Goal: Task Accomplishment & Management: Manage account settings

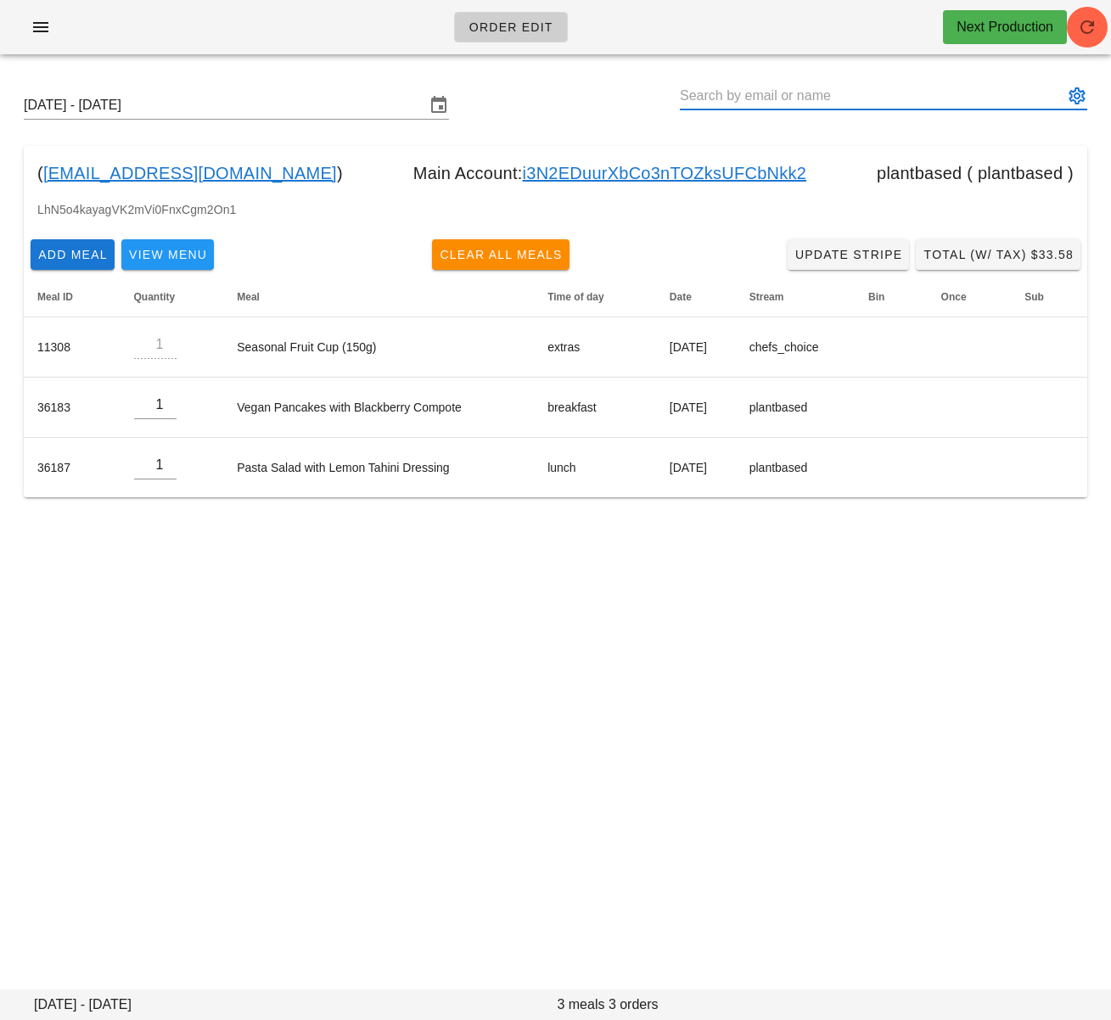
click at [732, 90] on input "text" at bounding box center [872, 95] width 384 height 27
paste input "amyfullerton23@gmail.com"
type input "amyfullerton23@gmail.com"
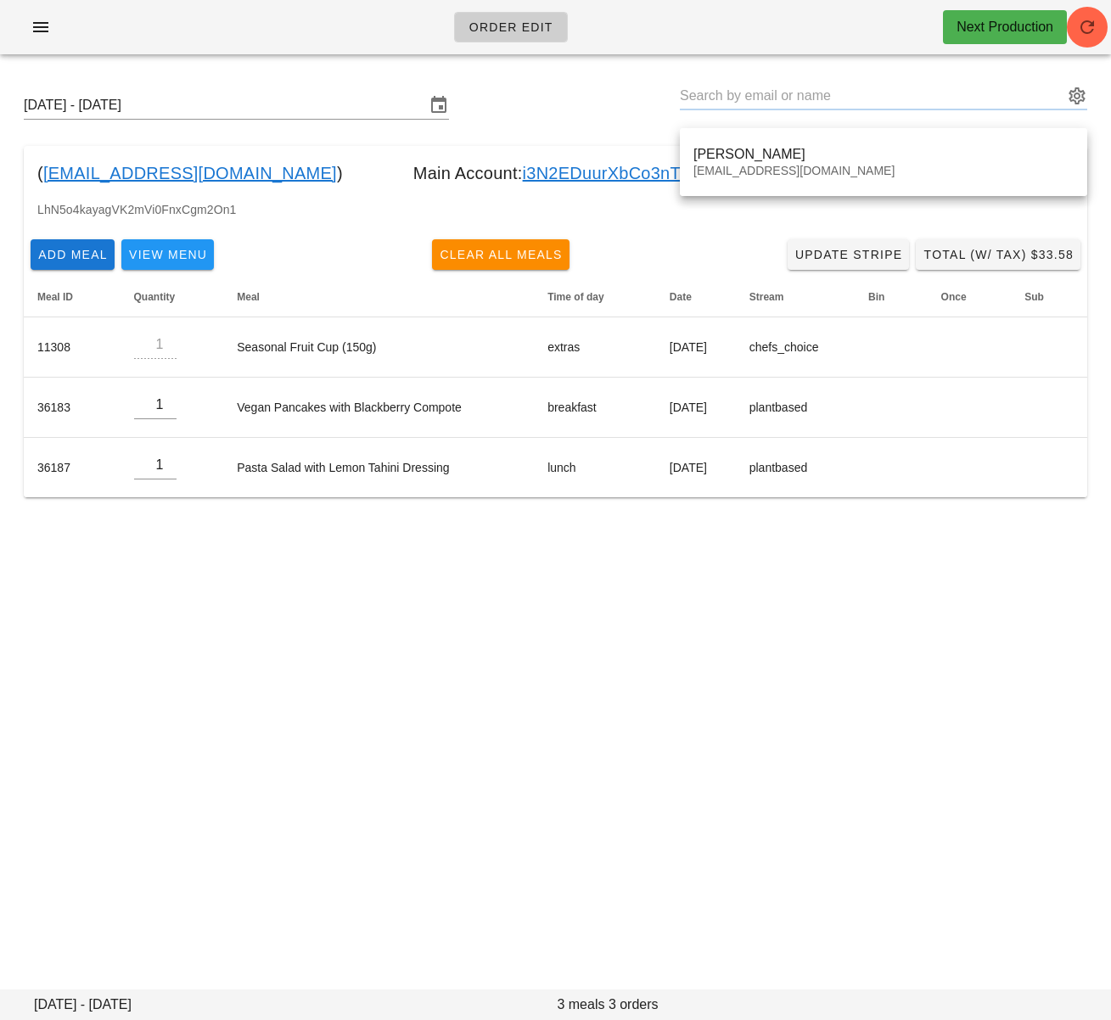
type input "Amy Fullerton (amyfullerton23@gmail.com)"
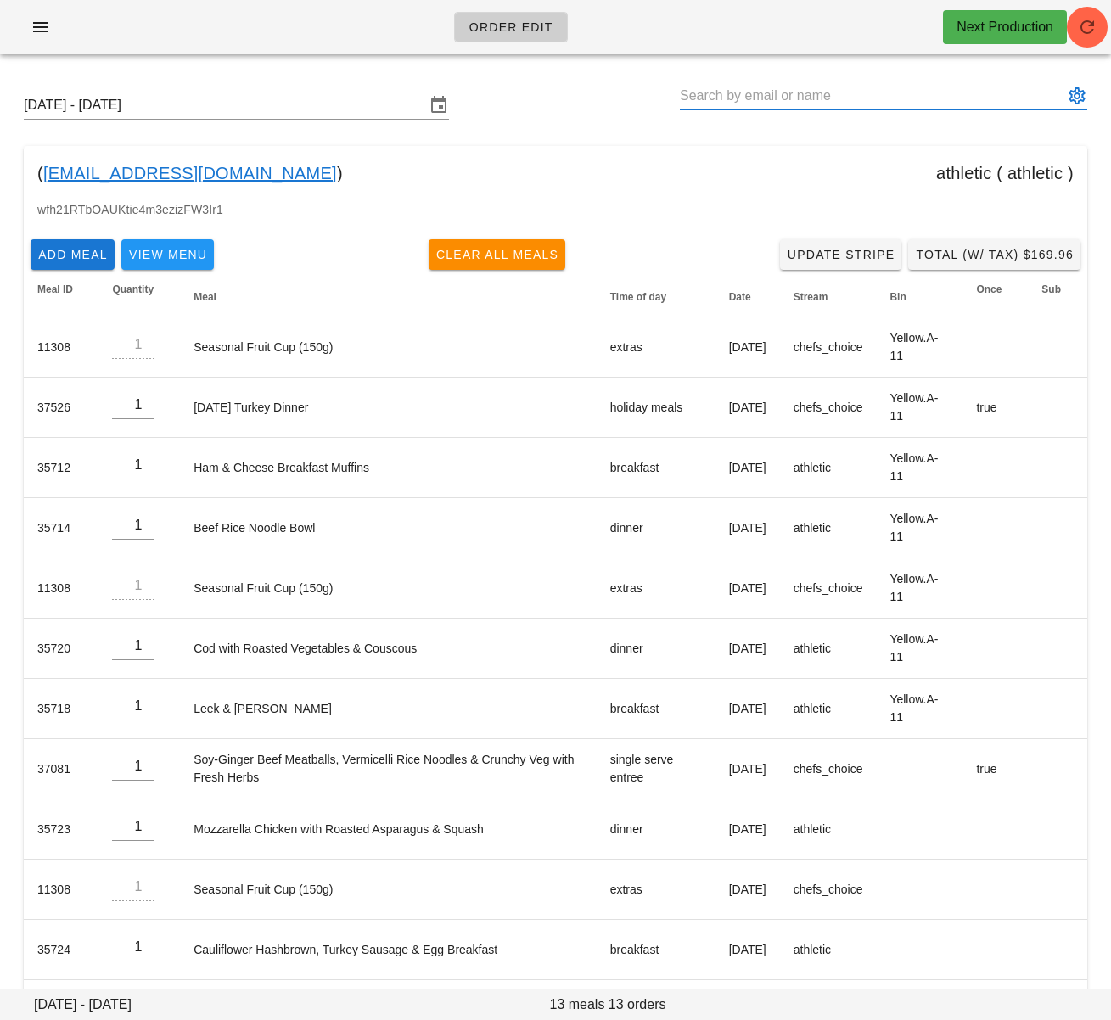
paste input "amyfullerton23@gmail.com"
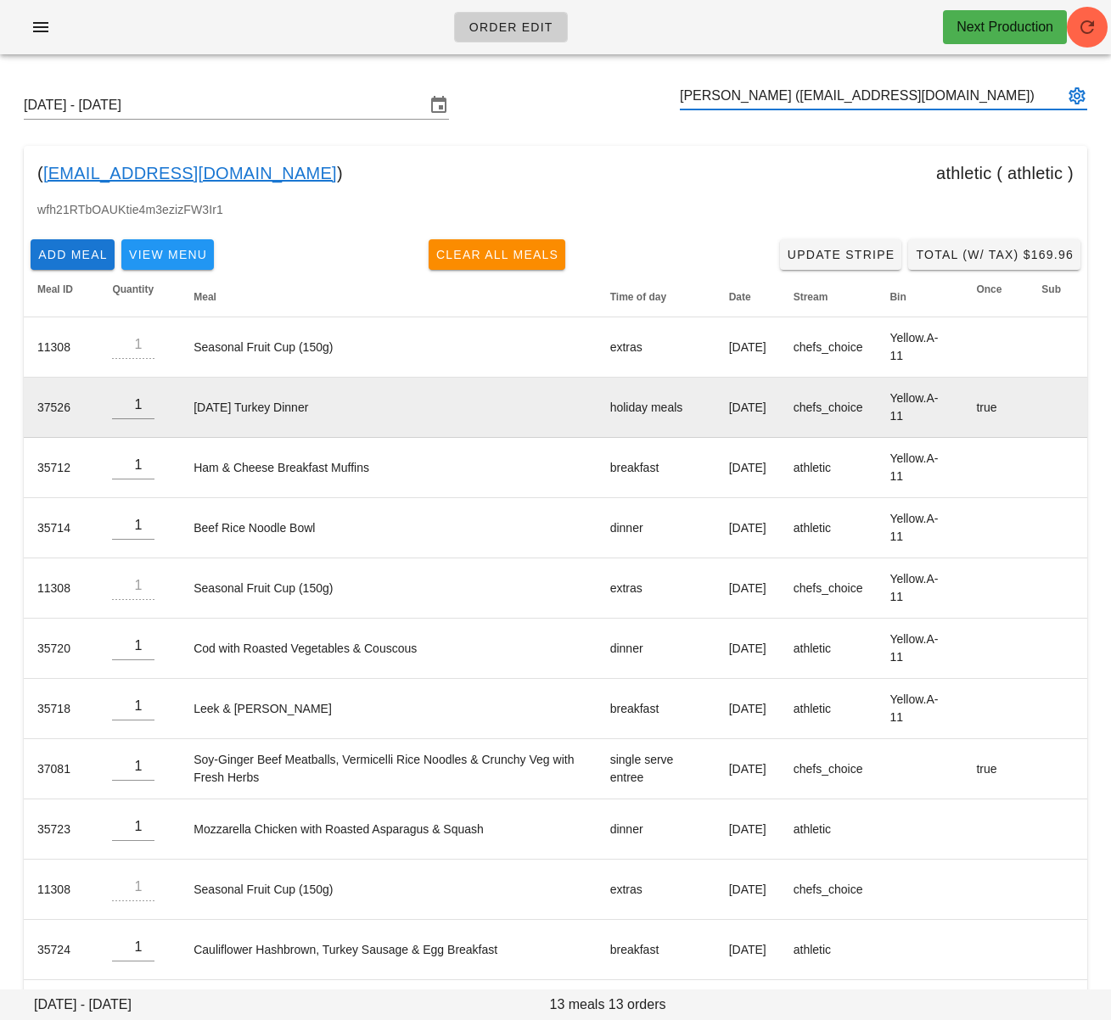
type input "Amy Fullerton (amyfullerton23@gmail.com)"
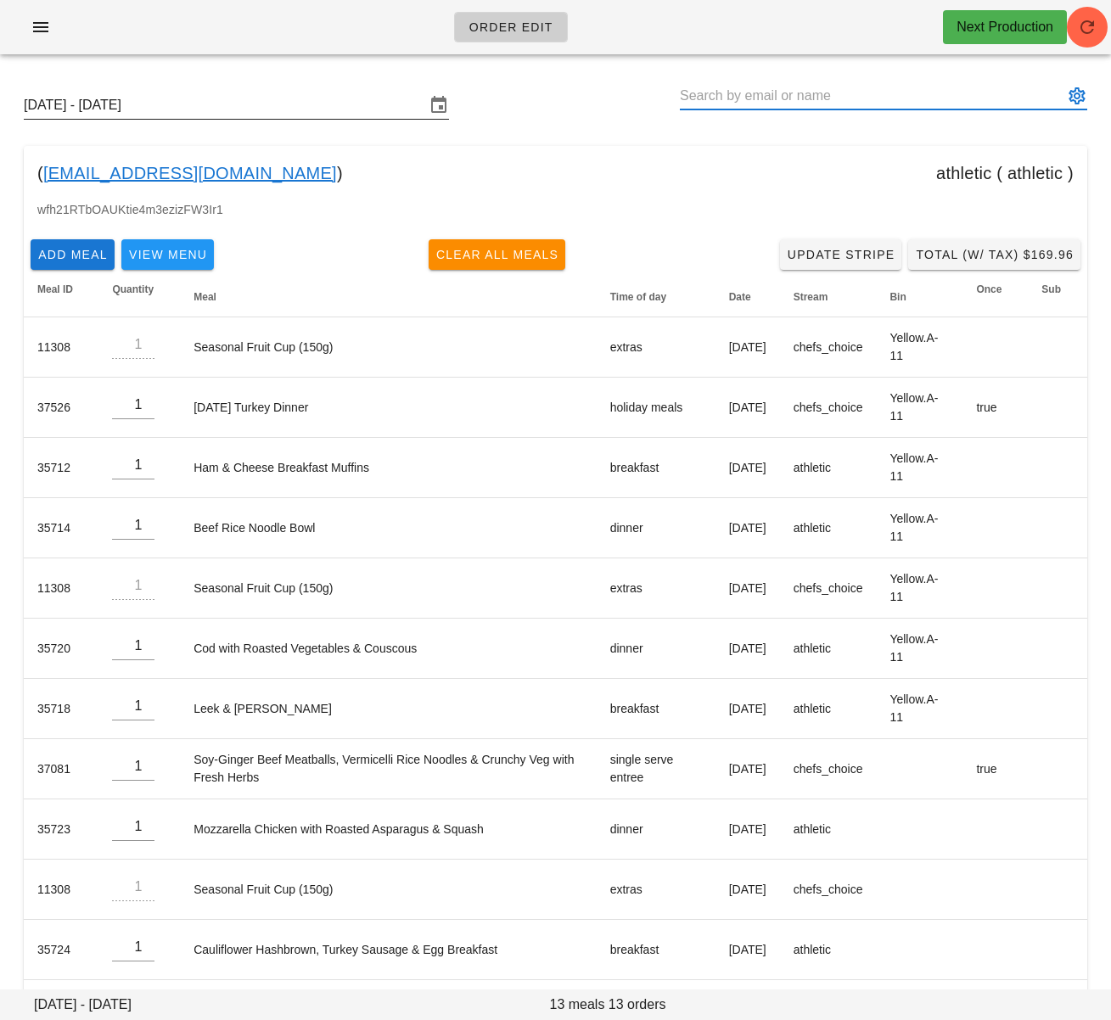
click at [283, 104] on input "Sunday October 12 - Saturday October 18" at bounding box center [225, 105] width 402 height 27
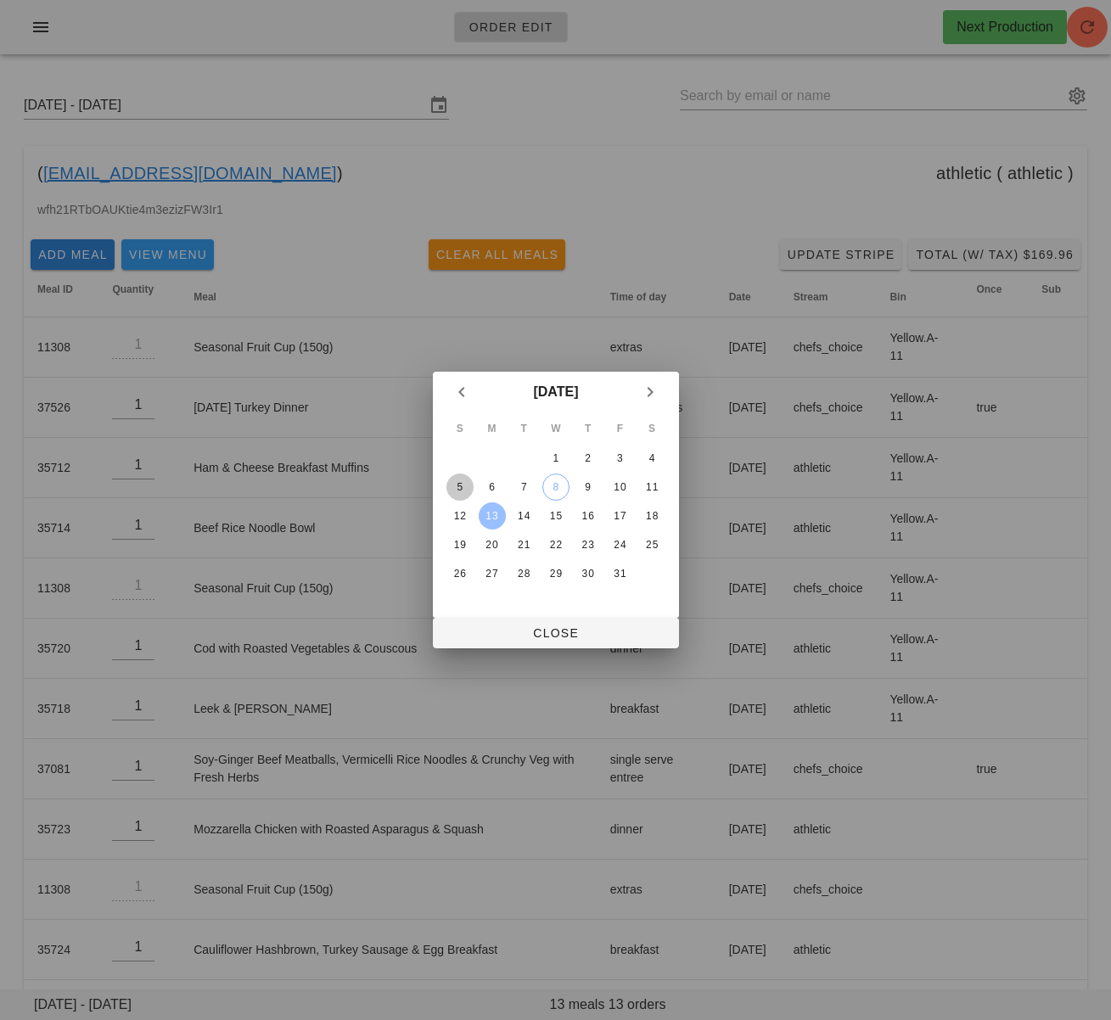
click at [454, 479] on button "5" at bounding box center [459, 487] width 27 height 27
click at [530, 638] on span "Close" at bounding box center [556, 633] width 219 height 14
type input "Sunday October 5 - Saturday October 11"
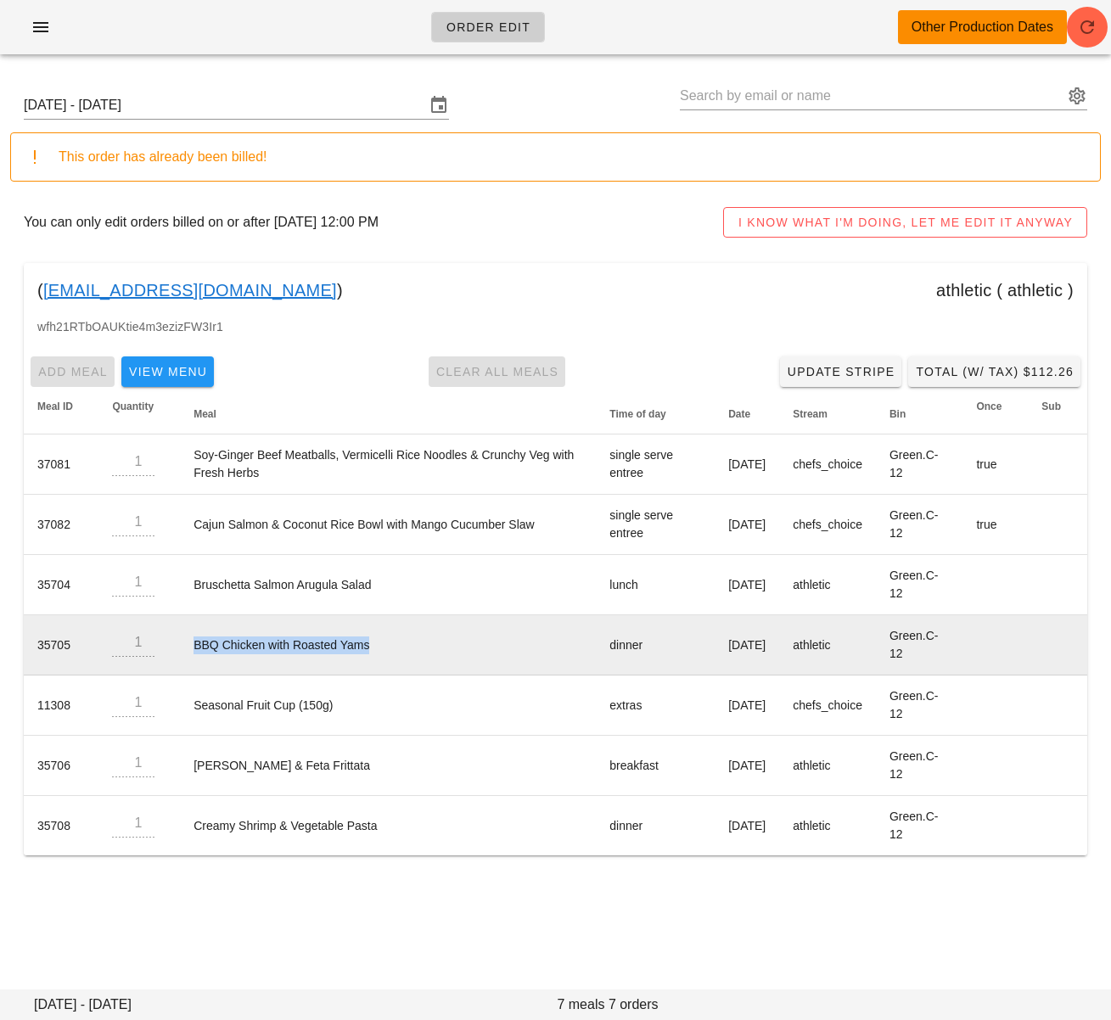
drag, startPoint x: 259, startPoint y: 644, endPoint x: 190, endPoint y: 647, distance: 68.8
click at [190, 647] on td "BBQ Chicken with Roasted Yams" at bounding box center [388, 645] width 416 height 60
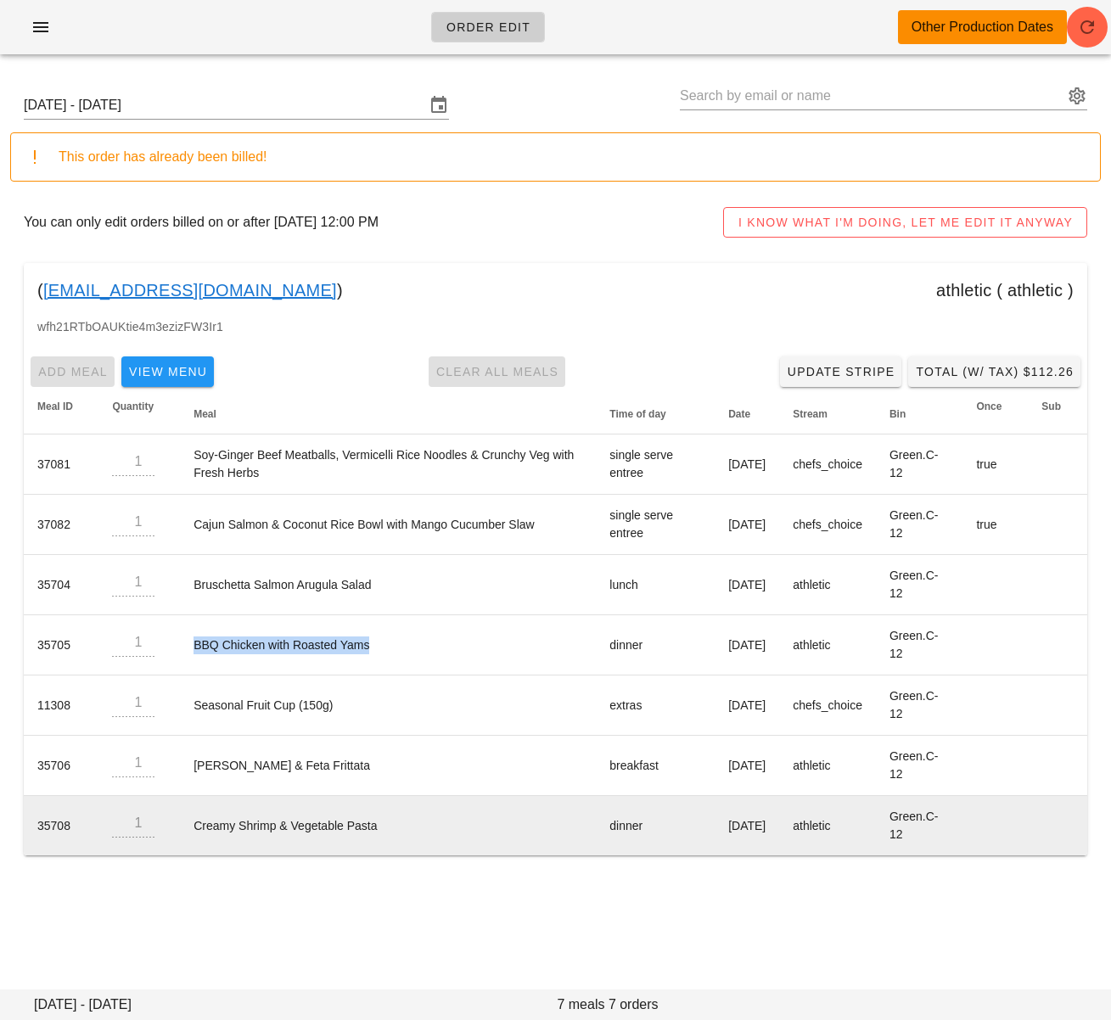
copy td "BBQ Chicken with Roasted Yams"
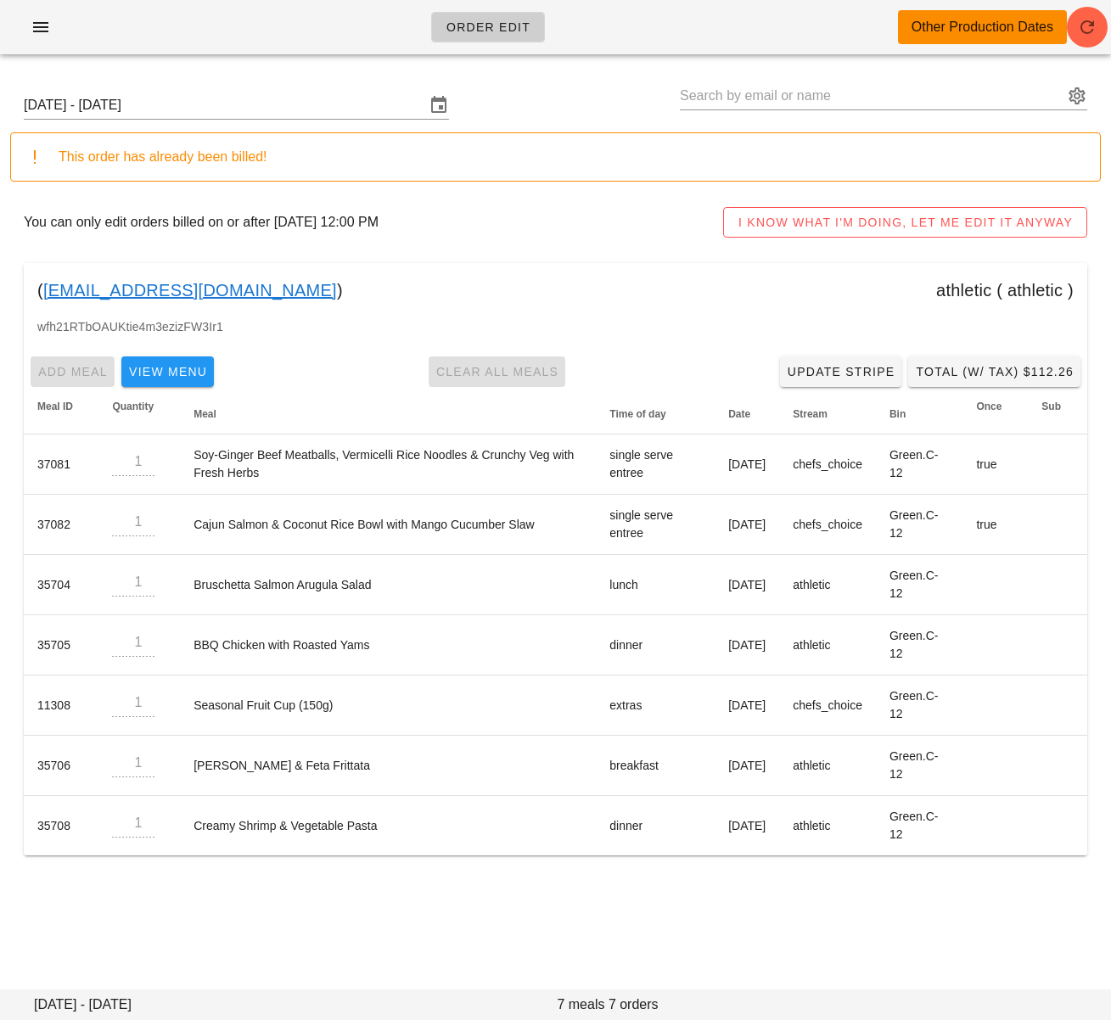
drag, startPoint x: 516, startPoint y: 913, endPoint x: 774, endPoint y: 1011, distance: 276.2
click at [515, 914] on div "Order Edit Other Production Dates Sunday October 5 - Saturday October 11 This o…" at bounding box center [555, 510] width 1111 height 1020
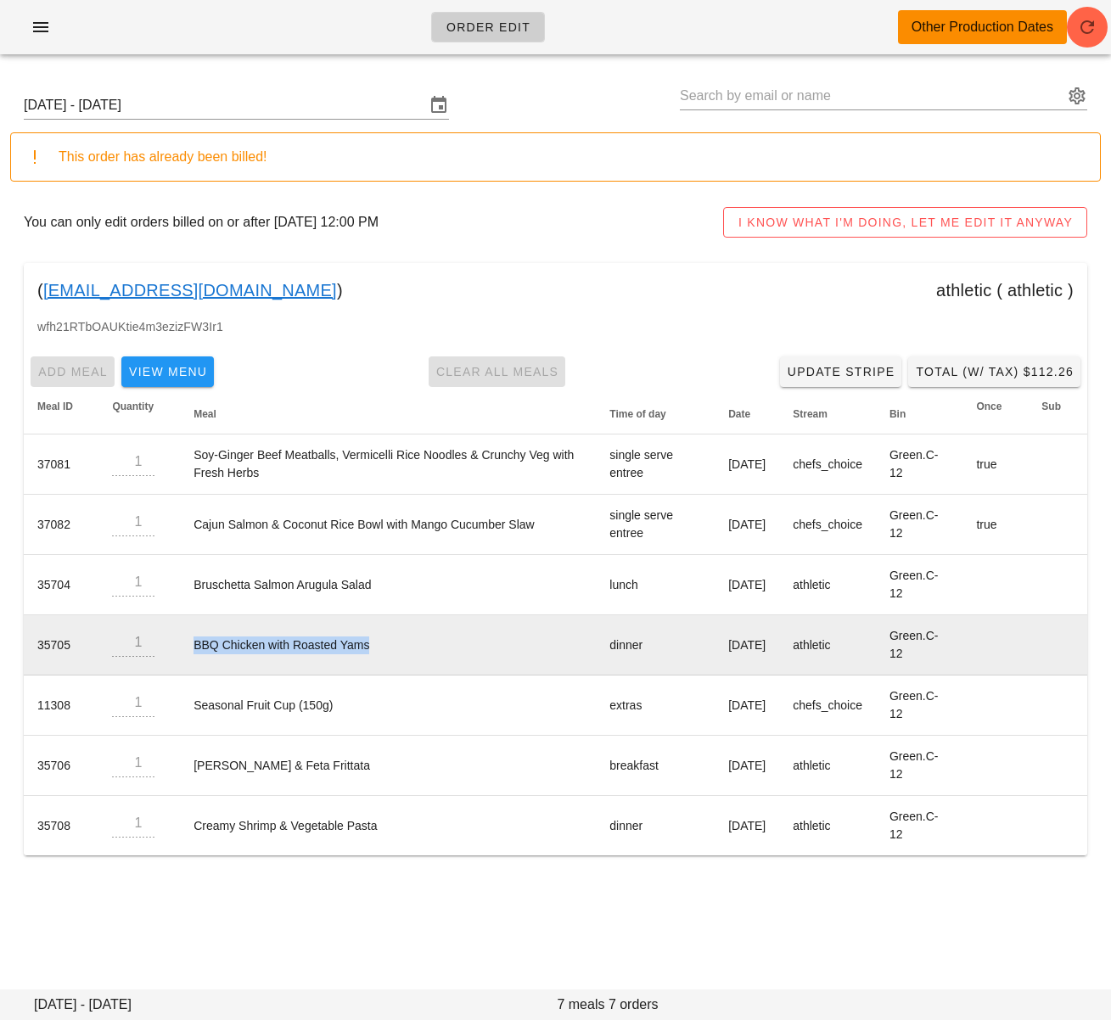
drag, startPoint x: 191, startPoint y: 643, endPoint x: 379, endPoint y: 640, distance: 188.5
click at [373, 640] on td "BBQ Chicken with Roasted Yams" at bounding box center [388, 645] width 416 height 60
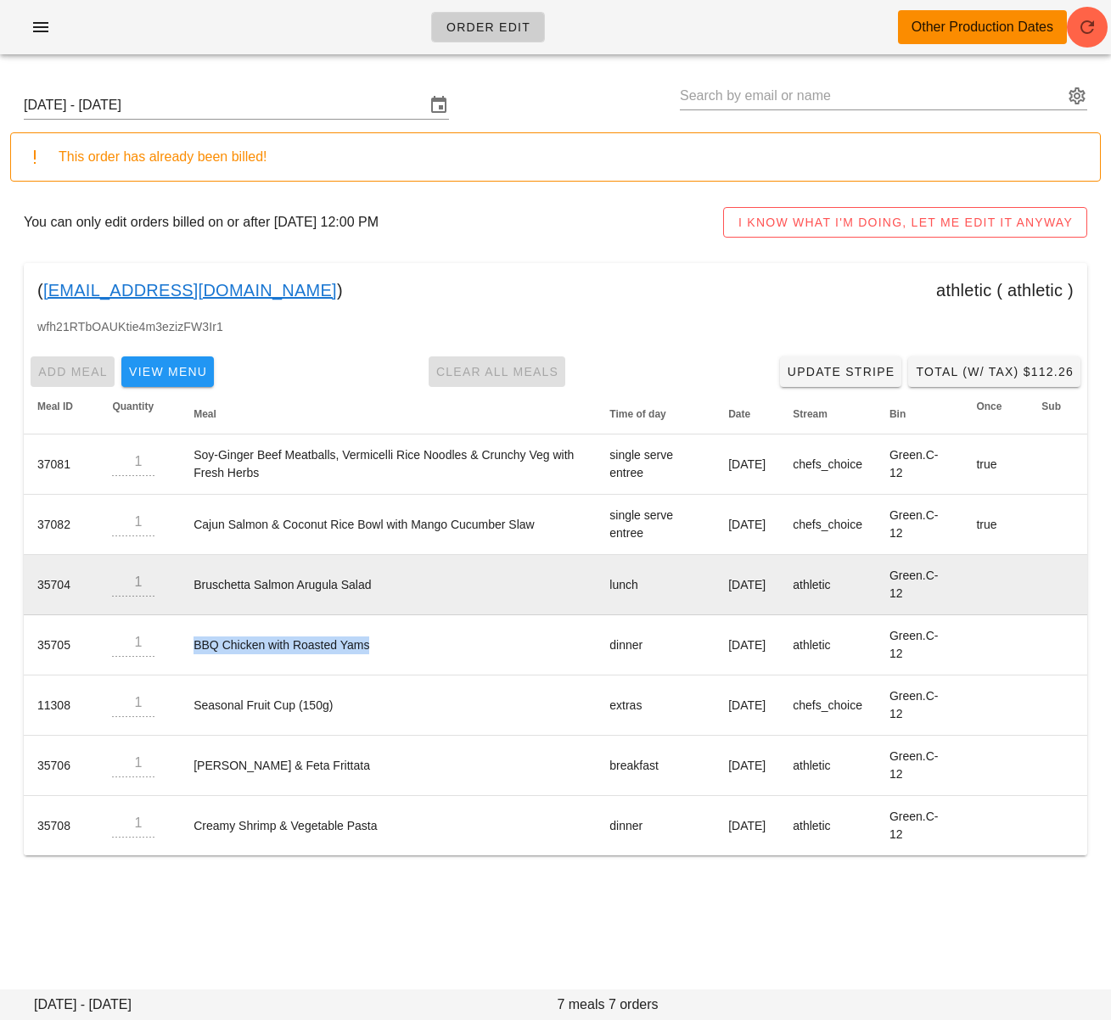
copy td "BBQ Chicken with Roasted Yams"
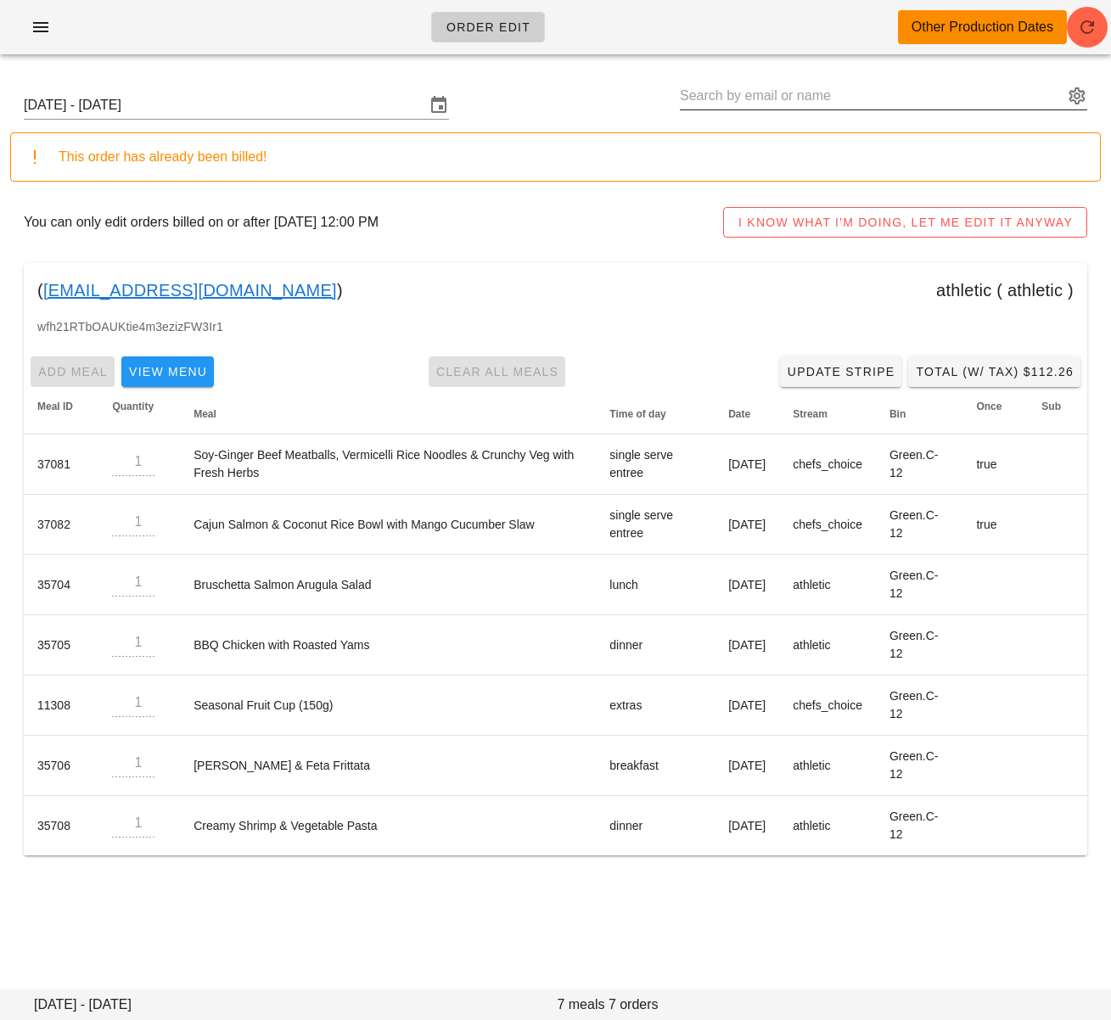
click at [755, 95] on input "text" at bounding box center [872, 95] width 384 height 27
paste input "amandasisko@gmail.com"
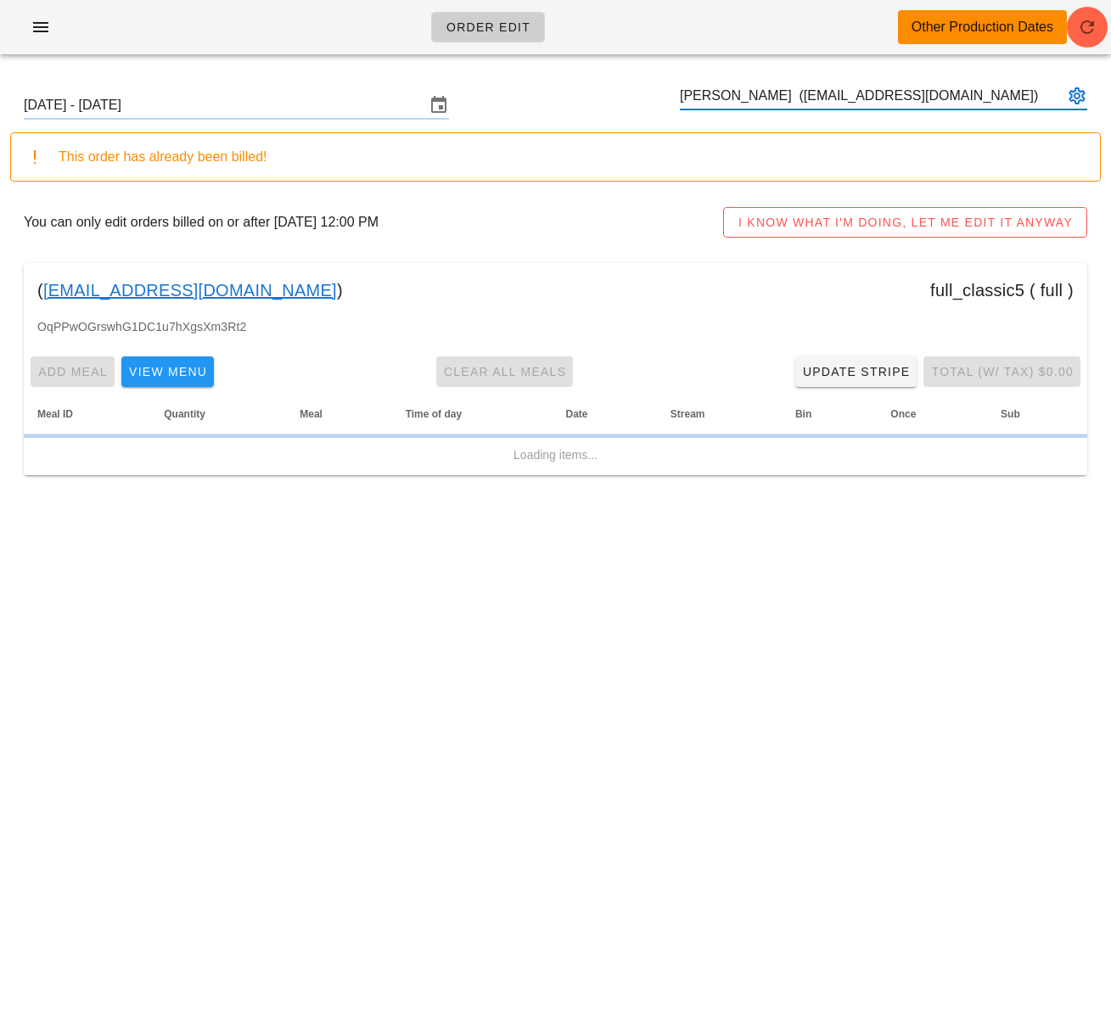
type input "Amanda Sisko (amandasisko@gmail.com)"
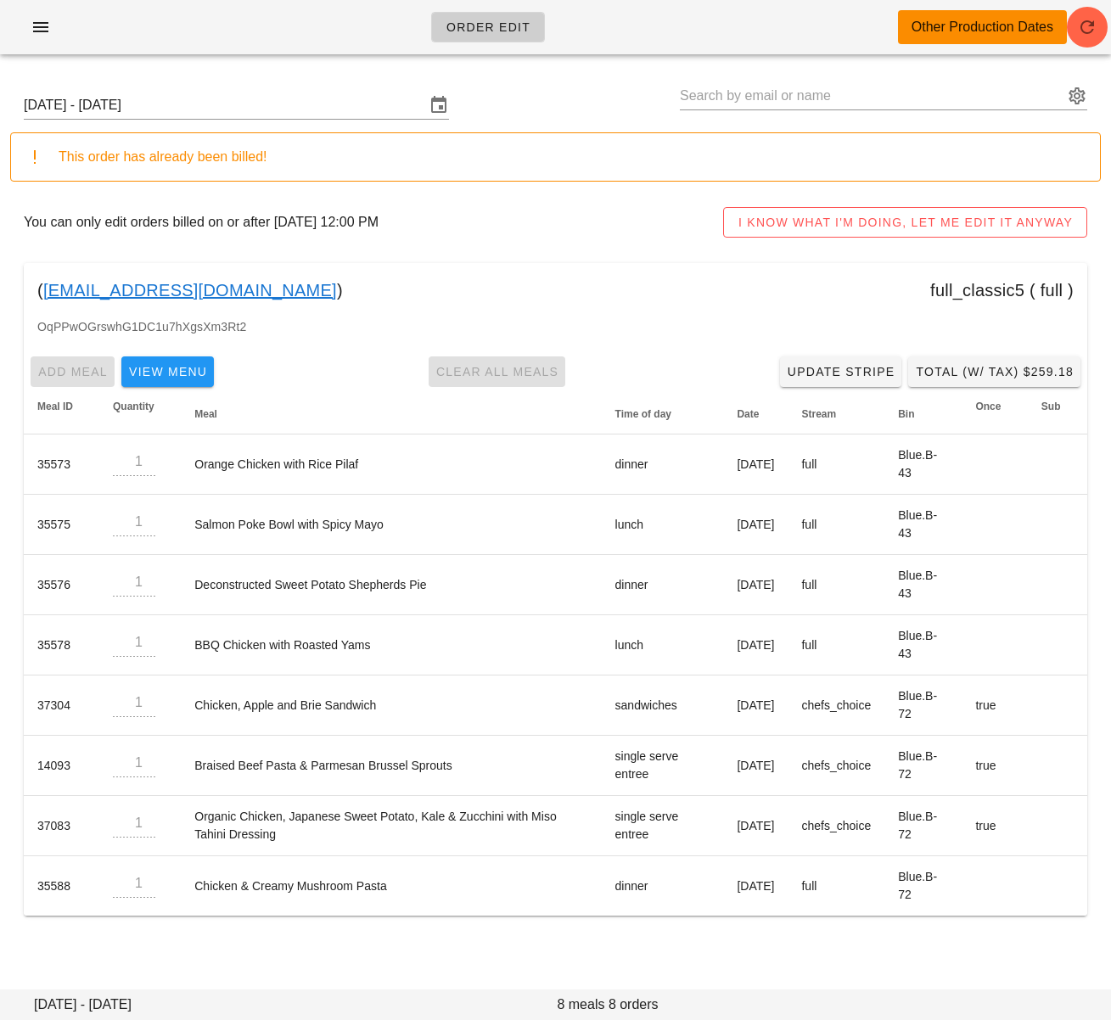
click at [326, 300] on div "( amandasisko@gmail.com ) full_classic5 ( full )" at bounding box center [556, 290] width 1064 height 54
drag, startPoint x: 166, startPoint y: 289, endPoint x: 42, endPoint y: 291, distance: 124.0
click at [42, 291] on div "( amandasisko@gmail.com ) full_classic5 ( full )" at bounding box center [556, 290] width 1064 height 54
copy div "amandasisko@gmail.com )"
click at [433, 290] on div "( amandasisko@gmail.com ) full_classic5 ( full )" at bounding box center [556, 290] width 1064 height 54
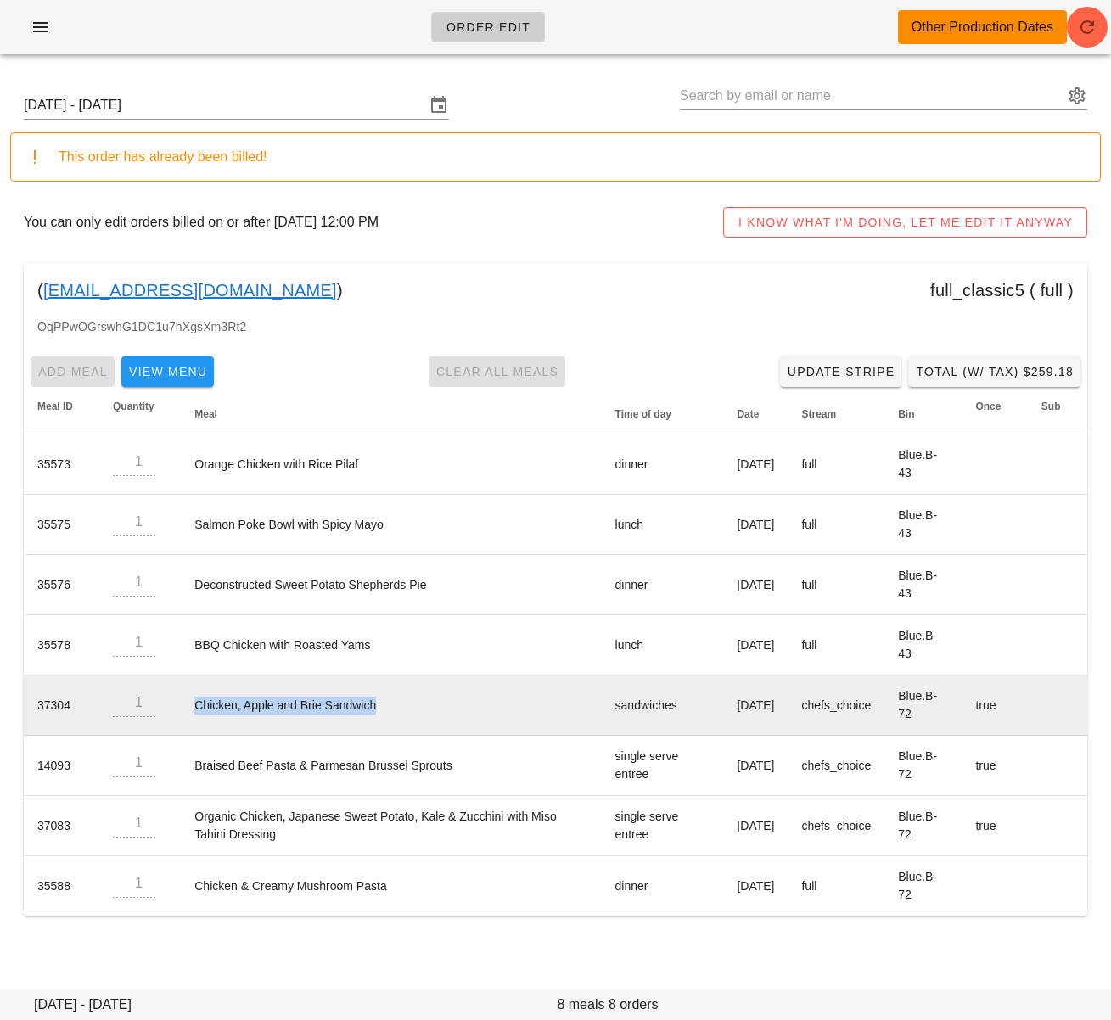
drag, startPoint x: 390, startPoint y: 712, endPoint x: 186, endPoint y: 707, distance: 204.6
click at [186, 707] on td "Chicken, Apple and Brie Sandwich" at bounding box center [391, 706] width 420 height 60
copy td "Chicken, Apple and Brie Sandwich"
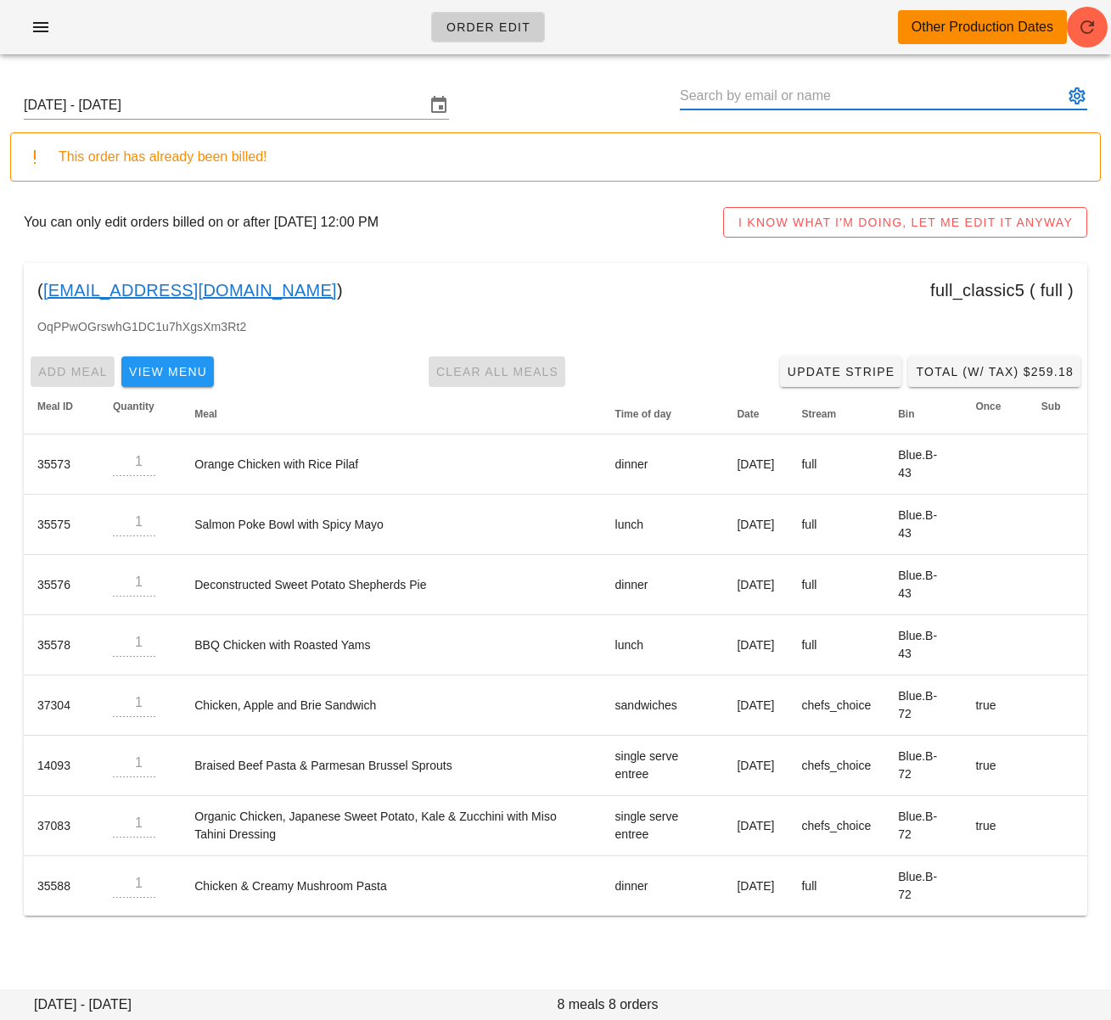
click at [763, 93] on input "text" at bounding box center [872, 95] width 384 height 27
paste input "sean.corbett@collingwood.org"
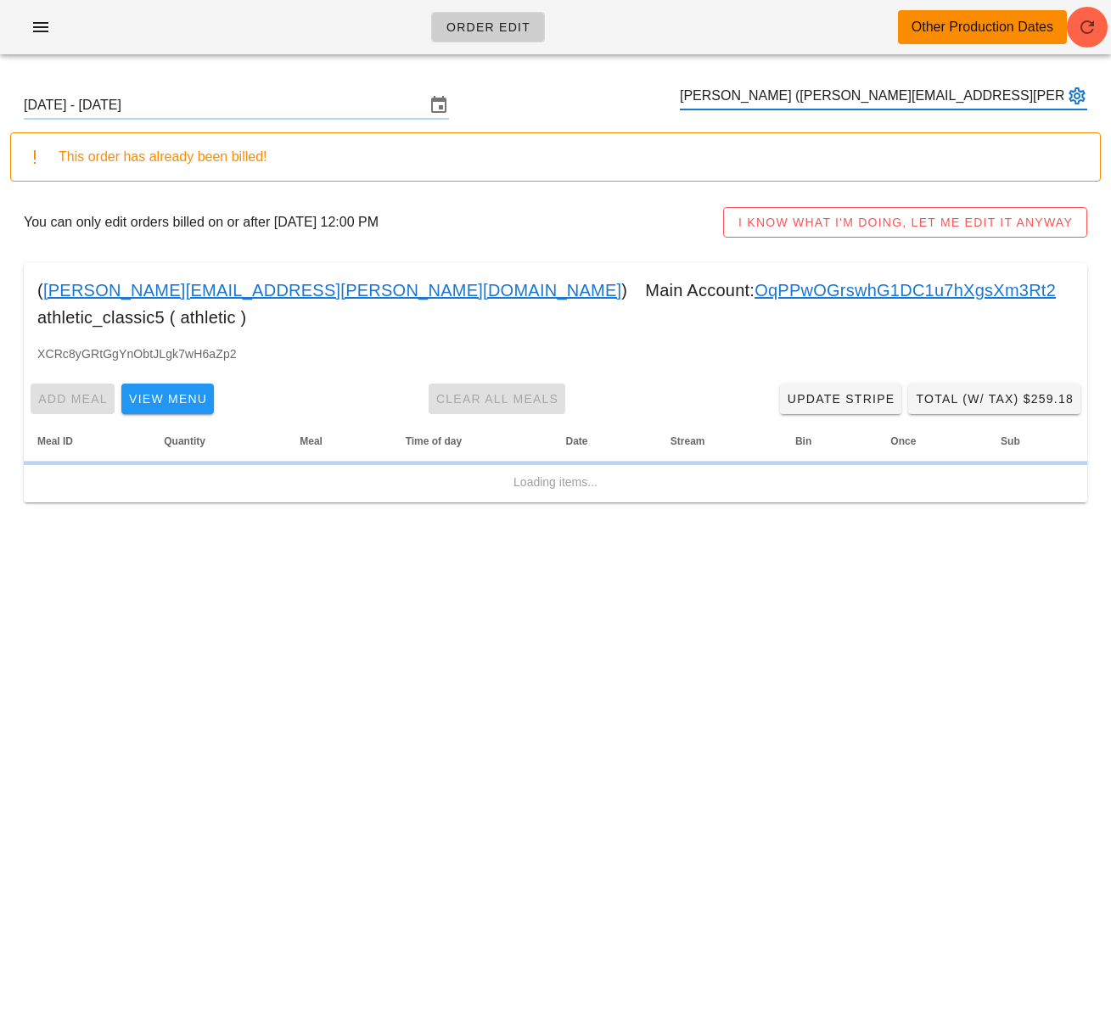
type input "Sean Corbett (sean.corbett@collingwood.org)"
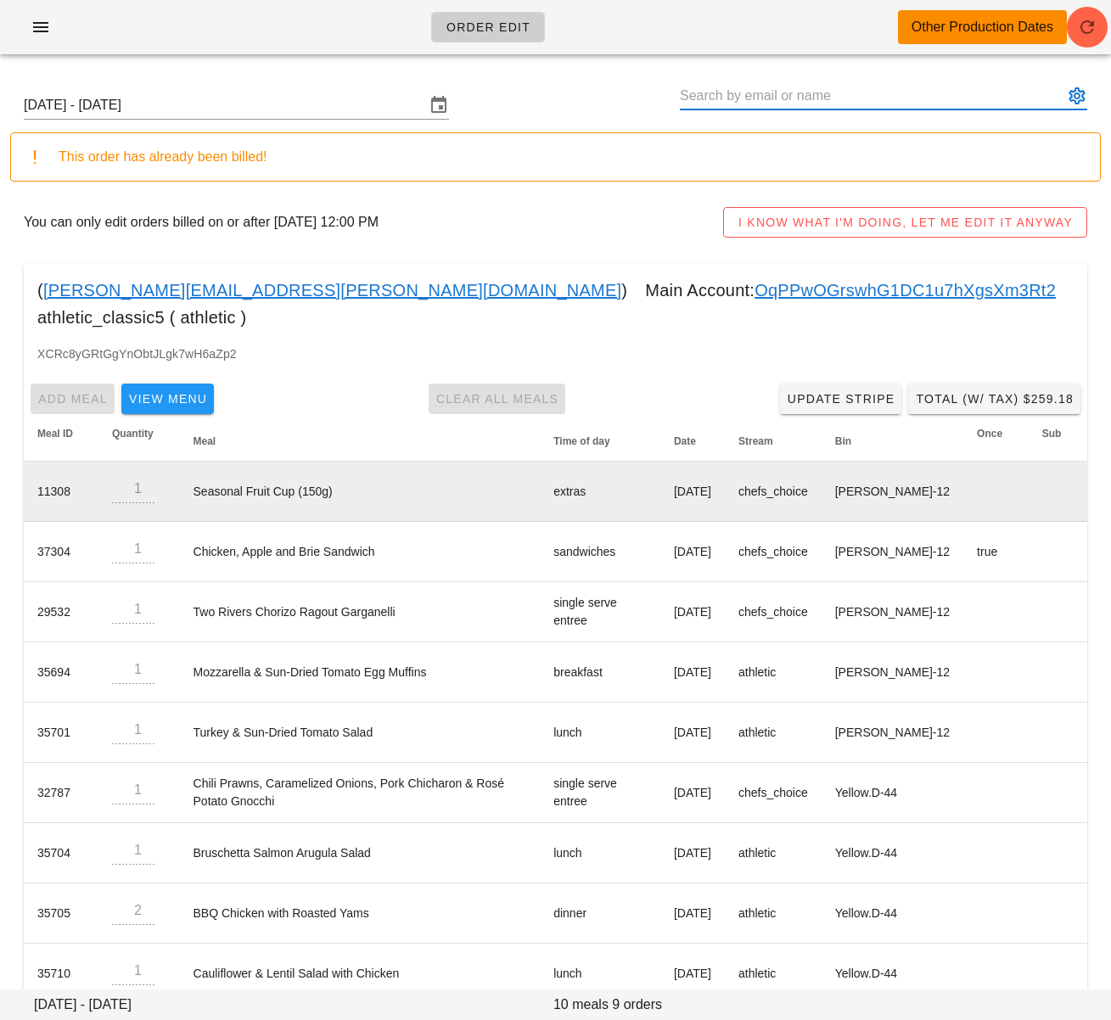
scroll to position [7, 0]
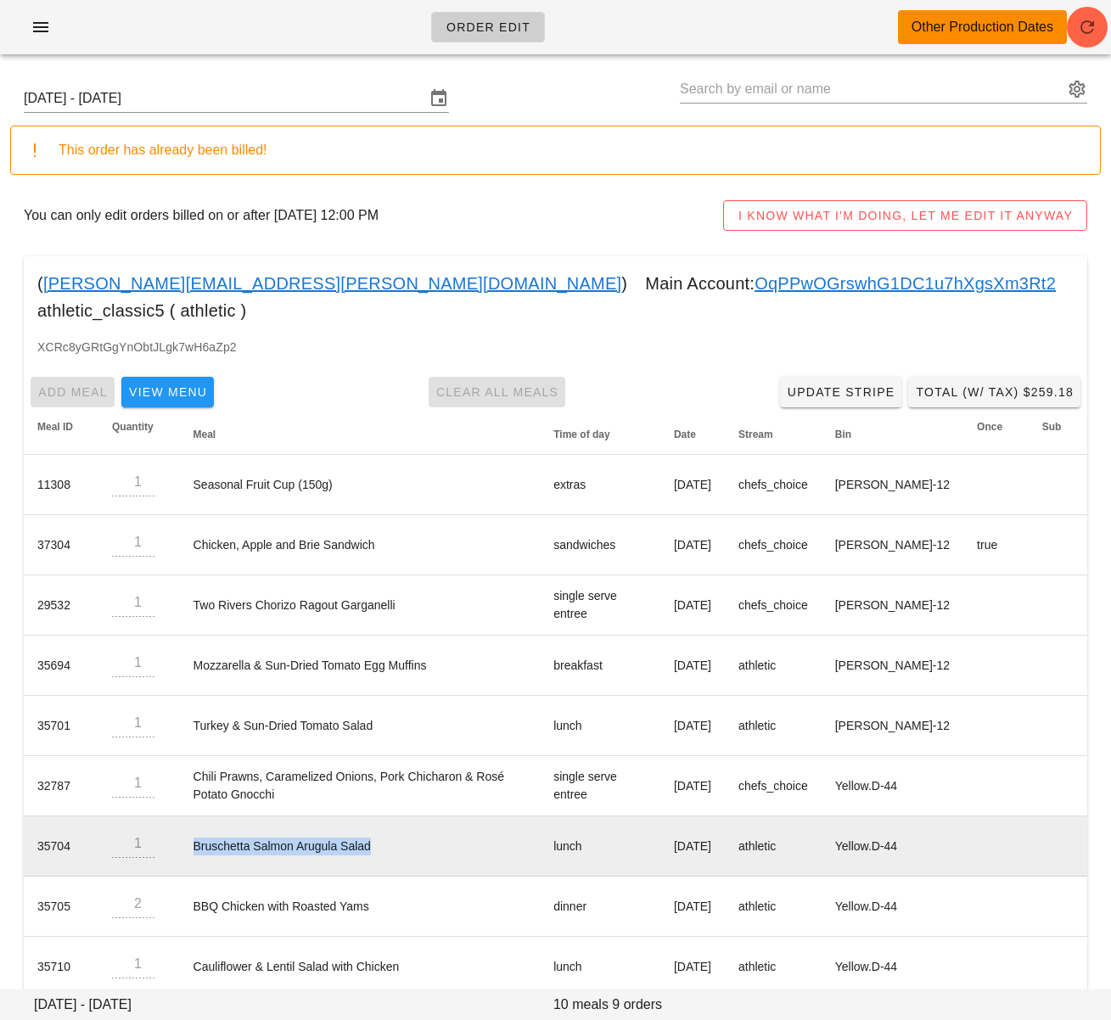
drag, startPoint x: 188, startPoint y: 817, endPoint x: 440, endPoint y: 815, distance: 252.1
click at [440, 817] on td "Bruschetta Salmon Arugula Salad" at bounding box center [360, 847] width 361 height 60
copy td "Bruschetta Salmon Arugula Salad"
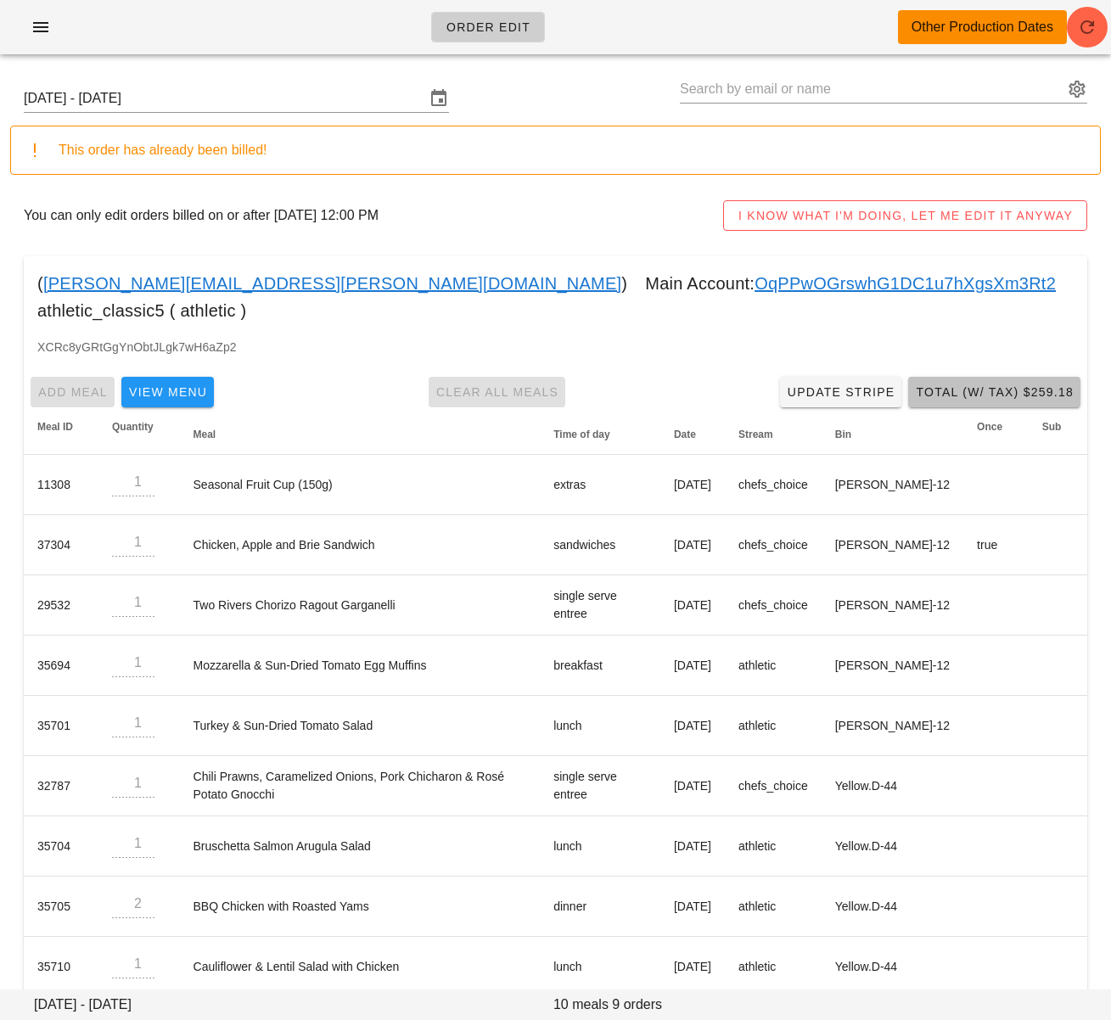
click at [975, 385] on span "Total (w/ Tax) $259.18" at bounding box center [994, 392] width 159 height 14
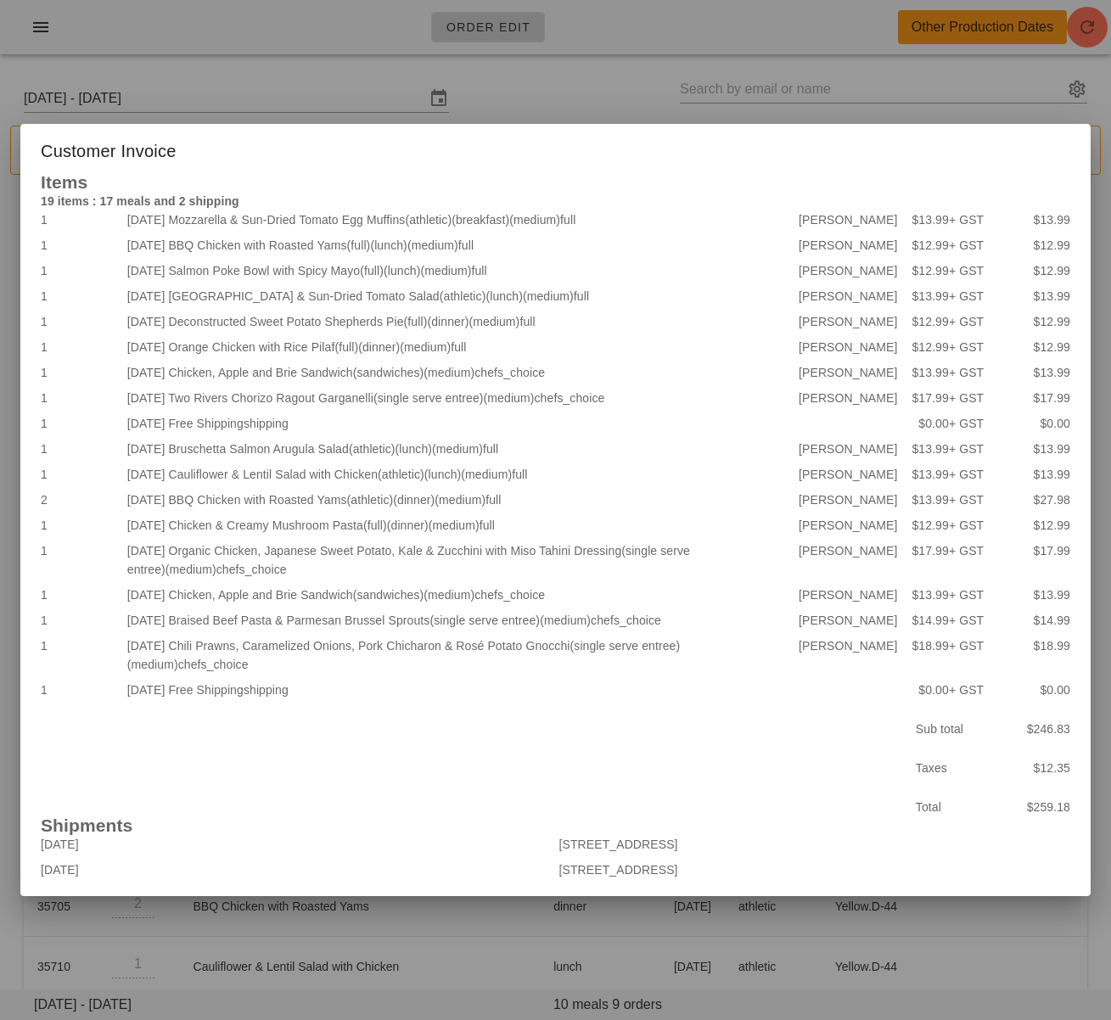
click at [516, 104] on div at bounding box center [555, 510] width 1111 height 1020
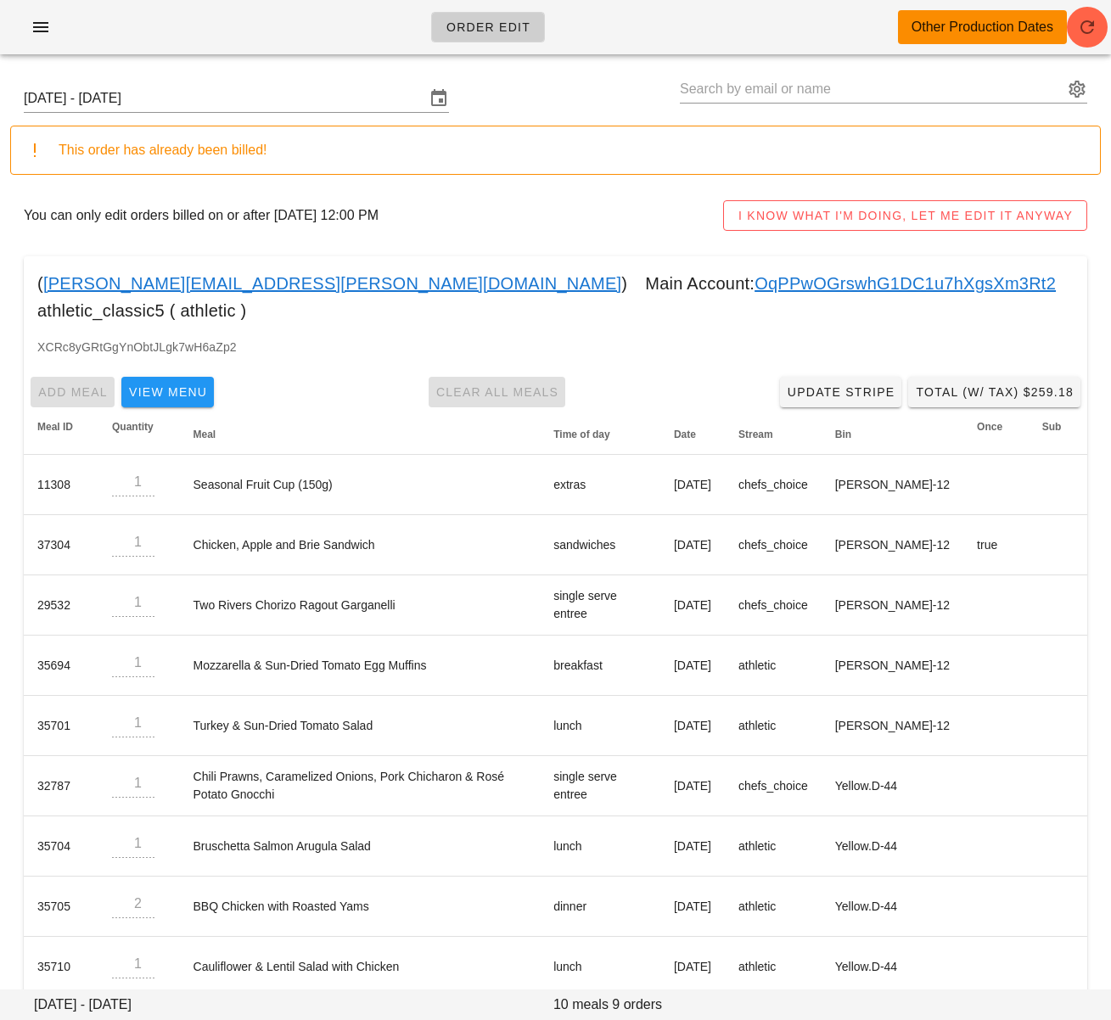
click at [755, 284] on link "OqPPwOGrswhG1DC1u7hXgsXm3Rt2" at bounding box center [905, 283] width 301 height 27
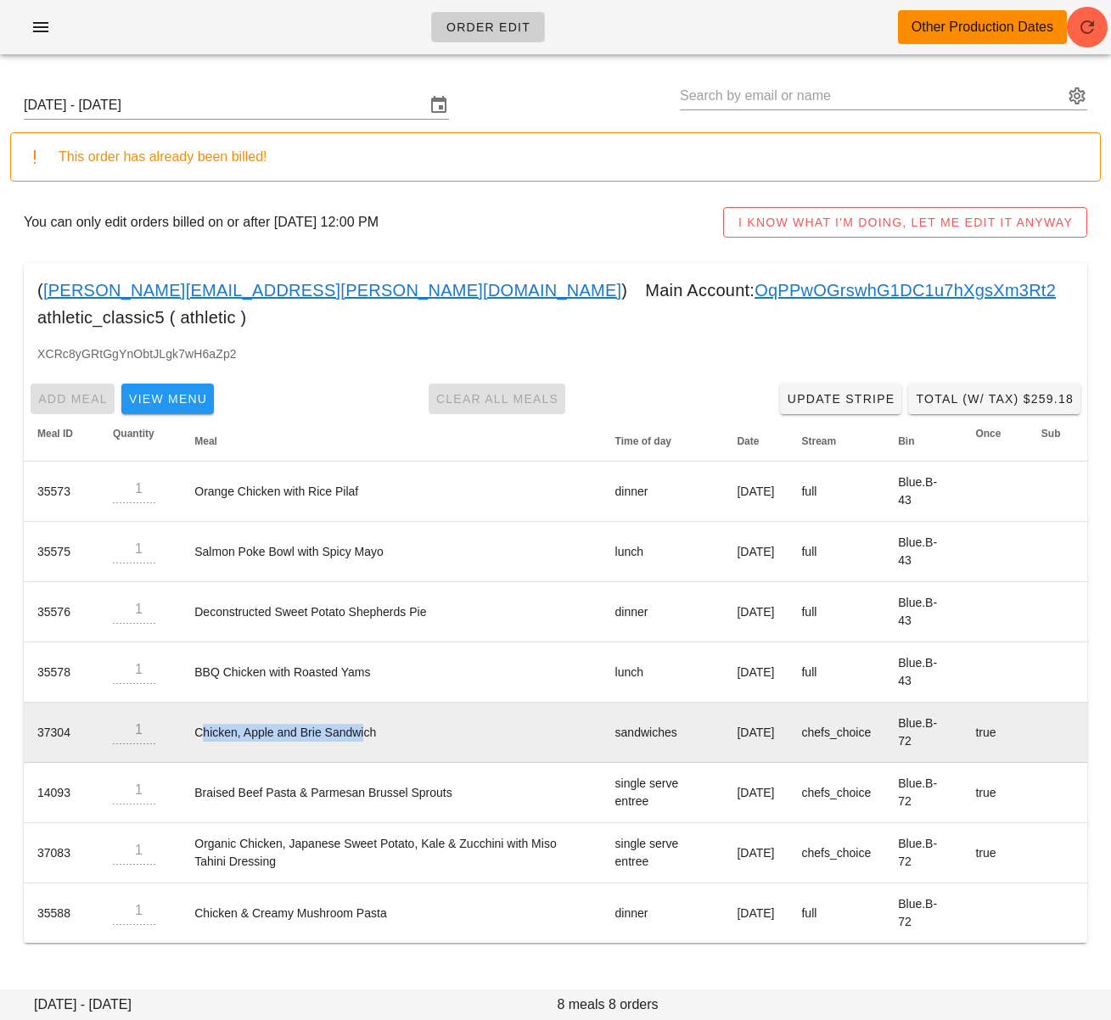
drag, startPoint x: 197, startPoint y: 710, endPoint x: 440, endPoint y: 714, distance: 242.8
click at [369, 708] on td "Chicken, Apple and Brie Sandwich" at bounding box center [391, 733] width 420 height 60
click at [425, 710] on td "Chicken, Apple and Brie Sandwich" at bounding box center [391, 733] width 420 height 60
drag, startPoint x: 411, startPoint y: 711, endPoint x: 181, endPoint y: 711, distance: 230.0
click at [188, 708] on td "Chicken, Apple and Brie Sandwich" at bounding box center [391, 733] width 420 height 60
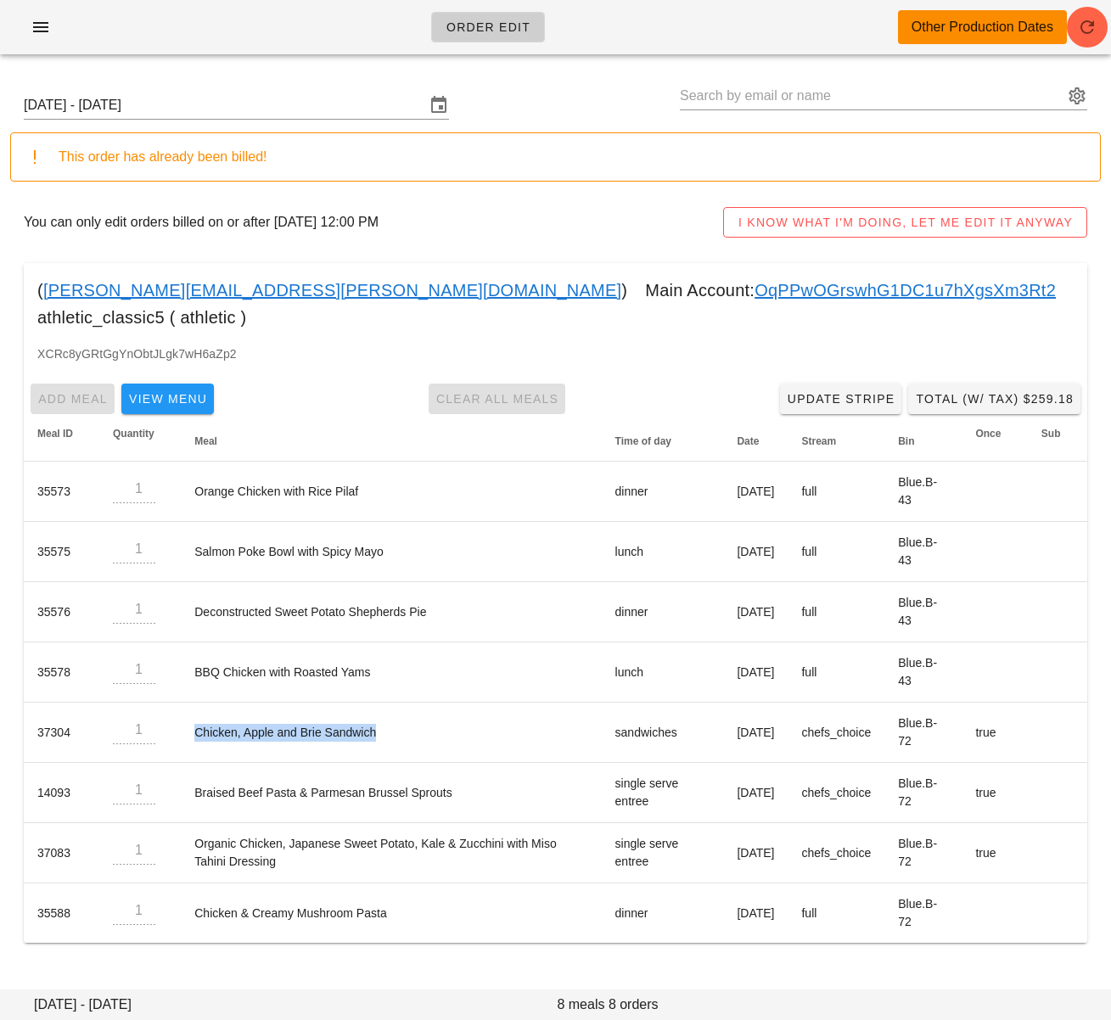
copy td "Chicken, Apple and Brie Sandwich"
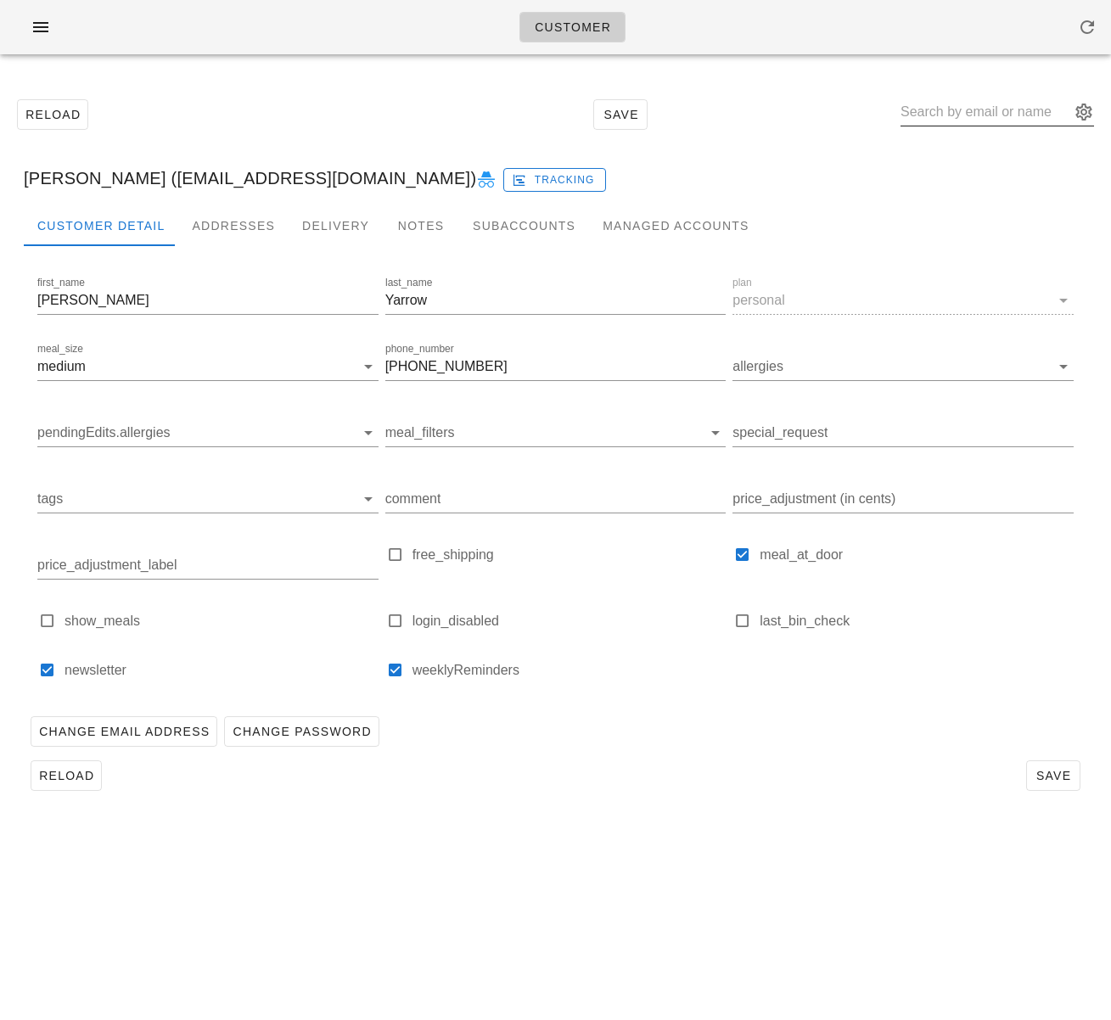
click at [980, 109] on input "text" at bounding box center [986, 111] width 170 height 27
paste input "amyfullerton23@gmail.com"
type input "[EMAIL_ADDRESS][DOMAIN_NAME]"
drag, startPoint x: 230, startPoint y: 216, endPoint x: 216, endPoint y: 220, distance: 15.0
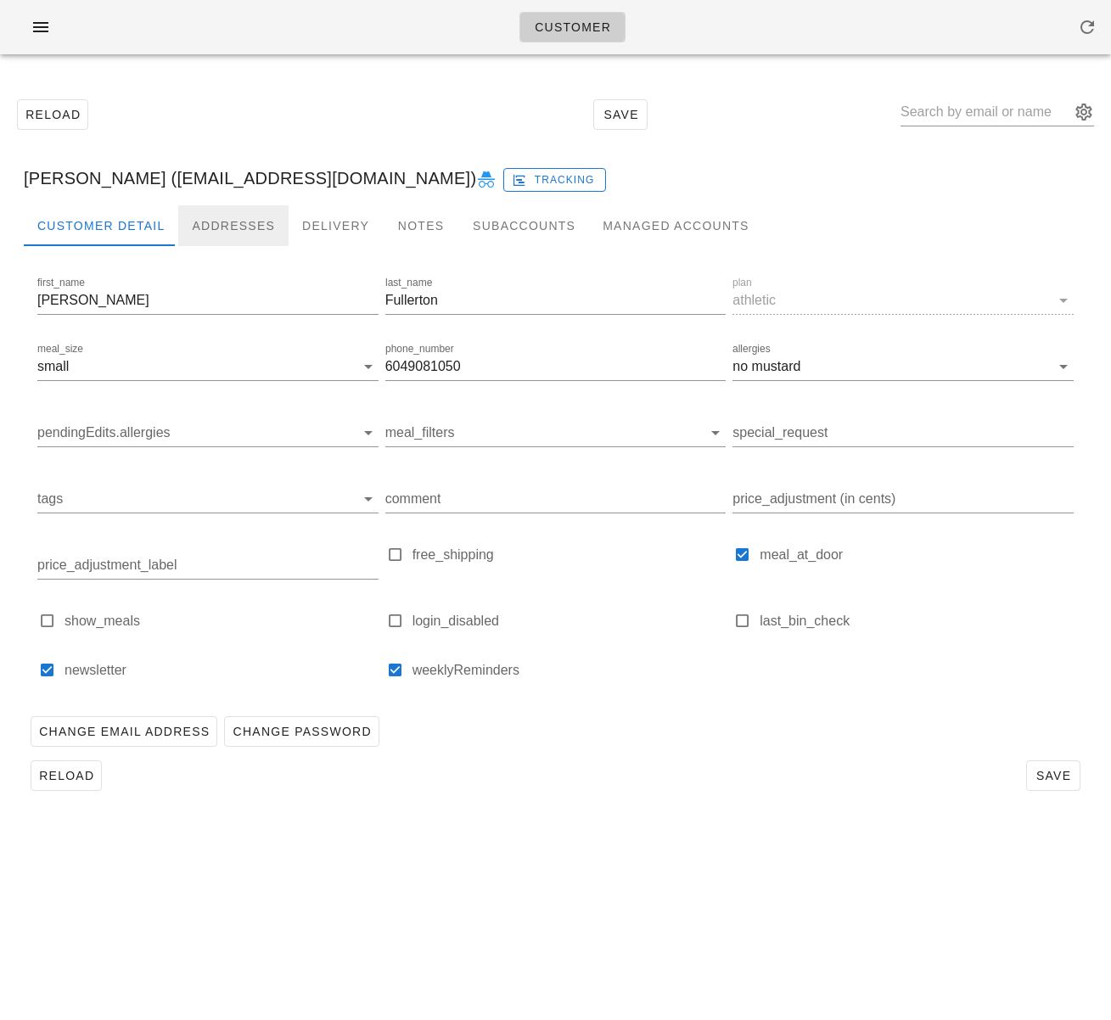
click at [230, 216] on div "Addresses" at bounding box center [233, 225] width 110 height 41
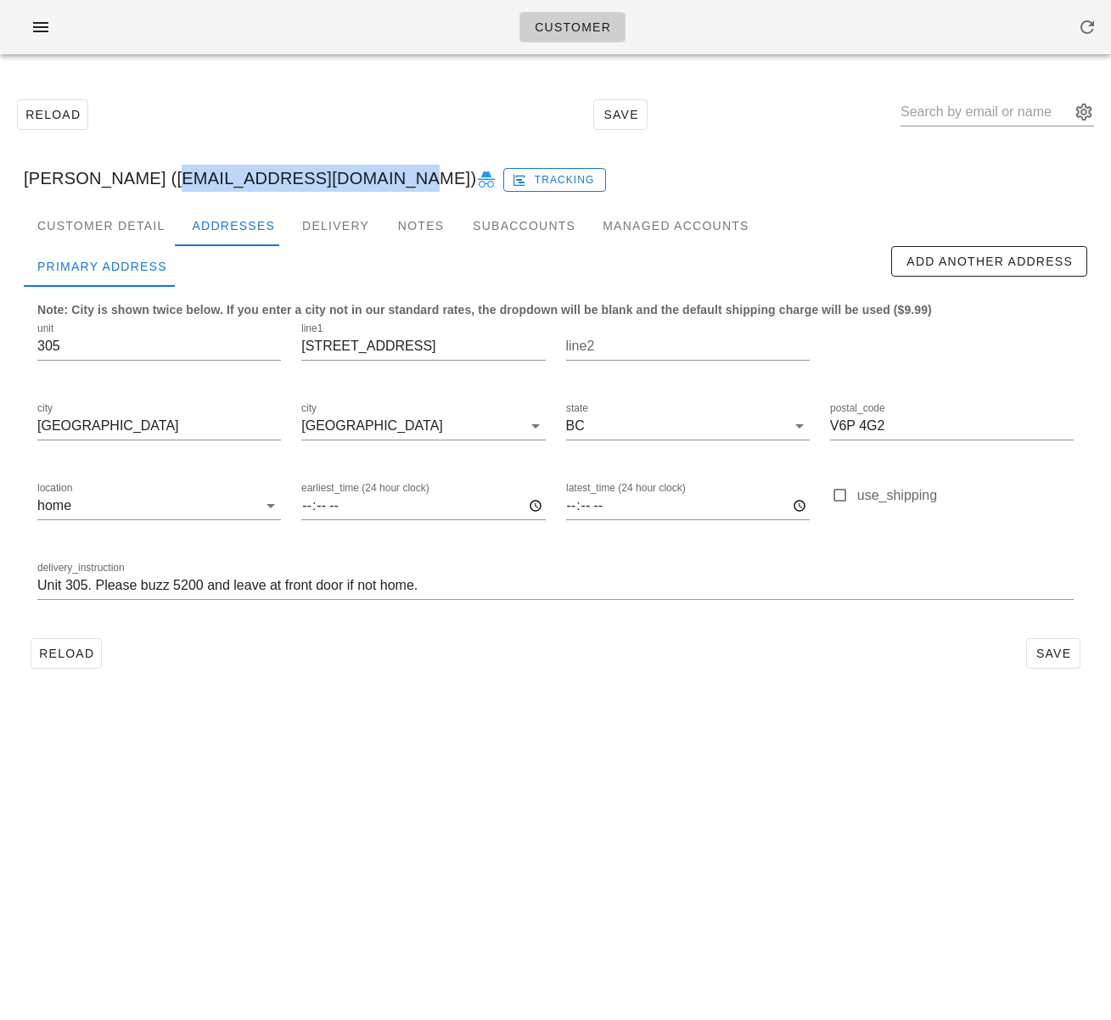
drag, startPoint x: 147, startPoint y: 175, endPoint x: 356, endPoint y: 172, distance: 208.8
click at [356, 172] on div "Amy Fullerton (amyfullerton23@gmail.com) Tracking" at bounding box center [555, 178] width 1091 height 54
copy div "amyfullerton23@gmail.com"
drag, startPoint x: 44, startPoint y: 26, endPoint x: 57, endPoint y: 37, distance: 16.8
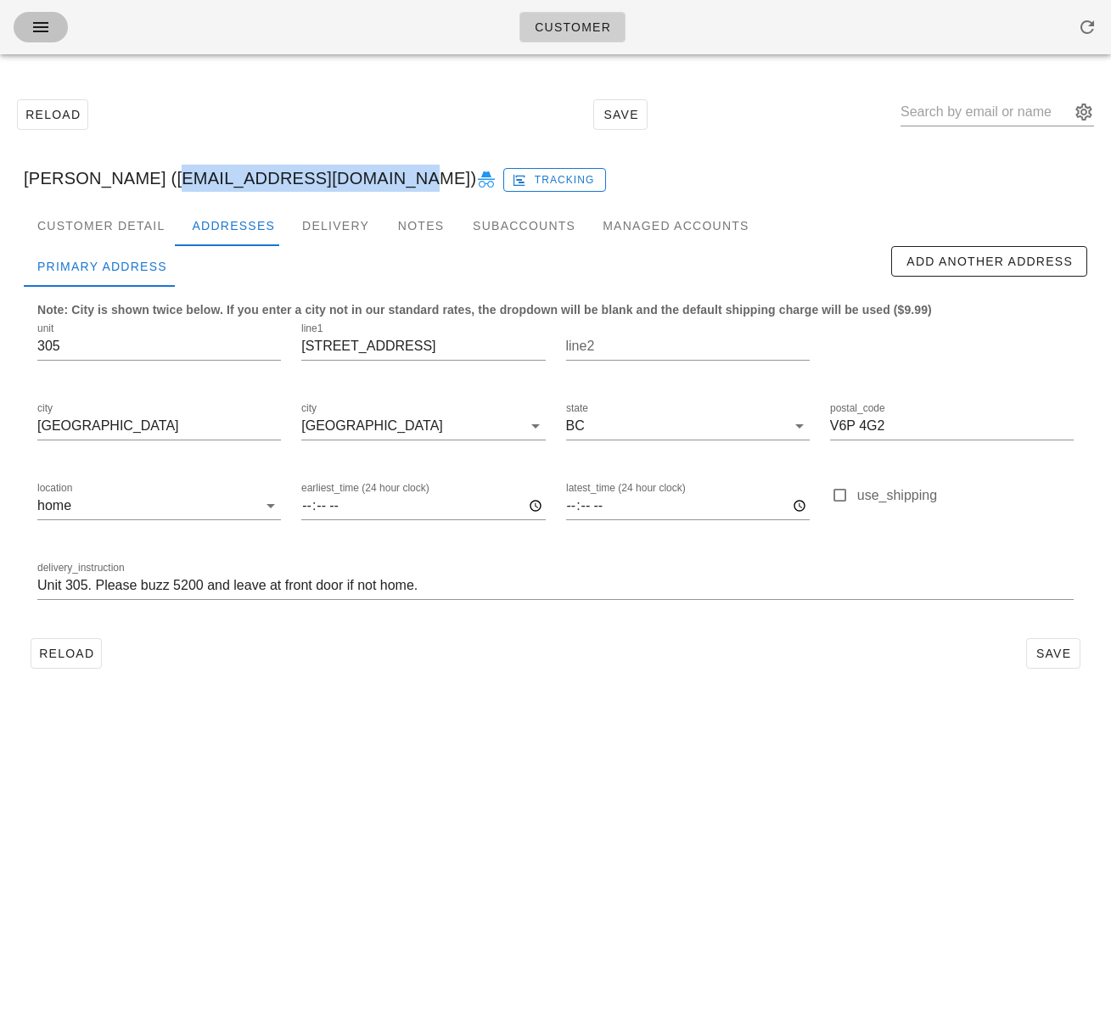
click at [45, 26] on icon "button" at bounding box center [41, 27] width 20 height 20
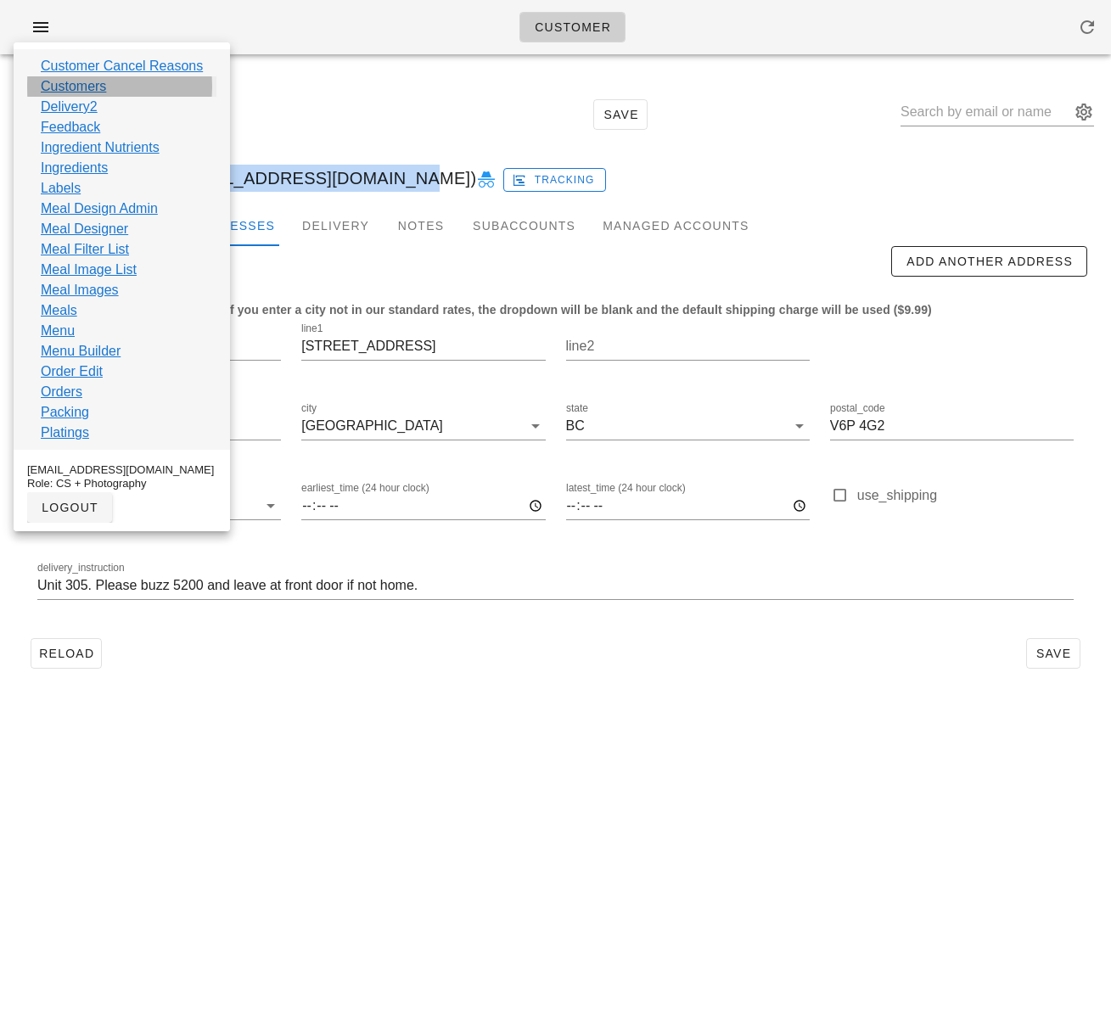
click at [72, 86] on link "Customers" at bounding box center [73, 86] width 65 height 20
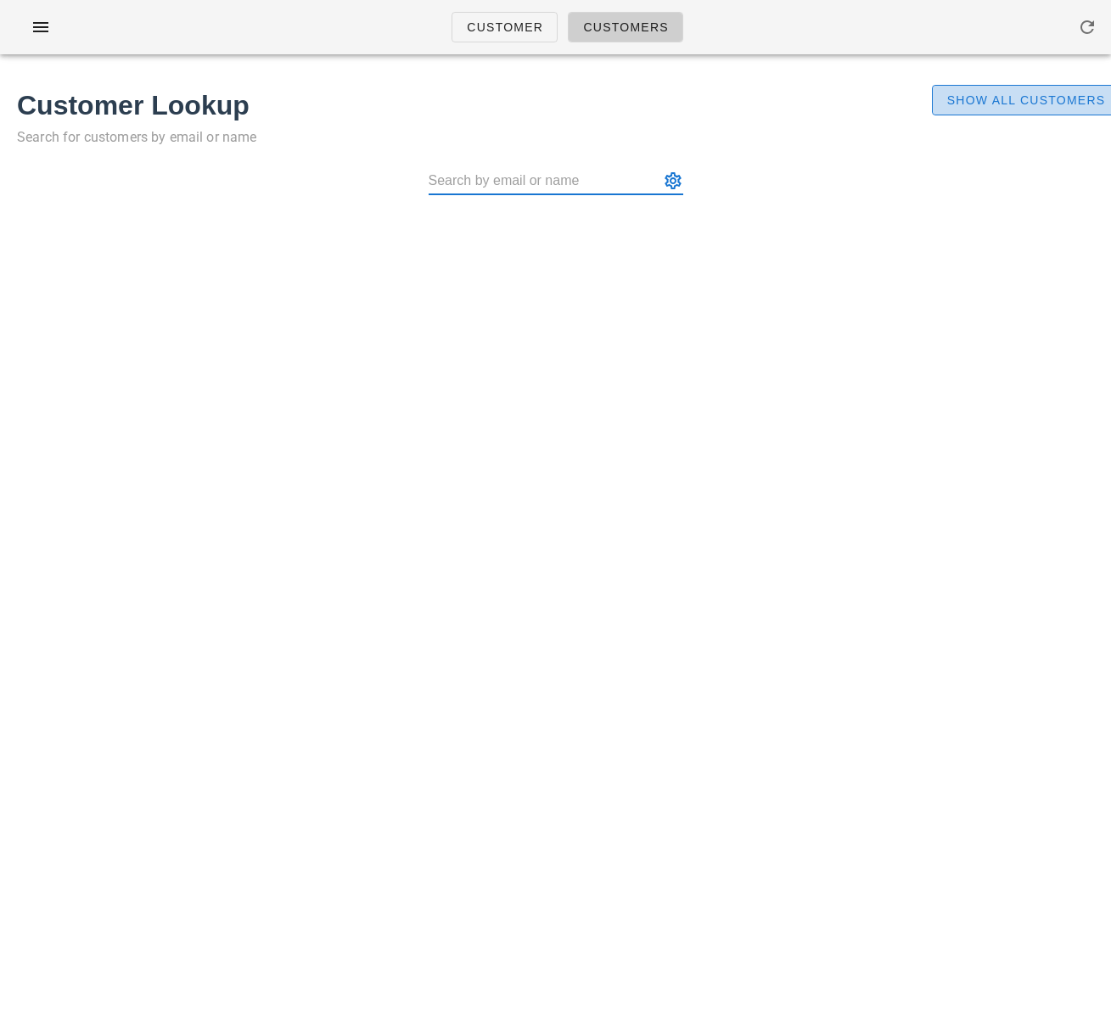
click at [986, 97] on span "Show All Customers" at bounding box center [1026, 100] width 160 height 14
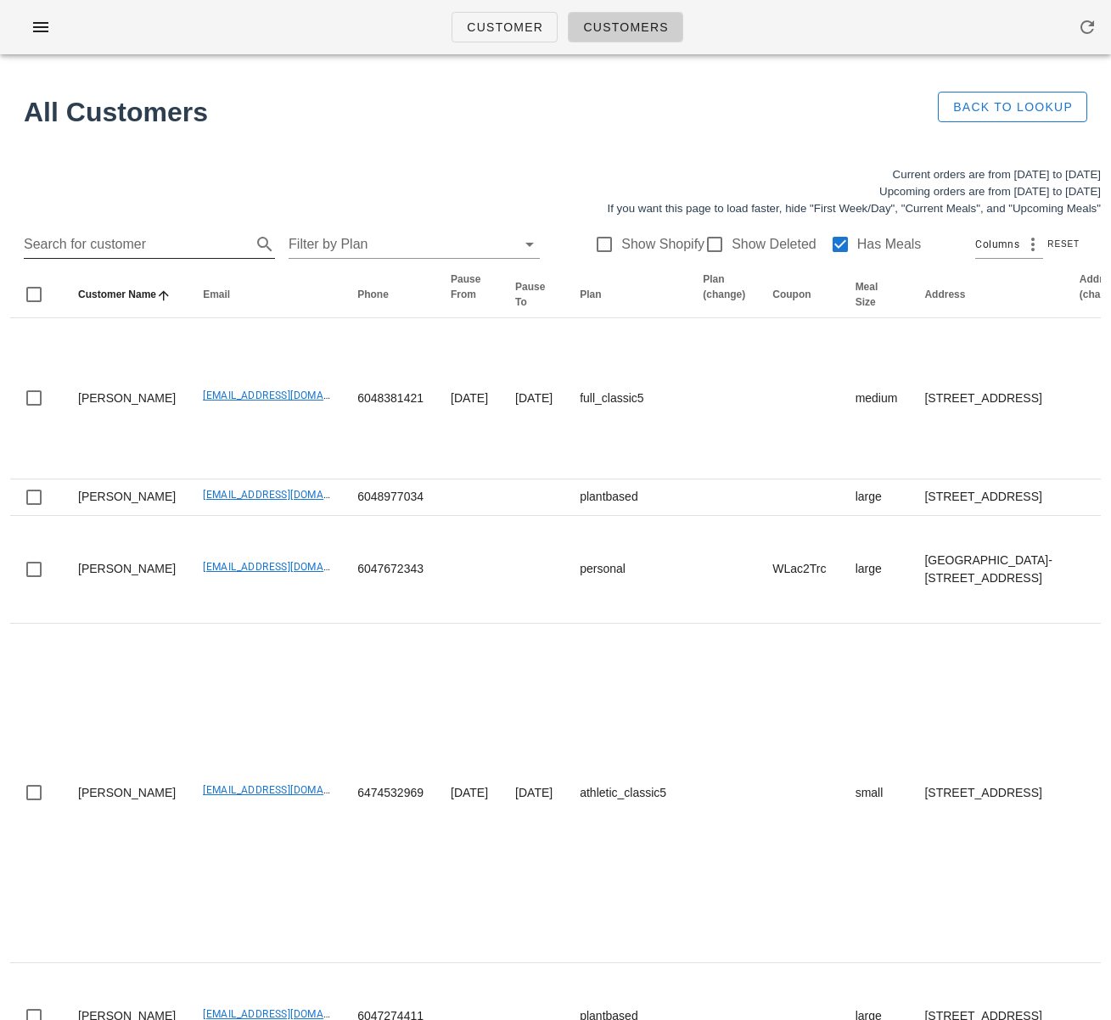
click at [128, 244] on input "Search for customer" at bounding box center [136, 244] width 224 height 27
paste input "amyfullerton23@gmail.com"
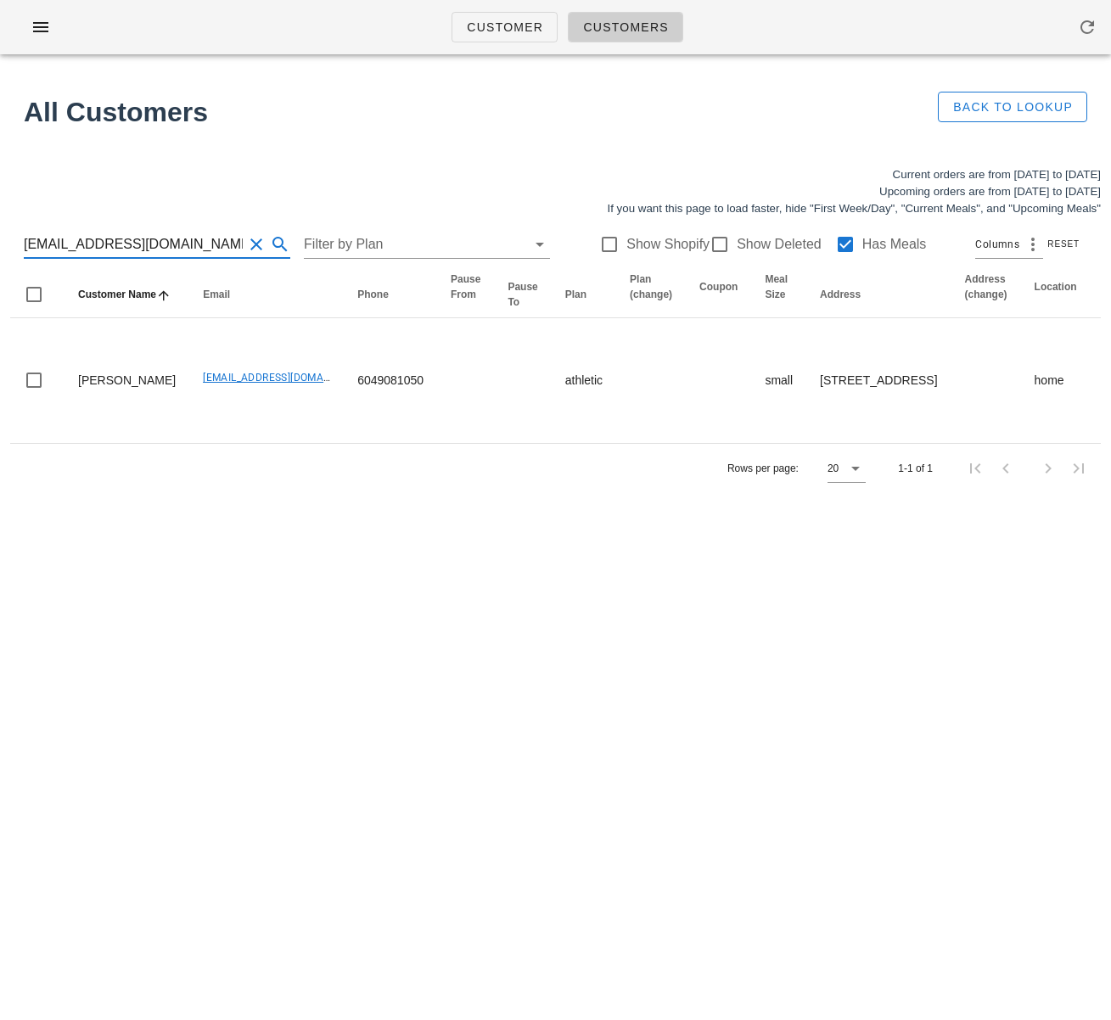
drag, startPoint x: 203, startPoint y: 239, endPoint x: -3, endPoint y: 242, distance: 205.5
click at [0, 242] on html "Customer Customers All Customers Back to Lookup Current orders are from Sunday …" at bounding box center [555, 510] width 1111 height 1020
paste input "andasisko@gmail.com )"
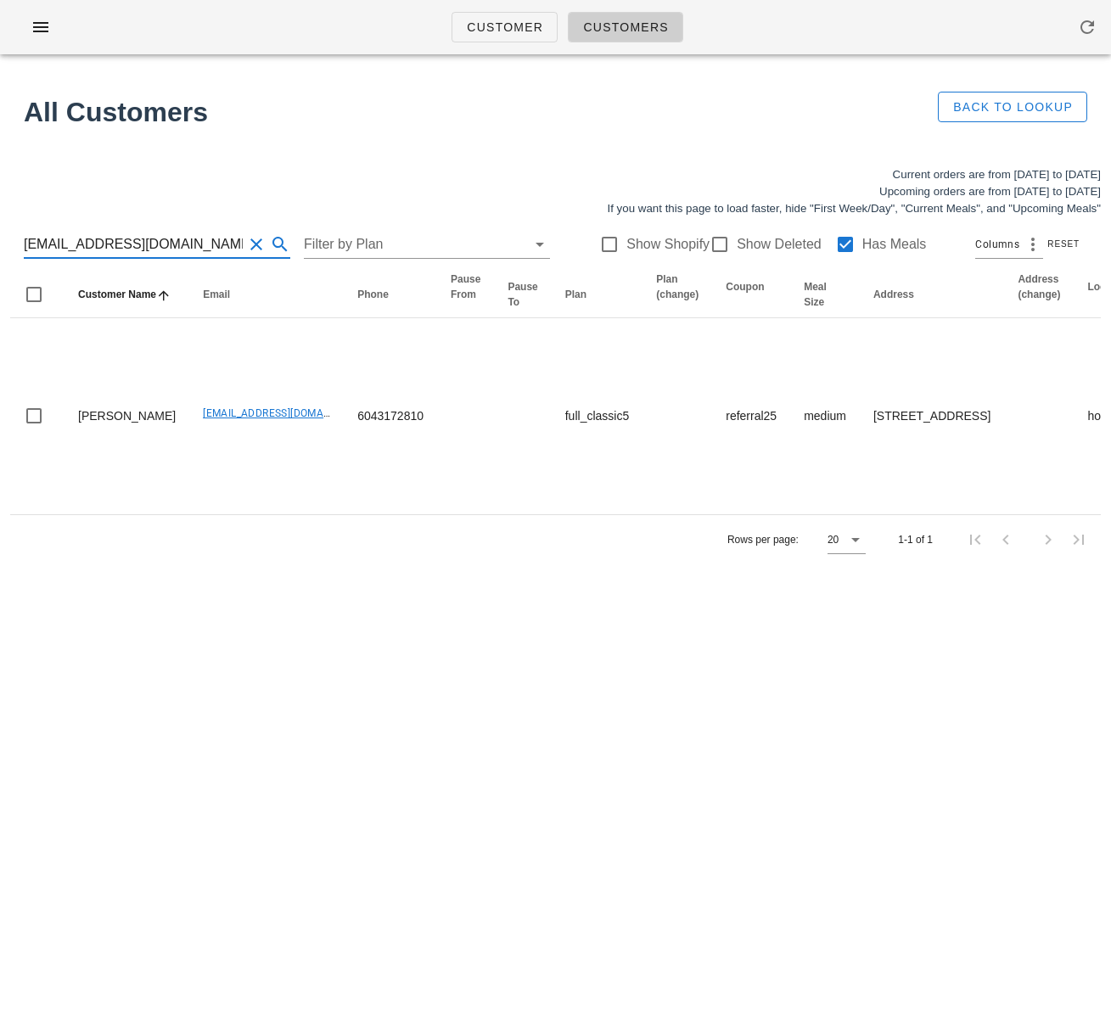
type input "amandasisko@gmail.com"
drag, startPoint x: 138, startPoint y: 239, endPoint x: -98, endPoint y: 222, distance: 235.7
click at [0, 222] on html "Customer Customers All Customers Back to Lookup Current orders are from Sunday …" at bounding box center [555, 510] width 1111 height 1020
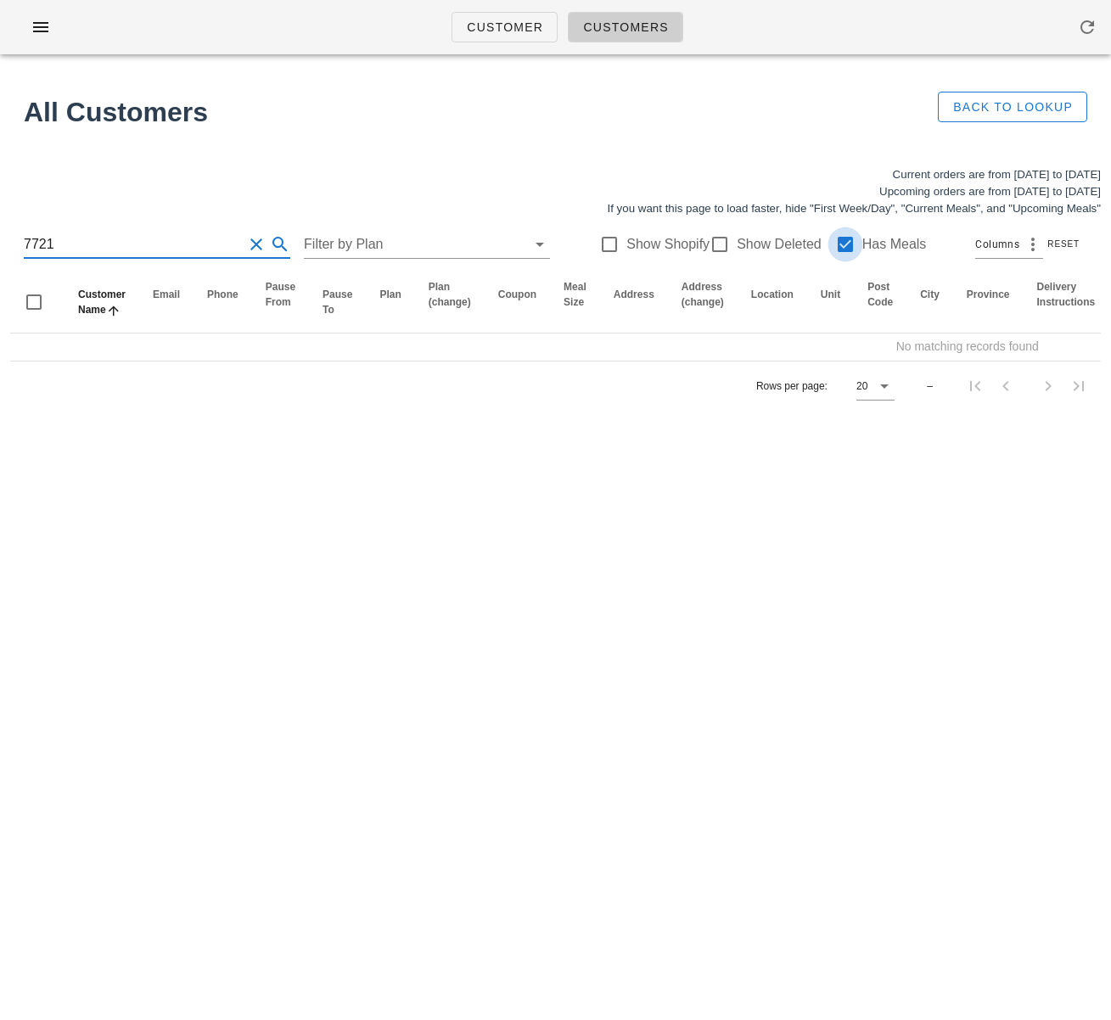
type input "7721"
click at [834, 250] on div at bounding box center [845, 244] width 29 height 29
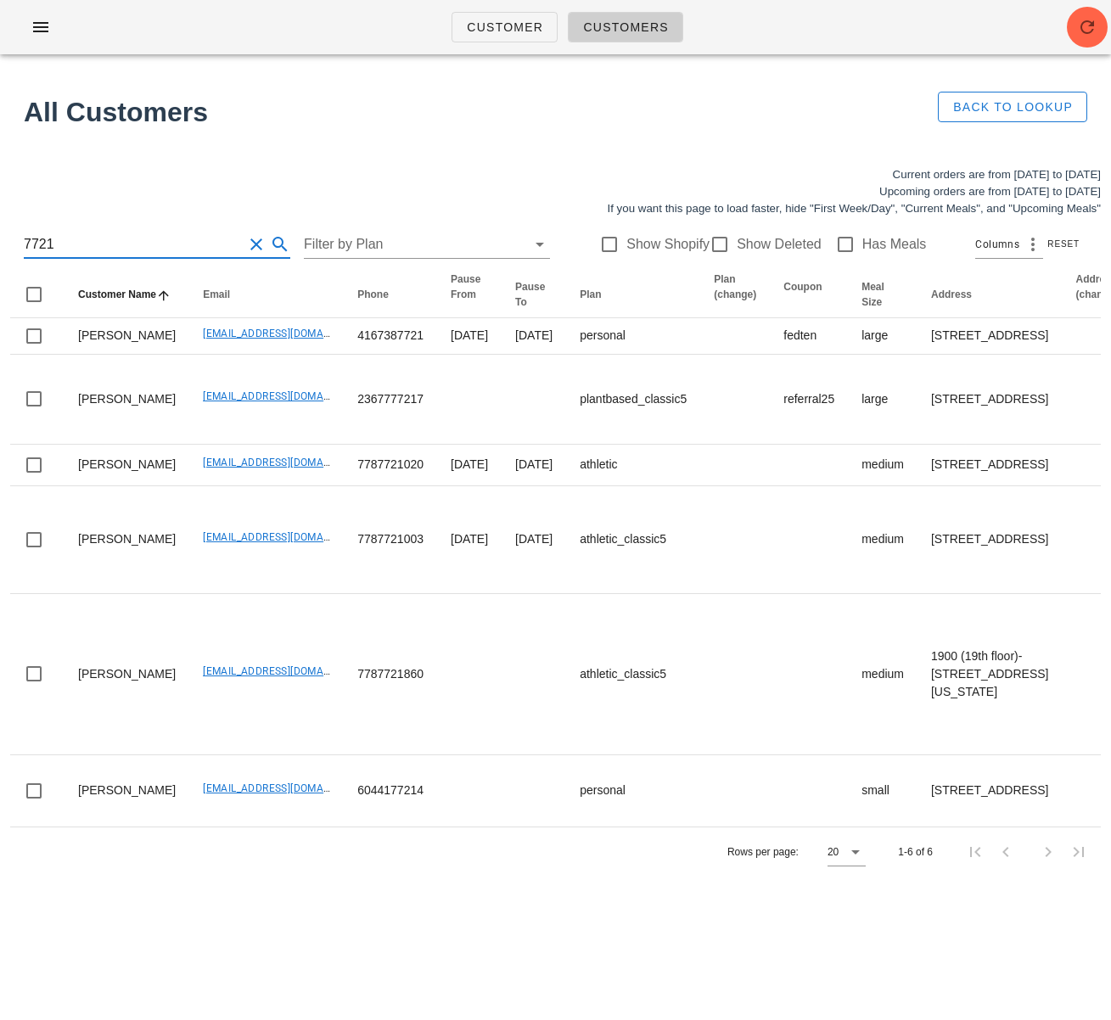
drag, startPoint x: 38, startPoint y: 244, endPoint x: -40, endPoint y: 237, distance: 78.5
click at [0, 237] on html "Customer Customers All Customers Back to Lookup Current orders are from Sunday …" at bounding box center [555, 510] width 1111 height 1020
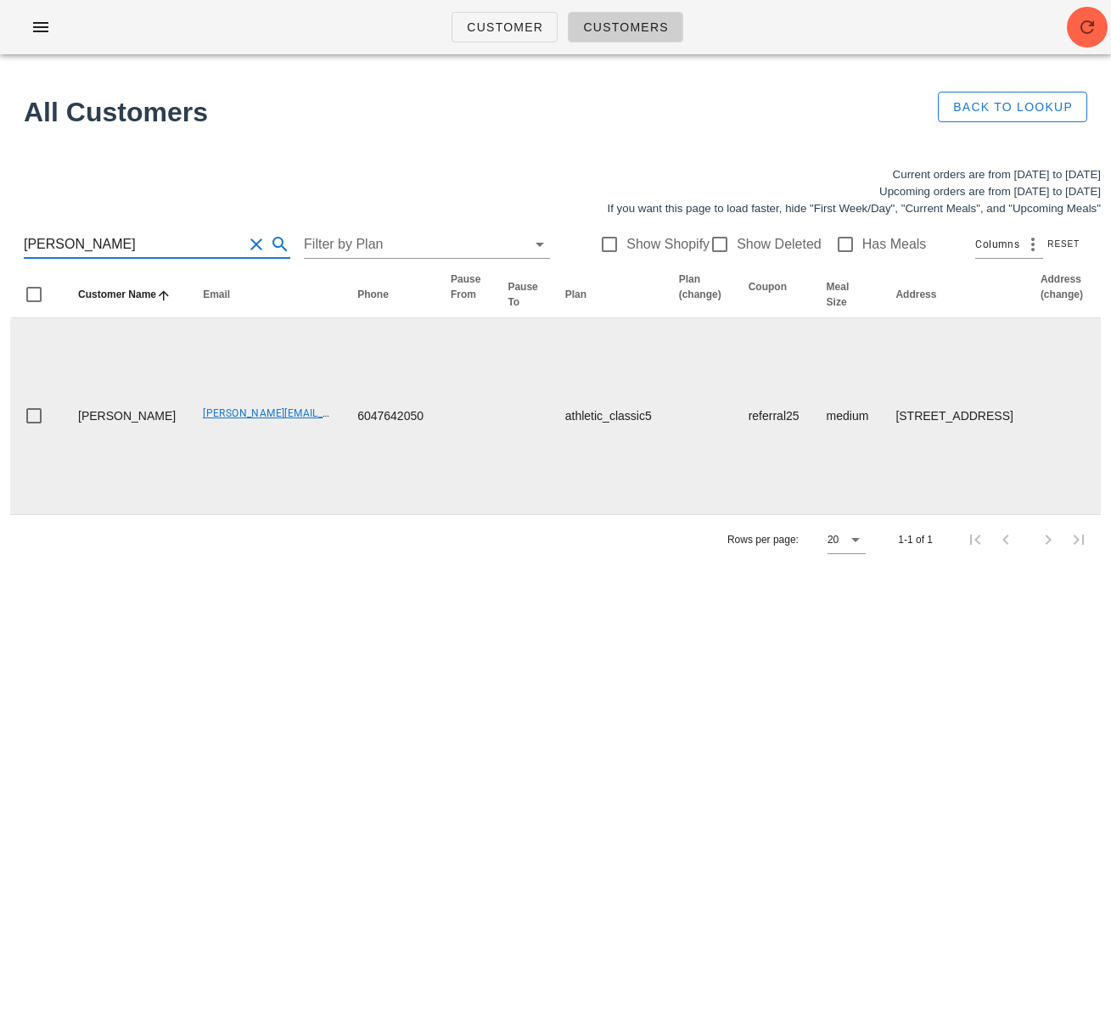
type input "sean corbet"
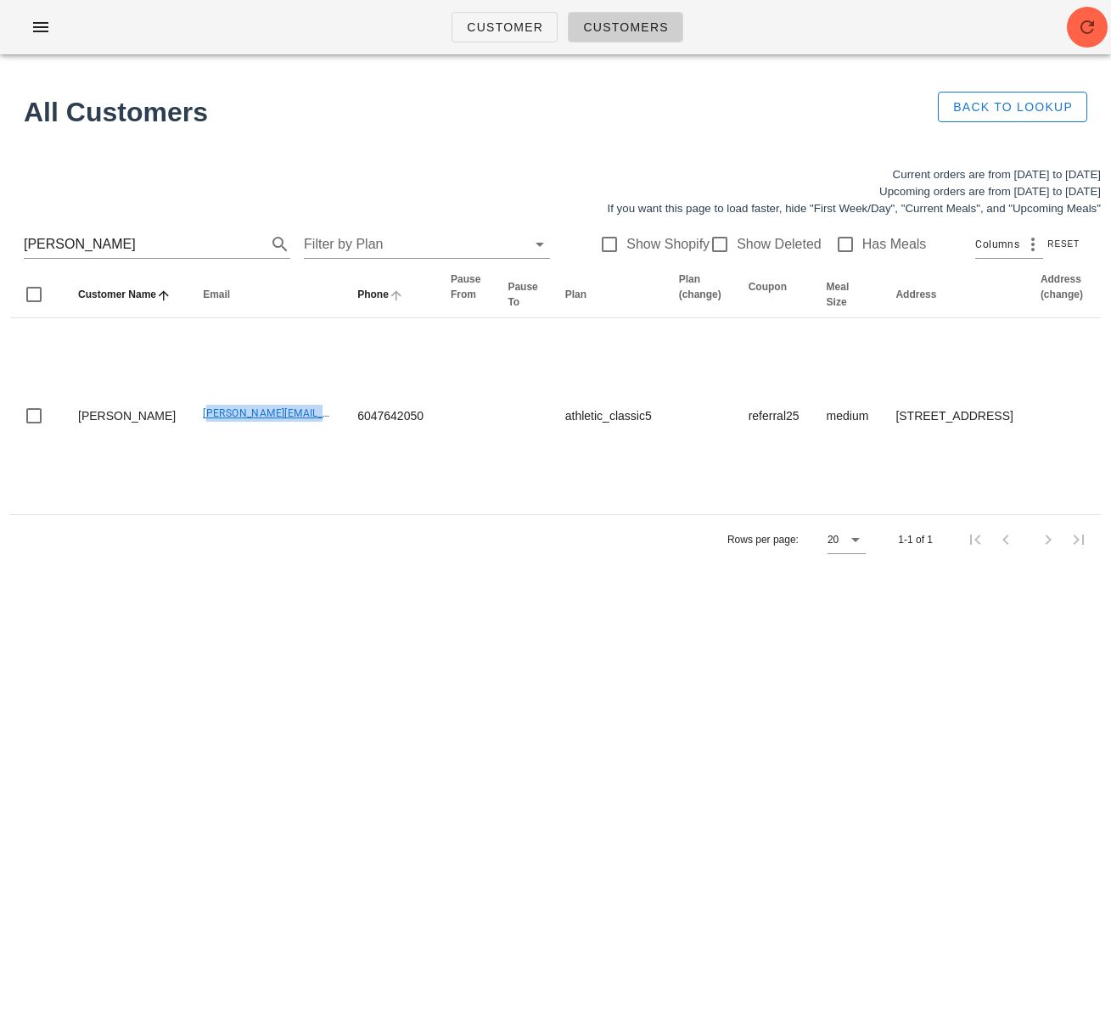
drag, startPoint x: 157, startPoint y: 410, endPoint x: 306, endPoint y: 306, distance: 181.1
click at [280, 405] on td "sean.corbett@collingwood.org" at bounding box center [266, 416] width 154 height 196
copy link "sean.corbett@collingwood.org"
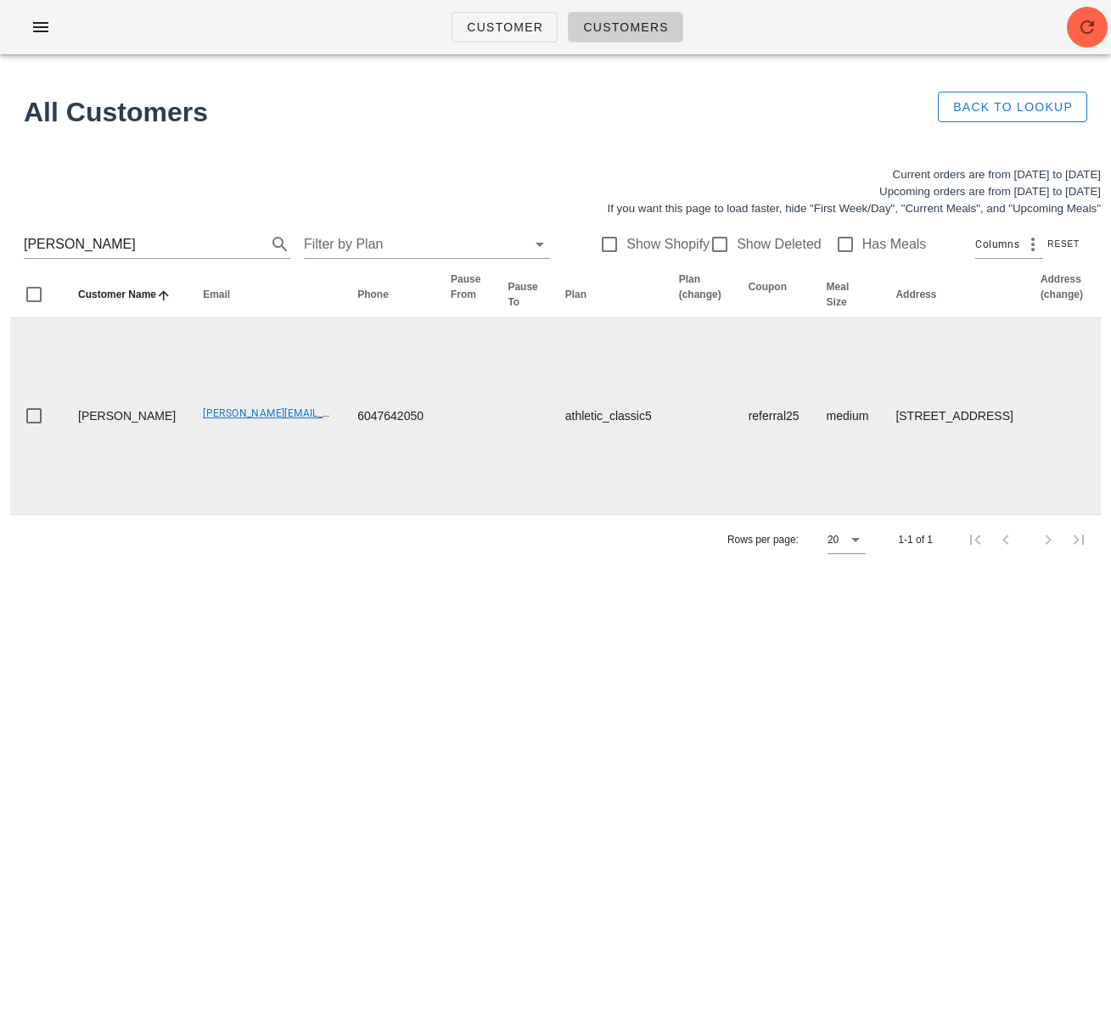
click at [189, 455] on td "sean.corbett@collingwood.org" at bounding box center [266, 416] width 154 height 196
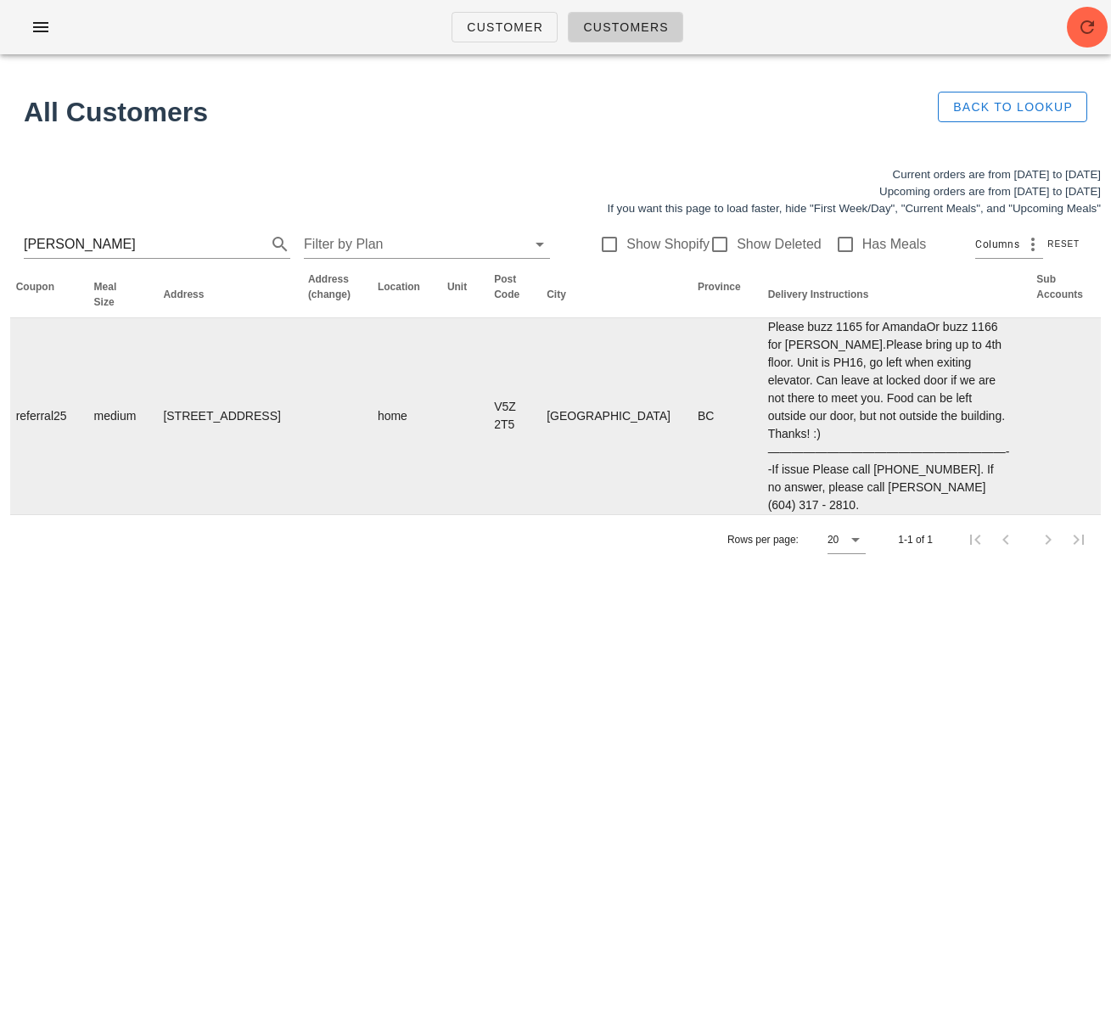
scroll to position [0, 1368]
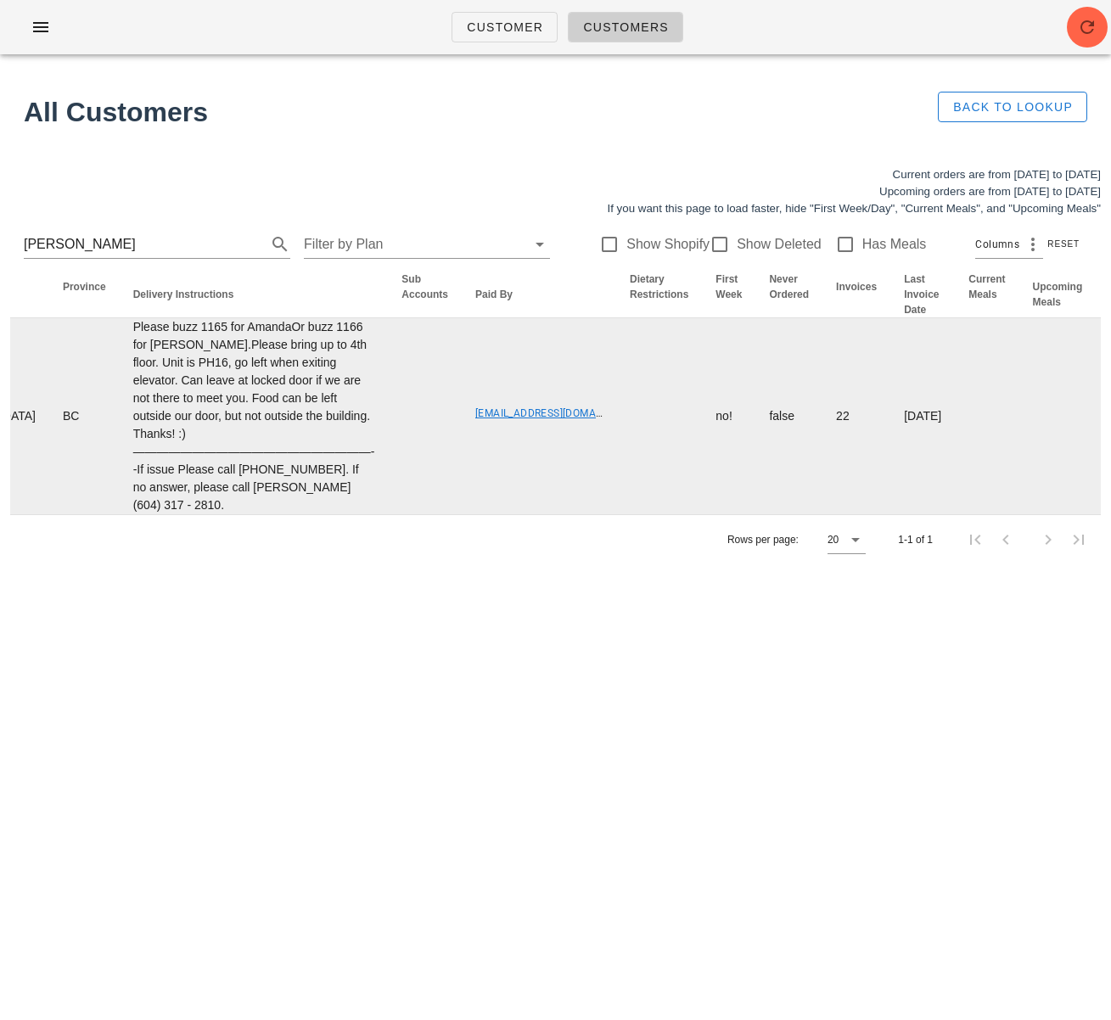
click at [475, 411] on link "amandasisko@gmail.com" at bounding box center [559, 413] width 169 height 12
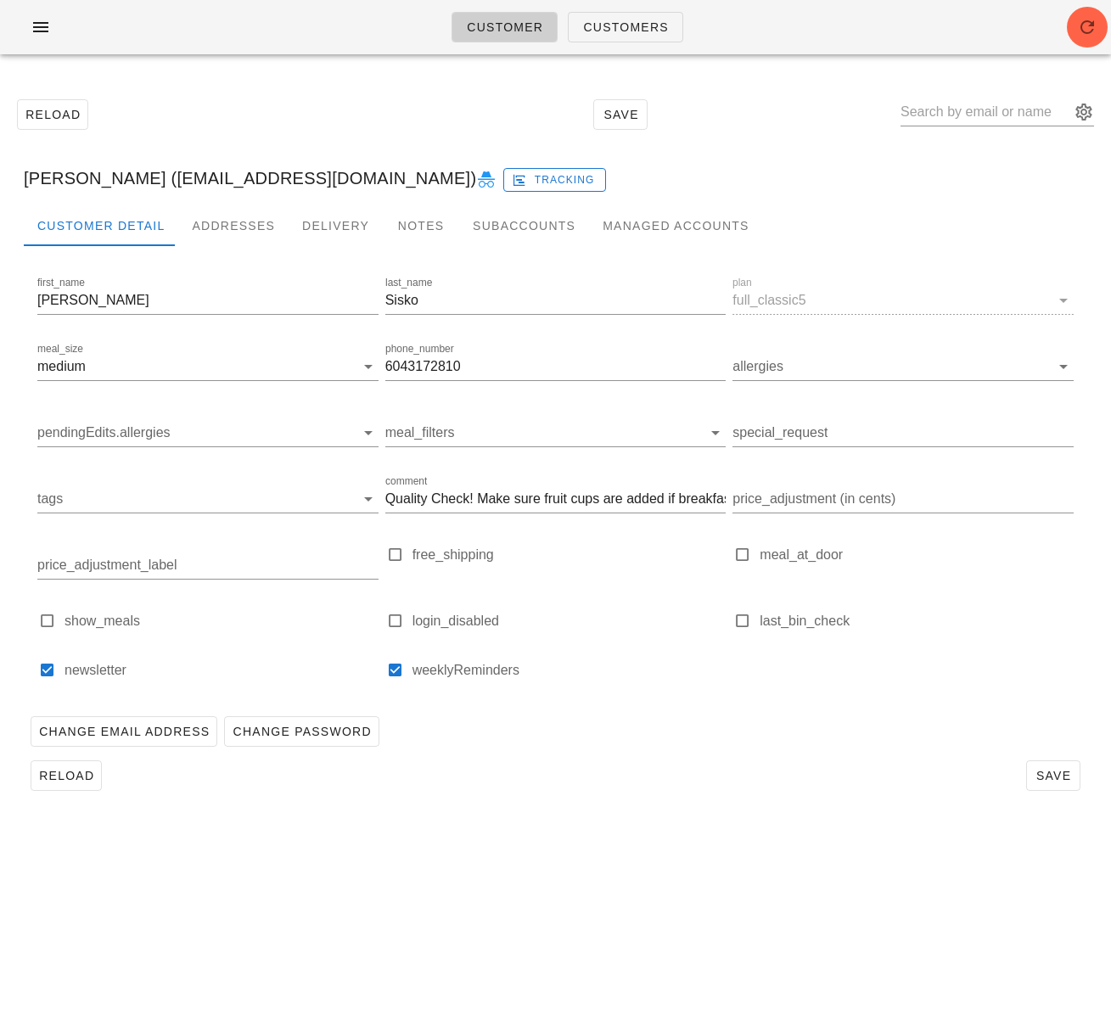
click at [149, 183] on div "Amanda Sisko (amandasisko@gmail.com) Tracking" at bounding box center [555, 178] width 1091 height 54
drag, startPoint x: 143, startPoint y: 182, endPoint x: 338, endPoint y: 176, distance: 195.3
click at [337, 176] on div "Amanda Sisko (amandasisko@gmail.com) Tracking" at bounding box center [555, 178] width 1091 height 54
copy div "amandasisko@gmail.com"
drag, startPoint x: 466, startPoint y: 891, endPoint x: 209, endPoint y: 390, distance: 563.0
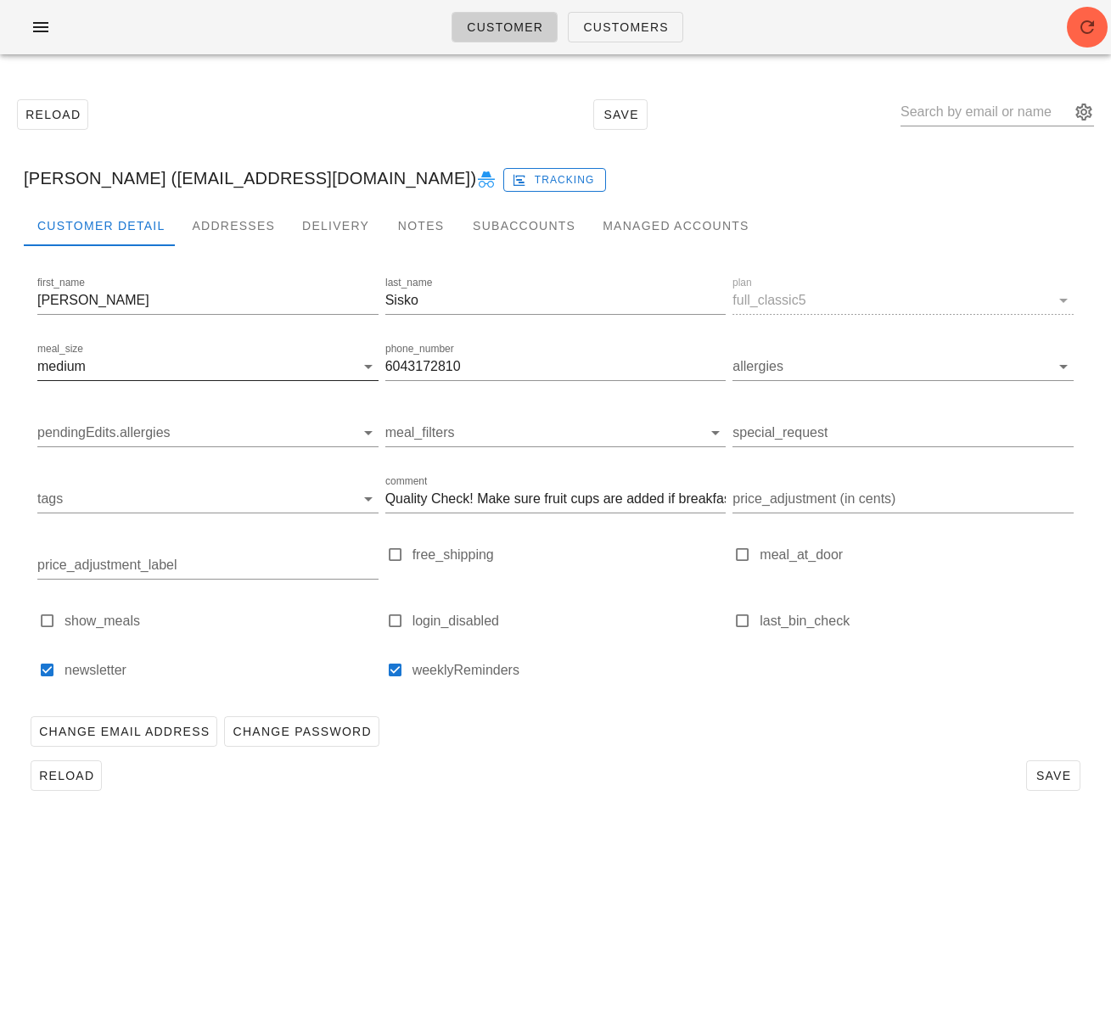
click at [455, 856] on div "Customer Customers Reload Save Amanda Sisko (amandasisko@gmail.com) Tracking Cu…" at bounding box center [555, 510] width 1111 height 1020
click at [593, 26] on span "Customers" at bounding box center [625, 27] width 87 height 14
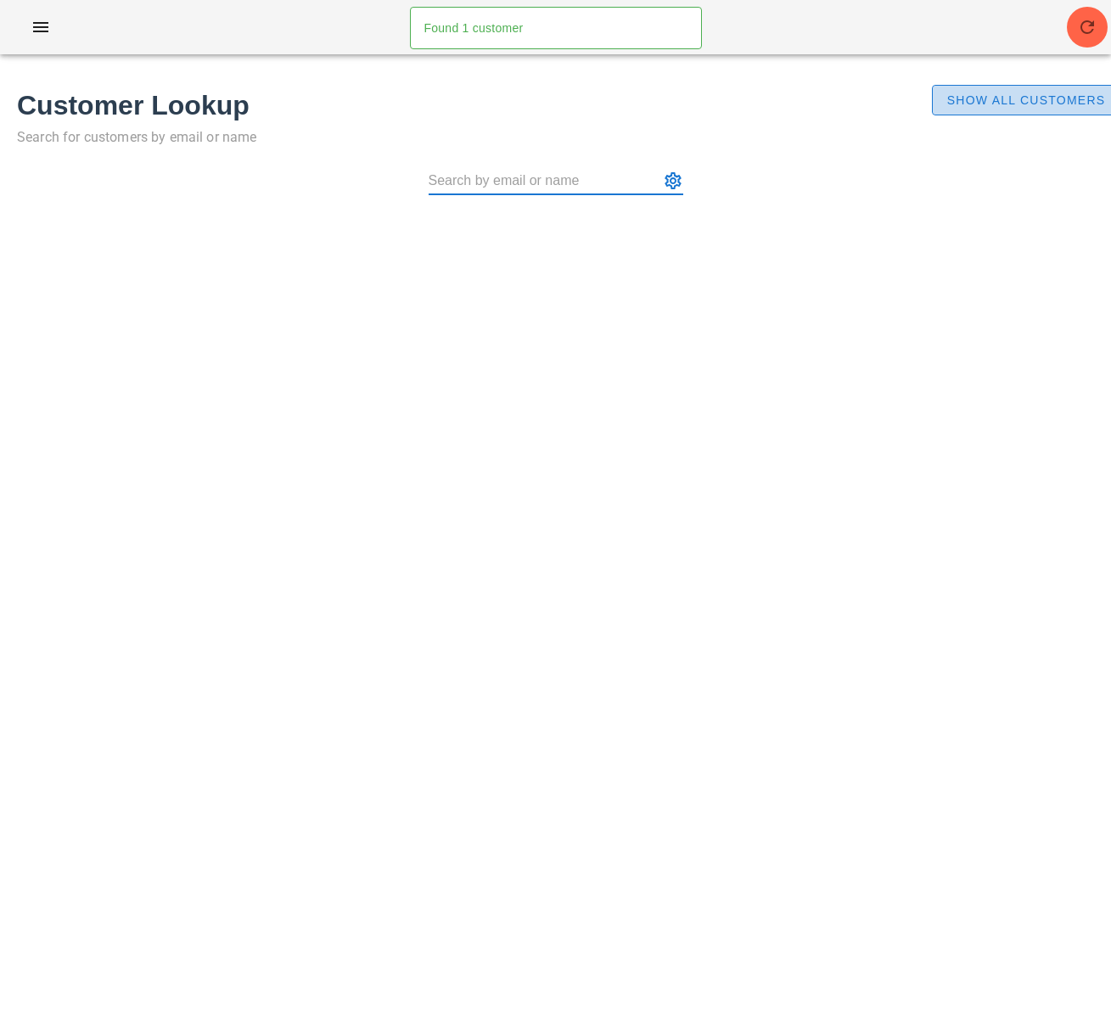
click at [969, 104] on span "Show All Customers" at bounding box center [1026, 100] width 160 height 14
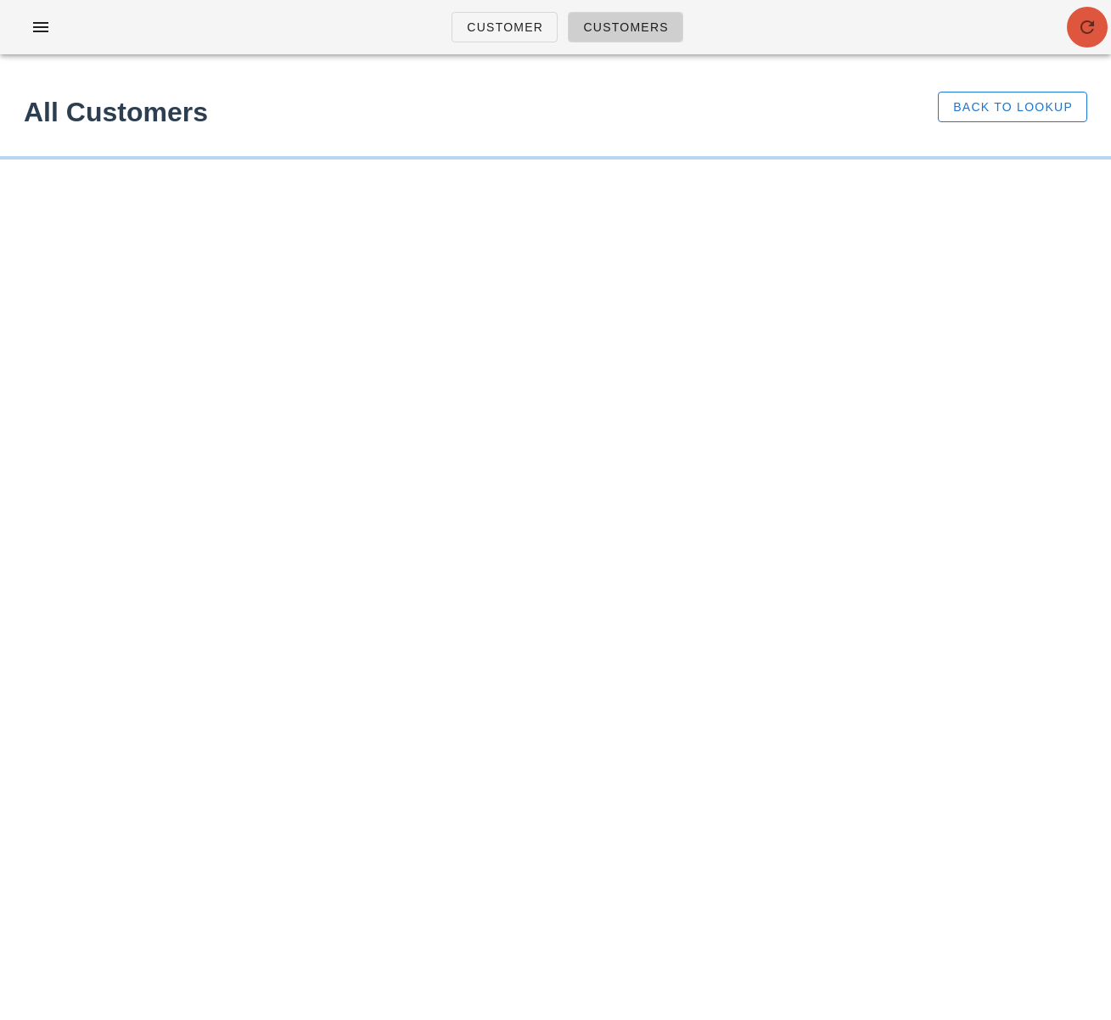
click at [1087, 32] on icon "button" at bounding box center [1087, 27] width 20 height 20
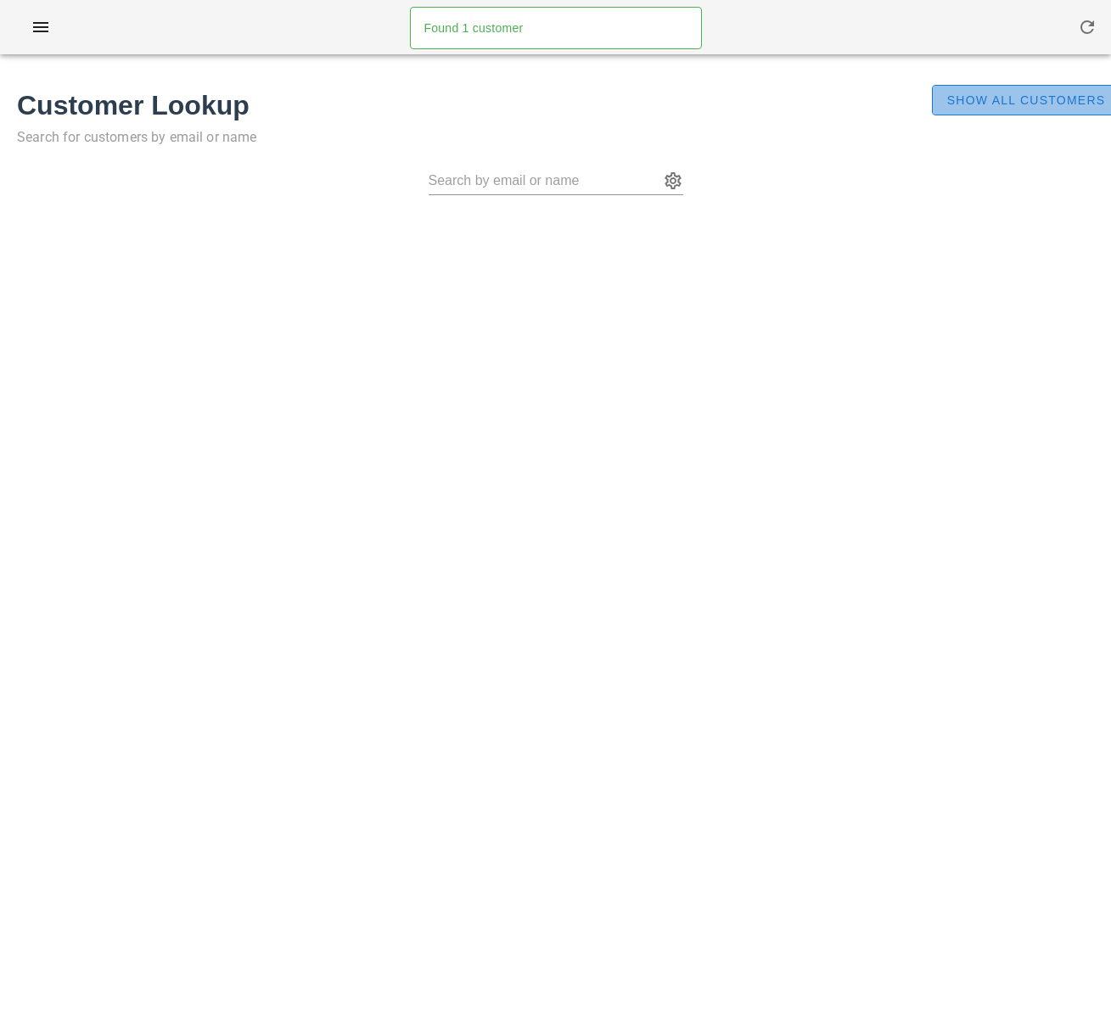
click at [980, 99] on span "Show All Customers" at bounding box center [1026, 100] width 160 height 14
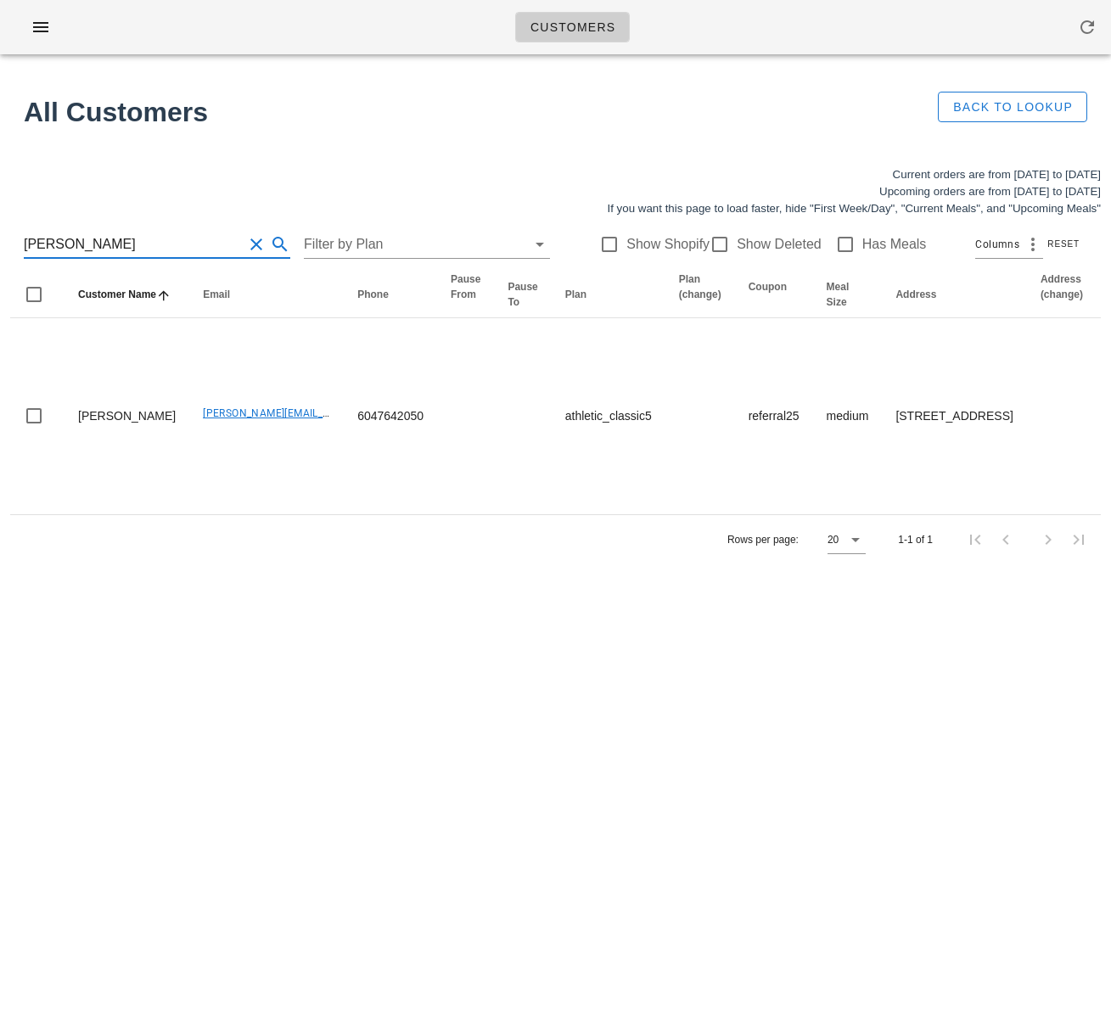
drag, startPoint x: 77, startPoint y: 244, endPoint x: -25, endPoint y: 242, distance: 102.7
click at [0, 242] on html "Customers Found 1 customer All Customers Back to Lookup Current orders are from…" at bounding box center [555, 510] width 1111 height 1020
paste input "amantha.haberl@gmail.com"
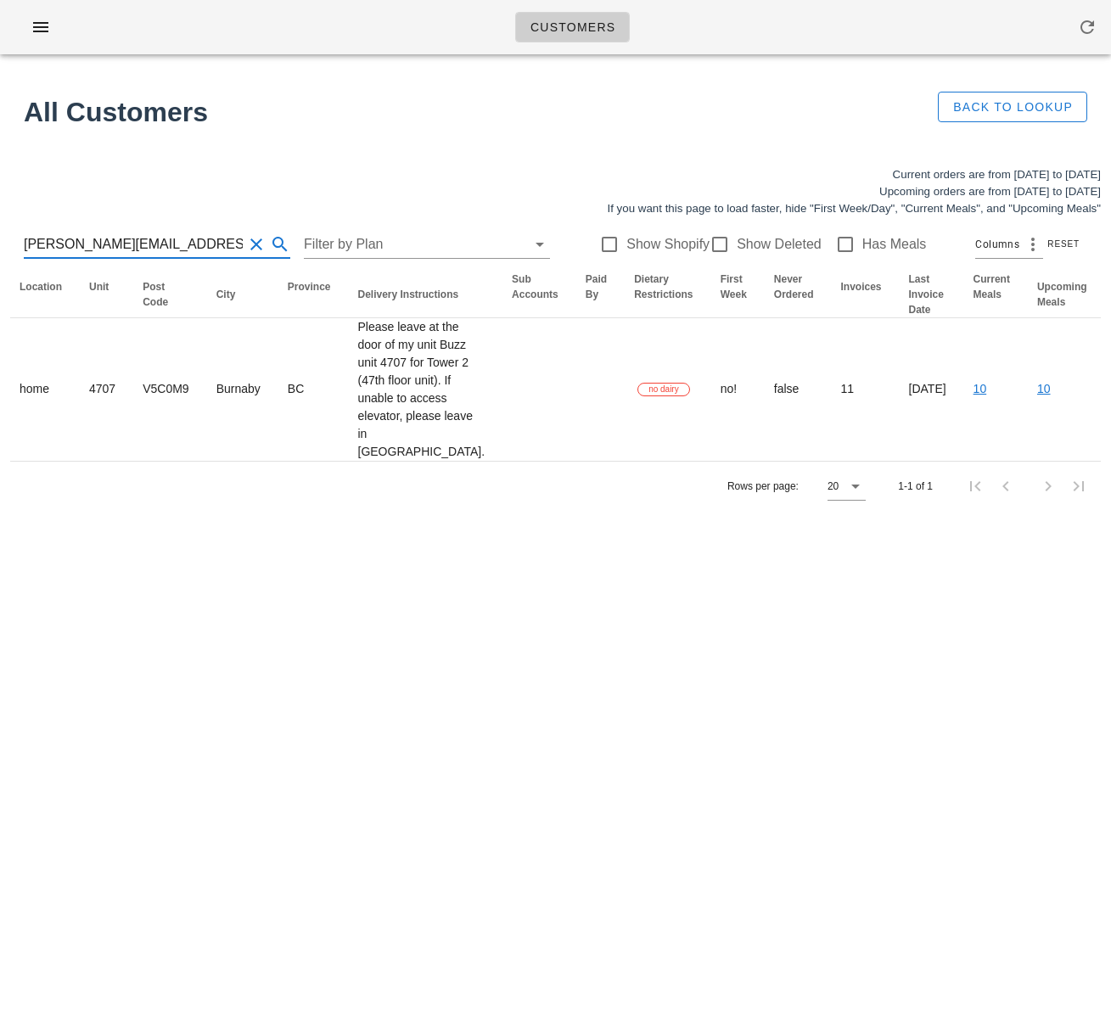
drag, startPoint x: 167, startPoint y: 246, endPoint x: 18, endPoint y: 237, distance: 149.7
click at [18, 237] on div "samantha.haberl@gmail.com Filter by Plan Show Shopify Show Deleted Has Meals Co…" at bounding box center [555, 244] width 1091 height 54
drag, startPoint x: 205, startPoint y: 244, endPoint x: -27, endPoint y: 236, distance: 231.9
click at [0, 236] on html "Customers Found 1 customer All Customers Back to Lookup Current orders are from…" at bounding box center [555, 510] width 1111 height 1020
paste input "ashleydhaliwa"
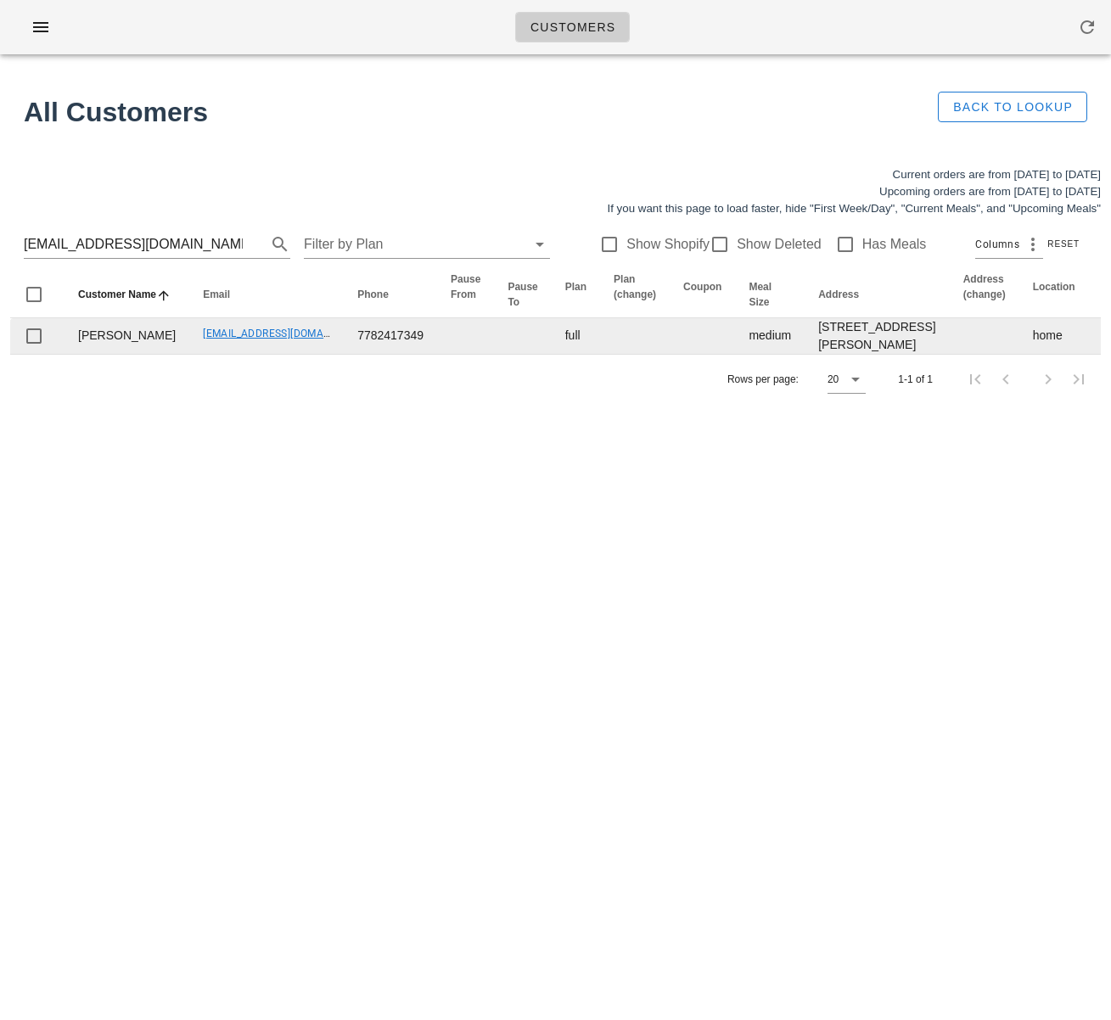
drag, startPoint x: 127, startPoint y: 379, endPoint x: 69, endPoint y: 353, distance: 64.2
click at [68, 353] on td "Ashley Dhaliwal" at bounding box center [127, 336] width 125 height 36
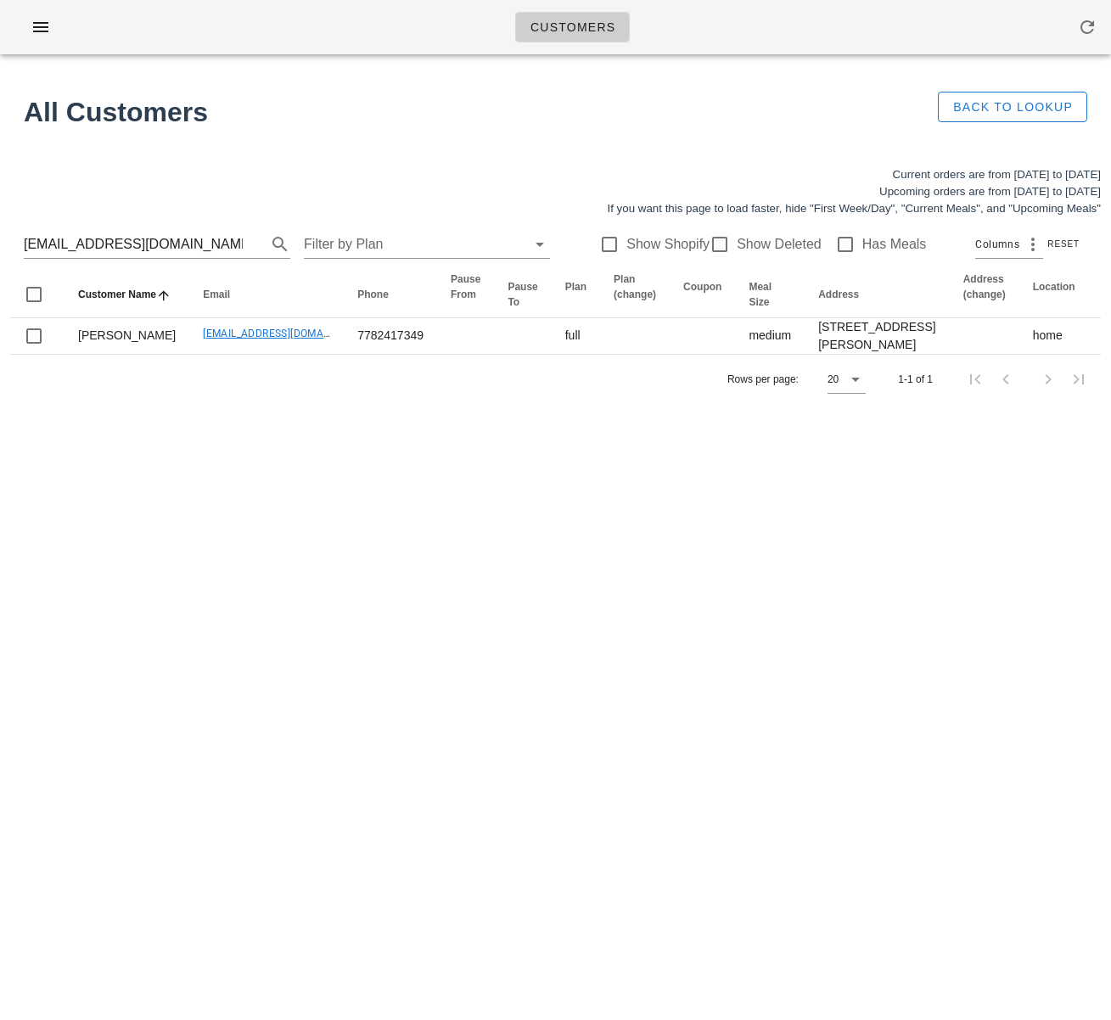
copy td "Ashley Dhaliwal"
drag, startPoint x: 216, startPoint y: 248, endPoint x: -14, endPoint y: 242, distance: 230.1
click at [0, 242] on html "Customers Found 1 customer All Customers Back to Lookup Current orders are from…" at bounding box center [555, 510] width 1111 height 1020
paste input "dawnfisher381"
type input "dawnfisher381@gmail.com"
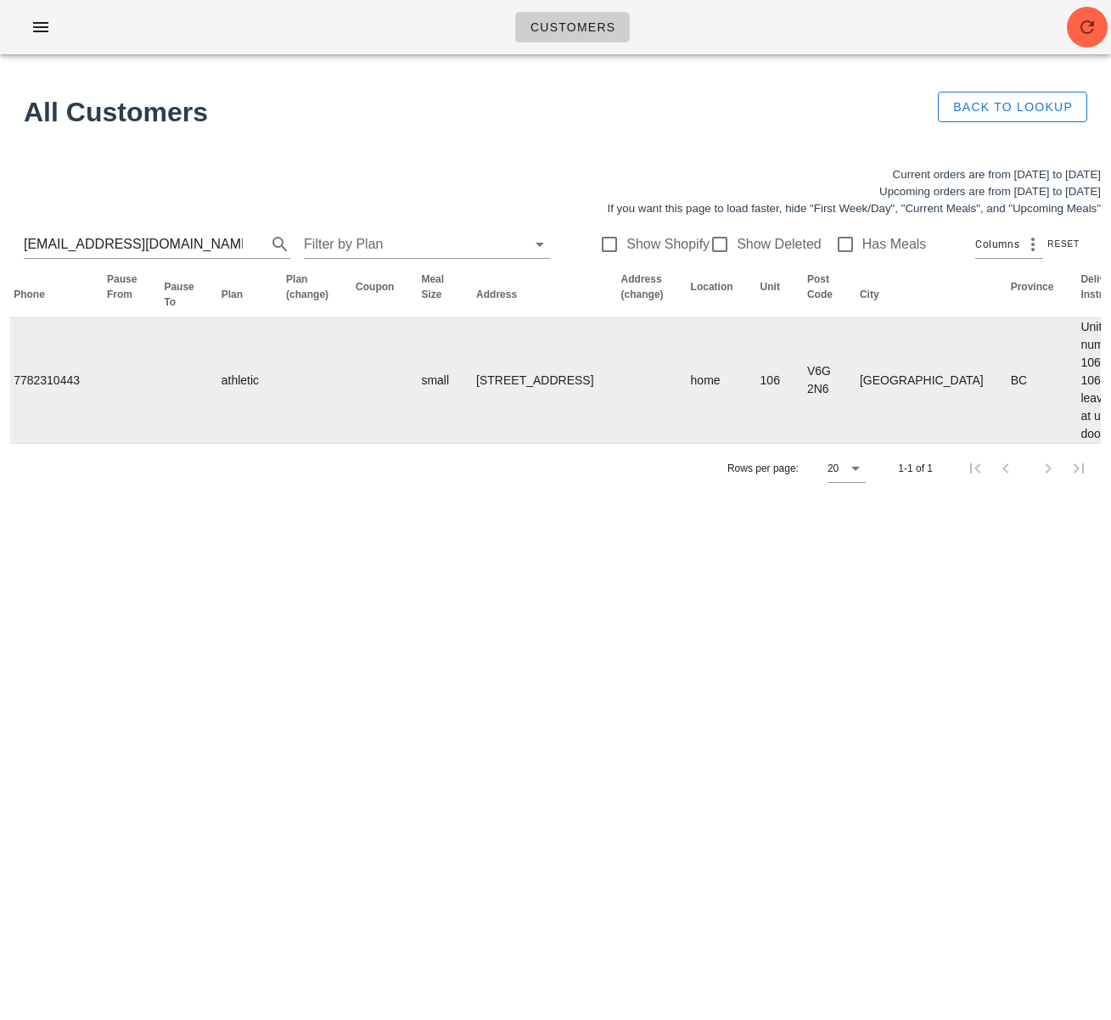
scroll to position [0, 1002]
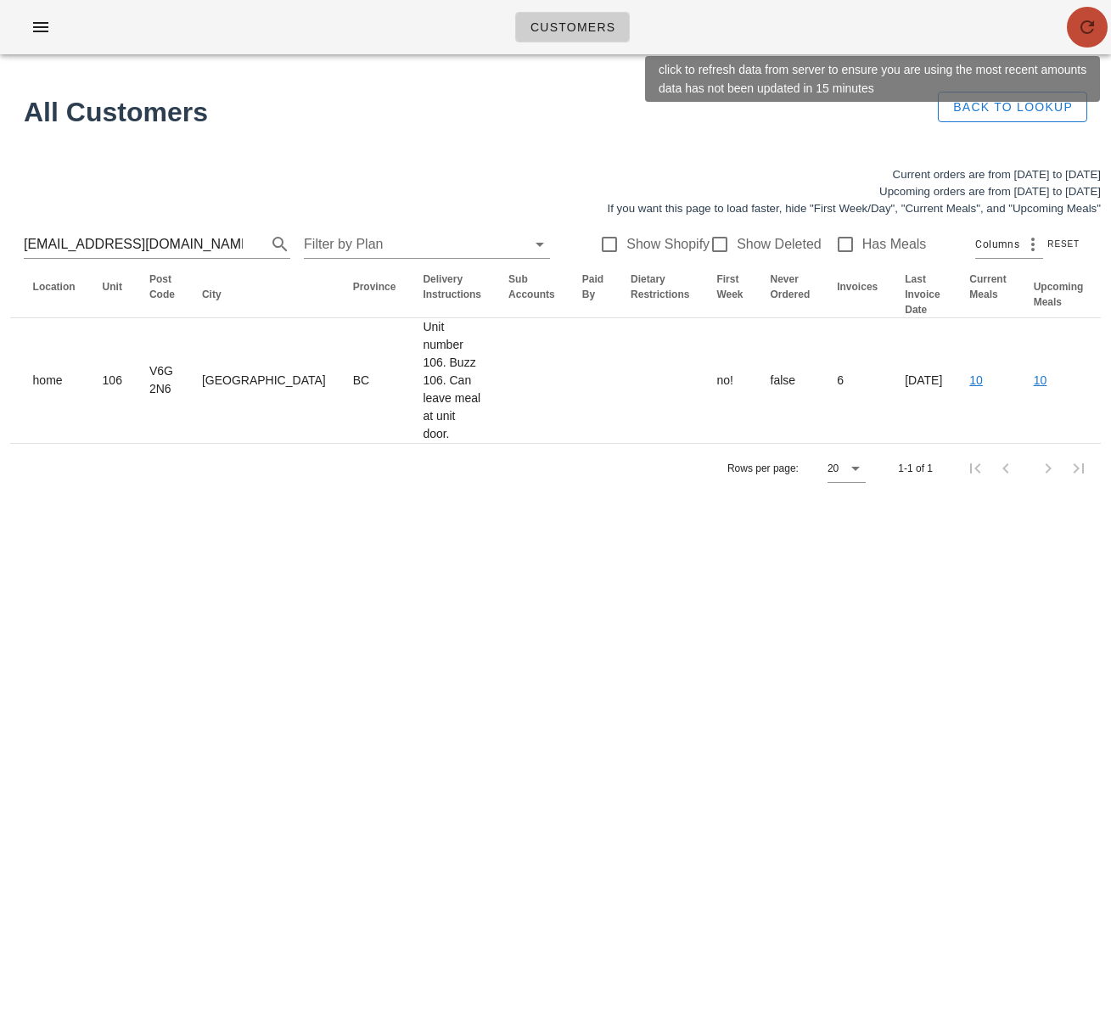
click at [1087, 23] on icon "button" at bounding box center [1087, 27] width 20 height 20
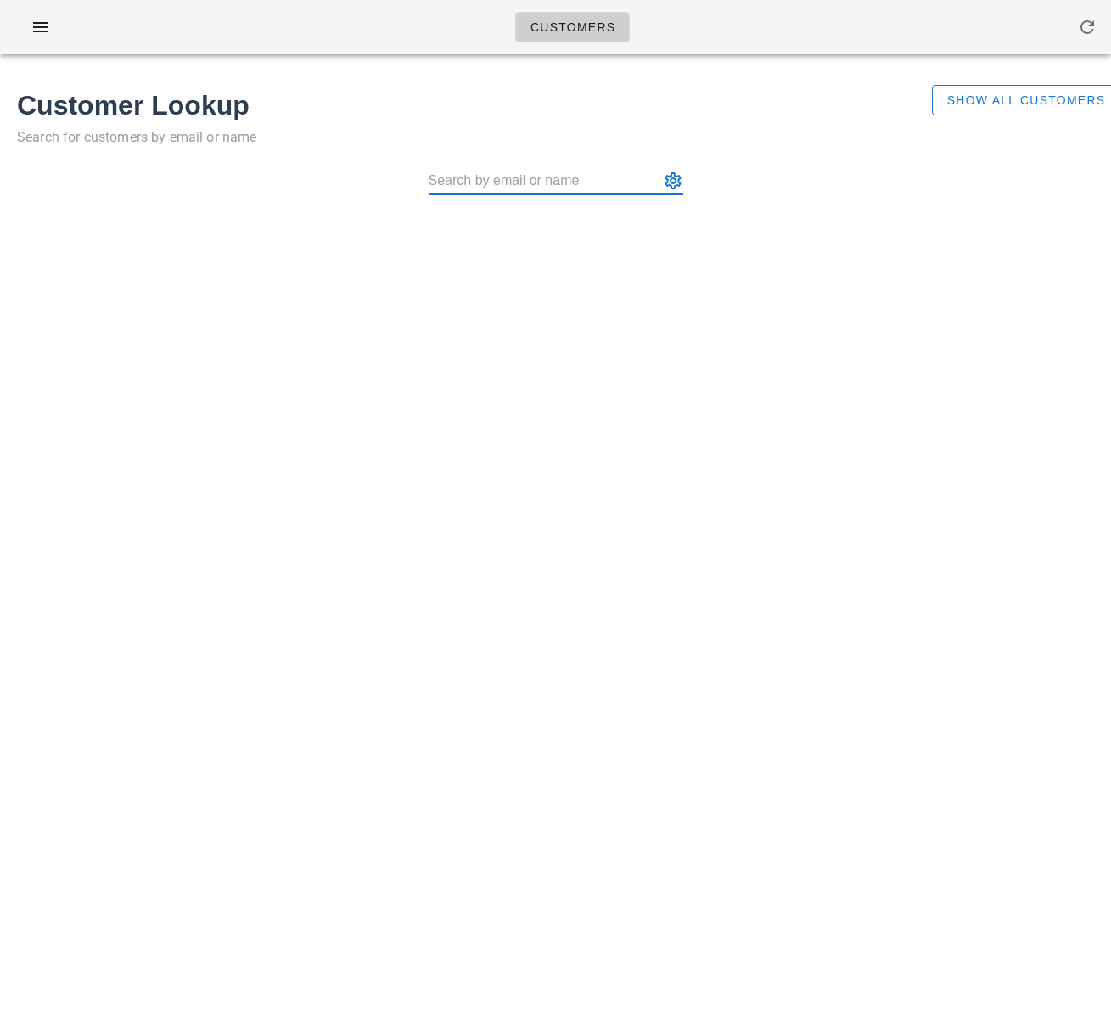
click at [432, 306] on div "Customers Found 1 customer Customer Lookup Search for customers by email or nam…" at bounding box center [555, 510] width 1111 height 1020
click at [1030, 108] on button "Show All Customers" at bounding box center [1026, 100] width 188 height 31
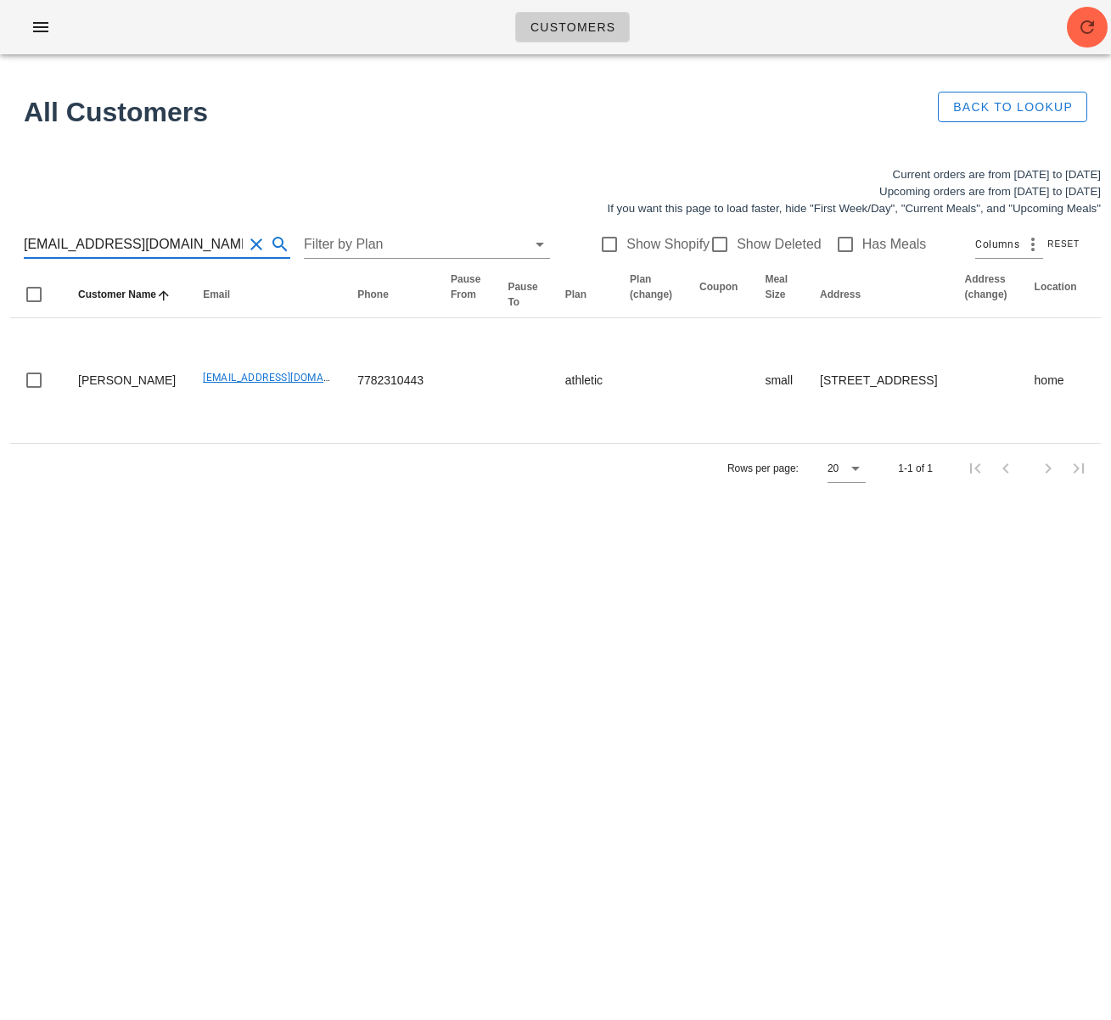
drag, startPoint x: 205, startPoint y: 237, endPoint x: -25, endPoint y: 239, distance: 230.1
click at [0, 239] on html "Customers Found 1 customer All Customers Back to Lookup Current orders are from…" at bounding box center [555, 510] width 1111 height 1020
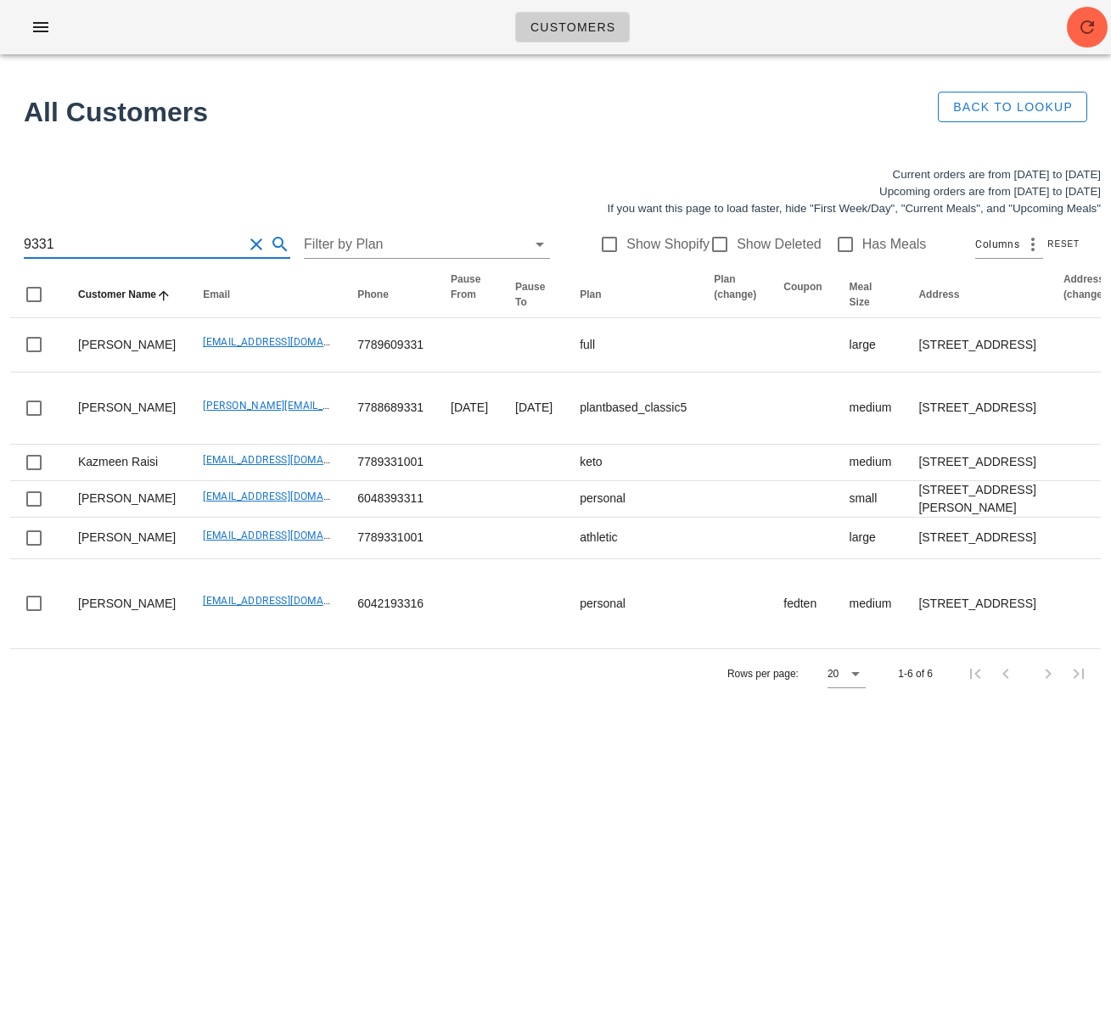
click at [24, 244] on input "9331" at bounding box center [133, 244] width 219 height 27
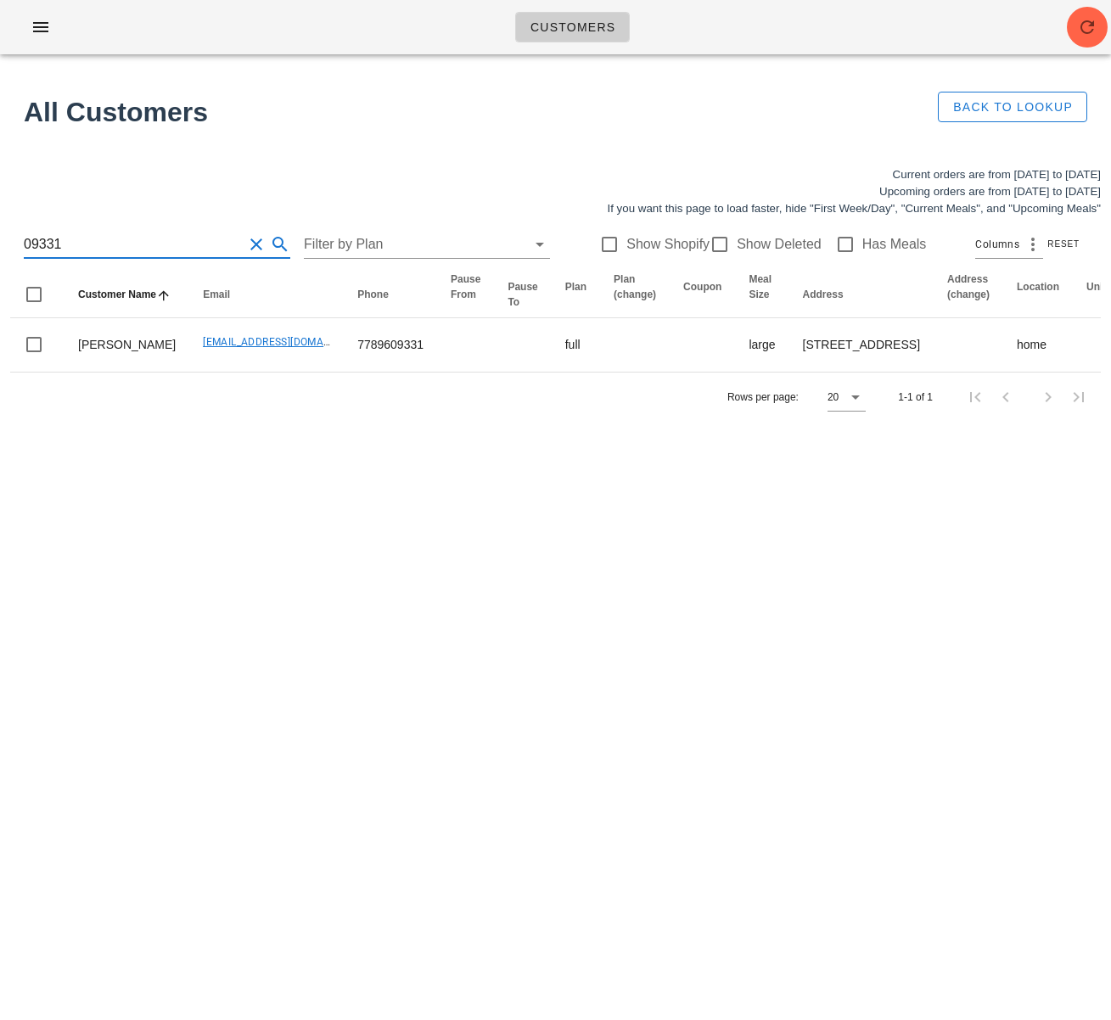
click at [289, 563] on div "Customers Found 1 customer All Customers Back to Lookup Current orders are from…" at bounding box center [555, 510] width 1111 height 1020
drag, startPoint x: 162, startPoint y: 430, endPoint x: 177, endPoint y: 410, distance: 25.5
click at [162, 422] on div "Rows per page: 20 1-1 of 1" at bounding box center [555, 397] width 1091 height 50
drag, startPoint x: 159, startPoint y: 478, endPoint x: 166, endPoint y: 412, distance: 66.7
click at [159, 476] on div "Customers Found 1 customer All Customers Back to Lookup Current orders are from…" at bounding box center [555, 510] width 1111 height 1020
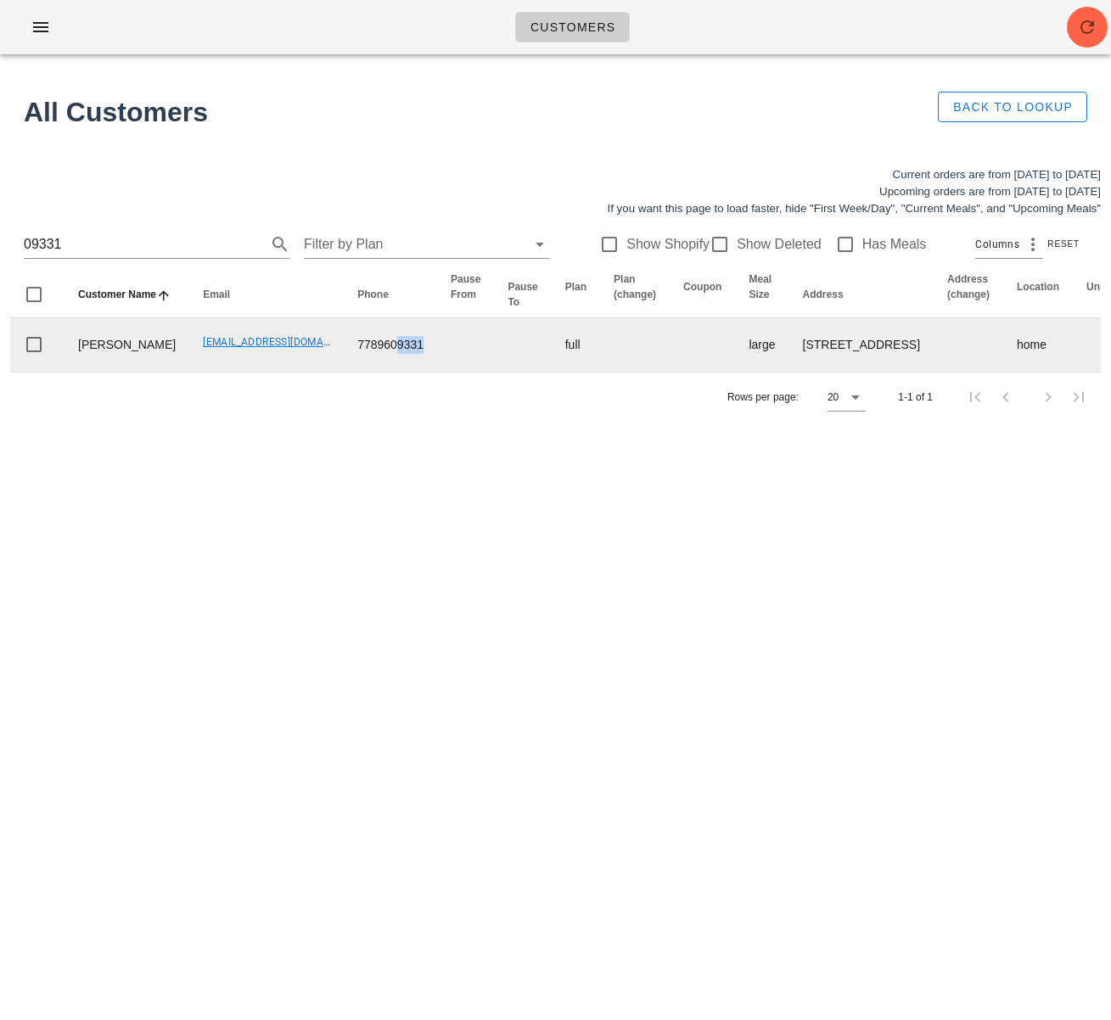
drag, startPoint x: 362, startPoint y: 369, endPoint x: 334, endPoint y: 369, distance: 28.0
click at [344, 369] on td "7789609331" at bounding box center [390, 344] width 93 height 53
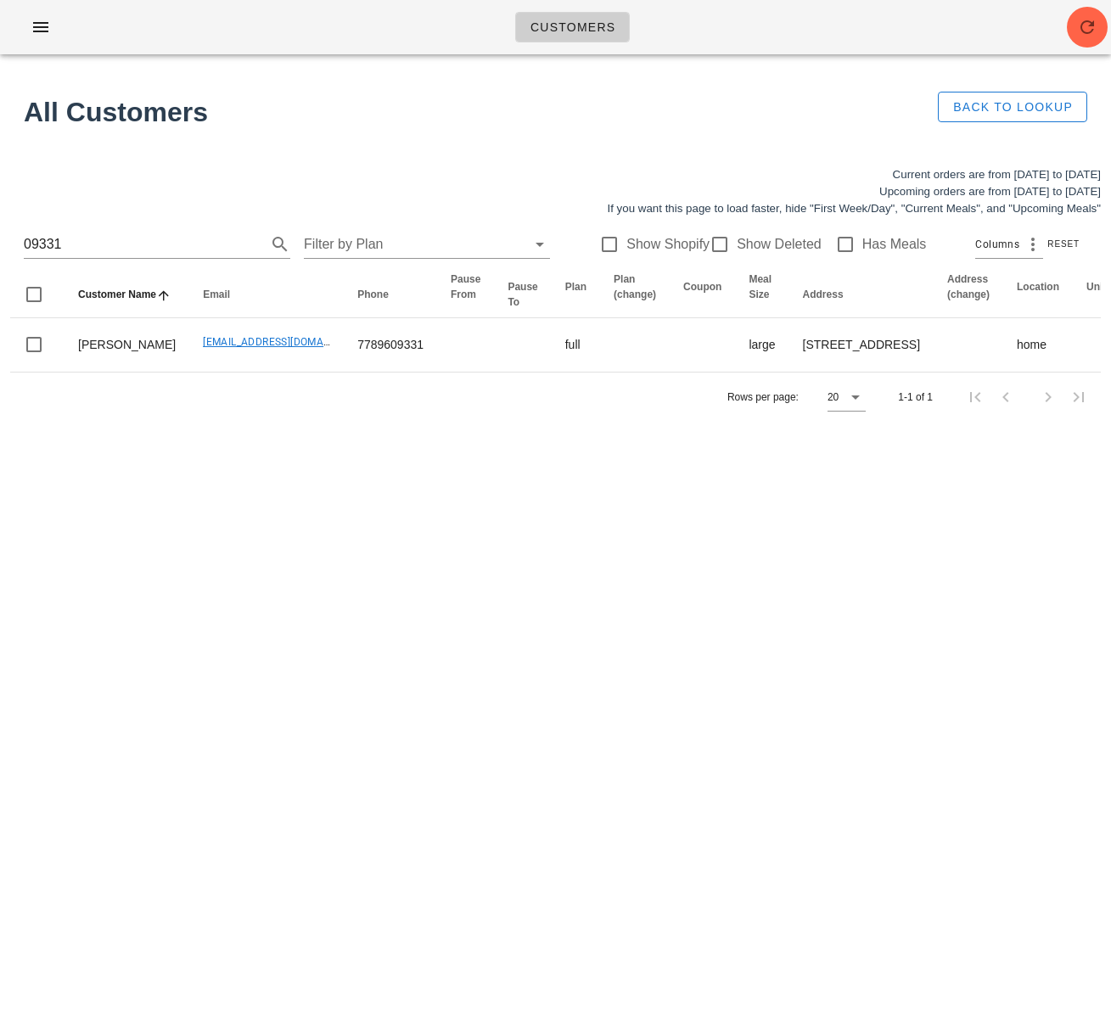
click at [368, 422] on div "Rows per page: 20 1-1 of 1" at bounding box center [555, 397] width 1091 height 50
drag, startPoint x: 257, startPoint y: 513, endPoint x: 200, endPoint y: 430, distance: 100.8
click at [256, 511] on div "Customers Found 1 customer All Customers Back to Lookup Current orders are from…" at bounding box center [555, 510] width 1111 height 1020
click at [284, 422] on div "Rows per page: 20 1-1 of 1" at bounding box center [555, 397] width 1091 height 50
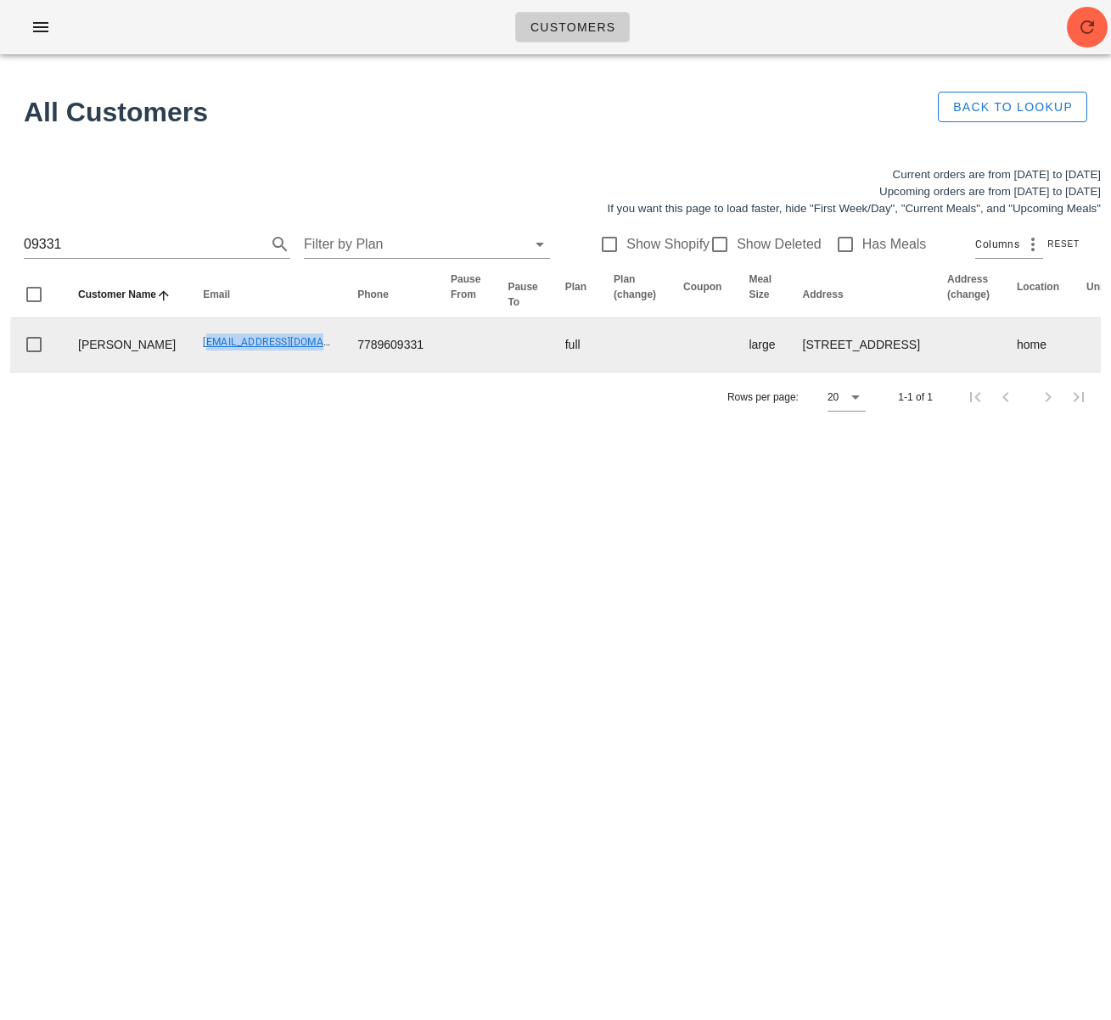
drag, startPoint x: 142, startPoint y: 363, endPoint x: 271, endPoint y: 362, distance: 129.0
click at [271, 362] on td "[EMAIL_ADDRESS][DOMAIN_NAME]" at bounding box center [266, 344] width 154 height 53
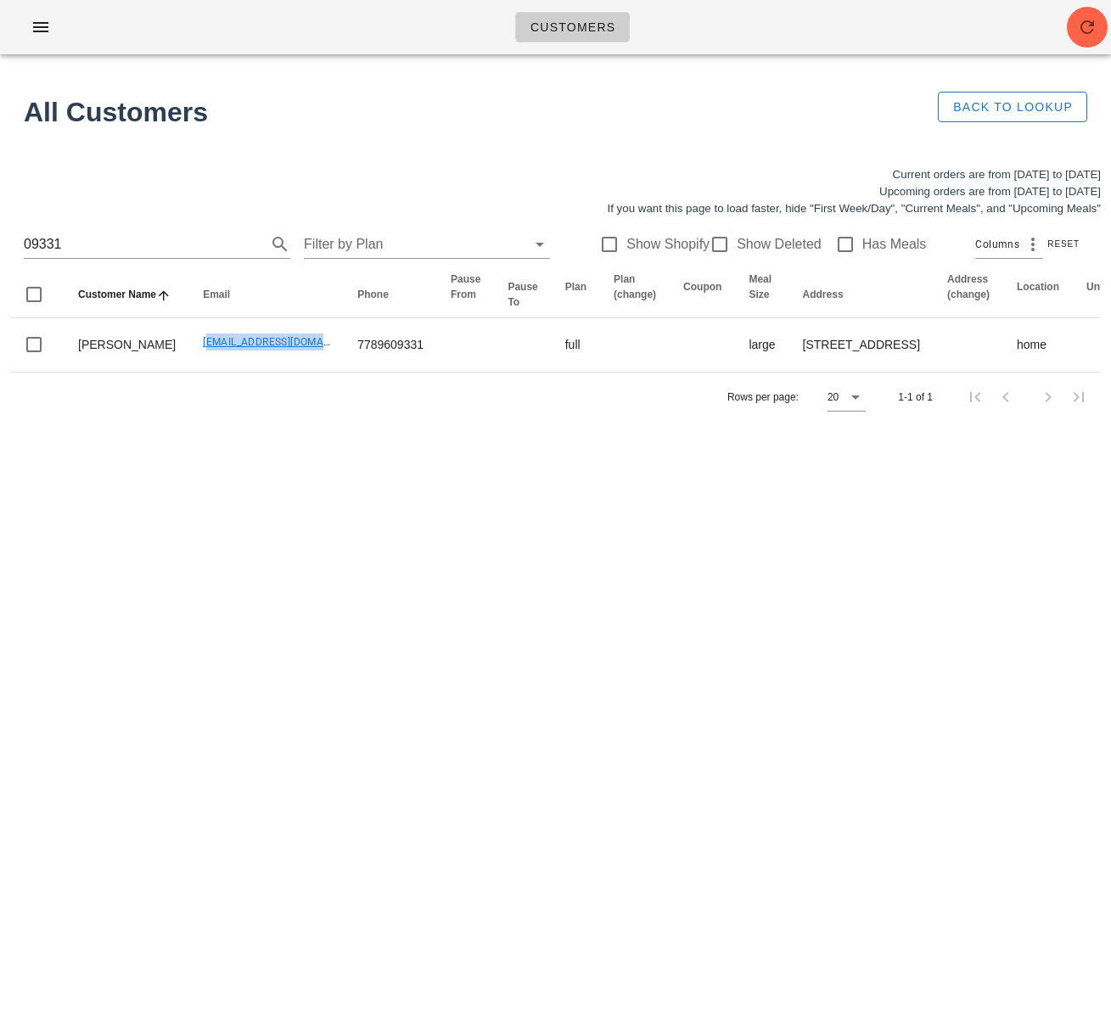
copy link "[EMAIL_ADDRESS][DOMAIN_NAME]"
drag, startPoint x: 87, startPoint y: 241, endPoint x: -39, endPoint y: 244, distance: 126.5
click at [0, 244] on html "Customers Found 1 customer All Customers Back to Lookup Current orders are from…" at bounding box center [555, 510] width 1111 height 1020
paste input "[EMAIL_ADDRESS][DOMAIN_NAME]"
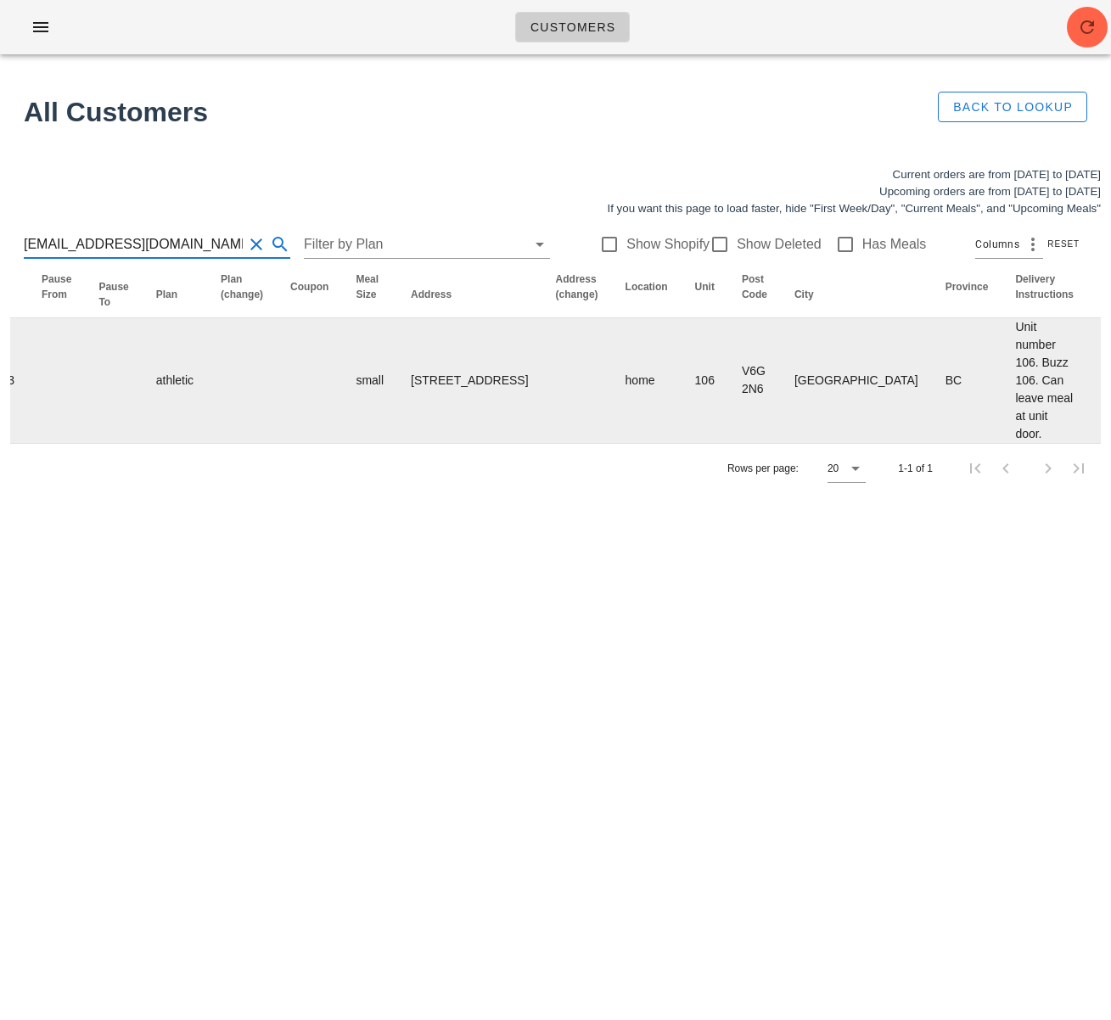
scroll to position [0, 1002]
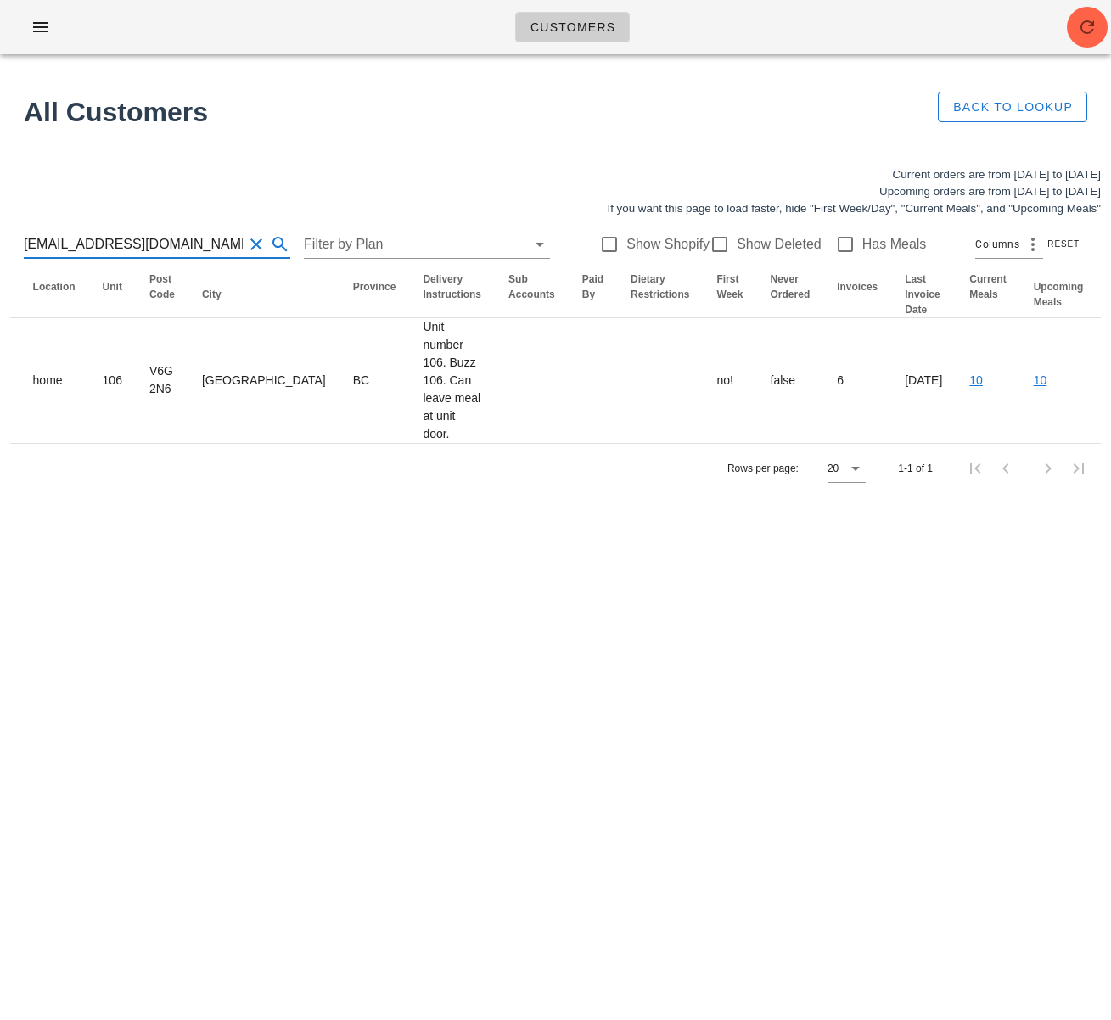
type input "[EMAIL_ADDRESS][DOMAIN_NAME]"
drag, startPoint x: 200, startPoint y: 246, endPoint x: -13, endPoint y: 240, distance: 213.1
click at [0, 240] on html "Customers Found 1 customer All Customers Back to Lookup Current orders are from…" at bounding box center [555, 510] width 1111 height 1020
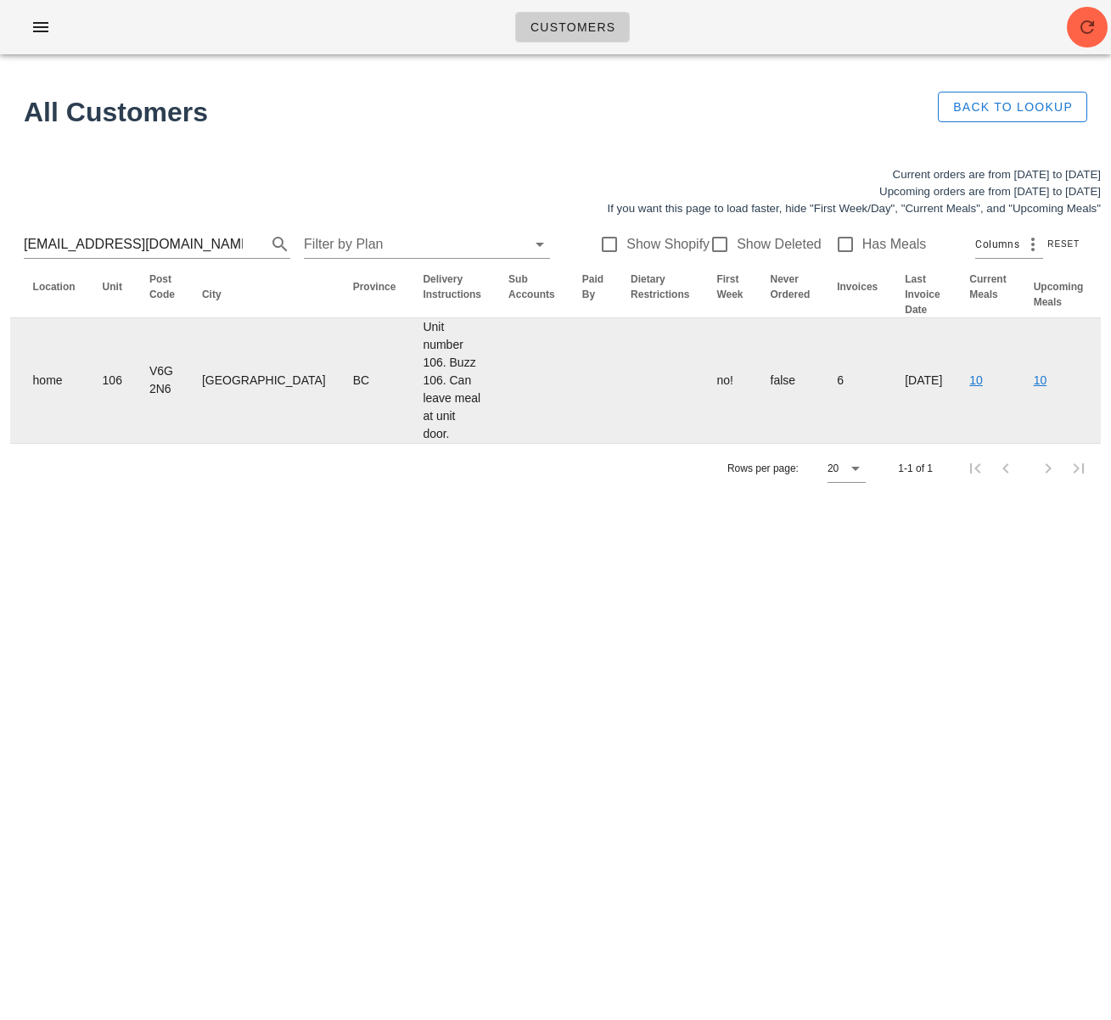
drag, startPoint x: 132, startPoint y: 477, endPoint x: 103, endPoint y: 439, distance: 48.4
click at [129, 471] on div "Rows per page: 20 1-1 of 1" at bounding box center [555, 468] width 1091 height 50
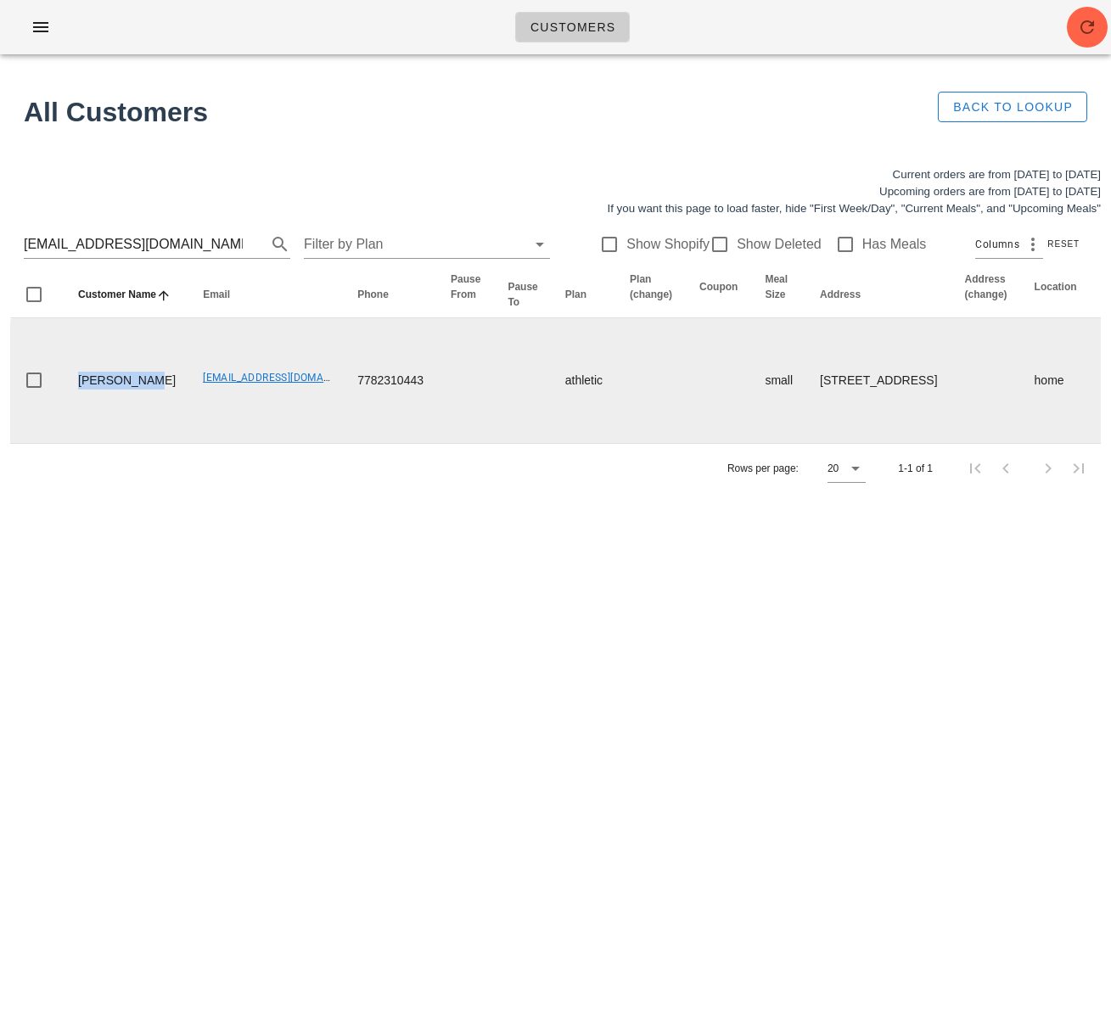
drag, startPoint x: 119, startPoint y: 412, endPoint x: 72, endPoint y: 379, distance: 56.7
click at [72, 379] on td "[PERSON_NAME]" at bounding box center [127, 380] width 125 height 125
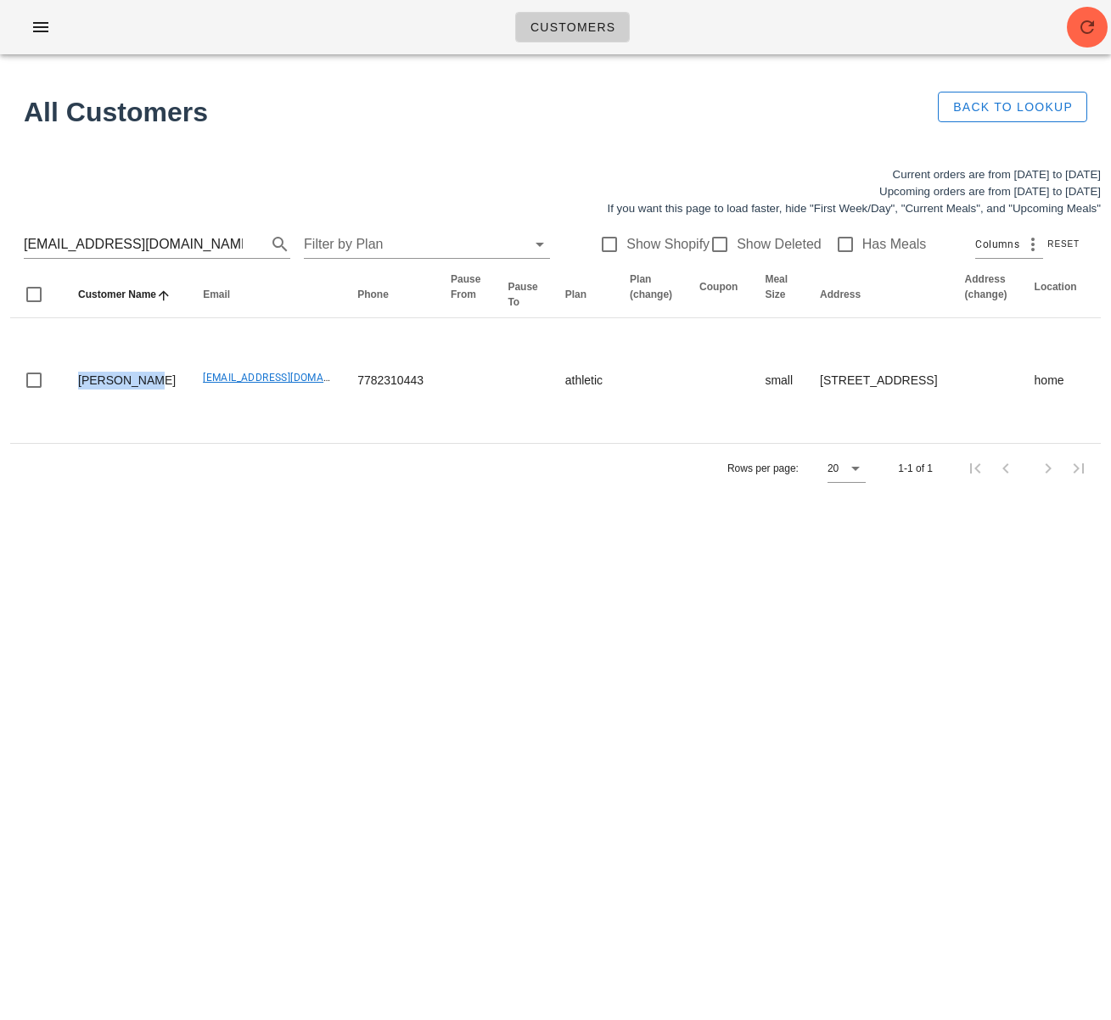
copy td "[PERSON_NAME]"
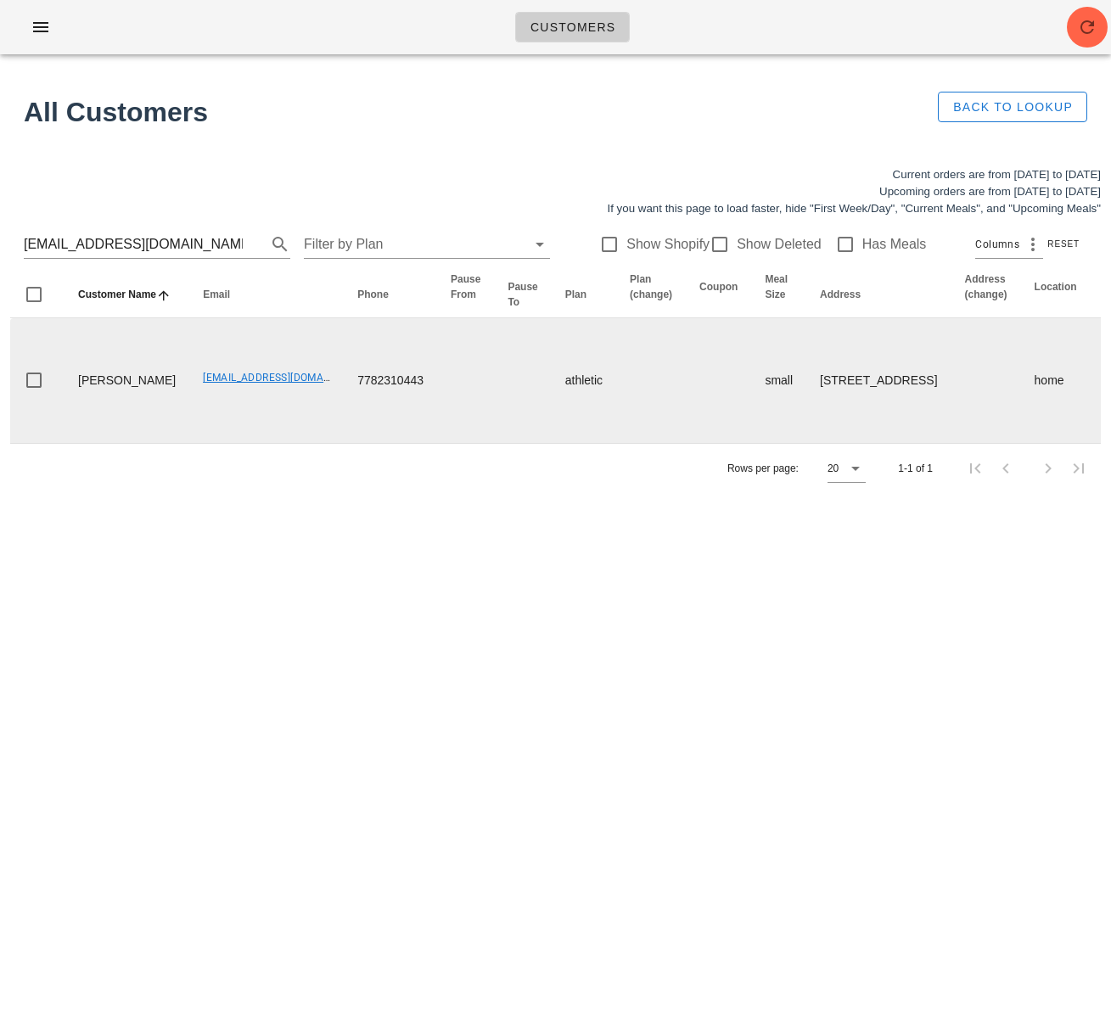
drag, startPoint x: 306, startPoint y: 553, endPoint x: 348, endPoint y: 429, distance: 130.7
click at [306, 552] on div "Customers Found 1 customer All Customers Back to Lookup Current orders are from…" at bounding box center [555, 510] width 1111 height 1020
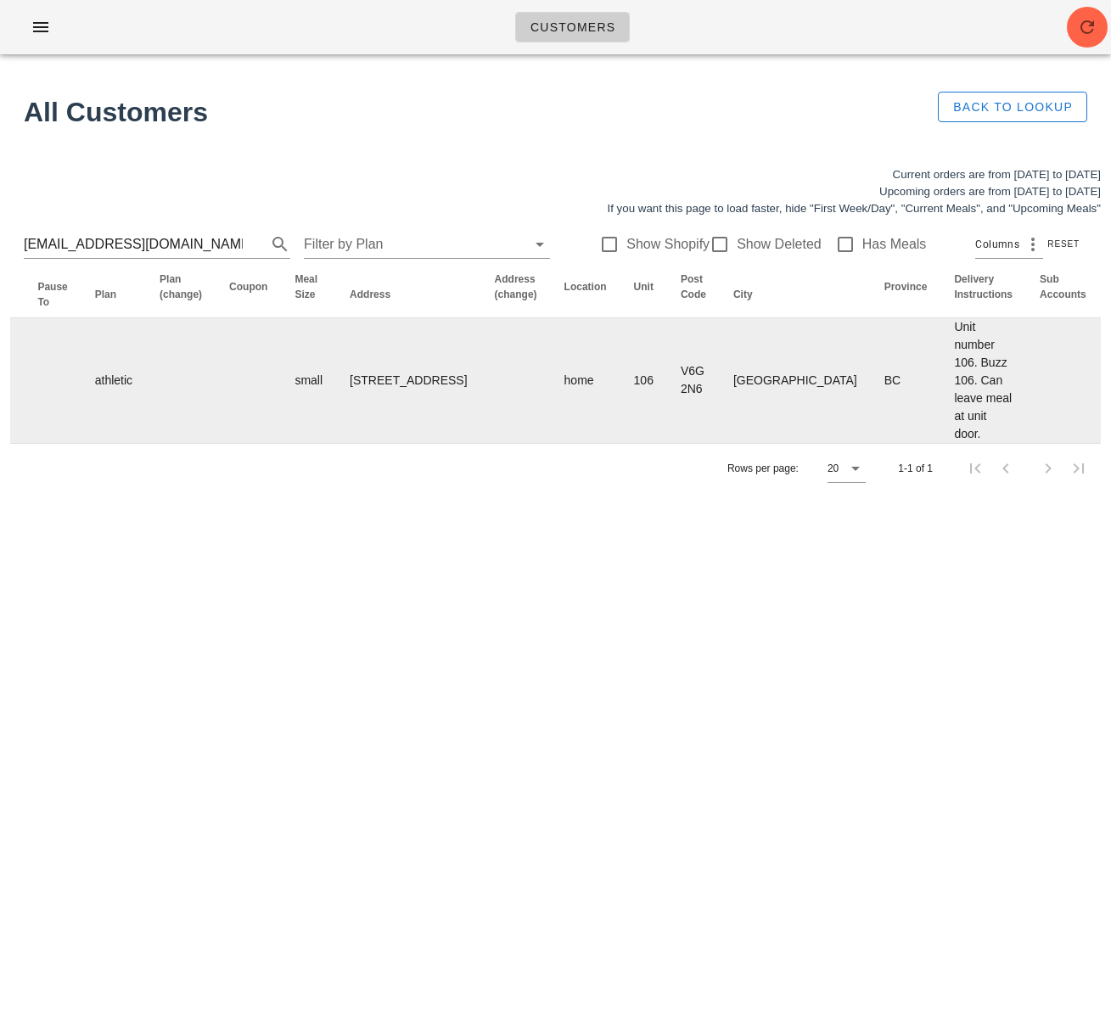
scroll to position [0, 1002]
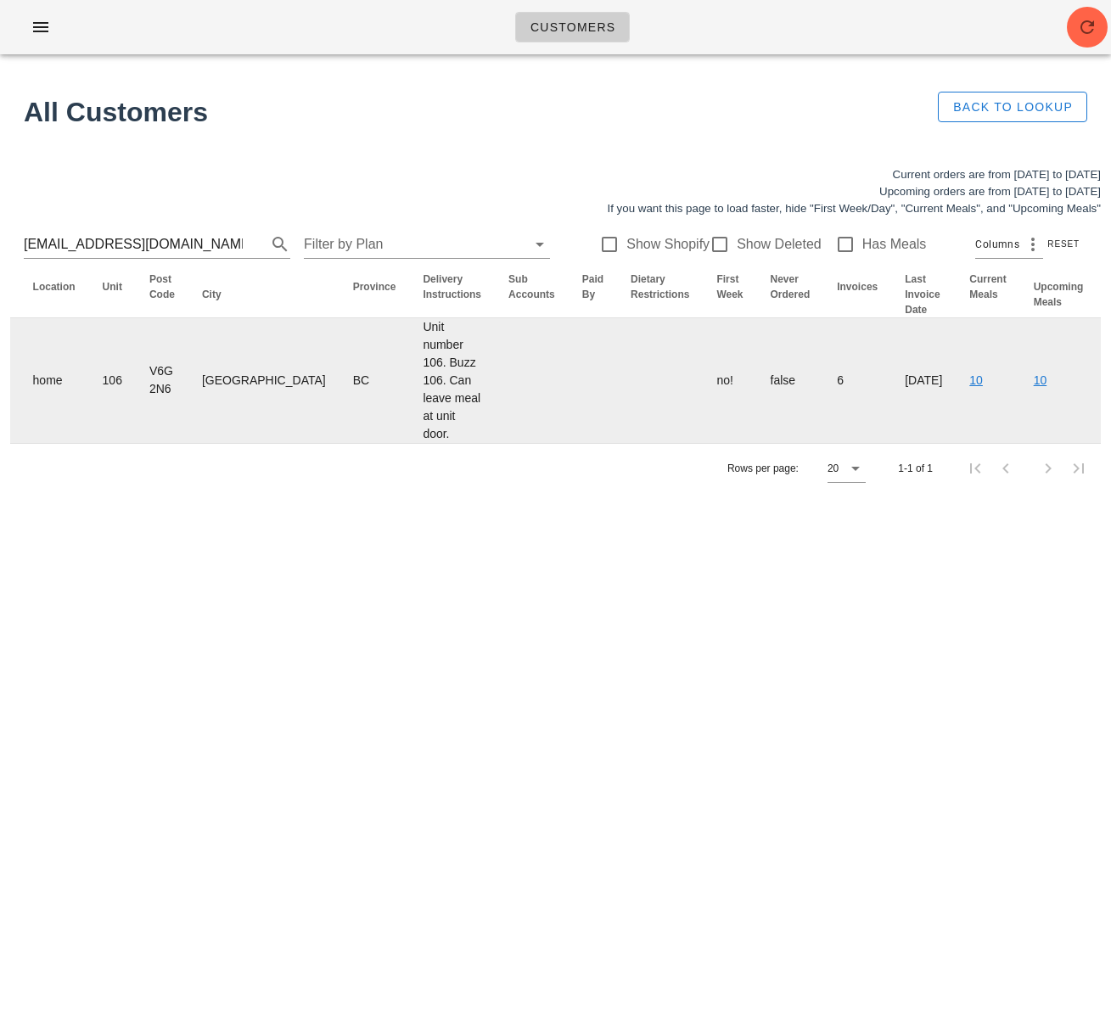
drag, startPoint x: 1036, startPoint y: 392, endPoint x: 1026, endPoint y: 392, distance: 10.2
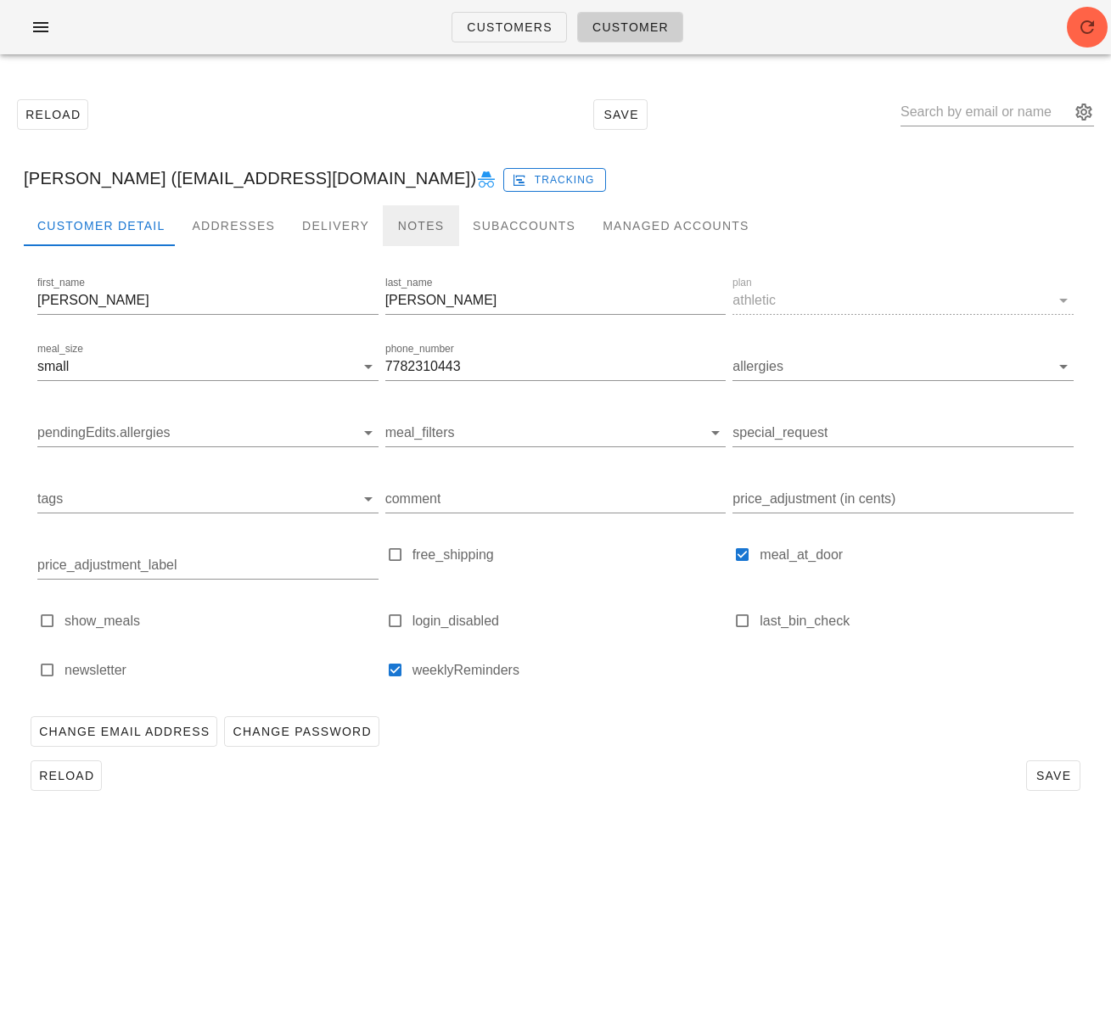
click at [409, 223] on div "Notes" at bounding box center [421, 225] width 76 height 41
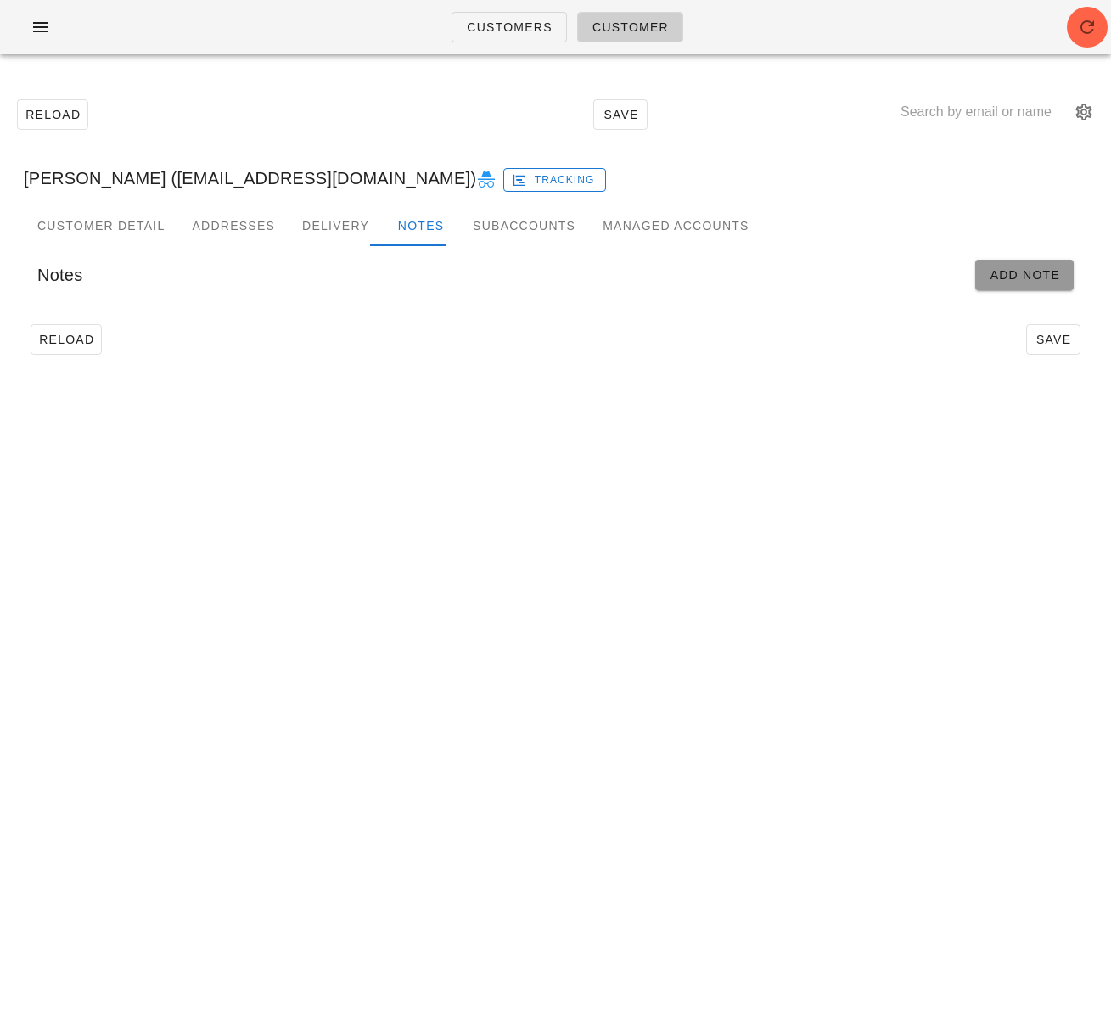
click at [1021, 283] on button "Add Note" at bounding box center [1024, 275] width 98 height 31
type input "Dawn Fisher (dawnfisher381@gmail.com)"
click at [149, 333] on input "Start" at bounding box center [145, 330] width 216 height 27
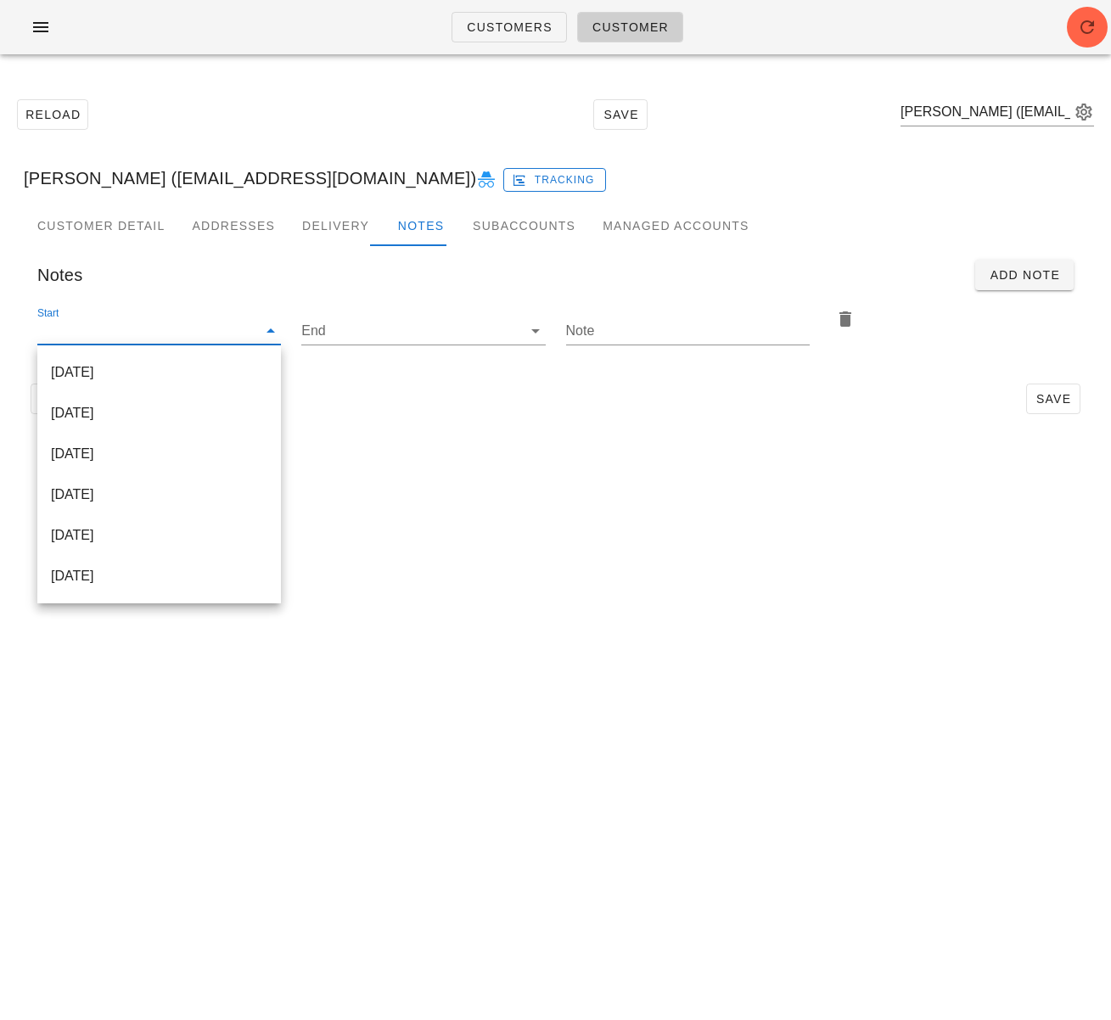
drag, startPoint x: 148, startPoint y: 374, endPoint x: 270, endPoint y: 368, distance: 122.4
click at [148, 374] on div "[DATE]" at bounding box center [159, 372] width 216 height 16
type input "[DATE]"
click at [625, 328] on input "Note" at bounding box center [688, 330] width 244 height 27
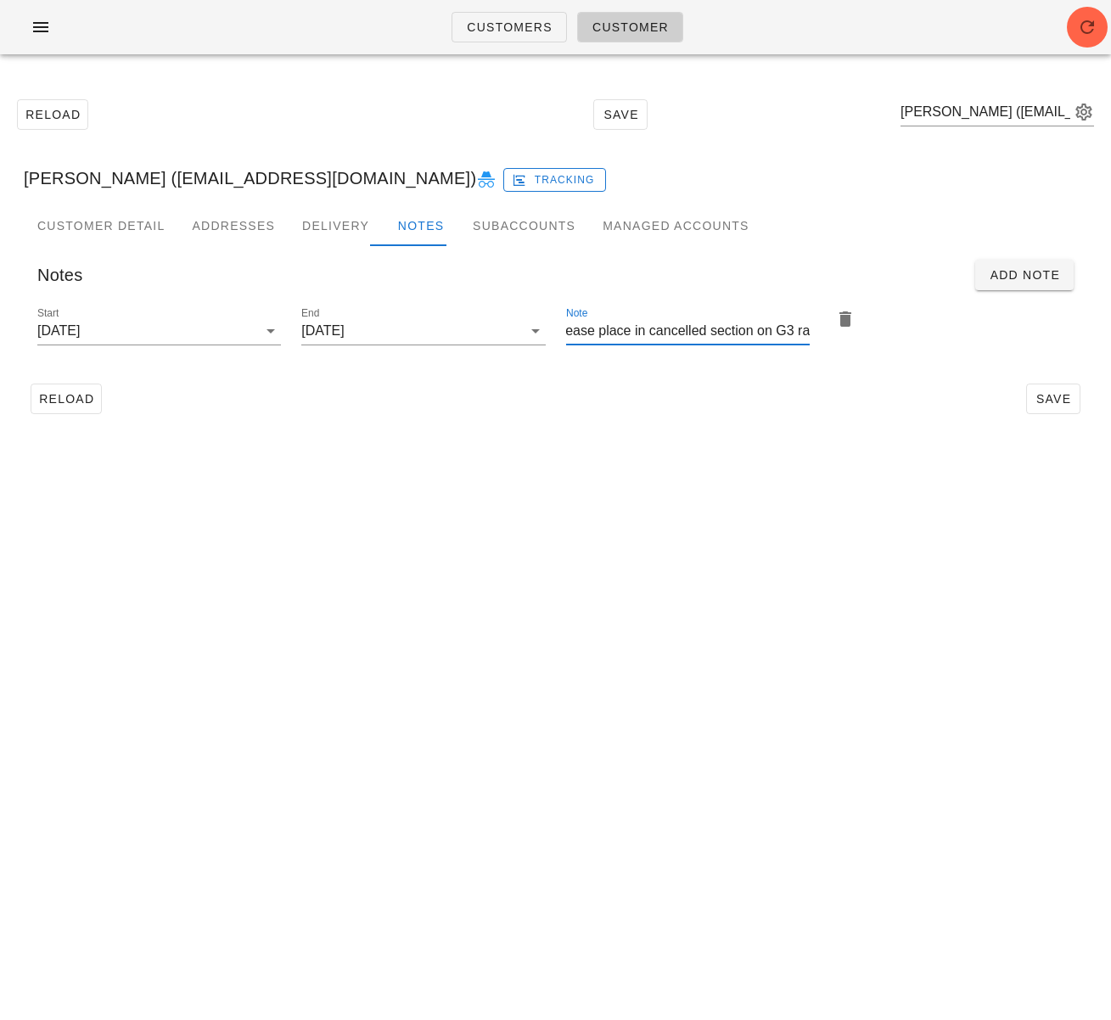
scroll to position [0, 153]
type input "All meals cancelled - please place in cancelled section on G3 rack"
click at [1039, 396] on span "Save" at bounding box center [1053, 399] width 39 height 14
drag, startPoint x: 675, startPoint y: 386, endPoint x: 674, endPoint y: 363, distance: 22.9
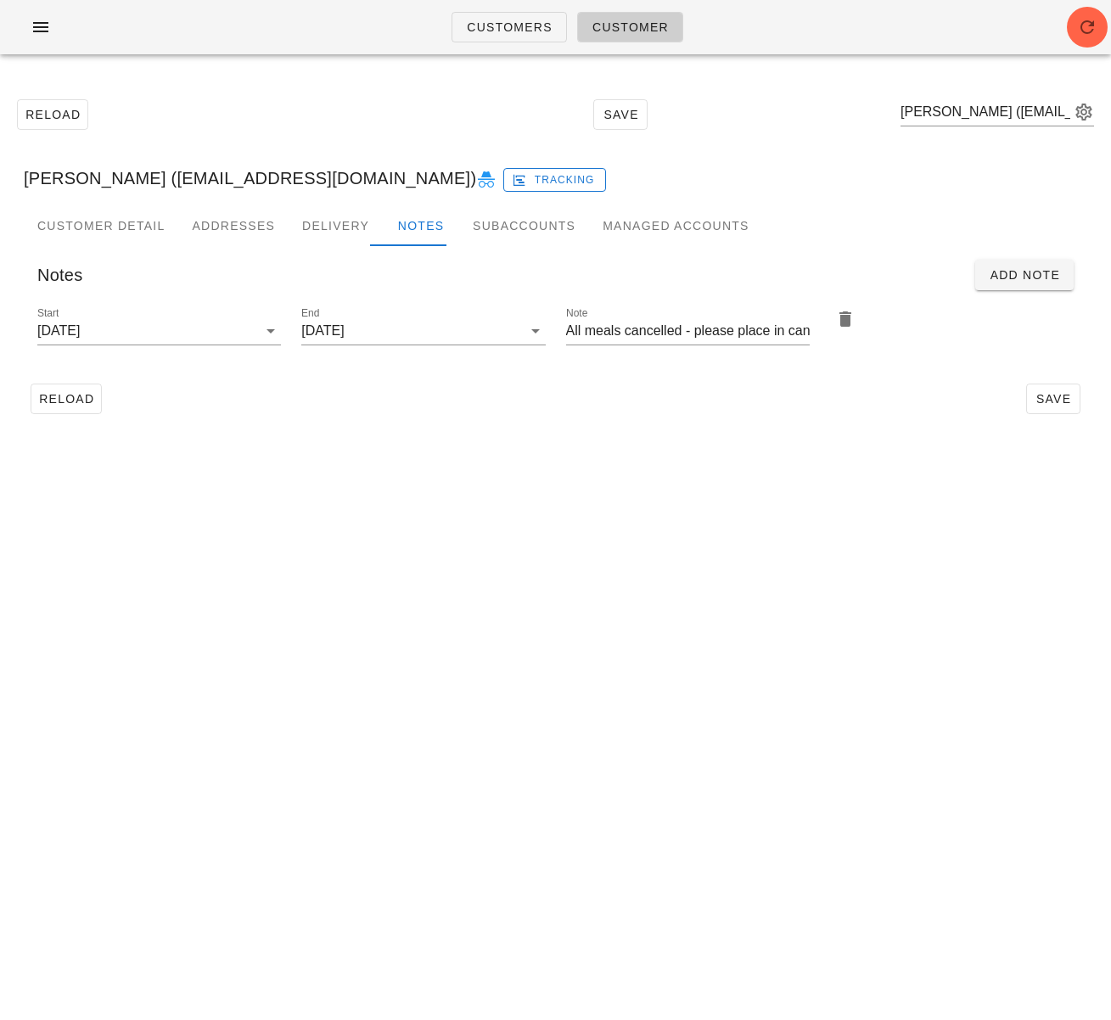
click at [675, 386] on div "Reload Save" at bounding box center [556, 399] width 1064 height 44
click at [683, 327] on input "All meals cancelled - please place in cancelled section on G3 rack" at bounding box center [688, 330] width 244 height 27
drag, startPoint x: 612, startPoint y: 419, endPoint x: 471, endPoint y: 444, distance: 143.0
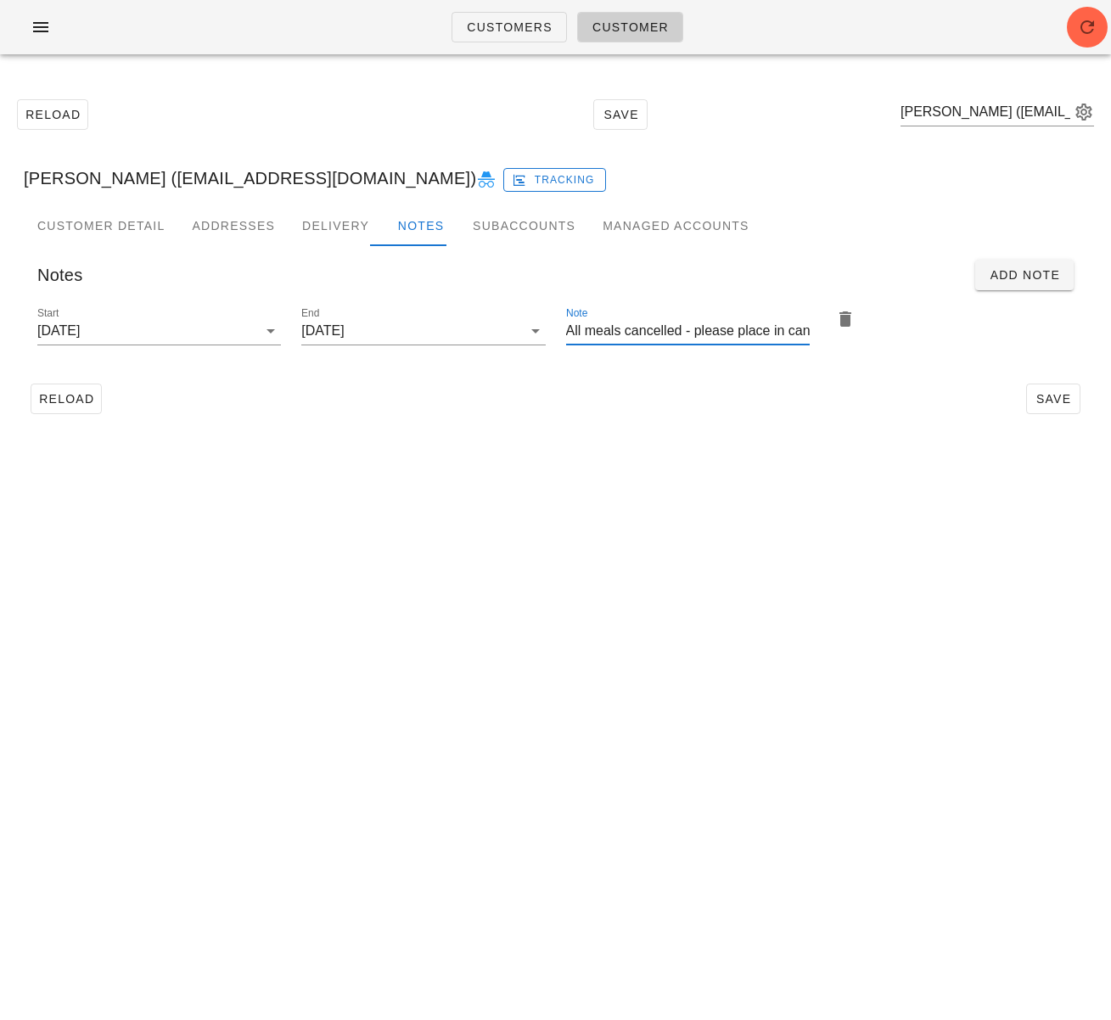
click at [611, 419] on div "Reload Save" at bounding box center [556, 399] width 1064 height 44
click at [64, 398] on span "Reload" at bounding box center [66, 399] width 56 height 14
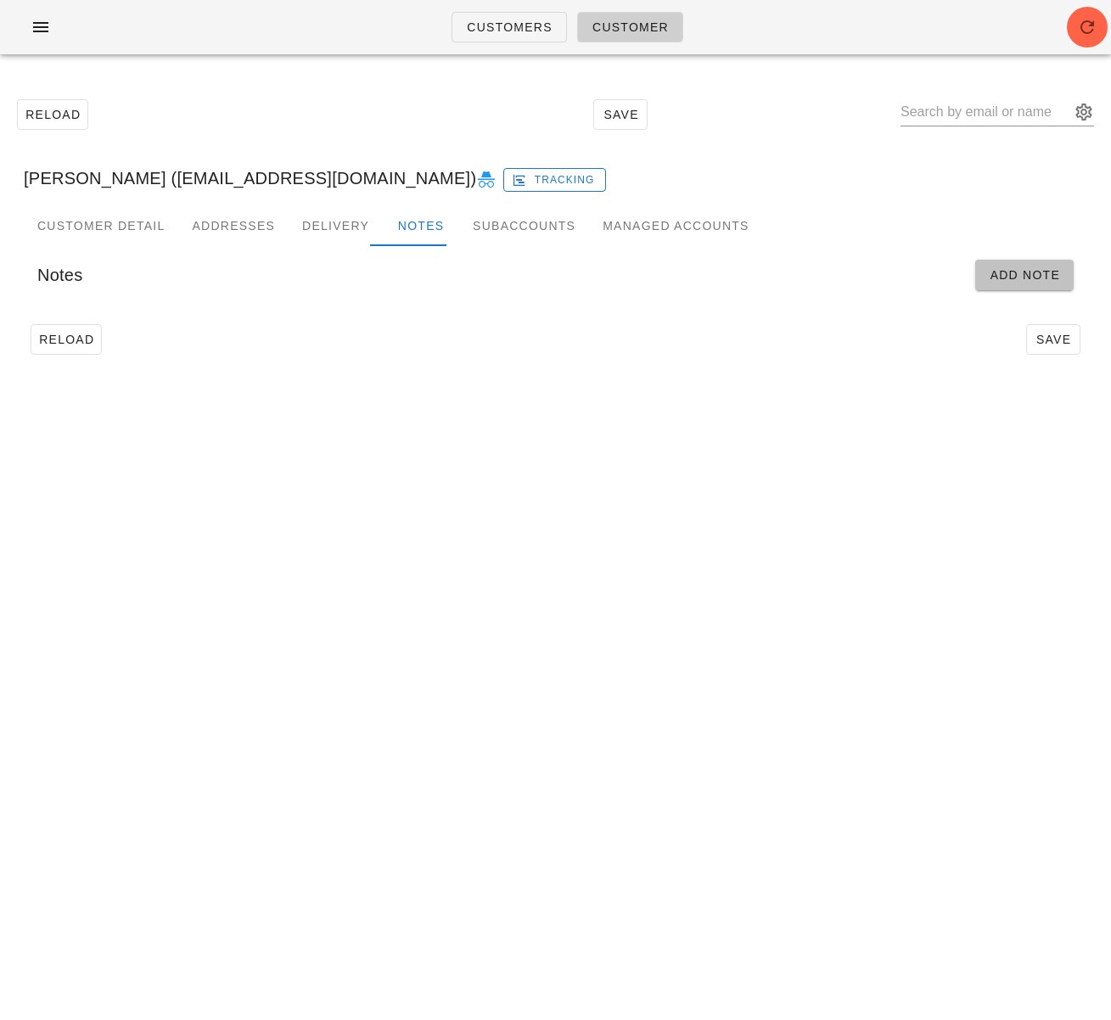
click at [1042, 272] on span "Add Note" at bounding box center [1024, 275] width 71 height 14
type input "[PERSON_NAME] ([EMAIL_ADDRESS][DOMAIN_NAME])"
click at [206, 333] on input "Start" at bounding box center [145, 330] width 216 height 27
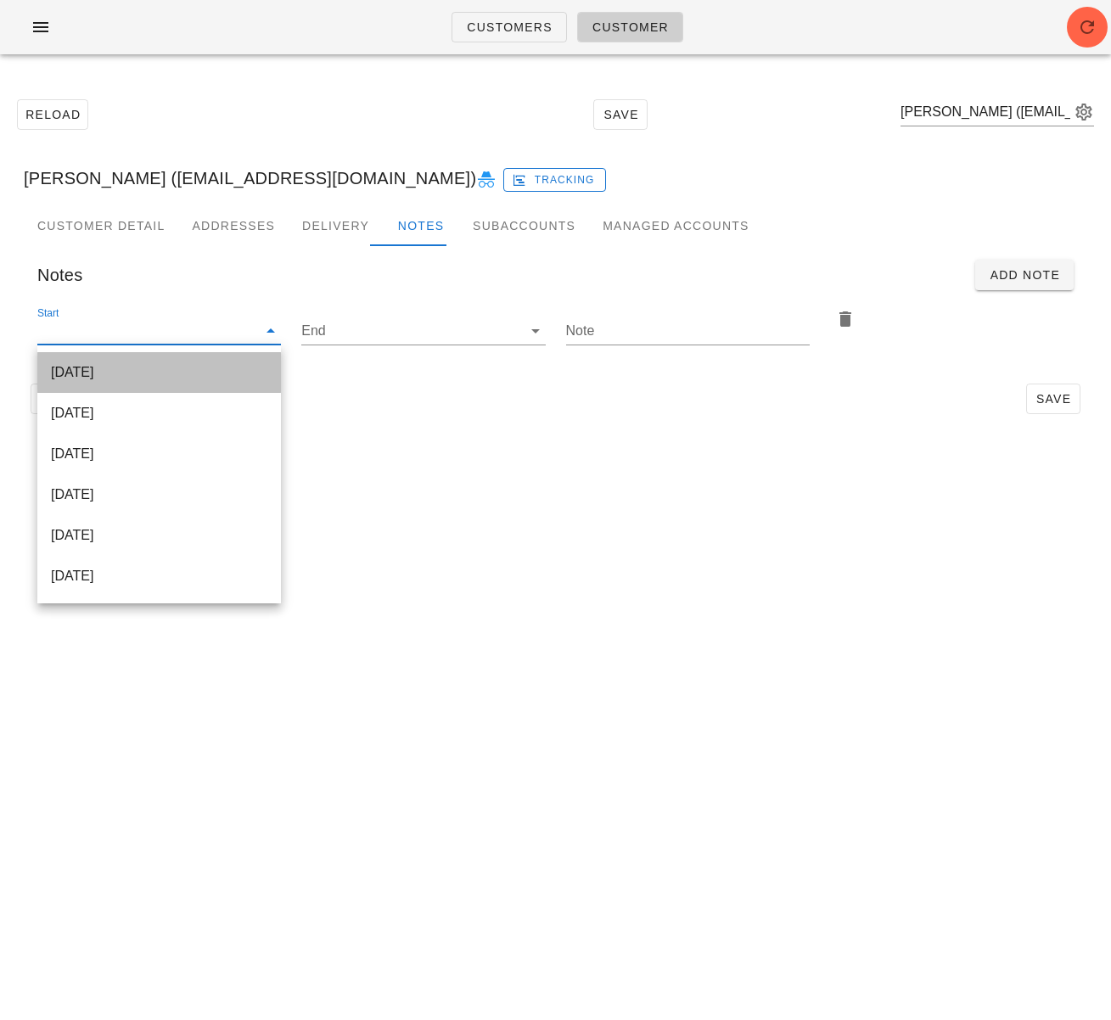
click at [206, 368] on div "[DATE]" at bounding box center [159, 372] width 216 height 16
type input "[DATE]"
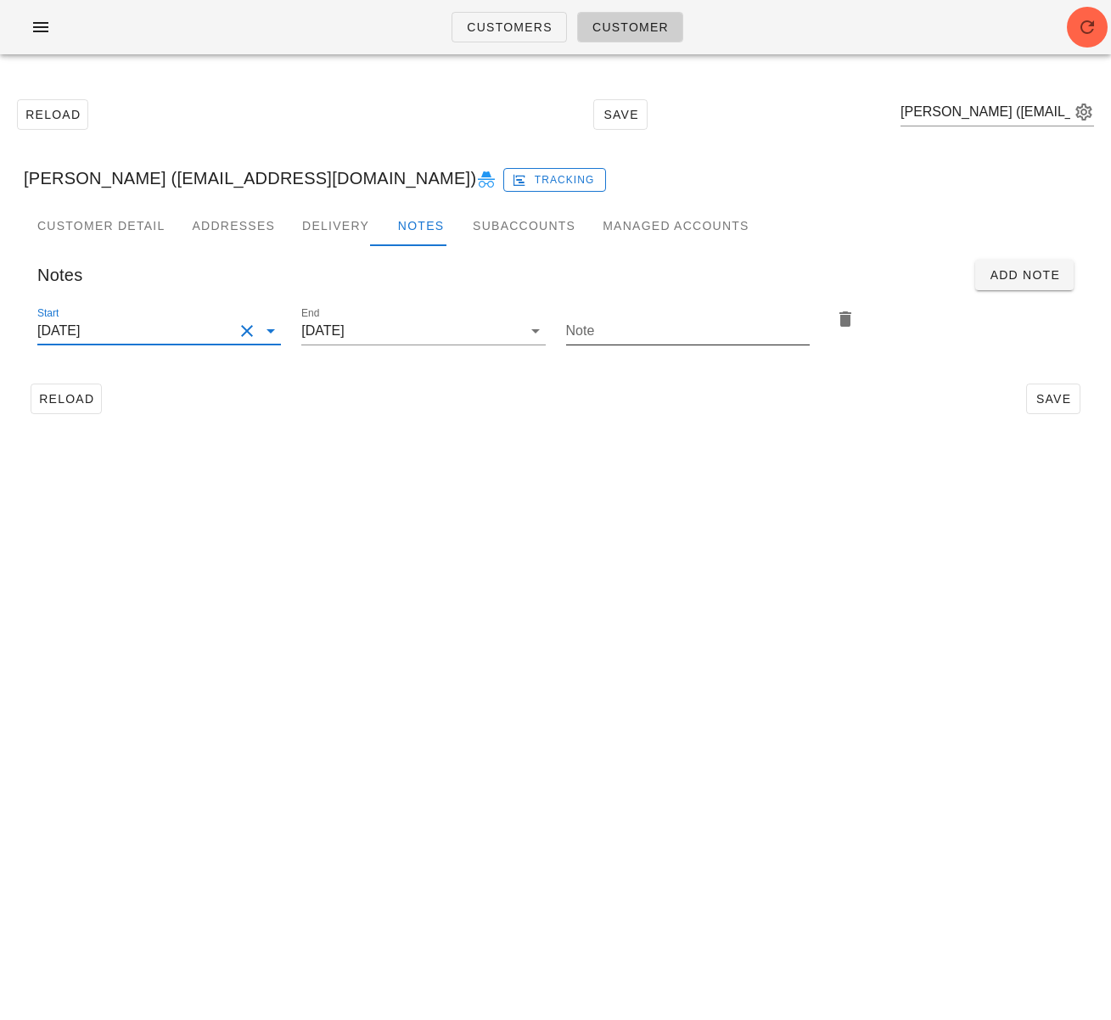
click at [615, 335] on input "Note" at bounding box center [688, 330] width 244 height 27
paste input "All meals cancelled - please place in cancelled section on G3 rack"
type input "All meals cancelled - please place in cancelled section on G3 rack"
click at [1059, 406] on span "Save" at bounding box center [1053, 399] width 39 height 14
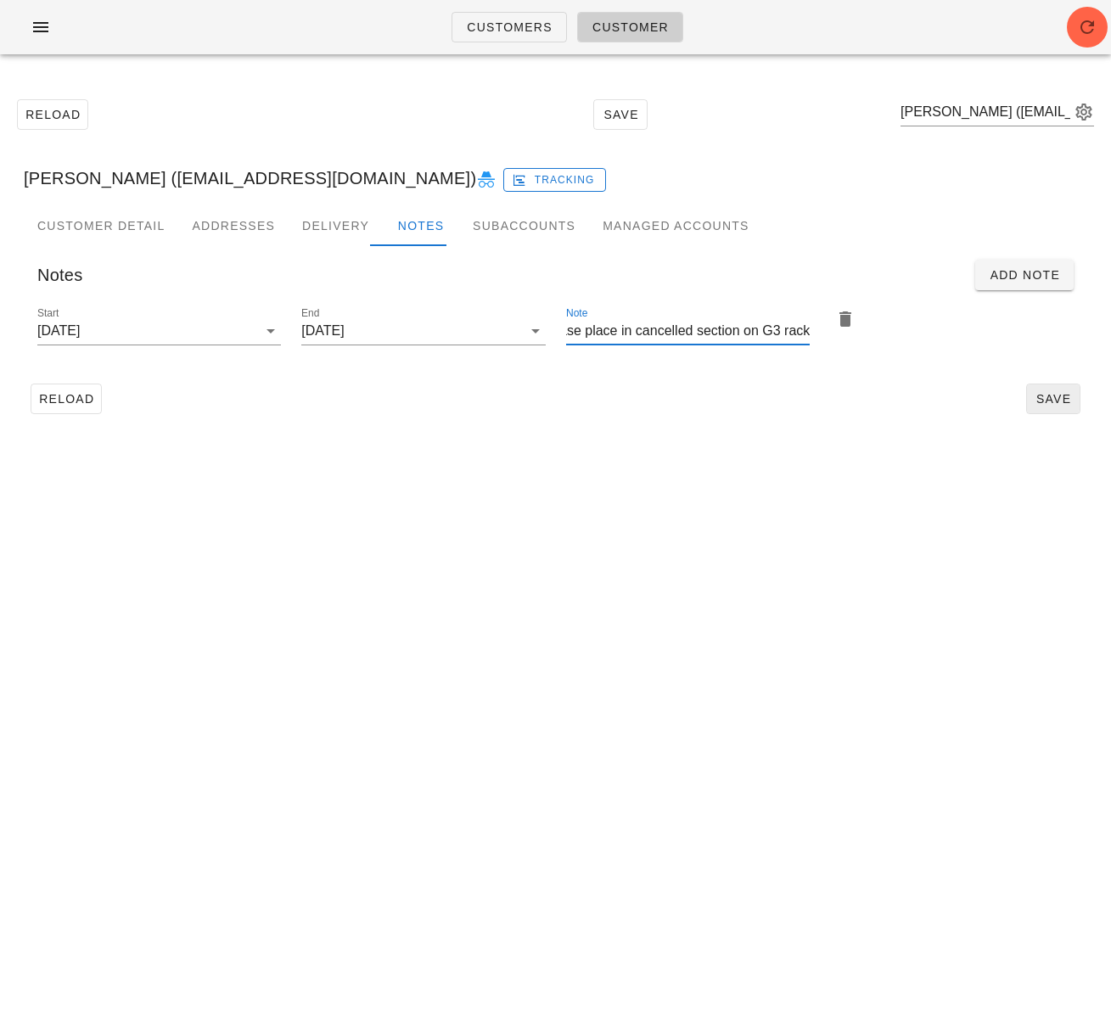
scroll to position [0, 0]
click at [148, 157] on div "Dawn Fisher (dawnfisher381@gmail.com) Tracking" at bounding box center [555, 178] width 1091 height 54
drag, startPoint x: 132, startPoint y: 178, endPoint x: 334, endPoint y: 169, distance: 203.1
click at [334, 169] on div "Dawn Fisher (dawnfisher381@gmail.com) Tracking" at bounding box center [555, 178] width 1091 height 54
copy div "[EMAIL_ADDRESS][DOMAIN_NAME]"
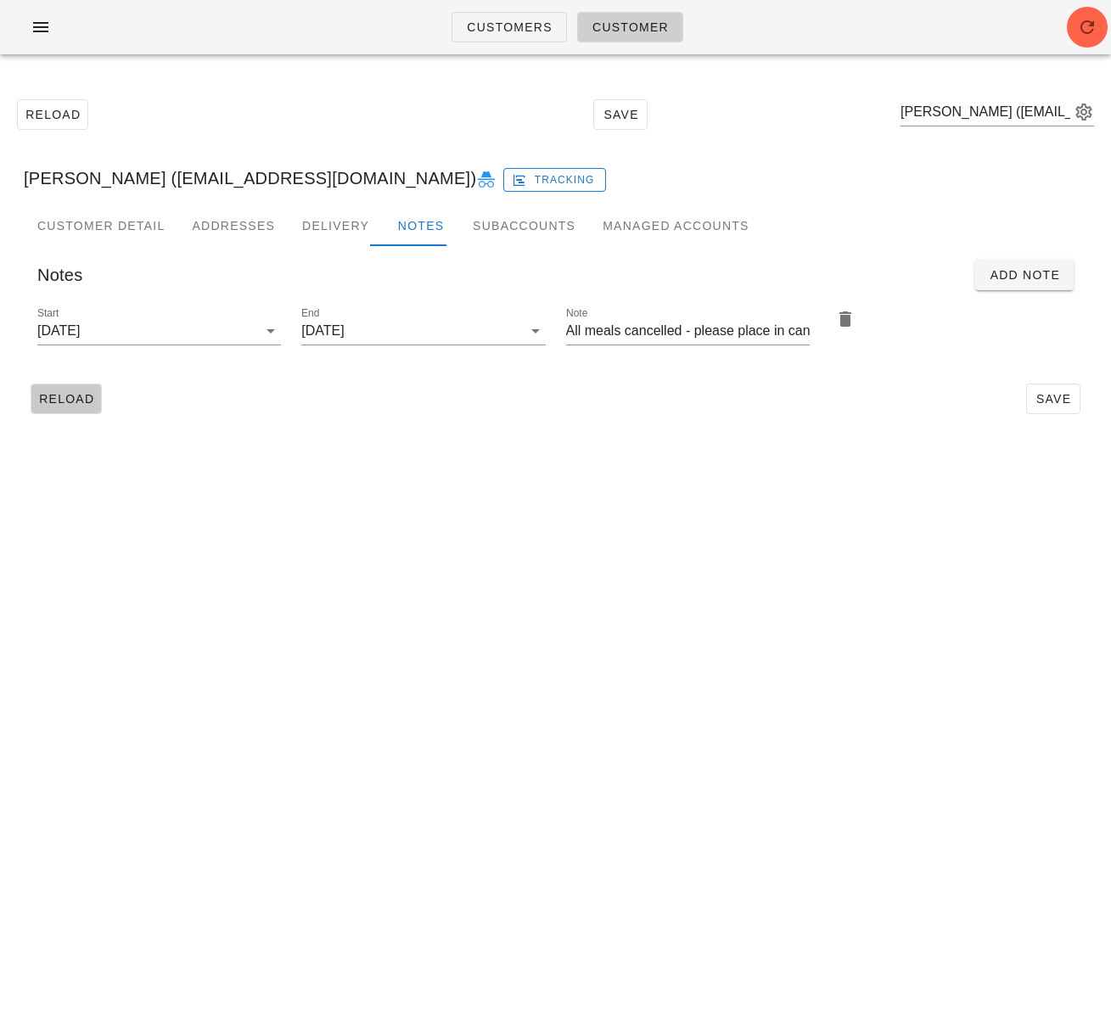
click at [83, 394] on span "Reload" at bounding box center [66, 399] width 56 height 14
drag, startPoint x: 133, startPoint y: 184, endPoint x: 173, endPoint y: 183, distance: 39.9
click at [173, 183] on div "Dawn Fisher (dawnfisher381@gmail.com) Tracking" at bounding box center [555, 178] width 1091 height 54
drag, startPoint x: 123, startPoint y: 182, endPoint x: 7, endPoint y: 185, distance: 116.3
click at [7, 185] on div "Reload Save Dawn Fisher (dawnfisher381@gmail.com) Tracking Customer Detail Addr…" at bounding box center [555, 256] width 1111 height 377
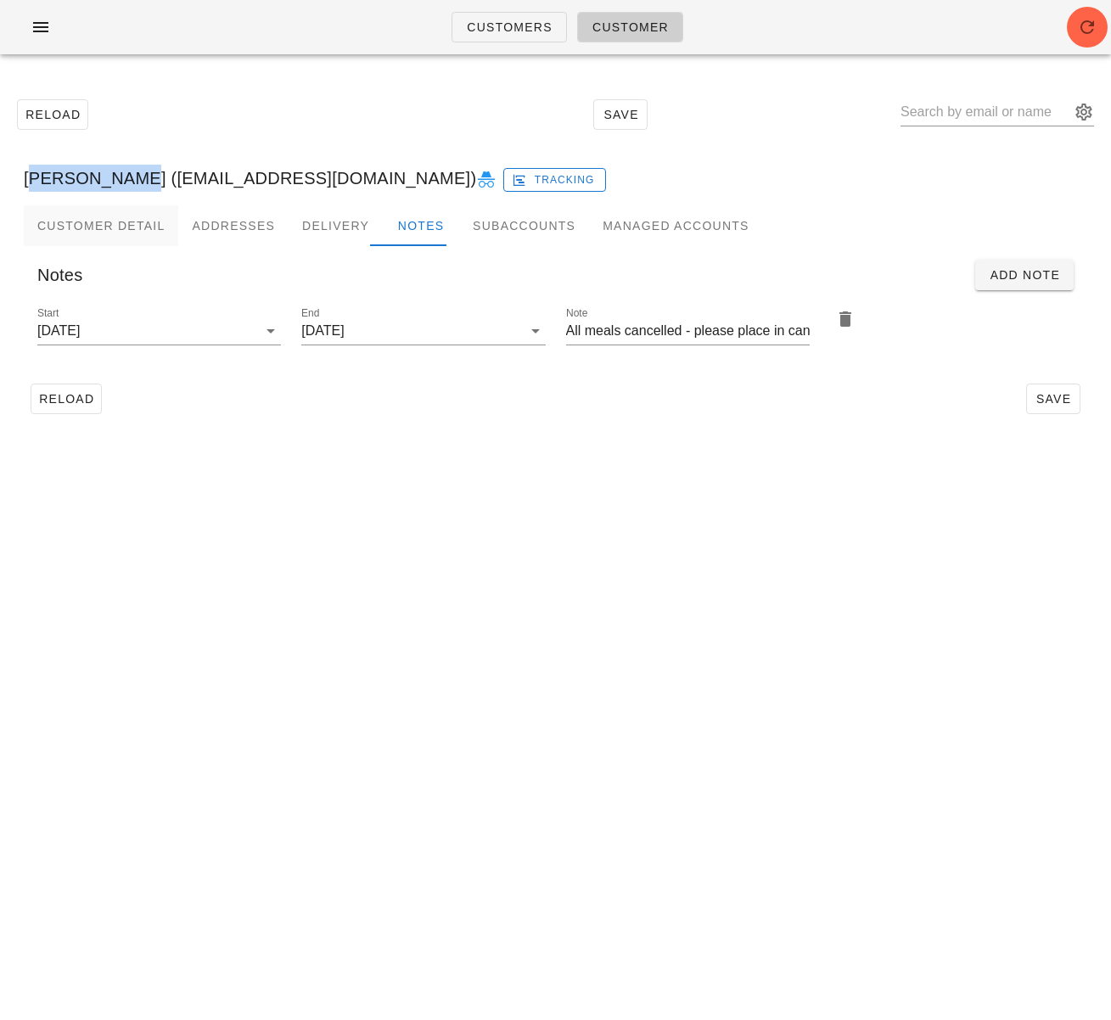
copy div "Dawn Fisher"
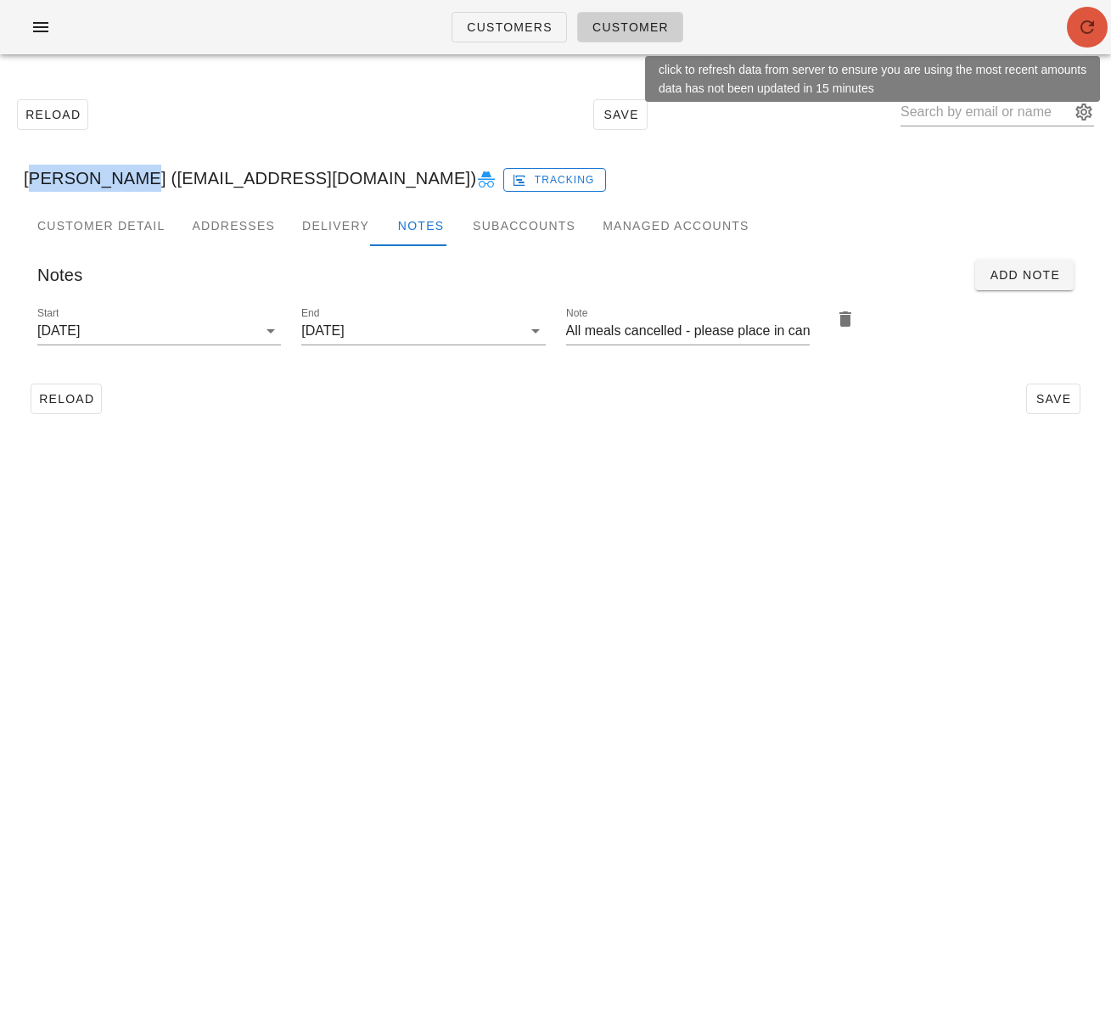
click at [1086, 25] on icon "button" at bounding box center [1087, 27] width 20 height 20
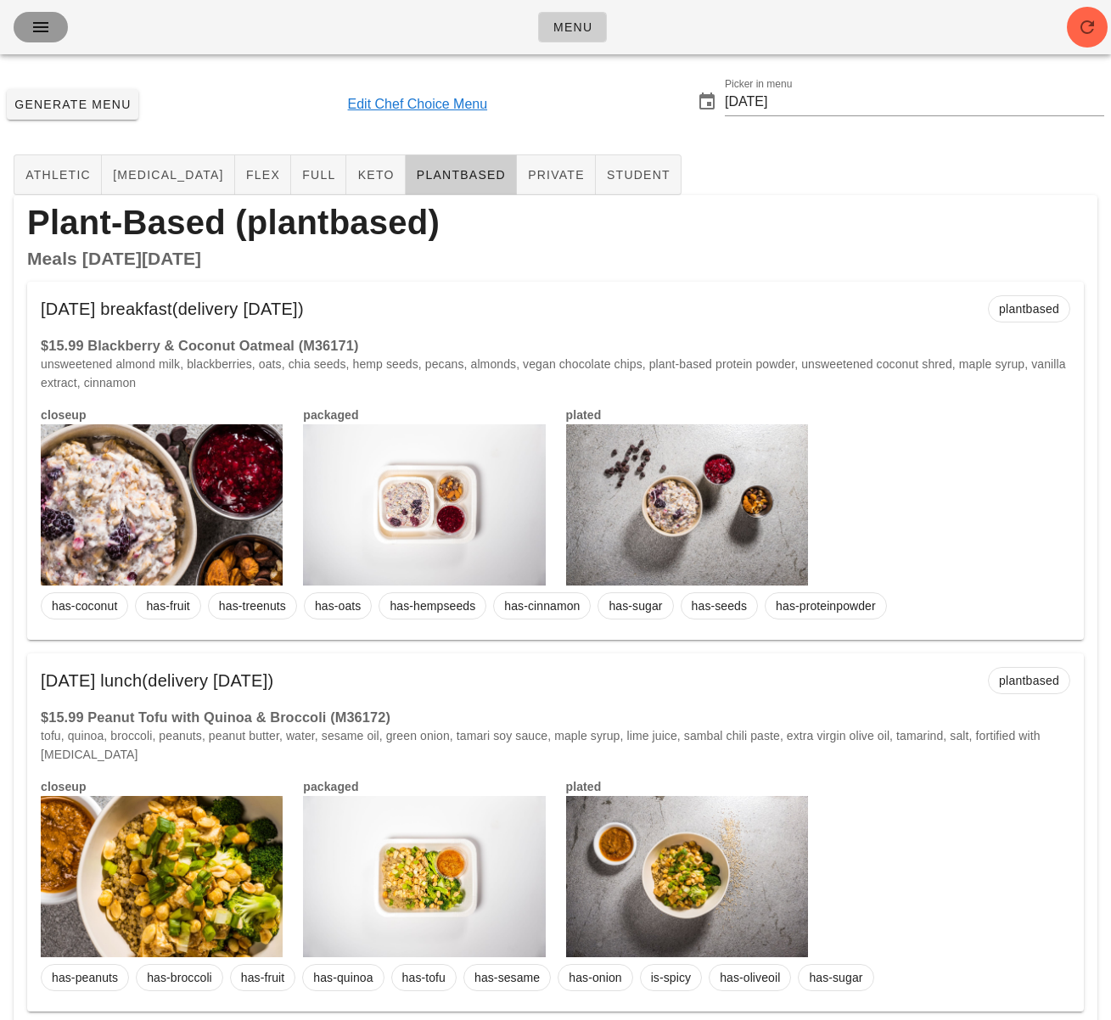
click at [37, 20] on icon "button" at bounding box center [41, 27] width 20 height 20
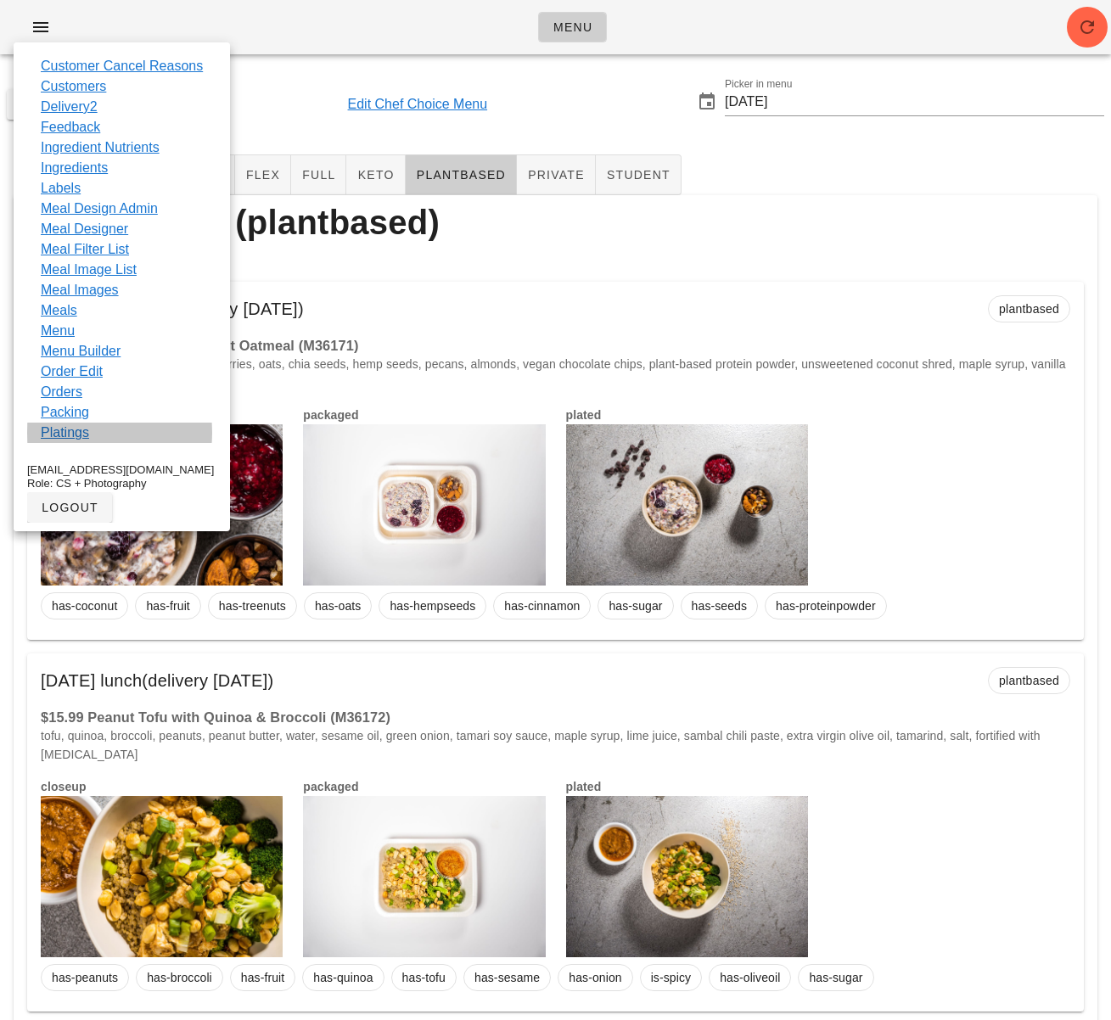
click at [76, 428] on link "Platings" at bounding box center [65, 433] width 48 height 20
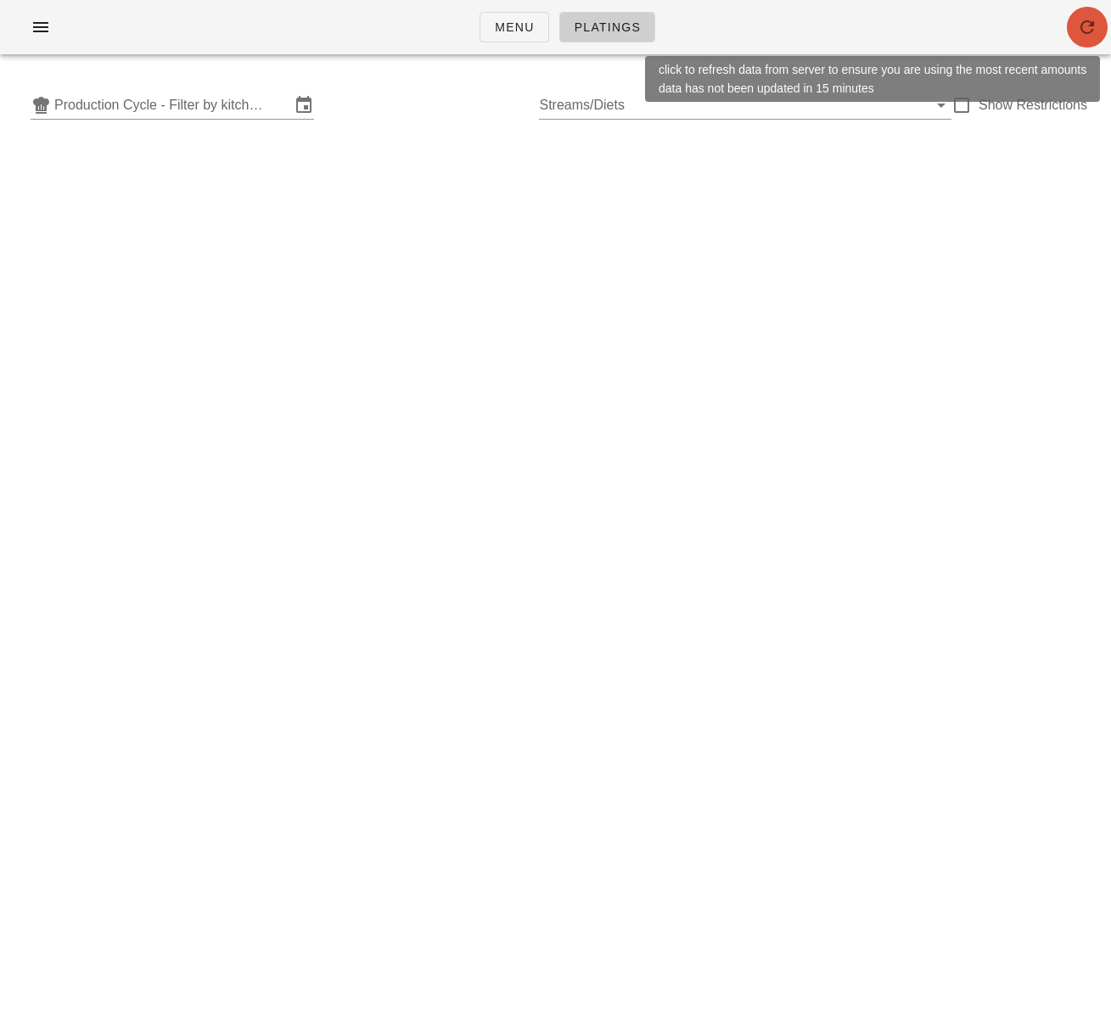
click at [1078, 31] on icon "button" at bounding box center [1087, 27] width 20 height 20
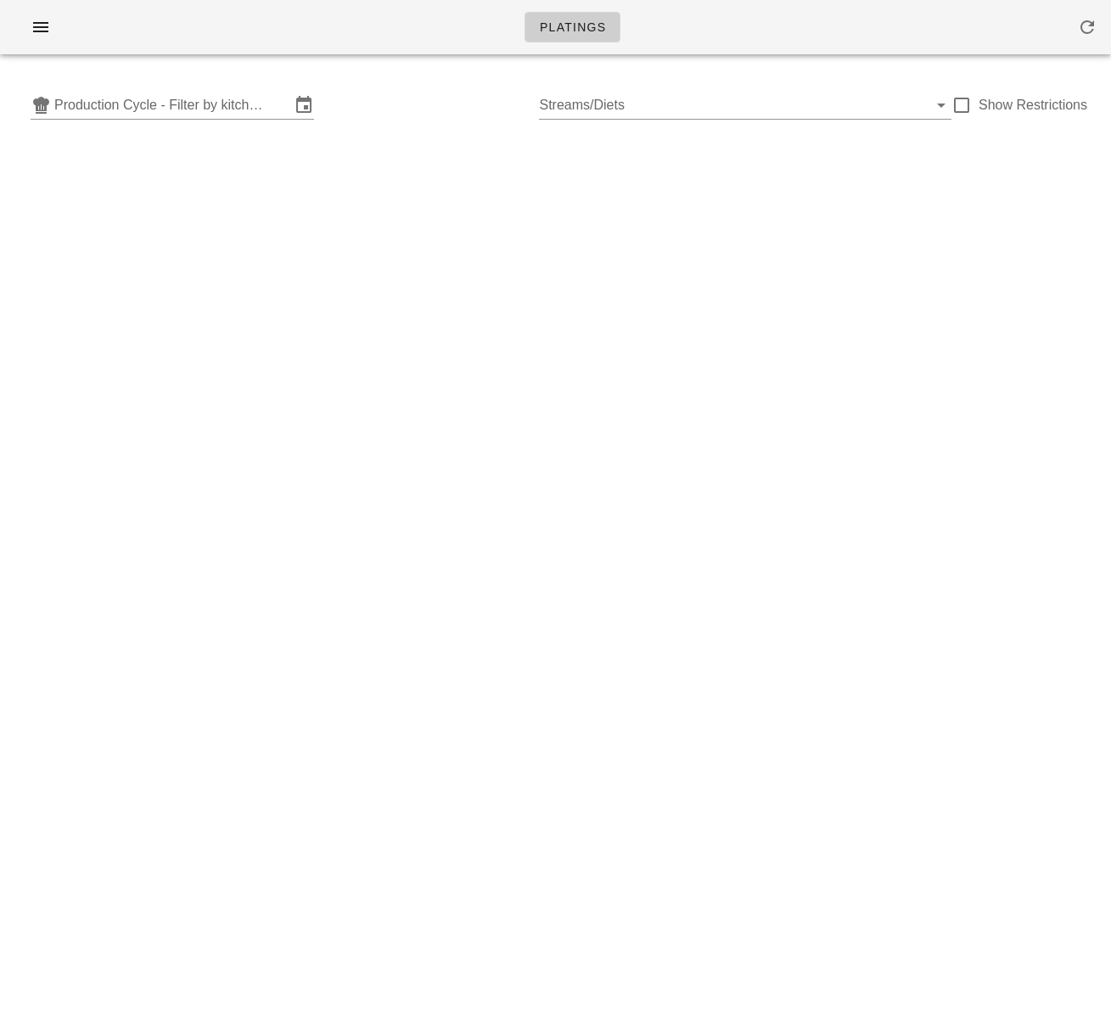
click at [504, 220] on div "Platings Production Cycle - Filter by kitchen production schedules Streams/Diet…" at bounding box center [555, 510] width 1111 height 1020
click at [42, 26] on icon "button" at bounding box center [41, 27] width 20 height 20
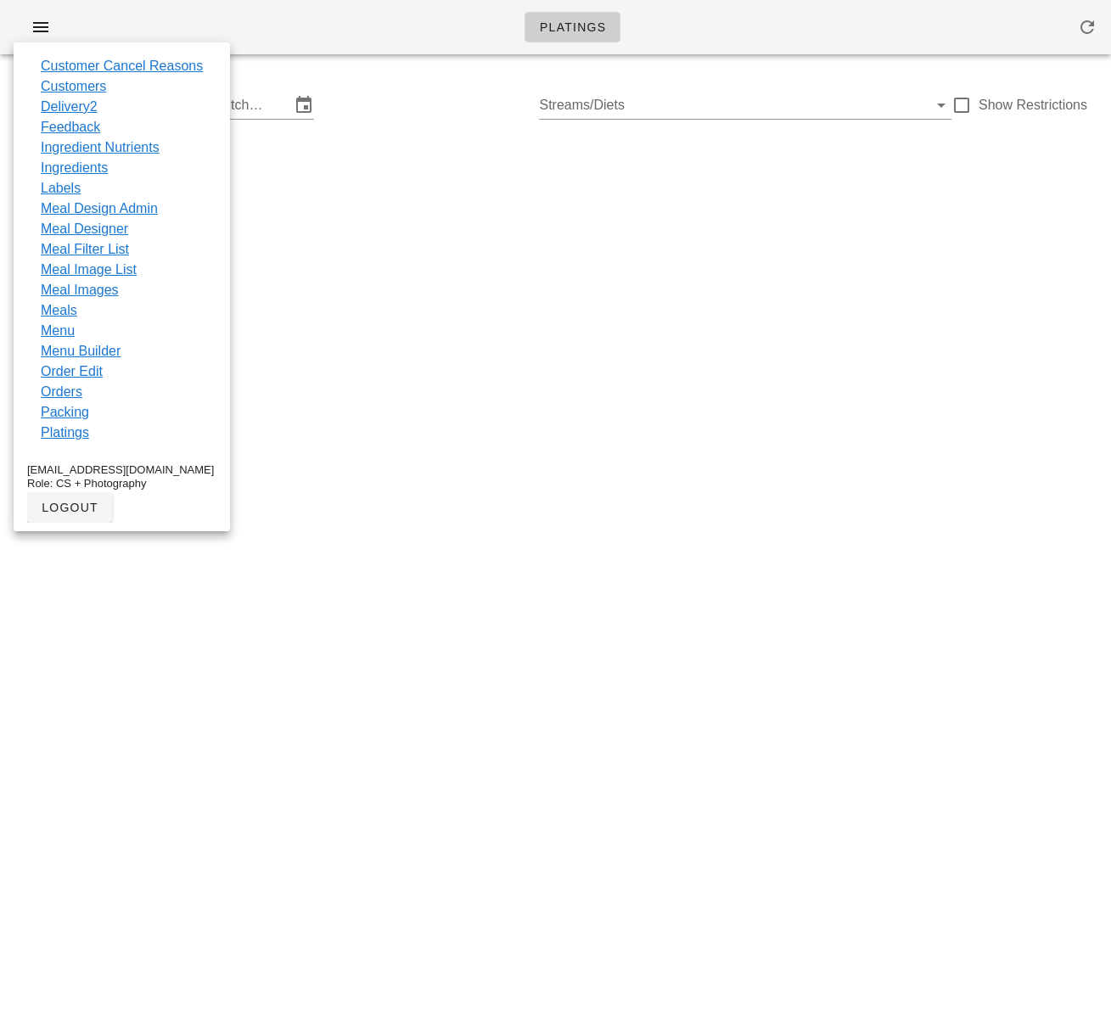
drag, startPoint x: 494, startPoint y: 323, endPoint x: 478, endPoint y: 310, distance: 21.1
click at [492, 323] on div "Platings Production Cycle - Filter by kitchen production schedules Streams/Diet…" at bounding box center [555, 510] width 1111 height 1020
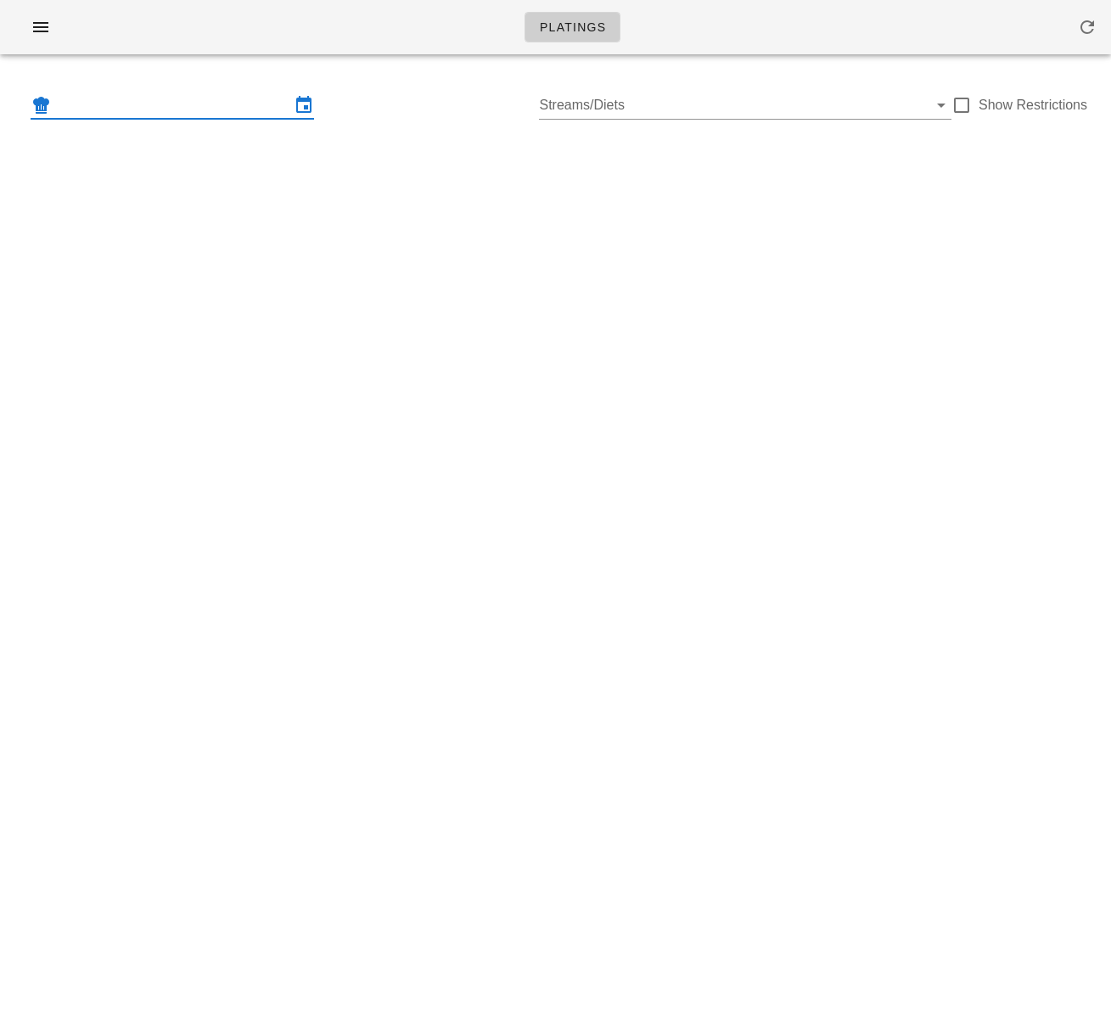
drag, startPoint x: 222, startPoint y: 105, endPoint x: 225, endPoint y: 117, distance: 12.2
click at [222, 105] on input "text" at bounding box center [172, 105] width 236 height 27
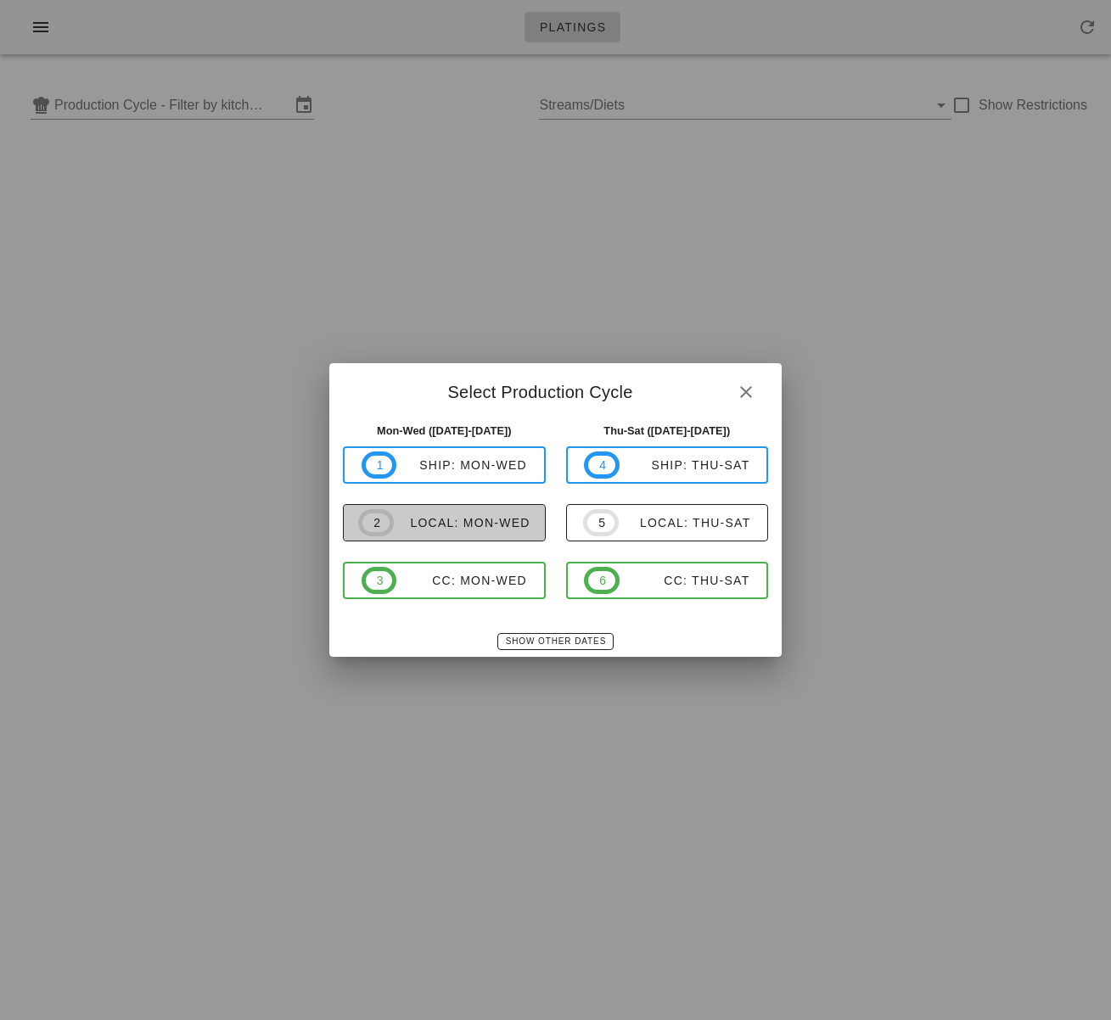
click at [509, 531] on span "2 local: Mon-Wed" at bounding box center [444, 522] width 172 height 27
type input "local: Mon-Wed ([DATE]-[DATE])"
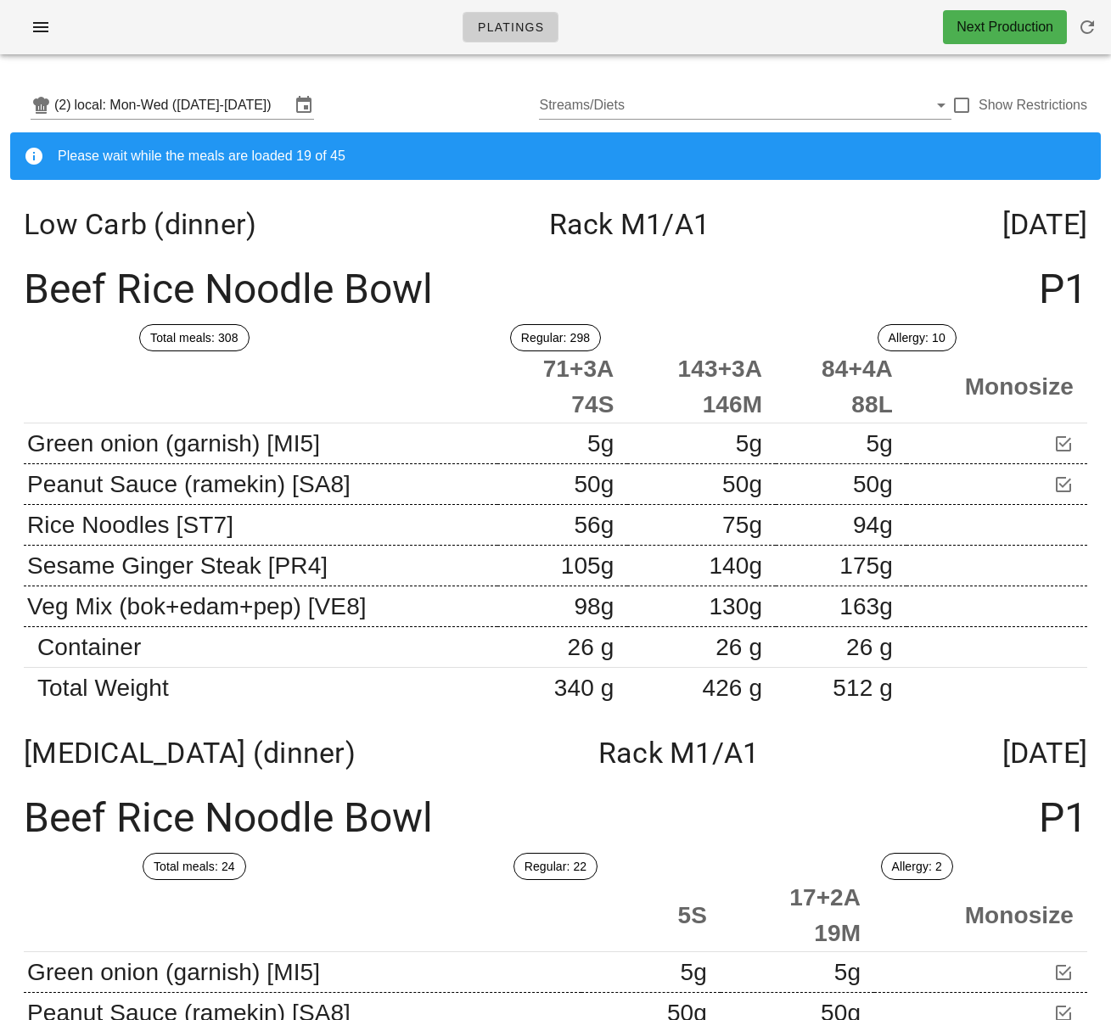
click at [388, 366] on th at bounding box center [261, 387] width 474 height 72
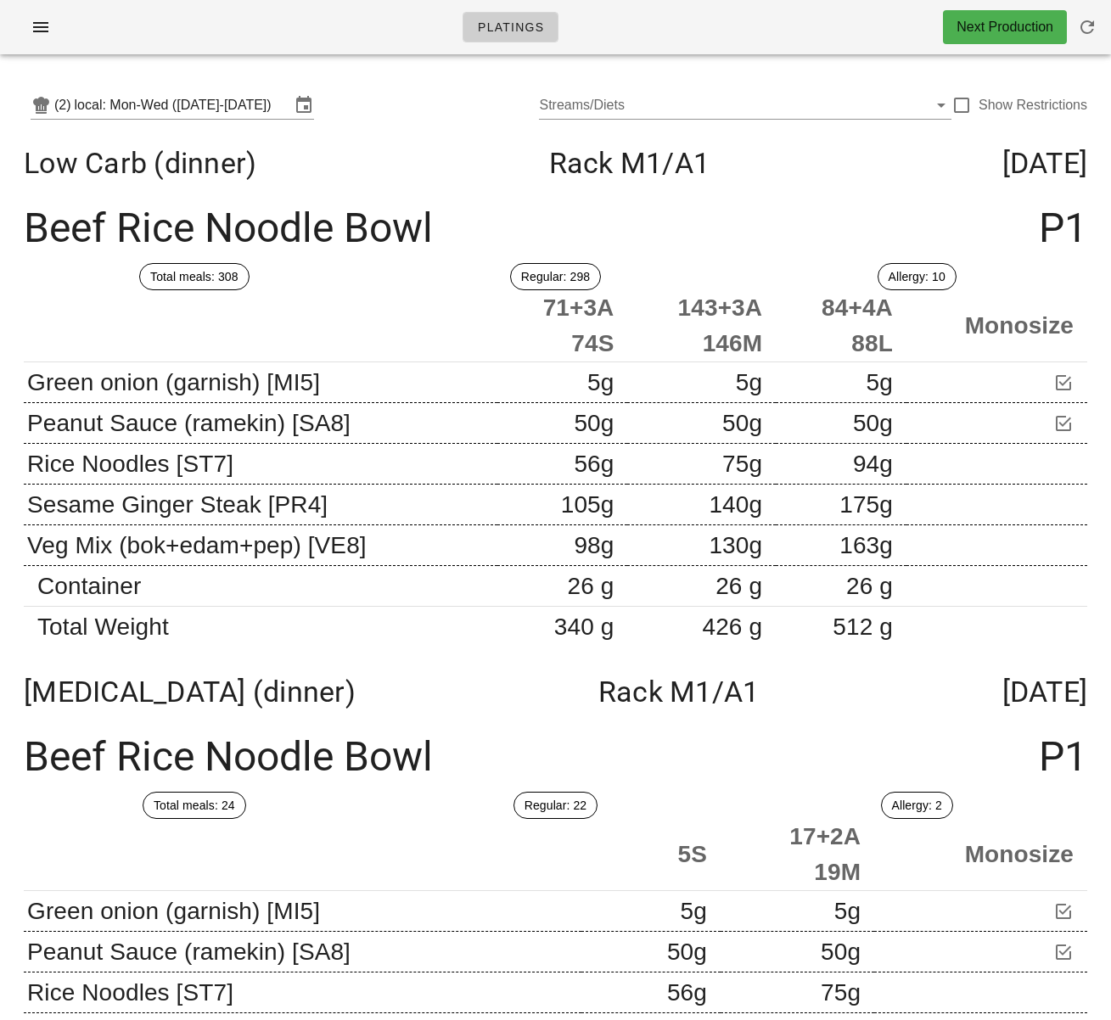
click at [343, 307] on th at bounding box center [261, 326] width 474 height 72
click at [397, 313] on th at bounding box center [261, 326] width 474 height 72
click at [967, 105] on div at bounding box center [961, 105] width 29 height 29
checkbox input "true"
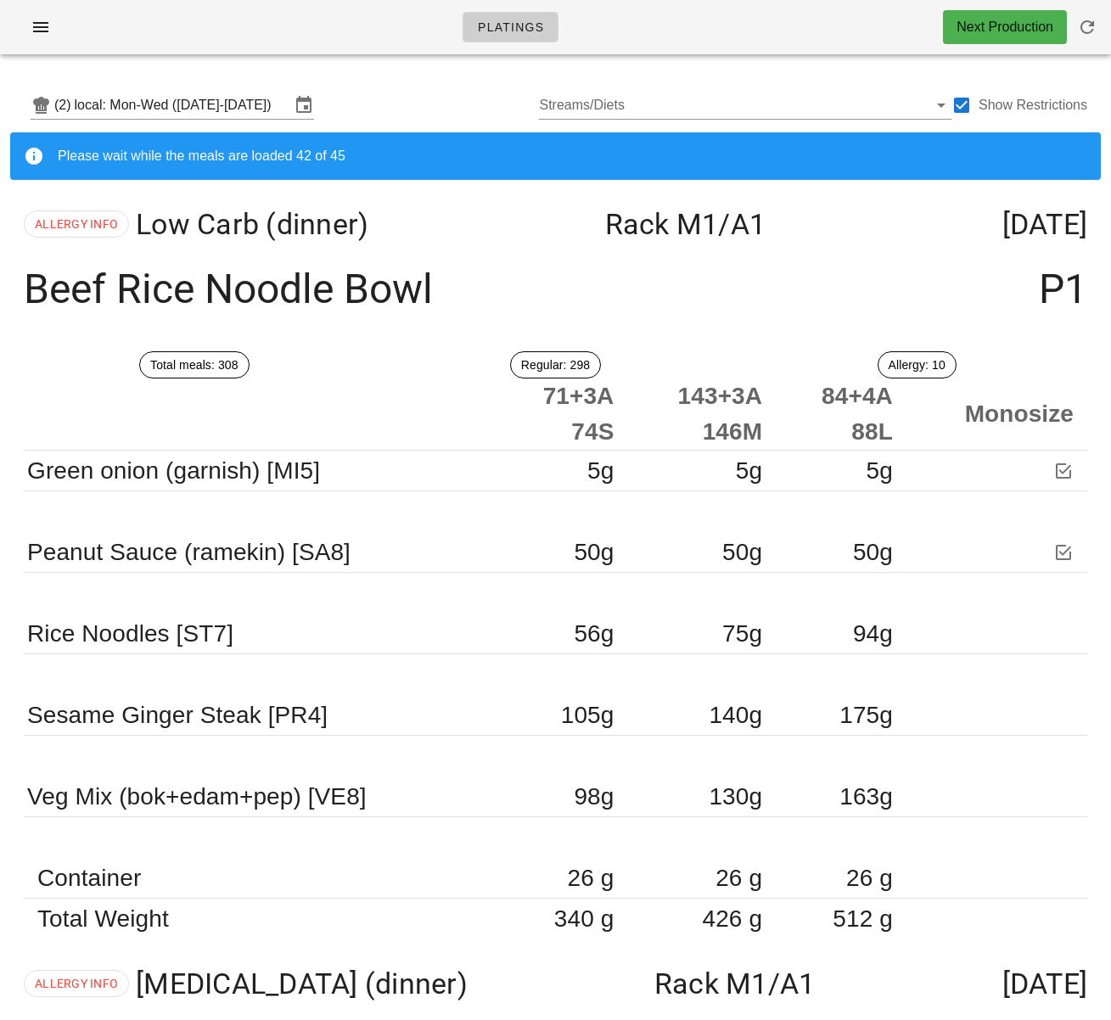
click at [750, 255] on div "Beef Rice Noodle Bowl P1" at bounding box center [555, 290] width 1091 height 70
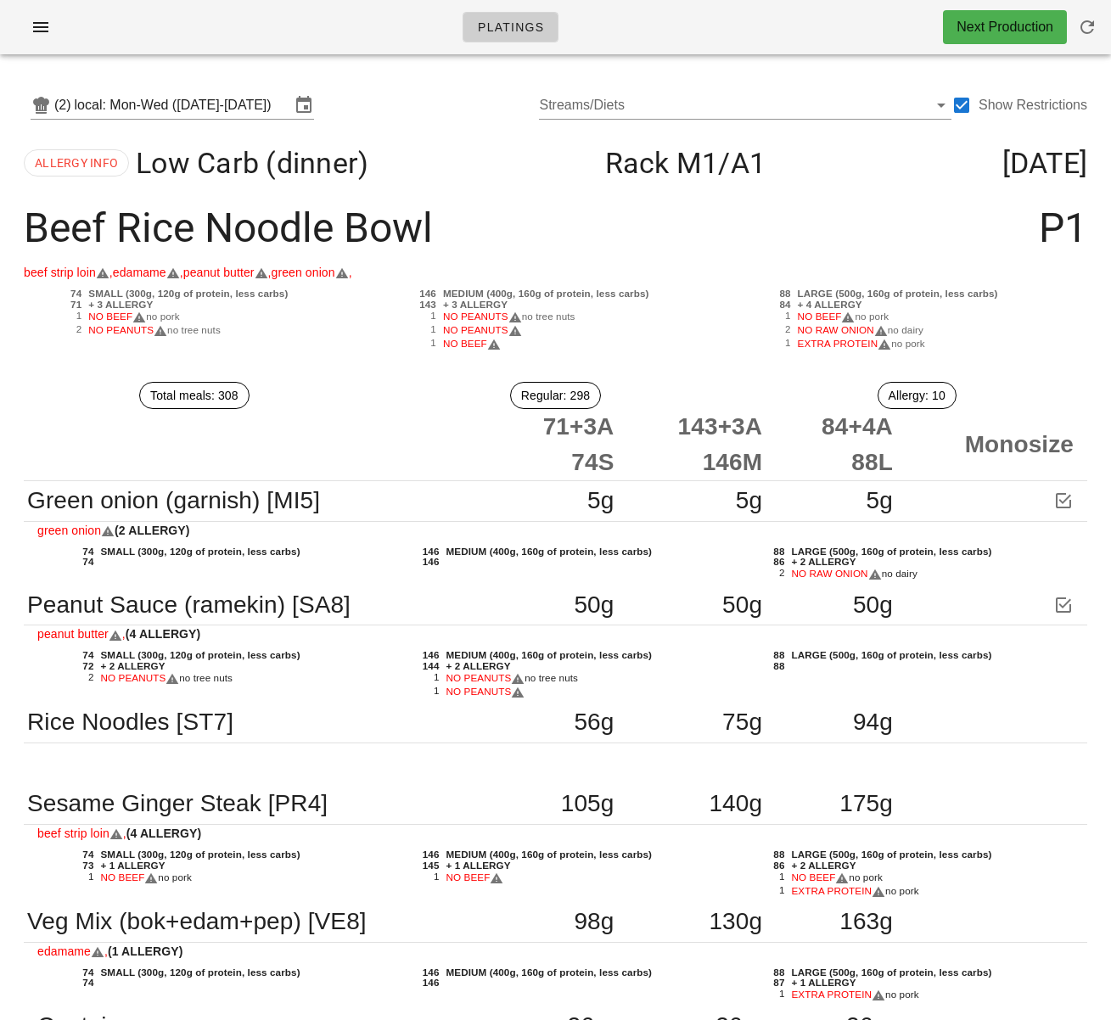
click at [849, 154] on div "ALLERGY INFO Low Carb (dinner) Rack M1 /A1 Monday Oct 13" at bounding box center [555, 162] width 1091 height 61
click at [246, 110] on input "local: Mon-Wed (Oct 13-Oct 15)" at bounding box center [183, 105] width 216 height 27
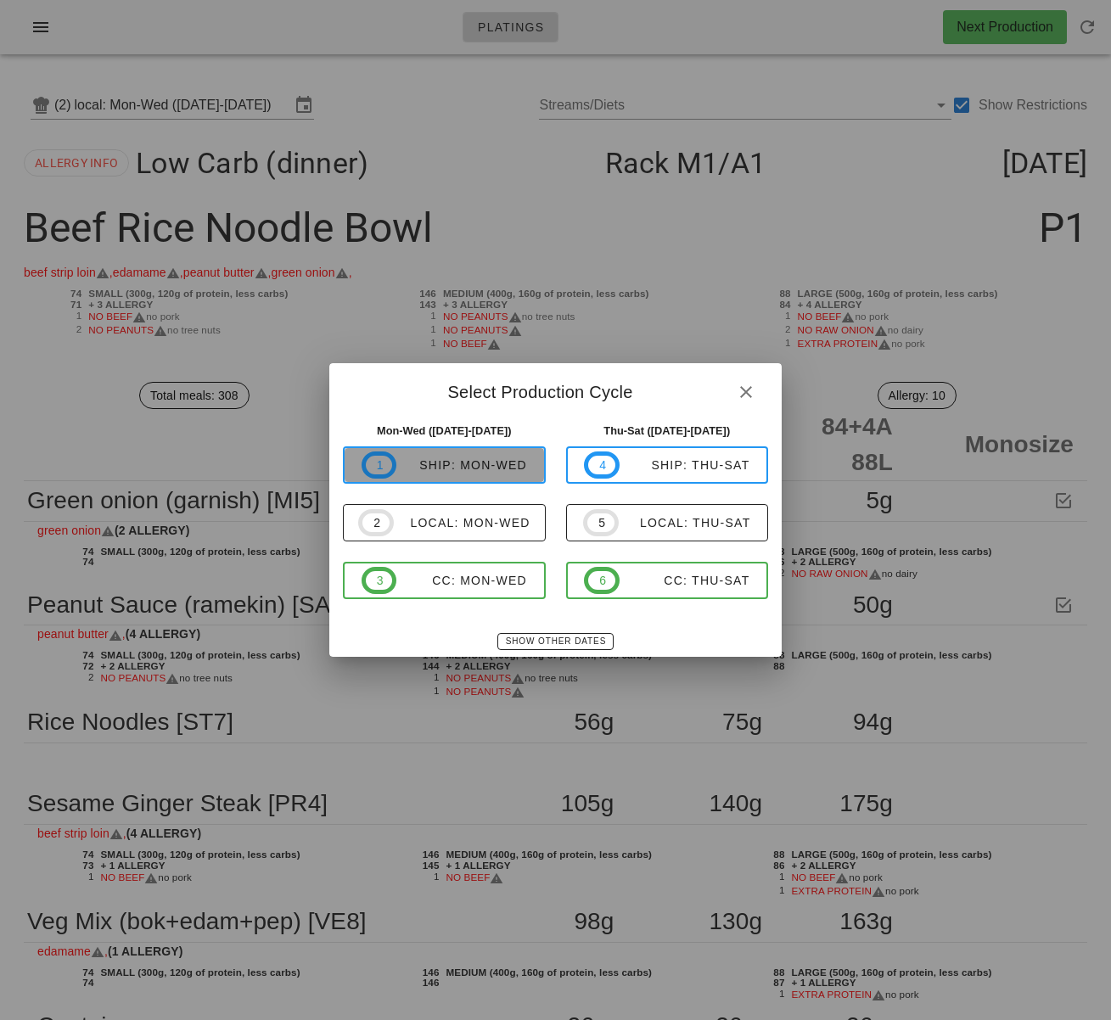
click at [490, 472] on div "ship: Mon-Wed" at bounding box center [461, 465] width 131 height 14
type input "ship: Mon-Wed (Oct 13-Oct 15)"
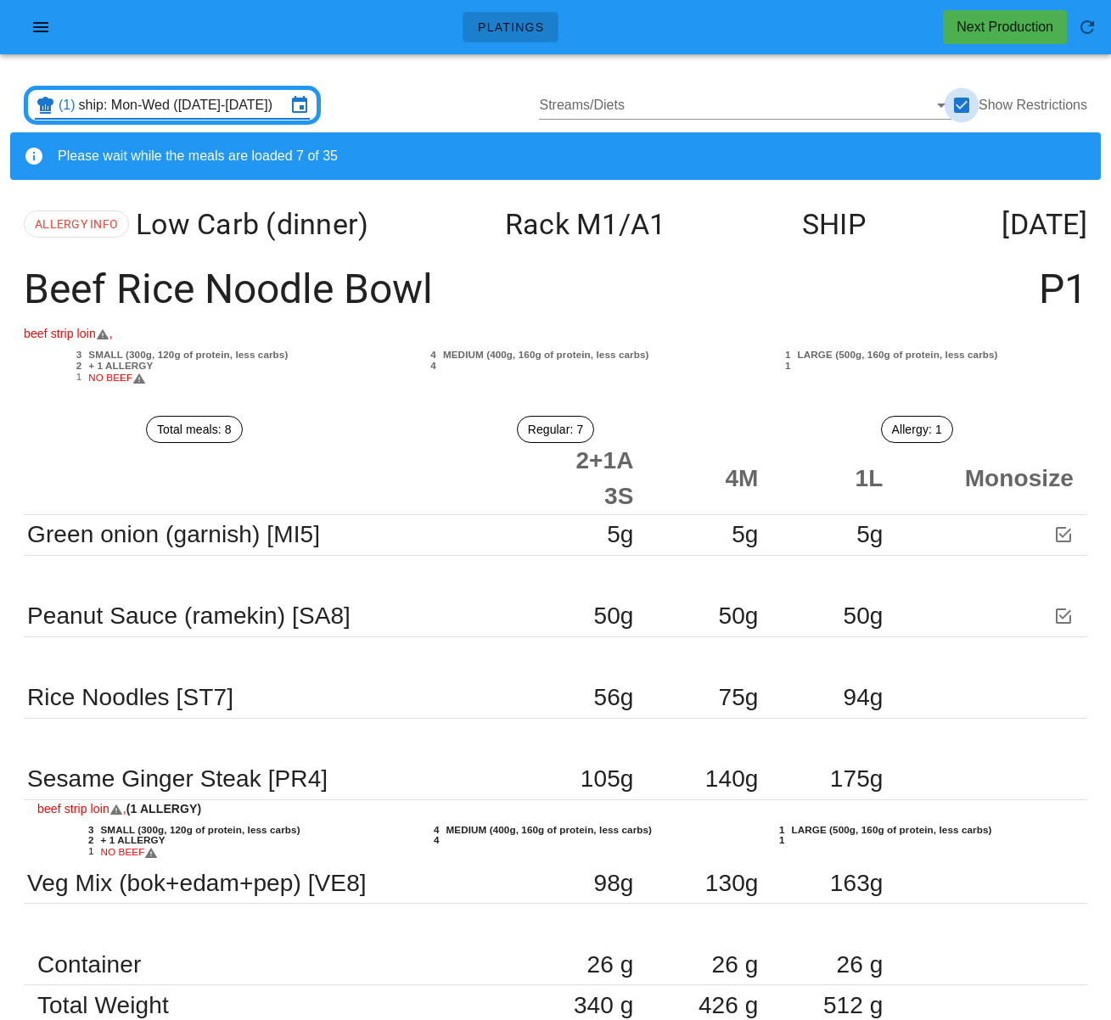
click at [970, 103] on div at bounding box center [961, 105] width 29 height 29
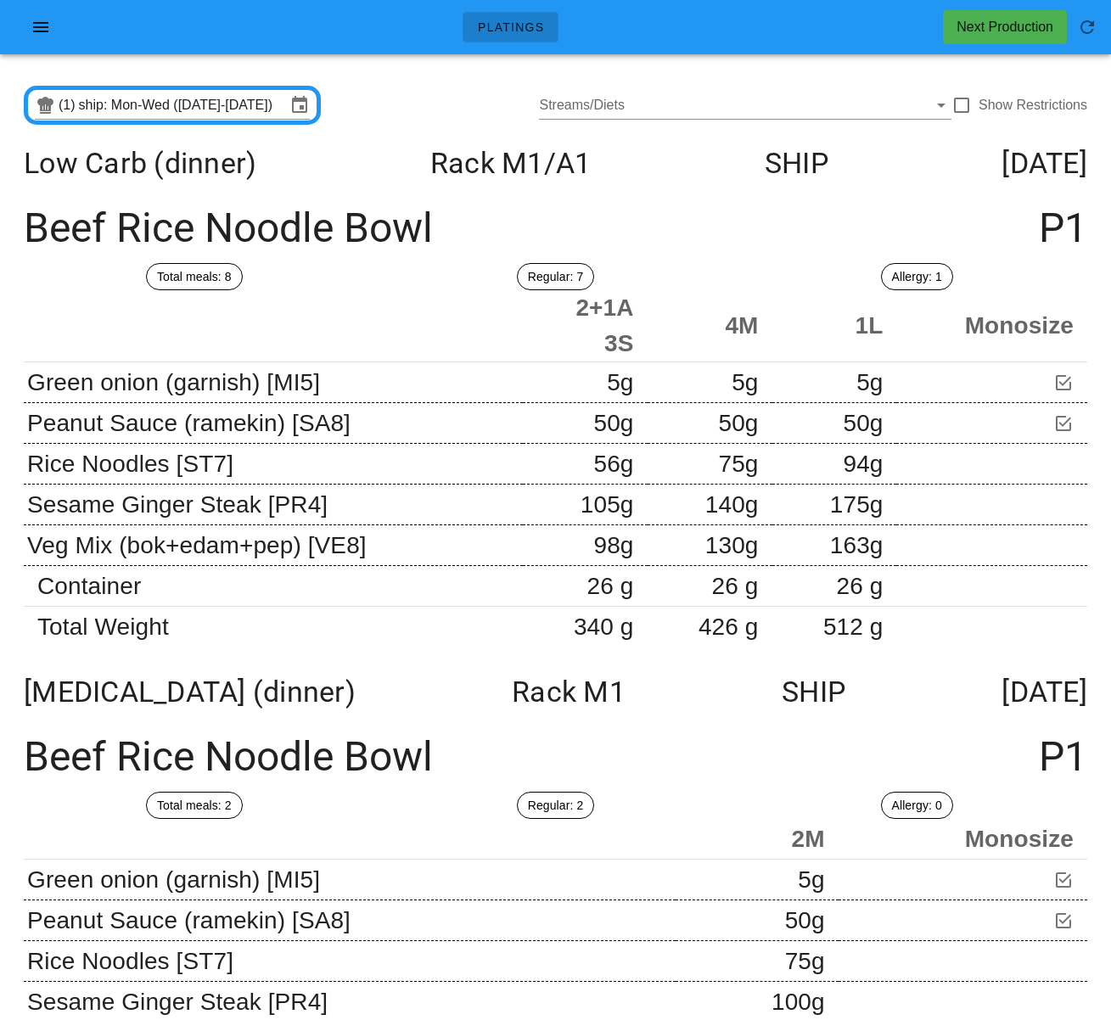
click at [798, 194] on div "Beef Rice Noodle Bowl P1" at bounding box center [555, 229] width 1091 height 70
click at [810, 185] on div "Low Carb (dinner) Rack M1 /A1 SHIP Monday Oct 13" at bounding box center [555, 162] width 1091 height 61
click at [963, 110] on div at bounding box center [961, 105] width 29 height 29
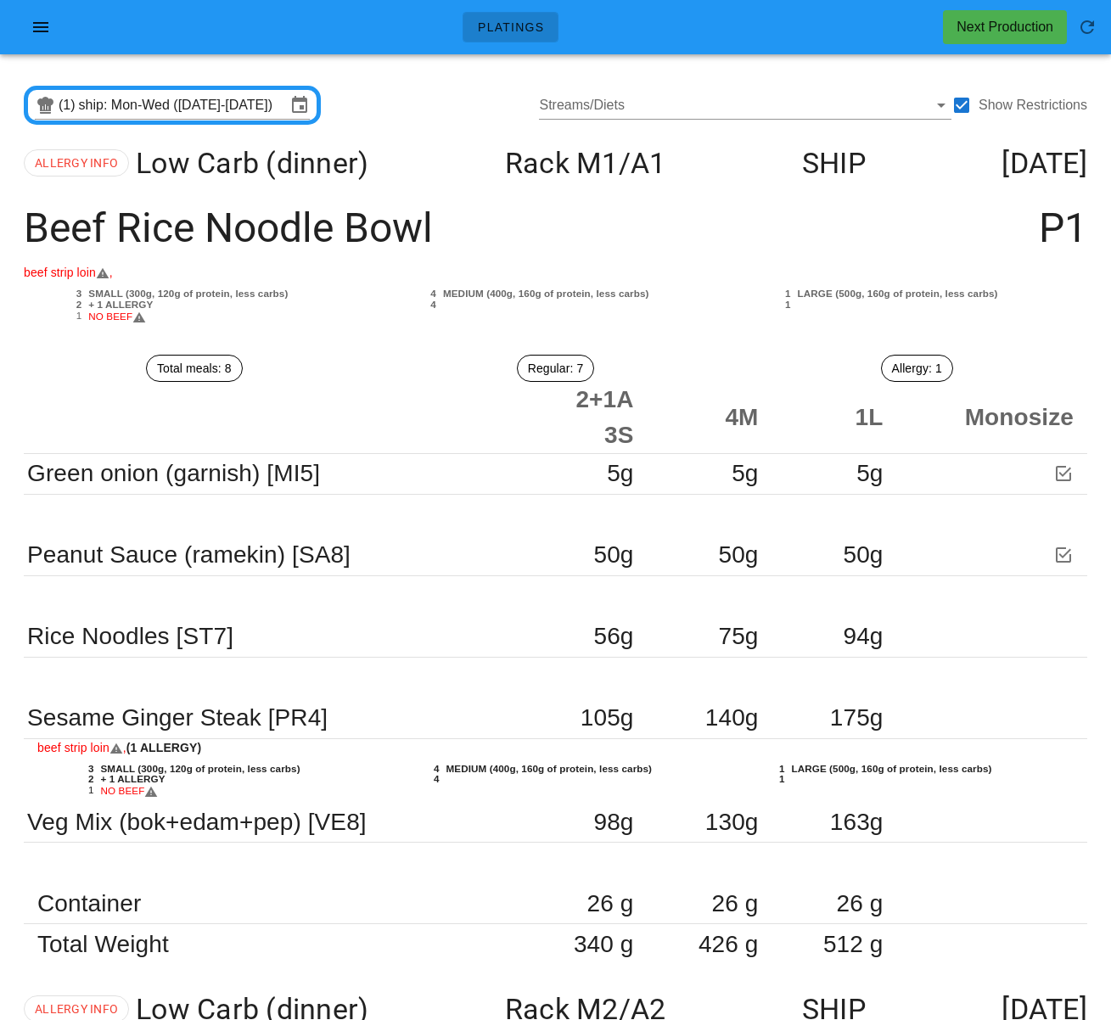
click at [591, 238] on div "Beef Rice Noodle Bowl P1" at bounding box center [555, 229] width 1091 height 70
click at [422, 295] on div "4" at bounding box center [411, 294] width 58 height 11
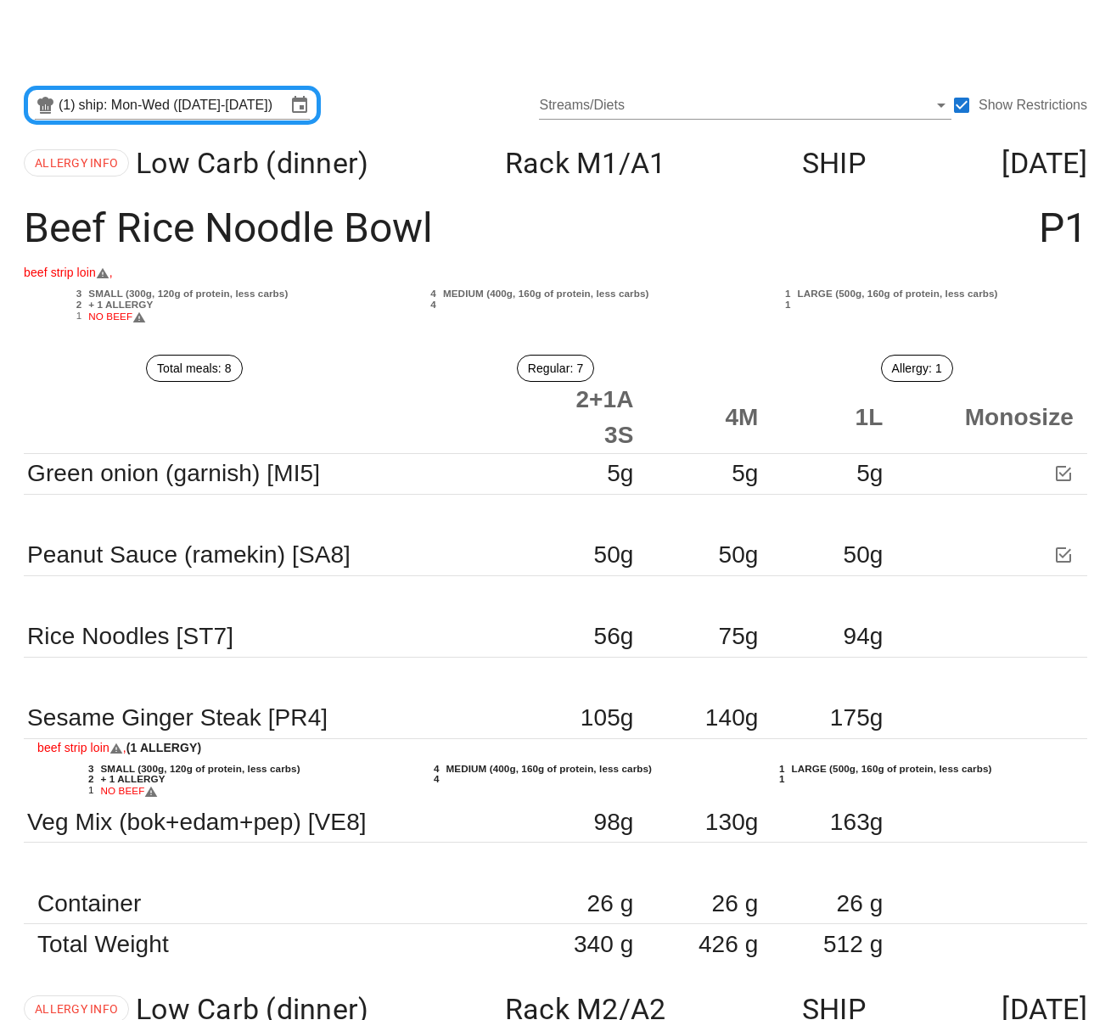
scroll to position [11, 0]
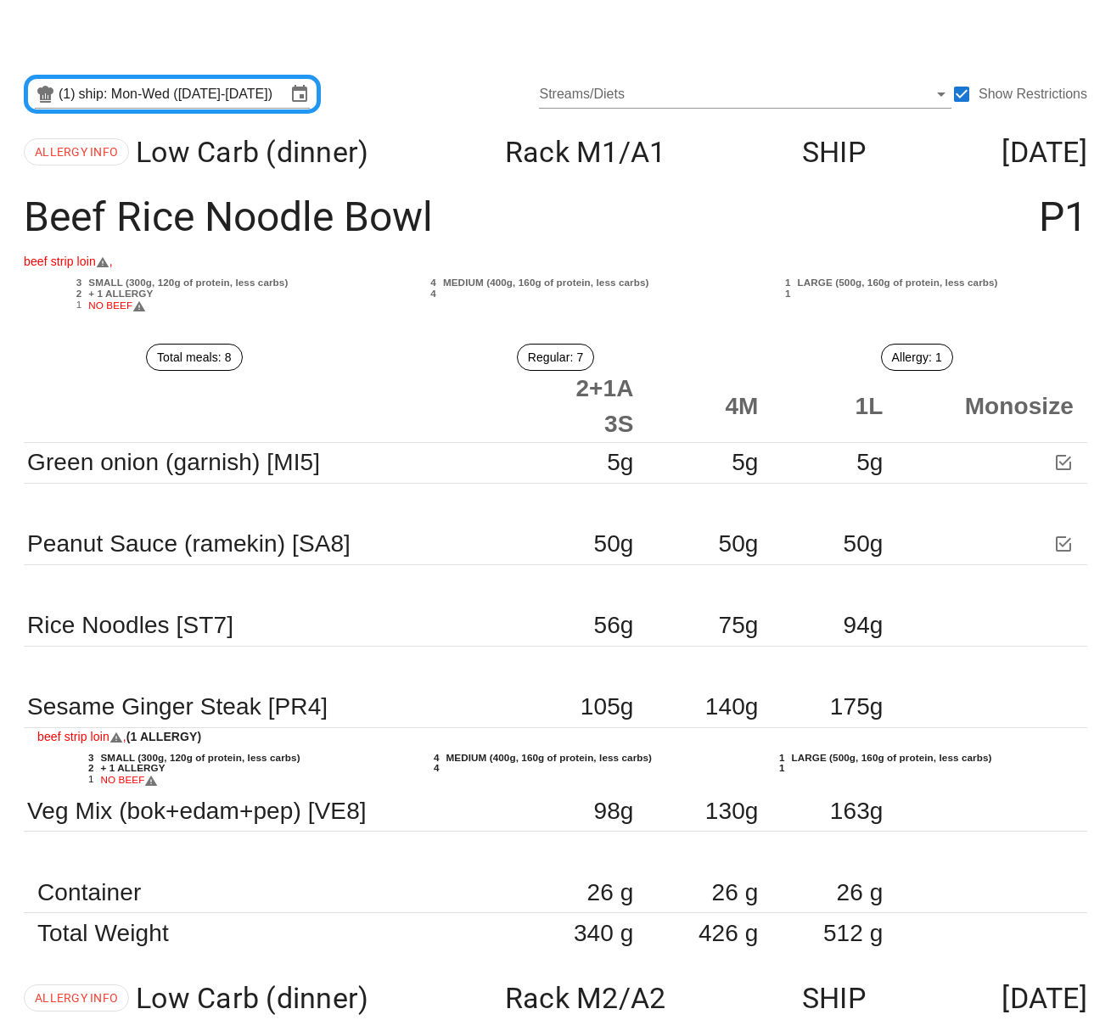
drag, startPoint x: 472, startPoint y: 326, endPoint x: 841, endPoint y: 240, distance: 379.1
click at [473, 326] on div "beef strip loin , 3 SMALL (300g, 120g of protein, less carbs) 2 + 1 ALLERGY 1 N…" at bounding box center [555, 291] width 1091 height 78
click at [967, 95] on div at bounding box center [961, 94] width 29 height 29
checkbox input "false"
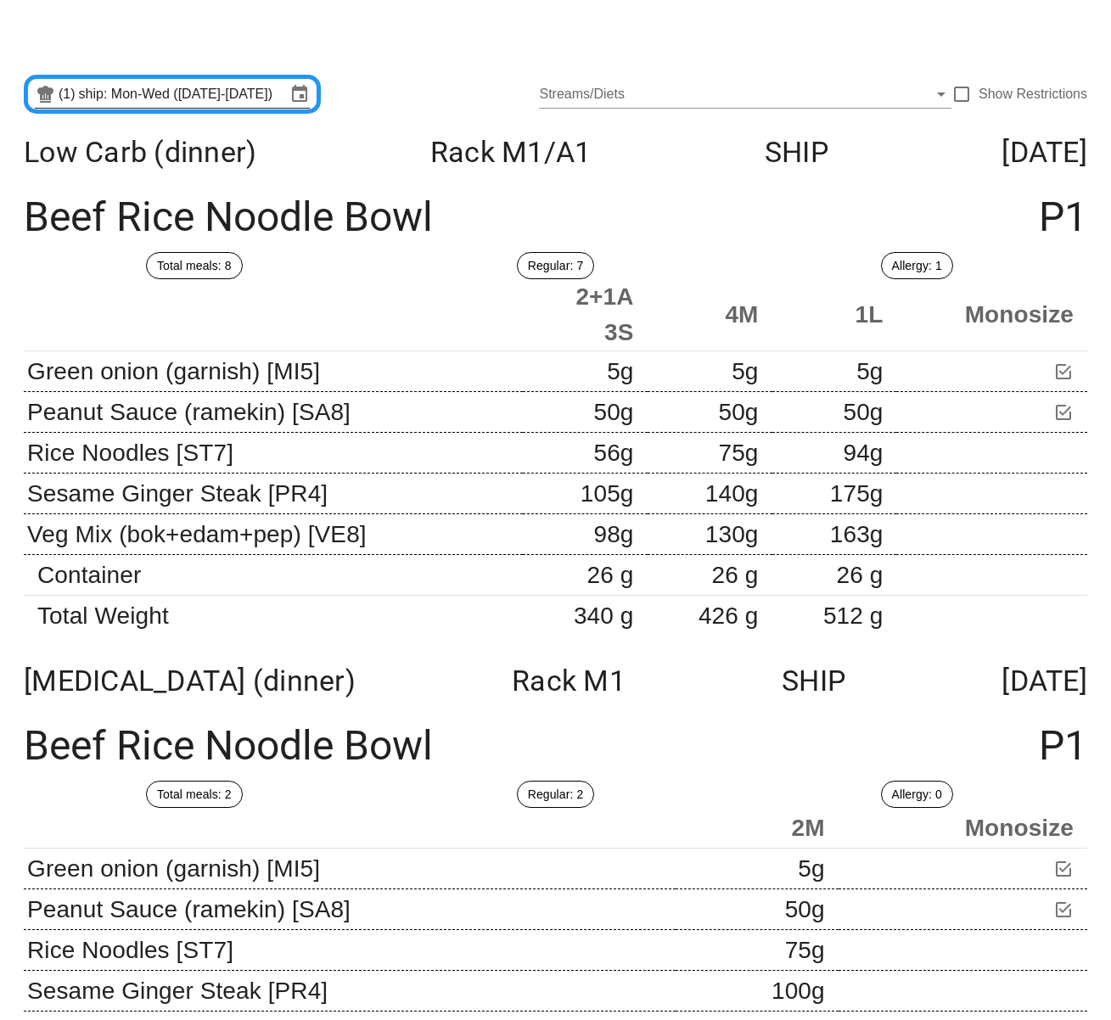
click at [231, 104] on input "ship: Mon-Wed (Oct 13-Oct 15)" at bounding box center [182, 94] width 207 height 27
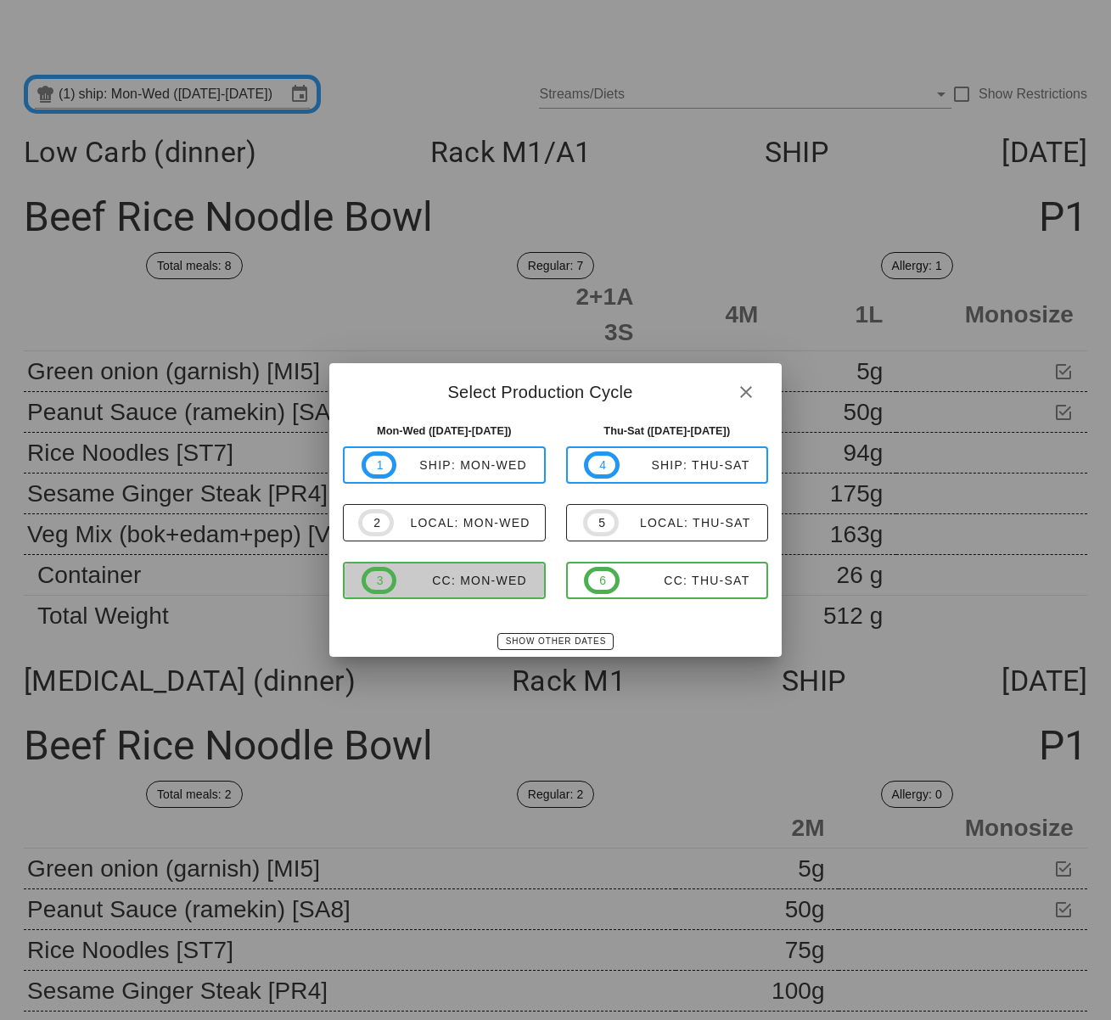
click at [505, 574] on div "CC: Mon-Wed" at bounding box center [461, 581] width 131 height 14
type input "CC: Mon-Wed (Oct 13-Oct 15)"
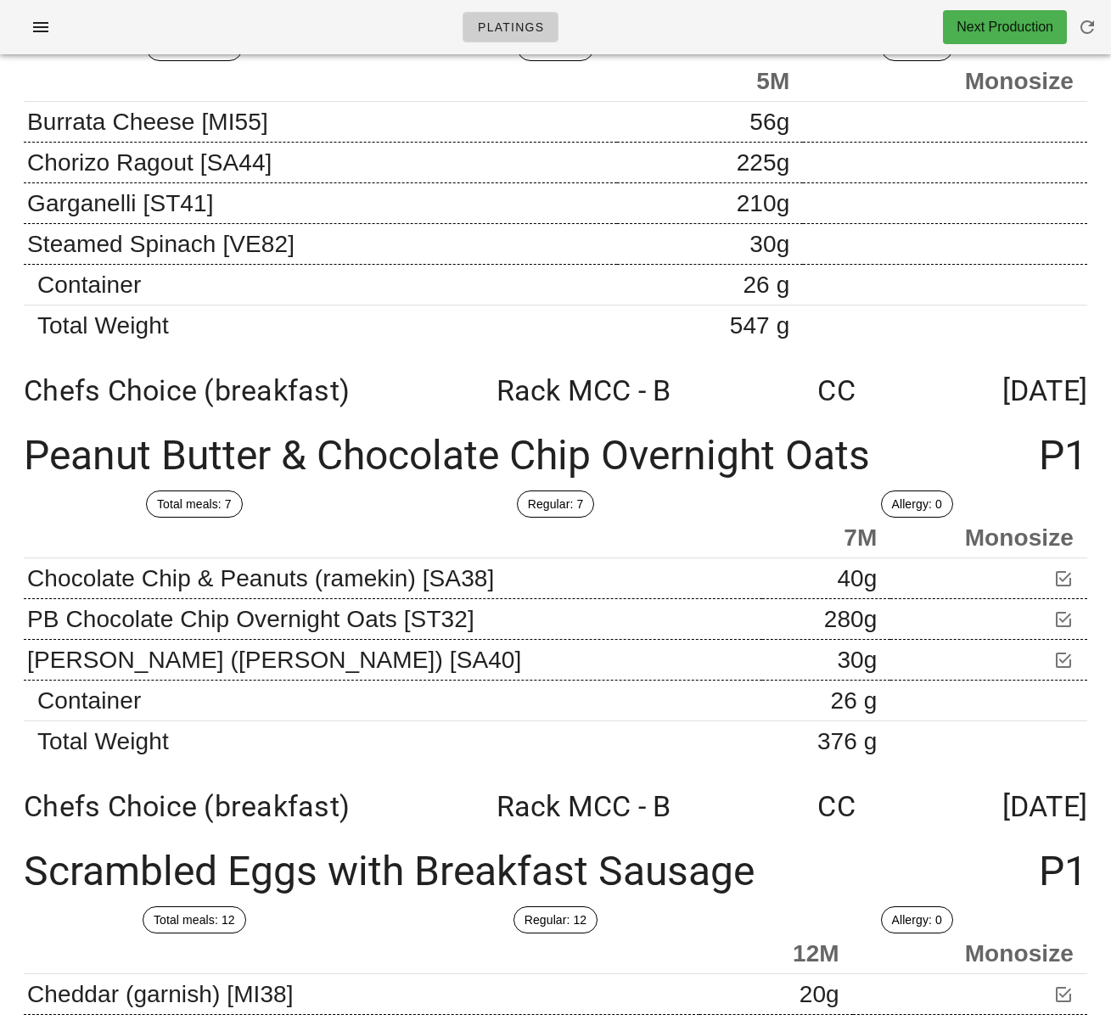
scroll to position [26225, 0]
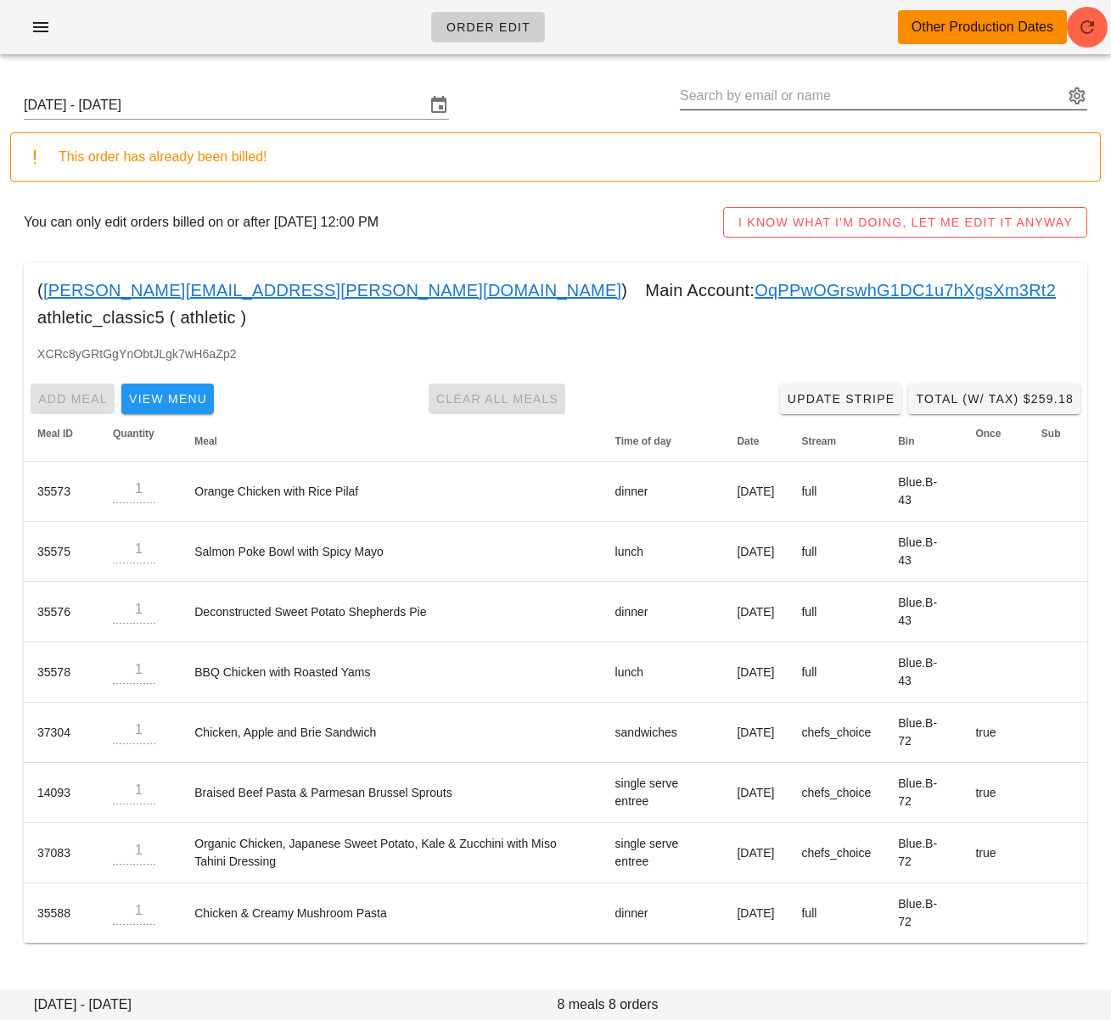
click at [786, 93] on input "text" at bounding box center [872, 95] width 384 height 27
paste input "[EMAIL_ADDRESS][DOMAIN_NAME]"
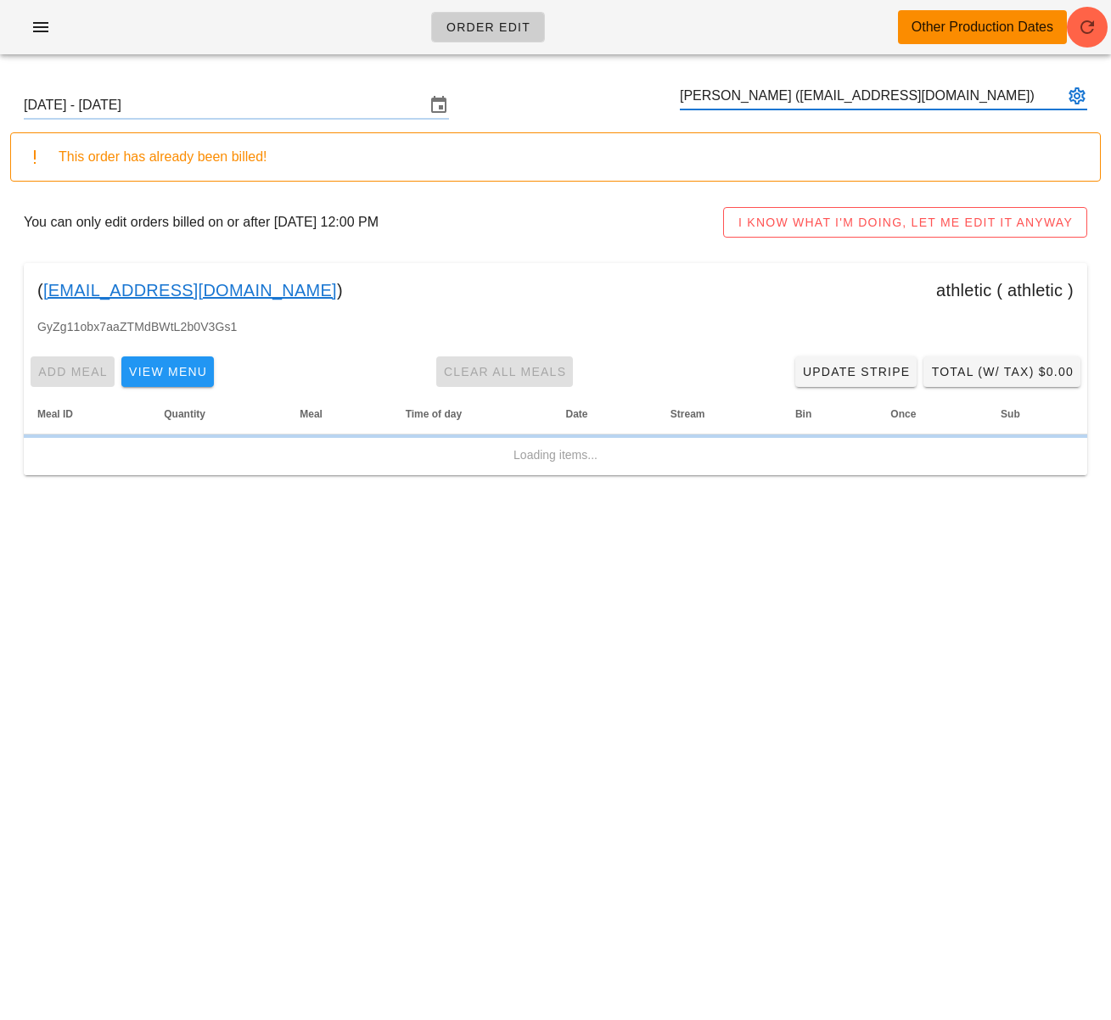
type input "[PERSON_NAME] ([EMAIL_ADDRESS][DOMAIN_NAME])"
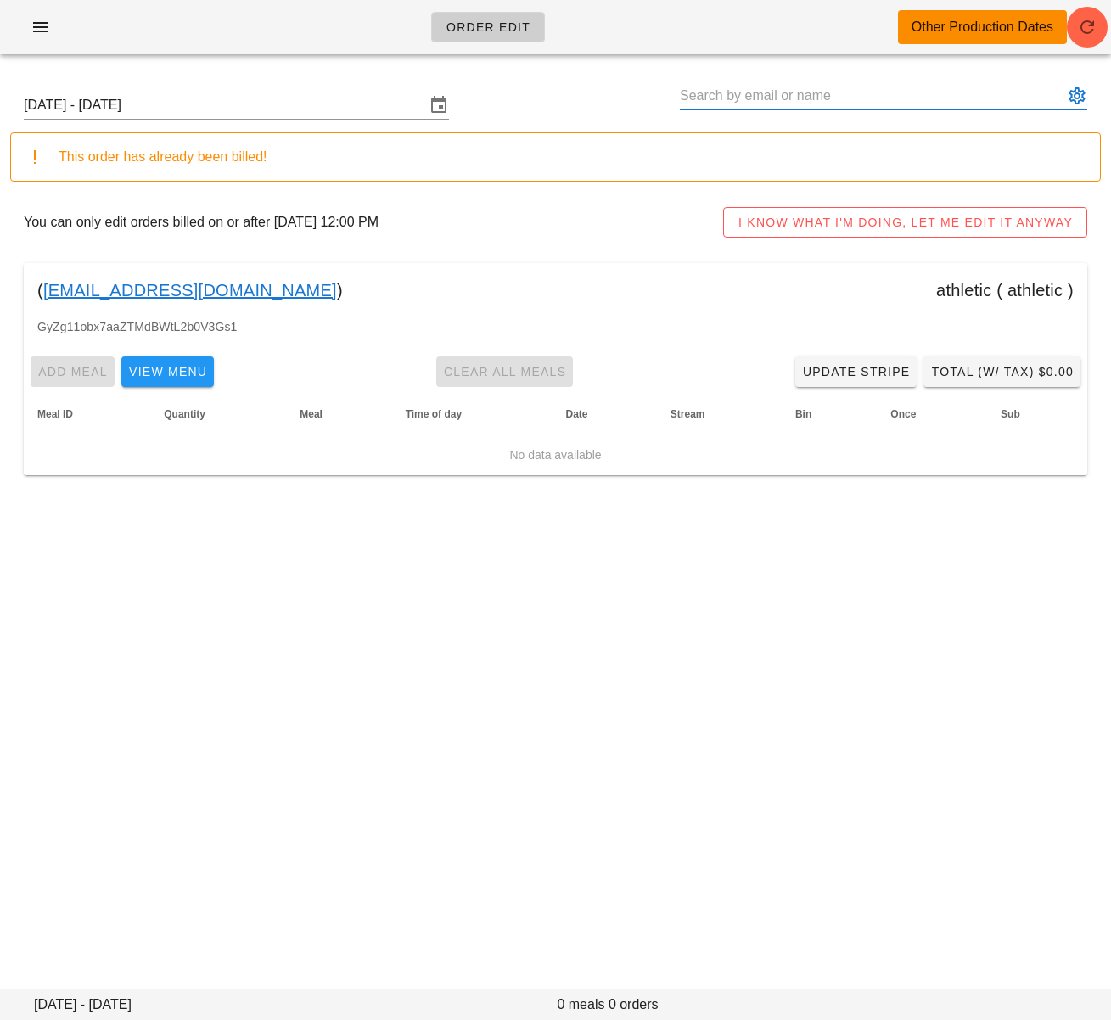
paste input "[EMAIL_ADDRESS][DOMAIN_NAME]"
type input "[PERSON_NAME] ([EMAIL_ADDRESS][DOMAIN_NAME])"
click at [228, 105] on input "[DATE] - [DATE]" at bounding box center [225, 105] width 402 height 27
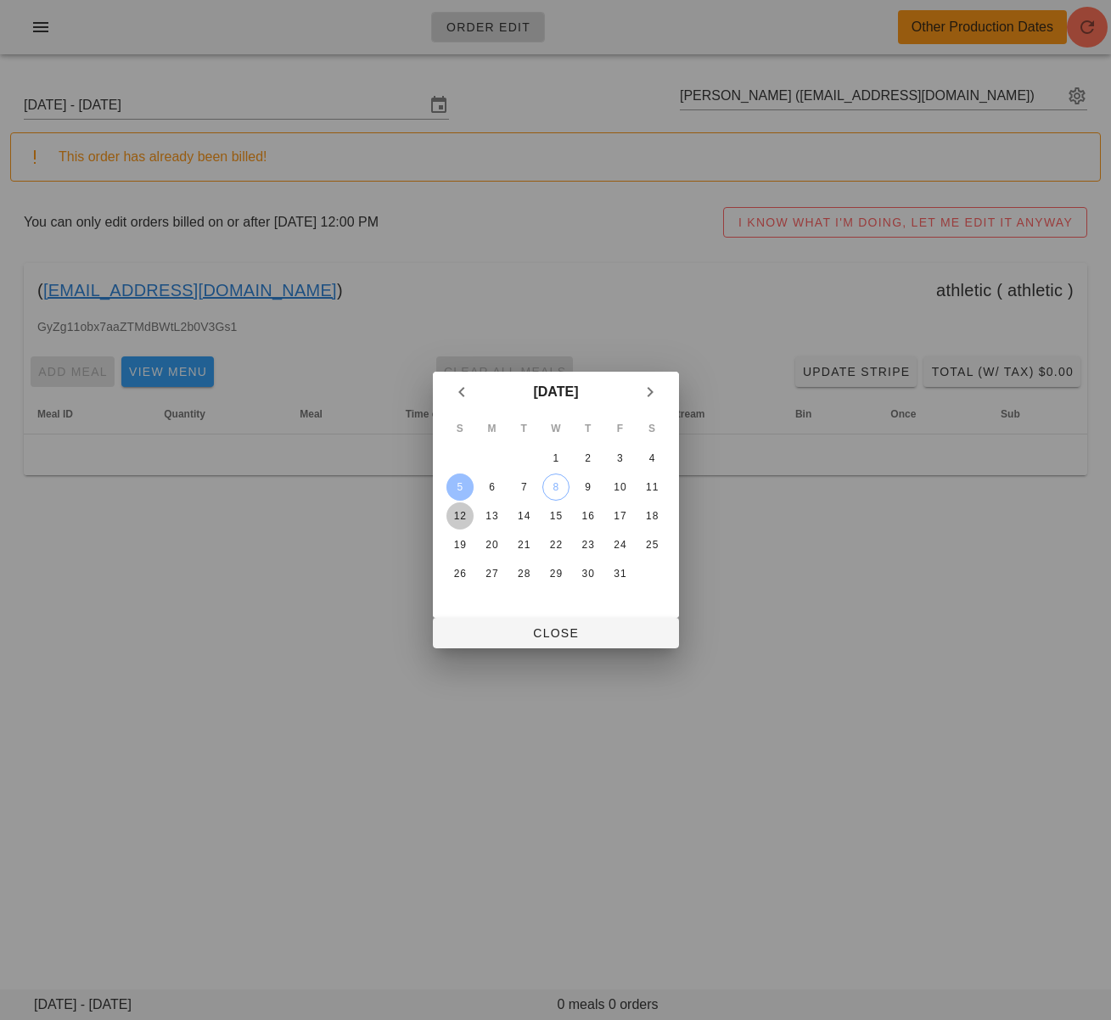
click at [462, 515] on div "12" at bounding box center [459, 516] width 27 height 12
click at [509, 629] on span "Close" at bounding box center [556, 633] width 219 height 14
type input "[DATE] - [DATE]"
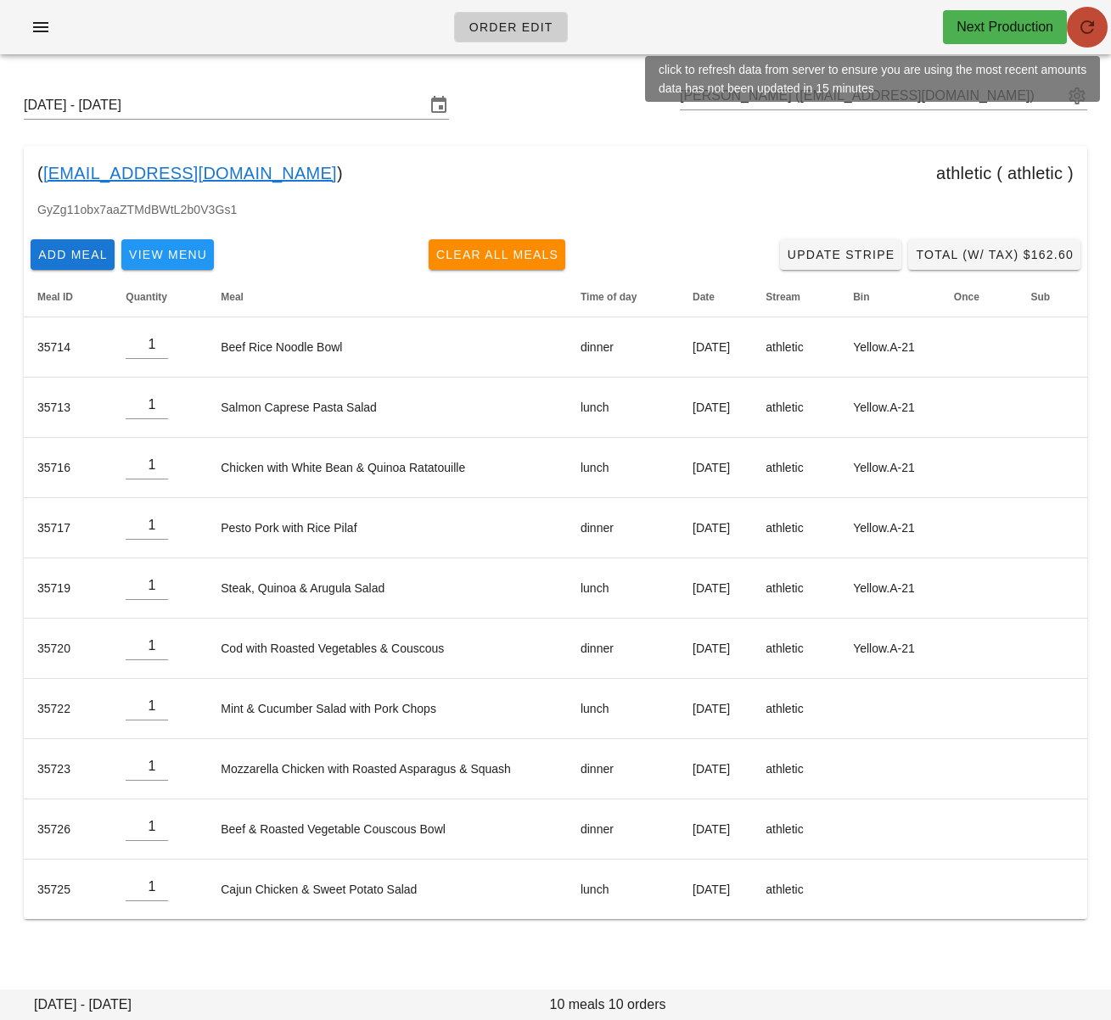
click at [1090, 39] on button "button" at bounding box center [1087, 27] width 41 height 41
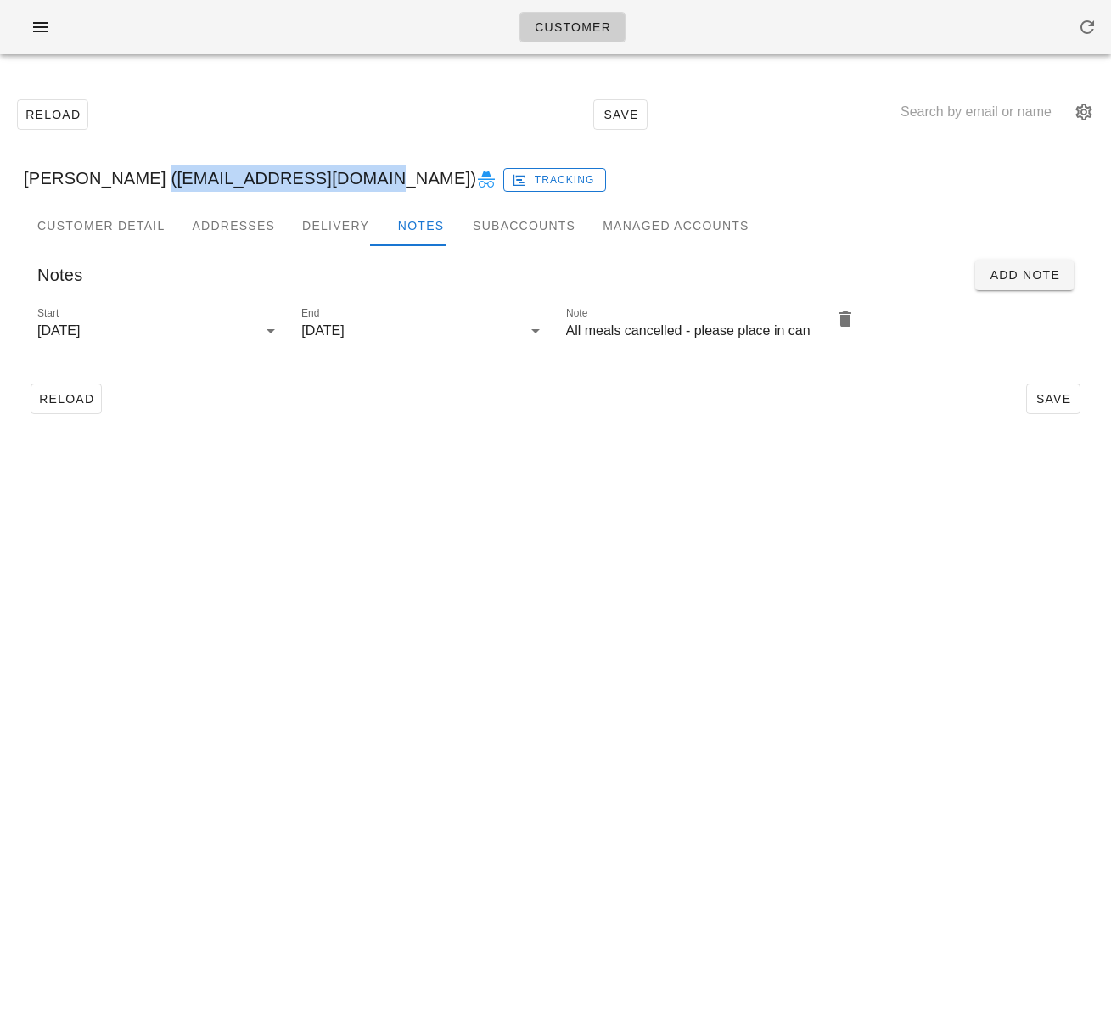
drag, startPoint x: 132, startPoint y: 182, endPoint x: 340, endPoint y: 176, distance: 208.1
click at [340, 176] on div "[PERSON_NAME] ([EMAIL_ADDRESS][DOMAIN_NAME]) Tracking" at bounding box center [555, 178] width 1091 height 54
copy div "[EMAIL_ADDRESS][DOMAIN_NAME]"
click at [139, 89] on div "Reload Save" at bounding box center [555, 114] width 1091 height 73
drag, startPoint x: 27, startPoint y: 20, endPoint x: 42, endPoint y: 37, distance: 22.3
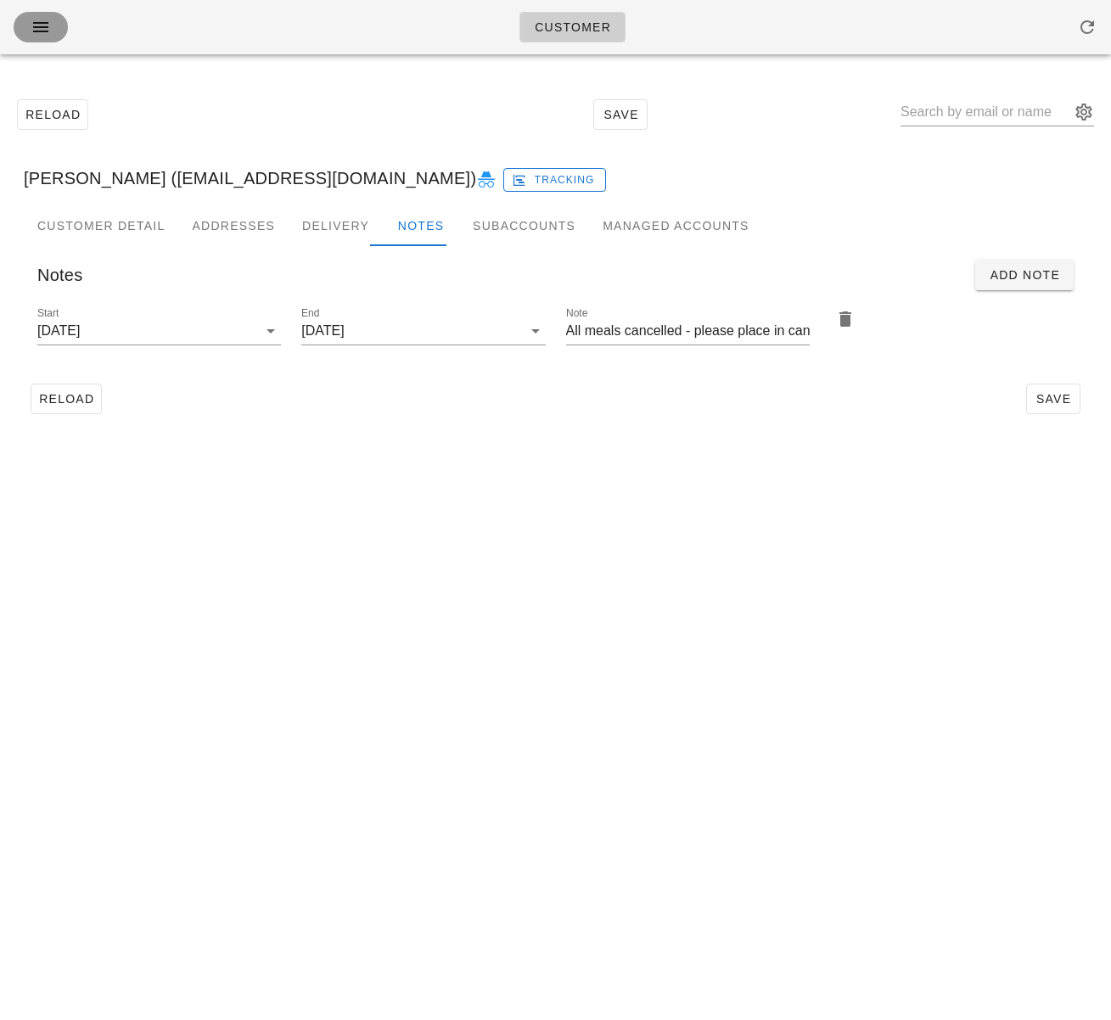
click at [27, 20] on span "button" at bounding box center [40, 27] width 27 height 20
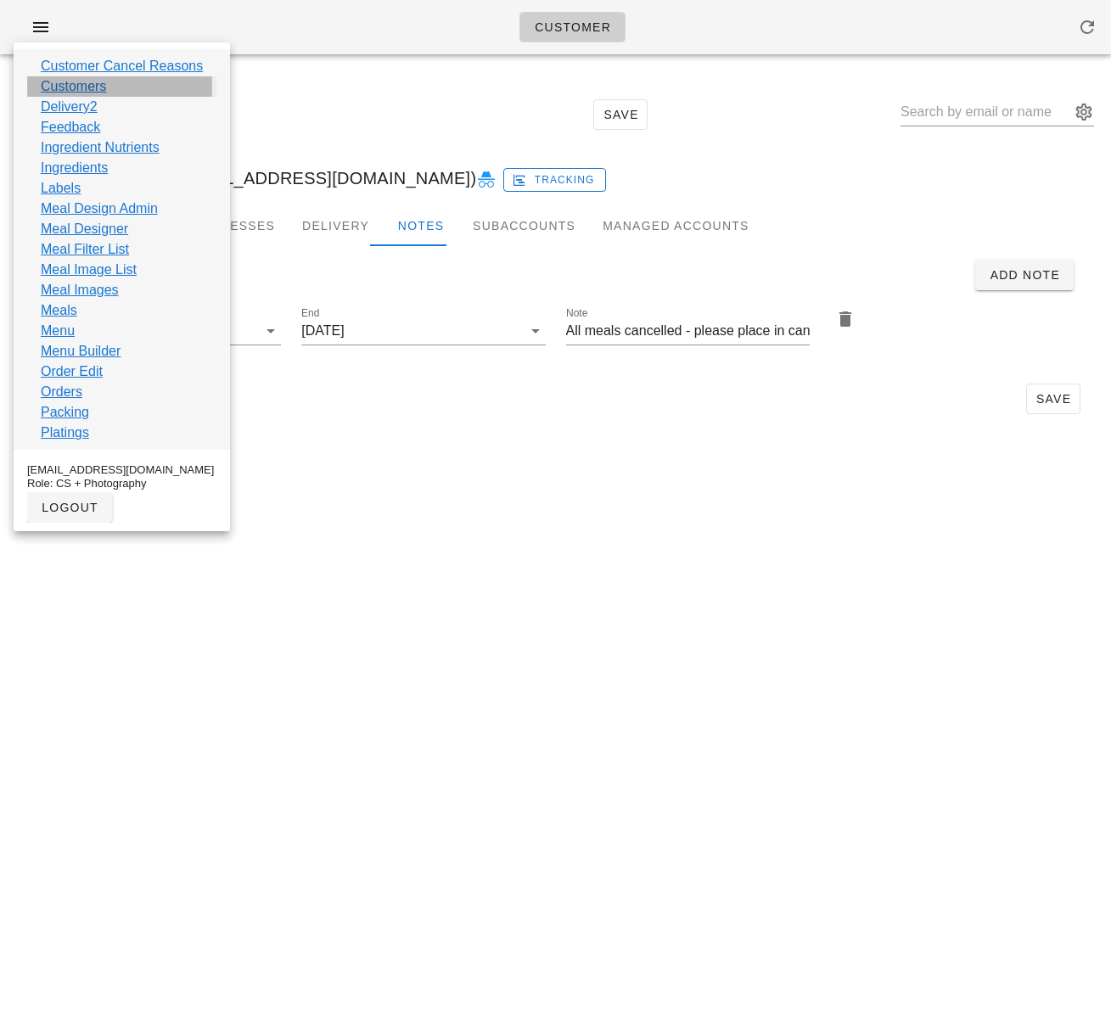
click at [69, 80] on link "Customers" at bounding box center [73, 86] width 65 height 20
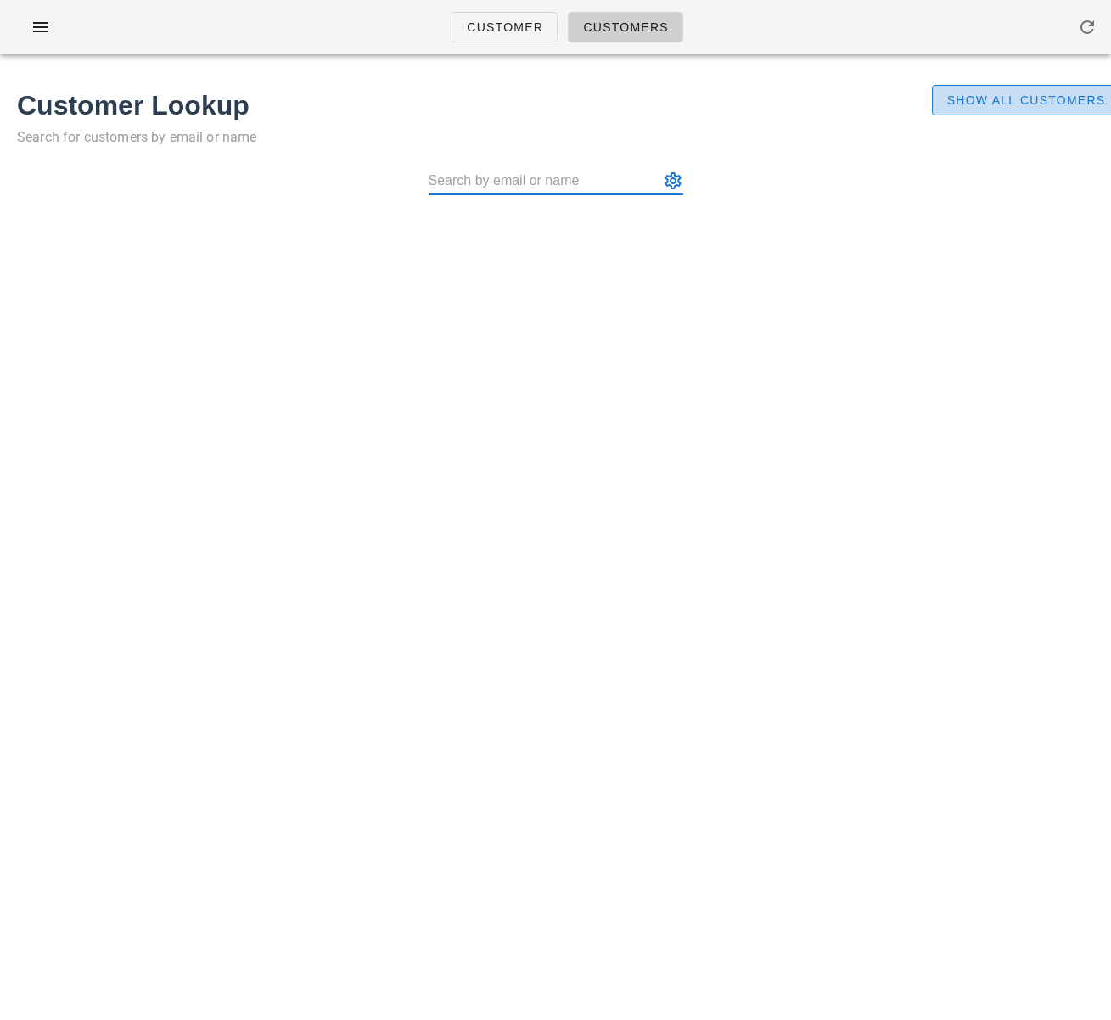
click at [987, 109] on button "Show All Customers" at bounding box center [1026, 100] width 188 height 31
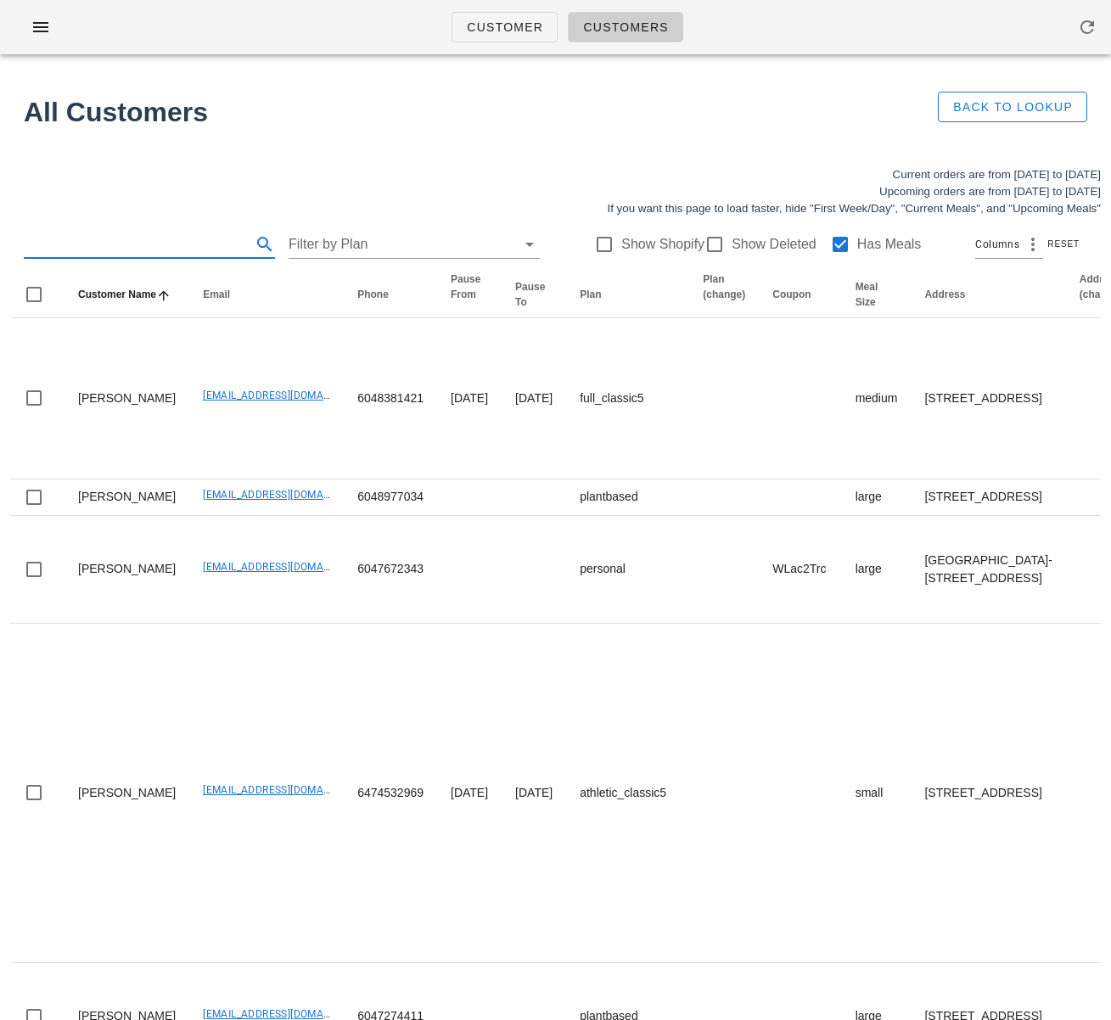
click at [177, 255] on input "text" at bounding box center [136, 244] width 224 height 27
paste input "w"
type input "w"
click at [119, 248] on input "text" at bounding box center [136, 244] width 224 height 27
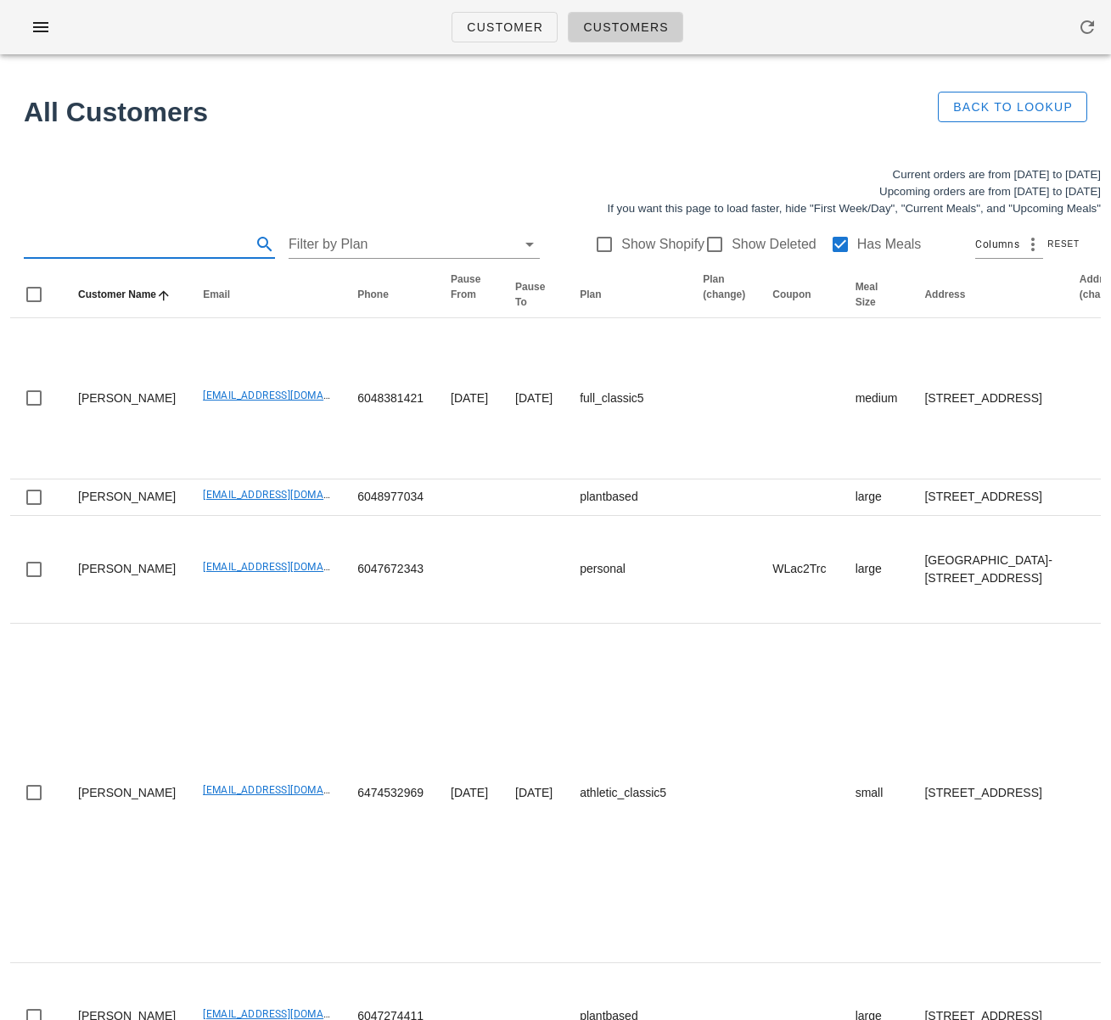
paste input "dallasryans@gmail.com"
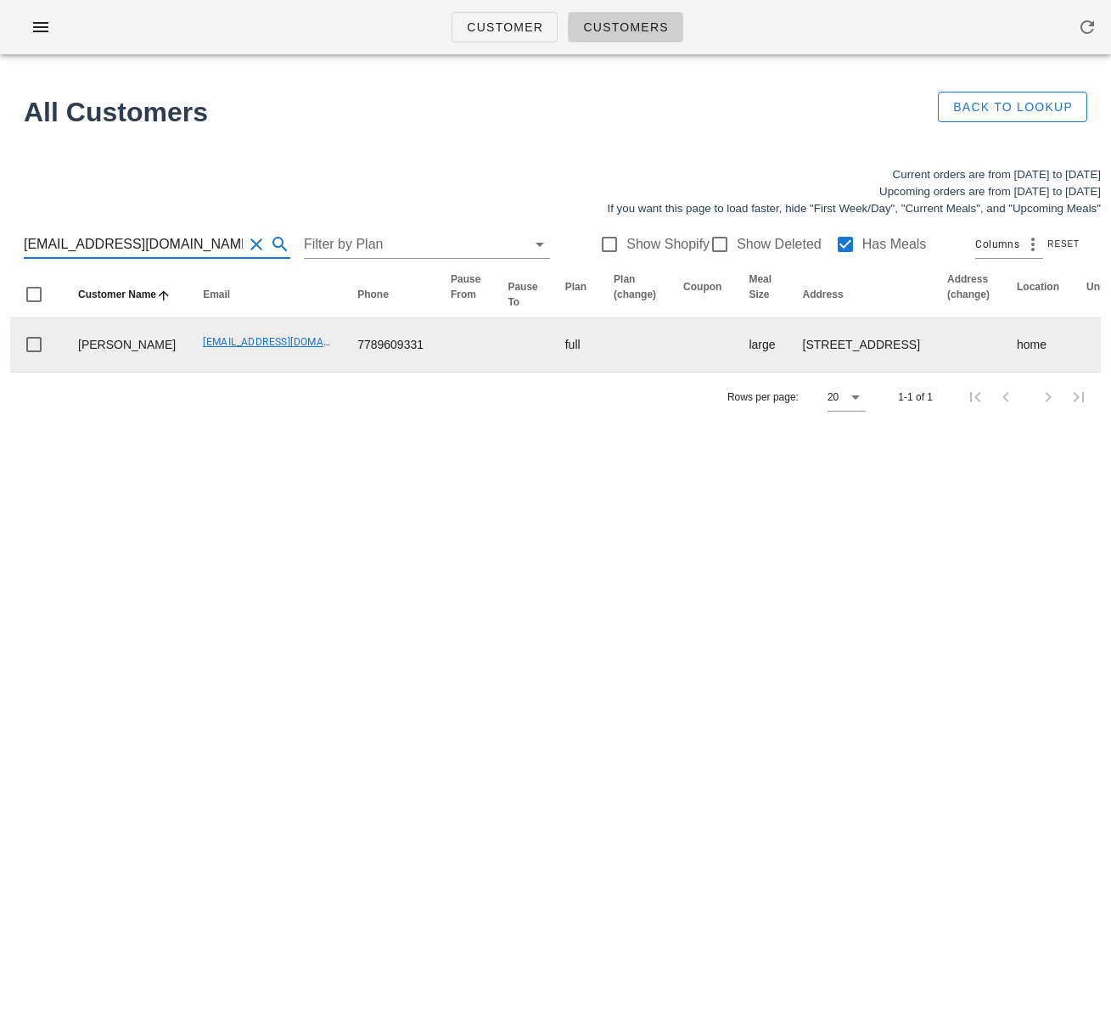
type input "dallasryans@gmail.com"
drag, startPoint x: 111, startPoint y: 385, endPoint x: 69, endPoint y: 359, distance: 49.5
click at [69, 359] on td "Dallas ryans" at bounding box center [127, 344] width 125 height 53
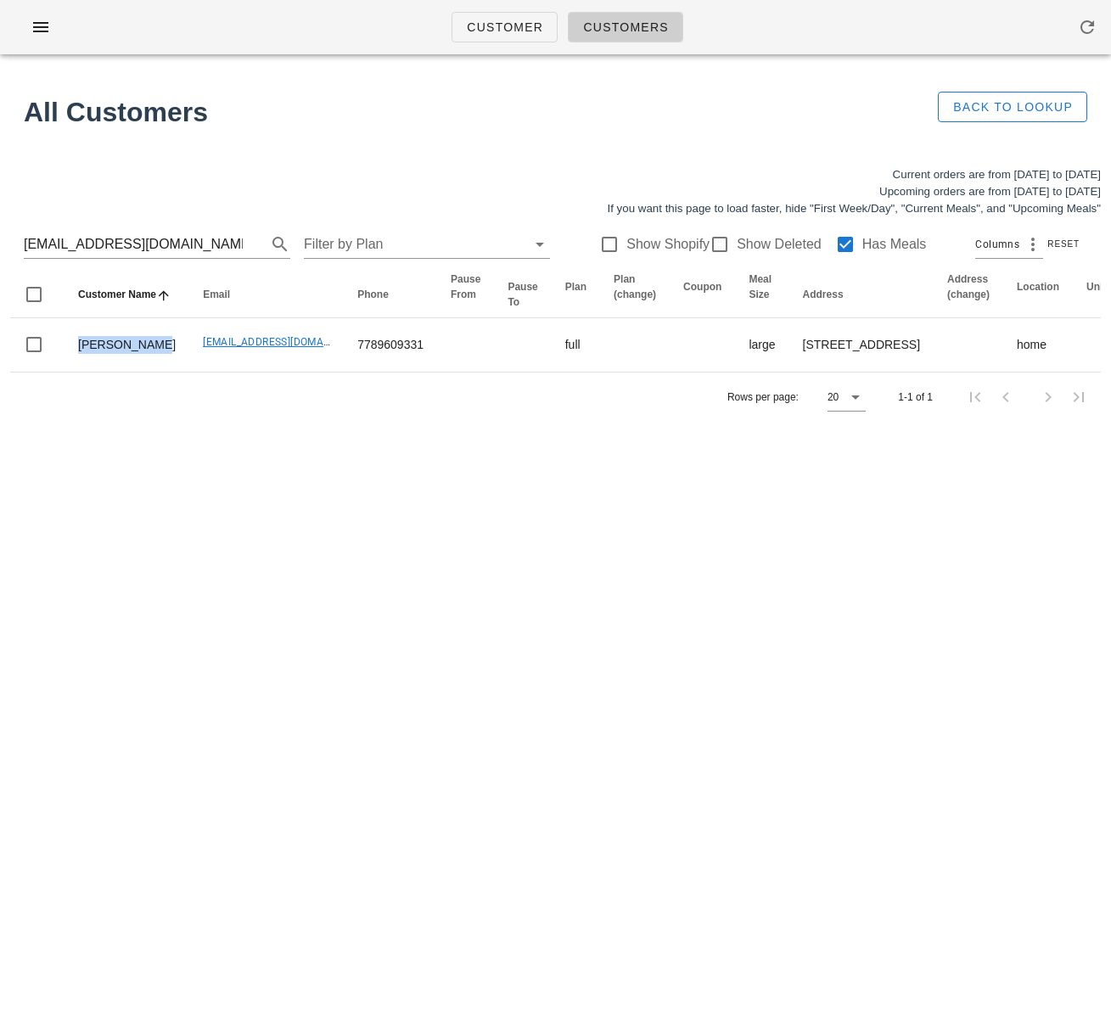
copy td "Dallas ryans"
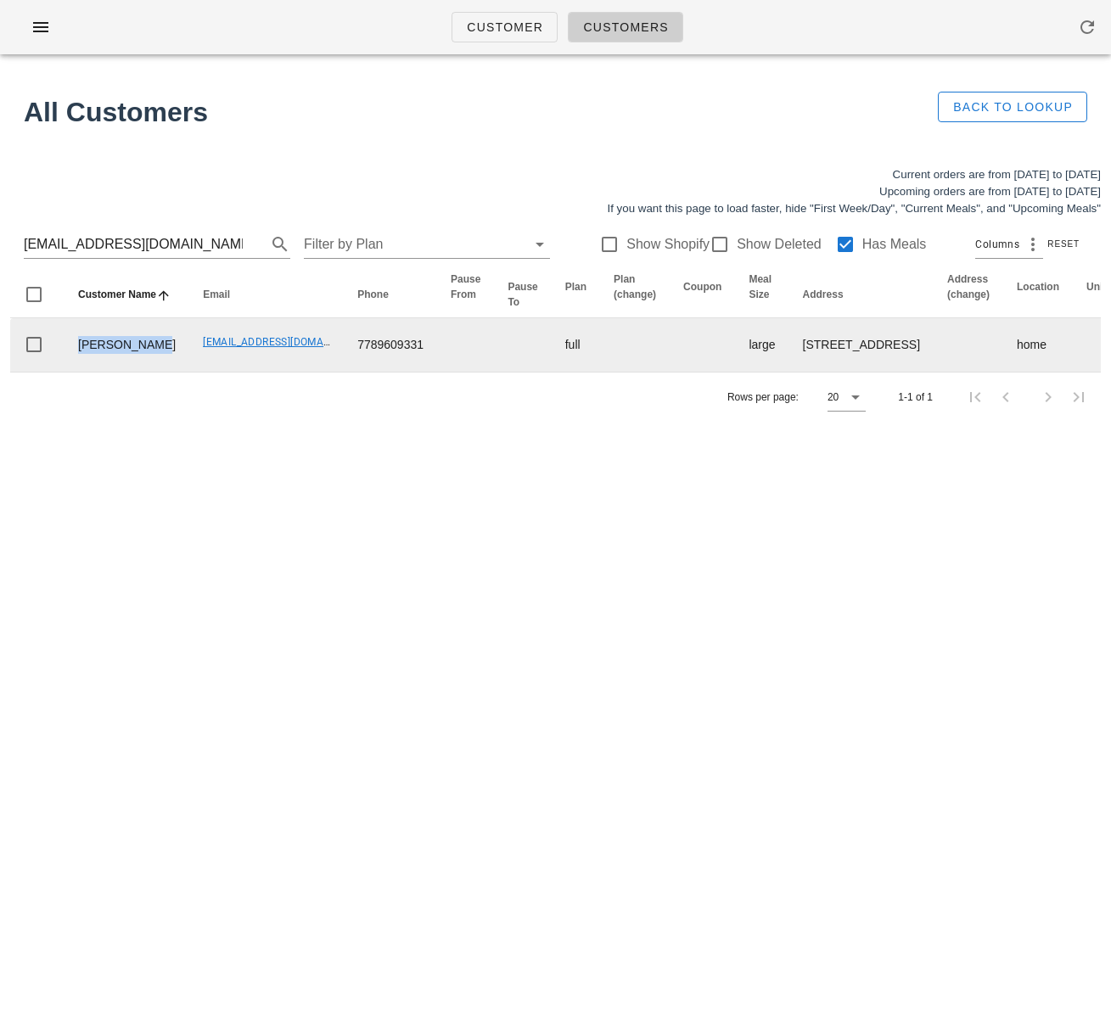
scroll to position [0, 986]
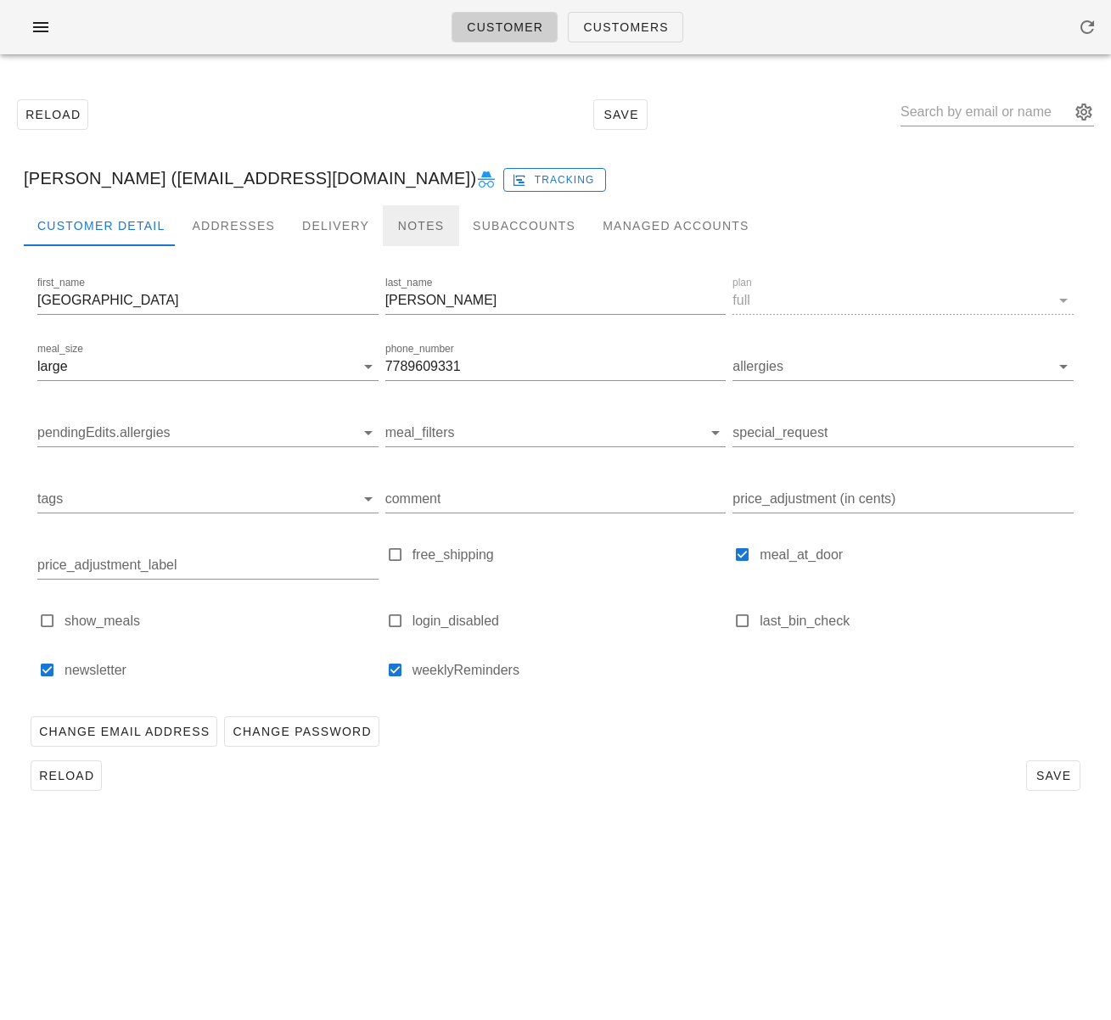
click at [393, 221] on div "Notes" at bounding box center [421, 225] width 76 height 41
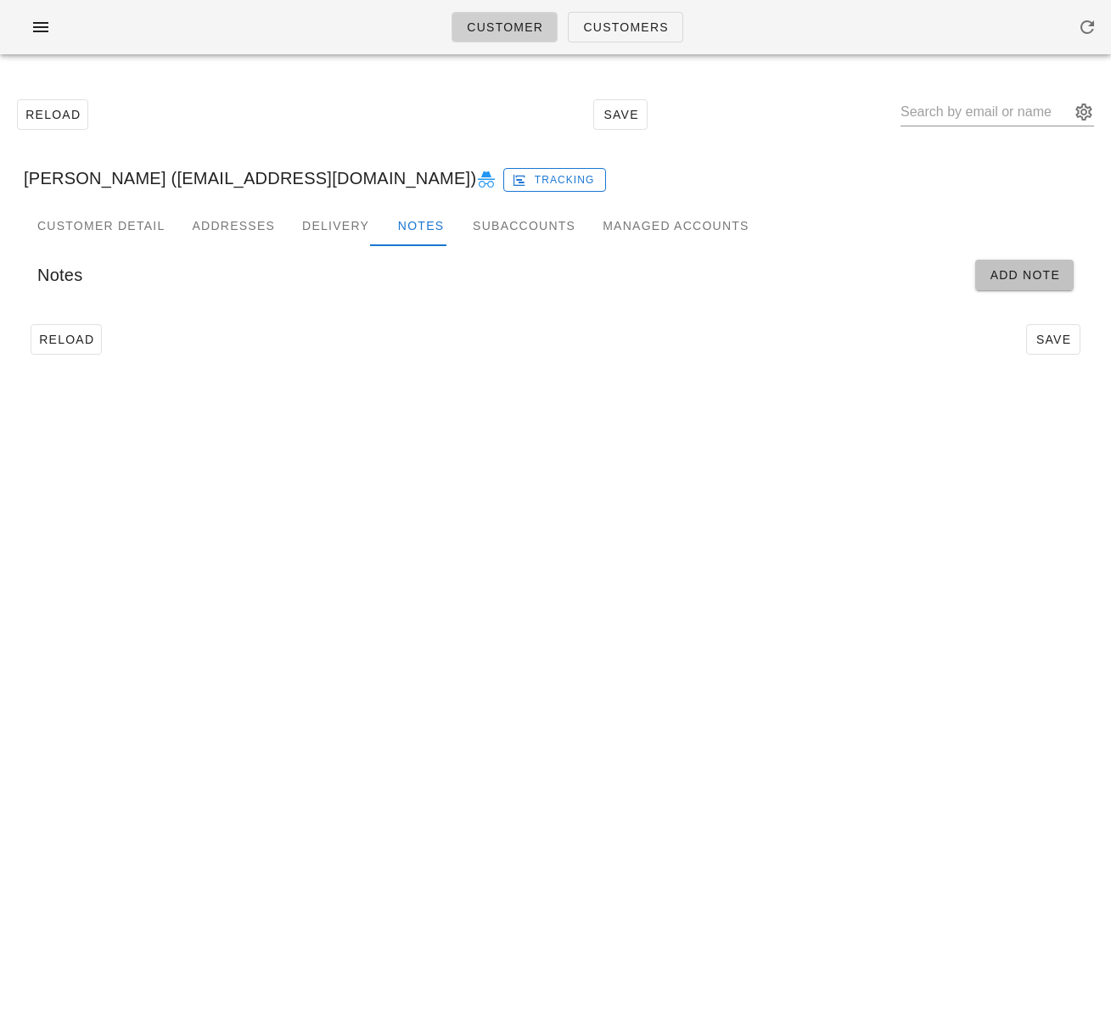
click at [986, 276] on button "Add Note" at bounding box center [1024, 275] width 98 height 31
type input "Dallas ryans (dallasryans@gmail.com)"
click at [130, 338] on input "Start" at bounding box center [145, 330] width 216 height 27
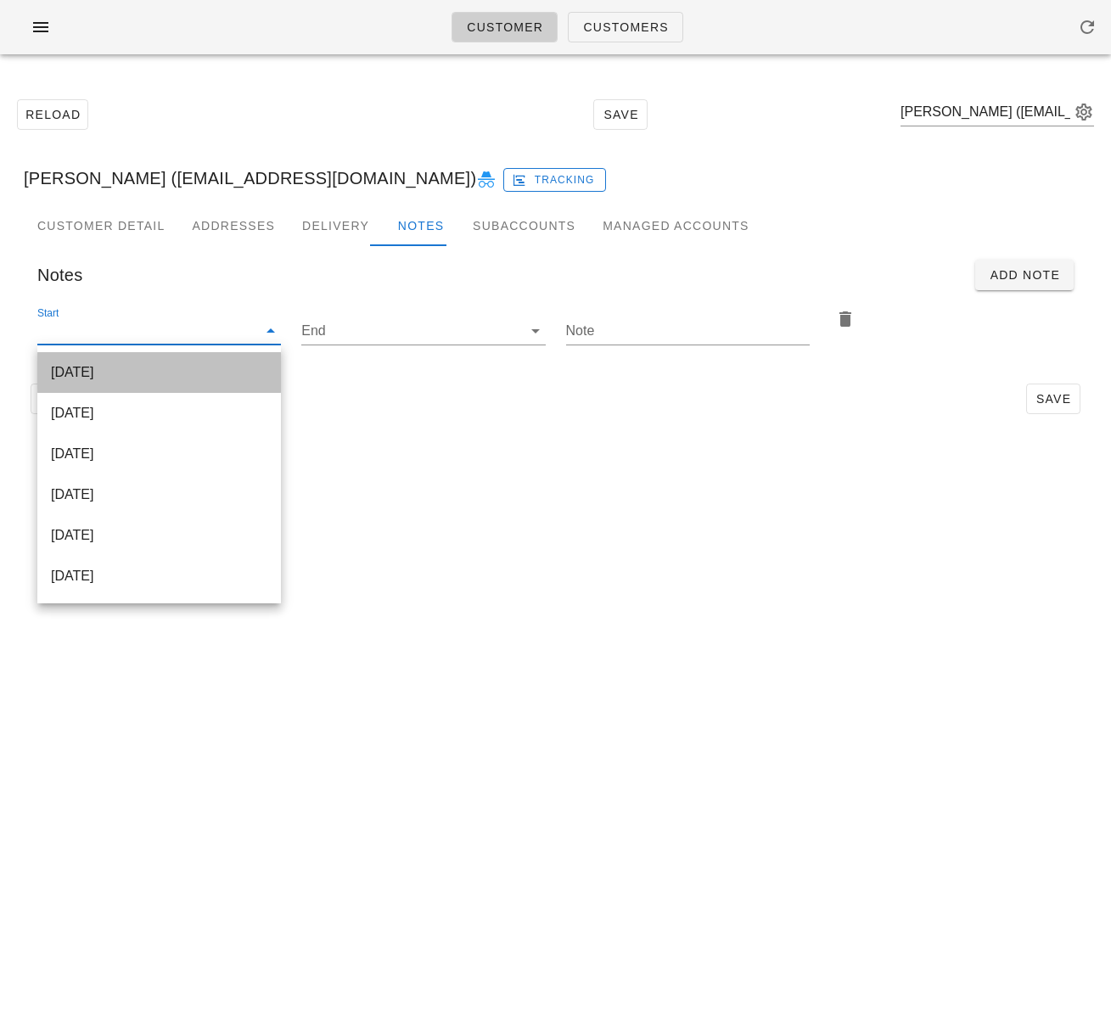
click at [138, 375] on div "[DATE]" at bounding box center [159, 372] width 216 height 16
type input "[DATE]"
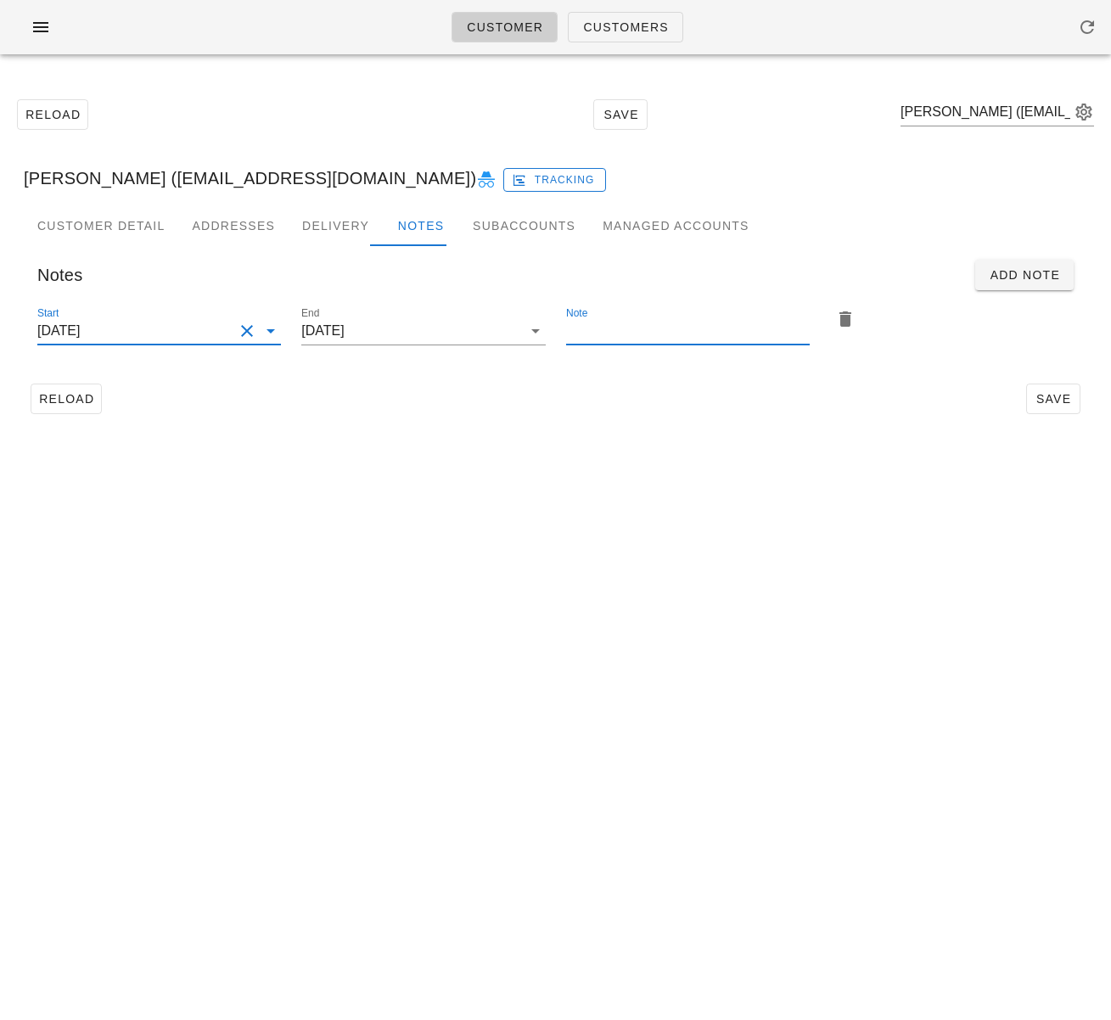
click at [668, 327] on input "Note" at bounding box center [688, 330] width 244 height 27
click at [644, 334] on input "PICK UP - please place on G3 rack for pickup" at bounding box center [688, 330] width 244 height 27
type input "PICK UP - please pack & place on G3 rack for pickup"
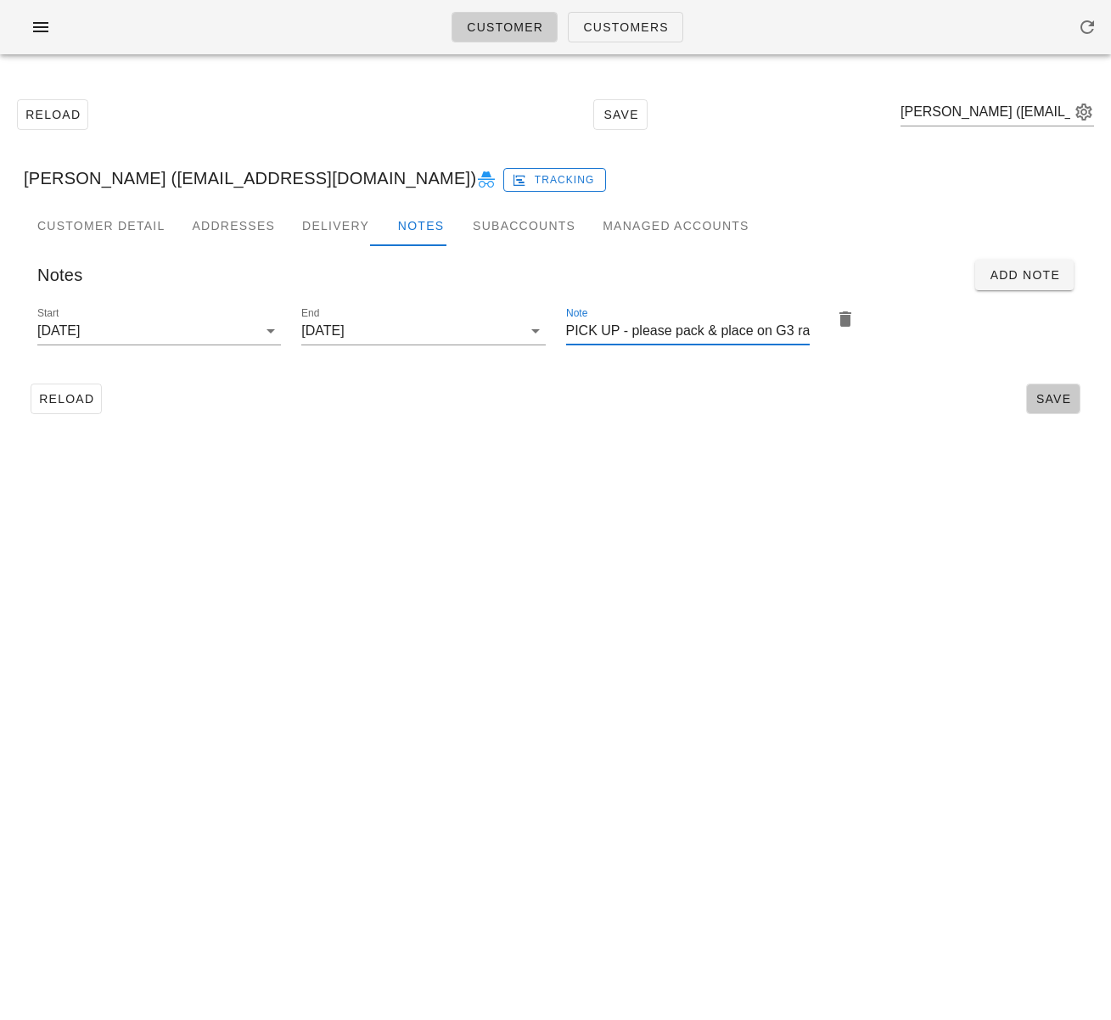
drag, startPoint x: 1048, startPoint y: 406, endPoint x: 1003, endPoint y: 411, distance: 46.1
click at [1048, 406] on span "Save" at bounding box center [1053, 399] width 39 height 14
drag, startPoint x: 92, startPoint y: 179, endPoint x: 14, endPoint y: 176, distance: 78.2
click at [14, 176] on div "Dallas ryans (dallasryans@gmail.com) Tracking" at bounding box center [555, 178] width 1091 height 54
copy div "Dallas ryans"
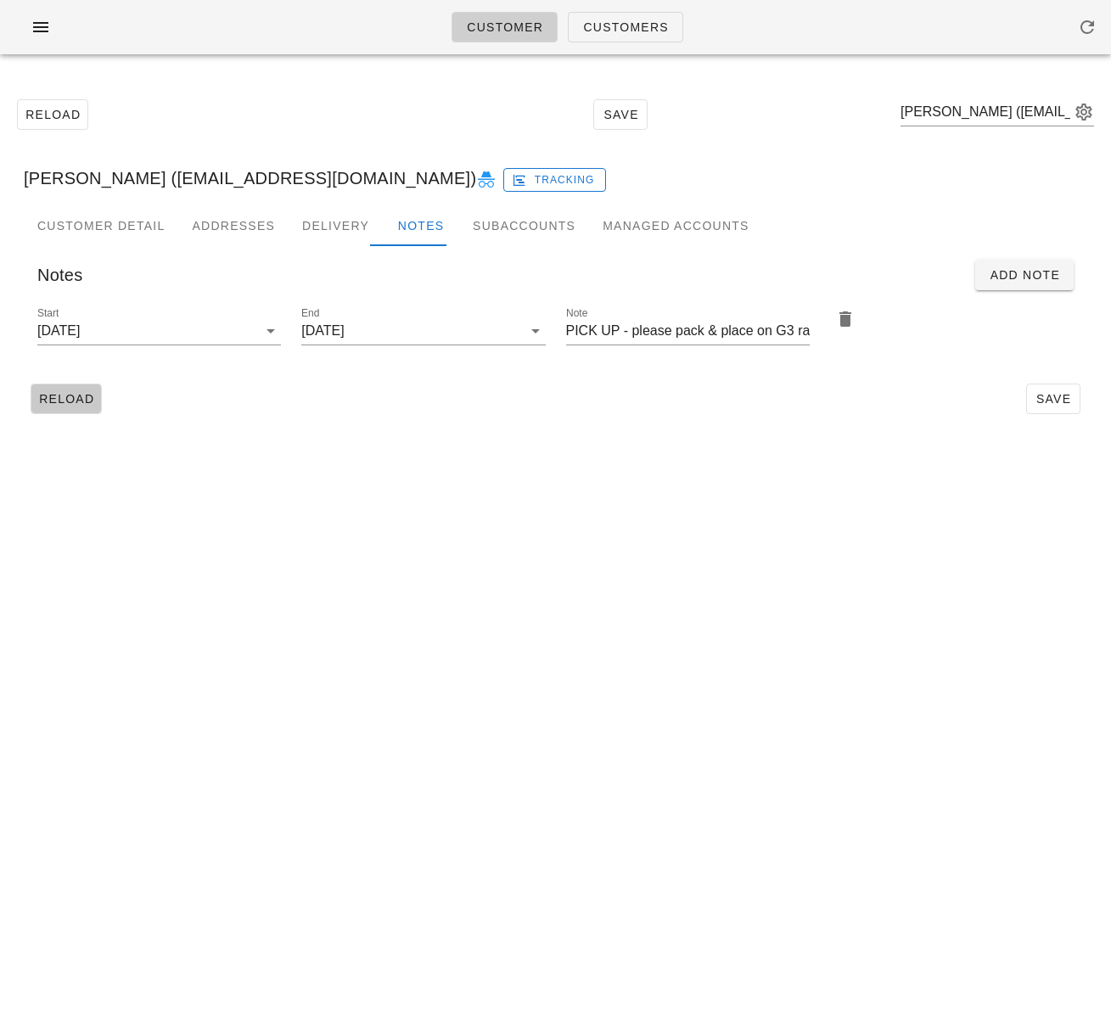
click at [82, 395] on span "Reload" at bounding box center [66, 399] width 56 height 14
click at [643, 26] on span "Customers" at bounding box center [625, 27] width 87 height 14
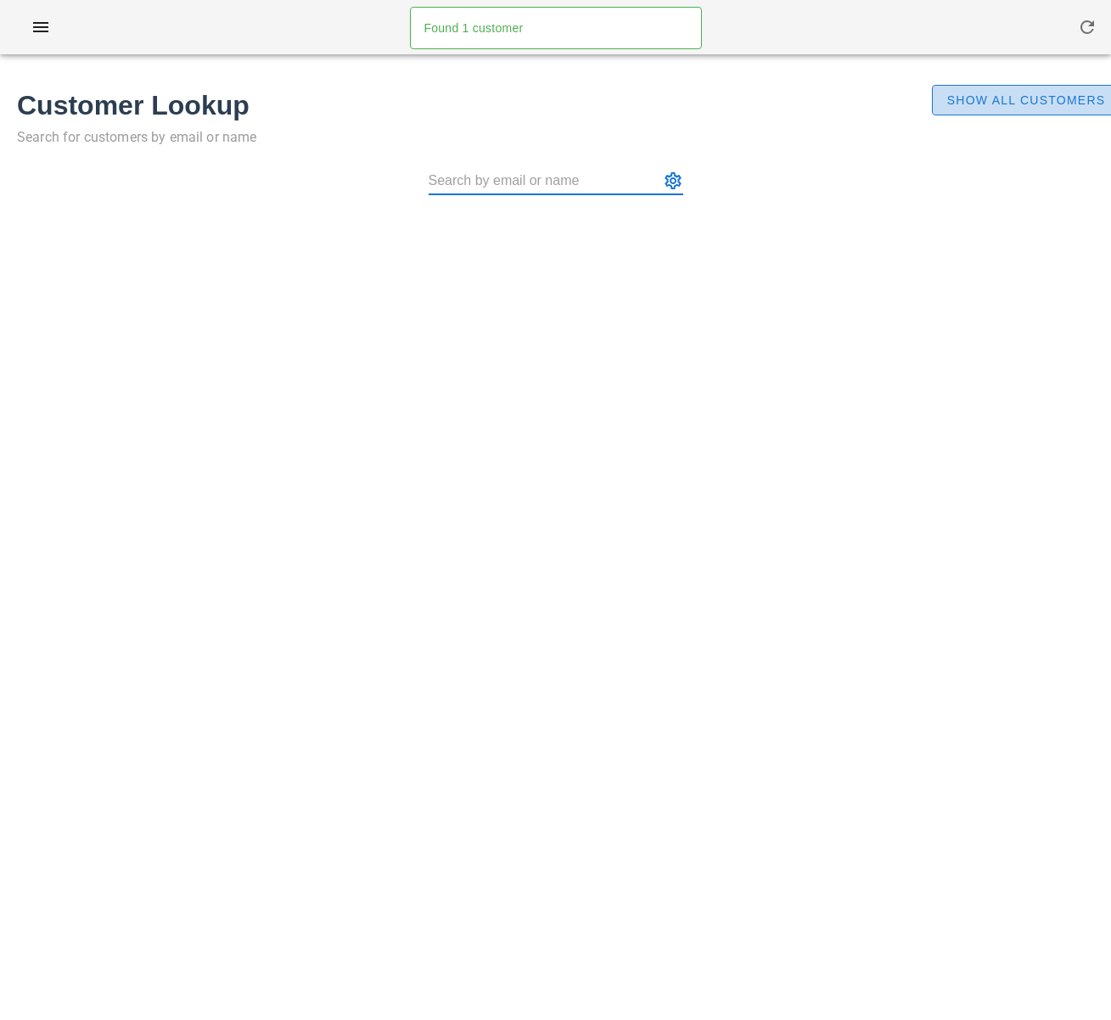
click at [994, 104] on span "Show All Customers" at bounding box center [1026, 100] width 160 height 14
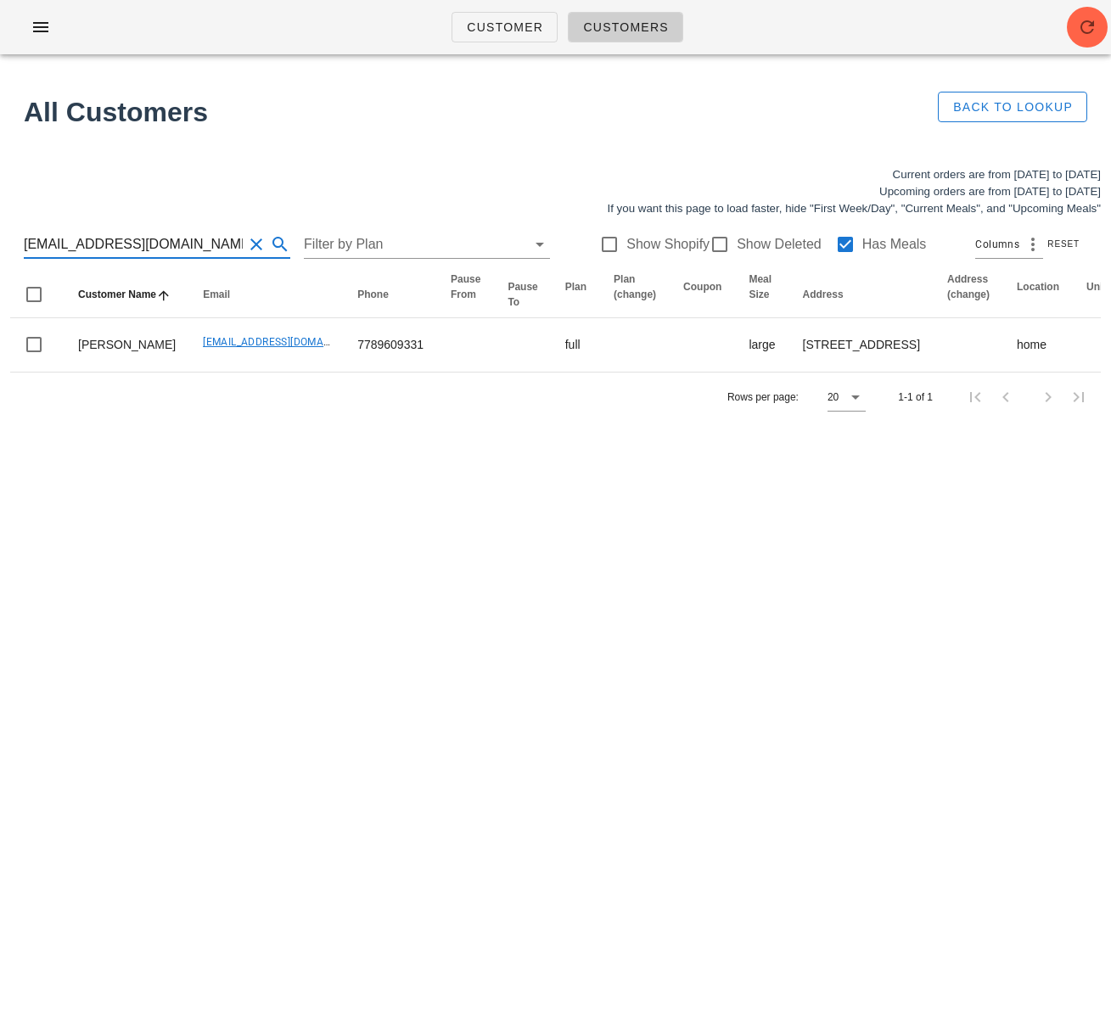
drag, startPoint x: 151, startPoint y: 244, endPoint x: -147, endPoint y: 233, distance: 298.2
click at [0, 233] on html "Customer Customers Found 1 customer All Customers Back to Lookup Current orders…" at bounding box center [555, 510] width 1111 height 1020
paste input "Natalie Van Apeldoorn"
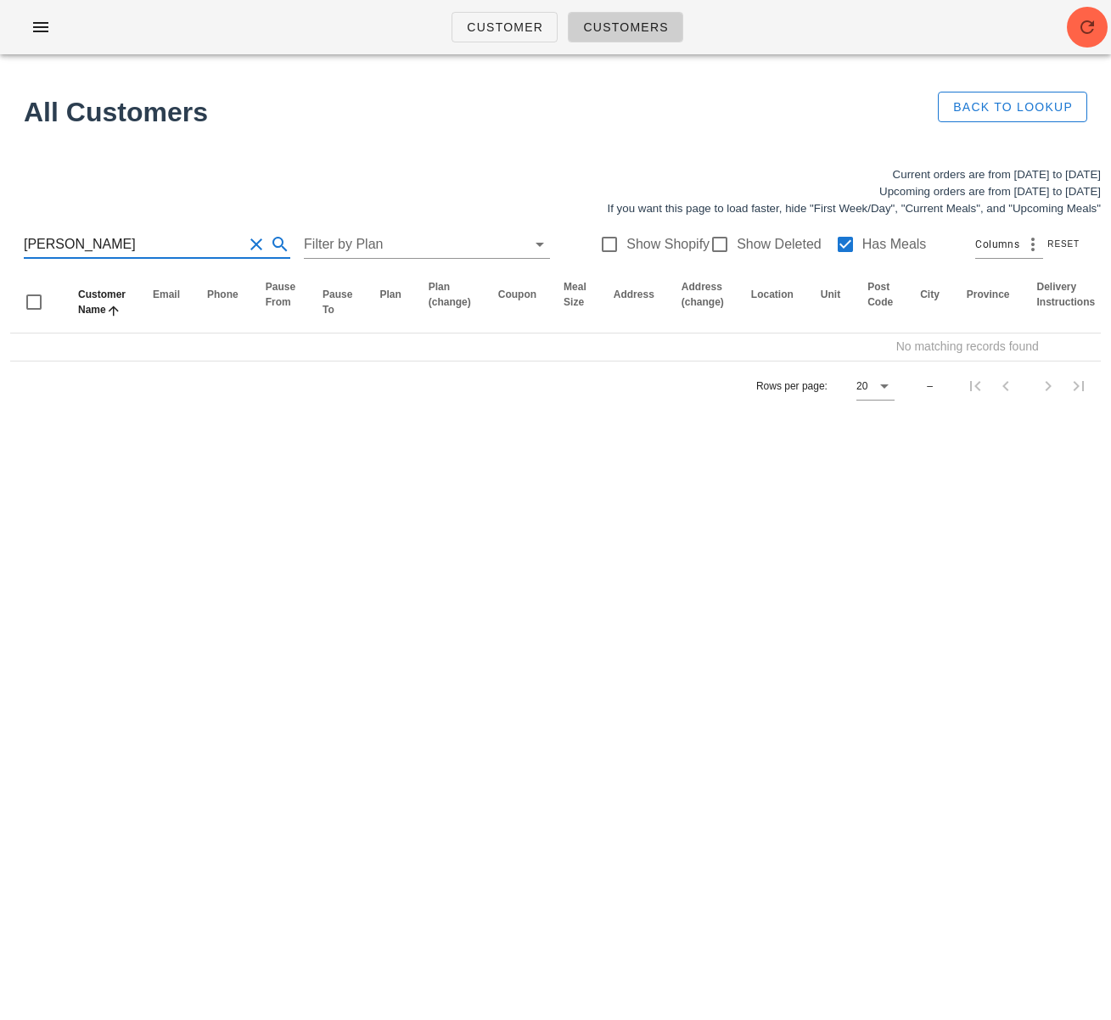
drag, startPoint x: 37, startPoint y: 241, endPoint x: -51, endPoint y: 236, distance: 87.6
click at [0, 236] on html "Customer Customers Found 1 customer All Customers Back to Lookup Current orders…" at bounding box center [555, 510] width 1111 height 1020
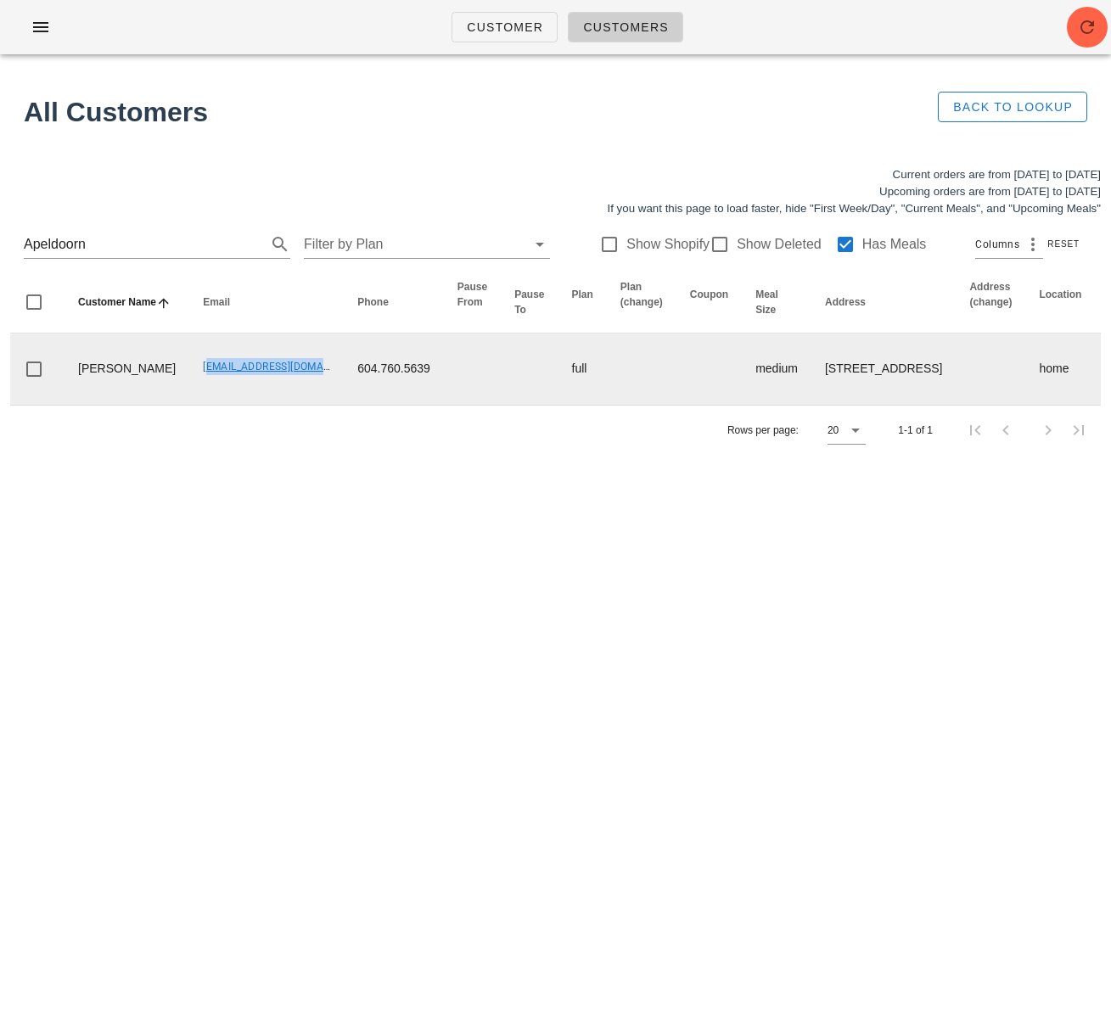
drag, startPoint x: 150, startPoint y: 379, endPoint x: 303, endPoint y: 385, distance: 152.9
copy link "influencer1@fedfedfed.com"
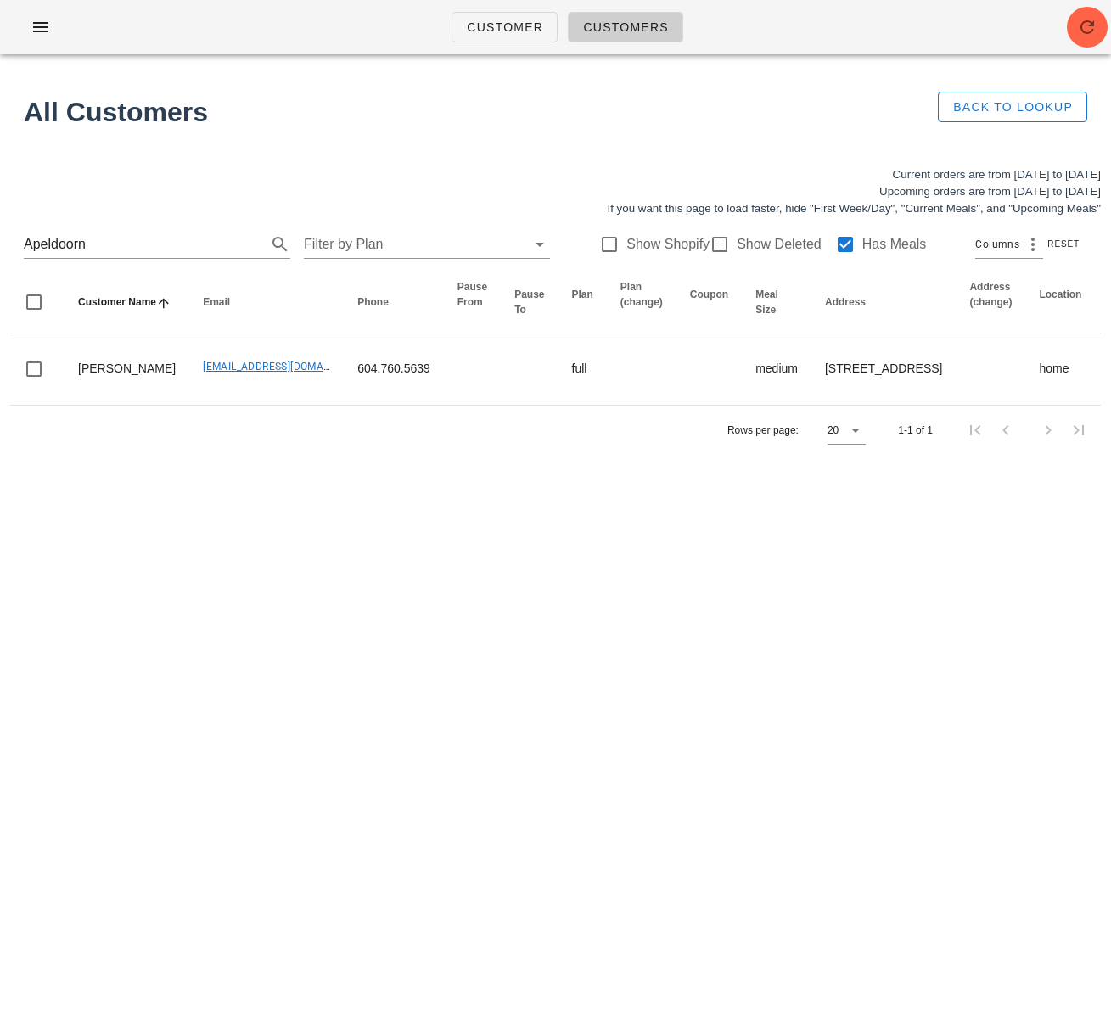
drag, startPoint x: 396, startPoint y: 546, endPoint x: 709, endPoint y: 679, distance: 339.6
click at [396, 548] on div "Customer Customers Found 1 customer All Customers Back to Lookup Current orders…" at bounding box center [555, 510] width 1111 height 1020
drag, startPoint x: 231, startPoint y: 631, endPoint x: 210, endPoint y: 649, distance: 27.7
click at [230, 631] on div "Customer Customers Found 1 customer All Customers Back to Lookup Current orders…" at bounding box center [555, 510] width 1111 height 1020
drag, startPoint x: 280, startPoint y: 548, endPoint x: 282, endPoint y: 538, distance: 9.5
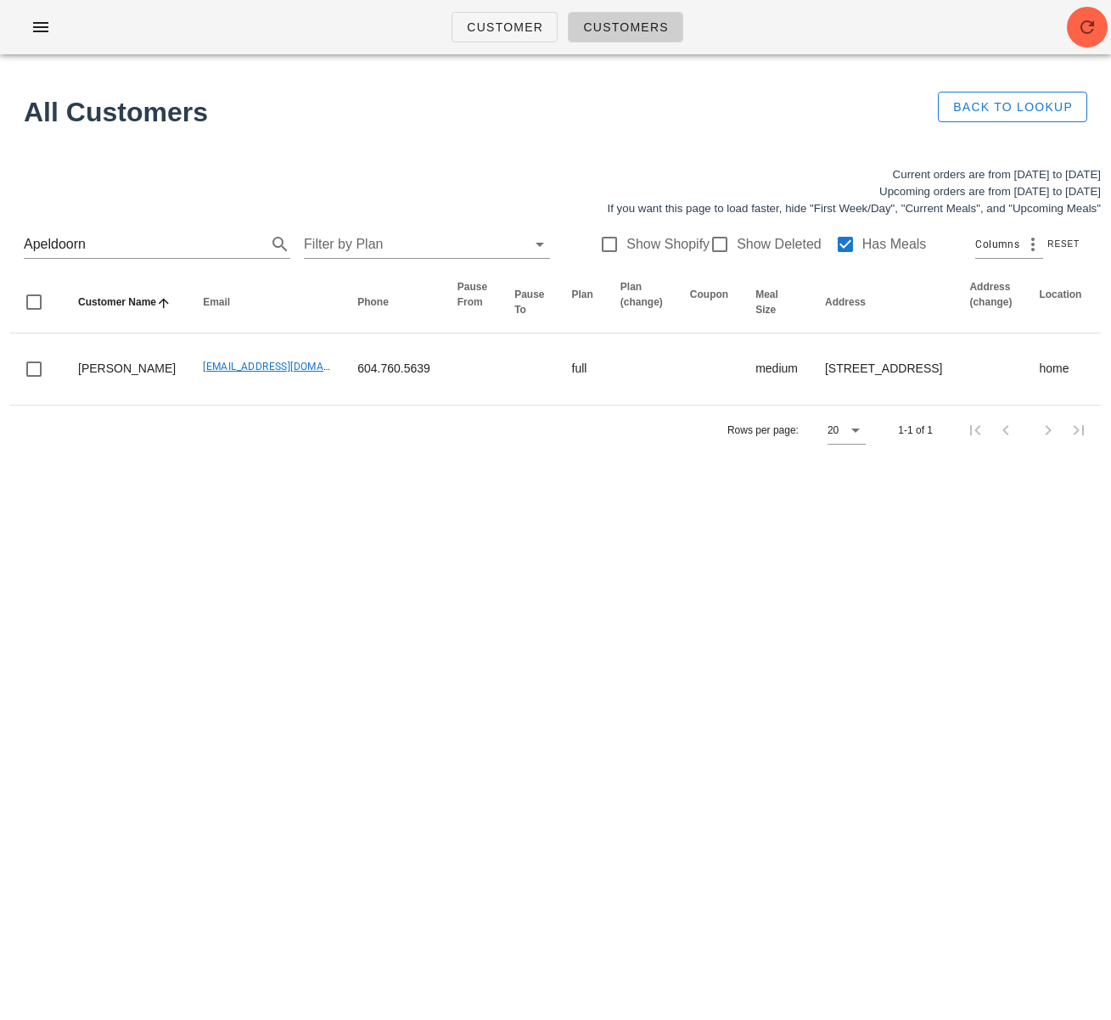
click at [280, 548] on div "Customer Customers Found 1 customer All Customers Back to Lookup Current orders…" at bounding box center [555, 510] width 1111 height 1020
drag, startPoint x: 145, startPoint y: 244, endPoint x: -88, endPoint y: 239, distance: 233.5
click at [0, 239] on html "Customer Customers Found 1 customer All Customers Back to Lookup Current orders…" at bounding box center [555, 510] width 1111 height 1020
paste input "nna Chew"
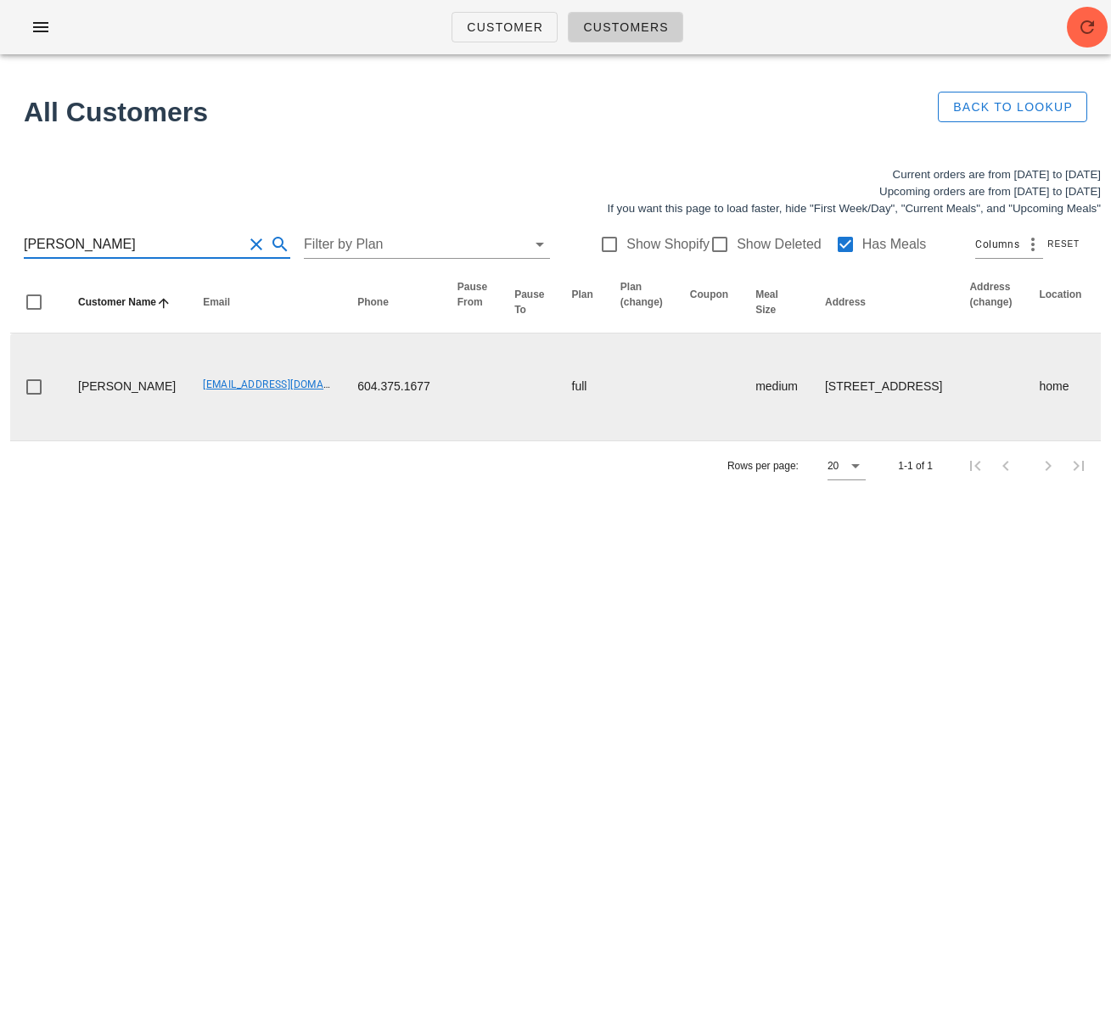
type input "Anna Chew"
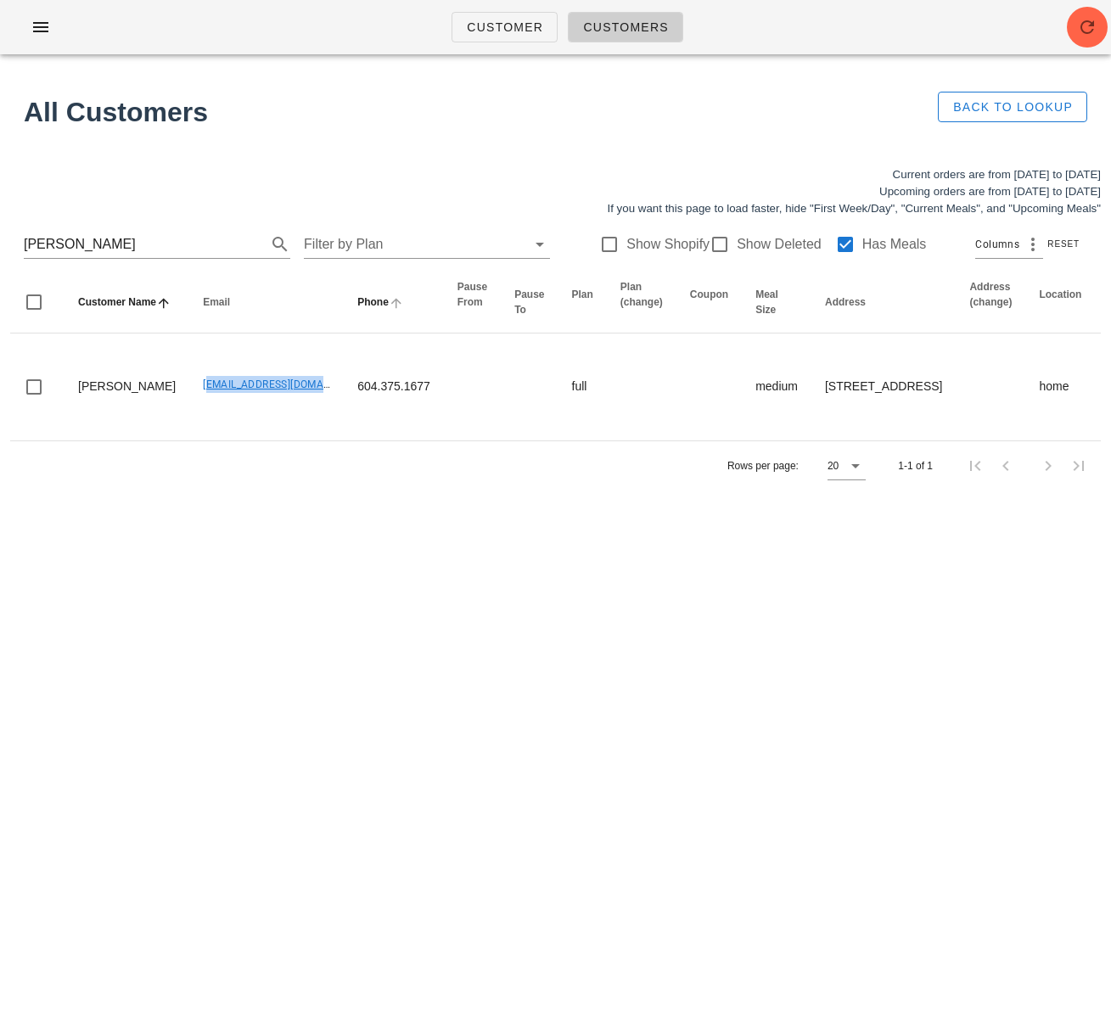
drag, startPoint x: 207, startPoint y: 396, endPoint x: 349, endPoint y: 295, distance: 174.1
click at [285, 398] on td "influencer3@fedfedfed.com" at bounding box center [266, 387] width 154 height 107
drag, startPoint x: -73, startPoint y: 248, endPoint x: -107, endPoint y: 246, distance: 34.0
click at [0, 246] on html "Customer Customers Found 1 customer All Customers Back to Lookup Current orders…" at bounding box center [555, 510] width 1111 height 1020
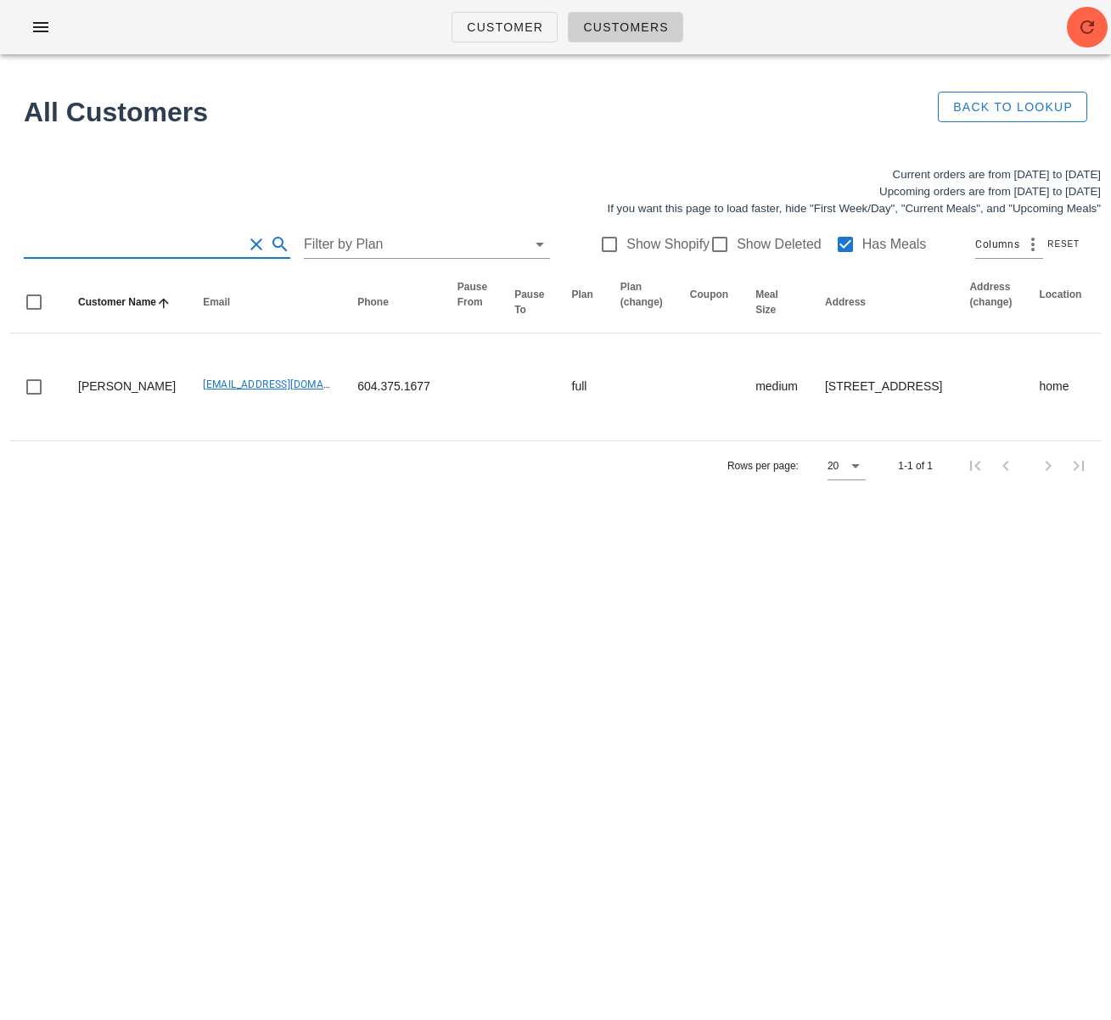
scroll to position [0, 0]
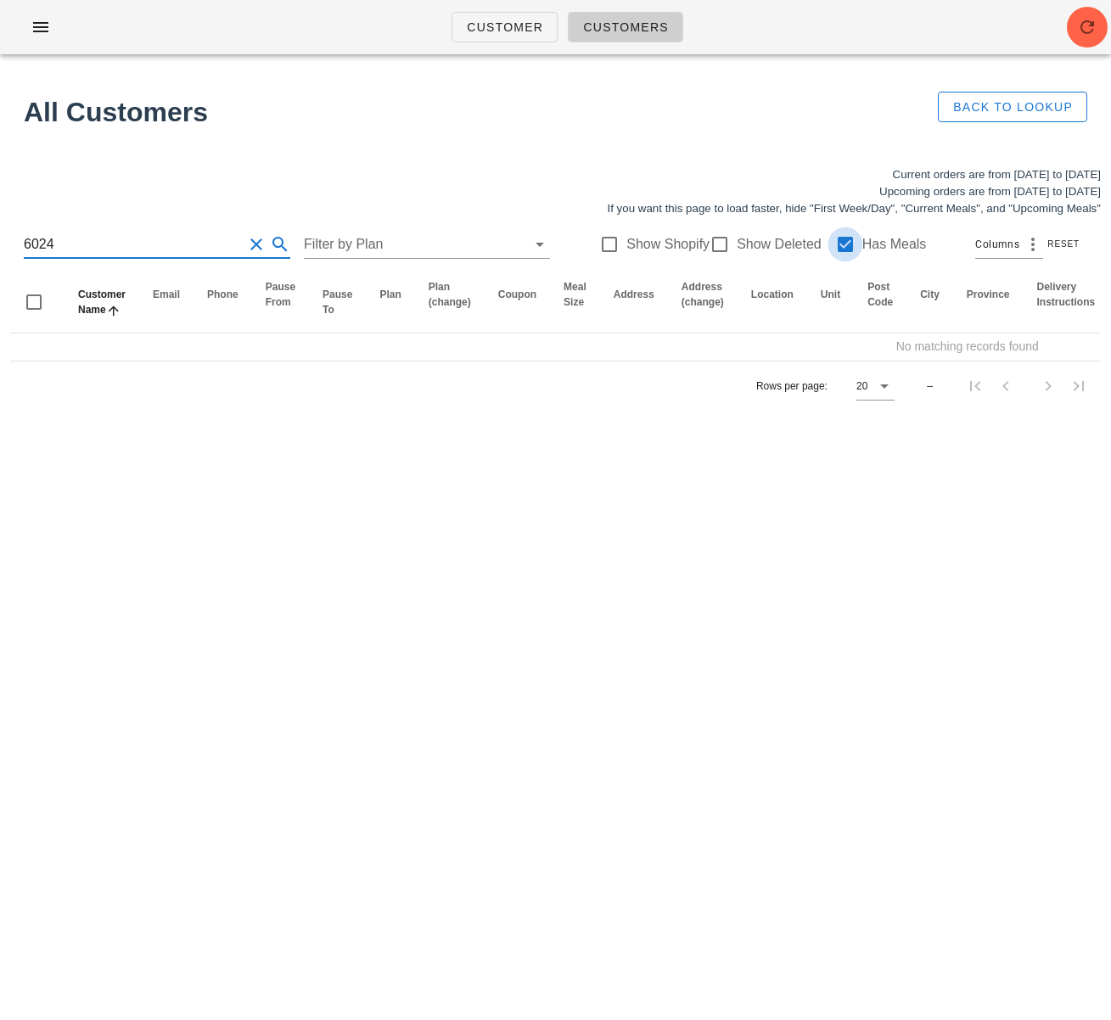
type input "6024"
click at [835, 240] on div at bounding box center [845, 244] width 29 height 29
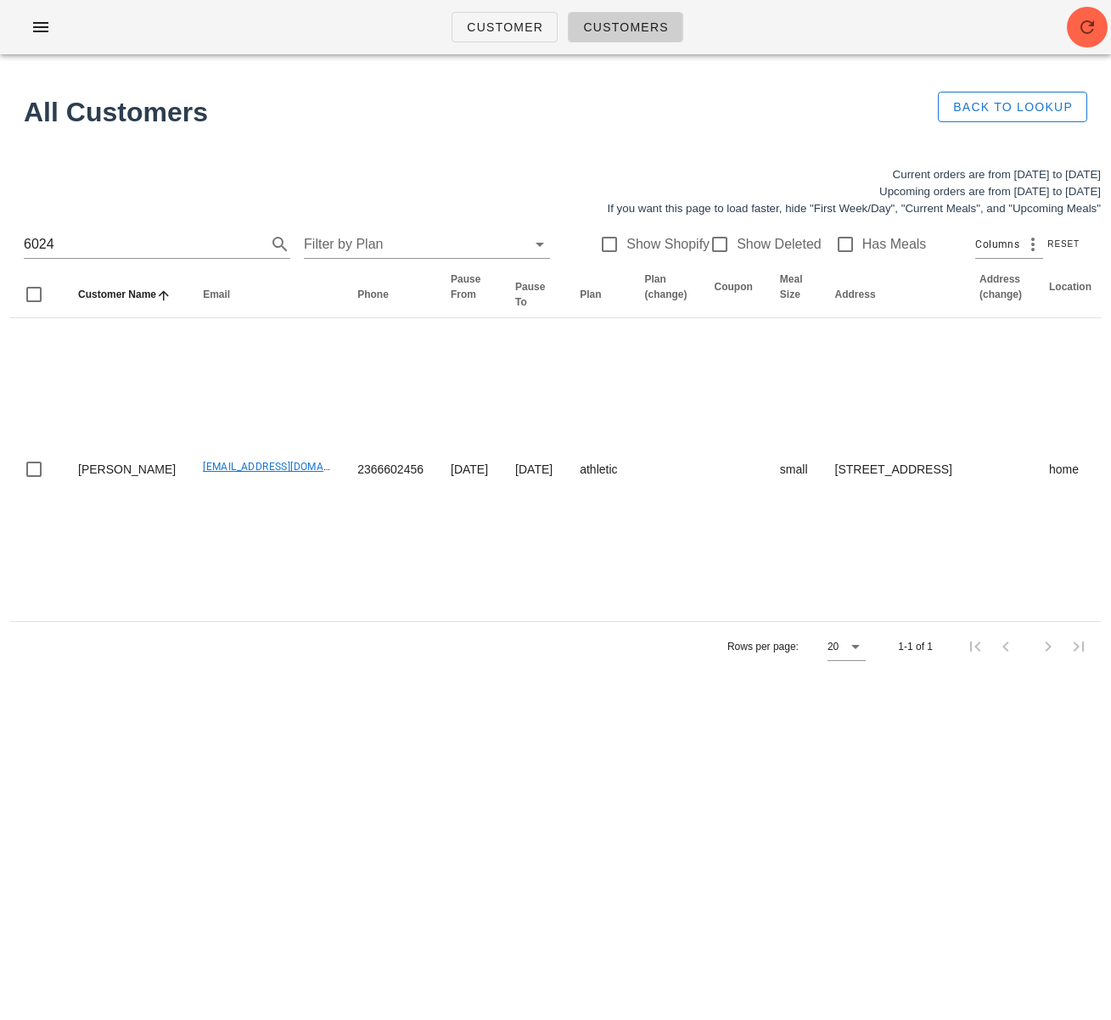
drag, startPoint x: 808, startPoint y: 835, endPoint x: 994, endPoint y: 946, distance: 216.6
click at [809, 835] on div "Customer Customers Found 1 customer All Customers Back to Lookup Current orders…" at bounding box center [555, 510] width 1111 height 1020
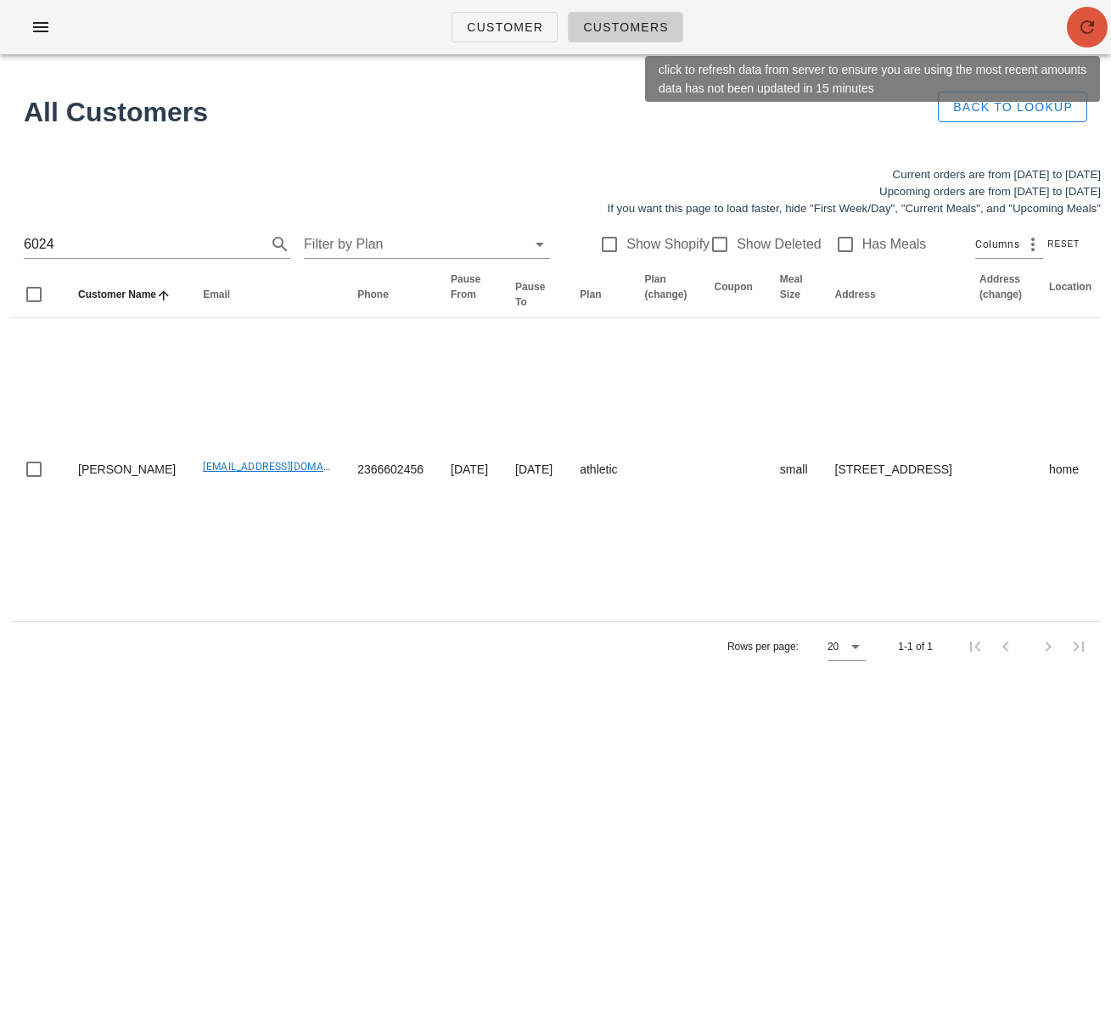
click at [1094, 28] on icon "button" at bounding box center [1087, 27] width 20 height 20
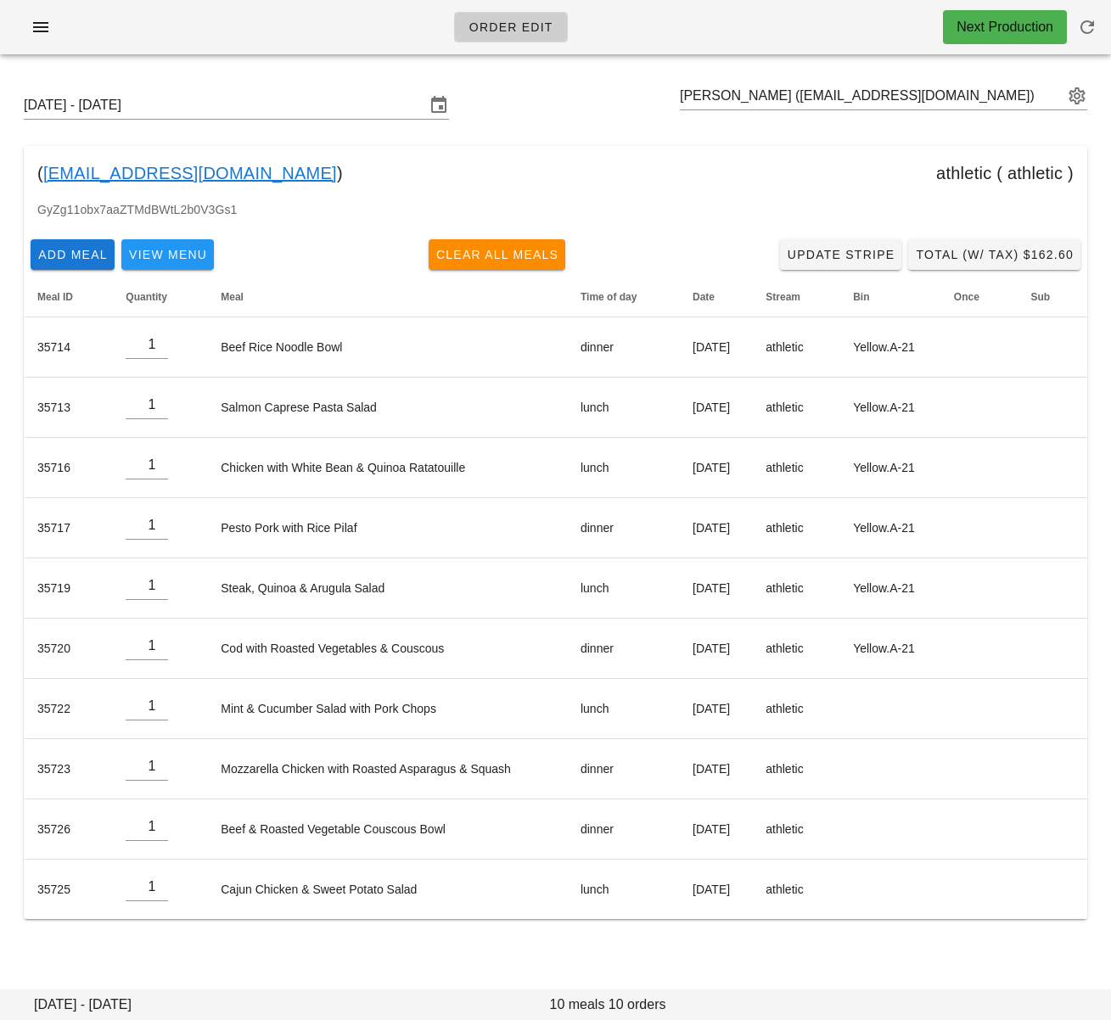
click at [620, 942] on div "[DATE] - [DATE] [PERSON_NAME] ([EMAIL_ADDRESS][DOMAIN_NAME]) ( [EMAIL_ADDRESS][…" at bounding box center [555, 505] width 1111 height 875
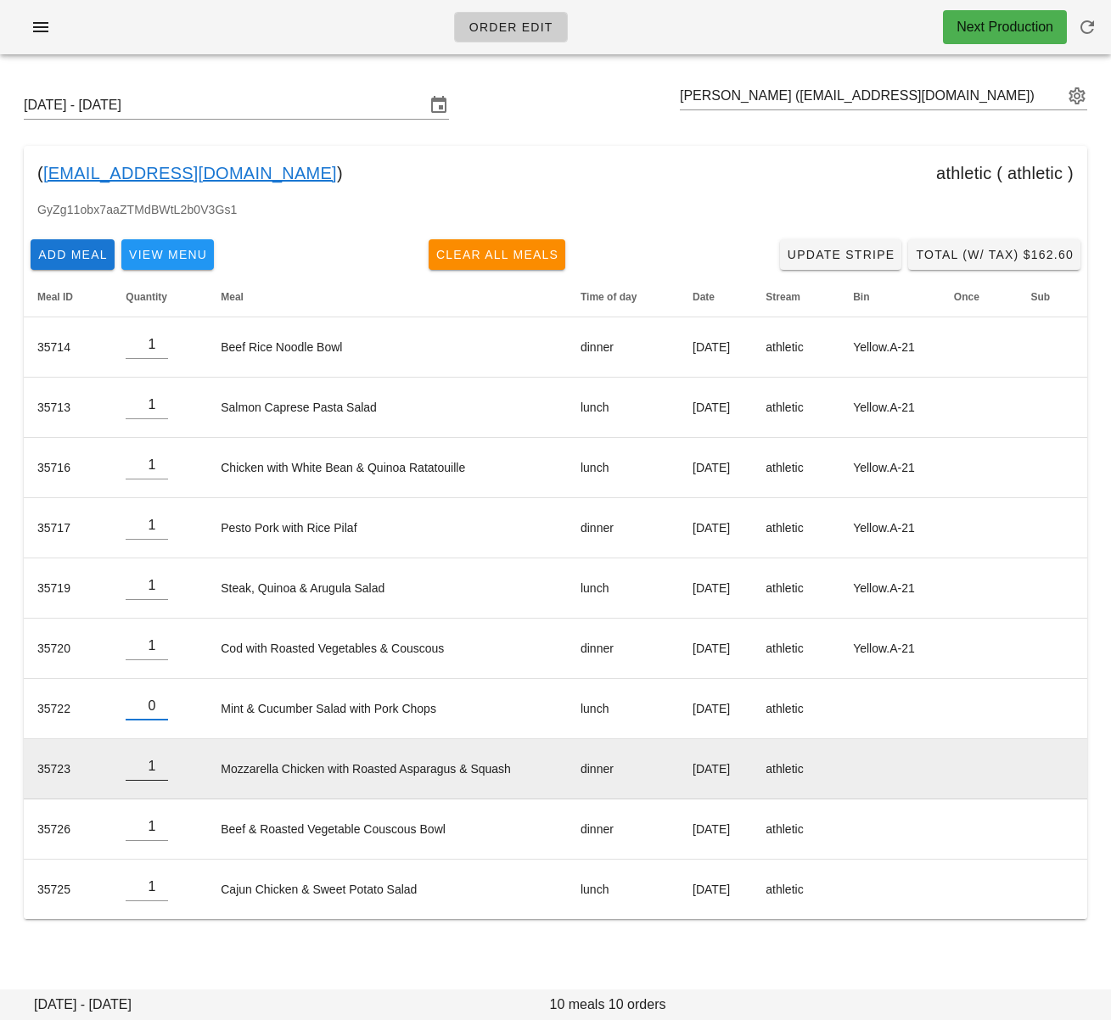
drag, startPoint x: 157, startPoint y: 713, endPoint x: 160, endPoint y: 748, distance: 35.0
type input "0"
click at [157, 713] on input "0" at bounding box center [147, 706] width 42 height 27
type input "0"
click at [159, 772] on input "0" at bounding box center [147, 766] width 42 height 27
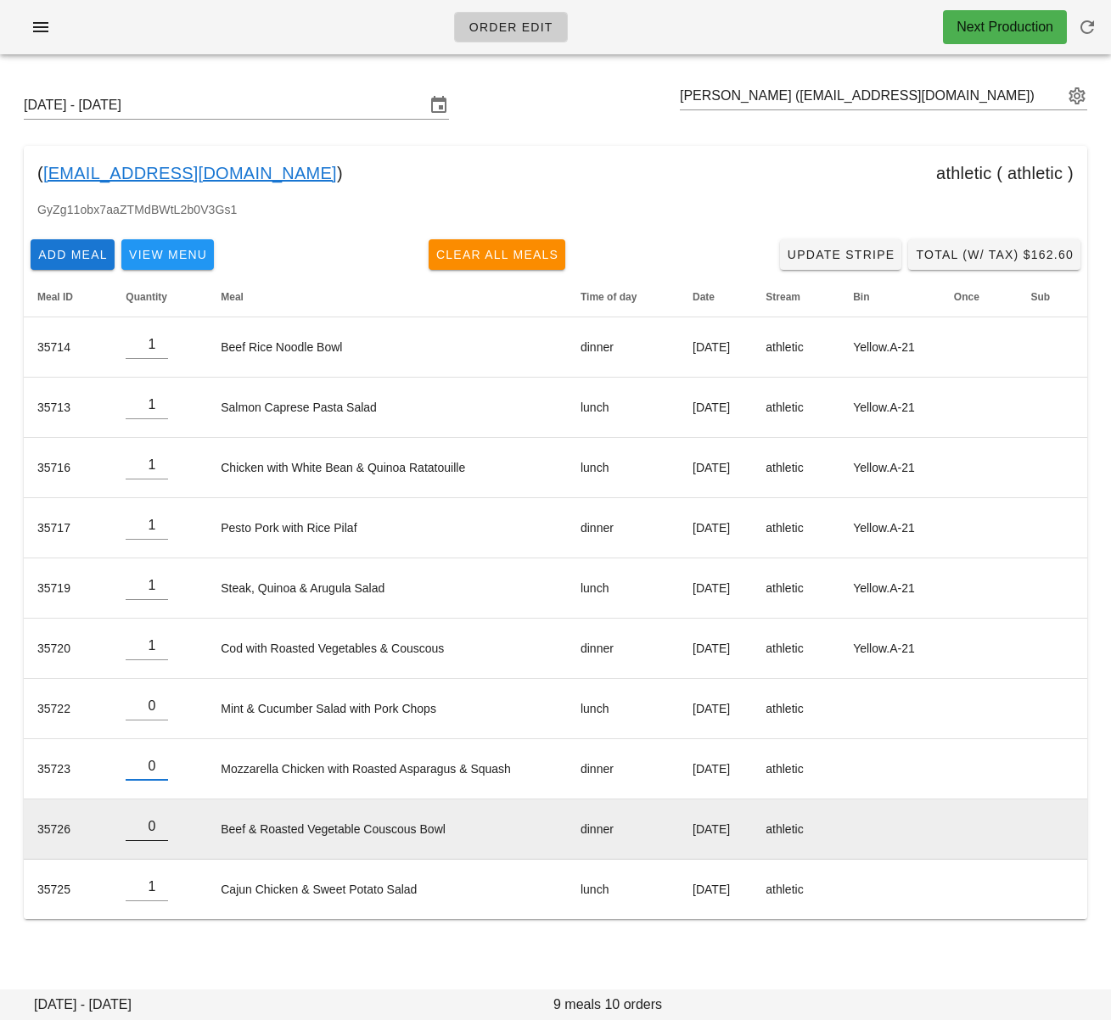
type input "0"
click at [157, 832] on input "0" at bounding box center [147, 826] width 42 height 27
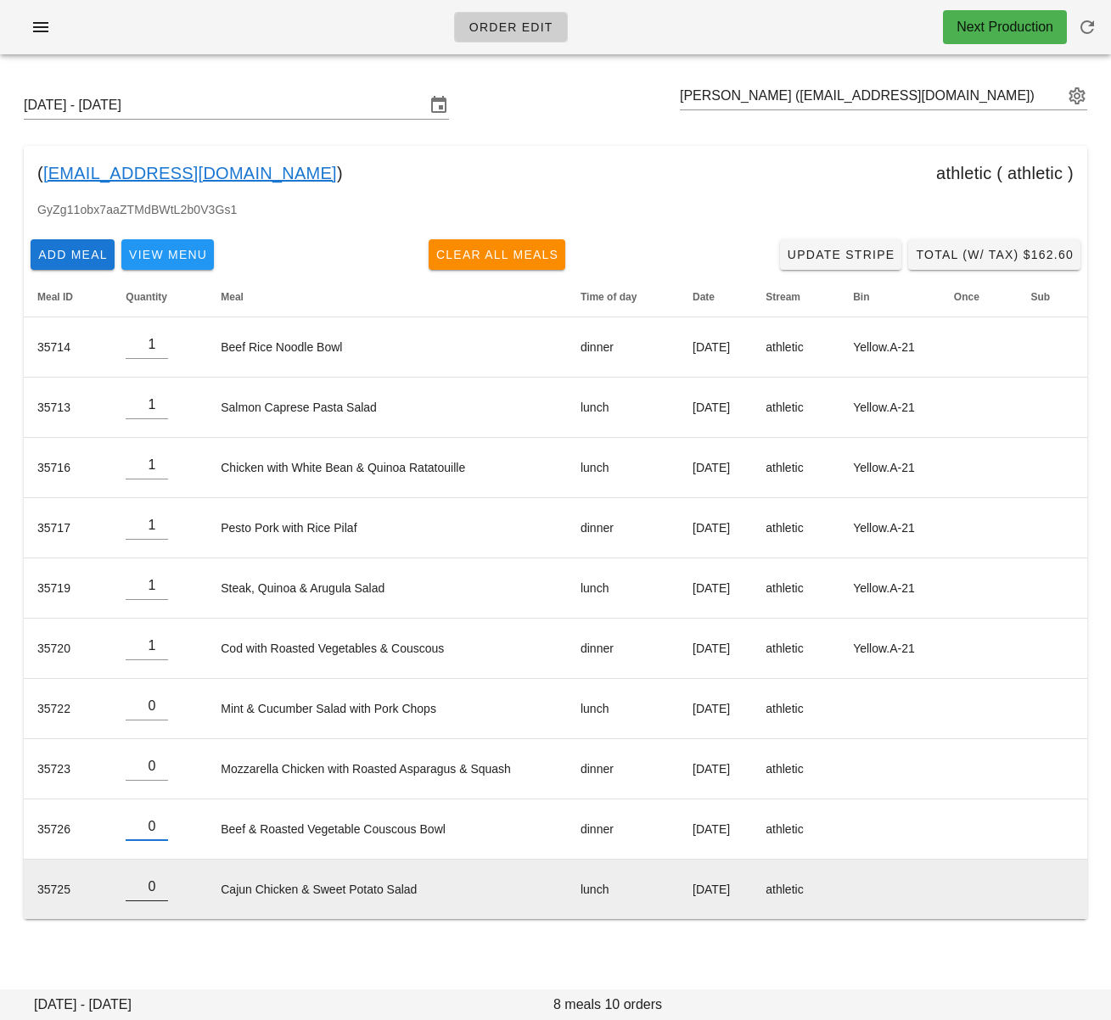
type input "0"
click at [158, 894] on input "0" at bounding box center [147, 886] width 42 height 27
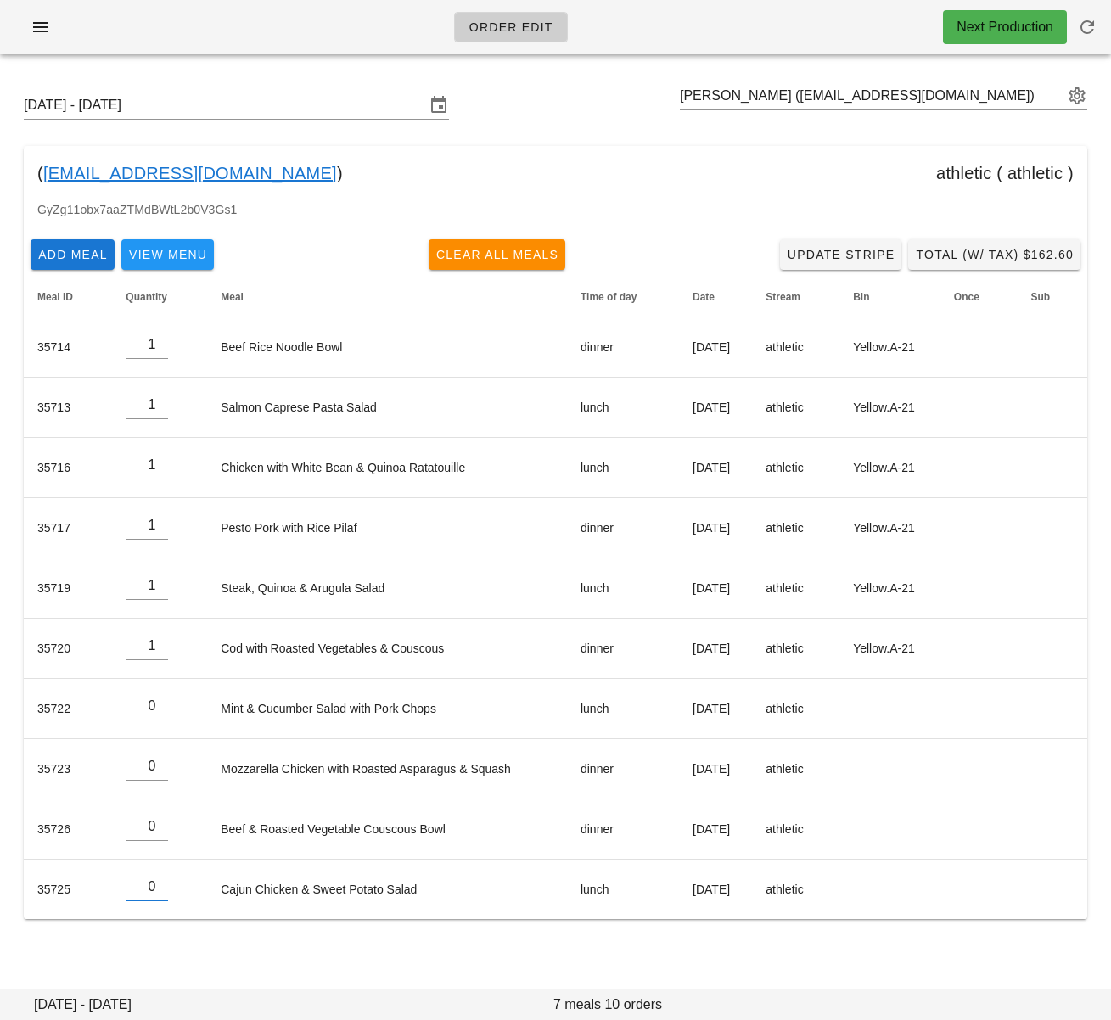
click at [220, 961] on div "[DATE] - [DATE] [PERSON_NAME] ([EMAIL_ADDRESS][DOMAIN_NAME]) ( [EMAIL_ADDRESS][…" at bounding box center [555, 519] width 1111 height 902
drag, startPoint x: 251, startPoint y: 172, endPoint x: 45, endPoint y: 176, distance: 206.3
click at [46, 176] on div "( [EMAIL_ADDRESS][DOMAIN_NAME] ) athletic ( athletic )" at bounding box center [556, 173] width 1064 height 54
copy link "[EMAIL_ADDRESS][DOMAIN_NAME]"
drag, startPoint x: 397, startPoint y: 195, endPoint x: 218, endPoint y: 4, distance: 261.8
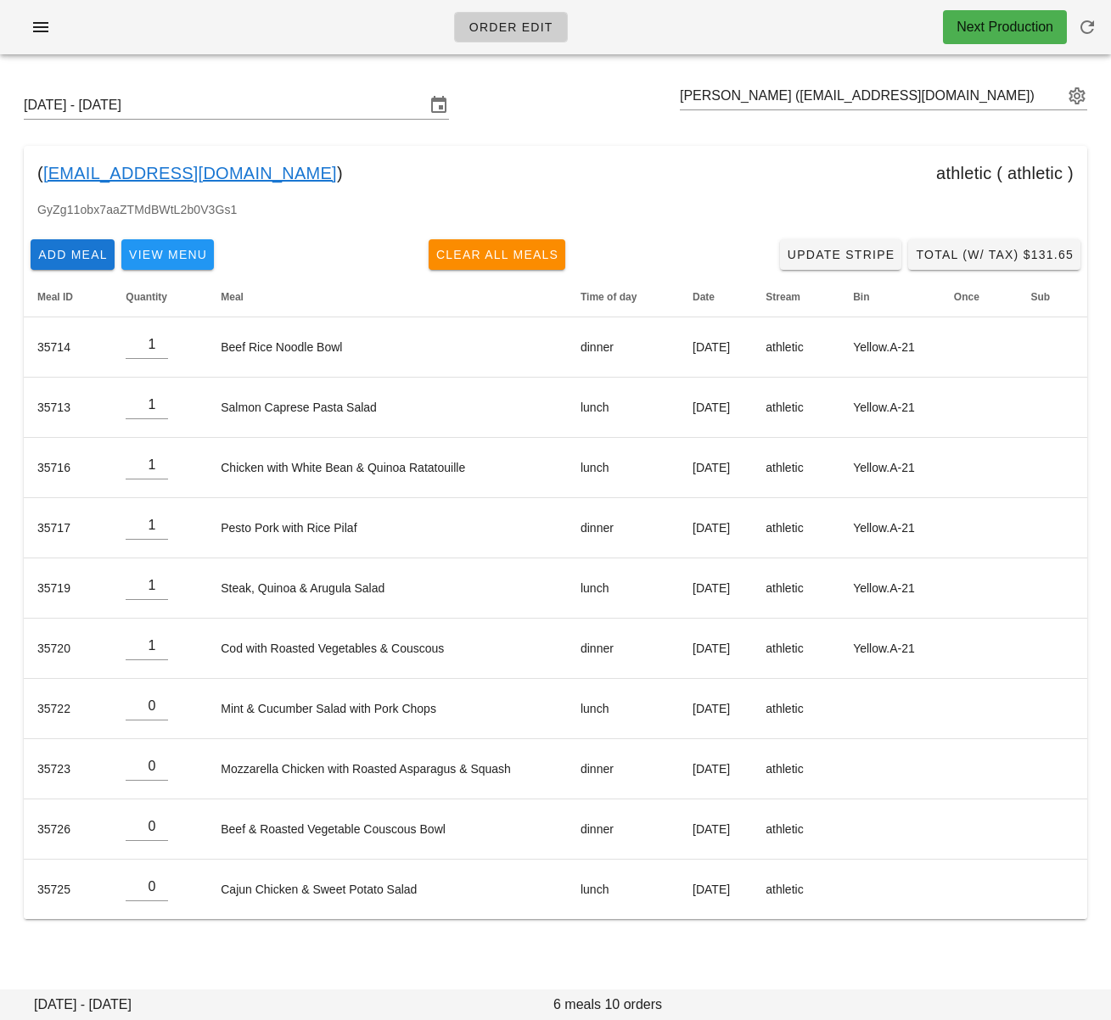
click at [396, 194] on div "( [EMAIL_ADDRESS][DOMAIN_NAME] ) athletic ( athletic )" at bounding box center [556, 173] width 1064 height 54
click at [744, 96] on input "text" at bounding box center [872, 95] width 384 height 27
paste input "[EMAIL_ADDRESS][DOMAIN_NAME]"
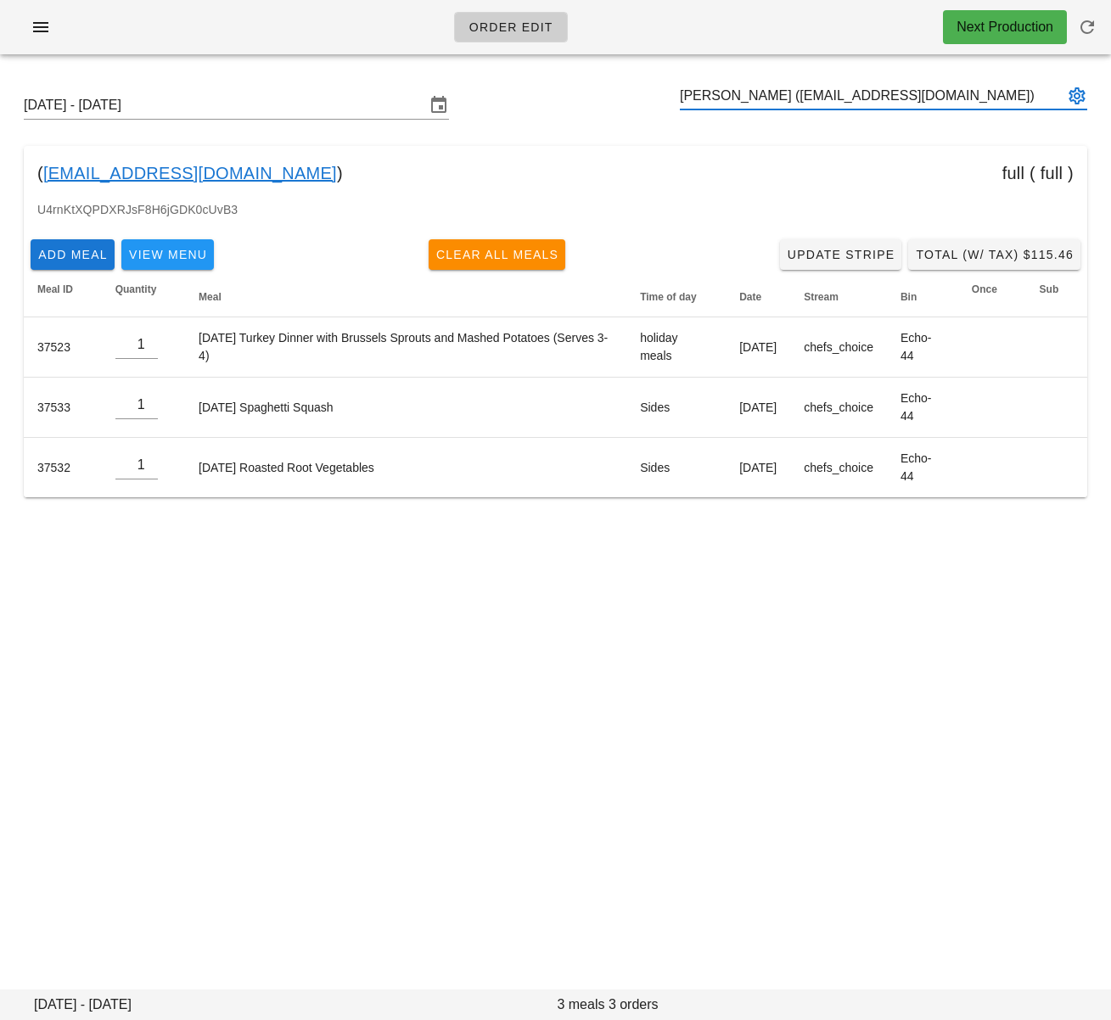
type input "[PERSON_NAME] ([EMAIL_ADDRESS][DOMAIN_NAME])"
click at [547, 755] on div "Order Edit Next Production [DATE] - [DATE] ( [EMAIL_ADDRESS][DOMAIN_NAME] ) ful…" at bounding box center [555, 510] width 1111 height 1020
click at [726, 99] on input "text" at bounding box center [872, 95] width 384 height 27
paste input "[EMAIL_ADDRESS][DOMAIN_NAME]"
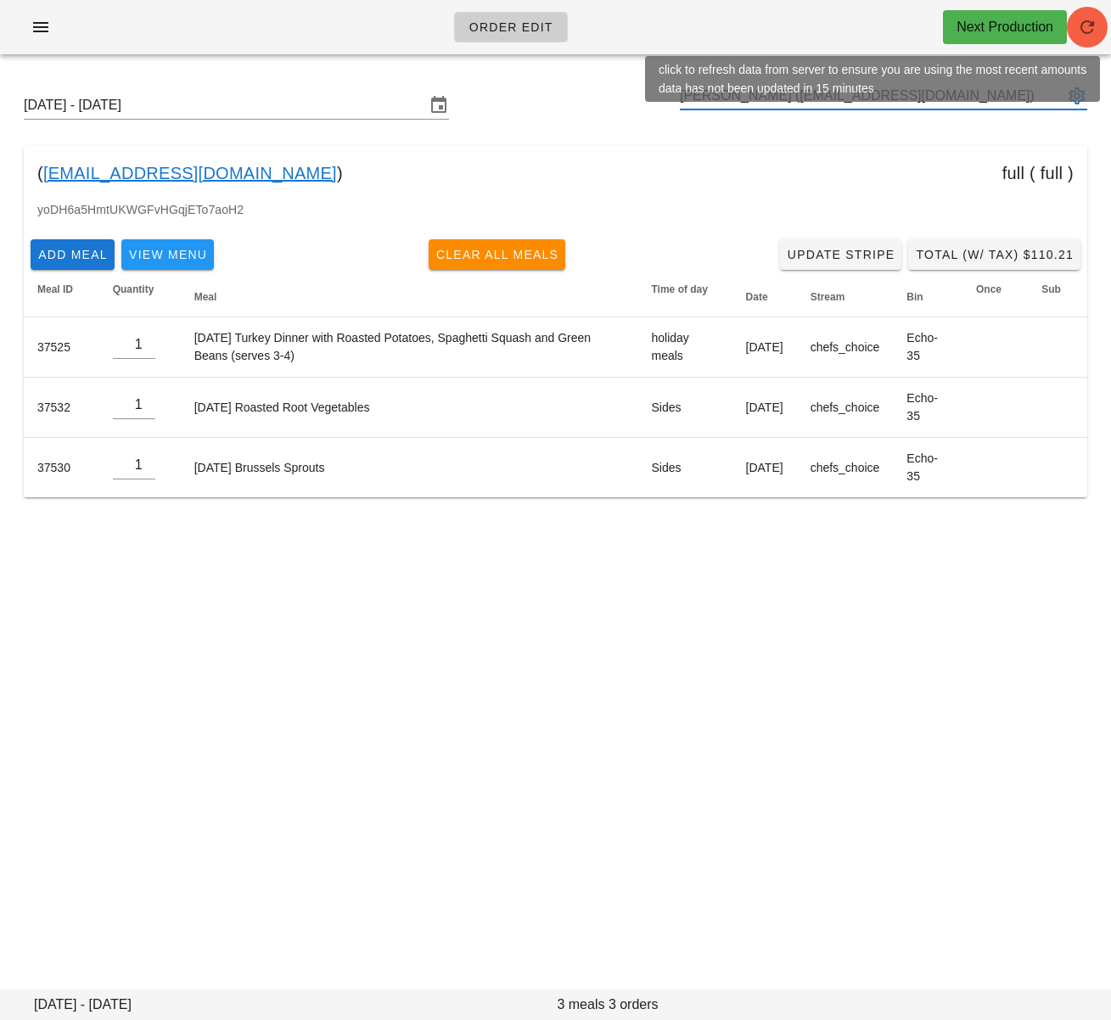
type input "[PERSON_NAME] ([EMAIL_ADDRESS][DOMAIN_NAME])"
drag, startPoint x: 1099, startPoint y: 25, endPoint x: 946, endPoint y: 2, distance: 154.6
click at [1100, 25] on span "button" at bounding box center [1087, 27] width 41 height 20
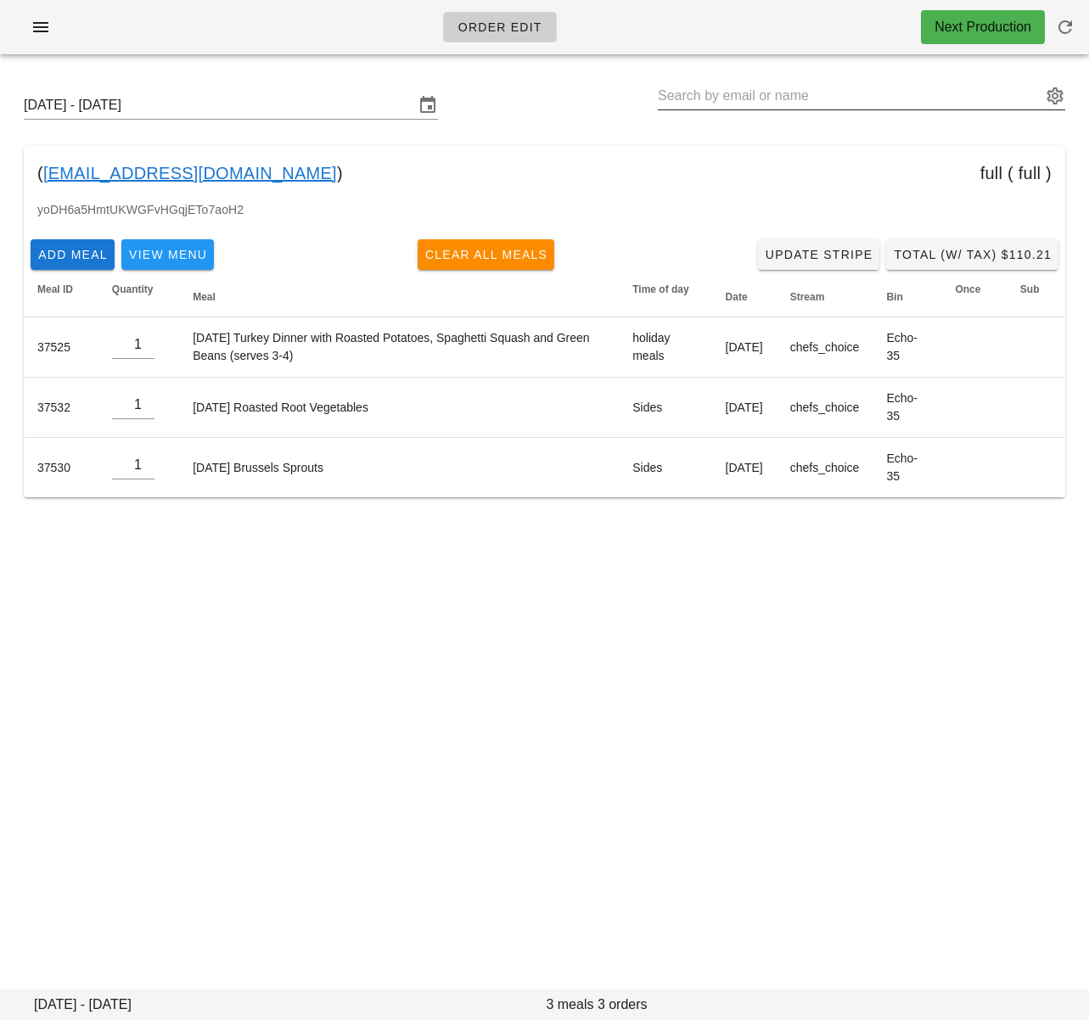
click at [705, 98] on input "text" at bounding box center [850, 95] width 384 height 27
paste input "[PERSON_NAME]"
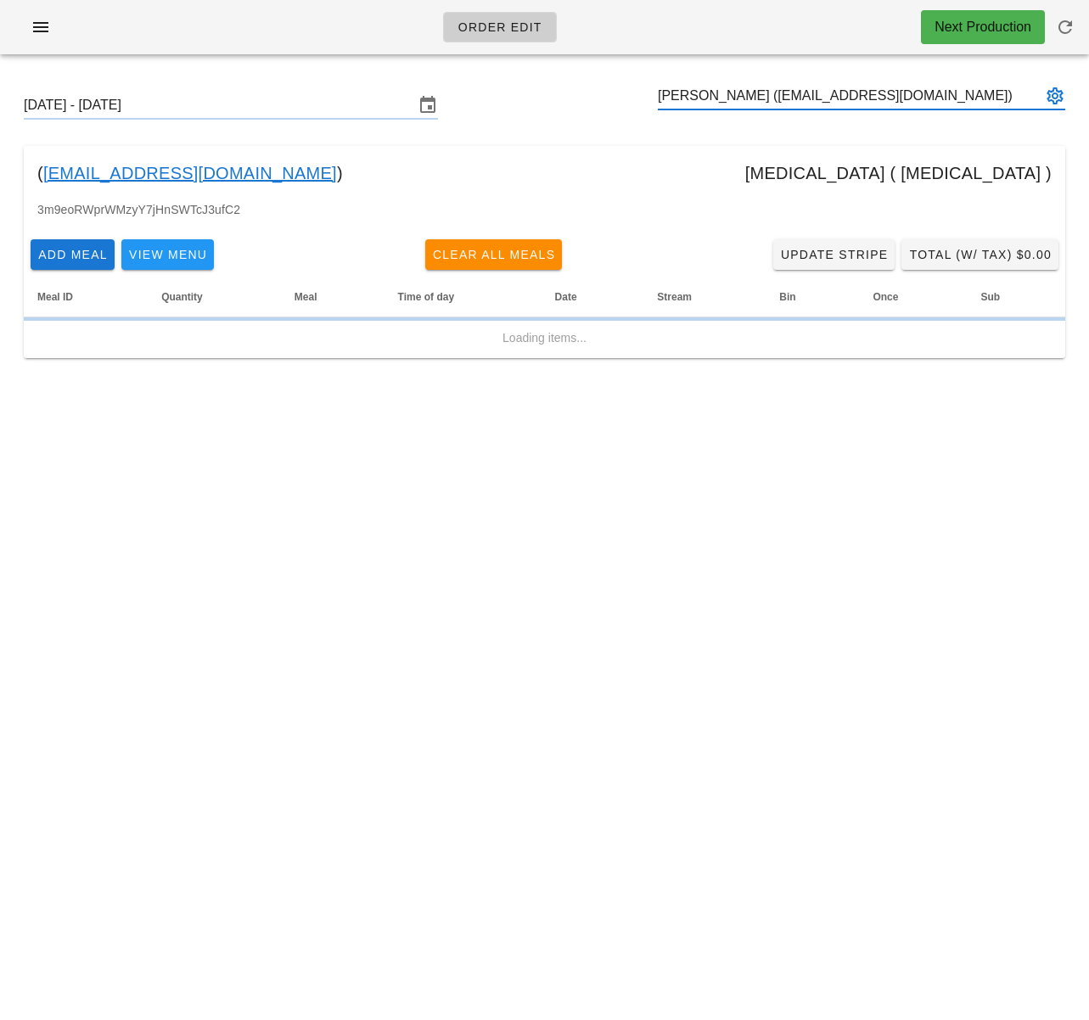
type input "[PERSON_NAME] ([EMAIL_ADDRESS][DOMAIN_NAME])"
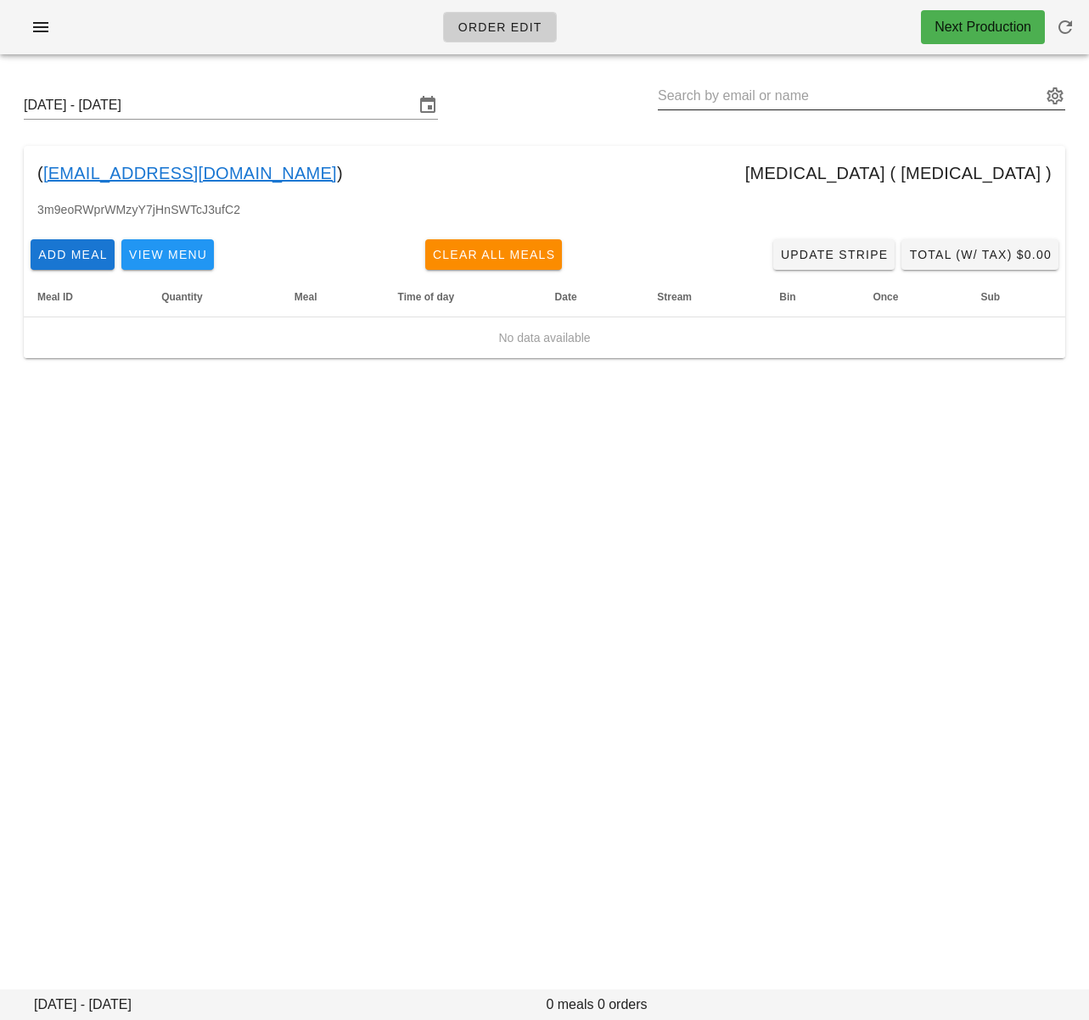
click at [864, 93] on input "text" at bounding box center [850, 95] width 384 height 27
paste input "[PERSON_NAME]"
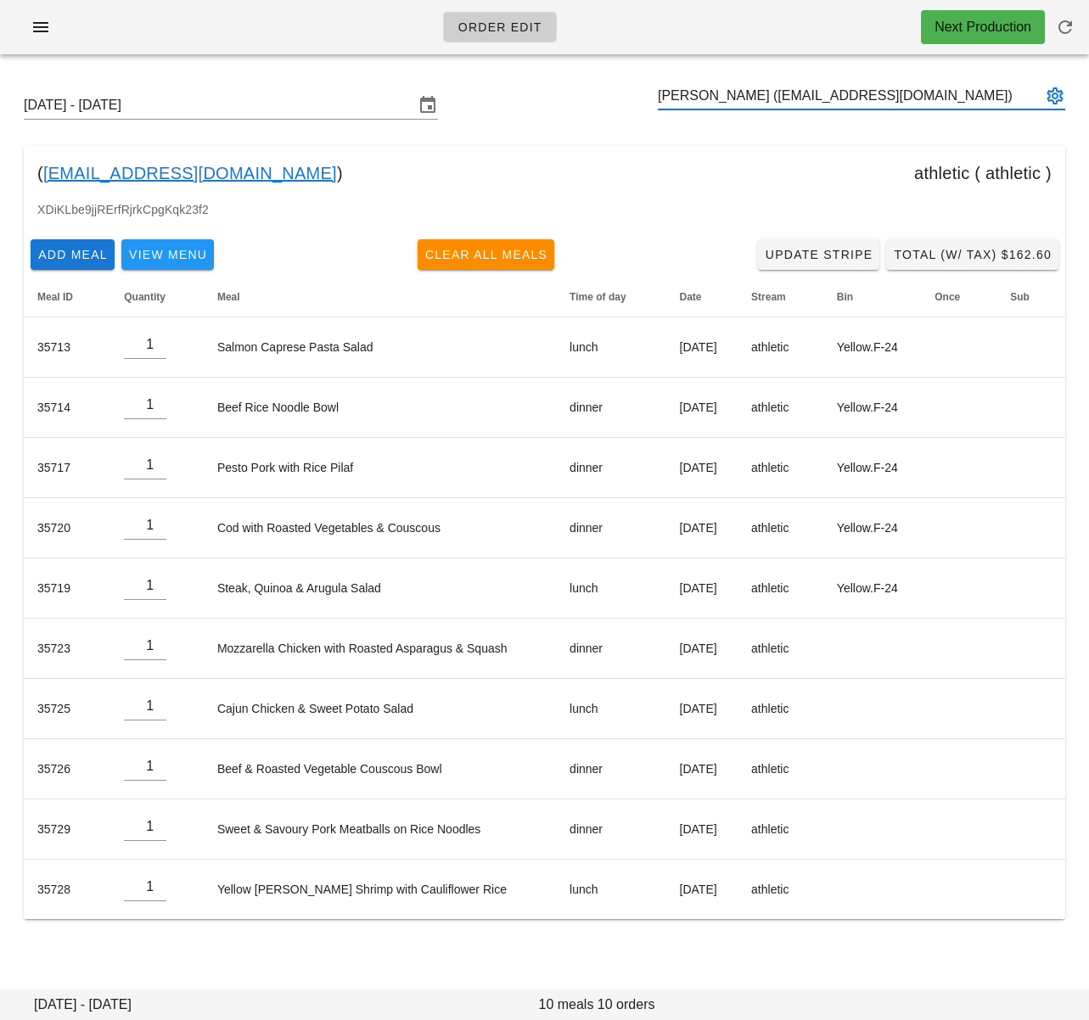
type input "[PERSON_NAME] ([EMAIL_ADDRESS][DOMAIN_NAME])"
paste input "[PERSON_NAME]"
type input "[PERSON_NAME] ([EMAIL_ADDRESS][DOMAIN_NAME])"
paste input "[PERSON_NAME]"
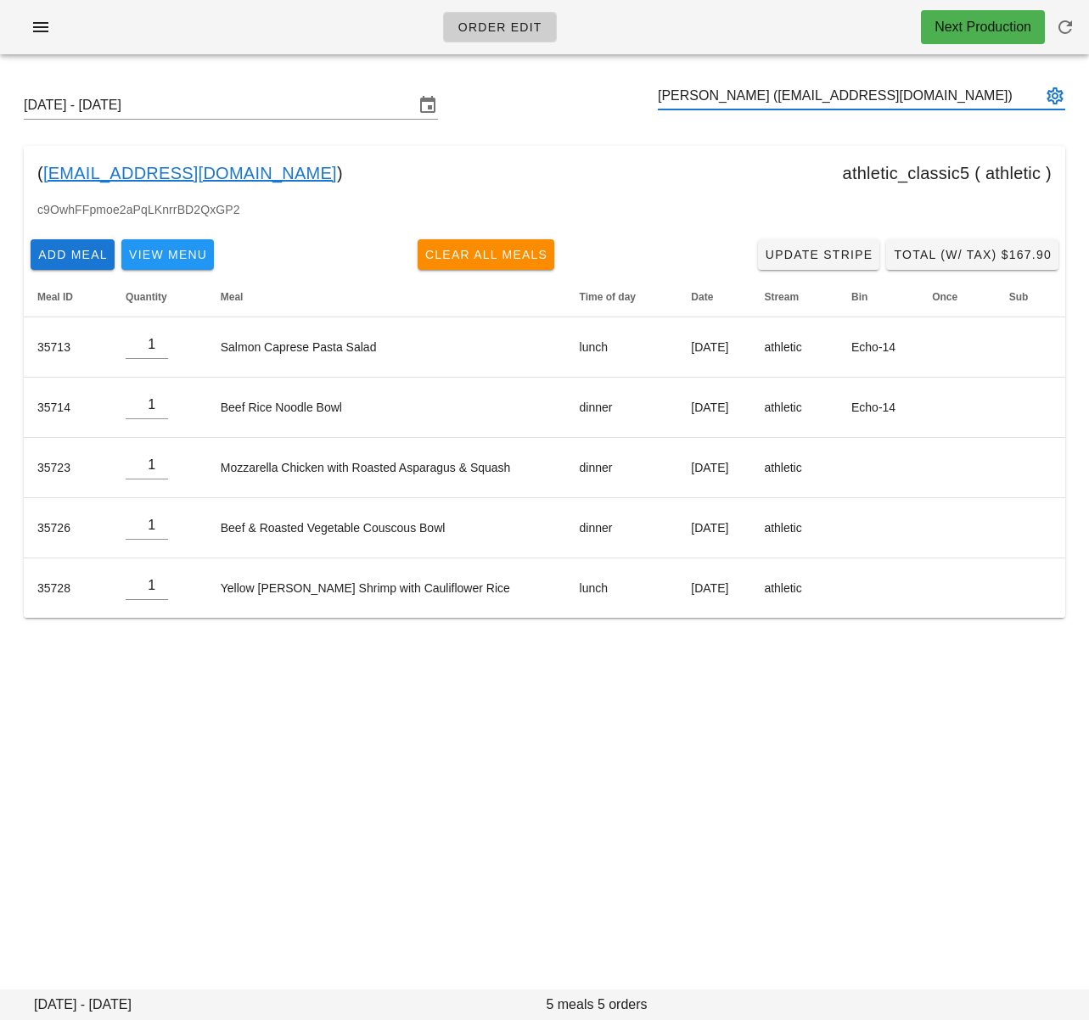
type input "[PERSON_NAME] ([EMAIL_ADDRESS][DOMAIN_NAME])"
paste input "[PERSON_NAME]"
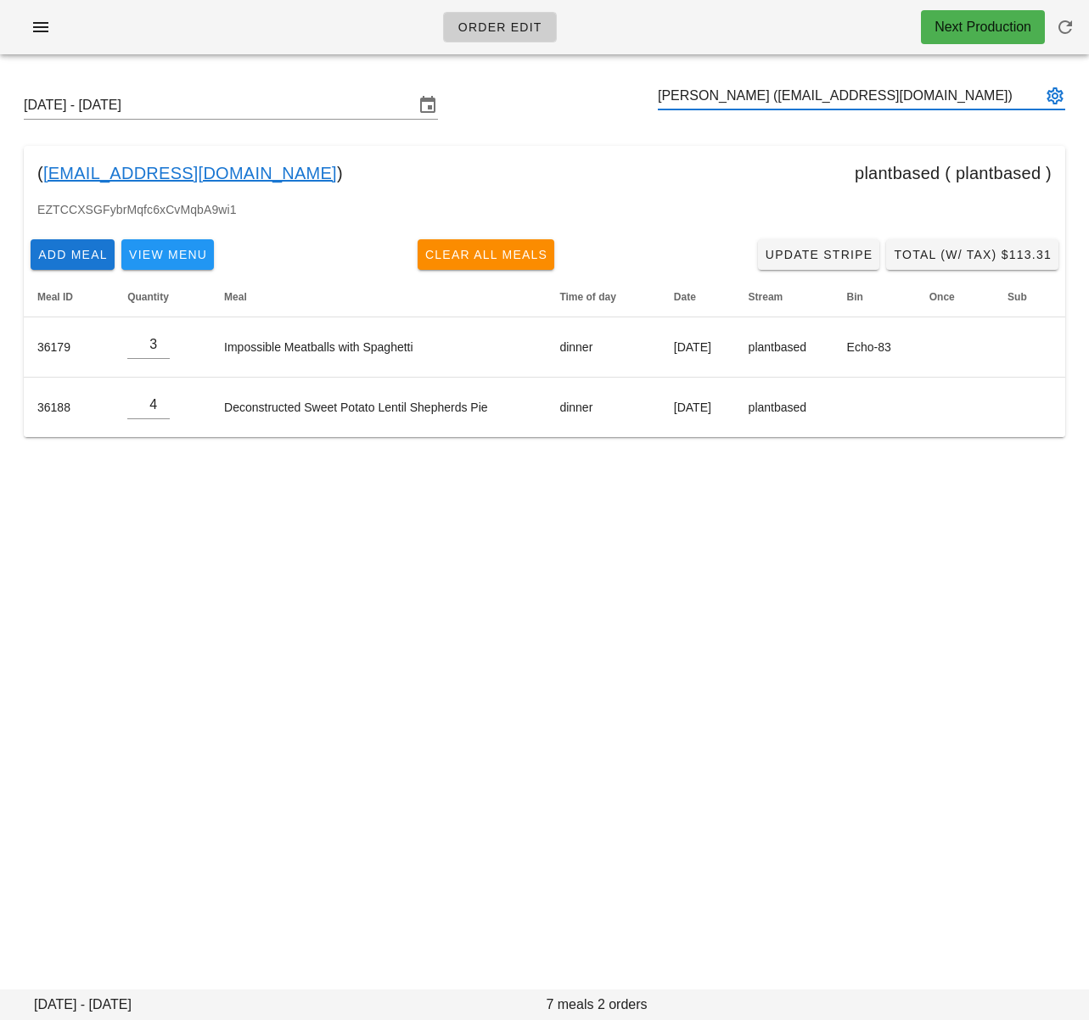
type input "[PERSON_NAME] ([EMAIL_ADDRESS][DOMAIN_NAME])"
paste input "Bronte Kelly"
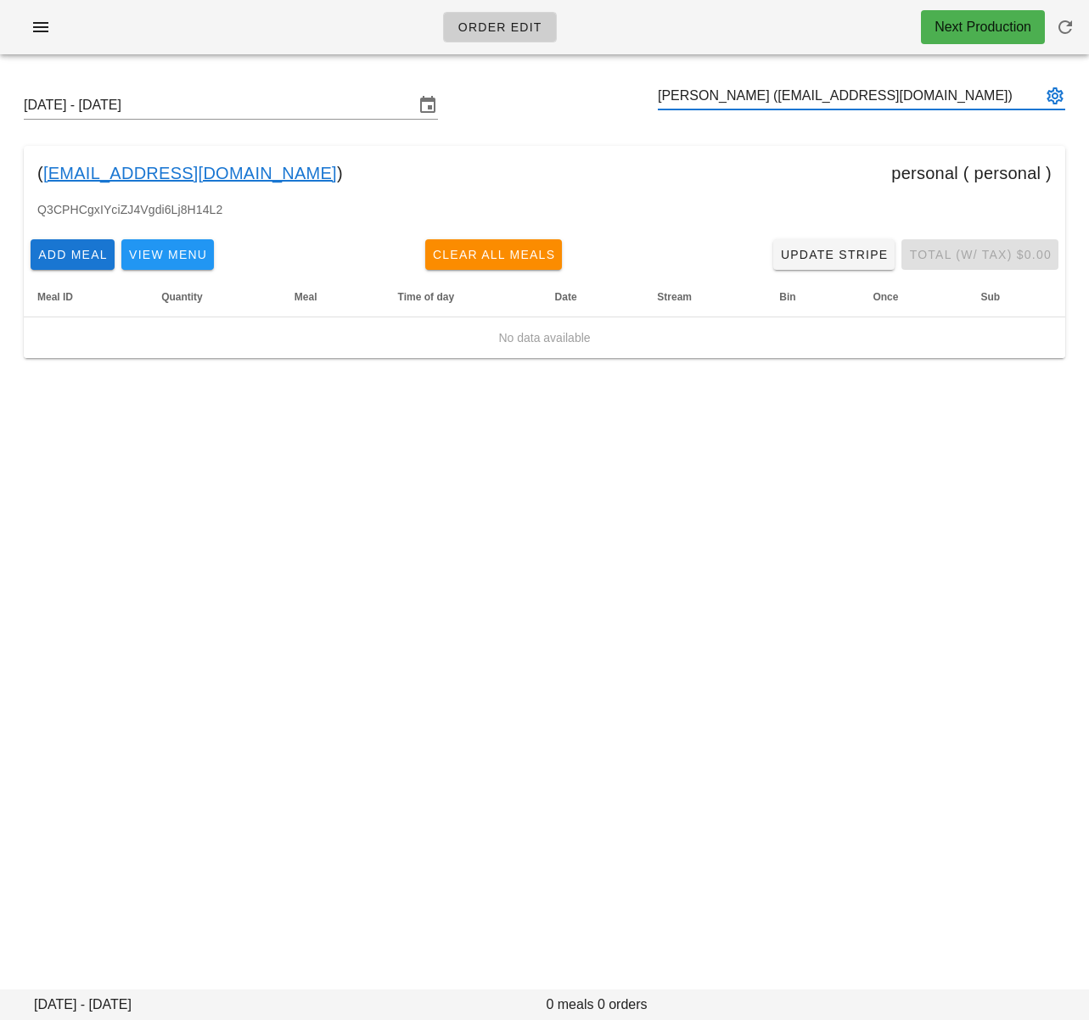
type input "Bronte Kelly (bpkelly@ualberta.ca)"
paste input "Abdul Aljebouri"
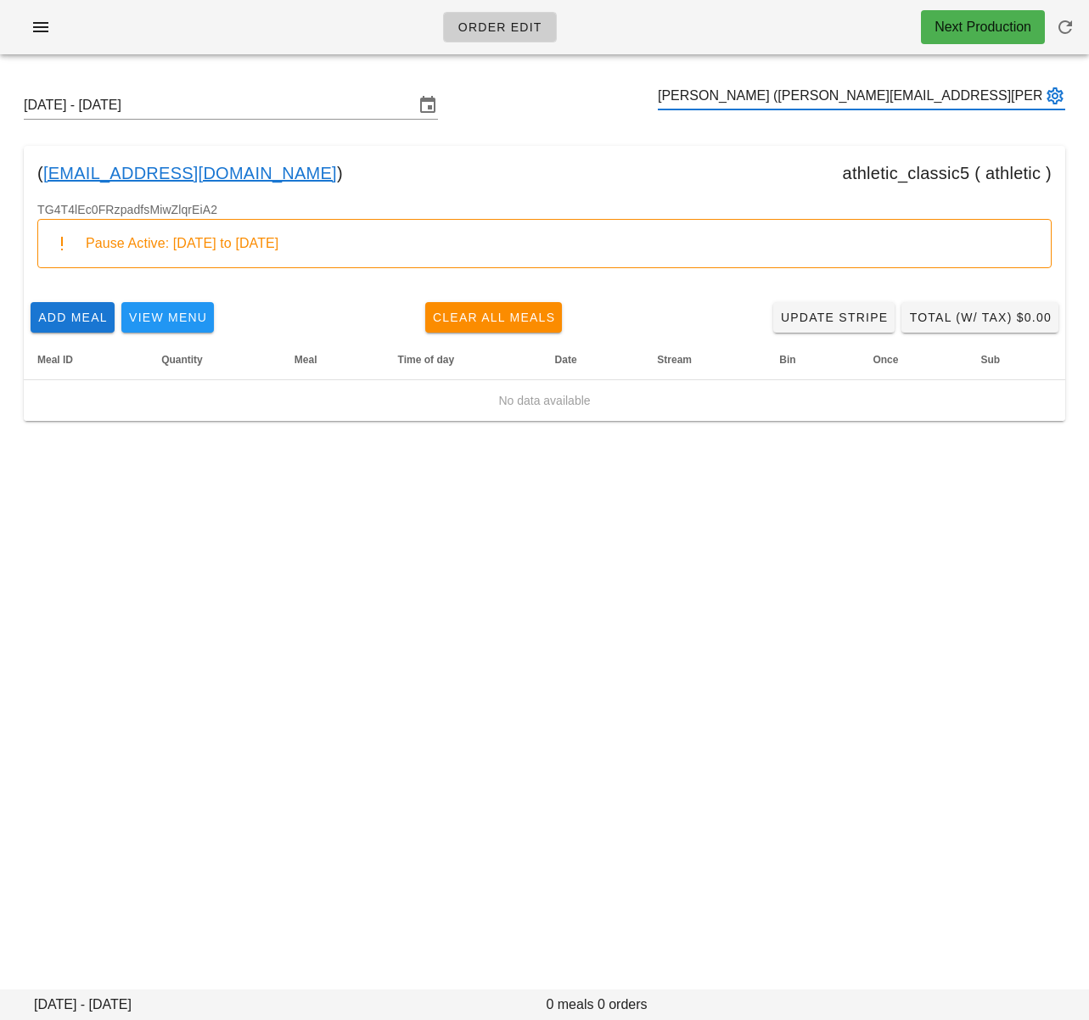
type input "Abdul Aljebouri (abdul.aljebouri@icloud.com)"
paste input "Kathy Brandon"
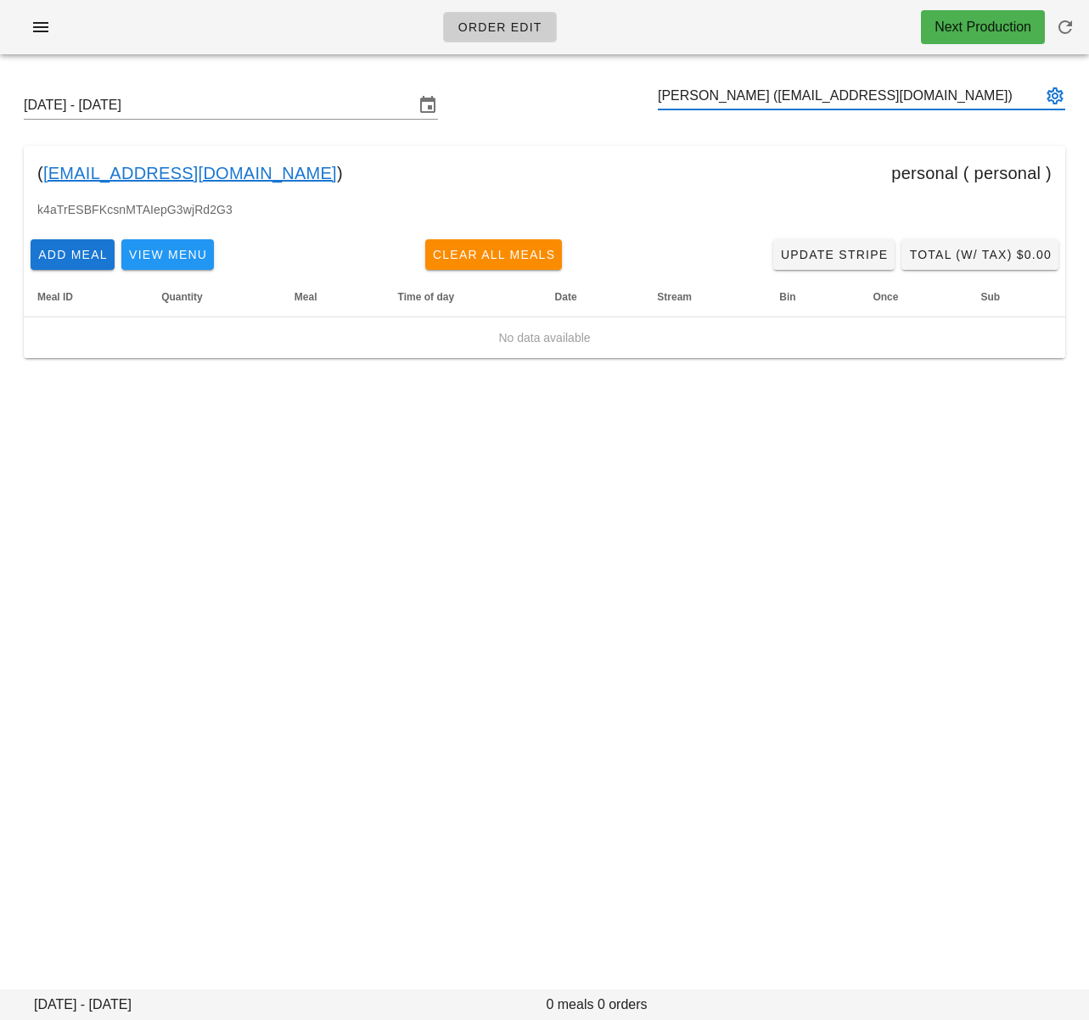
type input "Kathy Brandon (katbrandon@hotmail.com)"
click at [836, 98] on input "text" at bounding box center [850, 95] width 384 height 27
click at [837, 98] on input "text" at bounding box center [850, 95] width 384 height 27
paste input "[PERSON_NAME]"
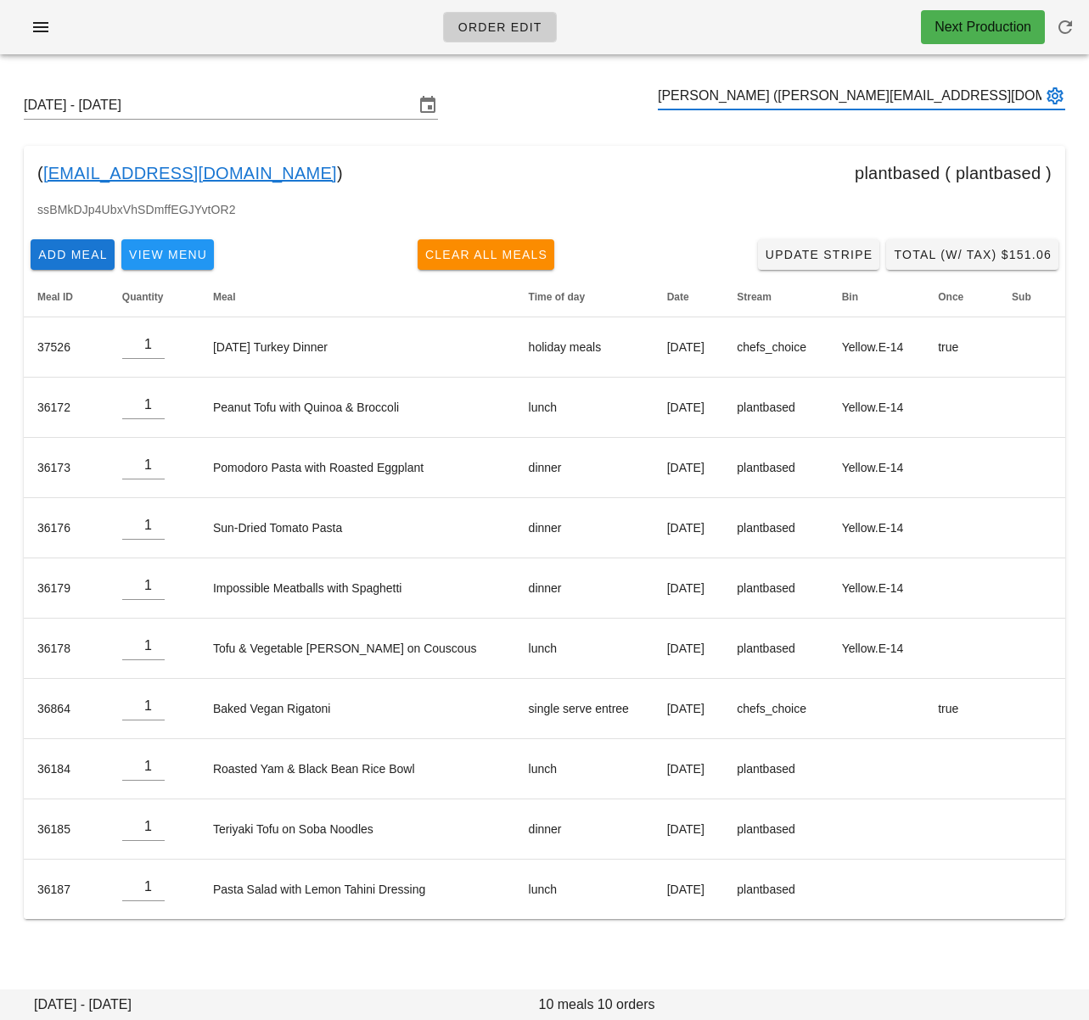
type input "[PERSON_NAME] ([PERSON_NAME][EMAIL_ADDRESS][DOMAIN_NAME])"
paste input "Rajdeep Sidhu"
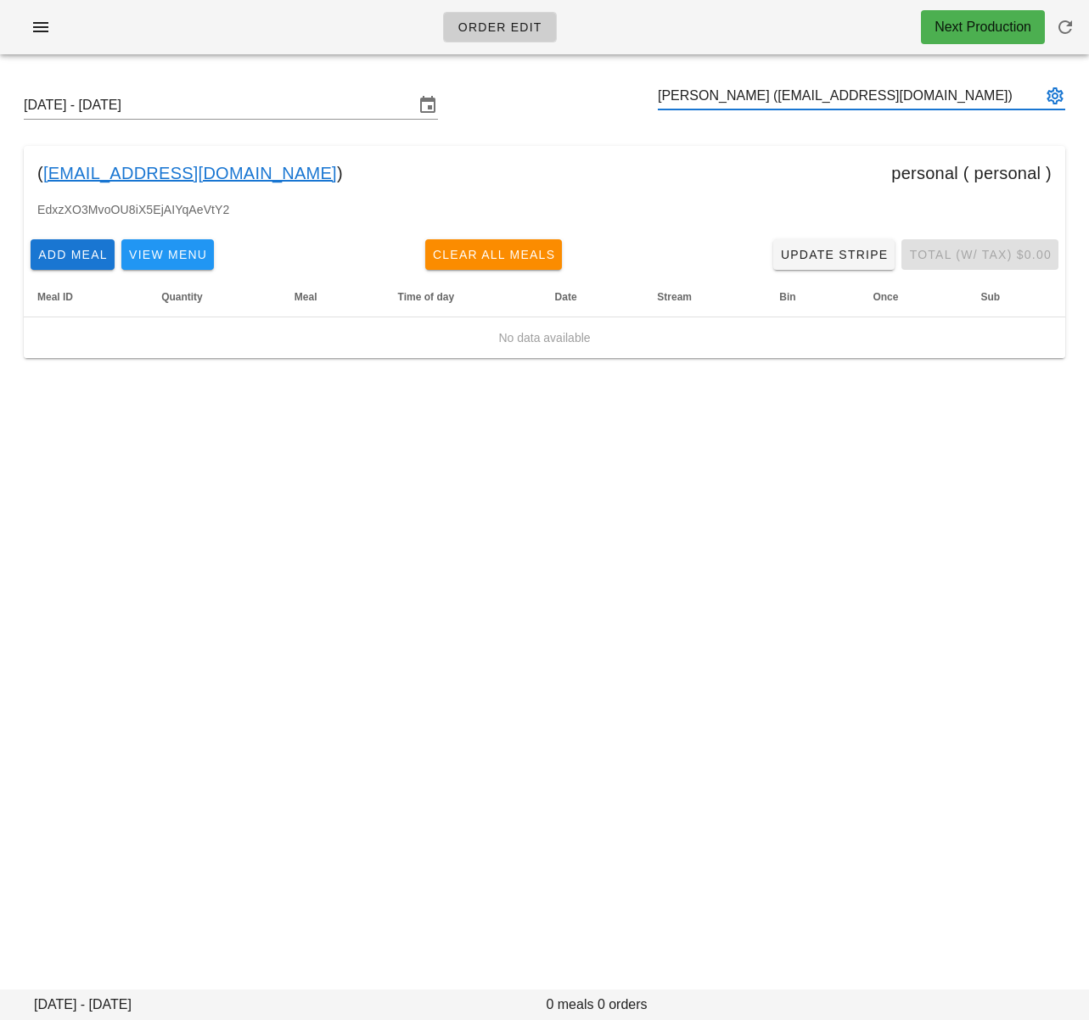
type input "Rajdeep Sidhu (rajdeepsdh87@gmail.com)"
paste input "Jennifer Mawby"
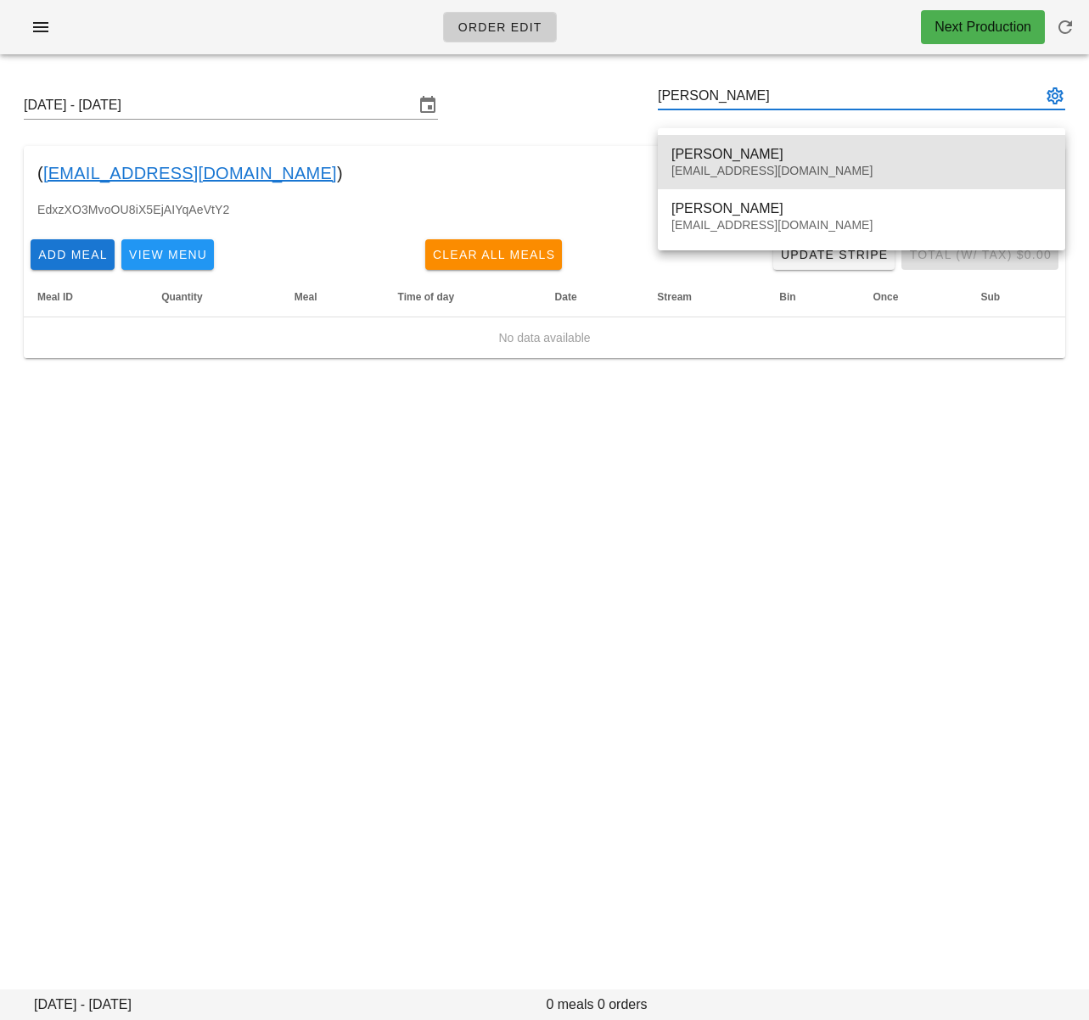
click at [779, 150] on div "Jennifer Mawby" at bounding box center [861, 154] width 380 height 16
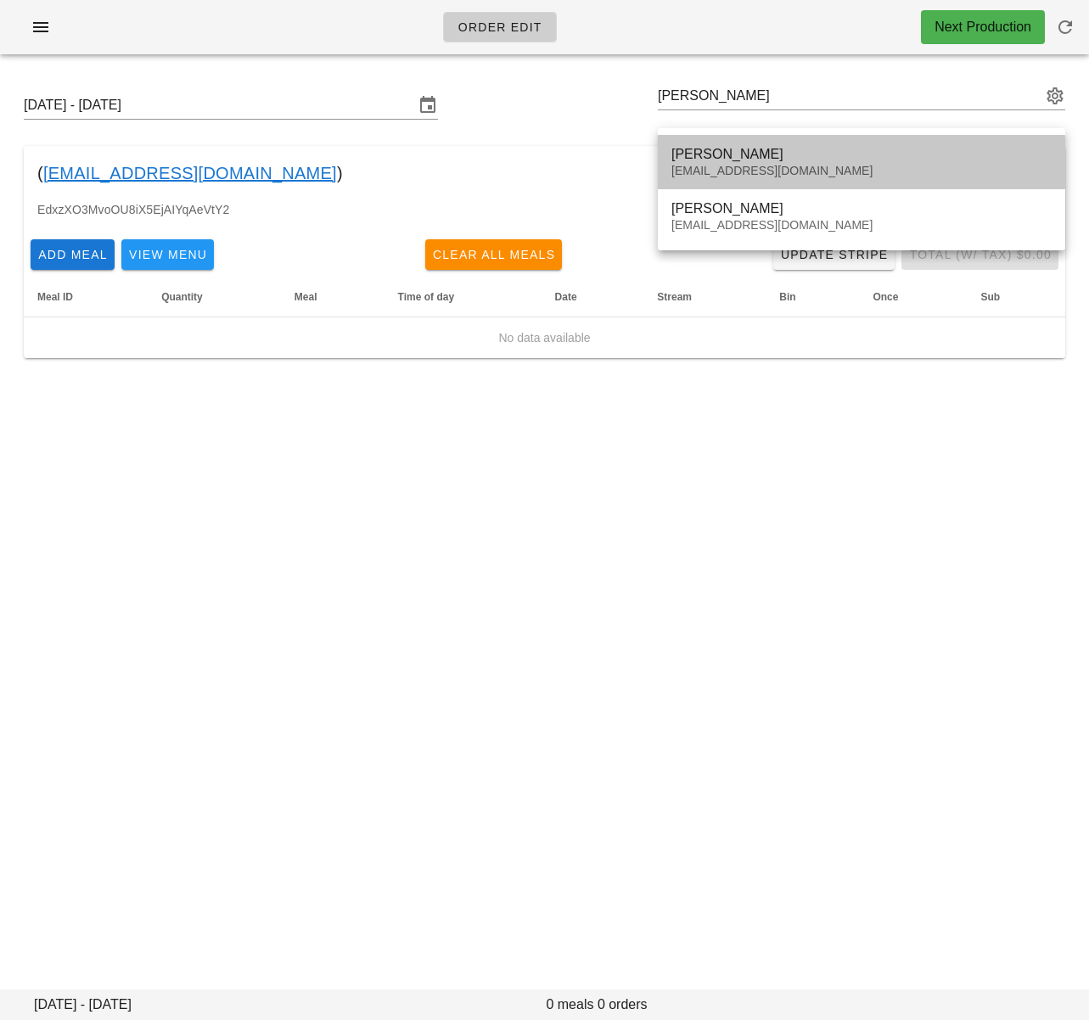
type input "Jennifer Mawby (jjtmstudio@gmail.com)"
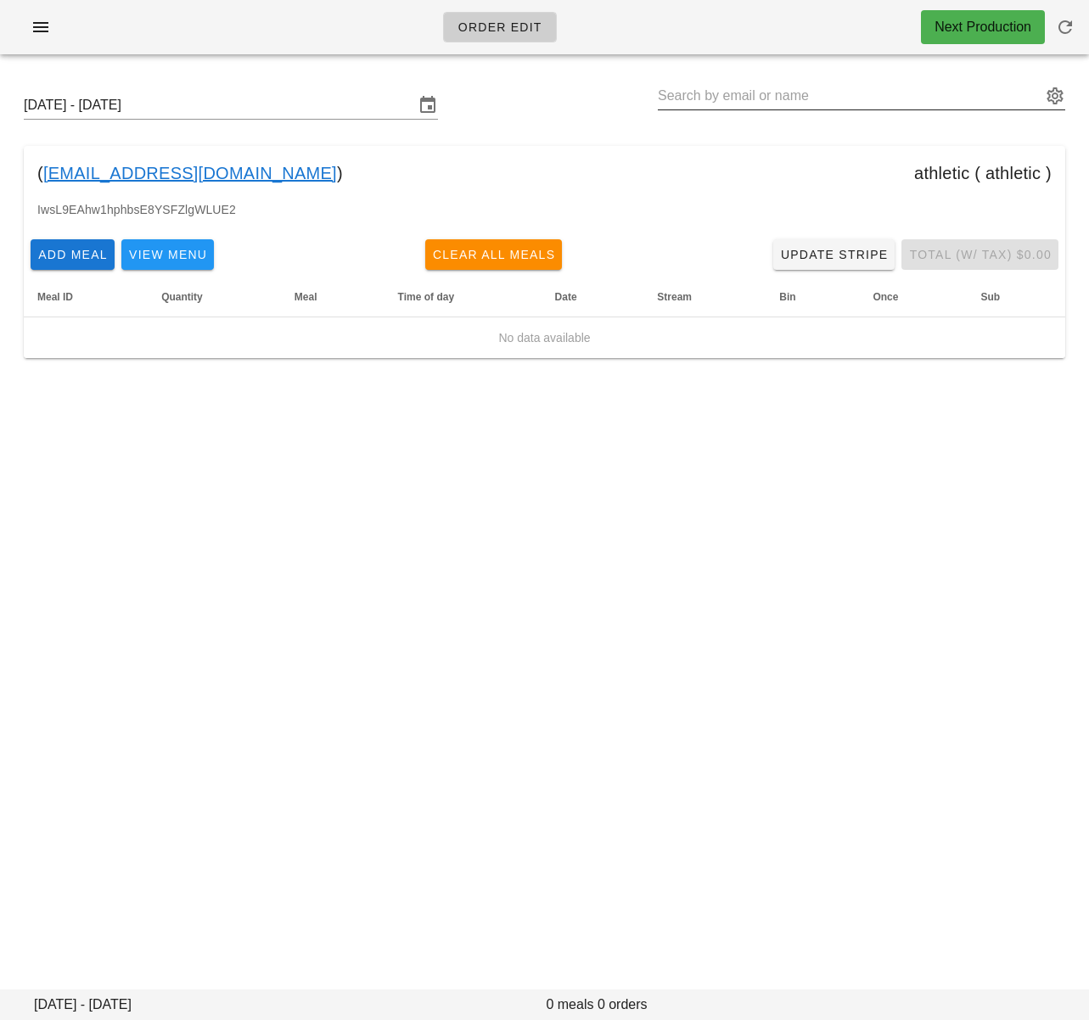
click at [768, 100] on input "text" at bounding box center [850, 95] width 384 height 27
paste input "Jennifer Mawby"
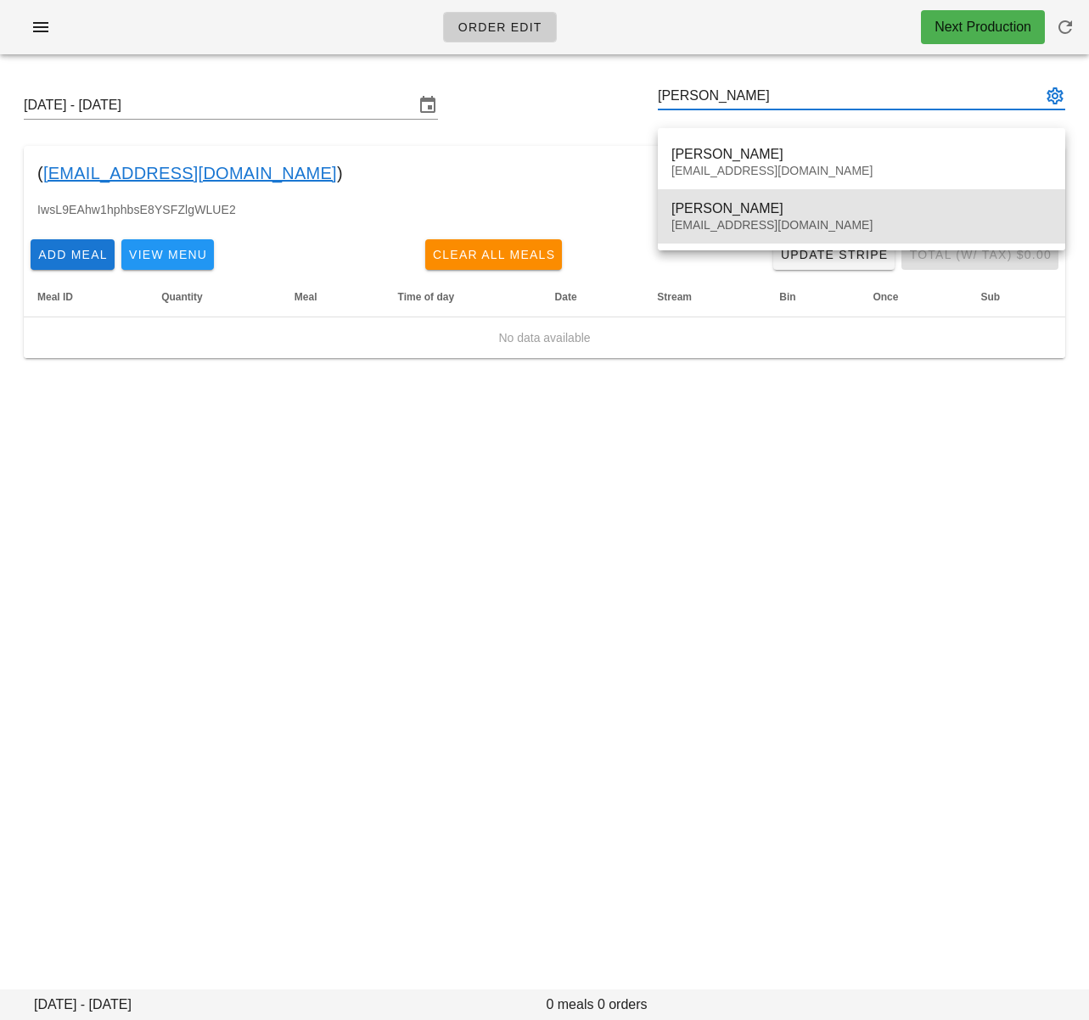
click at [785, 220] on div "vantageartprojectsmagazine@gmail.com" at bounding box center [861, 225] width 380 height 14
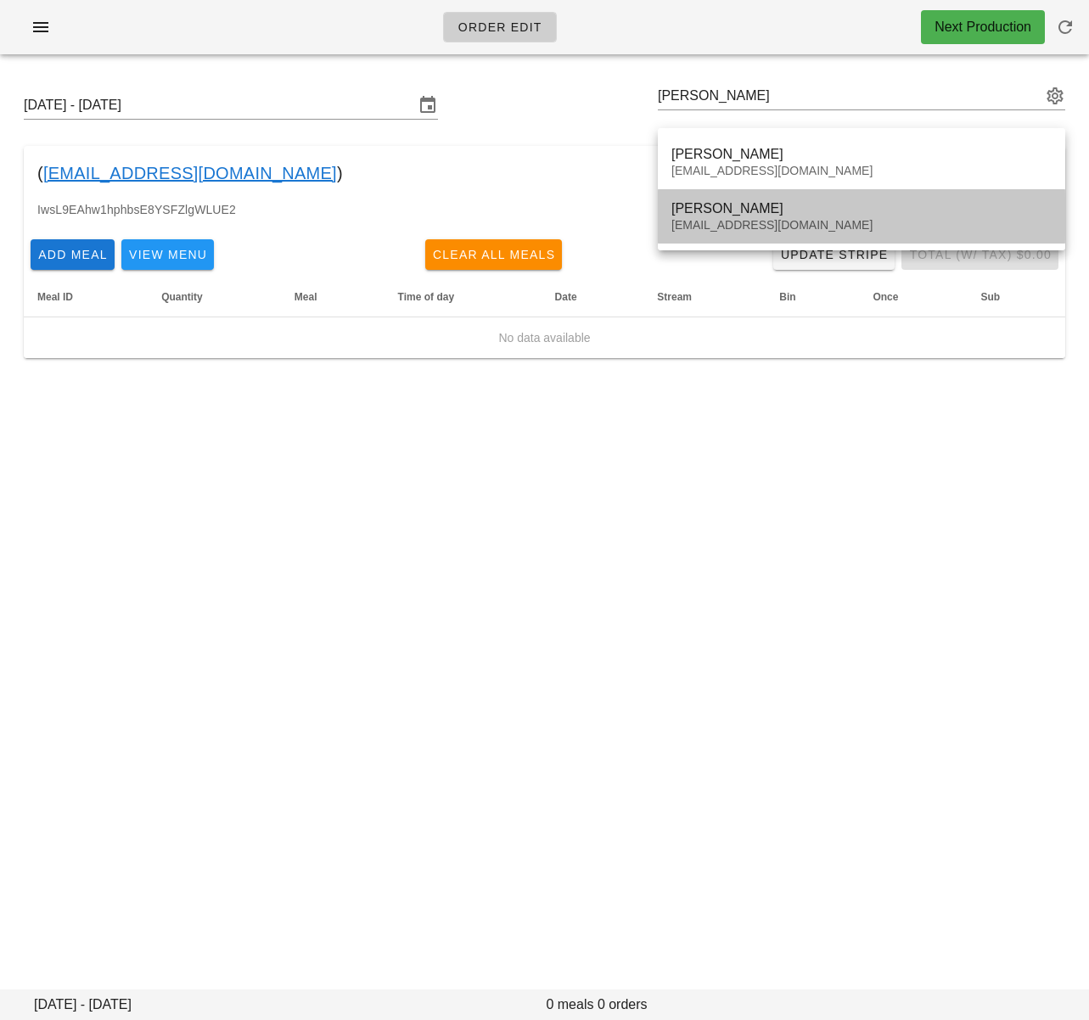
type input "Jennifer Mawby (vantageartprojectsmagazine@gmail.com)"
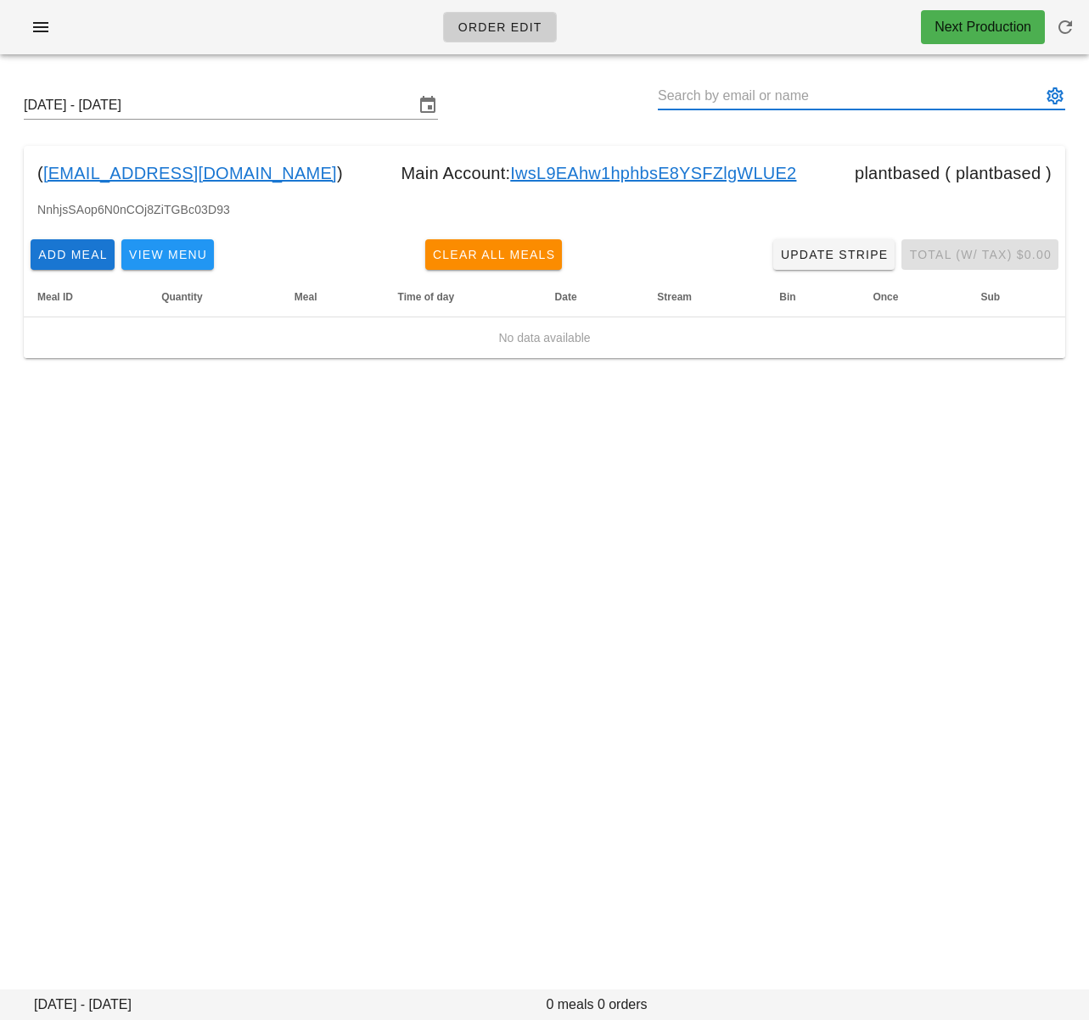
click at [770, 99] on input "text" at bounding box center [850, 95] width 384 height 27
paste input "Romax Benedict"
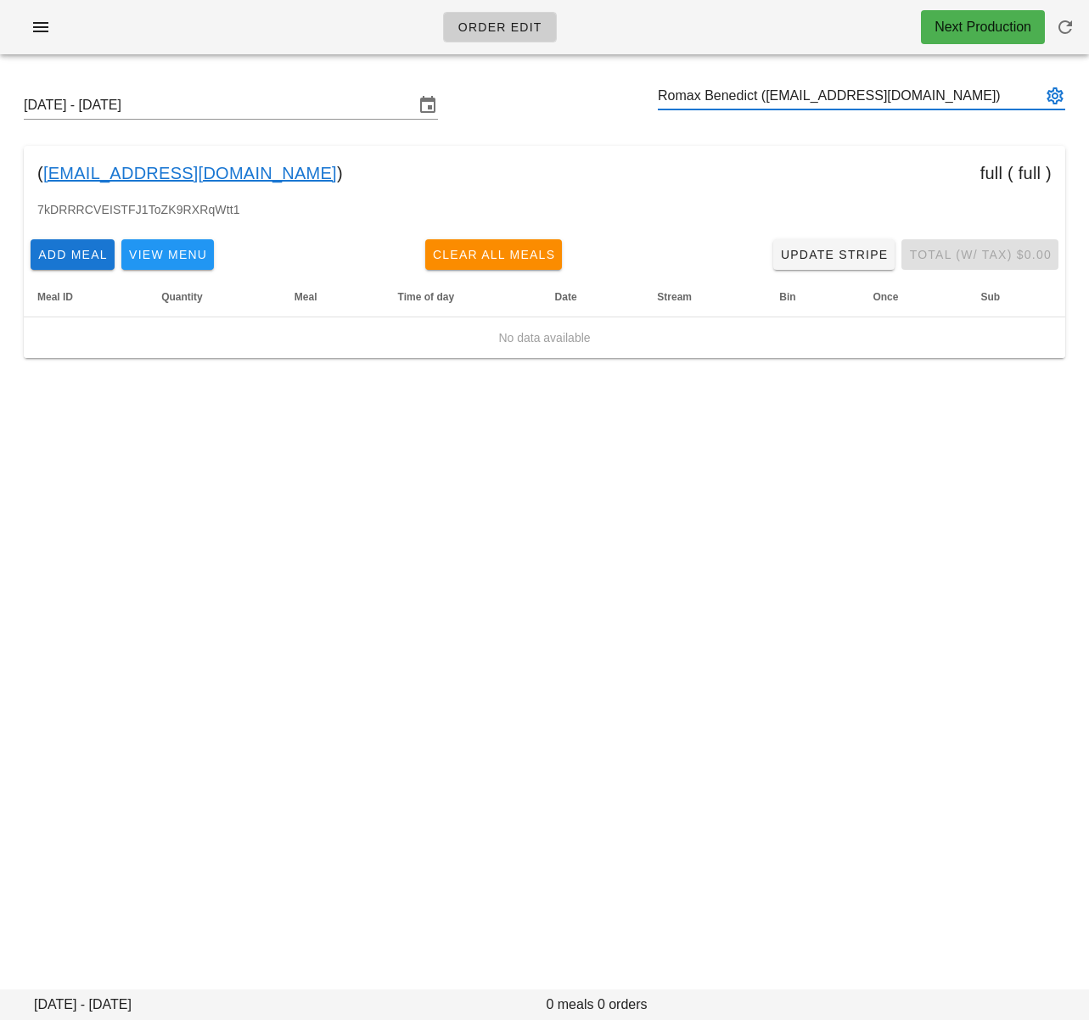
type input "Romax Benedict (Romaxbenedict@gmail.com)"
paste input "Loic Avilez"
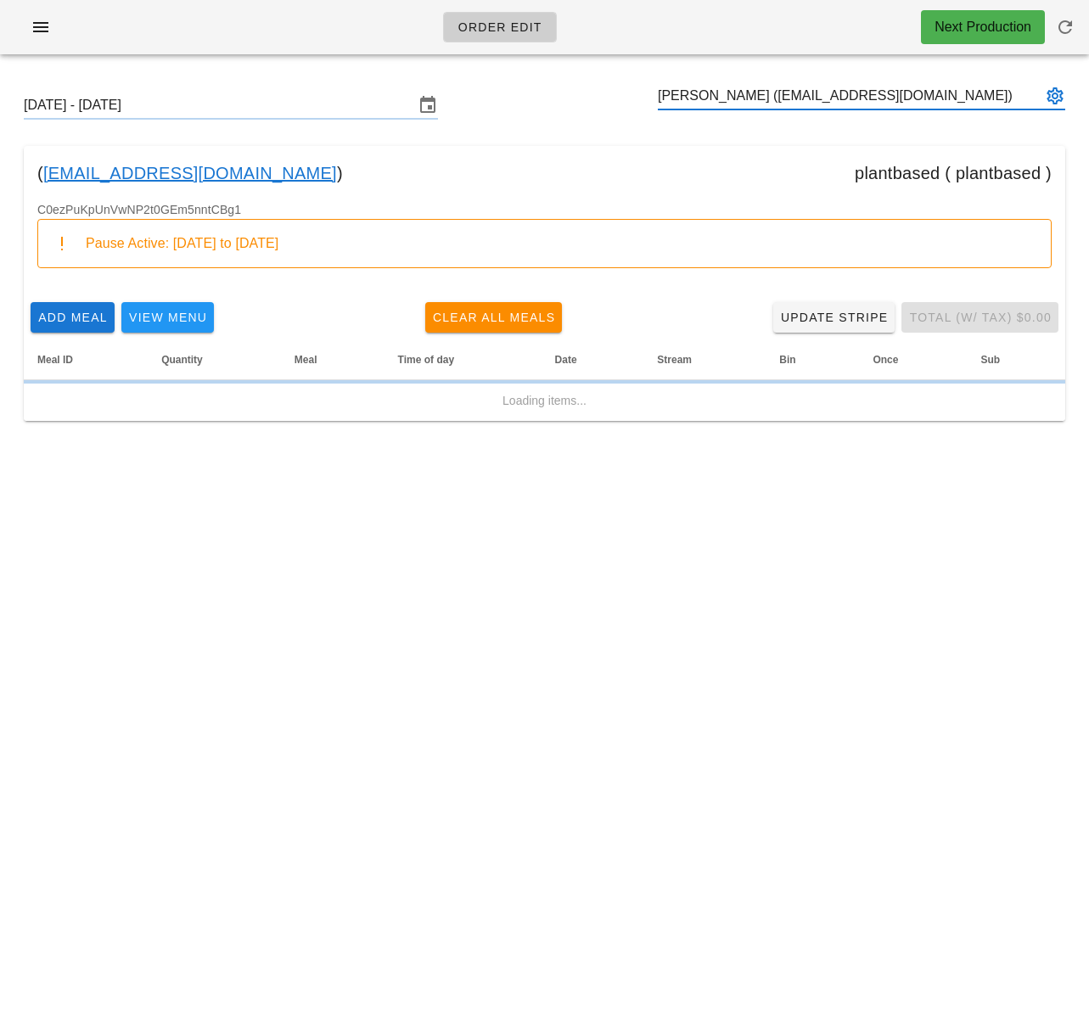
type input "Loic Avilez (vmary.noumea@gmail.com)"
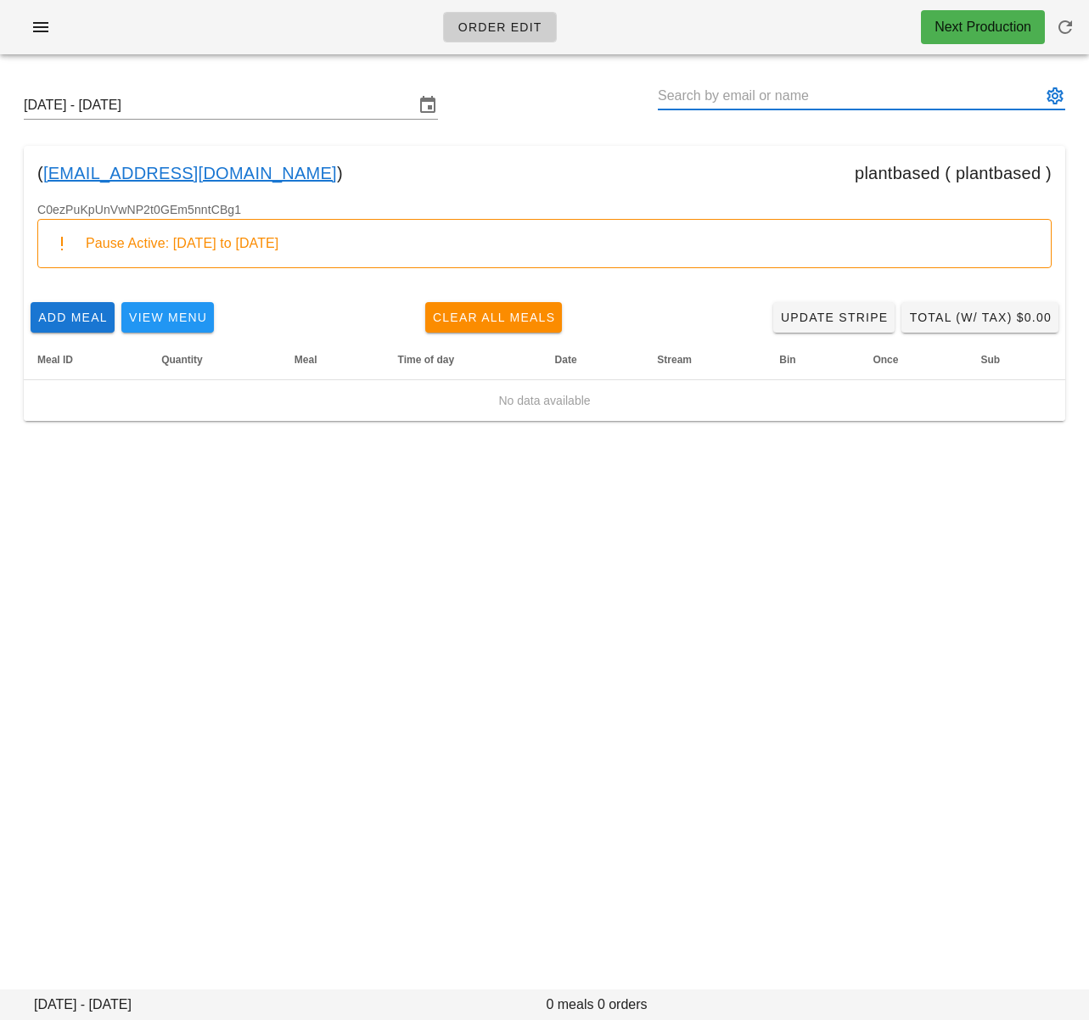
paste input "Jackie Lo"
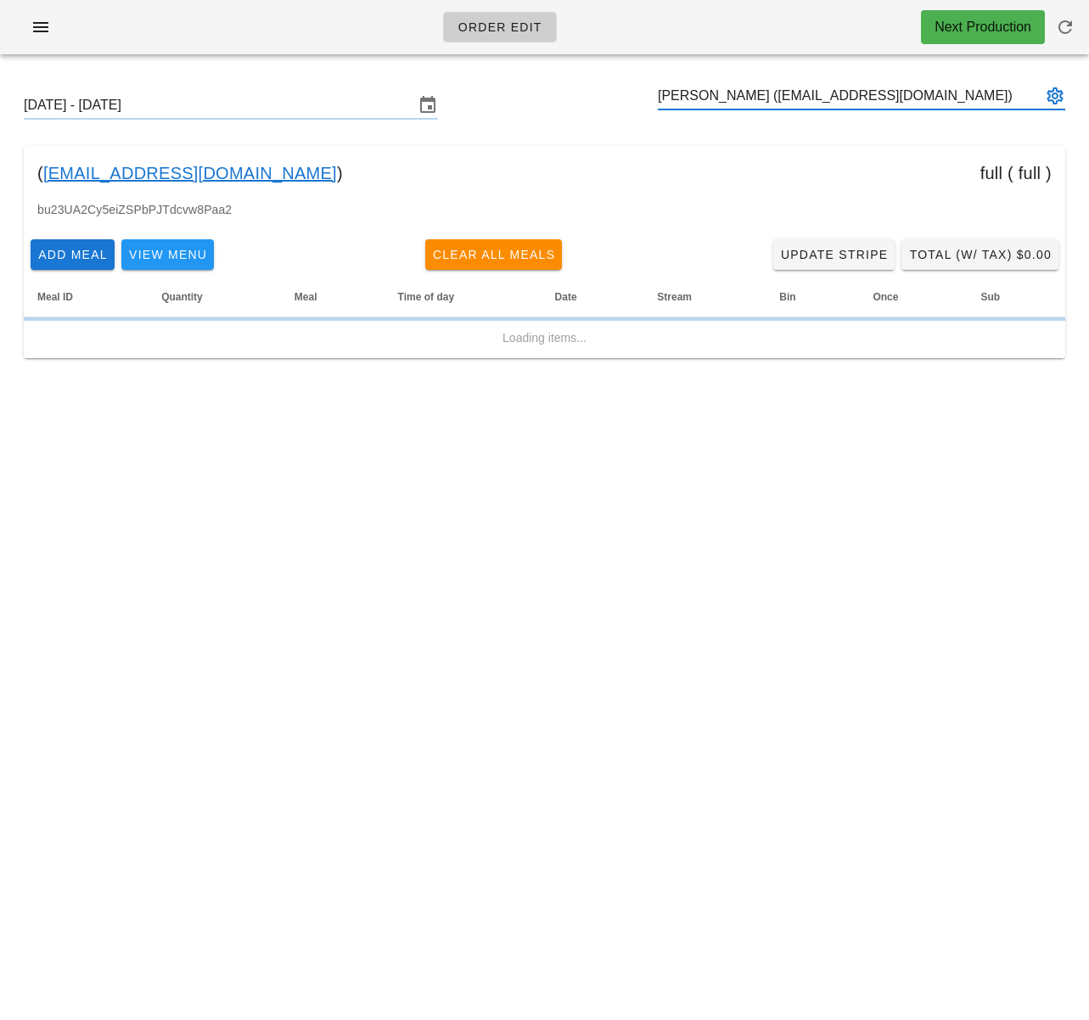
type input "Jackie Lo (jlo123@gmail.com)"
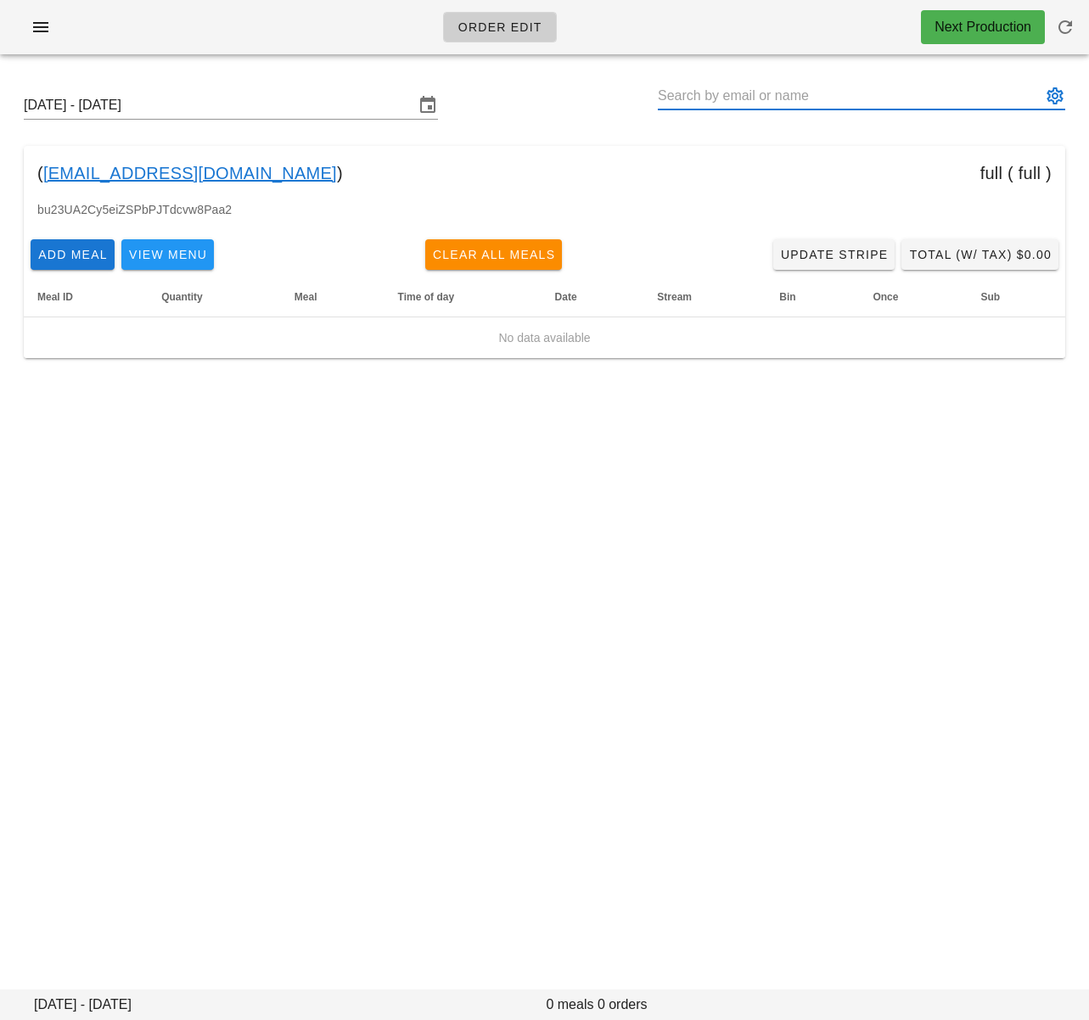
paste input "Daniel Brown"
type input "Daniel Brown (dantaitbrown@gmail.com)"
paste input "Brendon McLeod"
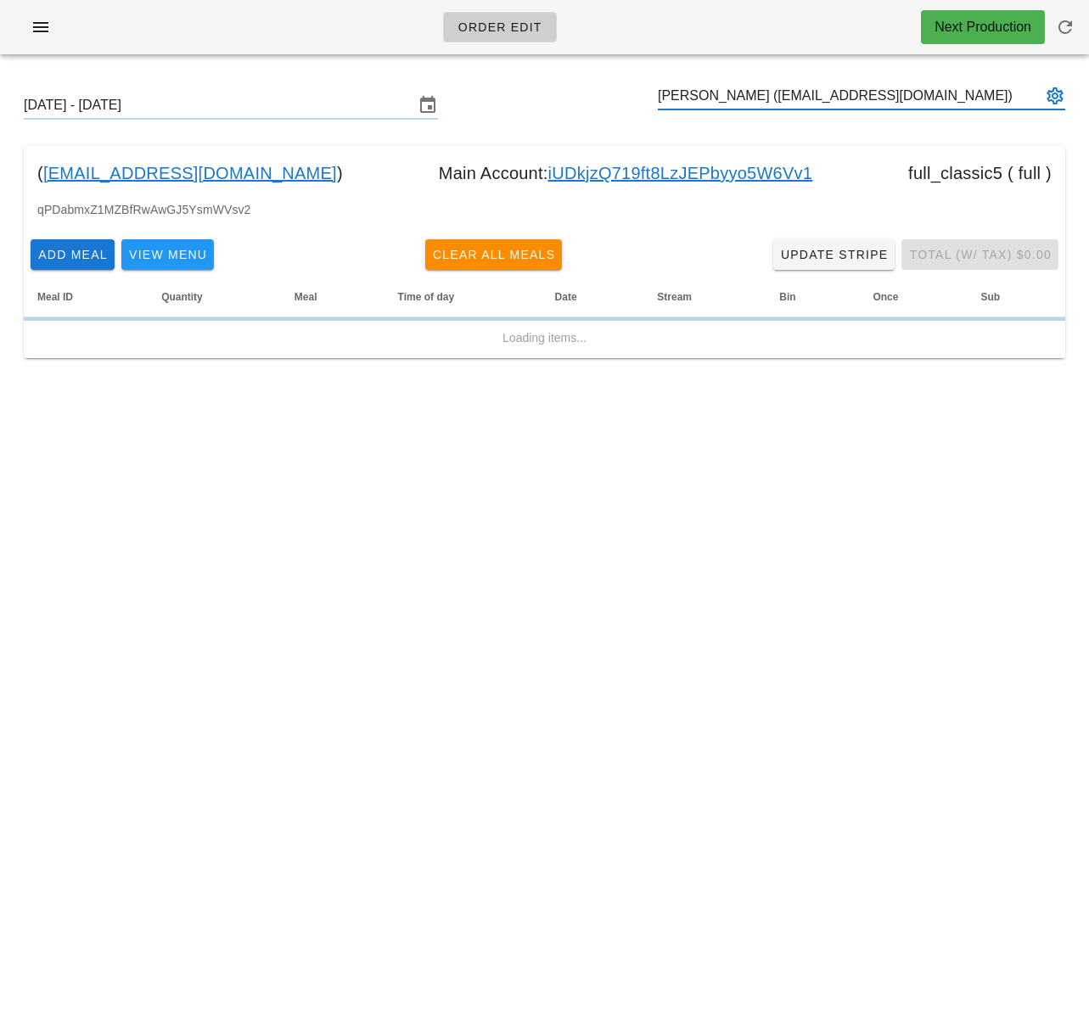
type input "Brendon McLeod (brendonjmcleod@gmail.com)"
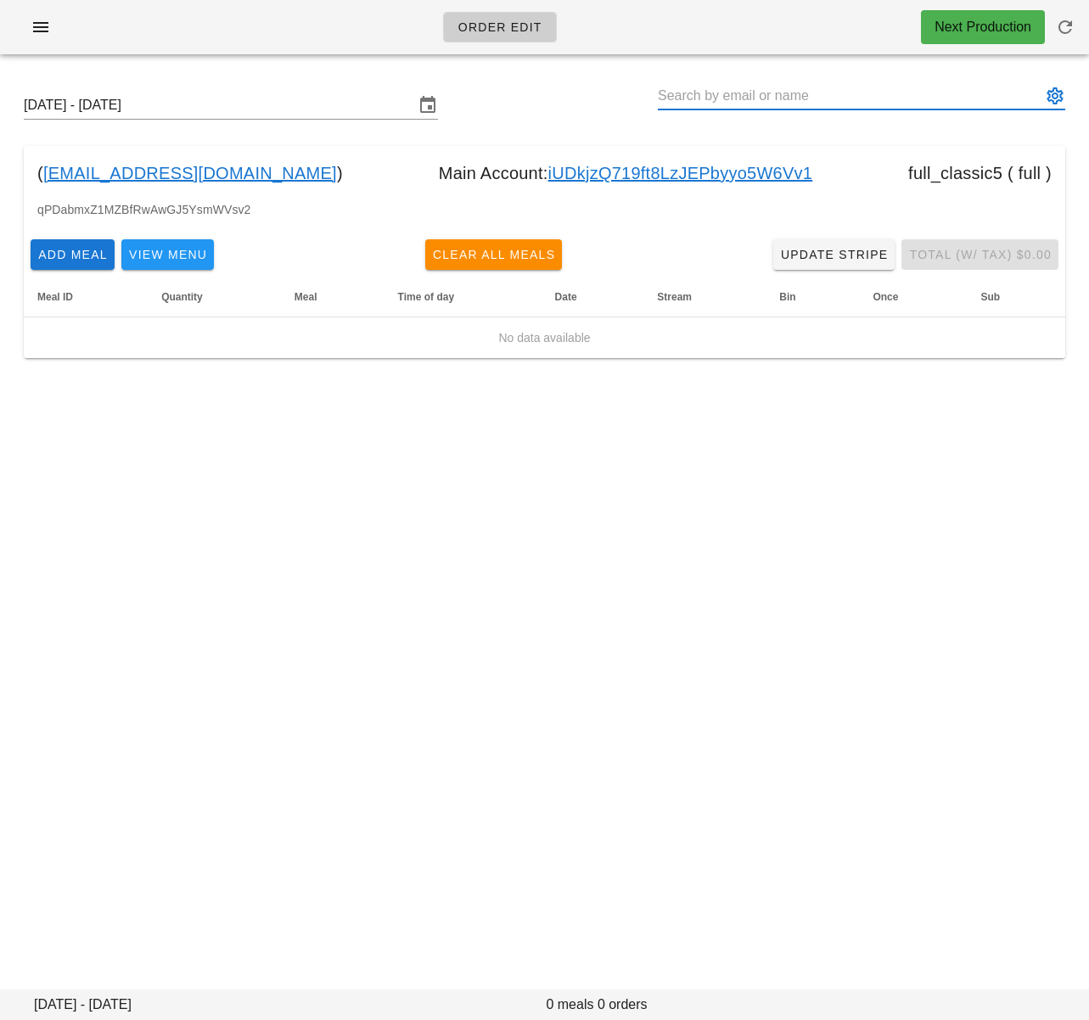
paste input "Alej Santiago"
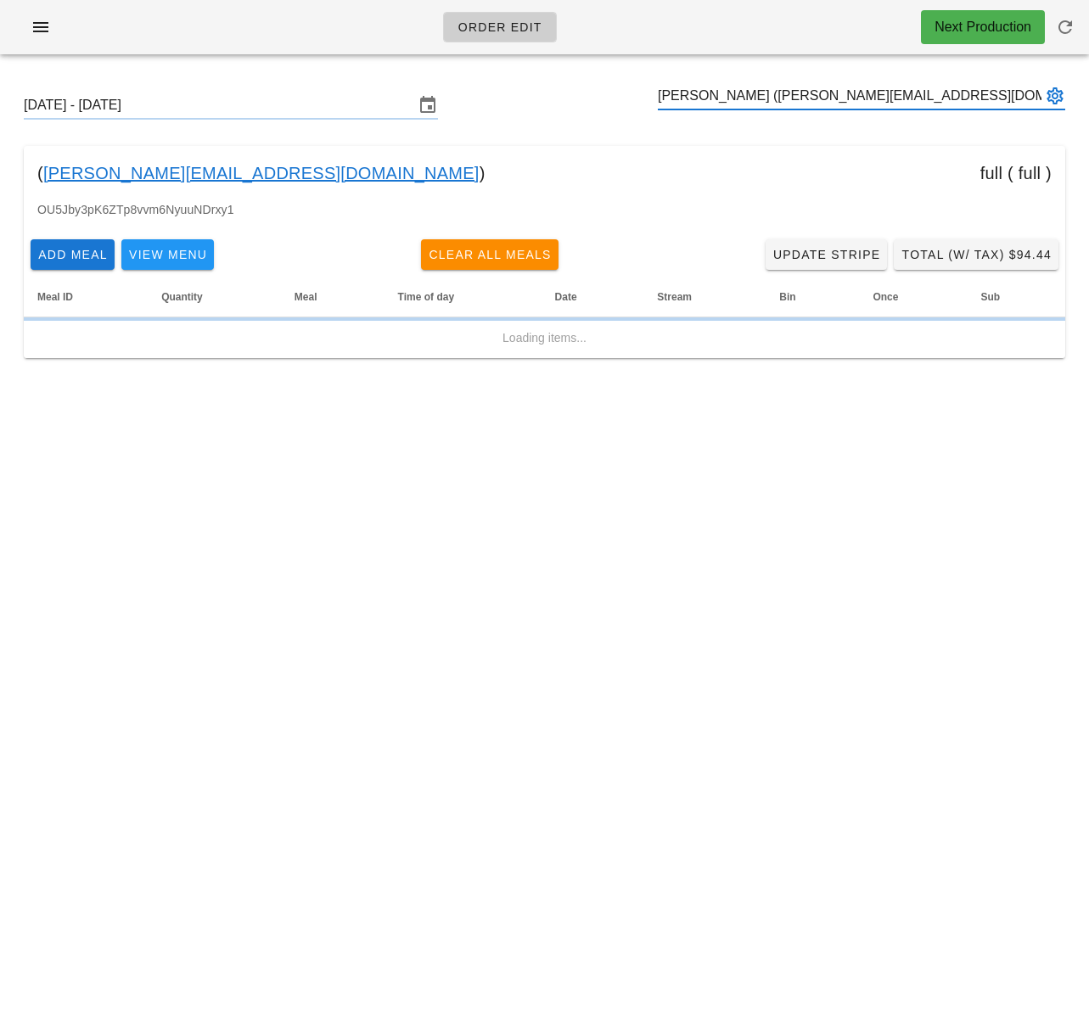
type input "Alej Santiago (alejandro.stg@outlook.com)"
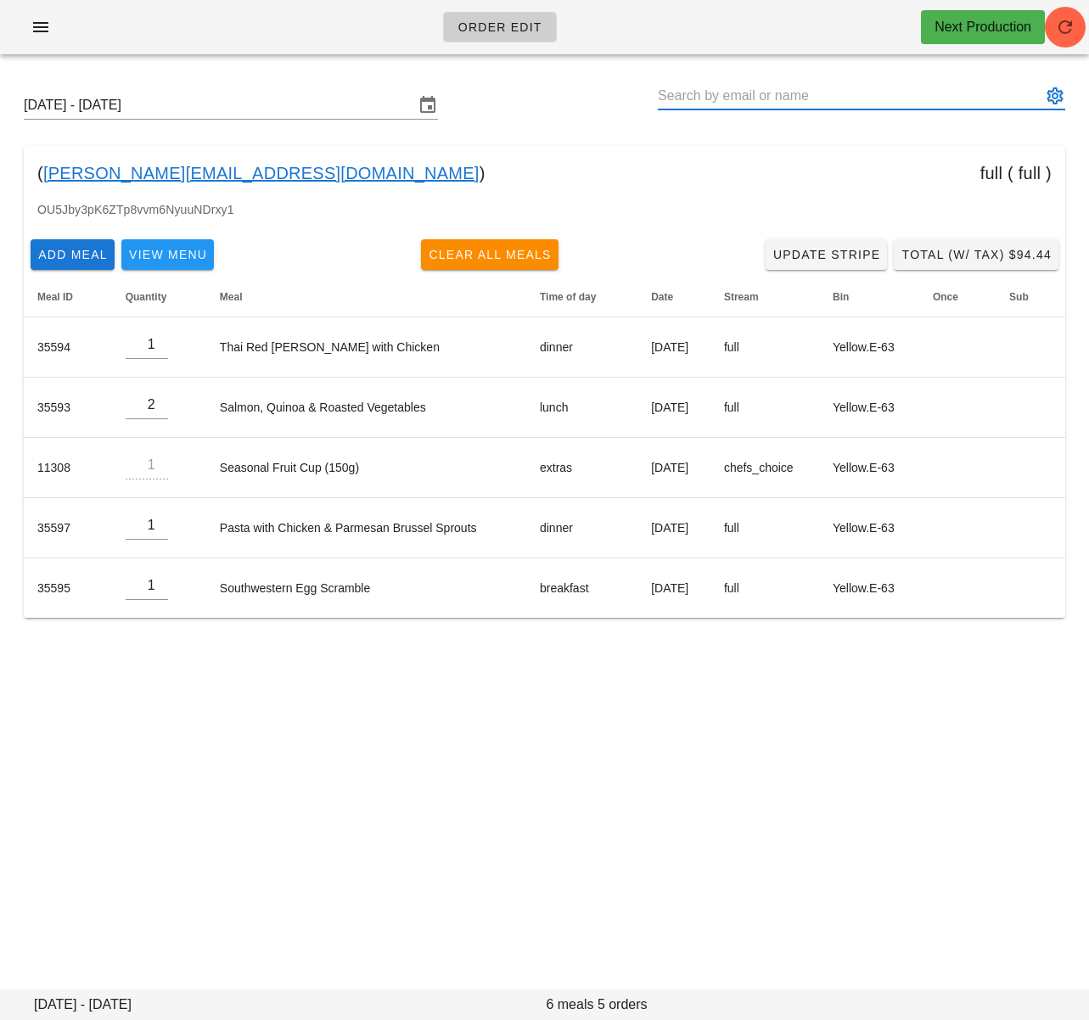
paste input "Thomas Ng"
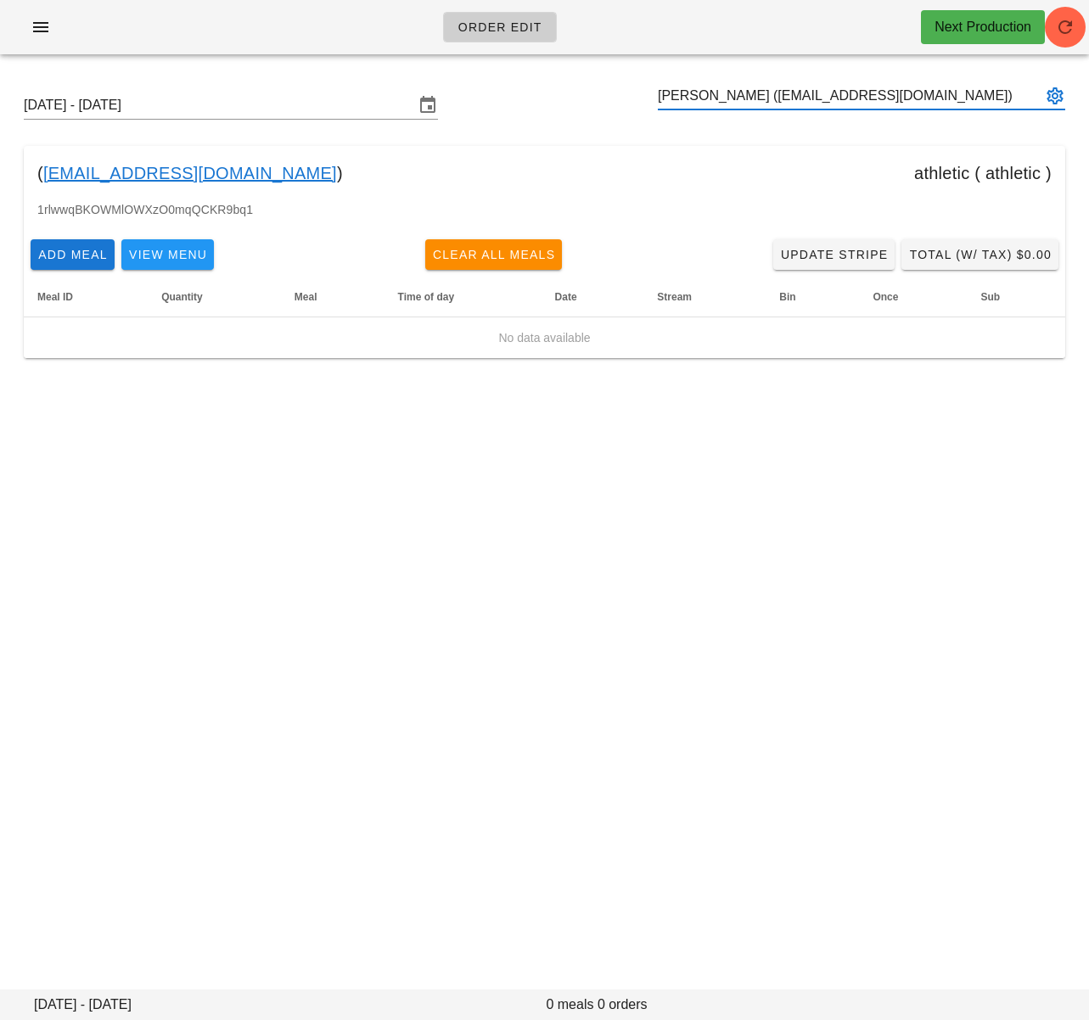
type input "THOMAS NG (thomasqng@gmail.com)"
click at [686, 99] on input "text" at bounding box center [850, 95] width 384 height 27
paste input "Rachel Germain"
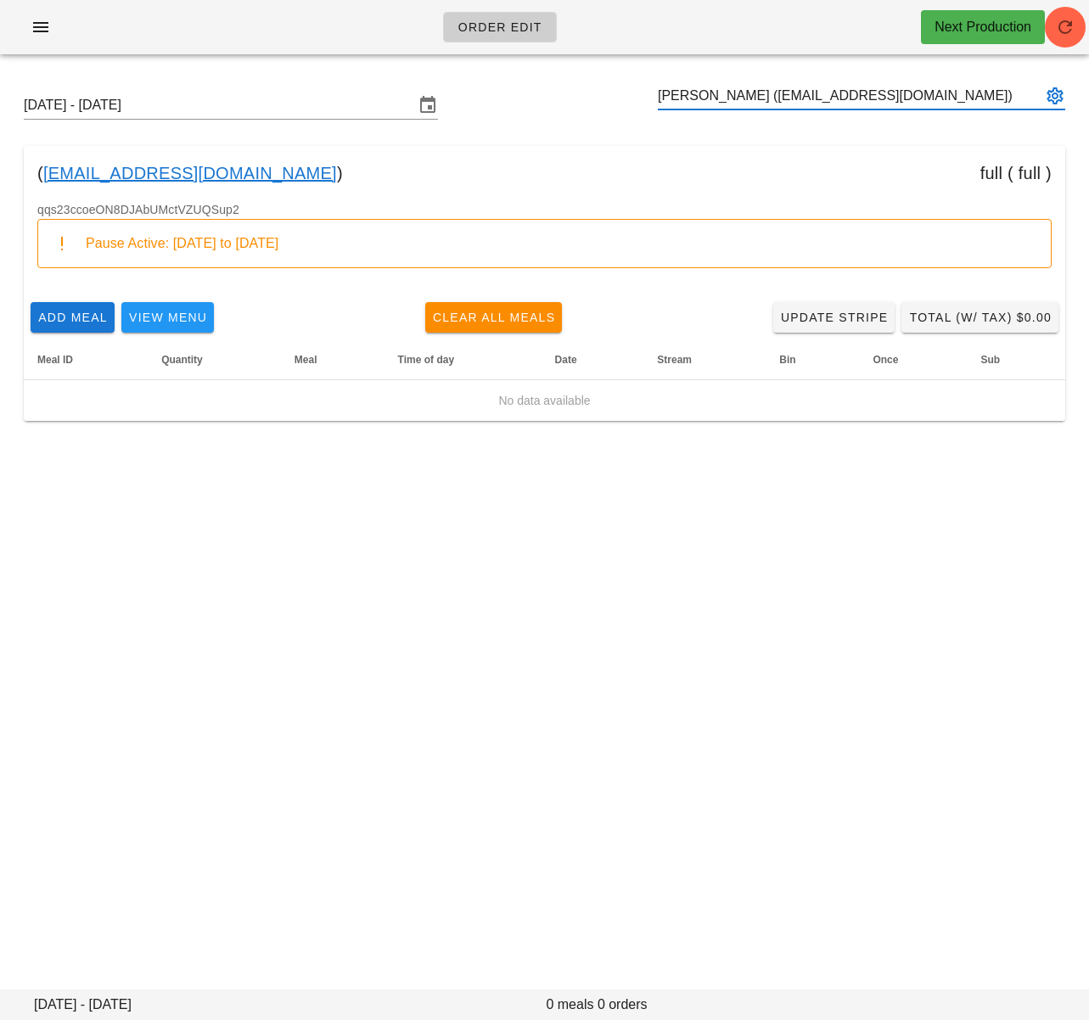
type input "Rachel Germain (rgermain@zoology.ubc.ca)"
paste input "Morgan Huber"
type input "Morgan Huber (morganchuber@gmail.com)"
click at [696, 97] on input "text" at bounding box center [850, 95] width 384 height 27
paste input "Michelle Hubble"
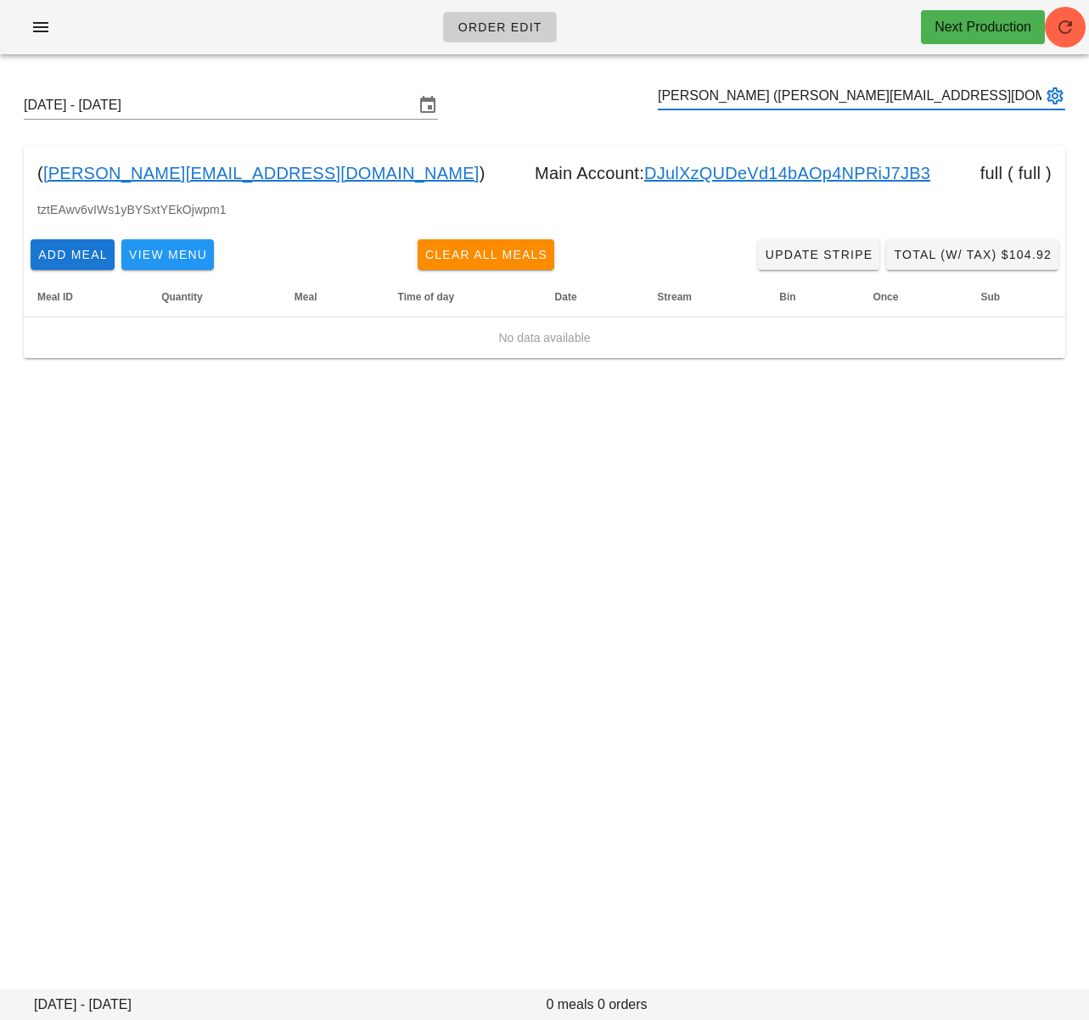
type input "Michelle Hubble (michelle_hubble@hotmail.com)"
click at [767, 171] on link "DJulXzQUDeVd14bAOp4NPRiJ7JB3" at bounding box center [787, 173] width 286 height 27
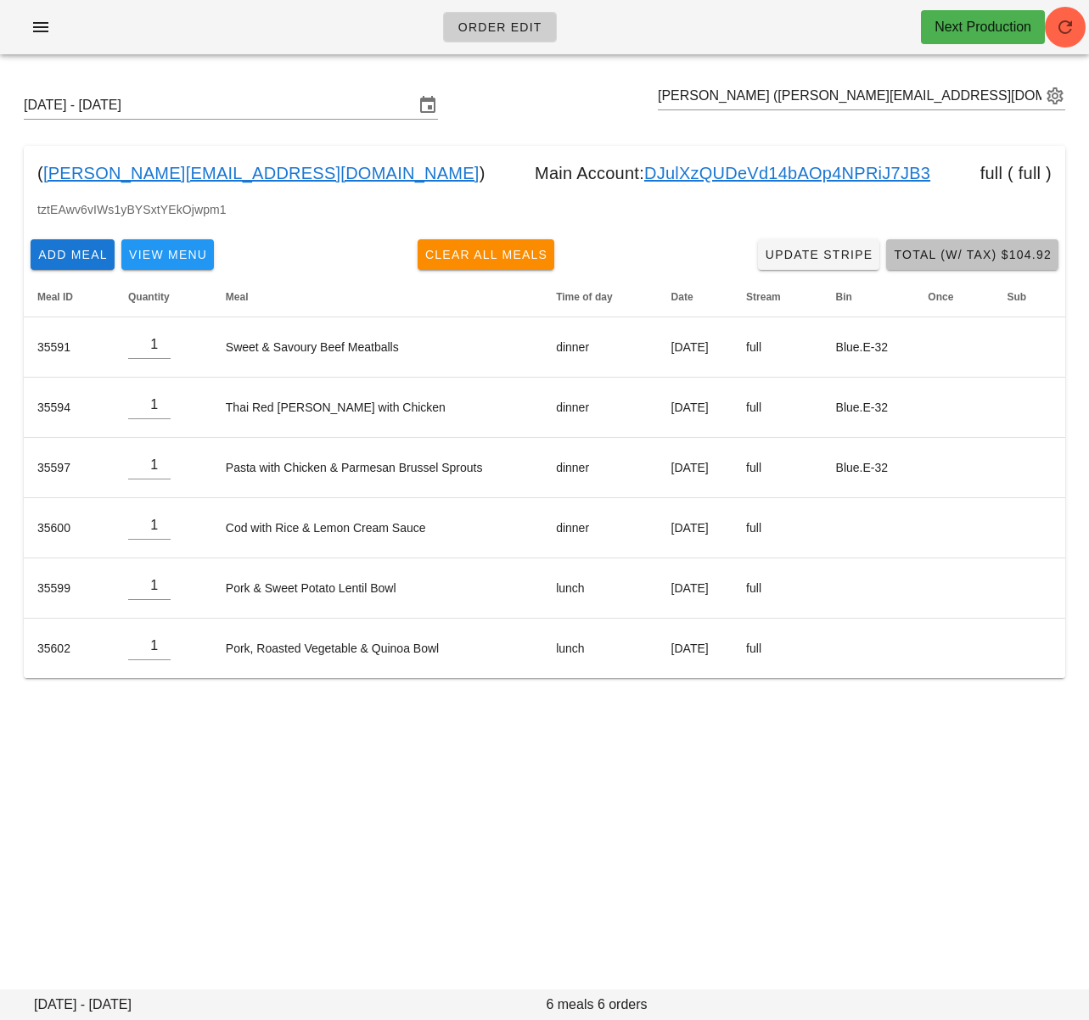
click at [941, 252] on span "Total (w/ Tax) $104.92" at bounding box center [972, 255] width 159 height 14
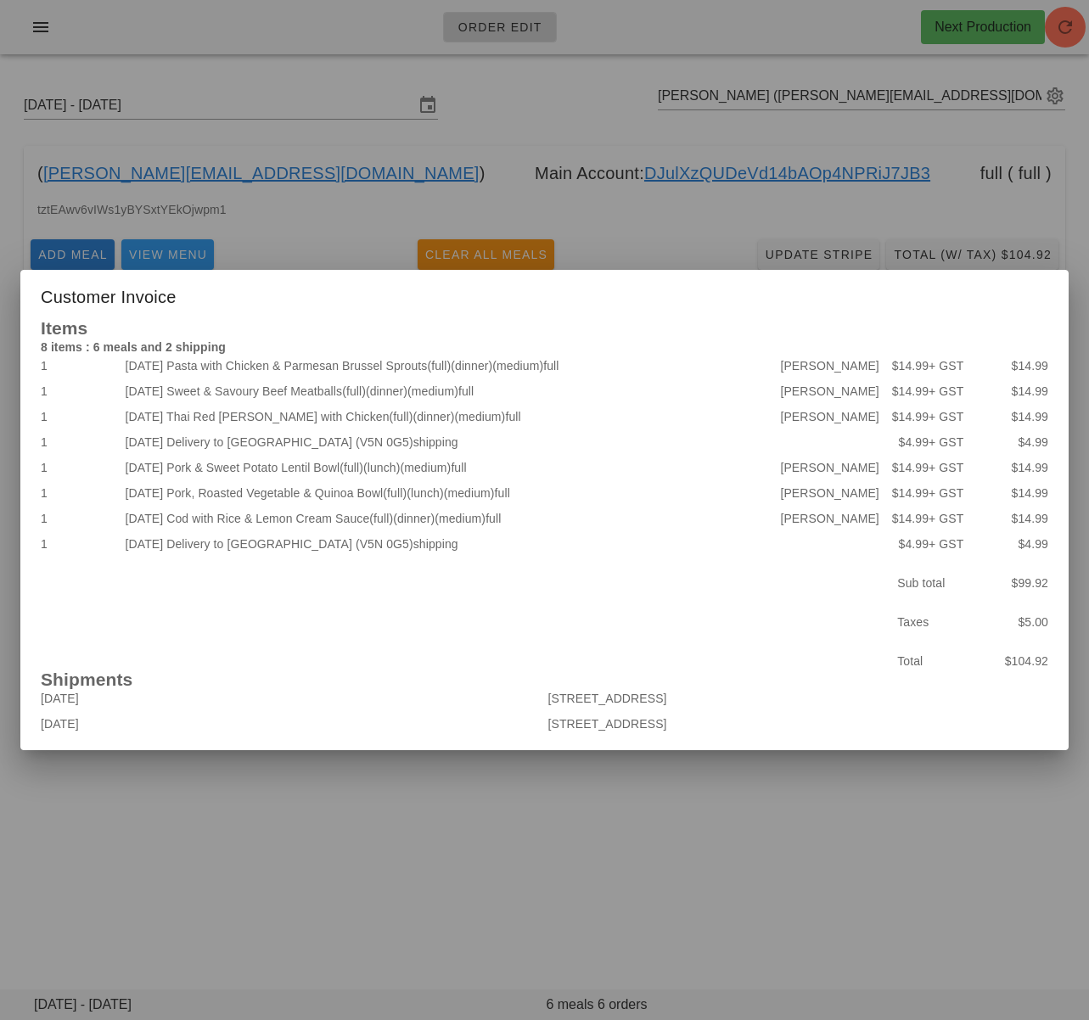
click at [524, 855] on div at bounding box center [544, 510] width 1089 height 1020
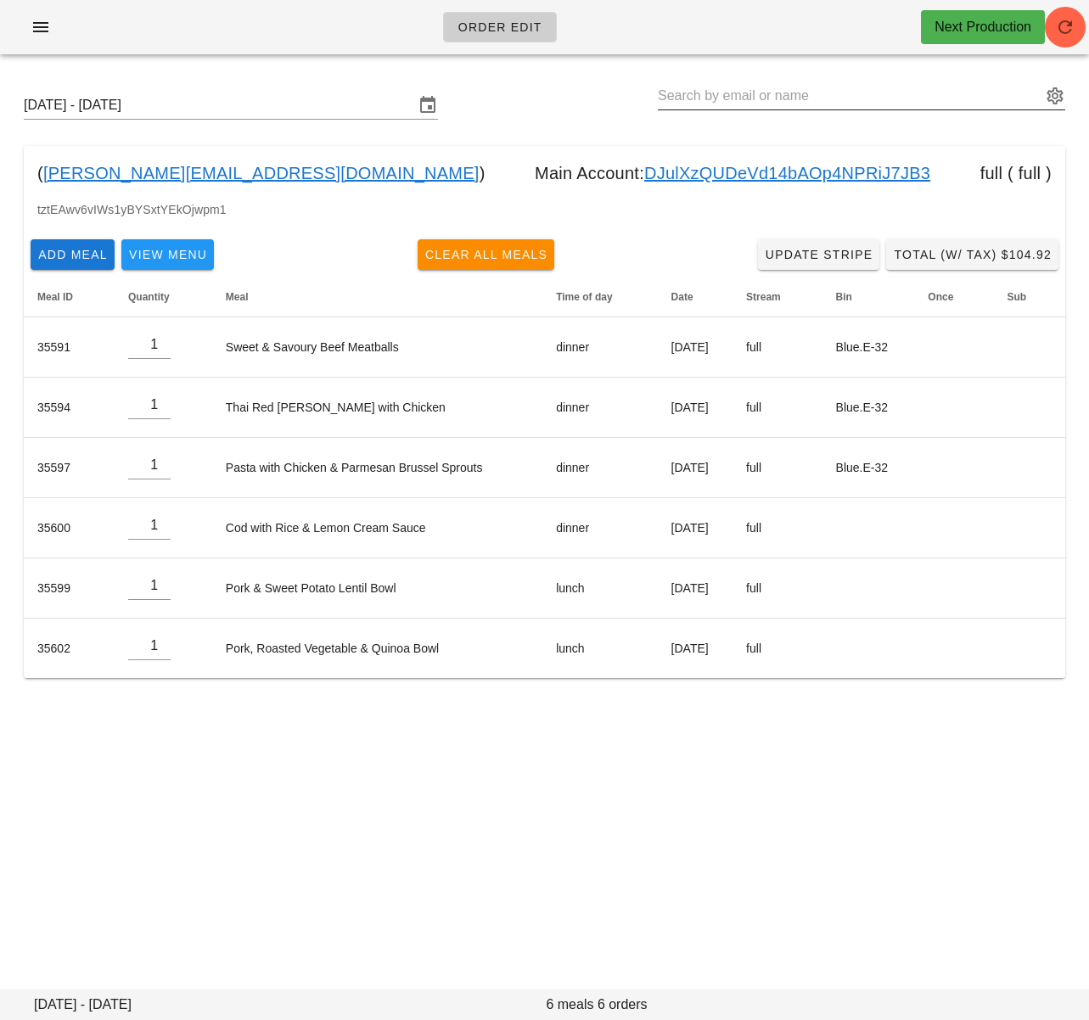
click at [768, 93] on input "text" at bounding box center [850, 95] width 384 height 27
paste input "Amrit Manhas"
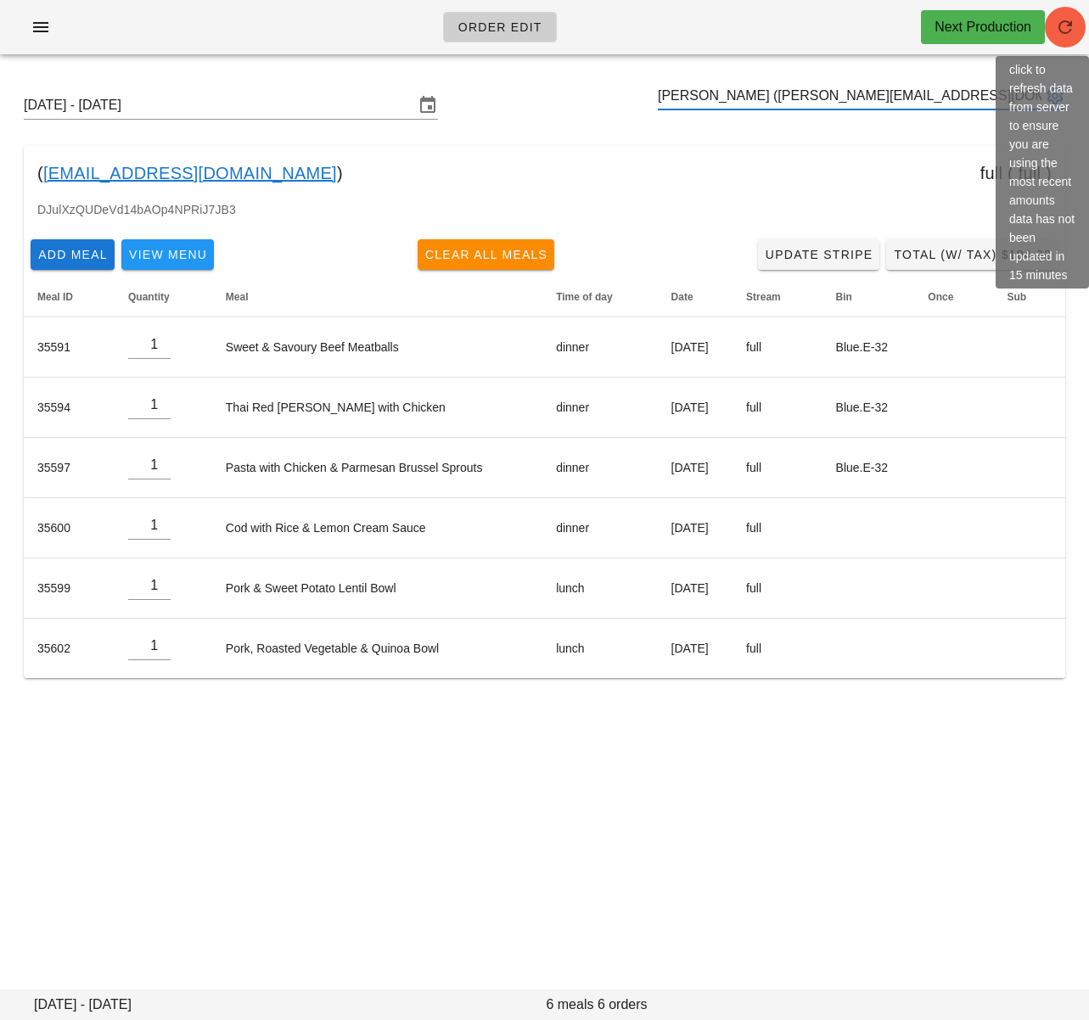
type input "[PERSON_NAME] ([PERSON_NAME][EMAIL_ADDRESS][DOMAIN_NAME])"
click at [1078, 29] on span "button" at bounding box center [1065, 27] width 41 height 20
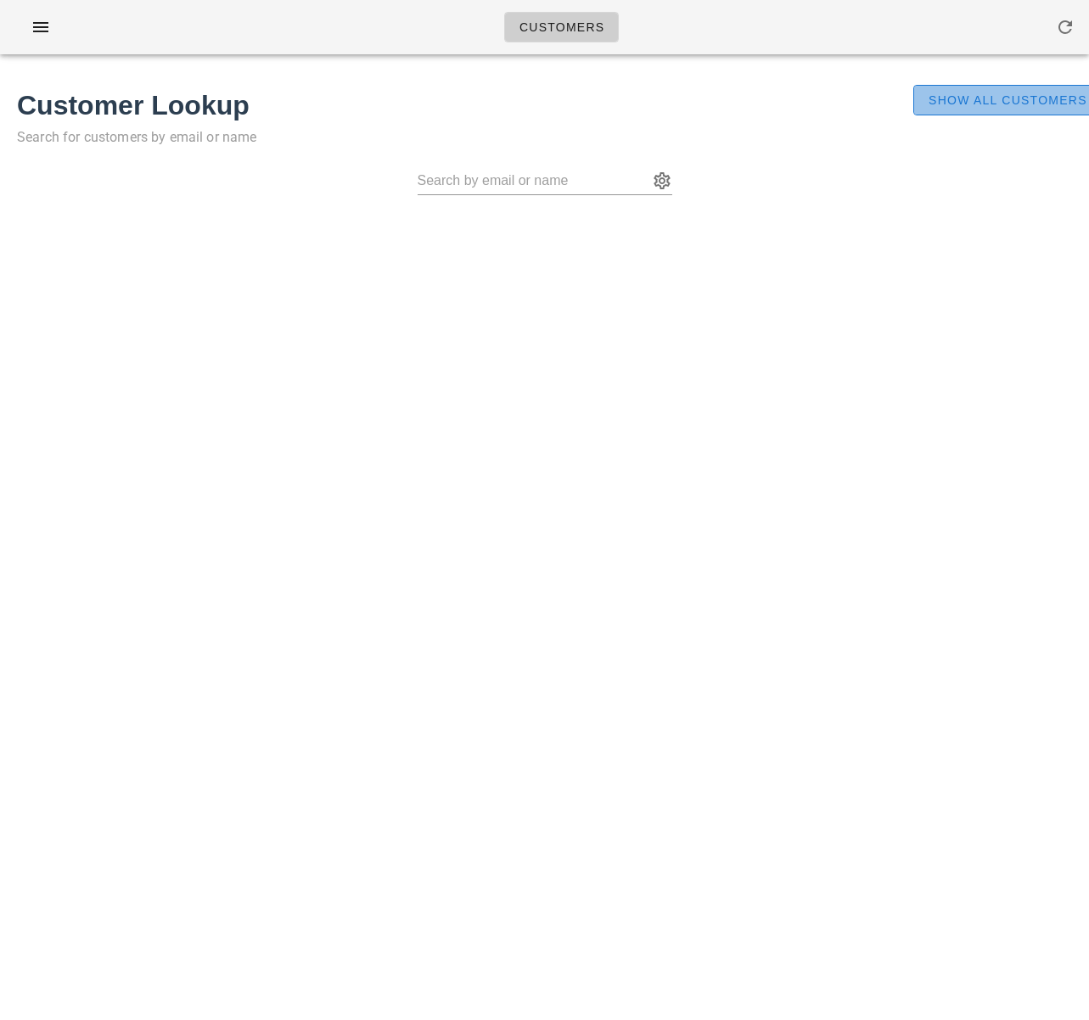
click at [928, 101] on span "Show All Customers" at bounding box center [1008, 100] width 160 height 14
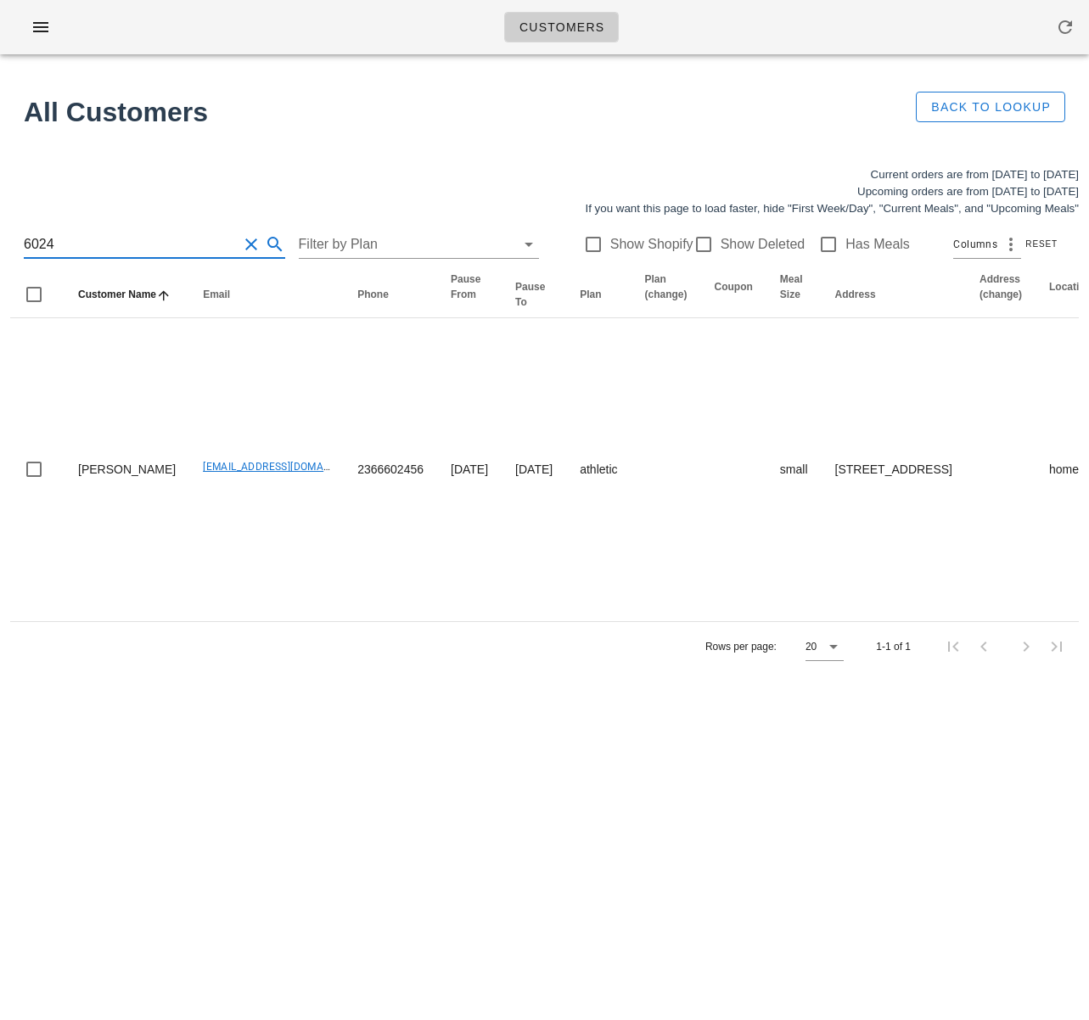
drag, startPoint x: 78, startPoint y: 238, endPoint x: -7, endPoint y: 233, distance: 85.0
click at [0, 233] on html "Customers No customers found for your search. All Customers Back to Lookup Curr…" at bounding box center [544, 510] width 1089 height 1020
paste input "[PERSON_NAME]"
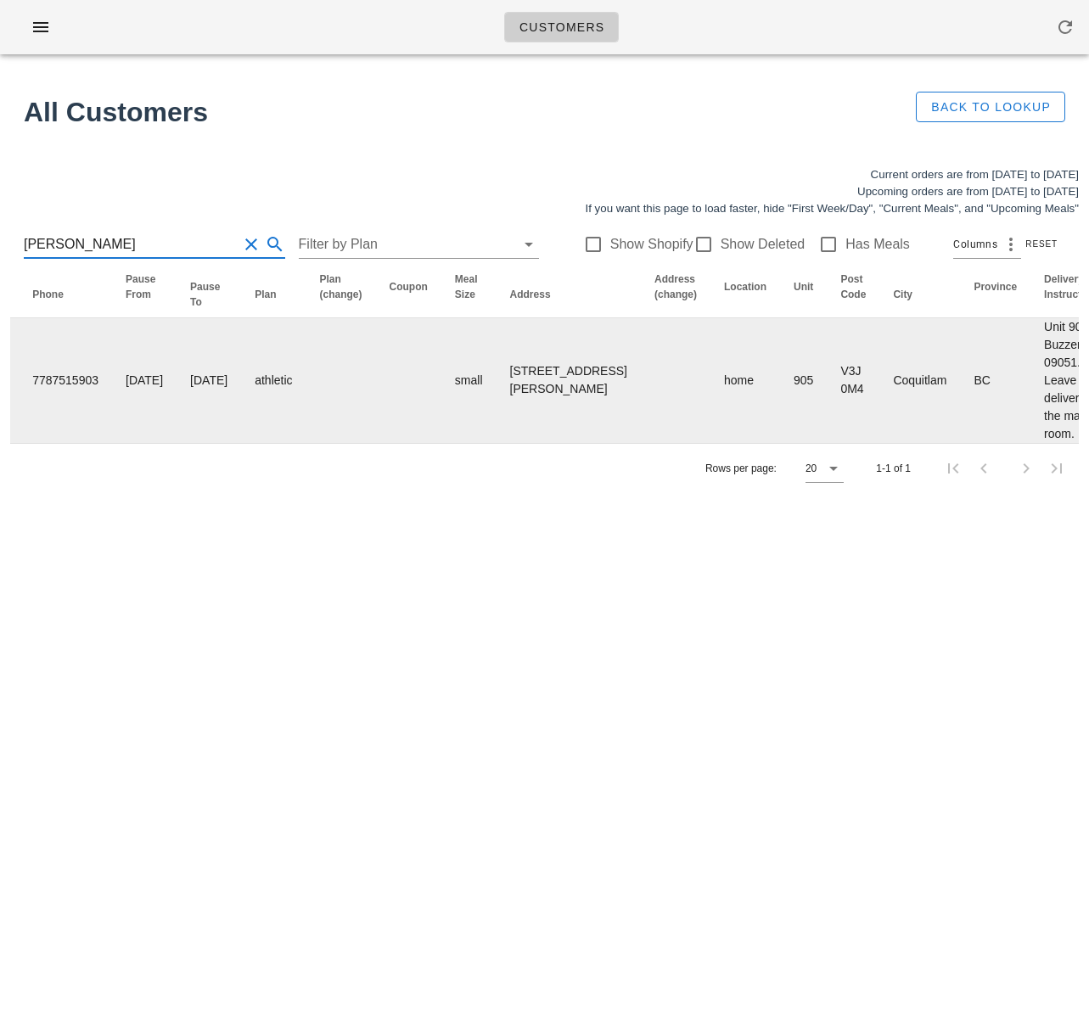
scroll to position [0, 1043]
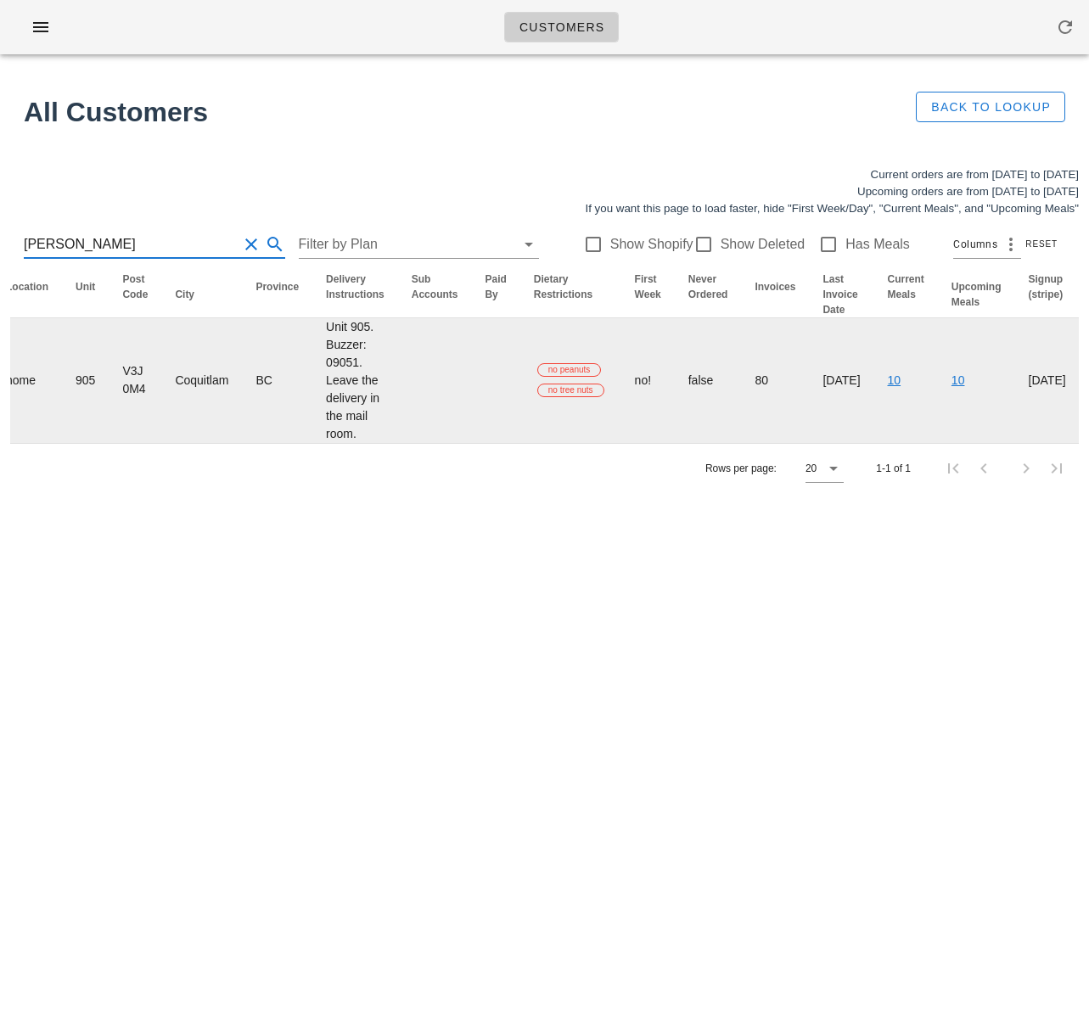
type input "[PERSON_NAME]"
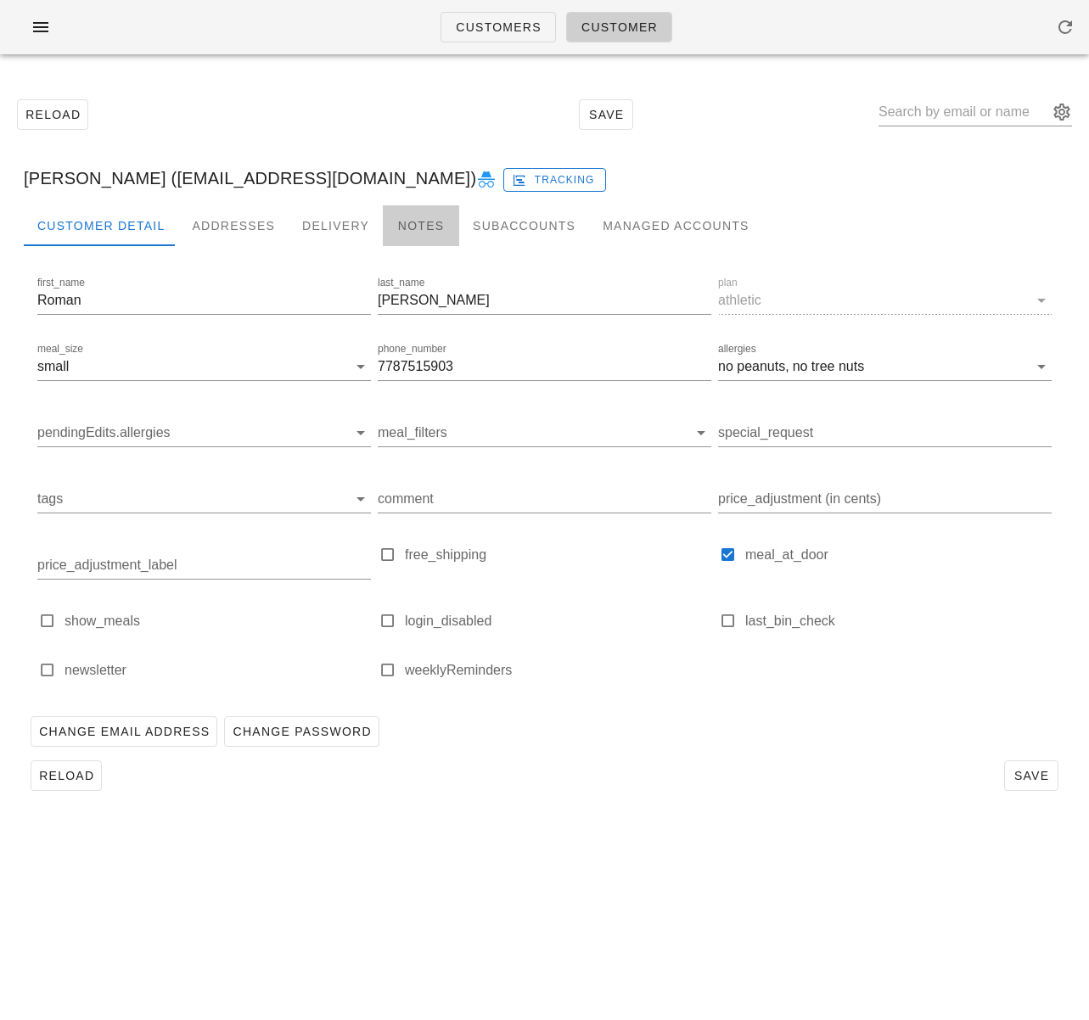
click at [404, 226] on div "Notes" at bounding box center [421, 225] width 76 height 41
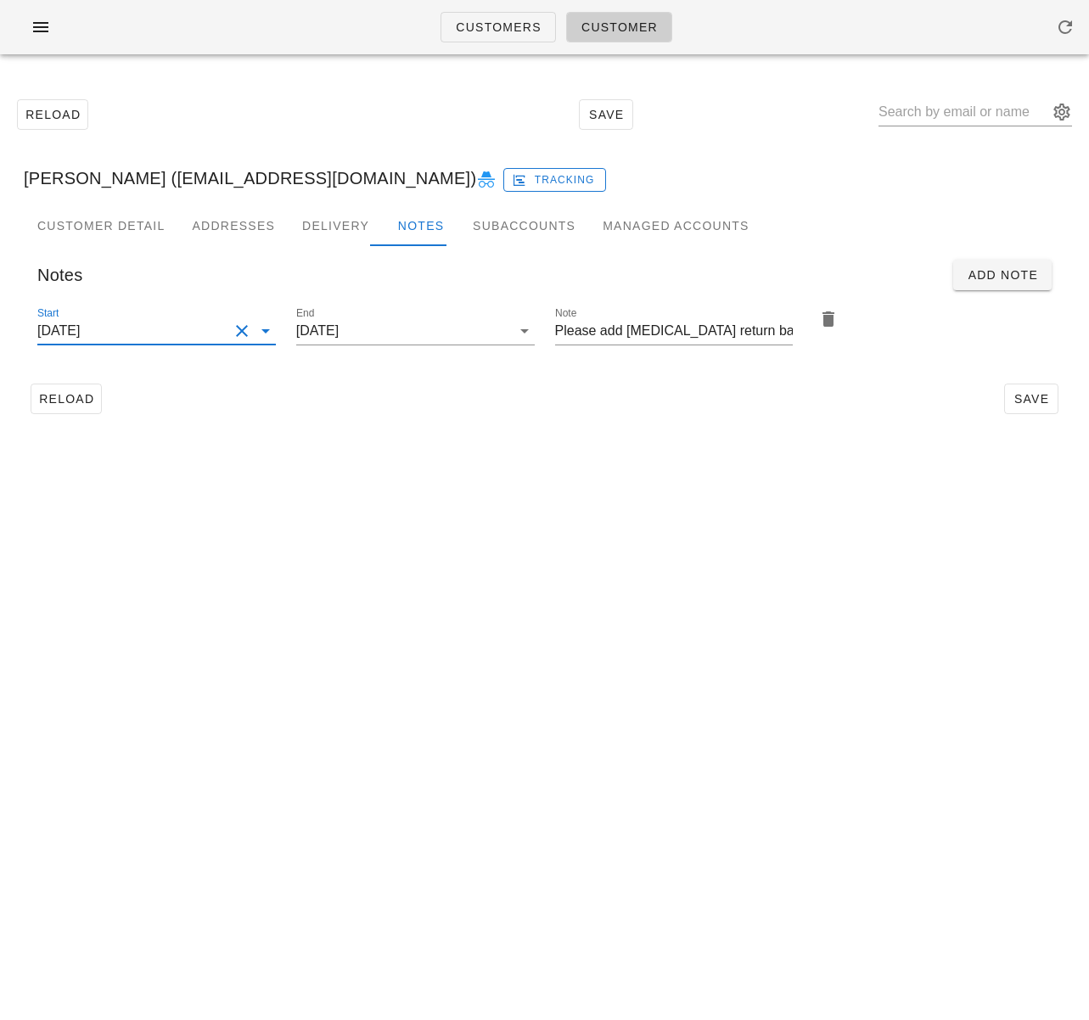
click at [199, 334] on input "[DATE]" at bounding box center [132, 330] width 191 height 27
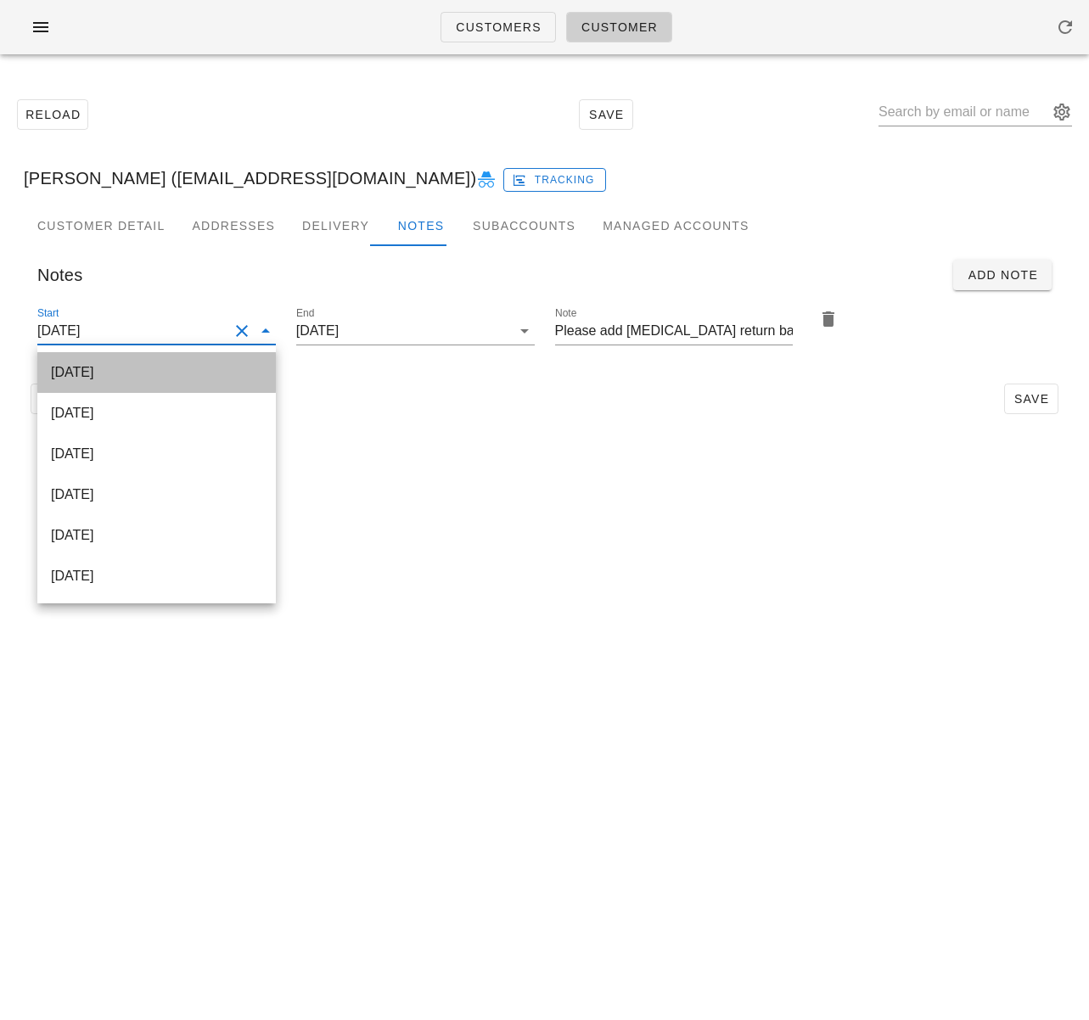
click at [194, 374] on div "[DATE]" at bounding box center [156, 372] width 211 height 16
type input "[DATE]"
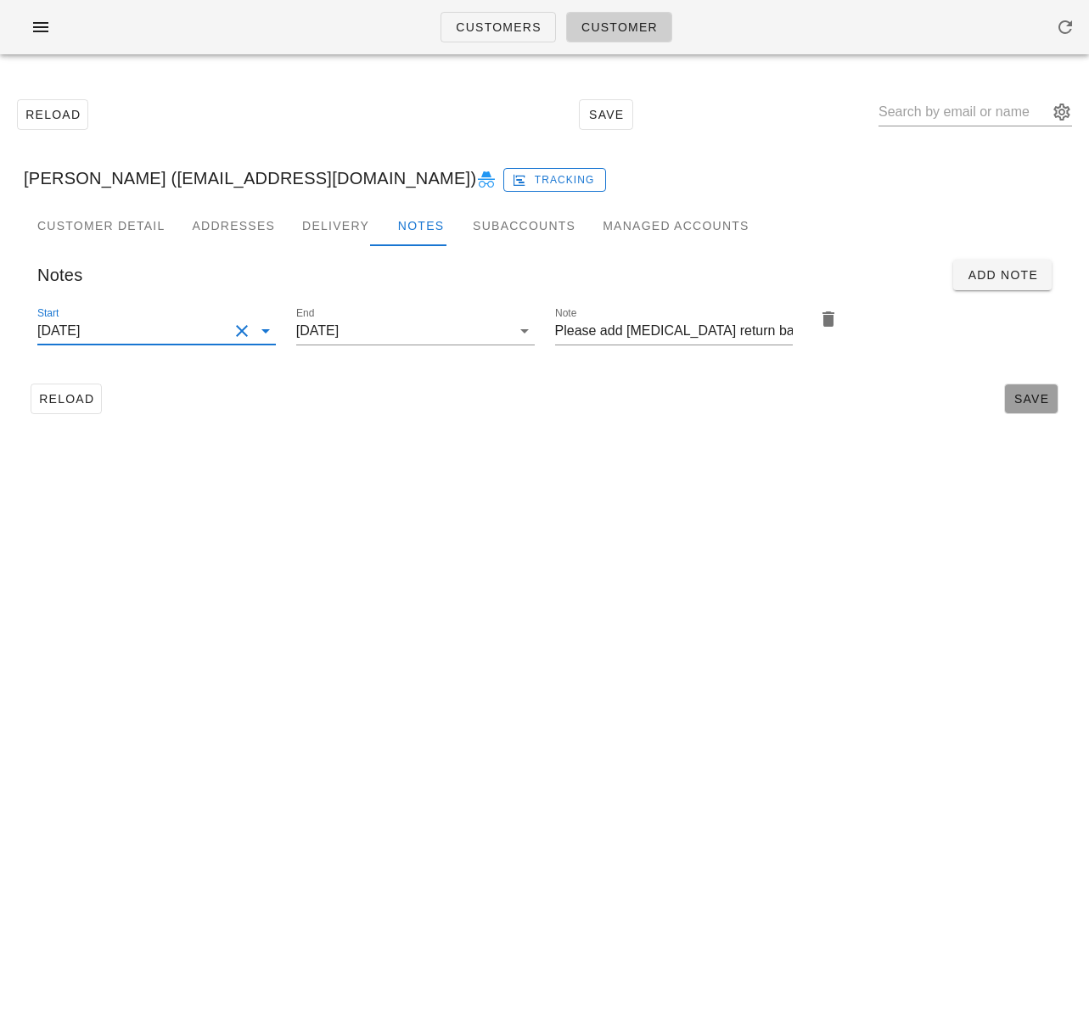
click at [1025, 390] on button "Save" at bounding box center [1031, 399] width 54 height 31
click at [79, 402] on span "Reload" at bounding box center [66, 399] width 56 height 14
click at [77, 392] on span "Reload" at bounding box center [66, 399] width 56 height 14
click at [930, 109] on input "text" at bounding box center [964, 111] width 170 height 27
paste input "[PERSON_NAME]"
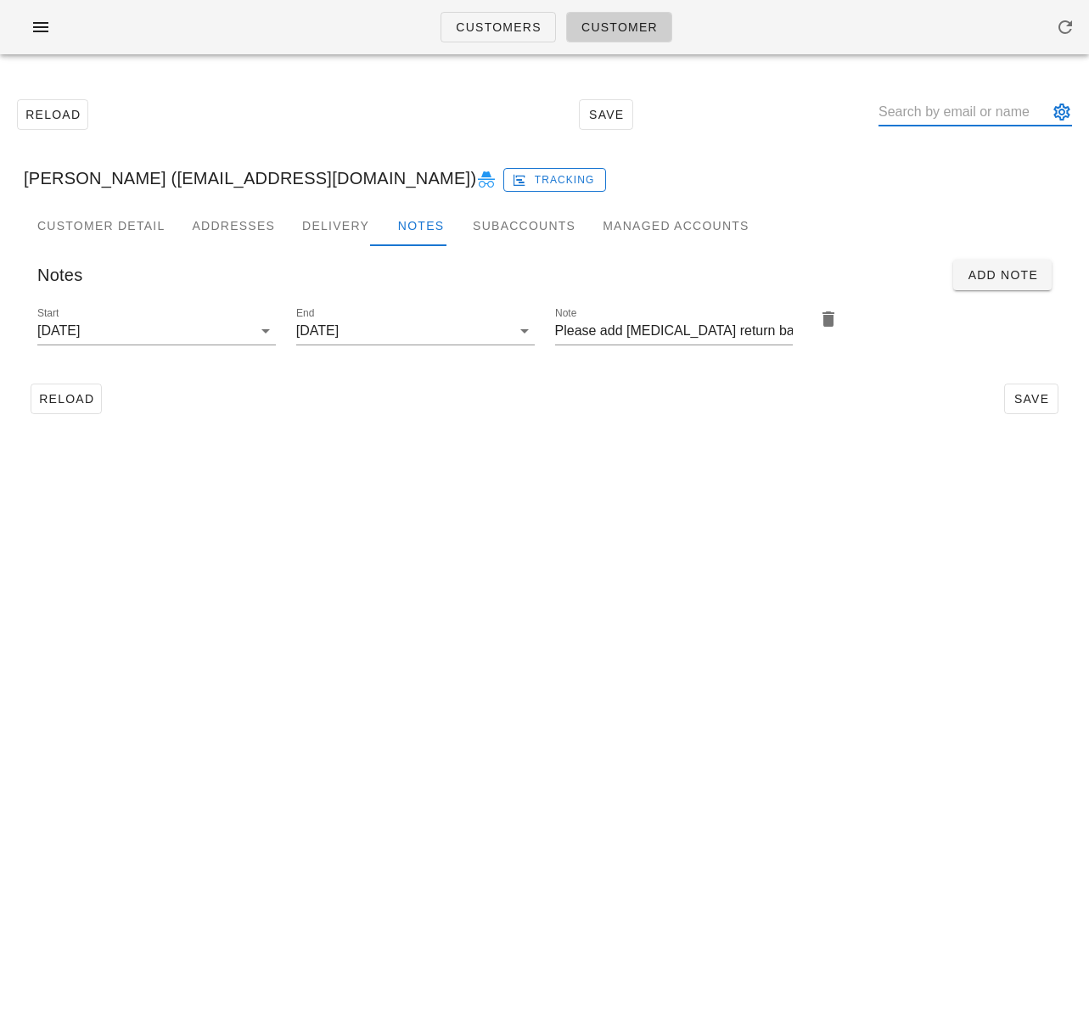
type input "[PERSON_NAME]"
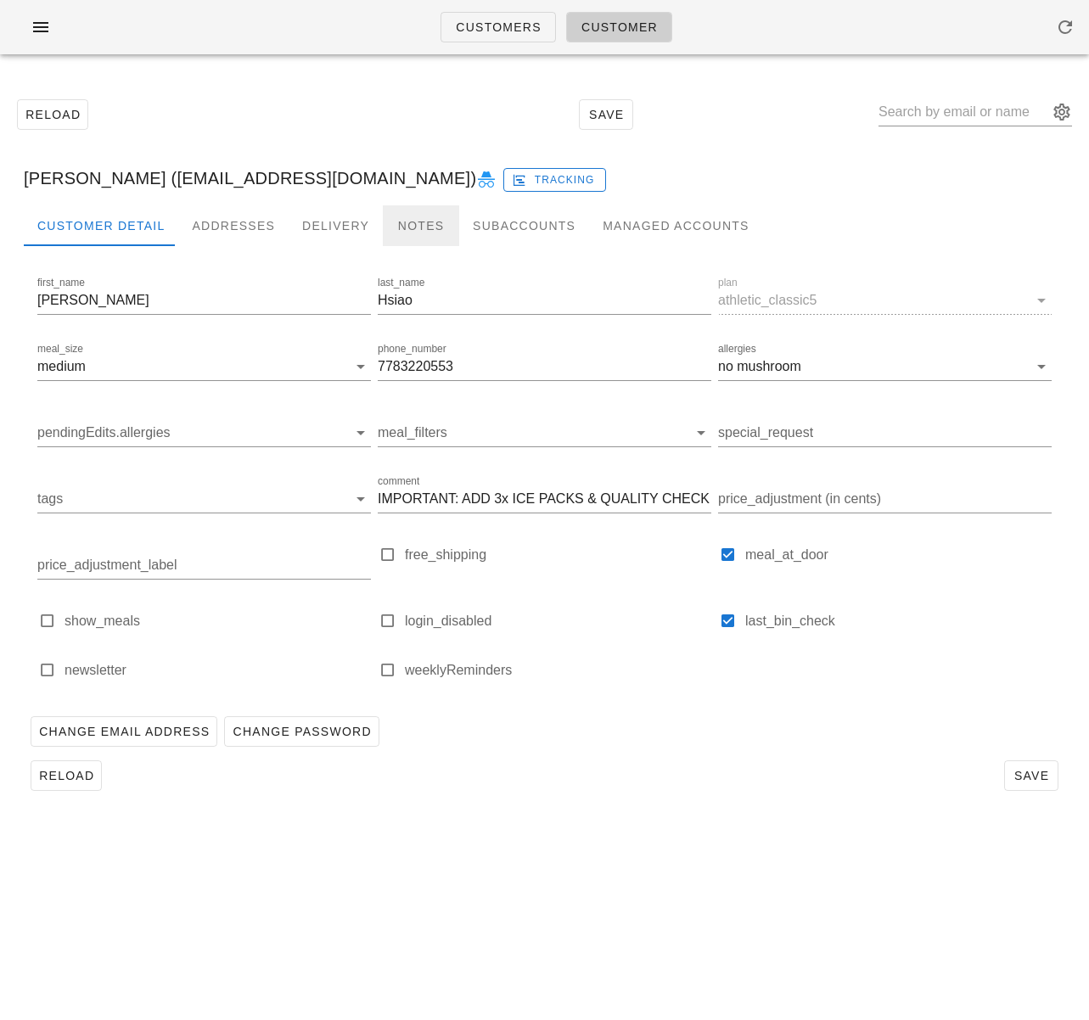
click at [432, 226] on div "Notes" at bounding box center [421, 225] width 76 height 41
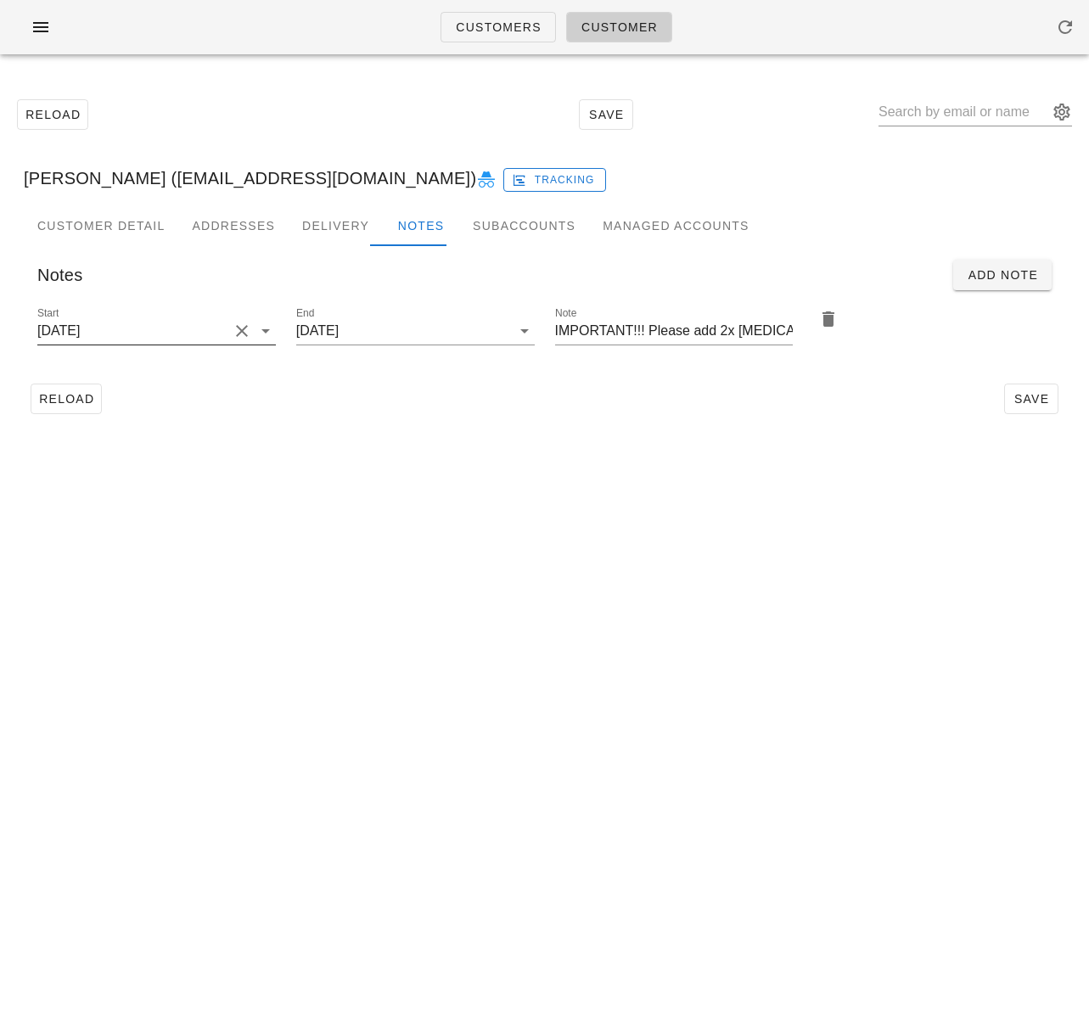
click at [197, 331] on input "[DATE]" at bounding box center [132, 330] width 191 height 27
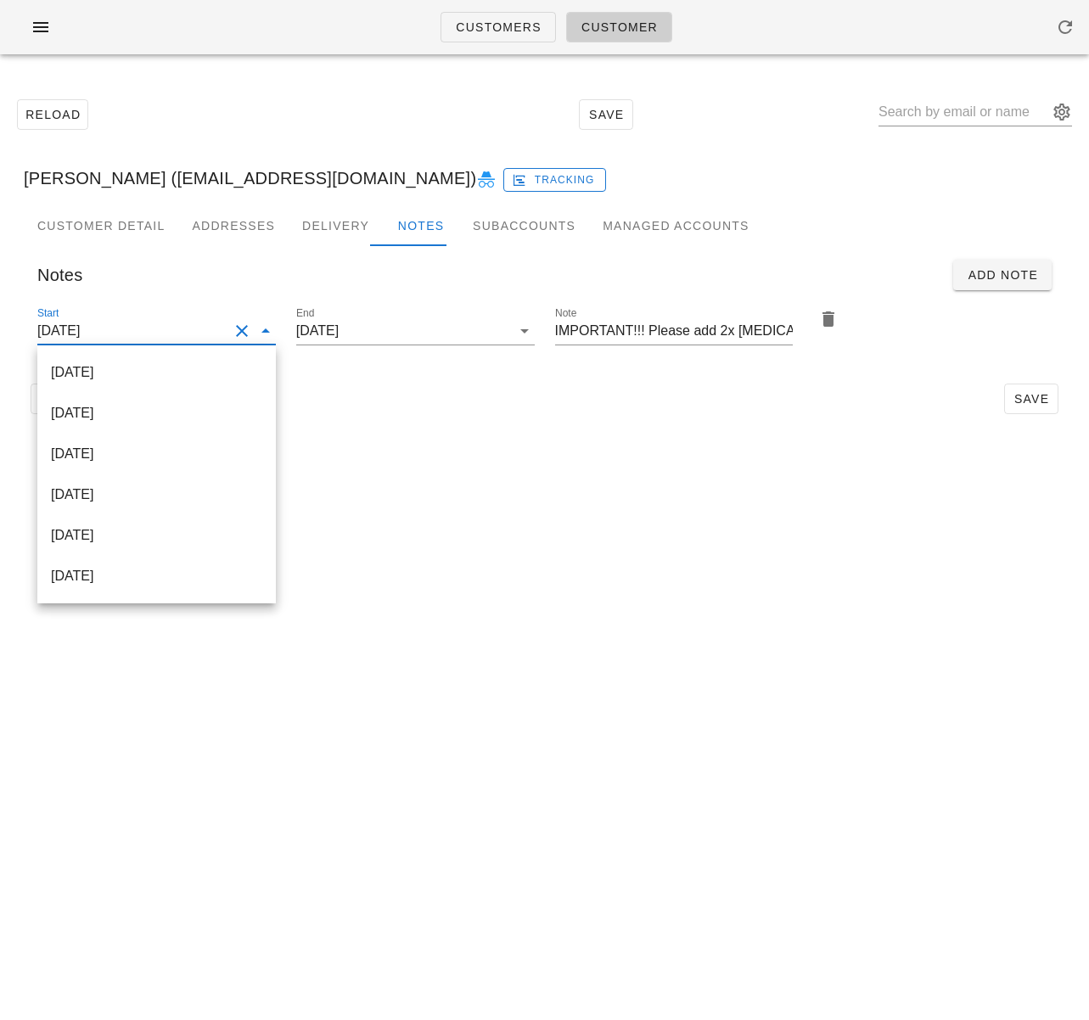
click at [204, 374] on div "2025-10-12" at bounding box center [156, 372] width 211 height 16
type input "2025-10-12"
click at [611, 330] on input "IMPORTANT!!! Please add 2x ice pack return bag!" at bounding box center [674, 330] width 239 height 27
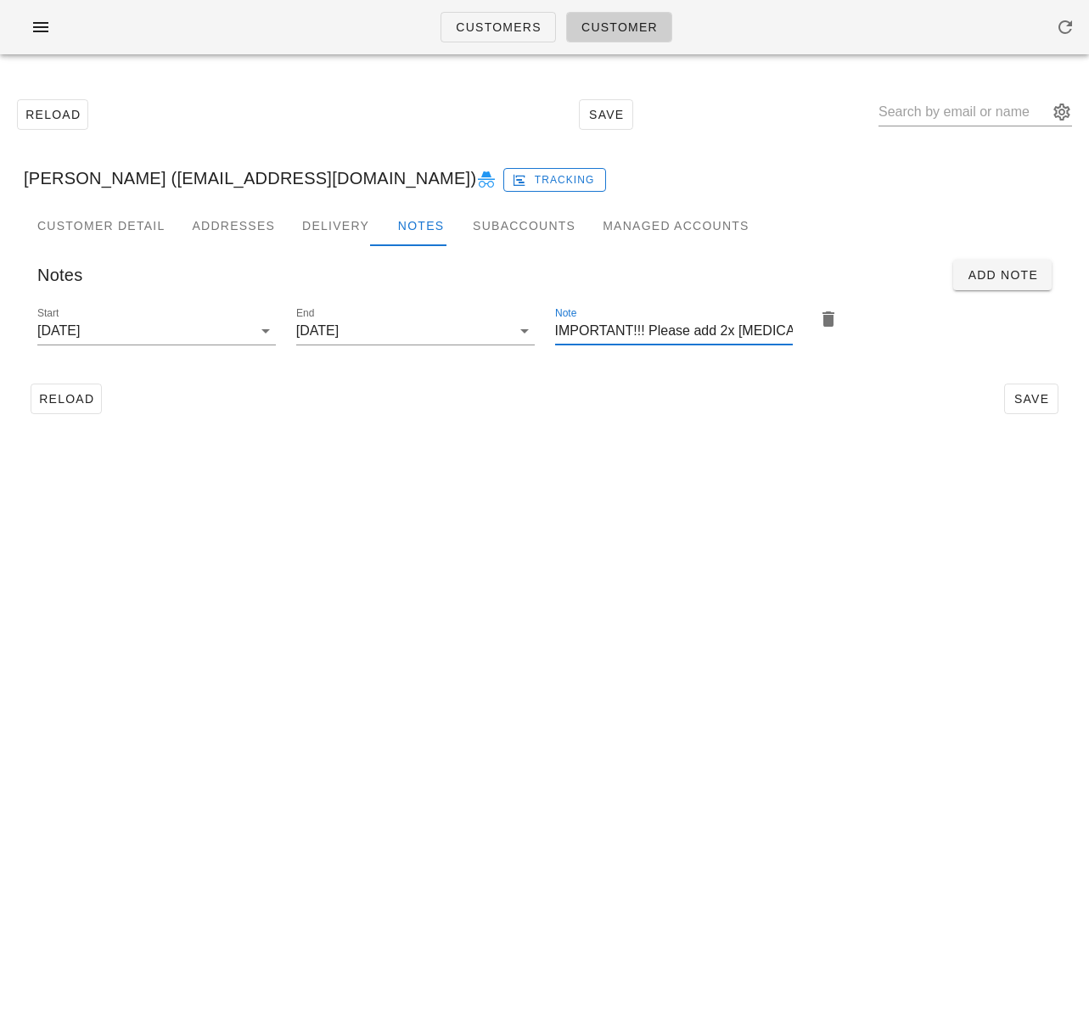
click at [724, 333] on input "IMPORTANT!!! Please add 2x ice pack return bag!" at bounding box center [674, 330] width 239 height 27
drag, startPoint x: 730, startPoint y: 333, endPoint x: 717, endPoint y: 330, distance: 13.0
click at [719, 331] on input "IMPORTANT!!! Please add 2x ice pack return bag!" at bounding box center [674, 330] width 239 height 27
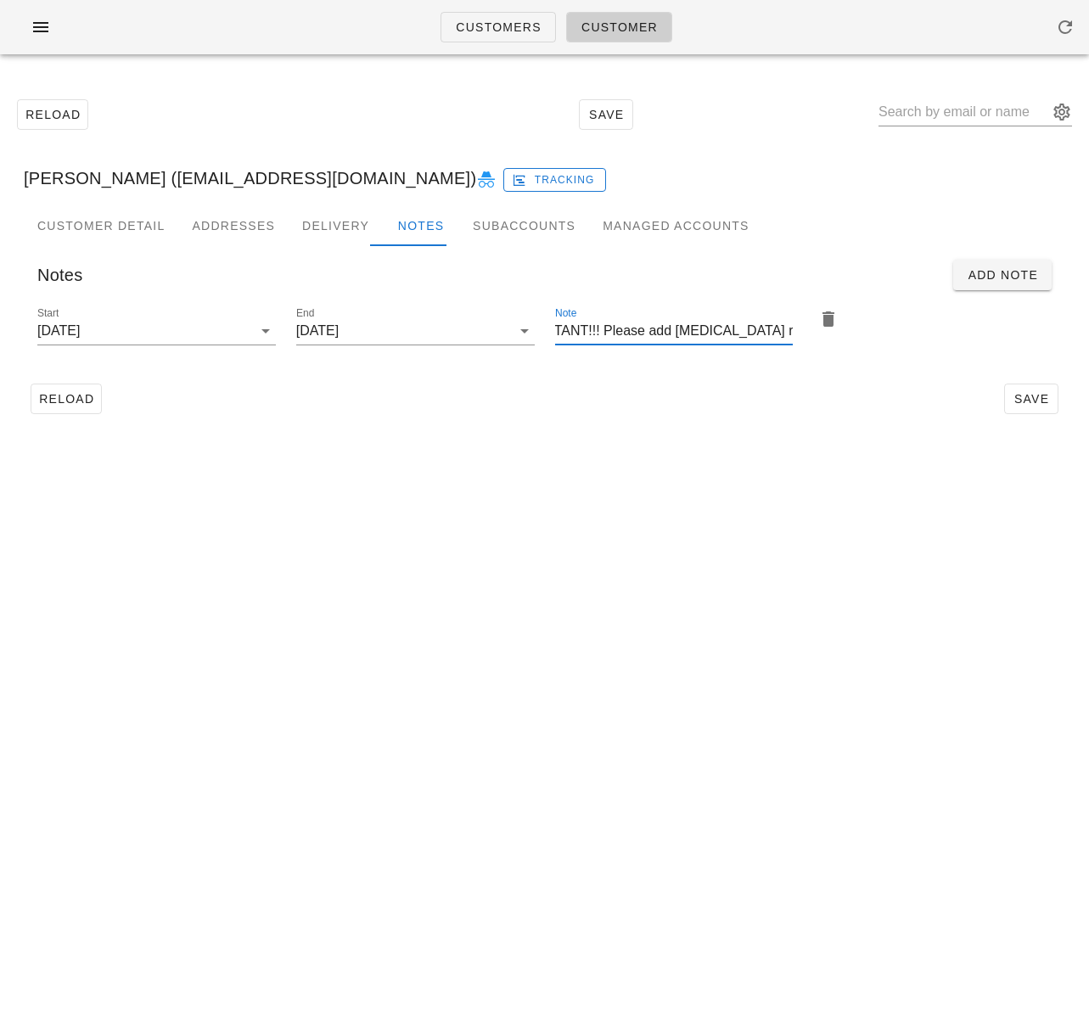
drag, startPoint x: 718, startPoint y: 331, endPoint x: 879, endPoint y: 319, distance: 161.7
click at [879, 319] on div "Start 2025-10-12 End 2025-10-12 Note IMPORTANT!!! Please add ice pack return ba…" at bounding box center [544, 334] width 1035 height 80
drag, startPoint x: 711, startPoint y: 334, endPoint x: 654, endPoint y: 368, distance: 65.1
click at [510, 334] on div "Start 2025-10-12 End 2025-10-12 Note IMPORTANT!!! Please add ice pack return ba…" at bounding box center [544, 334] width 1035 height 80
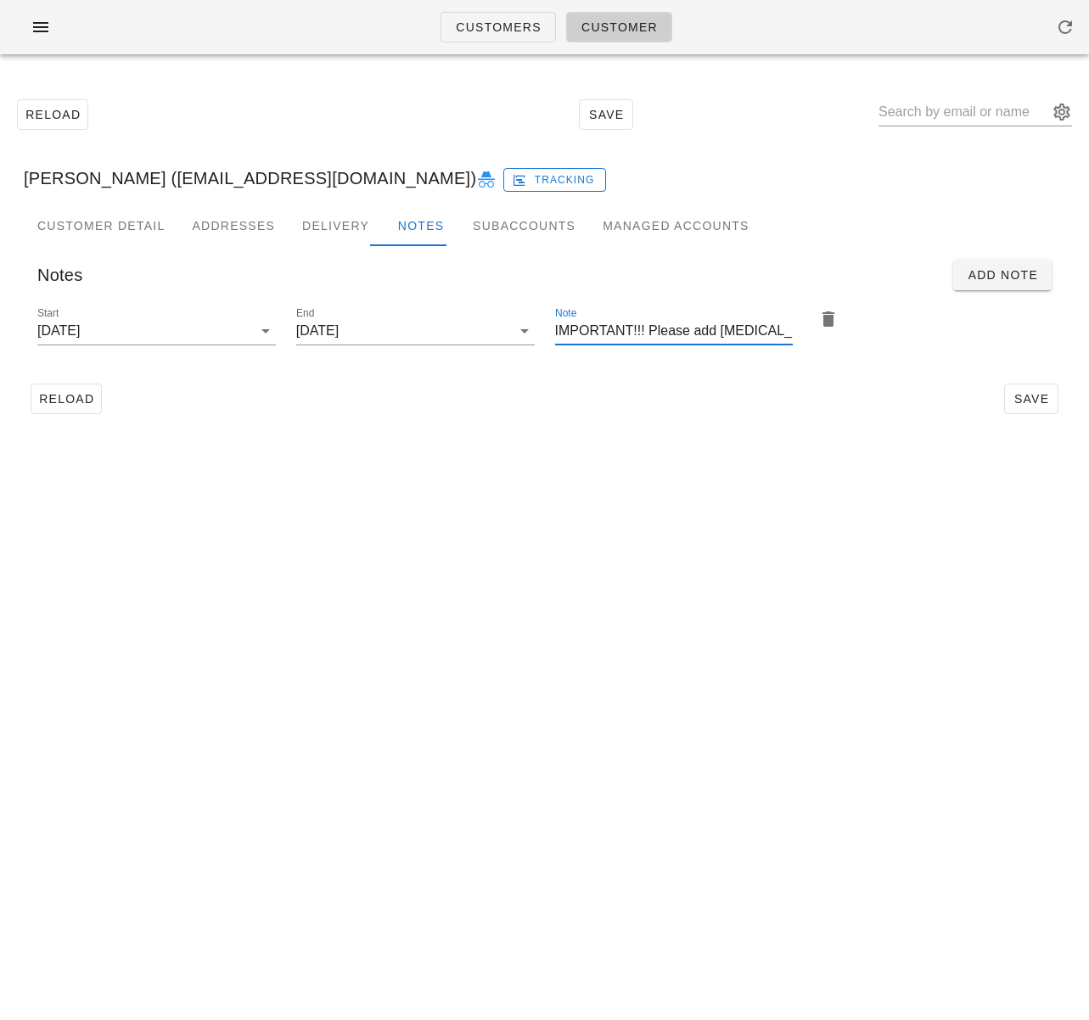
type input "IMPORTANT!!! Please add ice pack return bag!"
click at [656, 368] on div "Note IMPORTANT!!! Please add ice pack return bag!" at bounding box center [674, 334] width 259 height 80
click at [1042, 402] on span "Save" at bounding box center [1031, 399] width 39 height 14
click at [737, 424] on div "Customer Detail Addresses Delivery Notes Subaccounts Managed Accounts first_nam…" at bounding box center [544, 319] width 1069 height 229
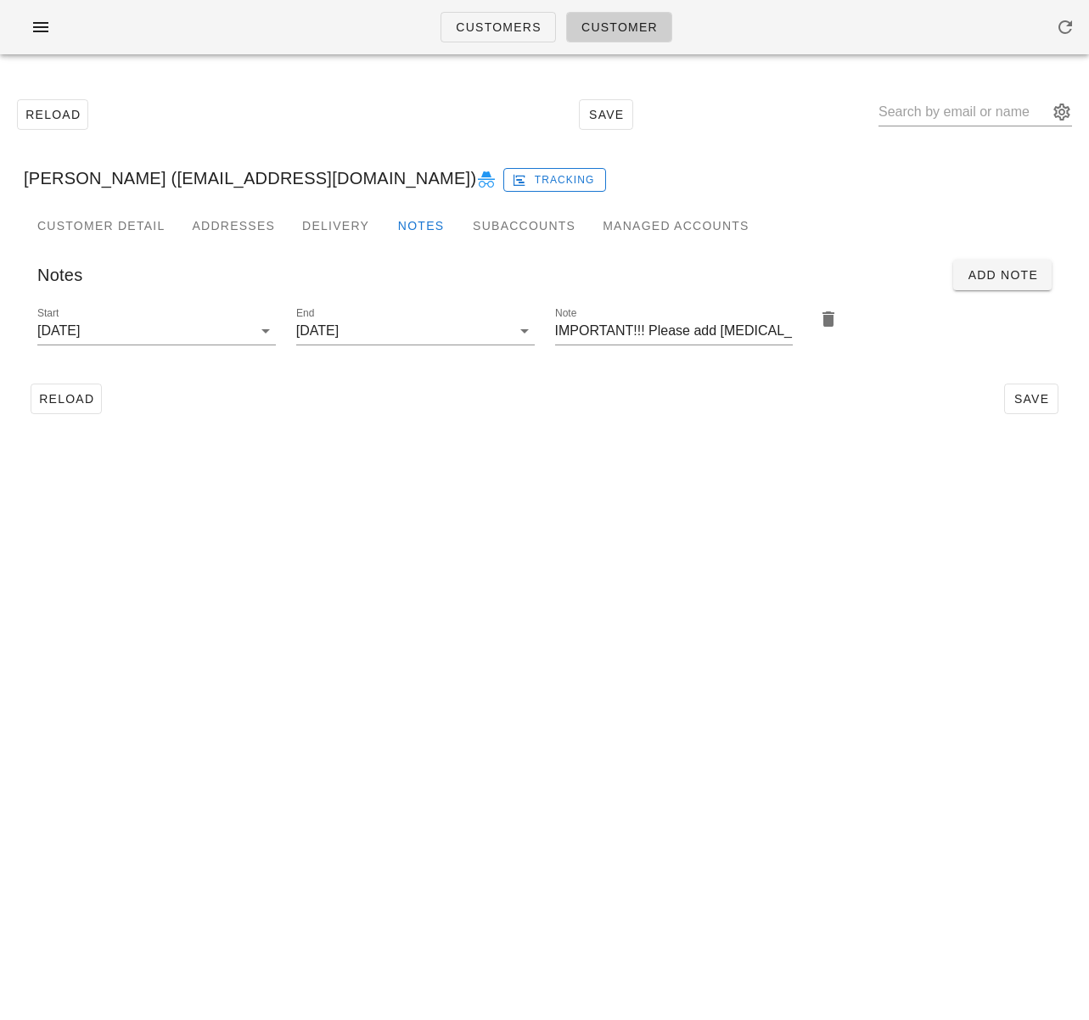
type input "Cindy Hsiao (cindyhcindyh89@gmail.com)"
click at [87, 403] on span "Reload" at bounding box center [66, 399] width 56 height 14
click at [931, 119] on input "text" at bounding box center [964, 111] width 170 height 27
paste input "Jalisha Yap"
type input "Jalisha Yap"
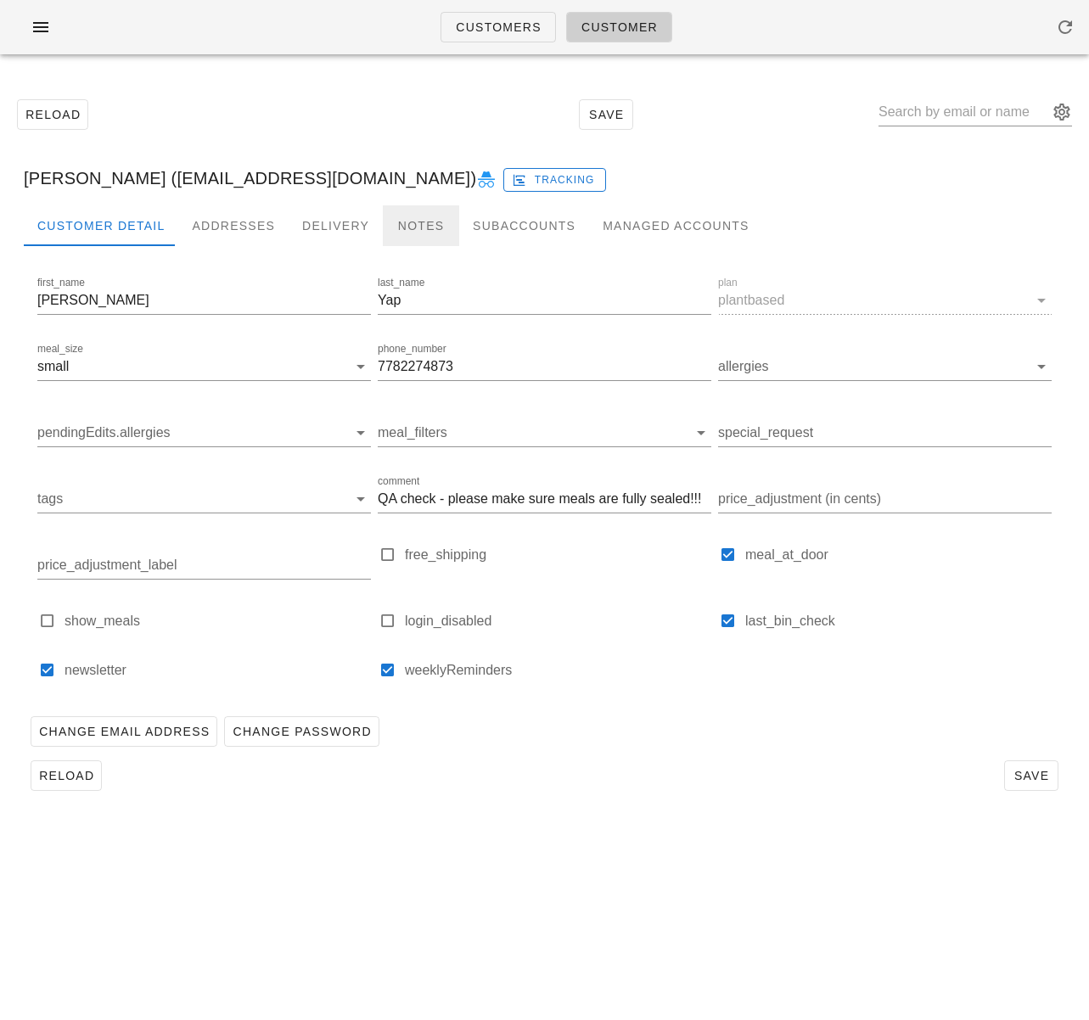
click at [410, 225] on div "Notes" at bounding box center [421, 225] width 76 height 41
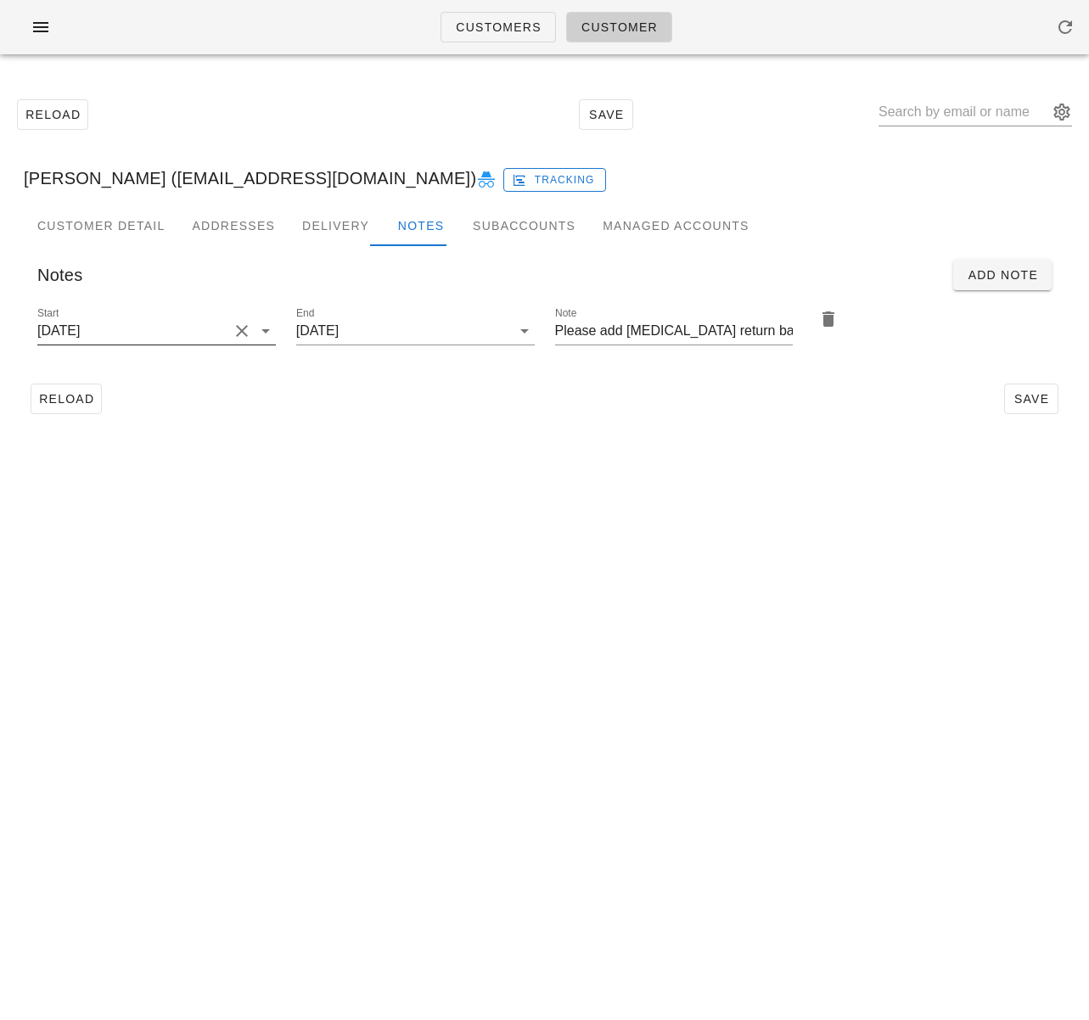
drag, startPoint x: 191, startPoint y: 329, endPoint x: 195, endPoint y: 338, distance: 10.3
click at [191, 329] on input "2025-10-05" at bounding box center [132, 330] width 191 height 27
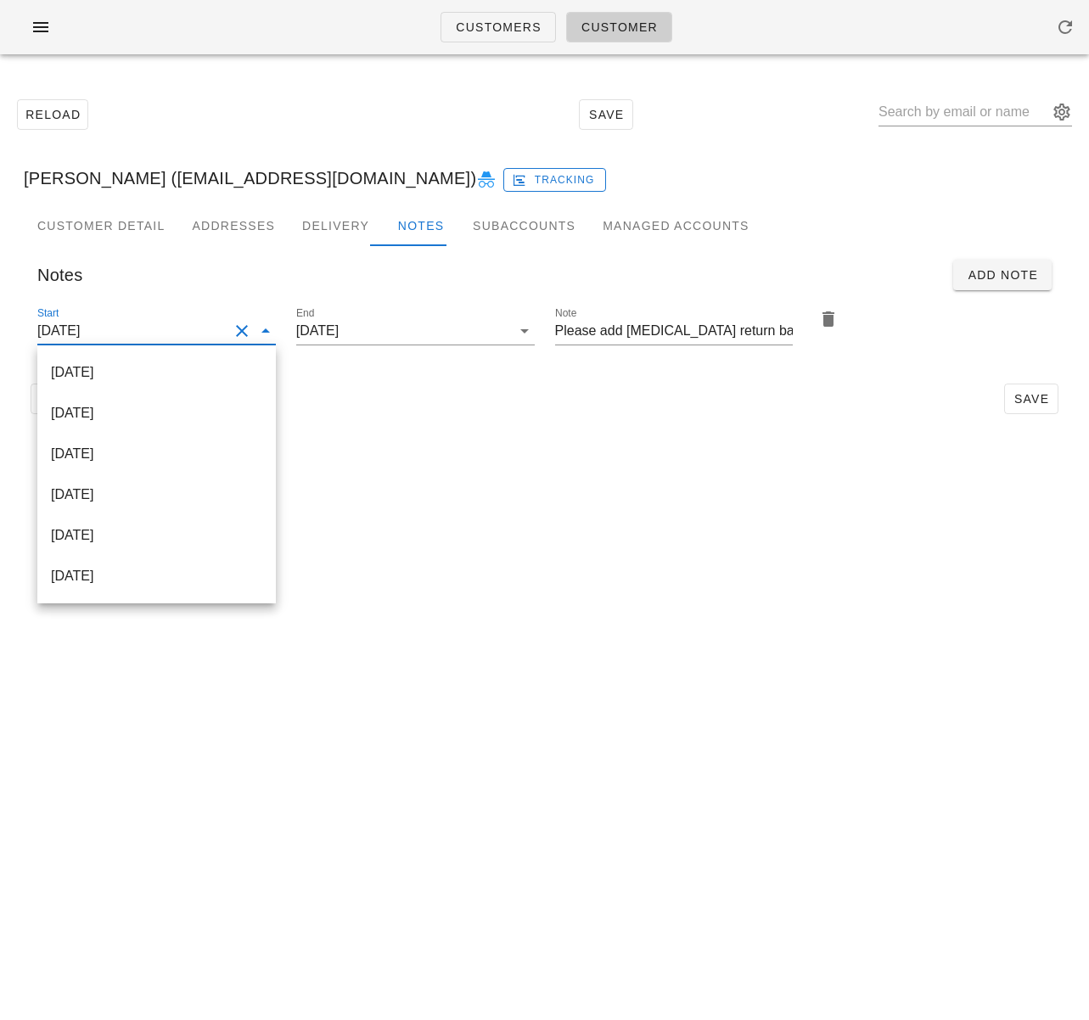
click at [211, 362] on div "2025-10-12" at bounding box center [156, 372] width 211 height 37
type input "2025-10-12"
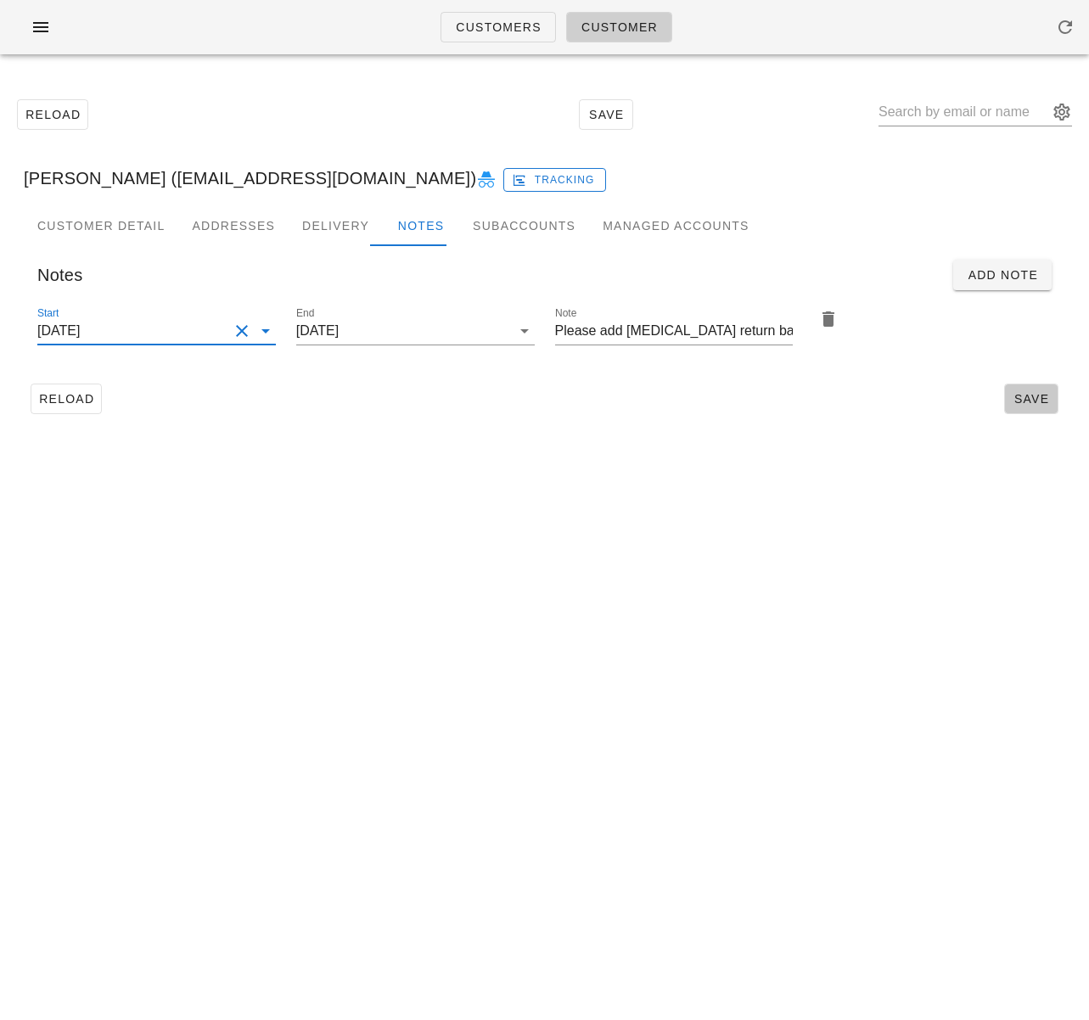
click at [1032, 392] on span "Save" at bounding box center [1031, 399] width 39 height 14
drag, startPoint x: 77, startPoint y: 404, endPoint x: 239, endPoint y: 381, distance: 163.7
click at [99, 402] on button "Reload" at bounding box center [66, 399] width 71 height 31
click at [954, 119] on input "text" at bounding box center [964, 111] width 170 height 27
paste input "Ruth Gill"
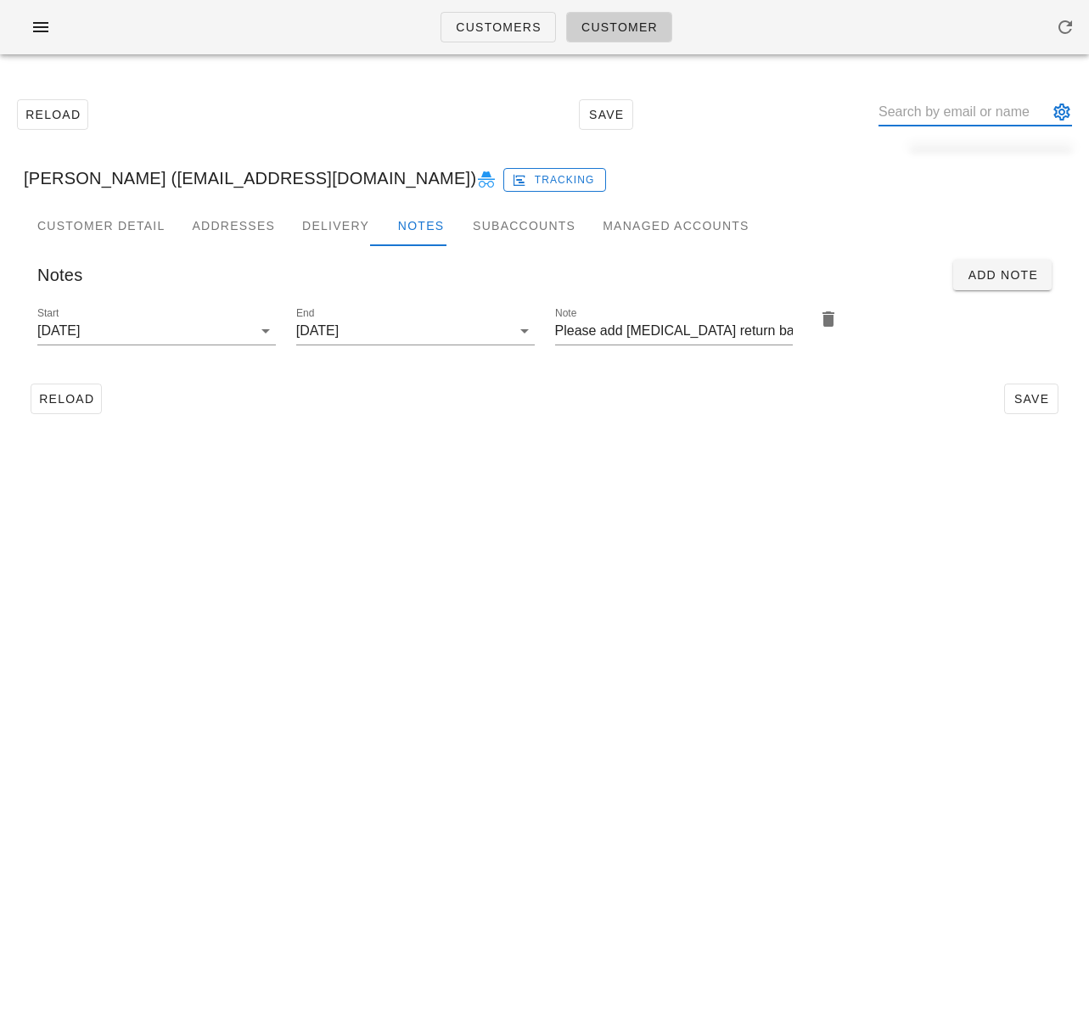
type input "Ruth Gill"
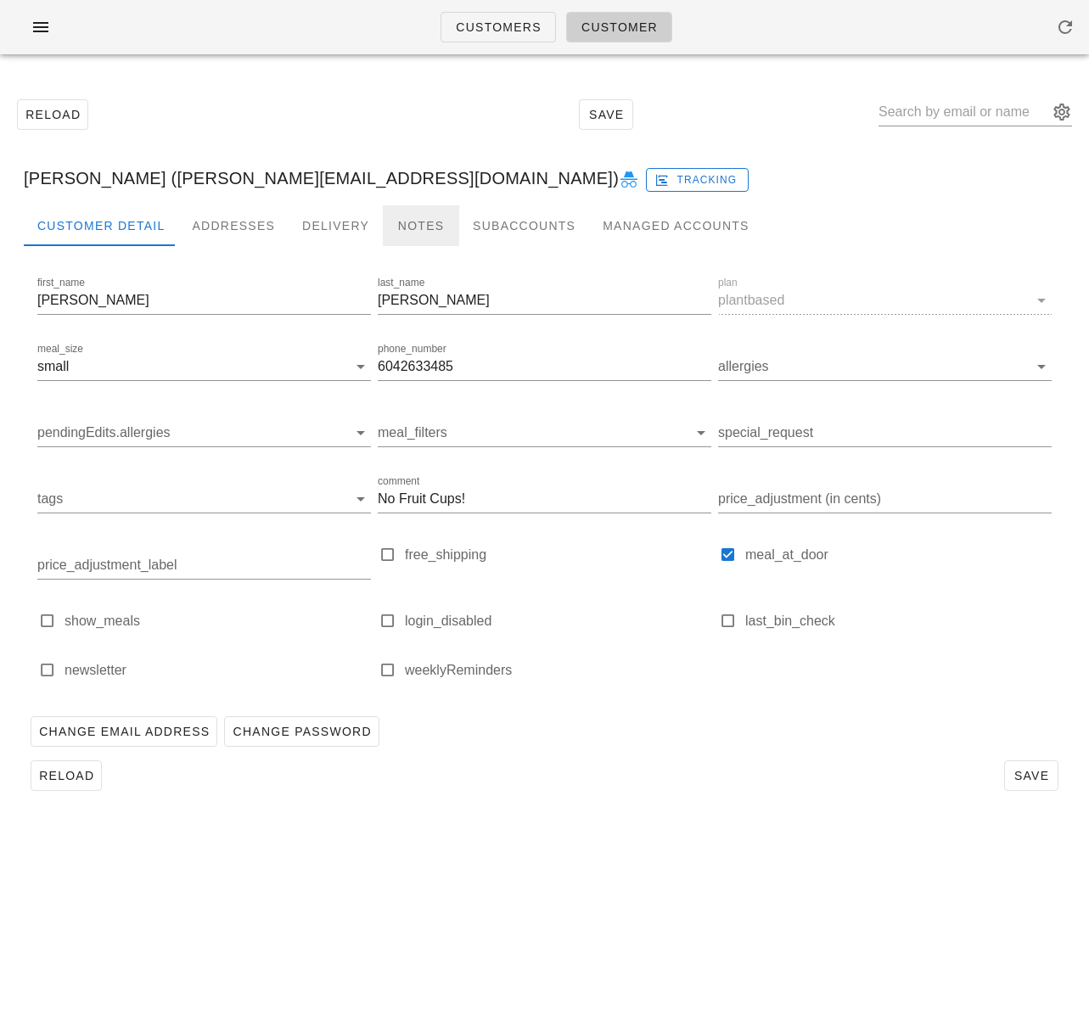
click at [395, 219] on div "Notes" at bounding box center [421, 225] width 76 height 41
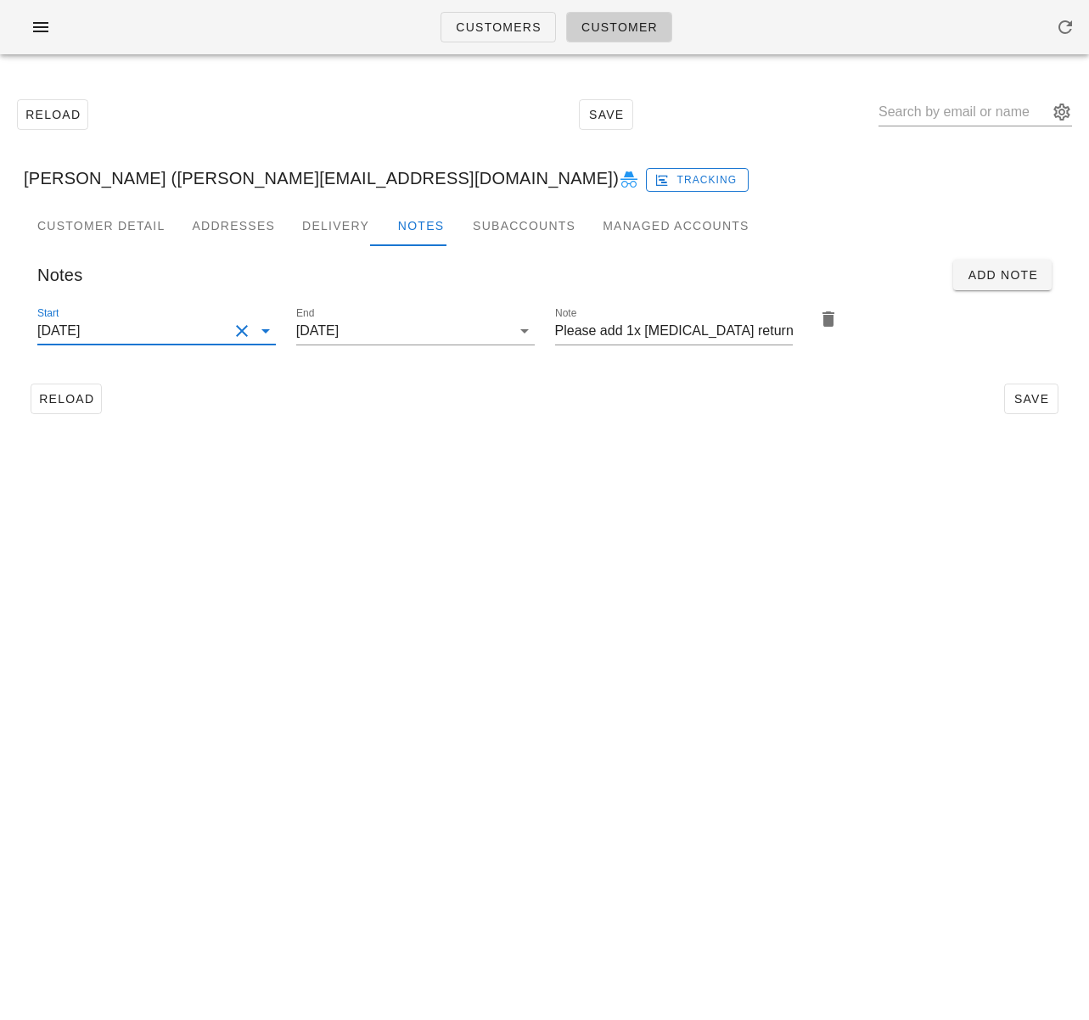
click at [198, 340] on input "[DATE]" at bounding box center [132, 330] width 191 height 27
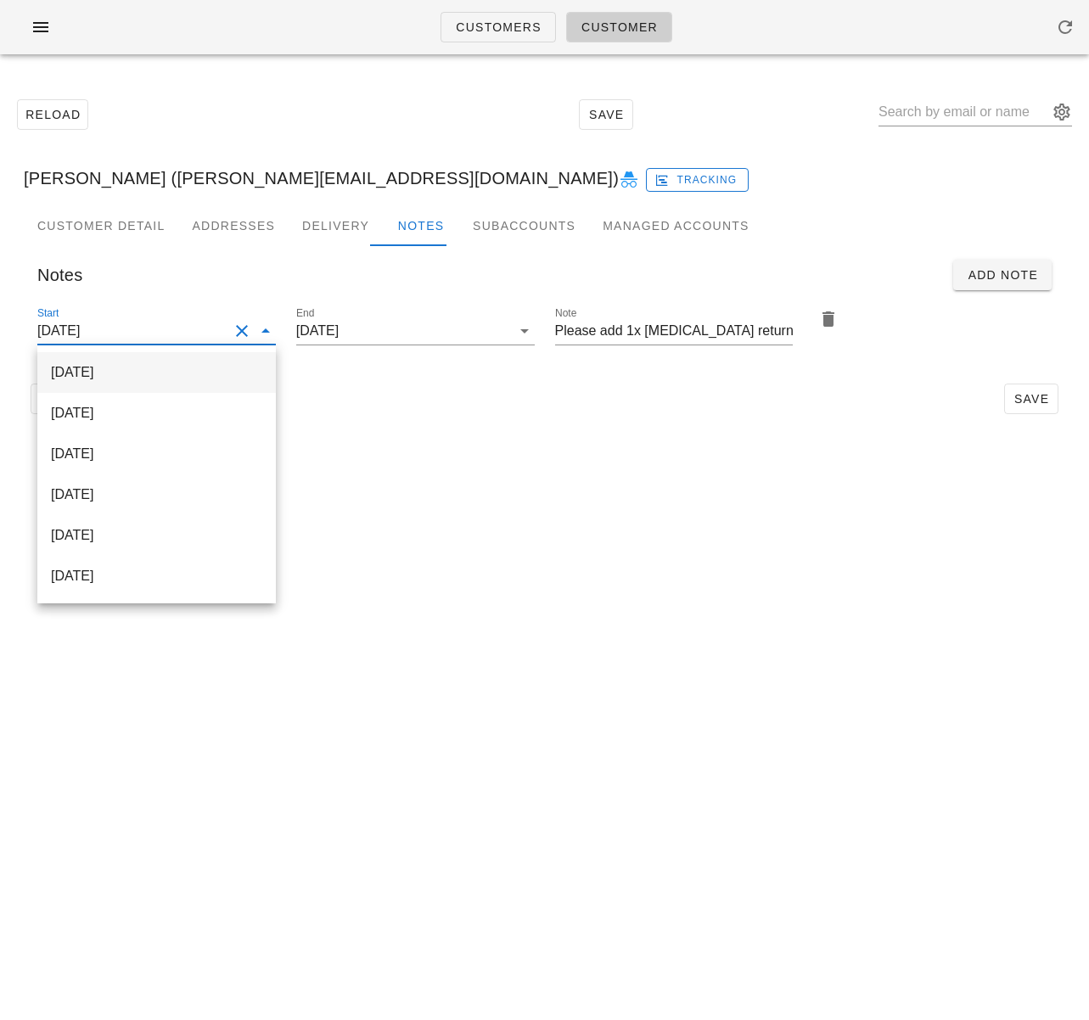
click at [193, 375] on div "[DATE]" at bounding box center [156, 372] width 211 height 16
type input "[DATE]"
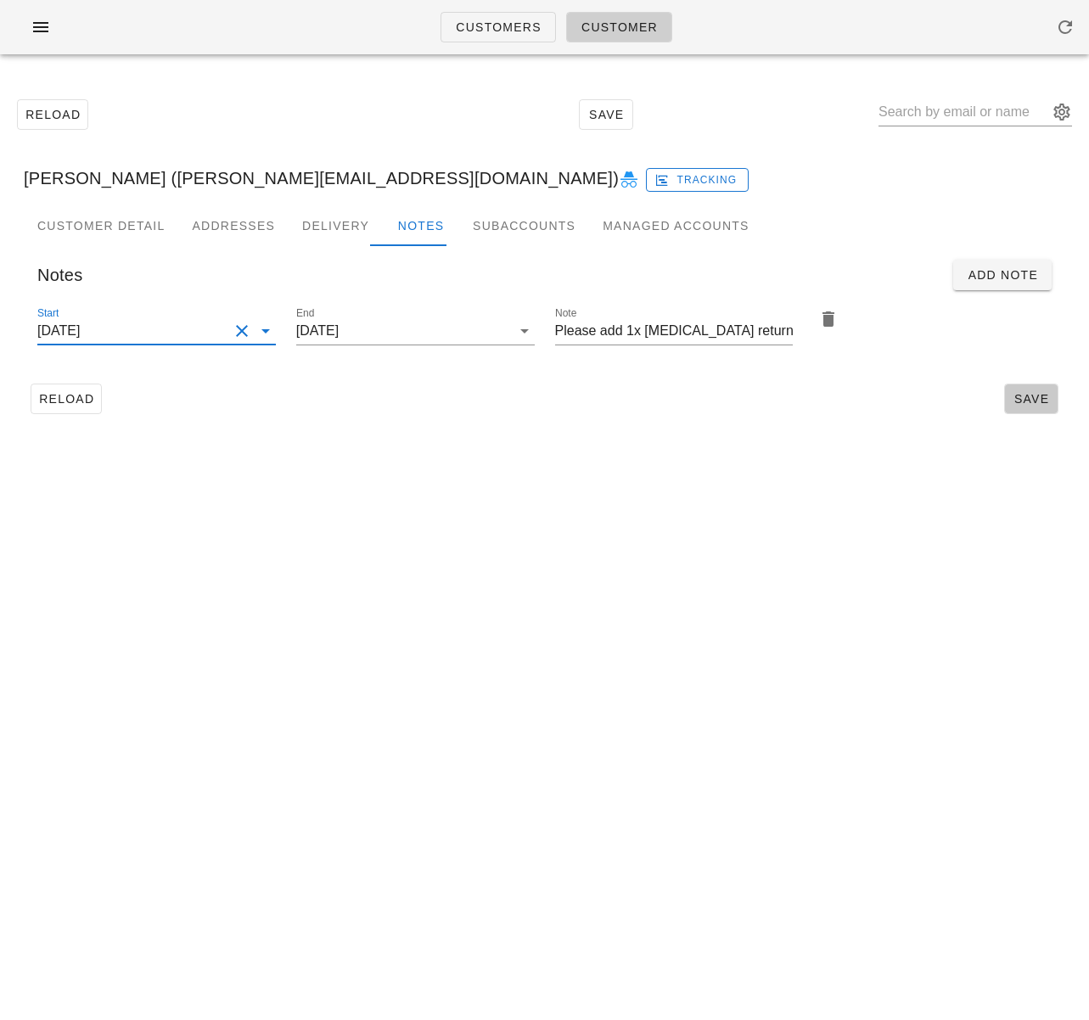
click at [1025, 399] on span "Save" at bounding box center [1031, 399] width 39 height 14
click at [70, 393] on span "Reload" at bounding box center [66, 399] width 56 height 14
click at [952, 120] on input "text" at bounding box center [964, 111] width 170 height 27
paste input "Jeffrey Jou"
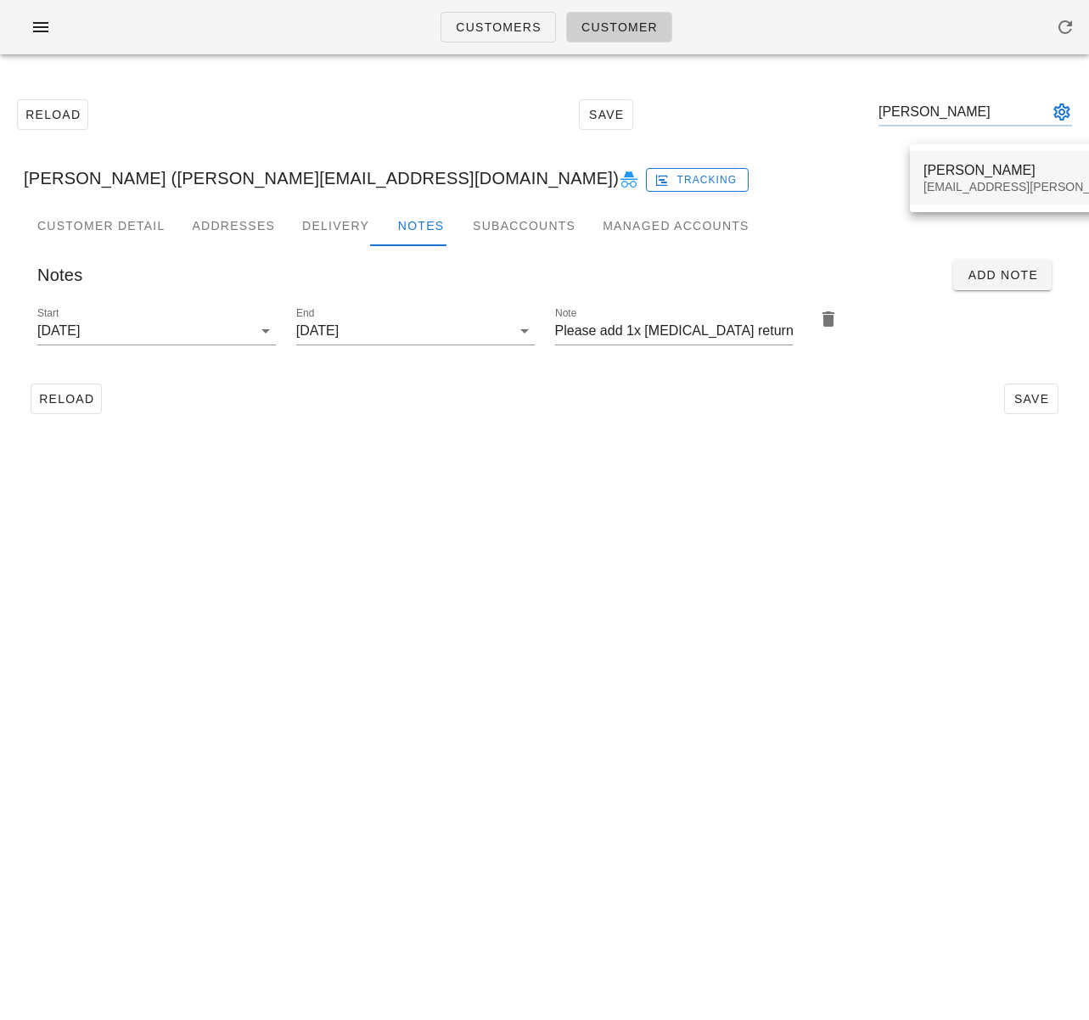
type input "Jeffrey Jou"
click at [929, 166] on div "Jeffrey Jou" at bounding box center [1073, 170] width 299 height 16
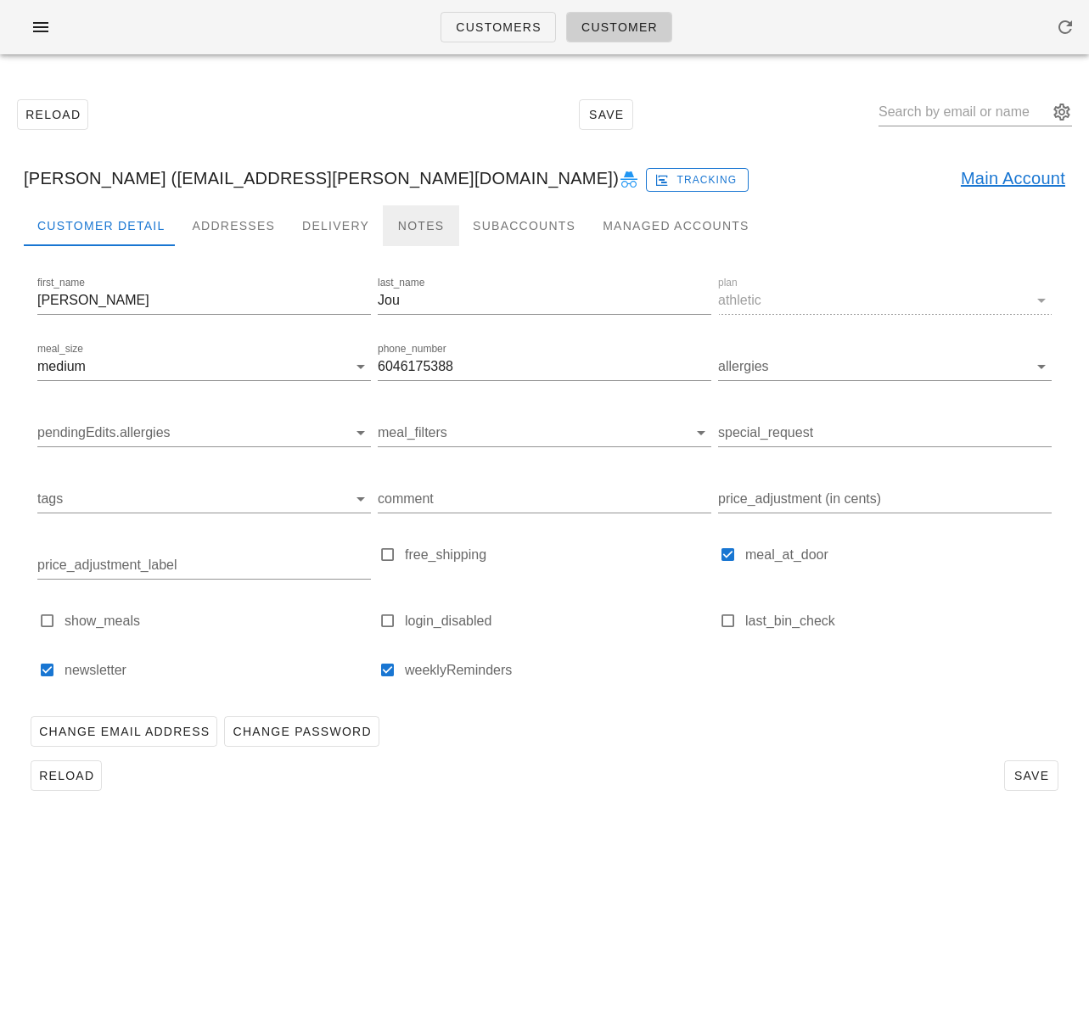
click at [430, 225] on div "Notes" at bounding box center [421, 225] width 76 height 41
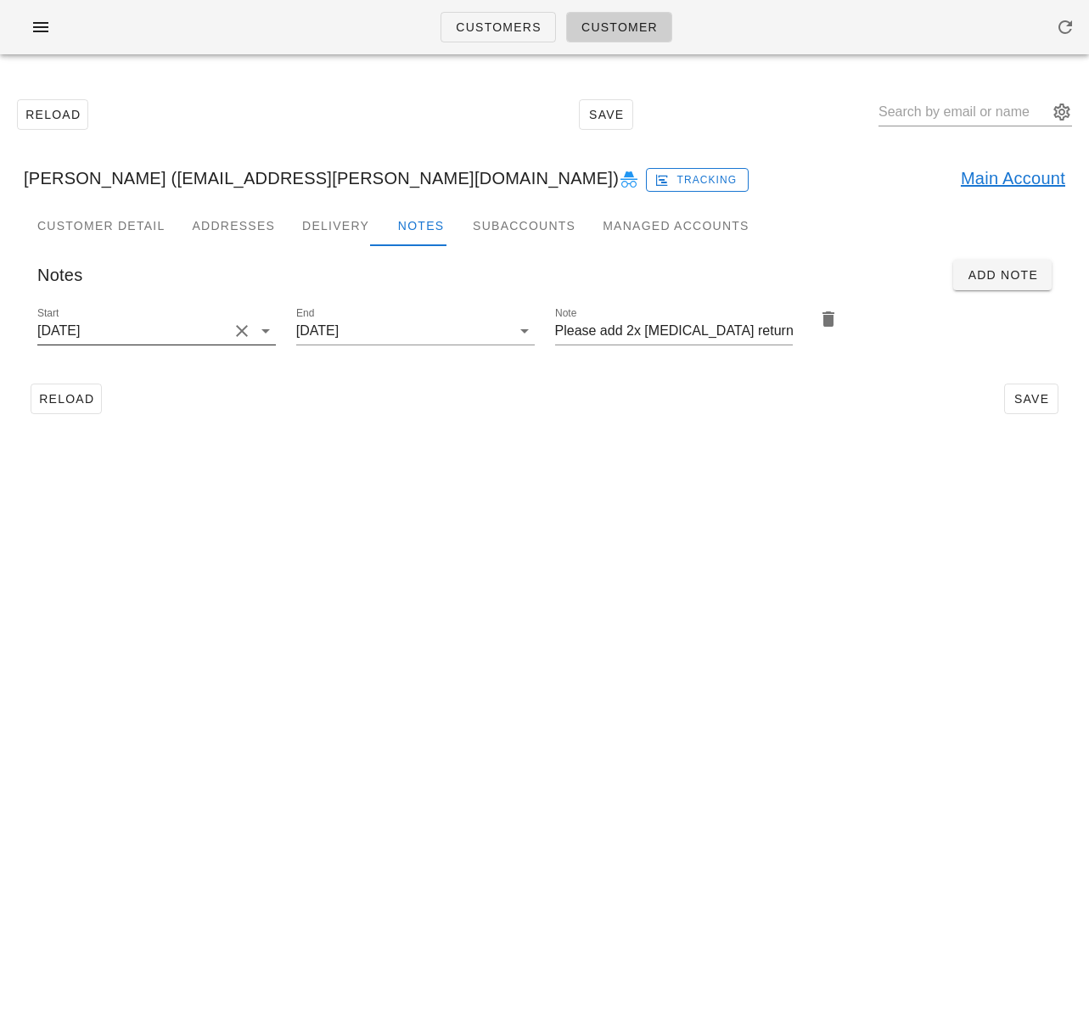
click at [184, 334] on input "2025-09-28" at bounding box center [132, 330] width 191 height 27
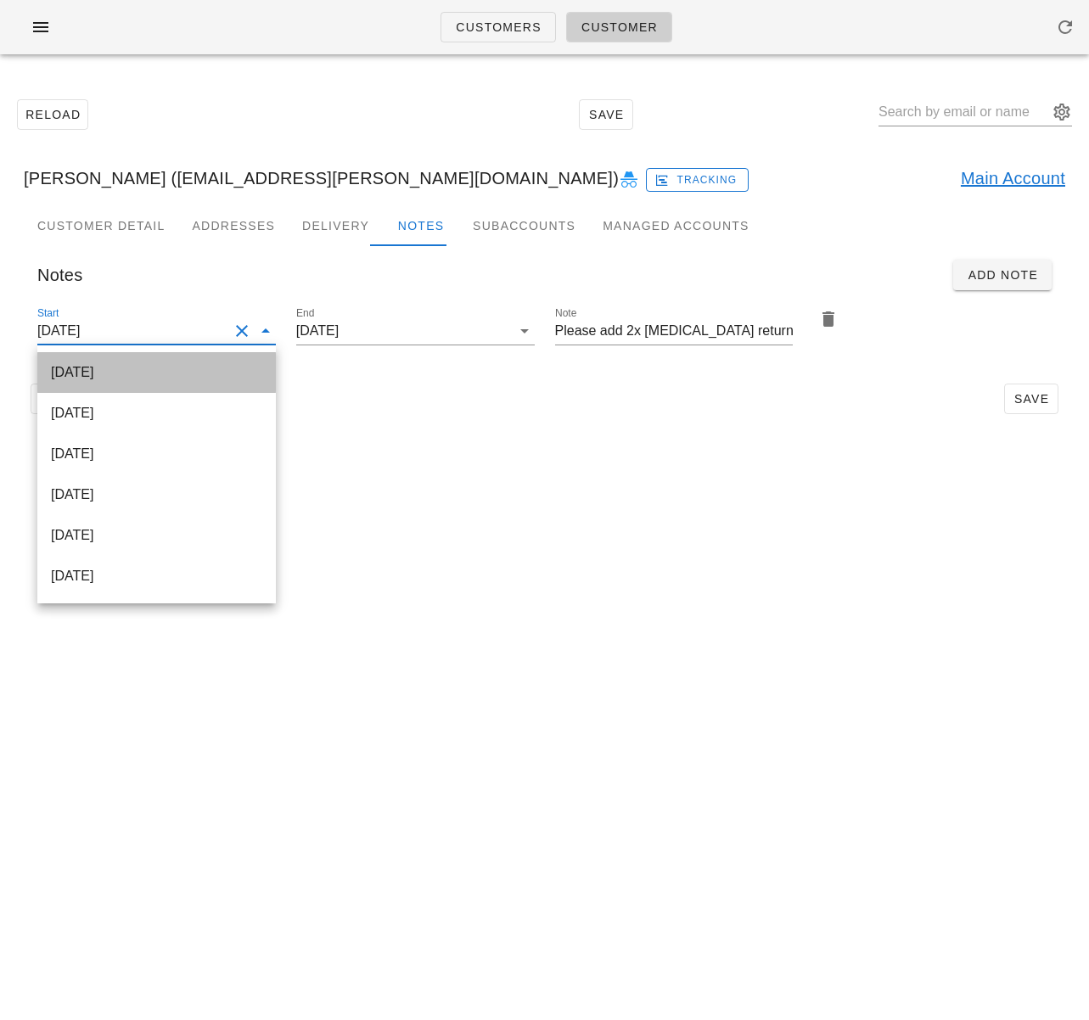
click at [165, 362] on div "2025-10-12" at bounding box center [156, 372] width 211 height 37
type input "2025-10-12"
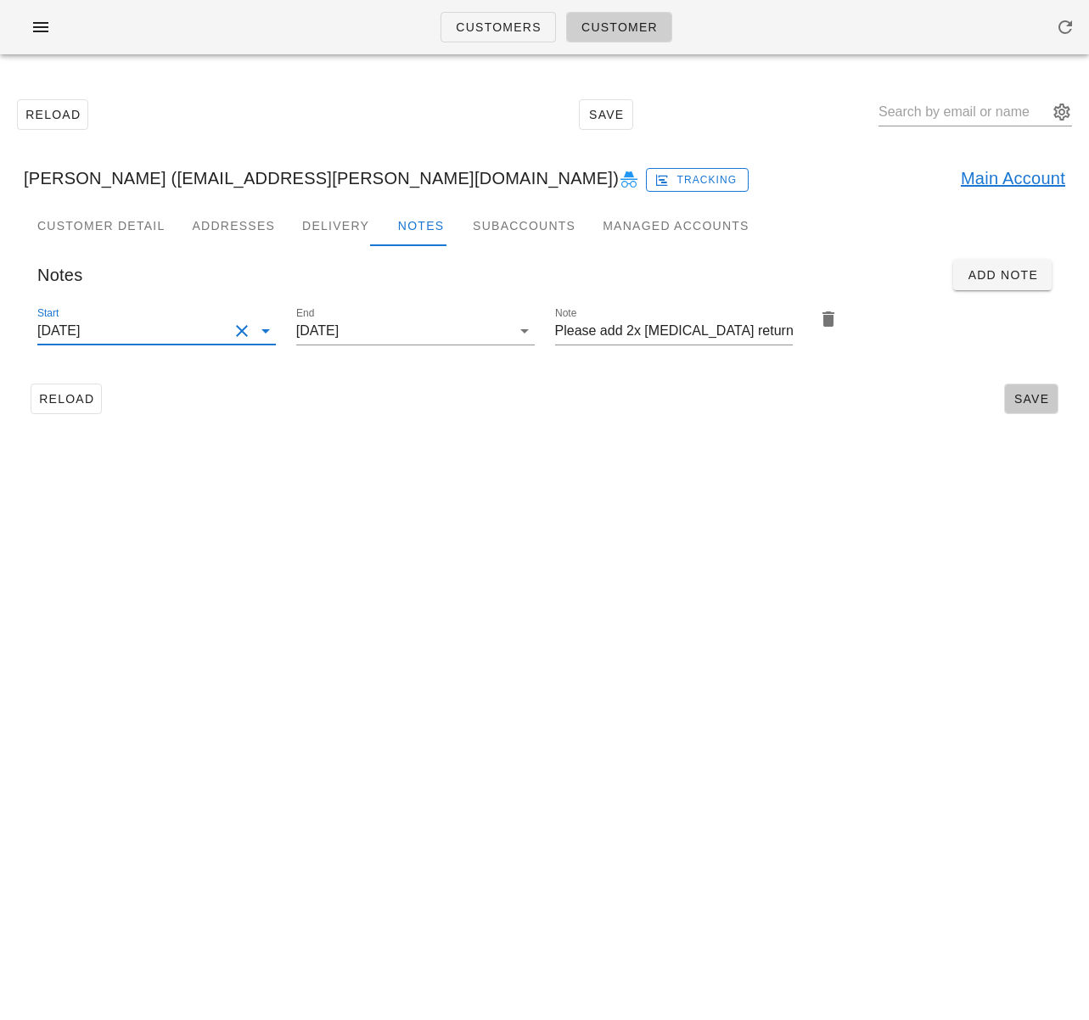
click at [1031, 392] on span "Save" at bounding box center [1031, 399] width 39 height 14
drag, startPoint x: 62, startPoint y: 396, endPoint x: 688, endPoint y: 261, distance: 640.0
click at [62, 396] on span "Reload" at bounding box center [66, 399] width 56 height 14
click at [924, 115] on input "text" at bounding box center [964, 111] width 170 height 27
paste input "Alej Santiago"
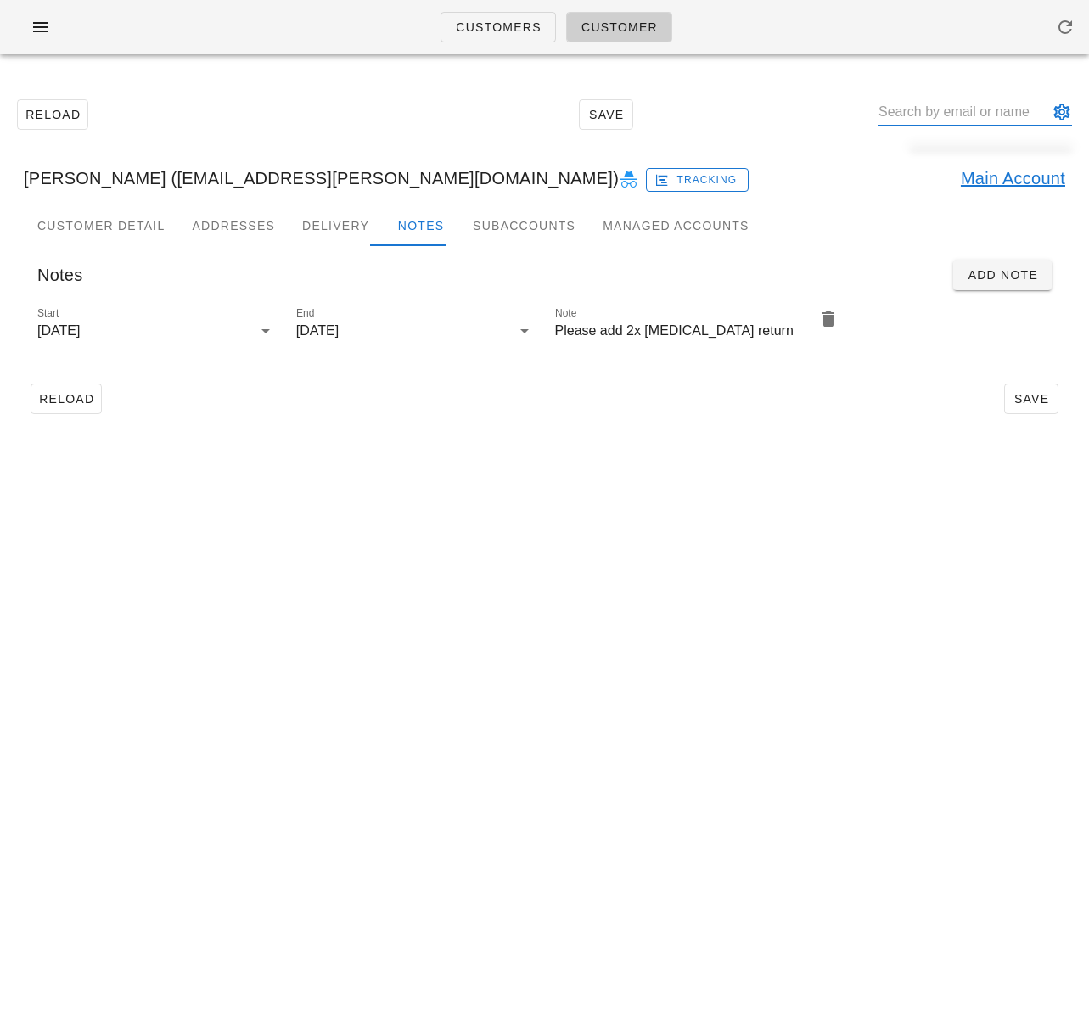
type input "Alej Santiago"
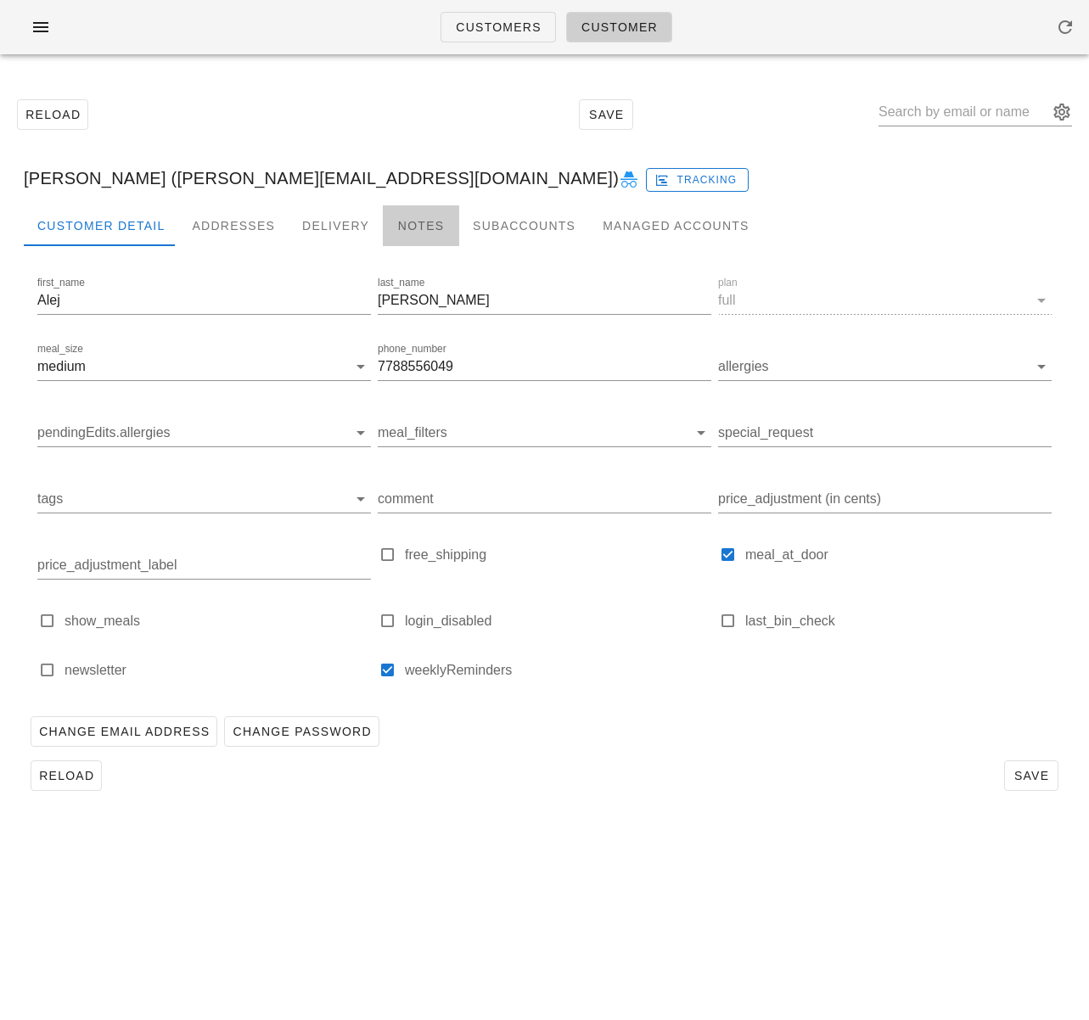
click at [420, 226] on div "Notes" at bounding box center [421, 225] width 76 height 41
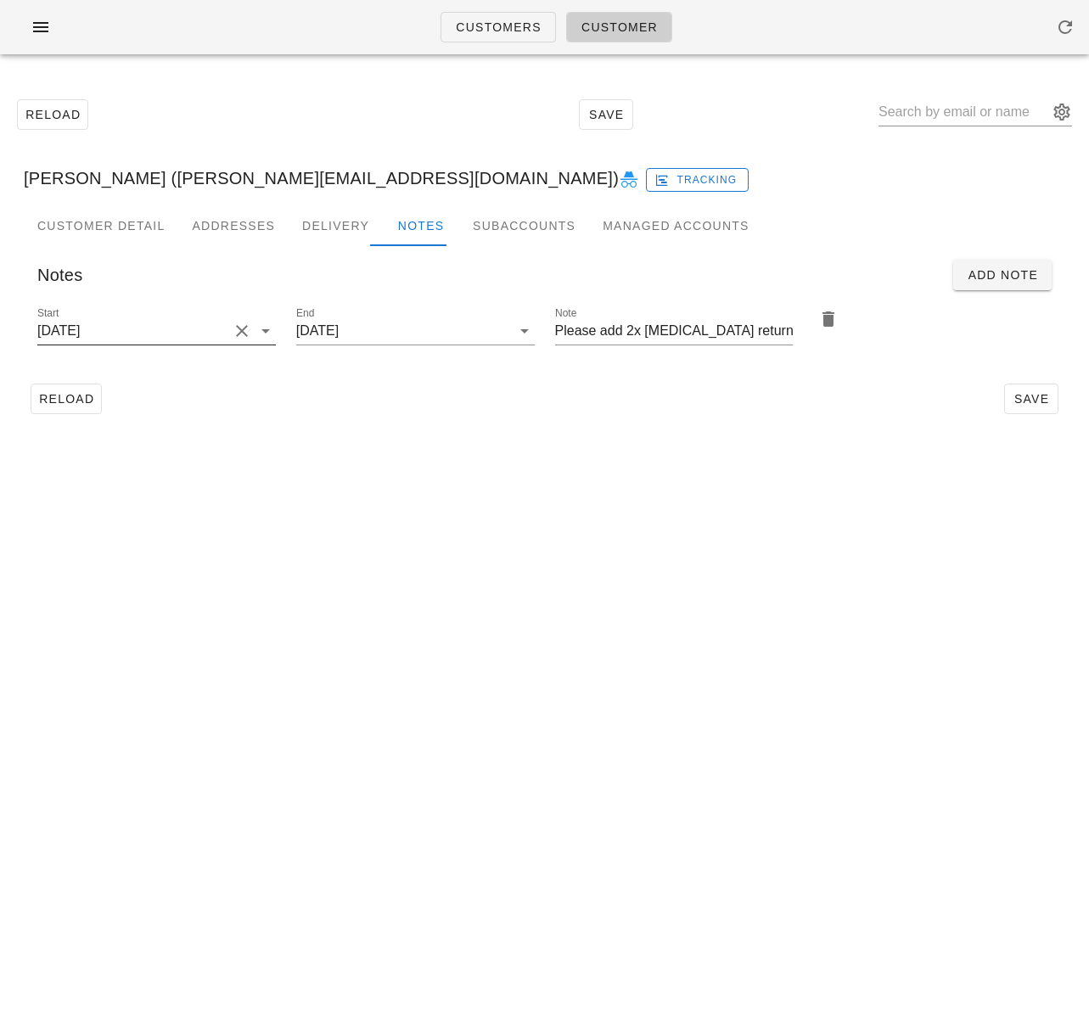
click at [183, 337] on input "2025-10-12" at bounding box center [132, 330] width 191 height 27
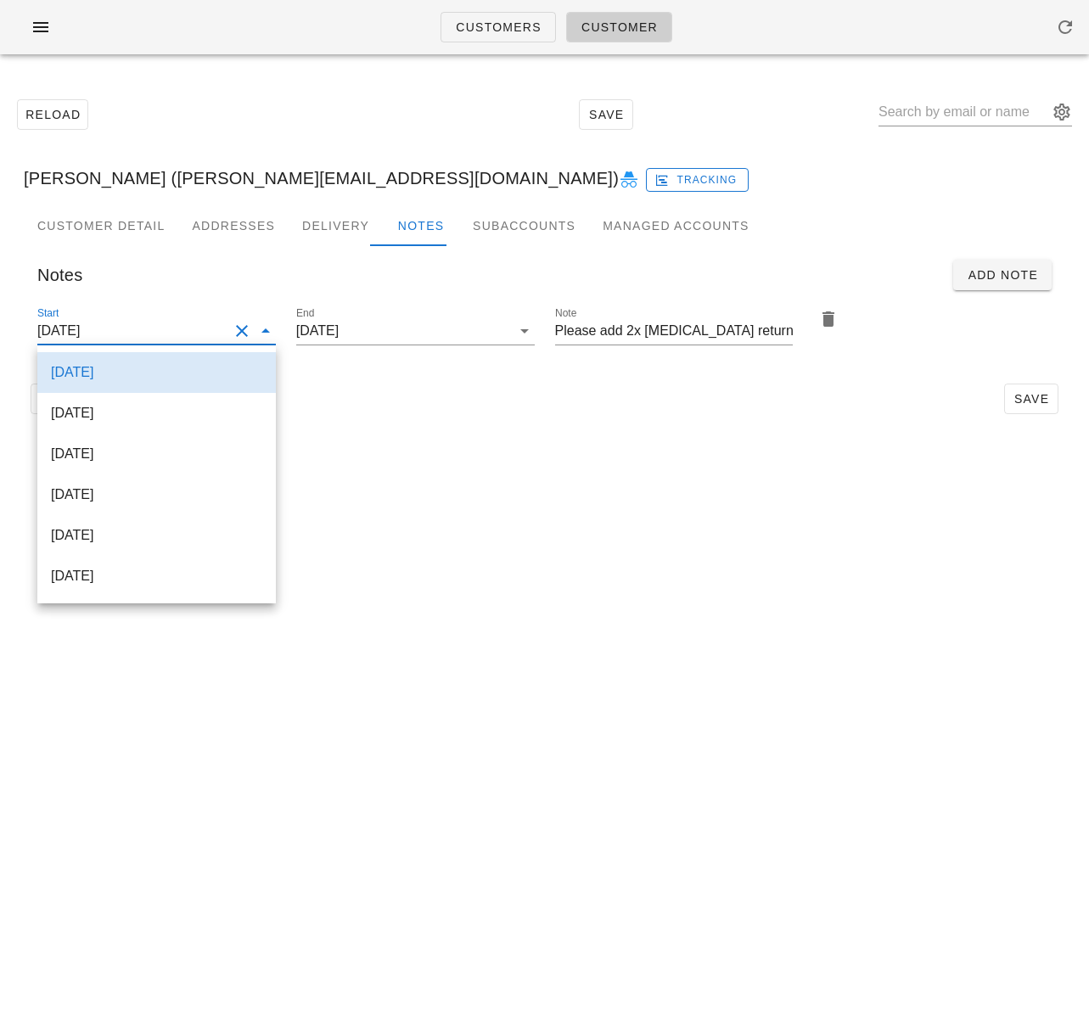
click at [149, 365] on div "2025-10-12" at bounding box center [156, 372] width 211 height 16
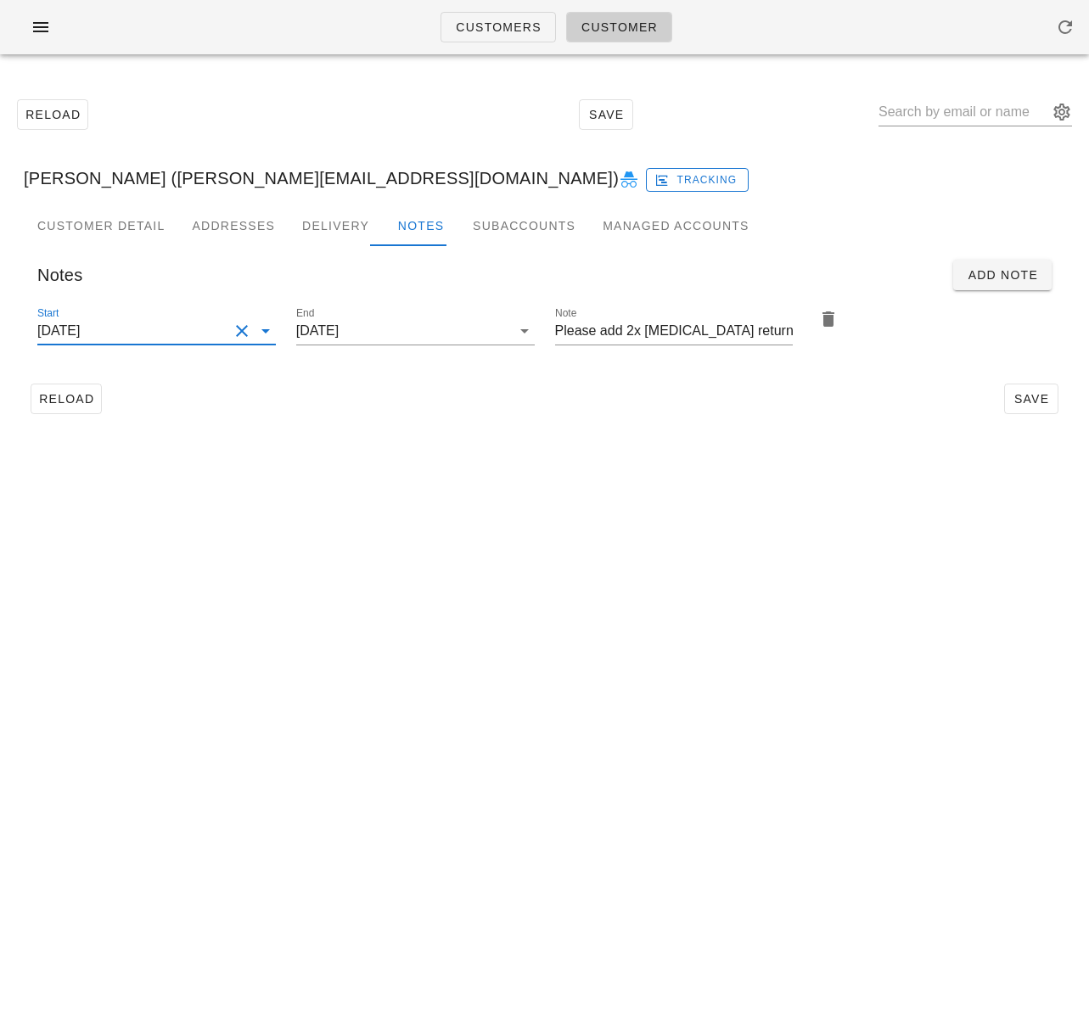
click at [514, 392] on div "Reload Save" at bounding box center [545, 399] width 1042 height 44
click at [172, 326] on input "2025-10-12" at bounding box center [132, 330] width 191 height 27
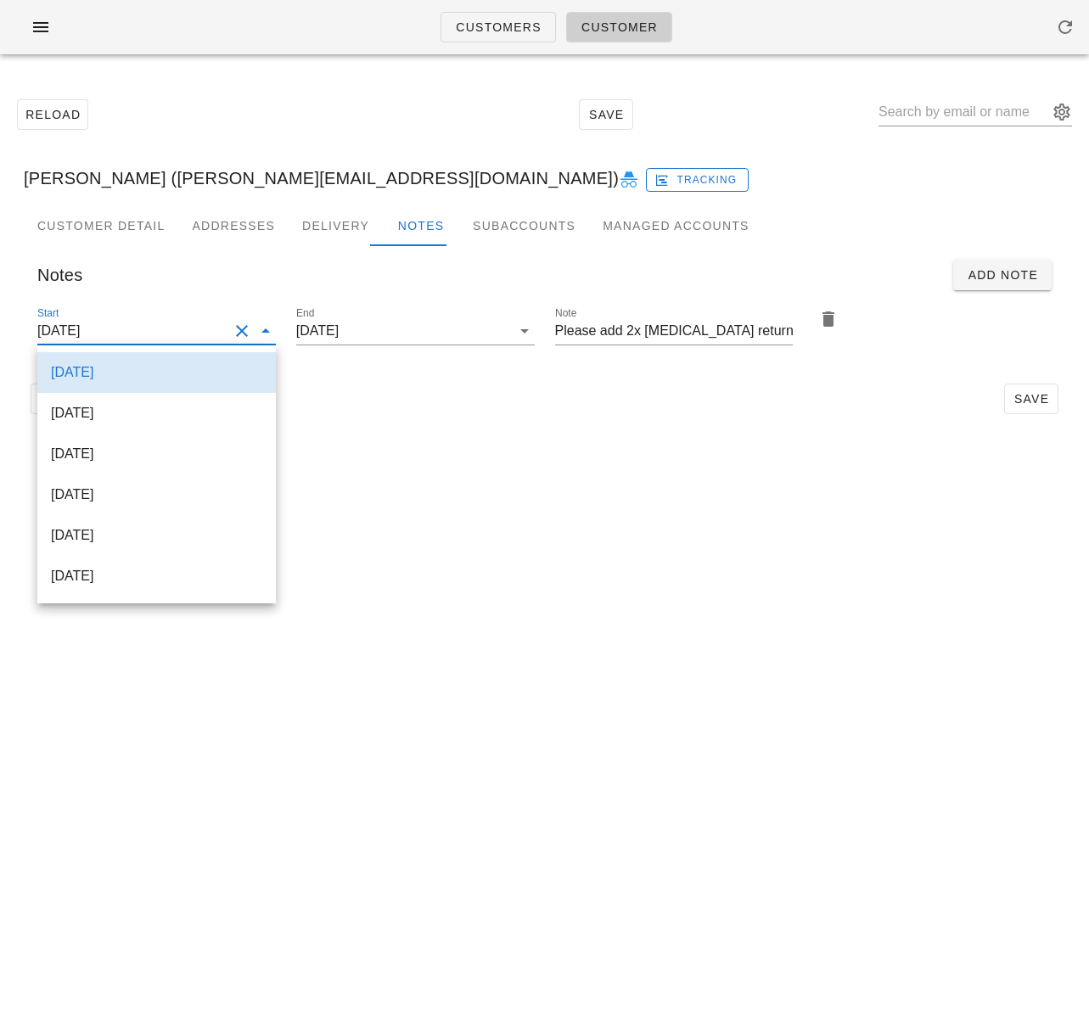
click at [180, 367] on div "2025-10-12" at bounding box center [156, 372] width 211 height 16
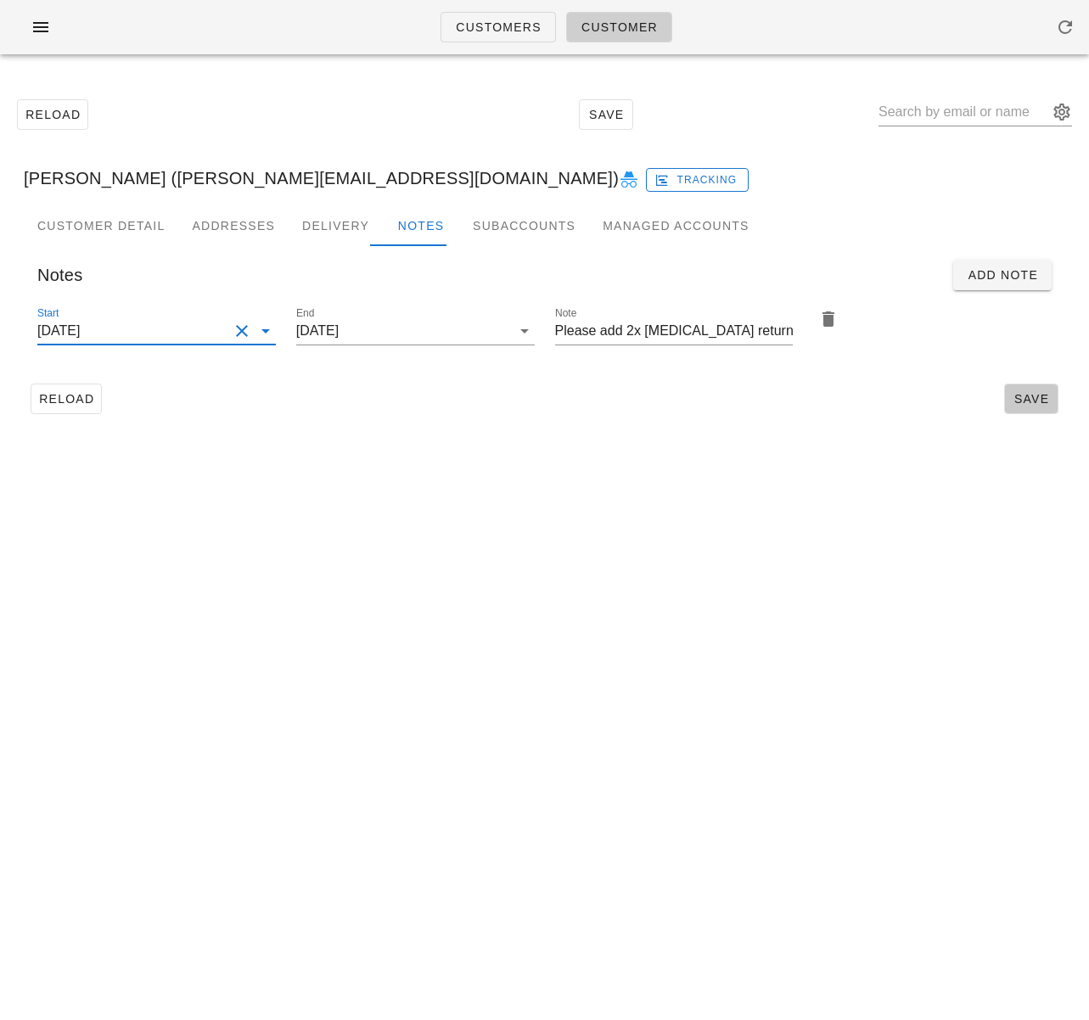
drag, startPoint x: 1023, startPoint y: 407, endPoint x: 812, endPoint y: 413, distance: 211.5
click at [1023, 407] on button "Save" at bounding box center [1031, 399] width 54 height 31
click at [62, 403] on span "Reload" at bounding box center [66, 399] width 56 height 14
click at [500, 27] on span "Customers" at bounding box center [498, 27] width 87 height 14
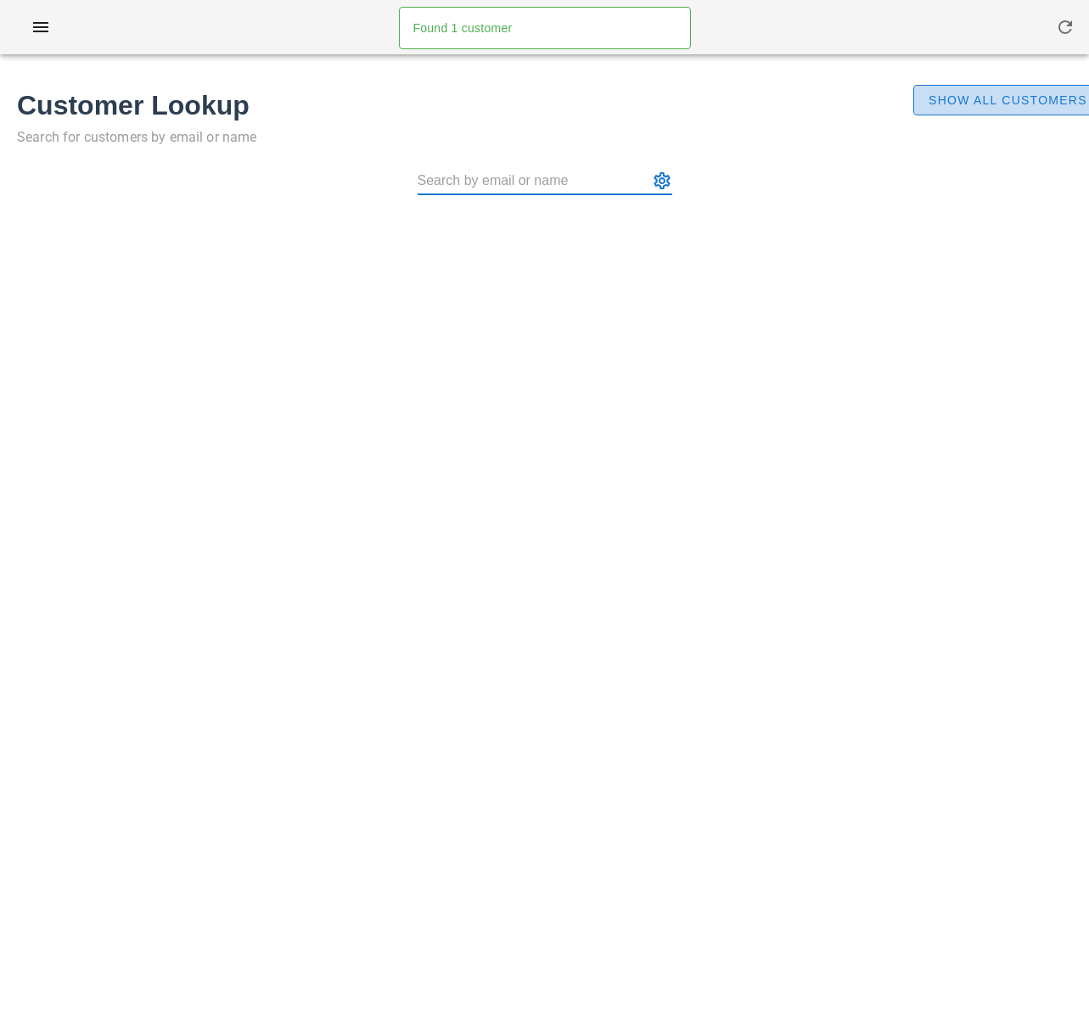
click at [1013, 101] on span "Show All Customers" at bounding box center [1008, 100] width 160 height 14
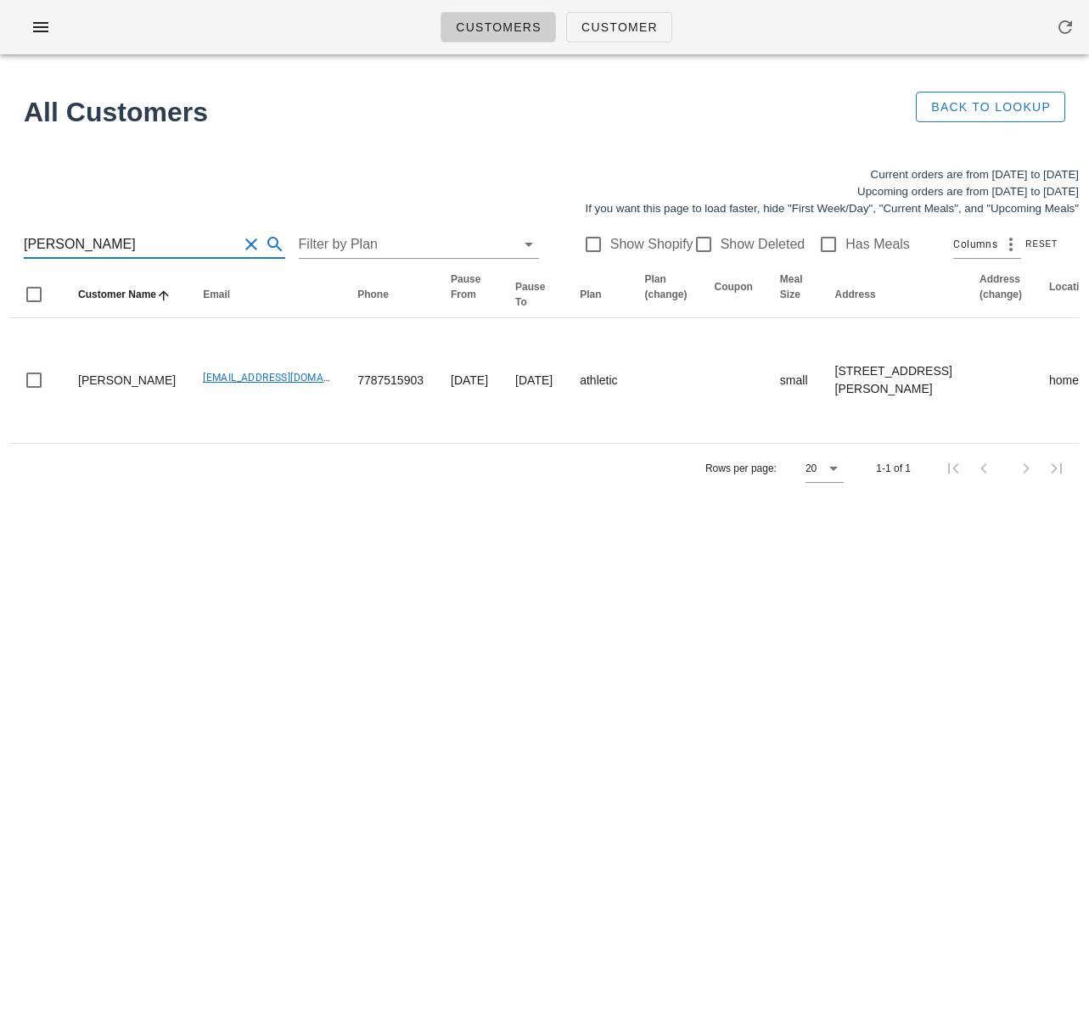
drag, startPoint x: 173, startPoint y: 235, endPoint x: 8, endPoint y: 232, distance: 164.7
click at [8, 232] on div "Current orders are from Sunday Oct 12 to Saturday Oct 18 Upcoming orders are fr…" at bounding box center [544, 329] width 1089 height 347
drag, startPoint x: 99, startPoint y: 240, endPoint x: -5, endPoint y: 234, distance: 104.6
click at [0, 234] on html "Customers Customer Found 1 customer All Customers Back to Lookup Current orders…" at bounding box center [544, 510] width 1089 height 1020
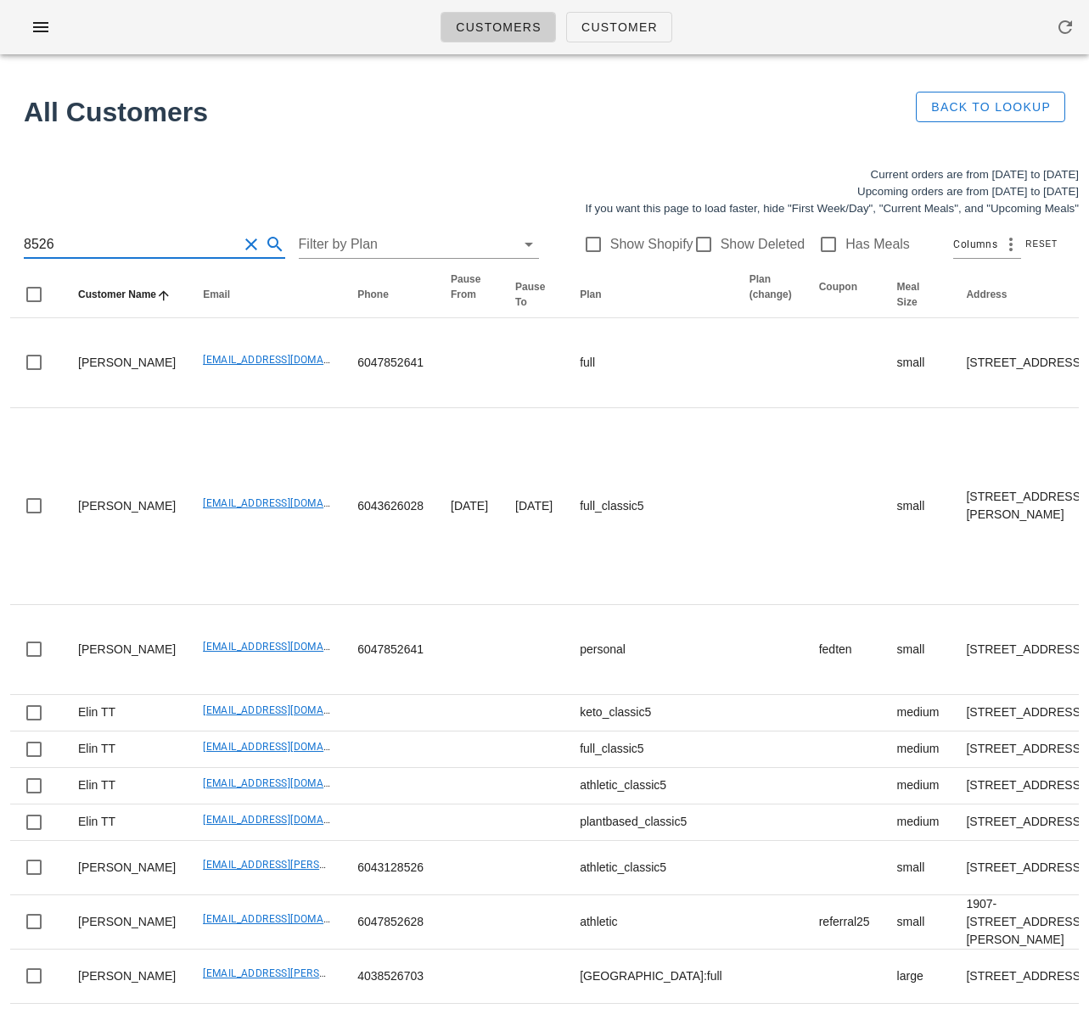
drag, startPoint x: 126, startPoint y: 250, endPoint x: -122, endPoint y: 244, distance: 248.8
click at [0, 244] on html "Customers Customer Found 1 customer All Customers Back to Lookup Current orders…" at bounding box center [544, 882] width 1089 height 1765
paste input "[PERSON_NAME]"
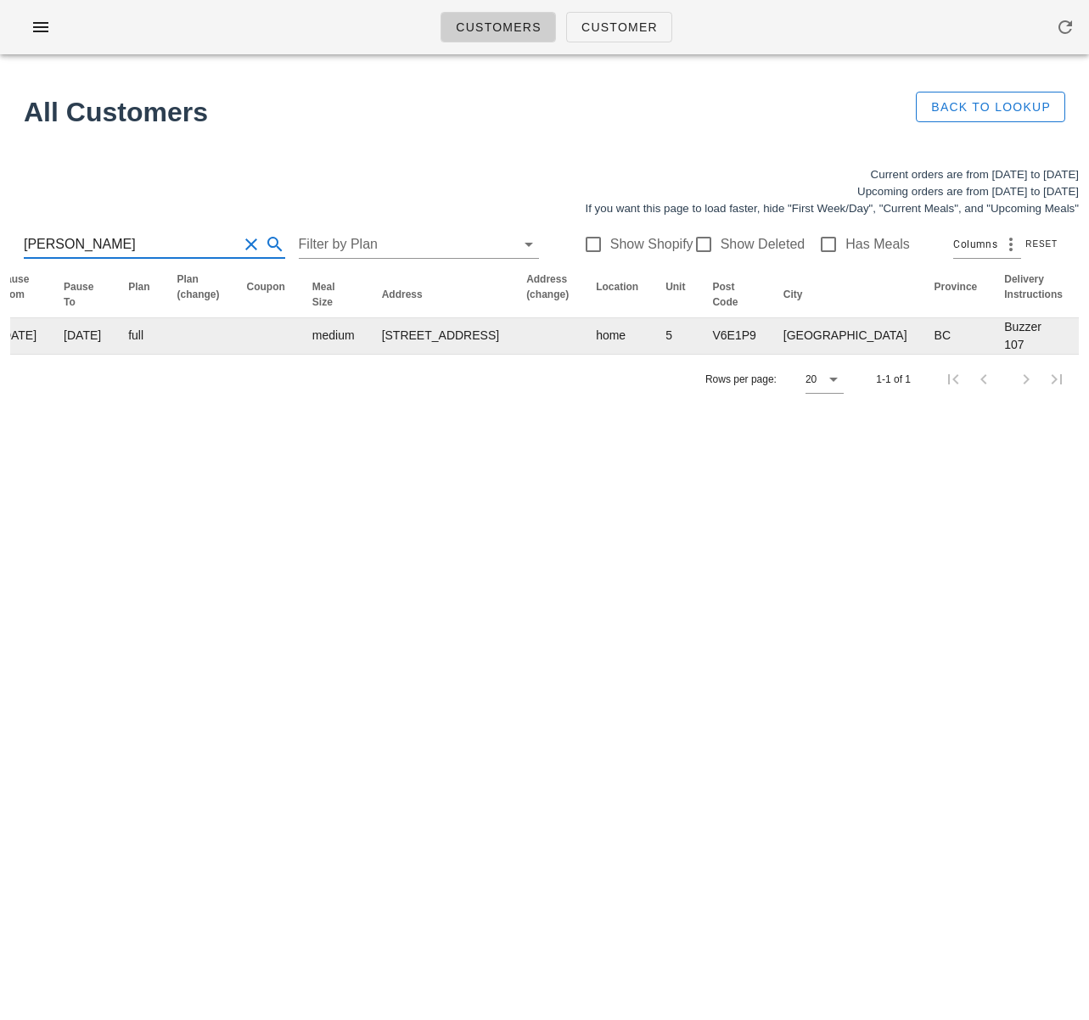
scroll to position [0, 1042]
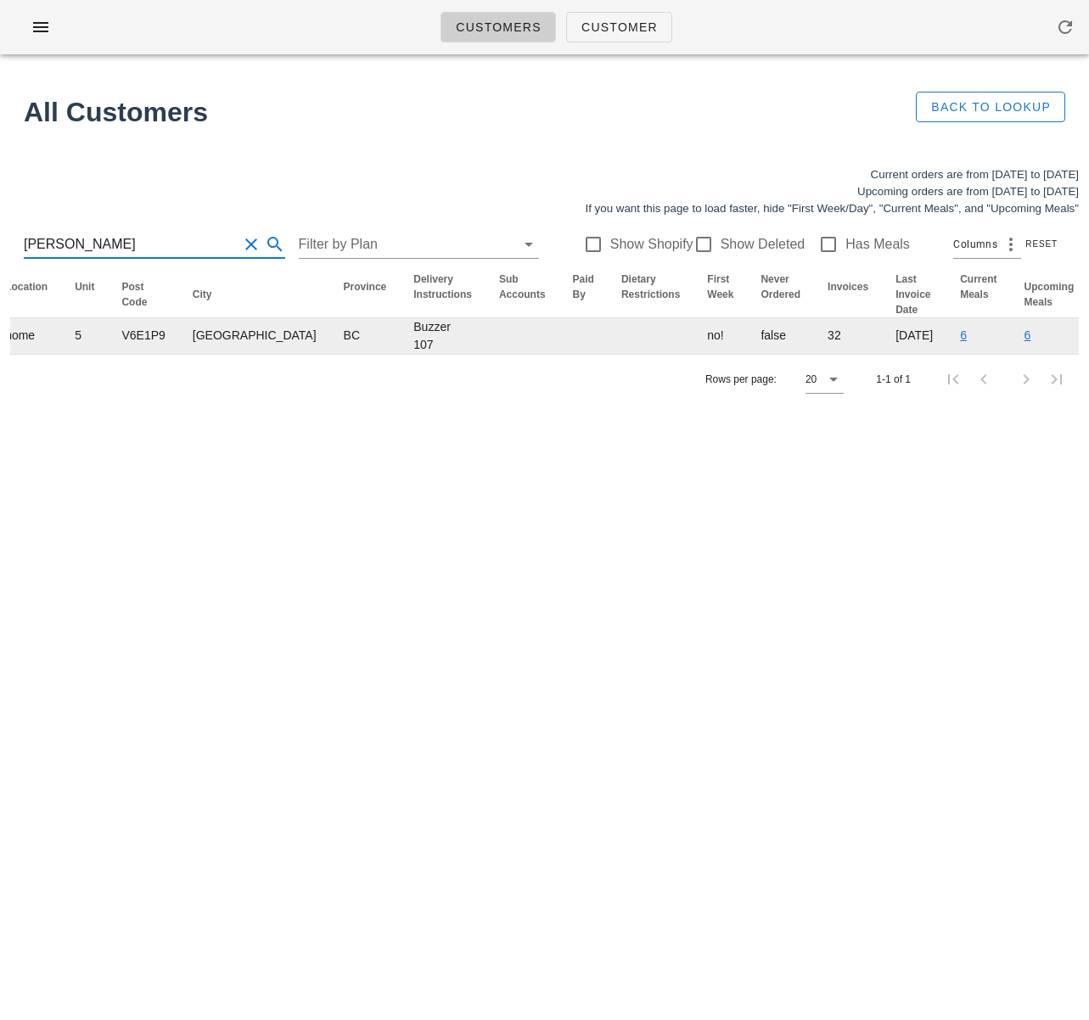
type input "[PERSON_NAME]"
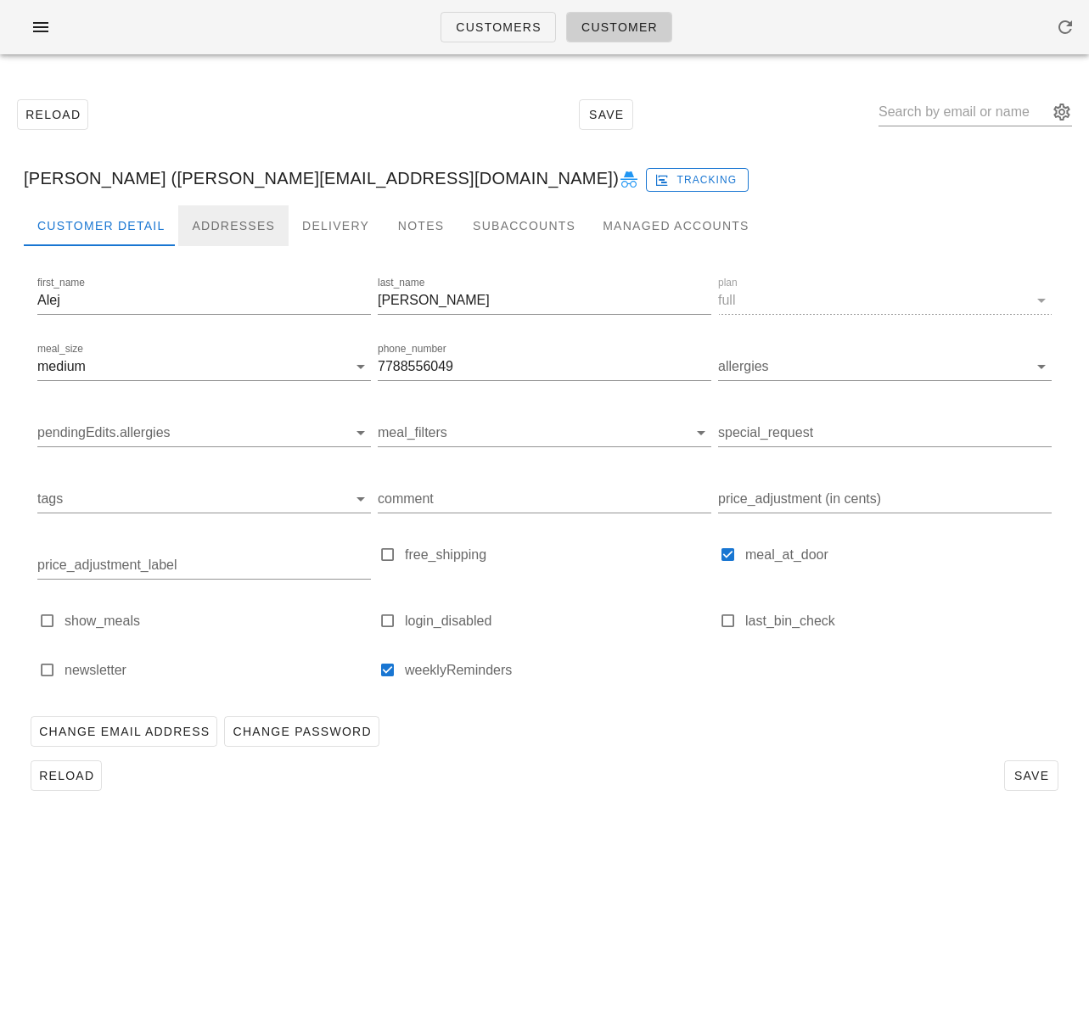
click at [209, 229] on div "Addresses" at bounding box center [233, 225] width 110 height 41
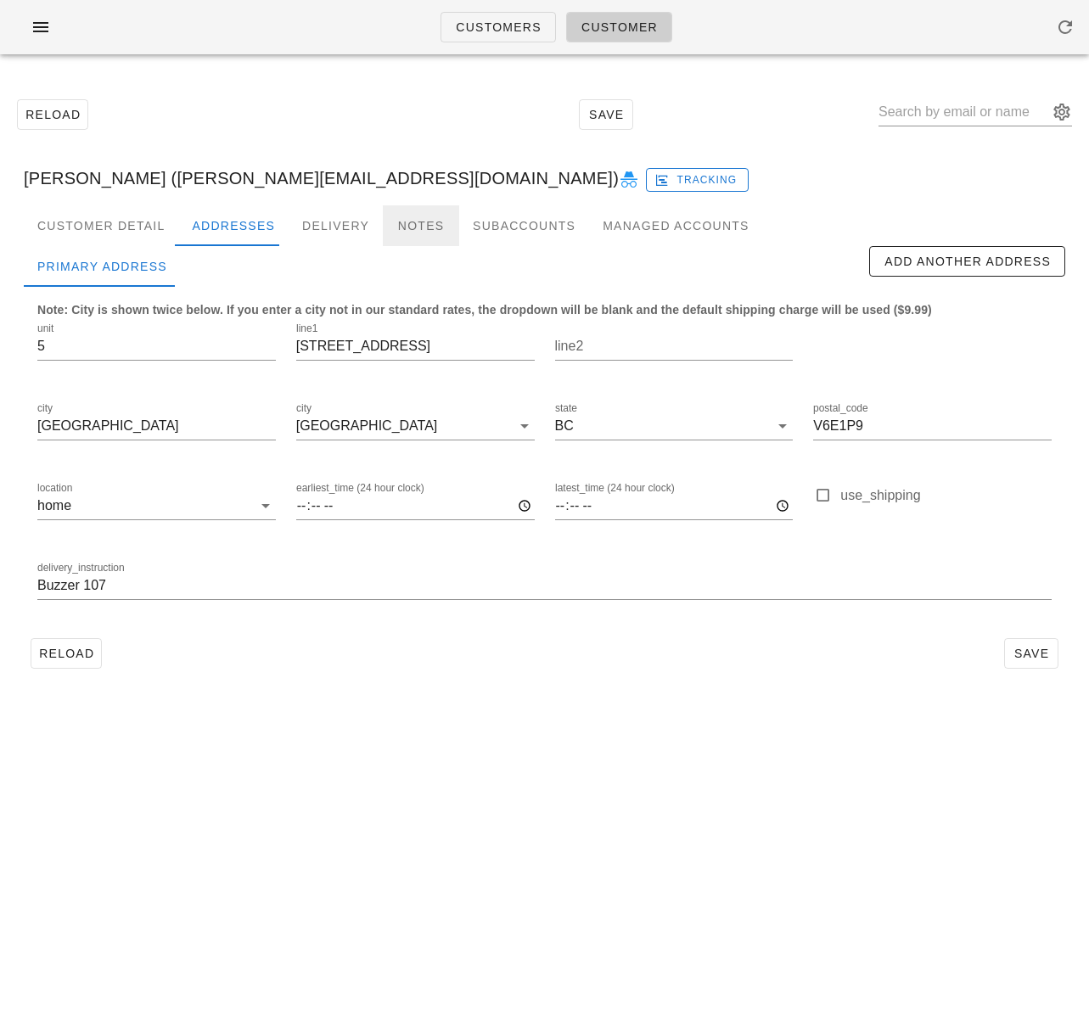
click at [417, 225] on div "Notes" at bounding box center [421, 225] width 76 height 41
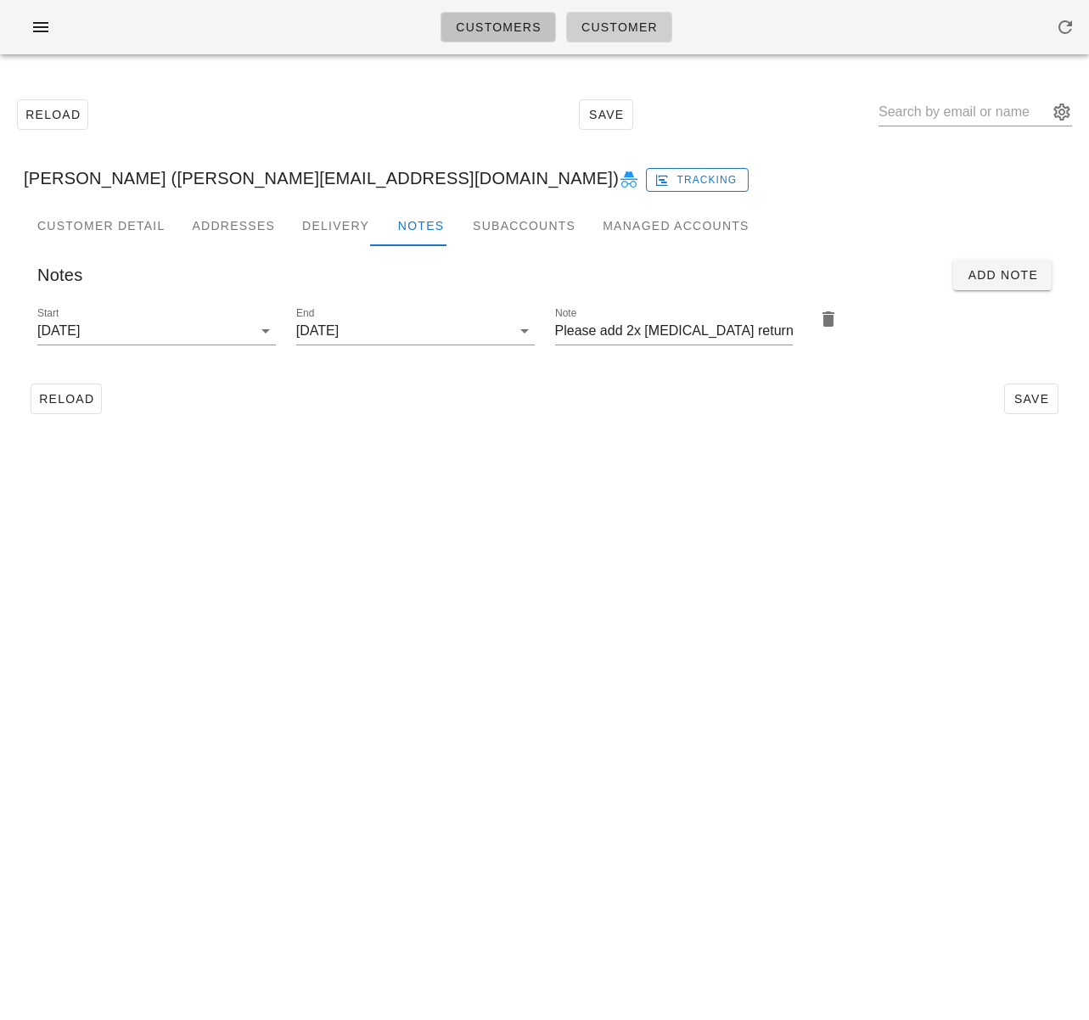
click at [508, 30] on span "Customers" at bounding box center [498, 27] width 87 height 14
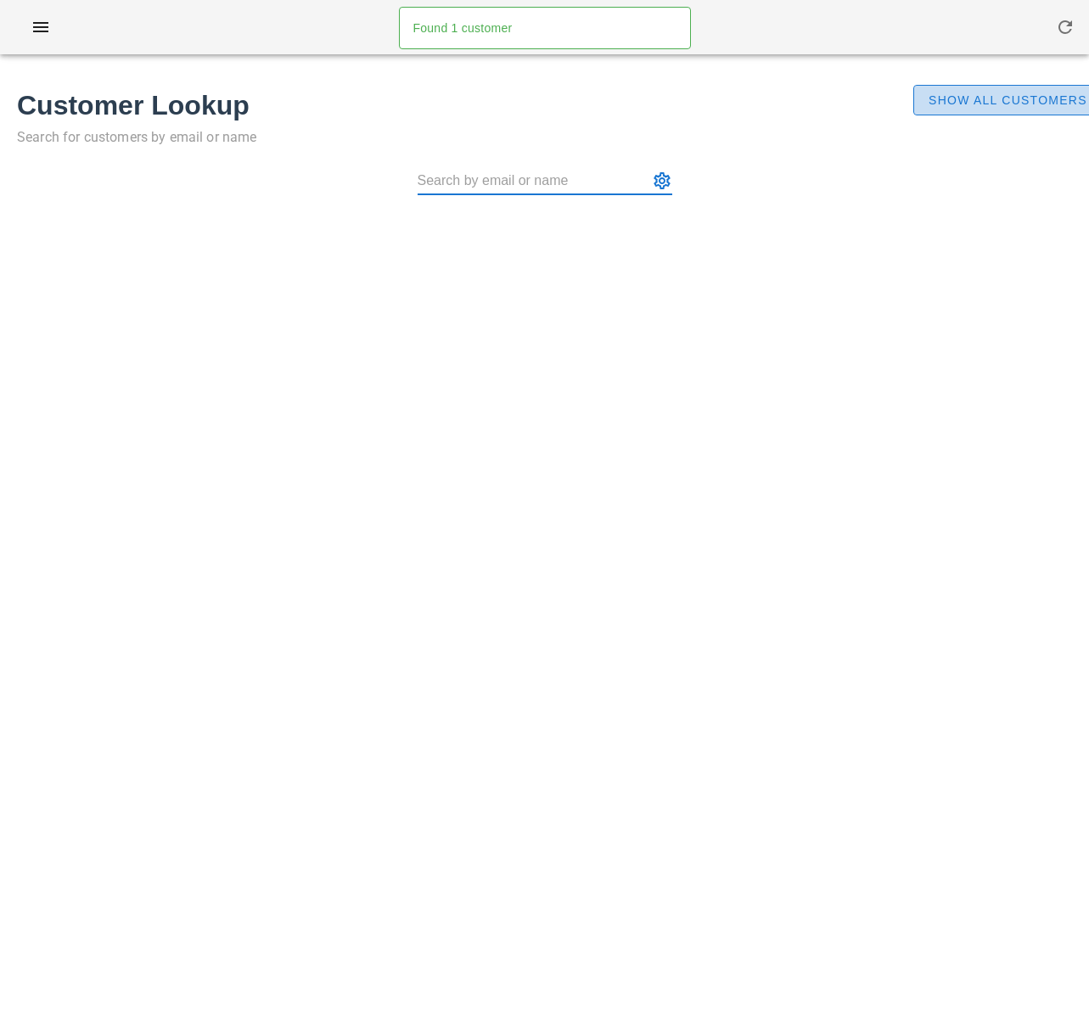
click at [967, 98] on span "Show All Customers" at bounding box center [1008, 100] width 160 height 14
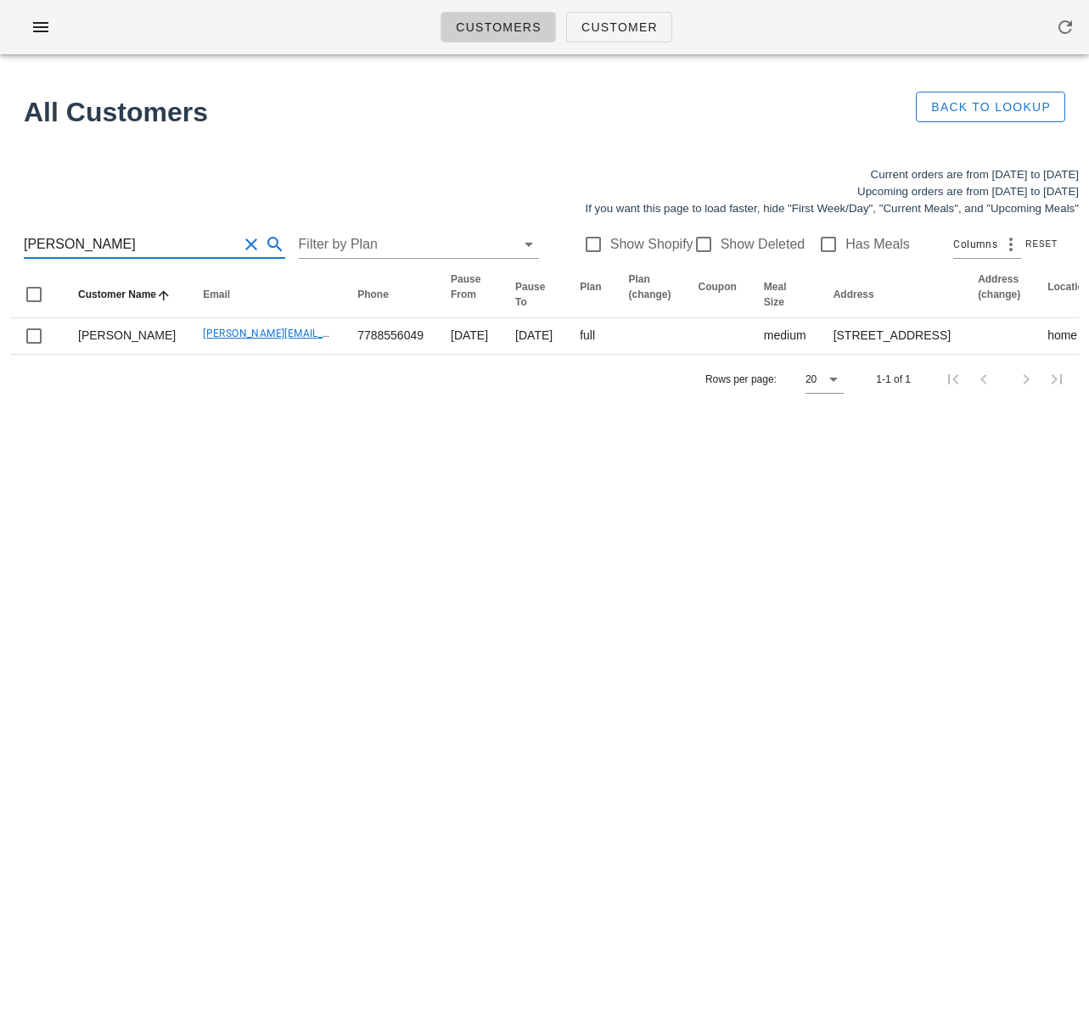
drag, startPoint x: 171, startPoint y: 244, endPoint x: -14, endPoint y: 230, distance: 185.6
click at [0, 230] on html "Customers Customer Found 1 customer All Customers Back to Lookup Current orders…" at bounding box center [544, 510] width 1089 height 1020
paste input "Michelle Hubble"
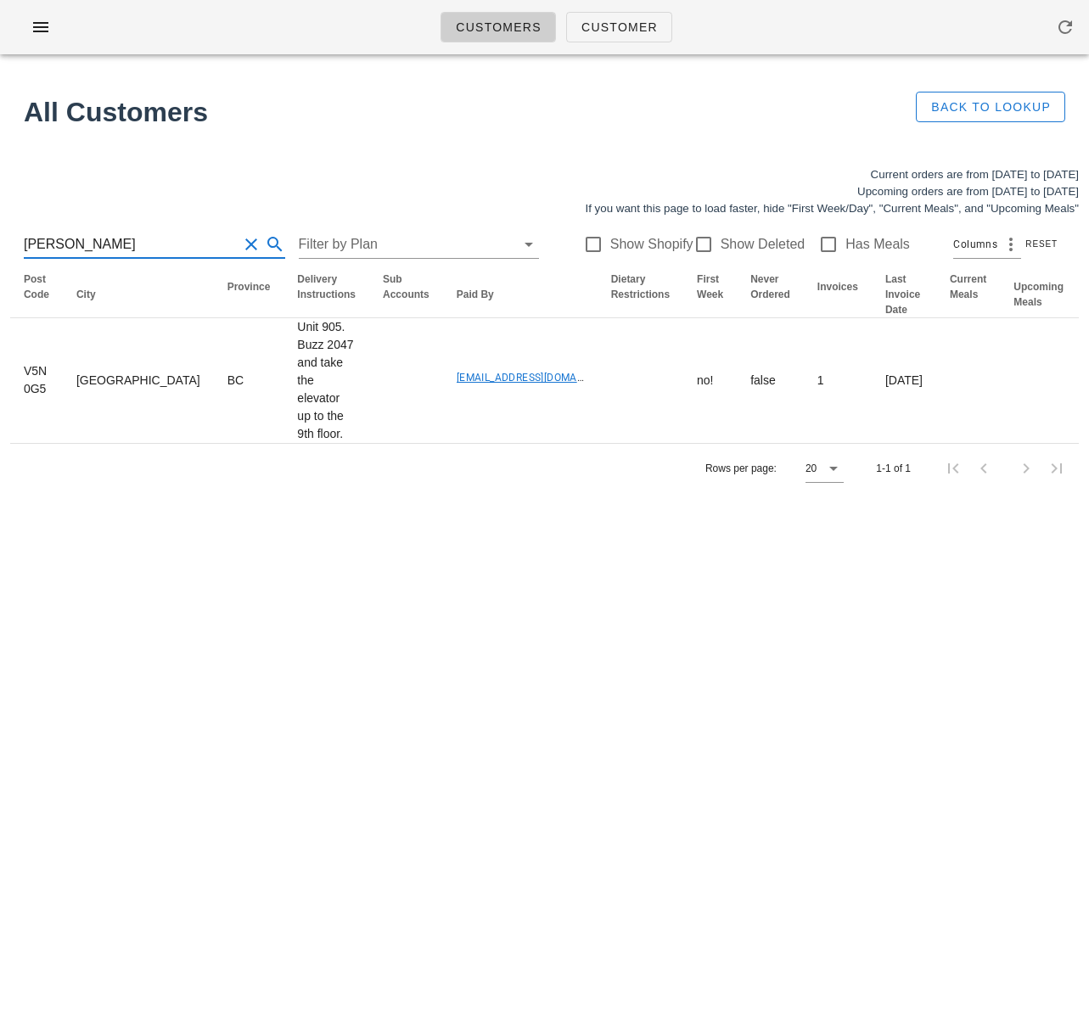
drag, startPoint x: 139, startPoint y: 248, endPoint x: -53, endPoint y: 234, distance: 192.3
click at [0, 234] on html "Customers Customer Found 1 customer All Customers Back to Lookup Current orders…" at bounding box center [544, 510] width 1089 height 1020
paste input "amritmanhas@hotmail.com )"
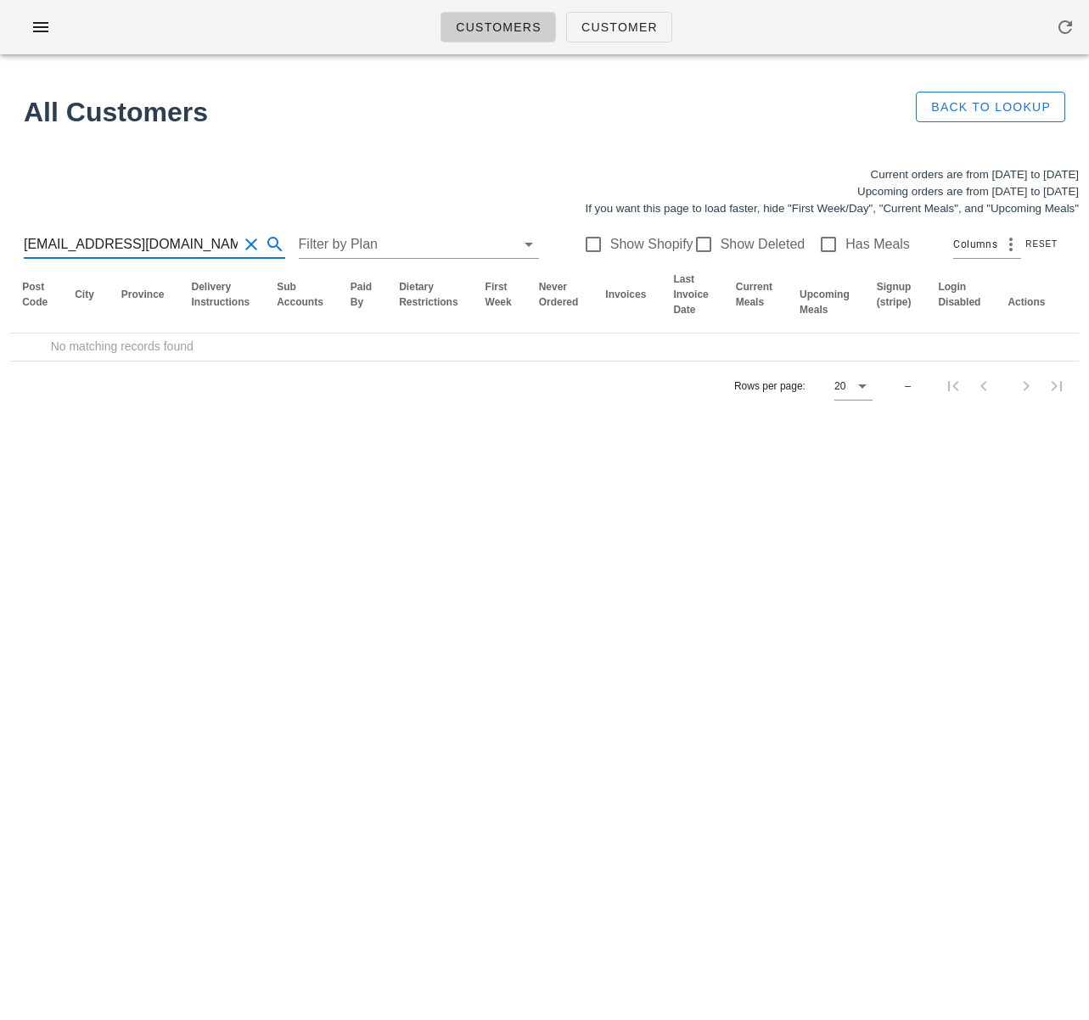
scroll to position [0, 809]
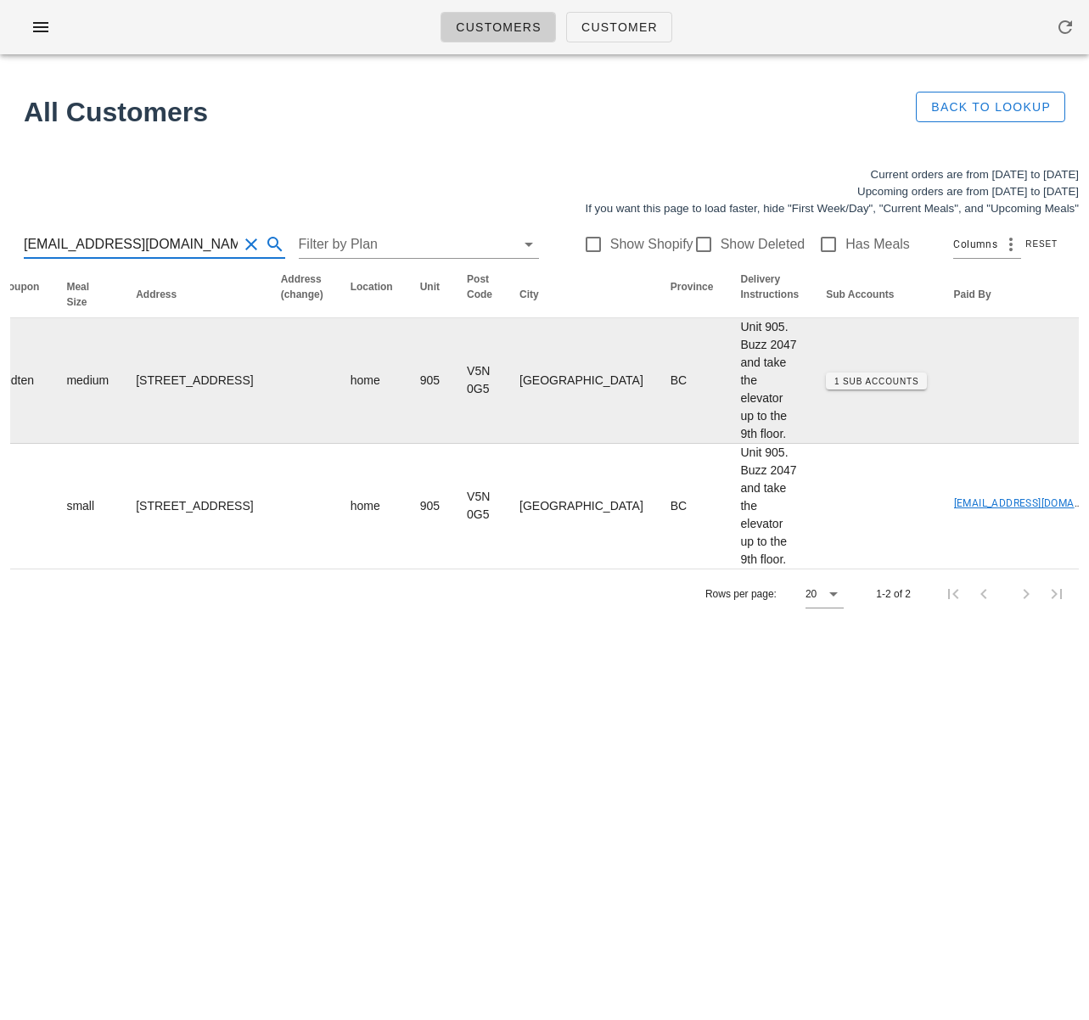
scroll to position [0, 1183]
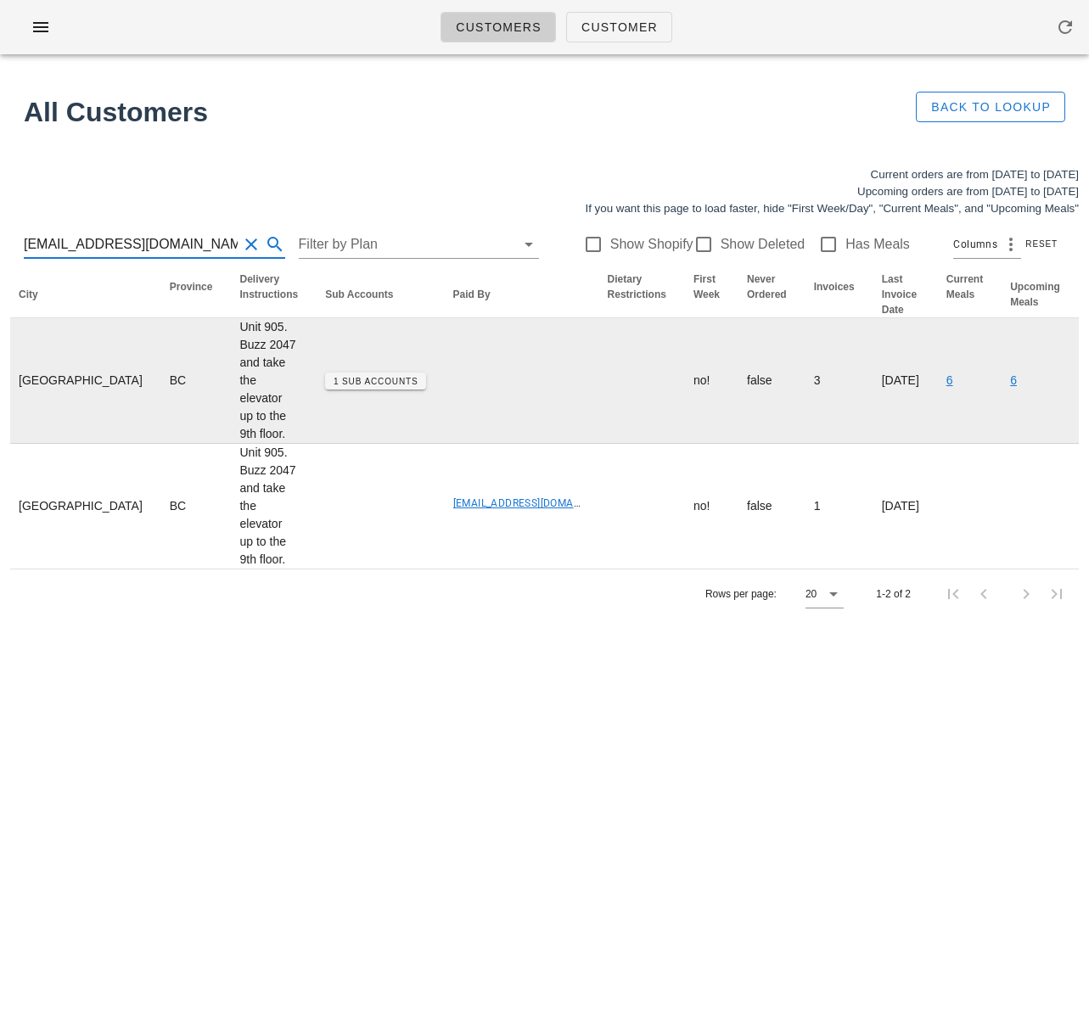
type input "amritmanhas@hotmail.com"
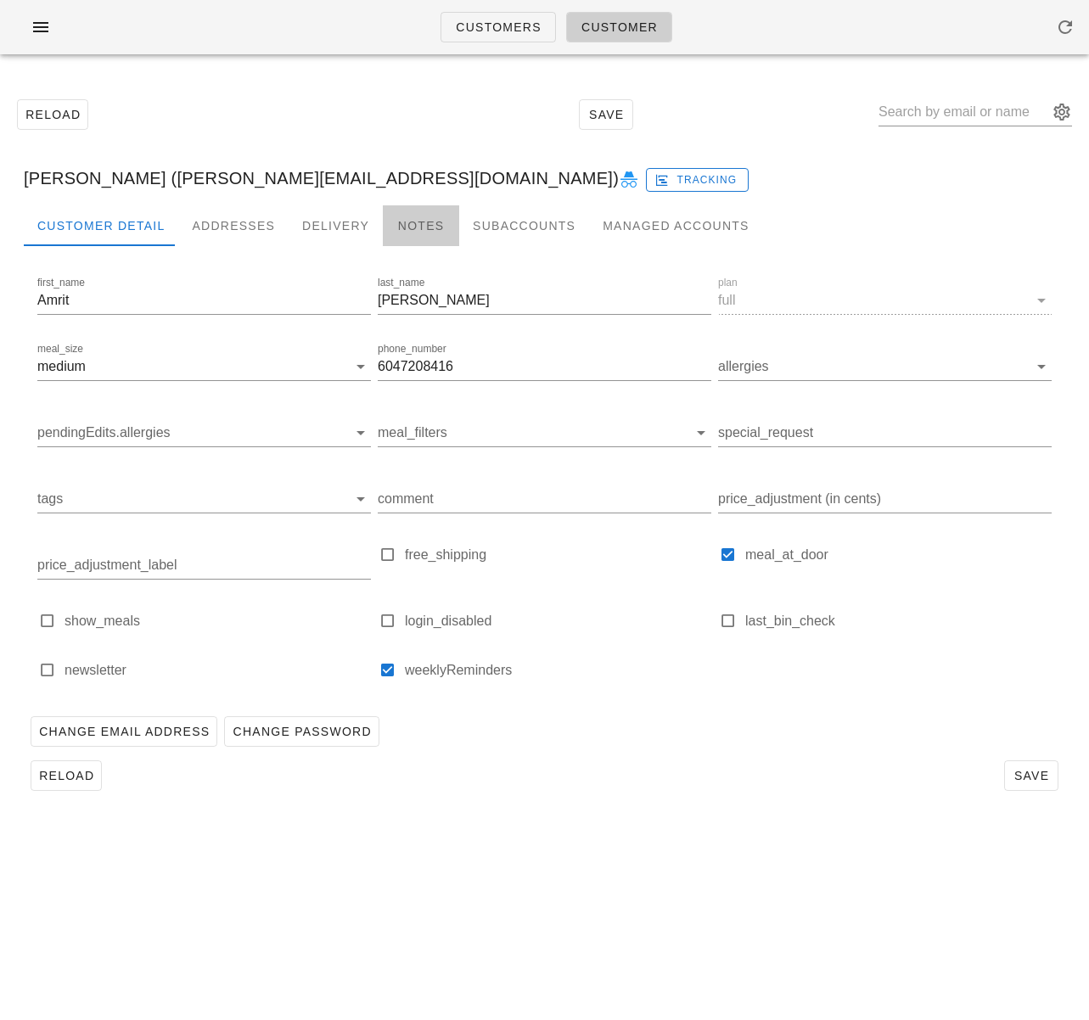
click at [396, 227] on div "Notes" at bounding box center [421, 225] width 76 height 41
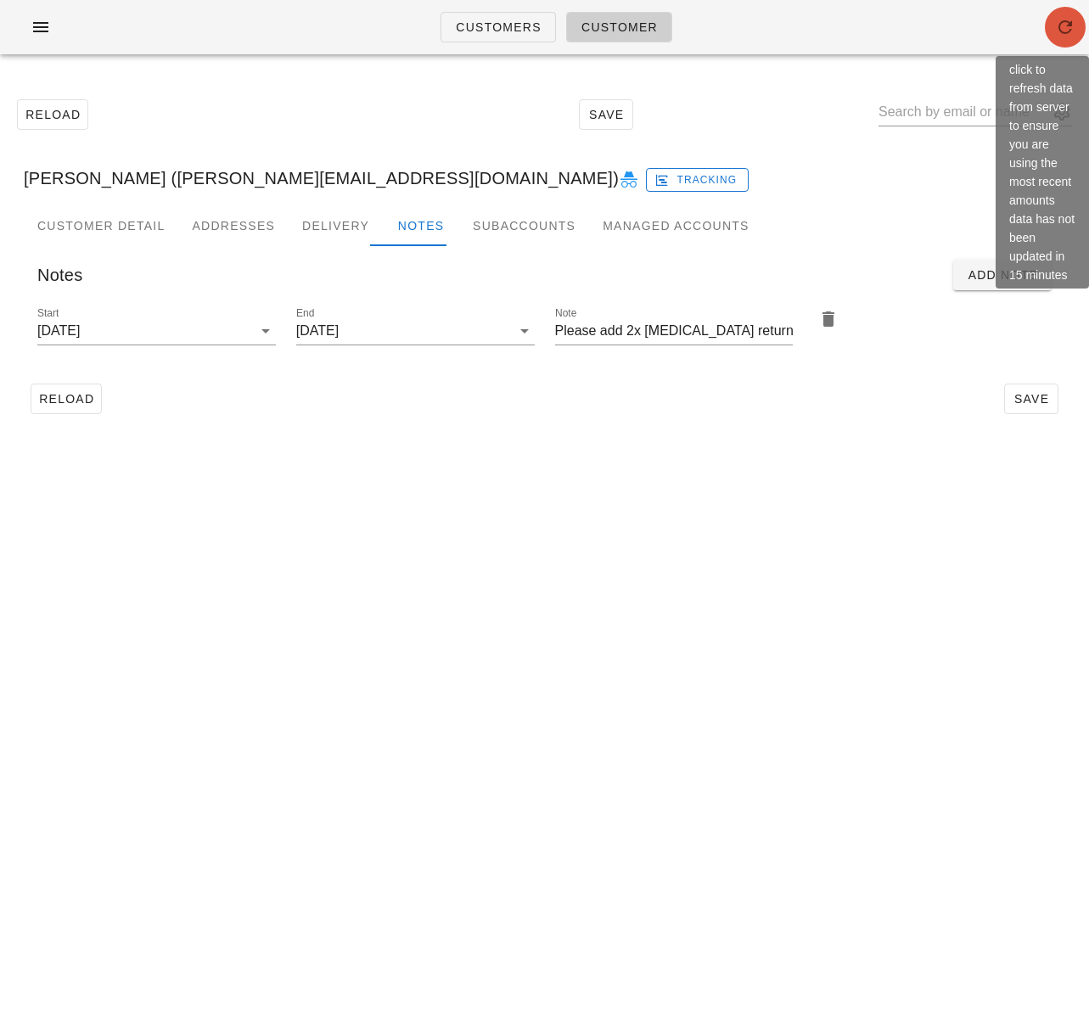
drag, startPoint x: 1074, startPoint y: 25, endPoint x: 1088, endPoint y: 44, distance: 24.3
click at [1074, 25] on icon "button" at bounding box center [1065, 27] width 20 height 20
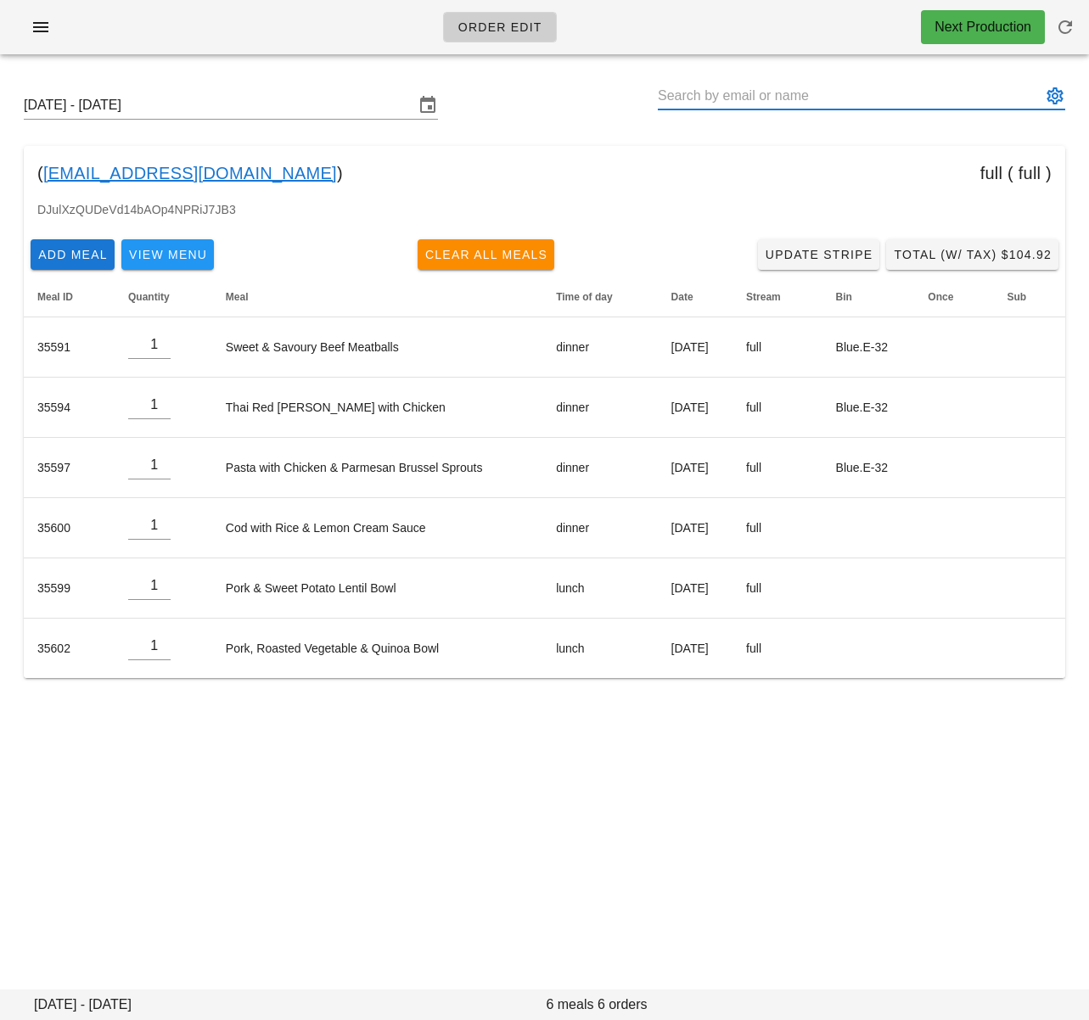
drag, startPoint x: 742, startPoint y: 94, endPoint x: 662, endPoint y: 99, distance: 80.0
click at [662, 99] on input "text" at bounding box center [850, 95] width 384 height 27
drag, startPoint x: 265, startPoint y: 169, endPoint x: 42, endPoint y: 170, distance: 222.4
click at [42, 170] on div "( amritmanhas@hotmail.com ) full ( full )" at bounding box center [545, 173] width 1042 height 54
copy div "amritmanhas@hotmail.com )"
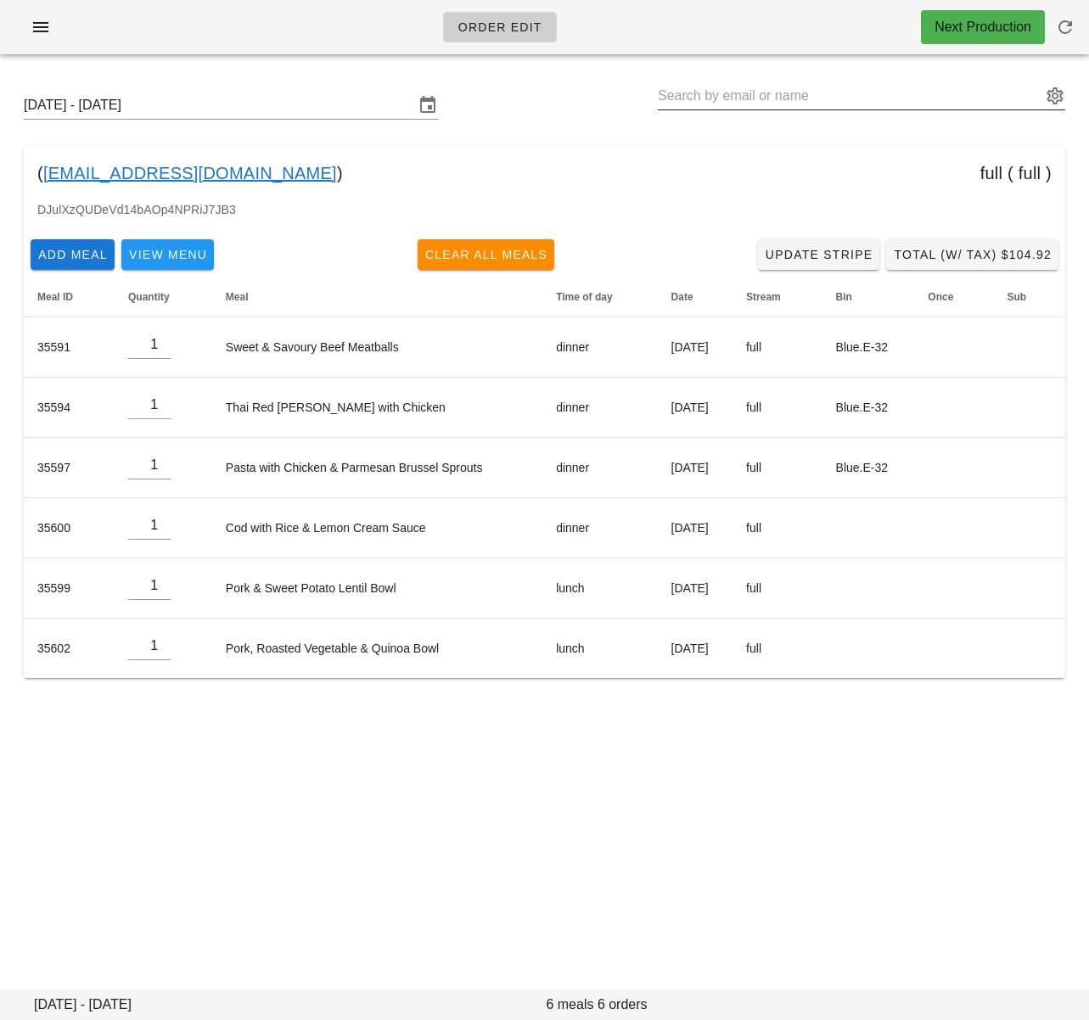
click at [774, 104] on input "text" at bounding box center [850, 95] width 384 height 27
paste input "Jay Jensen"
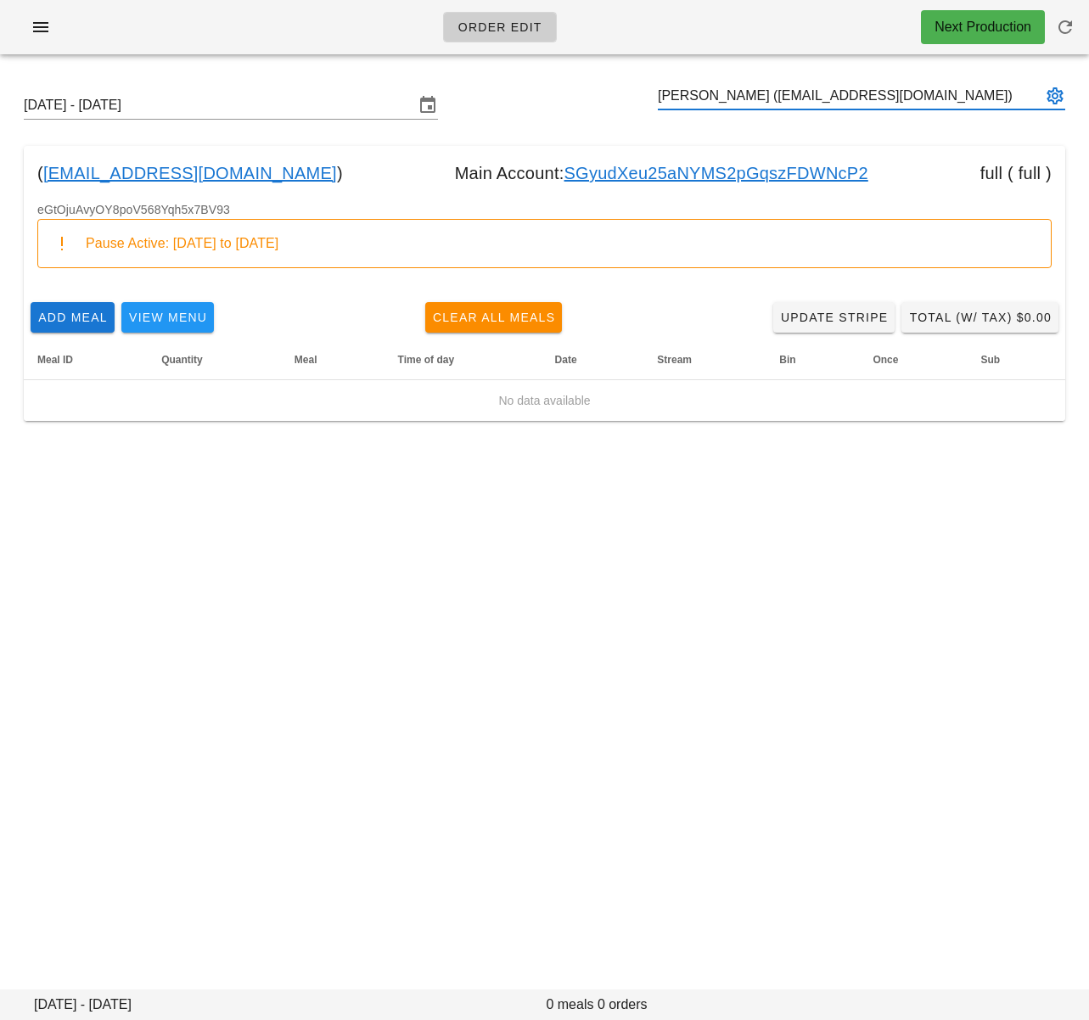
type input "Jay Jensen (stellarjay77@gmail.com)"
paste input "Mert Gezgin"
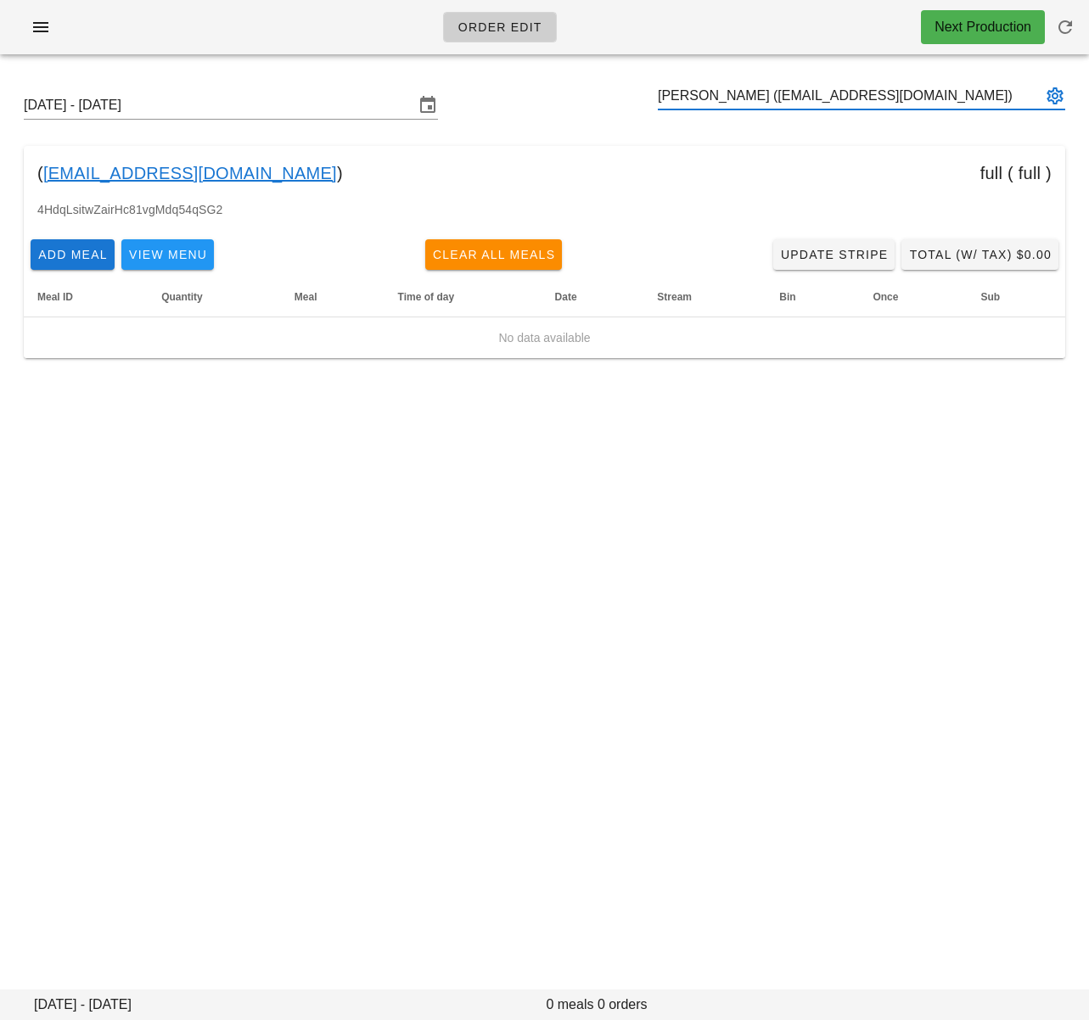
type input "Mert Gezgin (hazzilhar@gmail.com)"
paste input "Dustin Dilts"
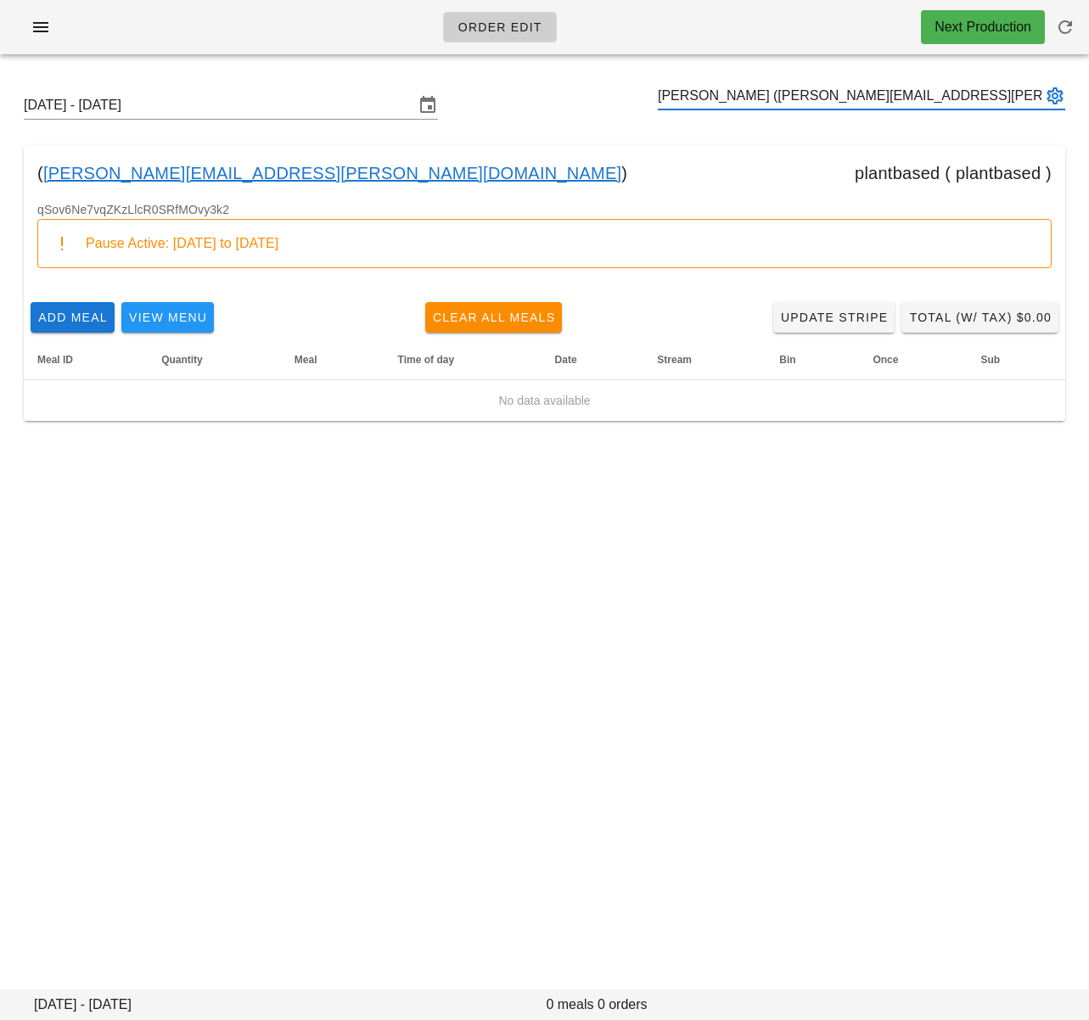
type input "Dustin Dilts (dustin.dilts@gmail.com)"
paste input "Andrew Clauson"
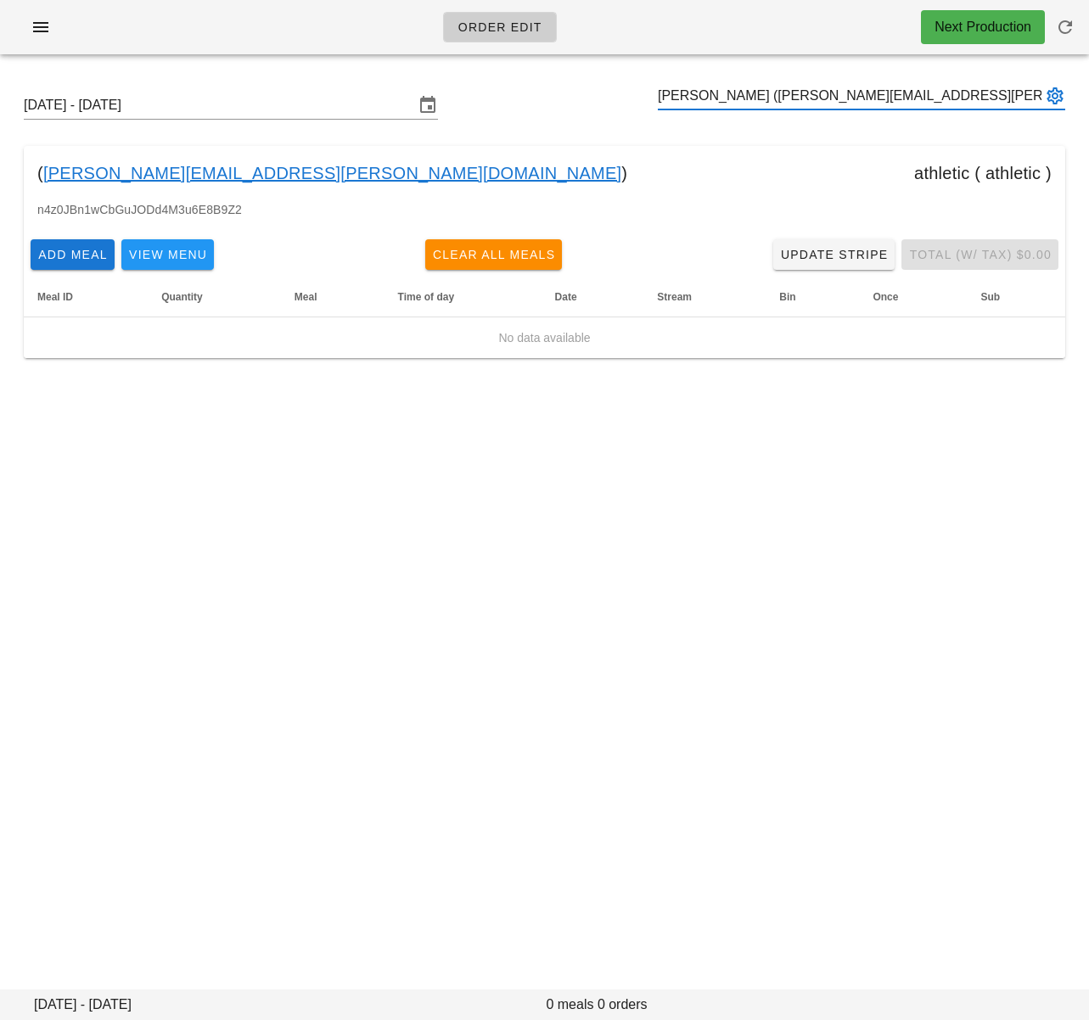
type input "Andrew Clauson (andrew.g.clauson@gmail.com)"
paste input "Jennifer Keefe"
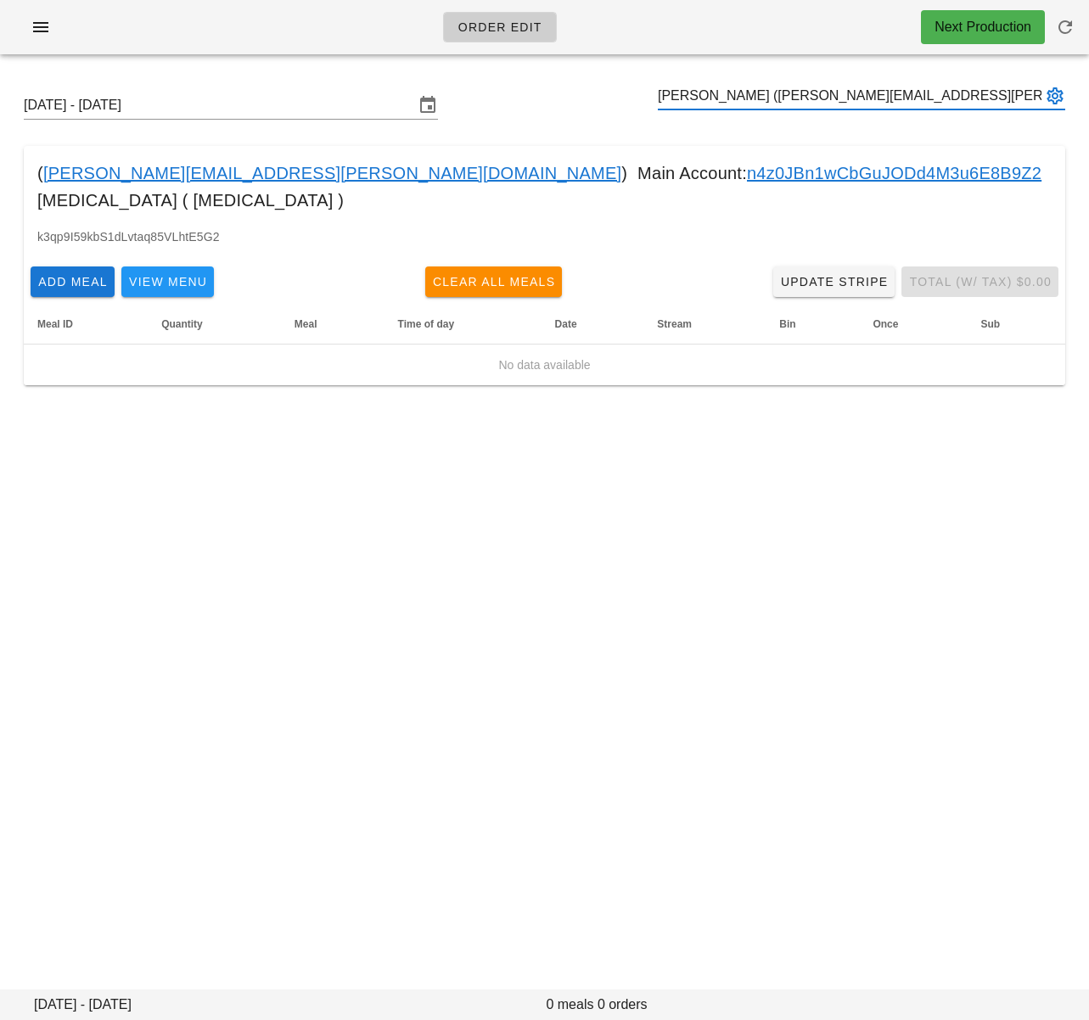
type input "Jennifer Keefe (jennifer.g.keefe@gmail.com)"
paste input "Lia Ayana"
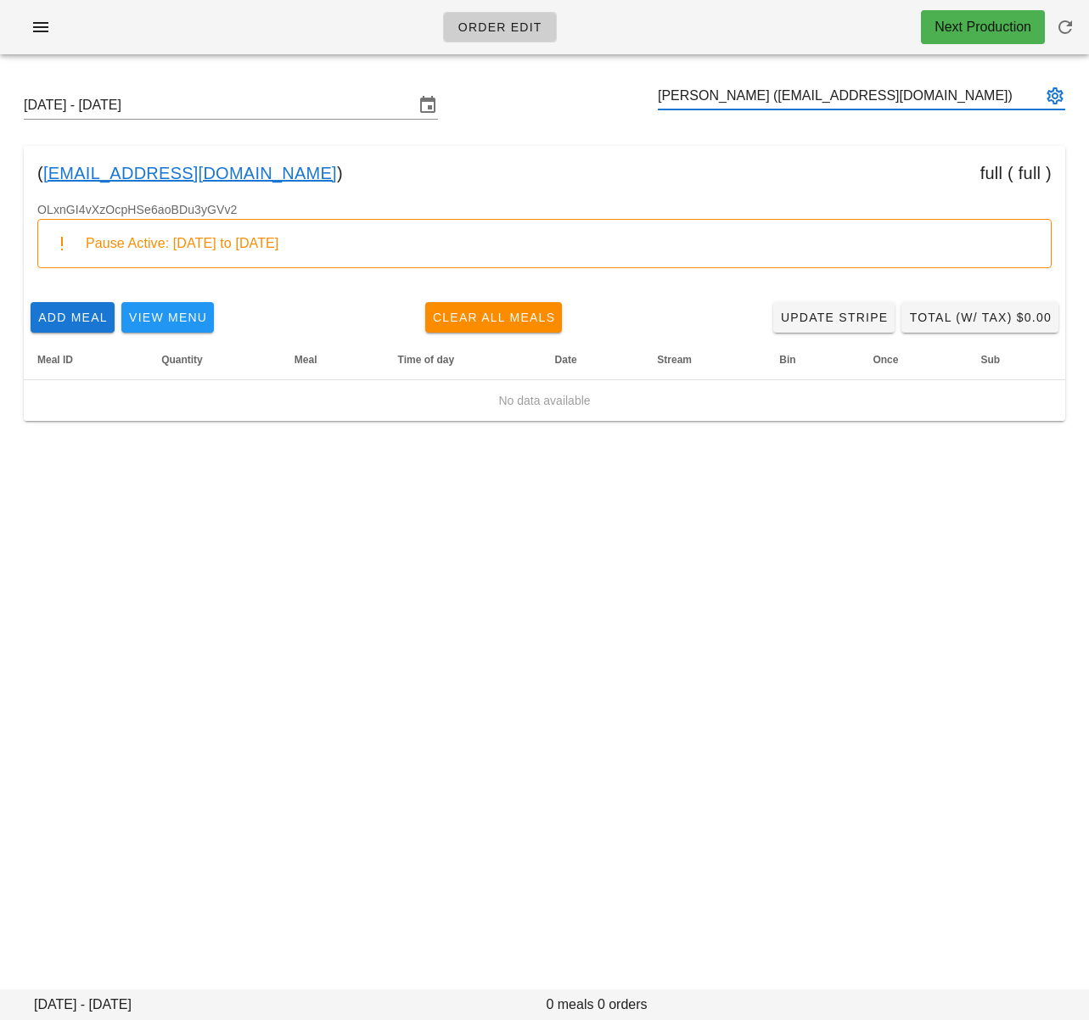
type input "Lia Ayana (layana1005@gmail.com)"
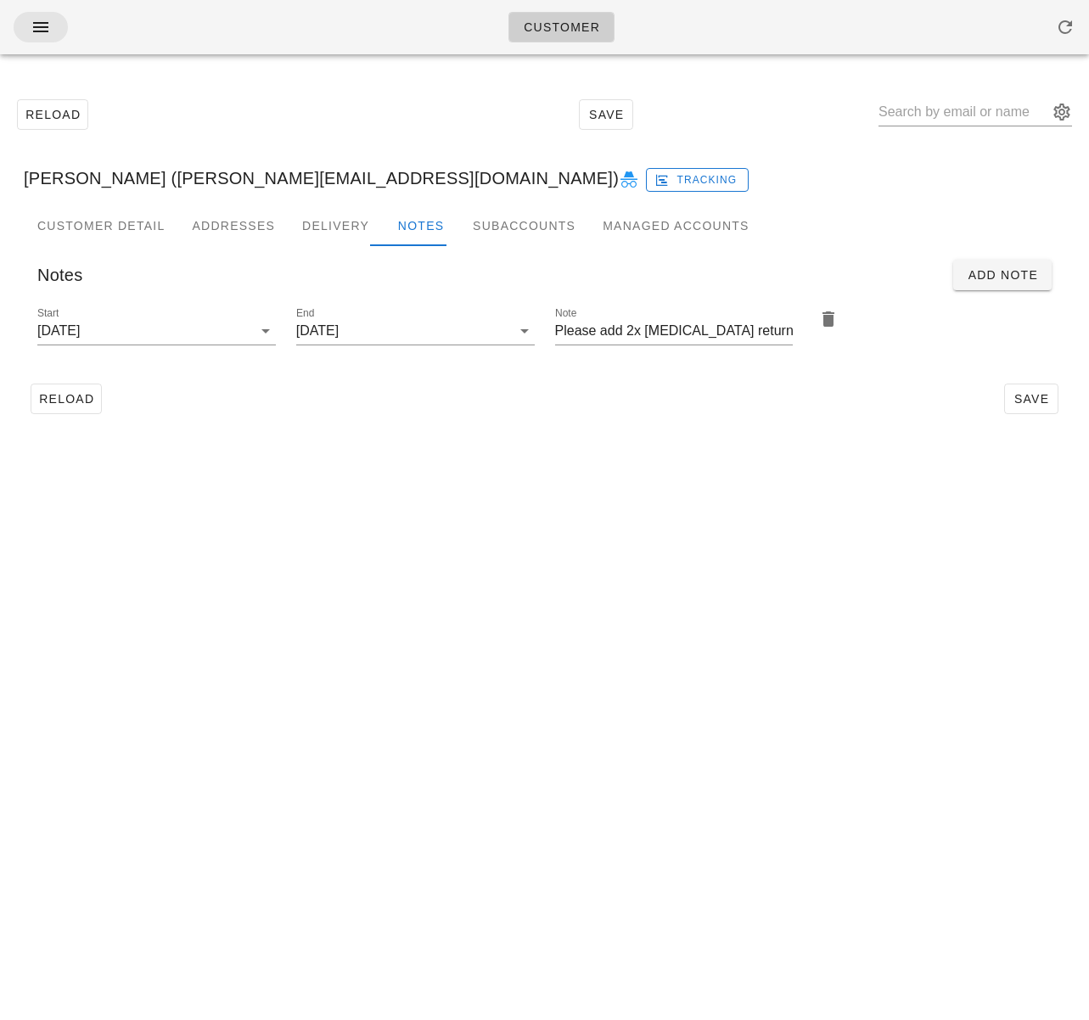
drag, startPoint x: 171, startPoint y: 13, endPoint x: 62, endPoint y: 35, distance: 110.9
click at [171, 13] on div "Customer" at bounding box center [544, 27] width 1089 height 54
click at [50, 26] on icon "button" at bounding box center [41, 27] width 20 height 20
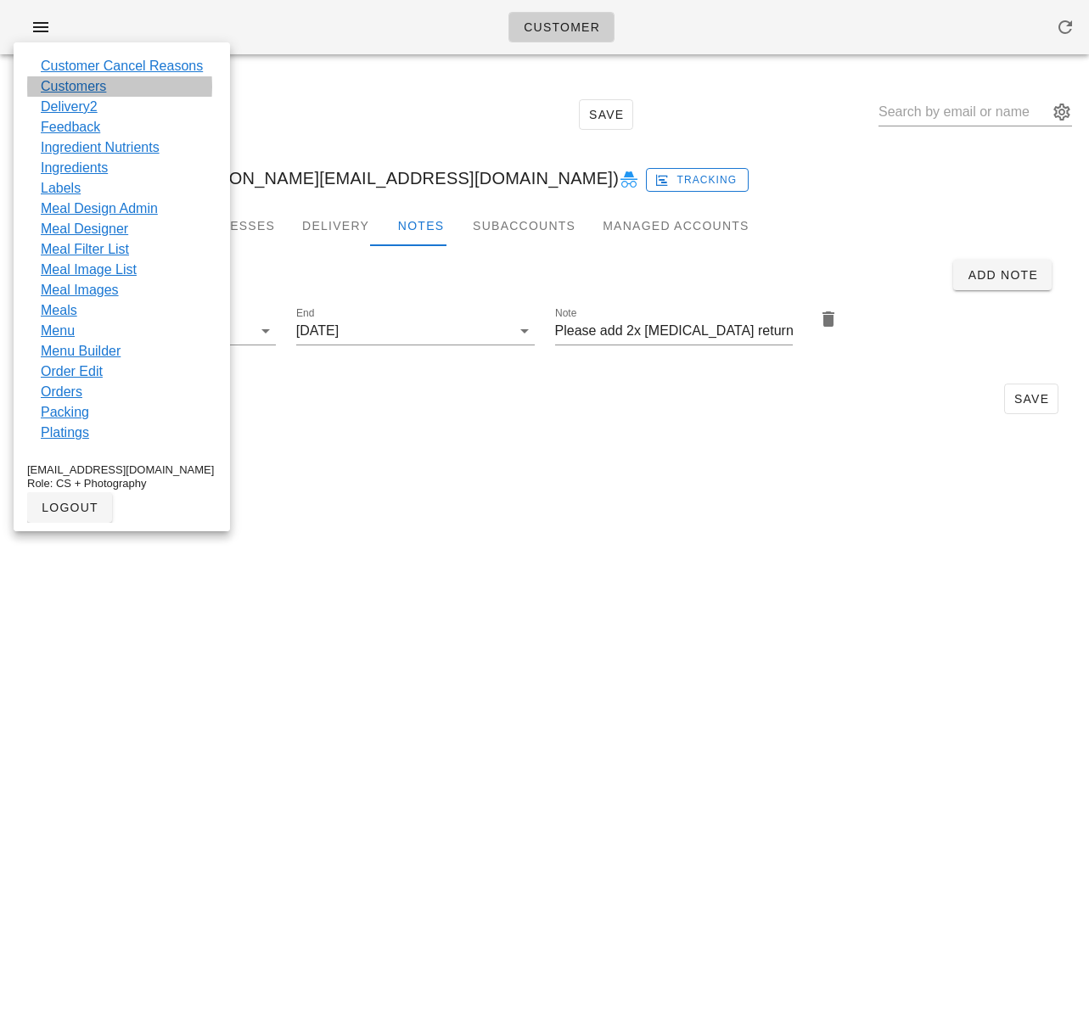
click at [93, 88] on link "Customers" at bounding box center [73, 86] width 65 height 20
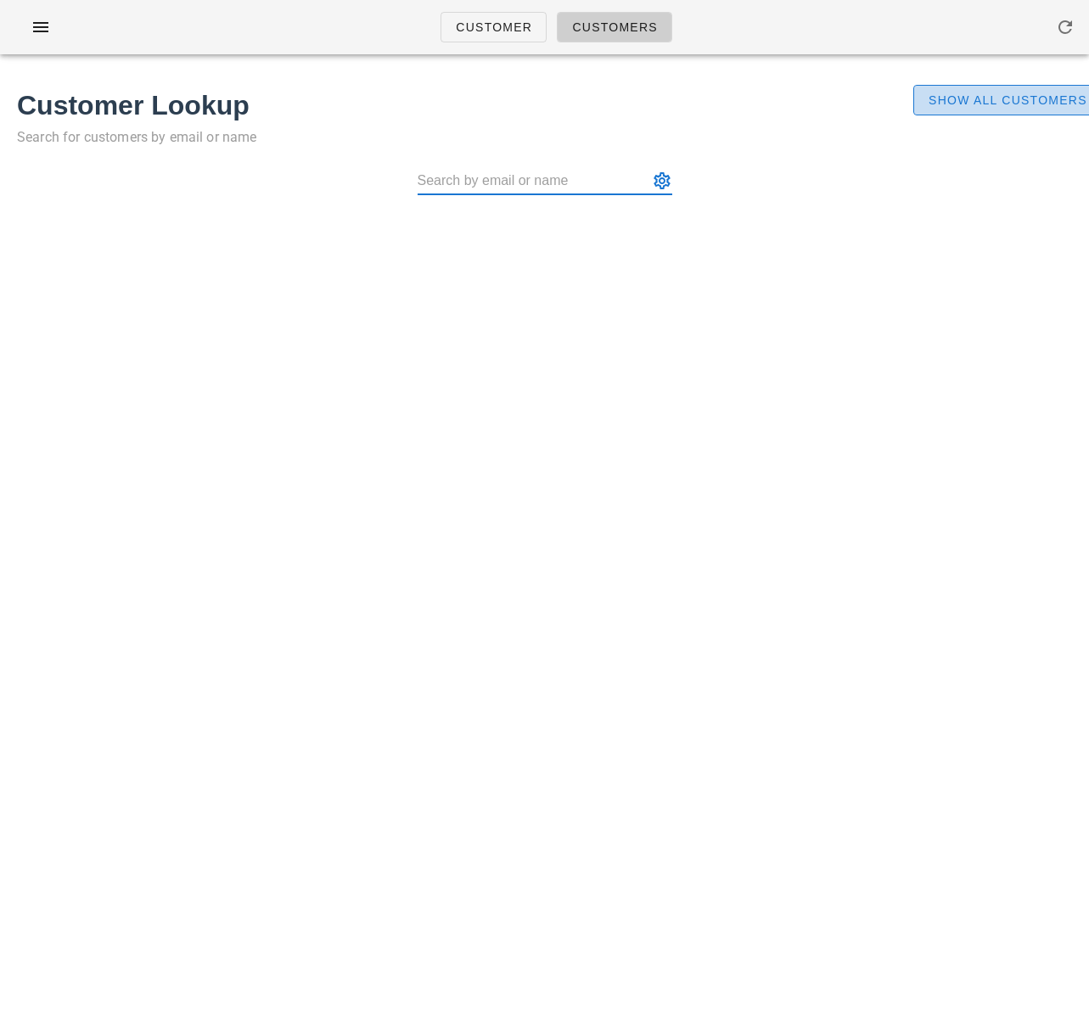
click at [1011, 99] on span "Show All Customers" at bounding box center [1008, 100] width 160 height 14
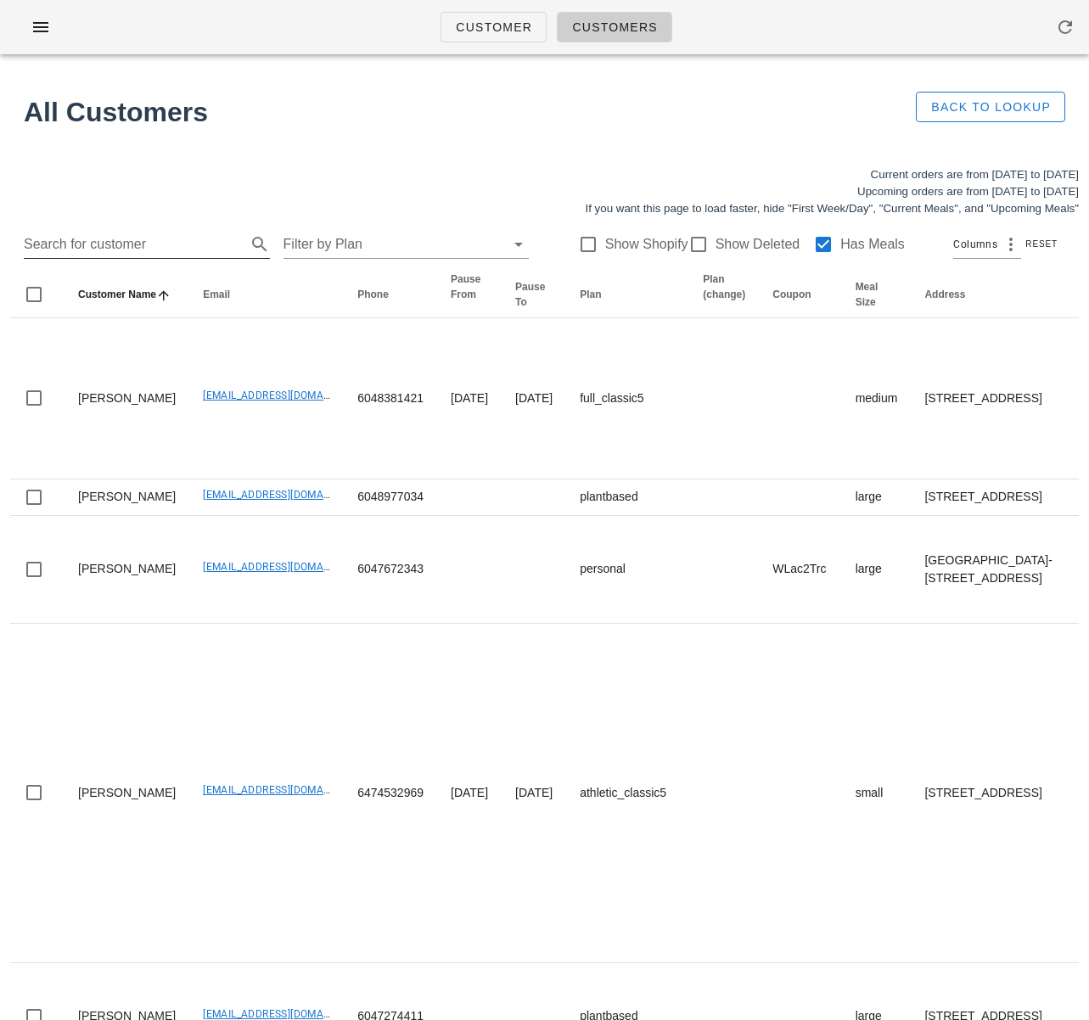
click at [104, 247] on input "Search for customer" at bounding box center [133, 244] width 219 height 27
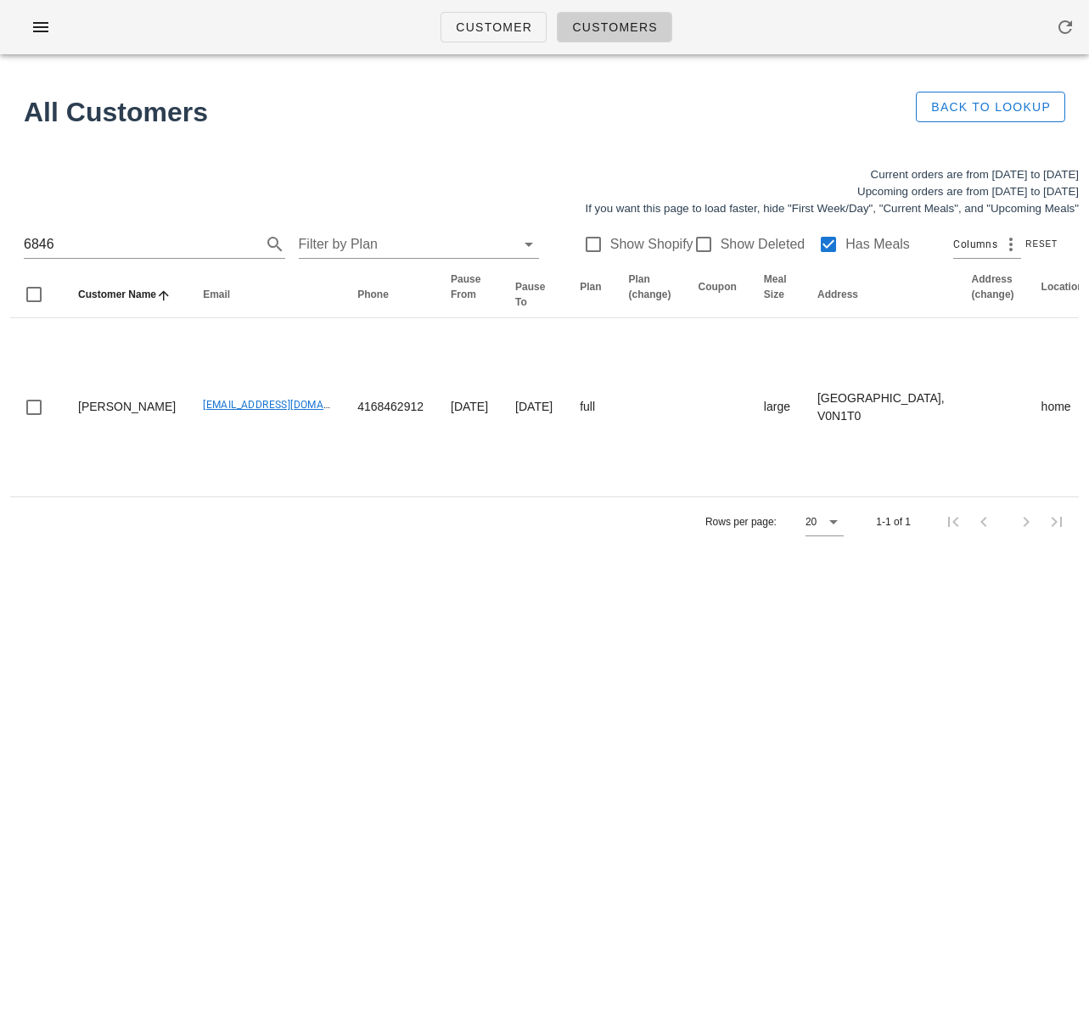
drag, startPoint x: 491, startPoint y: 135, endPoint x: 418, endPoint y: 12, distance: 143.5
click at [492, 132] on div "All Customers" at bounding box center [456, 111] width 885 height 61
drag, startPoint x: 72, startPoint y: 243, endPoint x: -112, endPoint y: 248, distance: 184.3
click at [0, 248] on html "Customer Customers All Customers Back to Lookup Current orders are from Sunday …" at bounding box center [544, 510] width 1089 height 1020
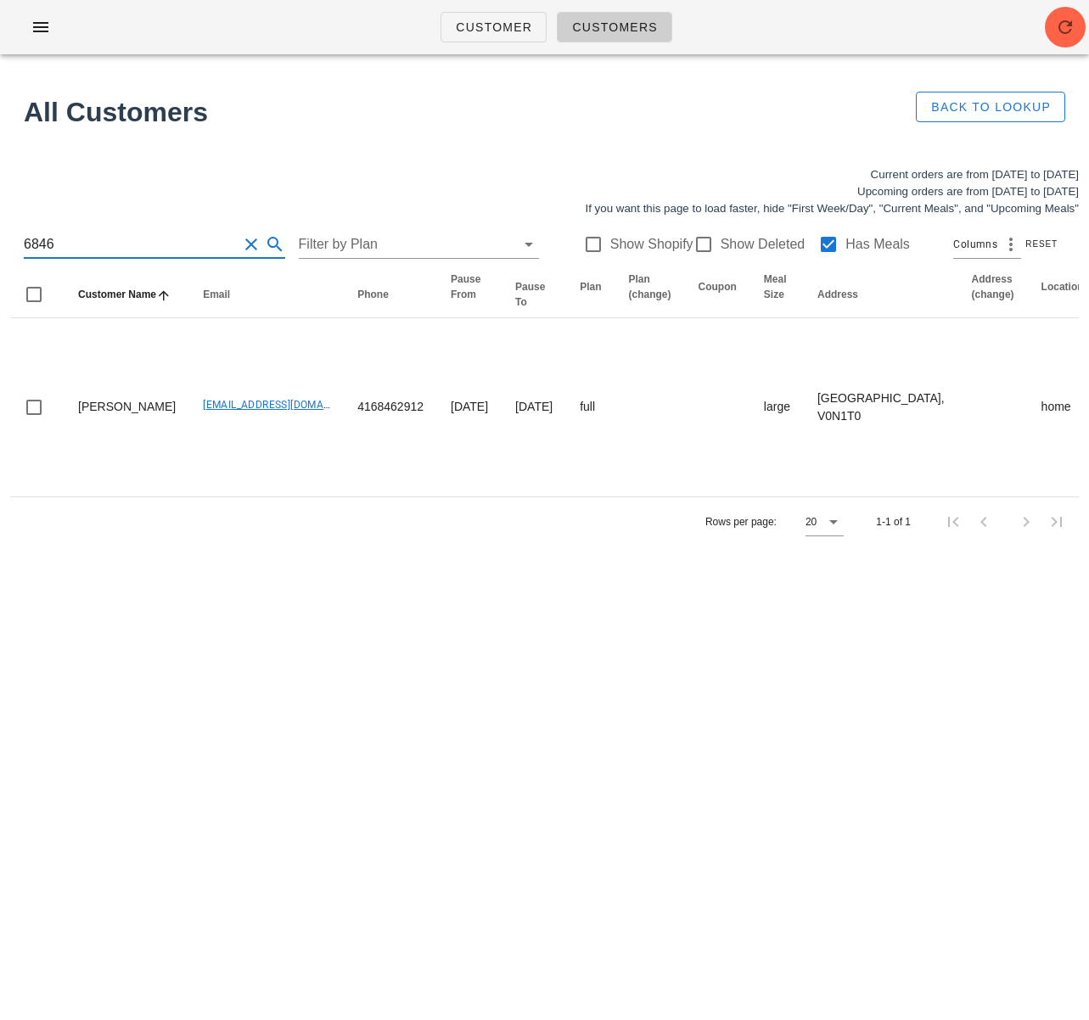
paste input "Mary Mackenzie"
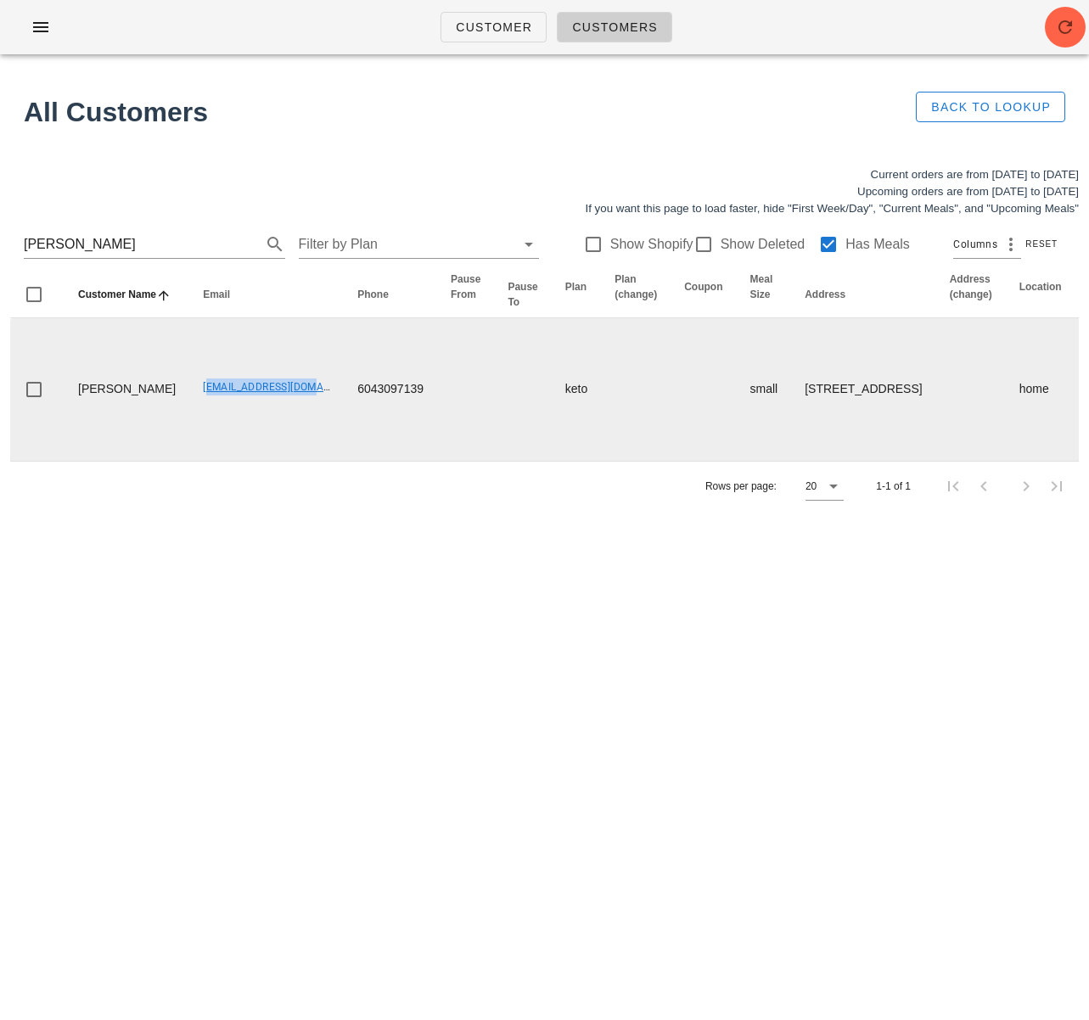
drag, startPoint x: 160, startPoint y: 421, endPoint x: 261, endPoint y: 418, distance: 101.1
click at [261, 418] on td "scottandserena@hotmail.com" at bounding box center [266, 389] width 154 height 143
drag, startPoint x: 308, startPoint y: 419, endPoint x: 401, endPoint y: 418, distance: 92.5
copy td "6043097139"
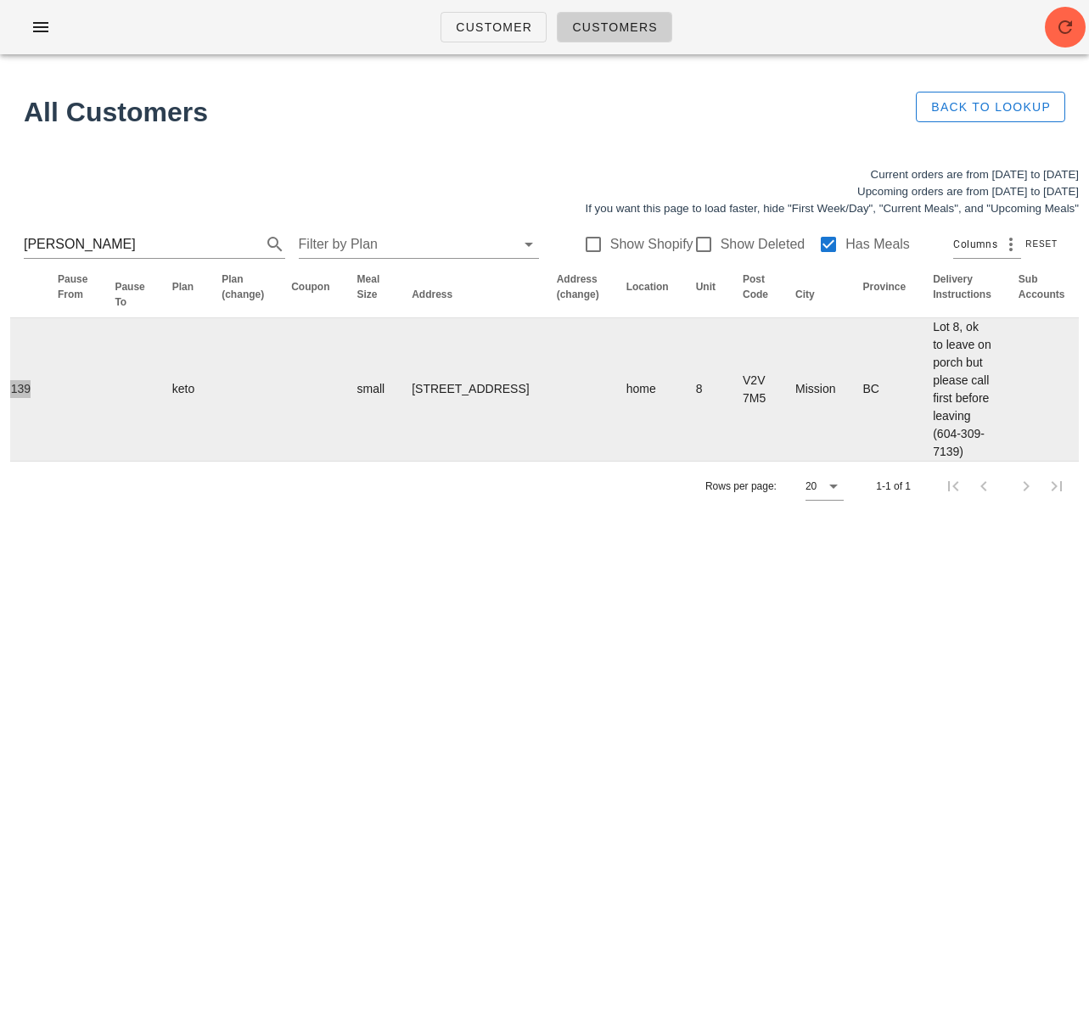
scroll to position [0, 793]
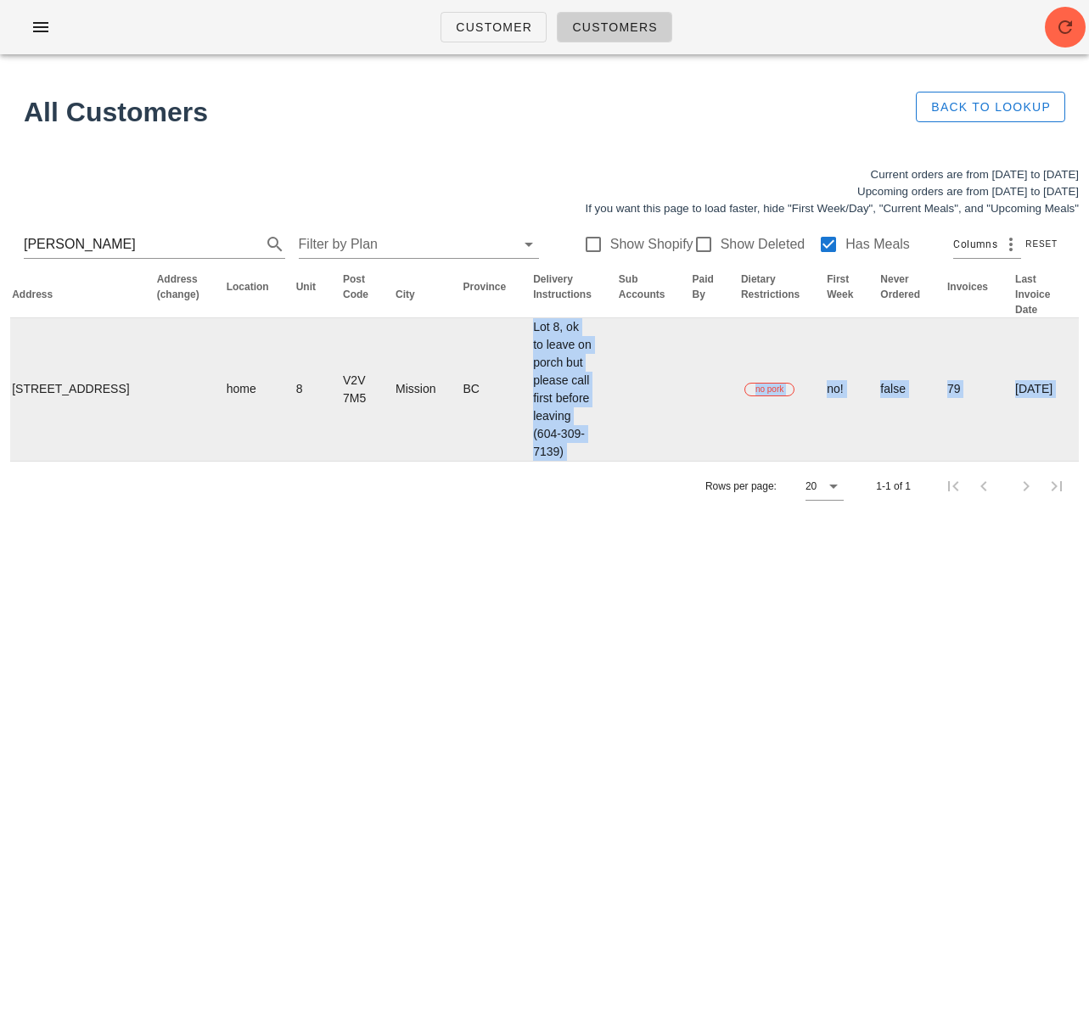
drag, startPoint x: 405, startPoint y: 342, endPoint x: 540, endPoint y: 473, distance: 187.9
click at [463, 511] on div "Customer Name Email Phone Pause From Pause To Plan Plan (change) Coupon Meal Si…" at bounding box center [544, 391] width 1069 height 239
drag, startPoint x: 495, startPoint y: 467, endPoint x: 456, endPoint y: 490, distance: 45.3
click at [605, 461] on td at bounding box center [642, 389] width 74 height 143
drag, startPoint x: 430, startPoint y: 508, endPoint x: 455, endPoint y: 480, distance: 38.5
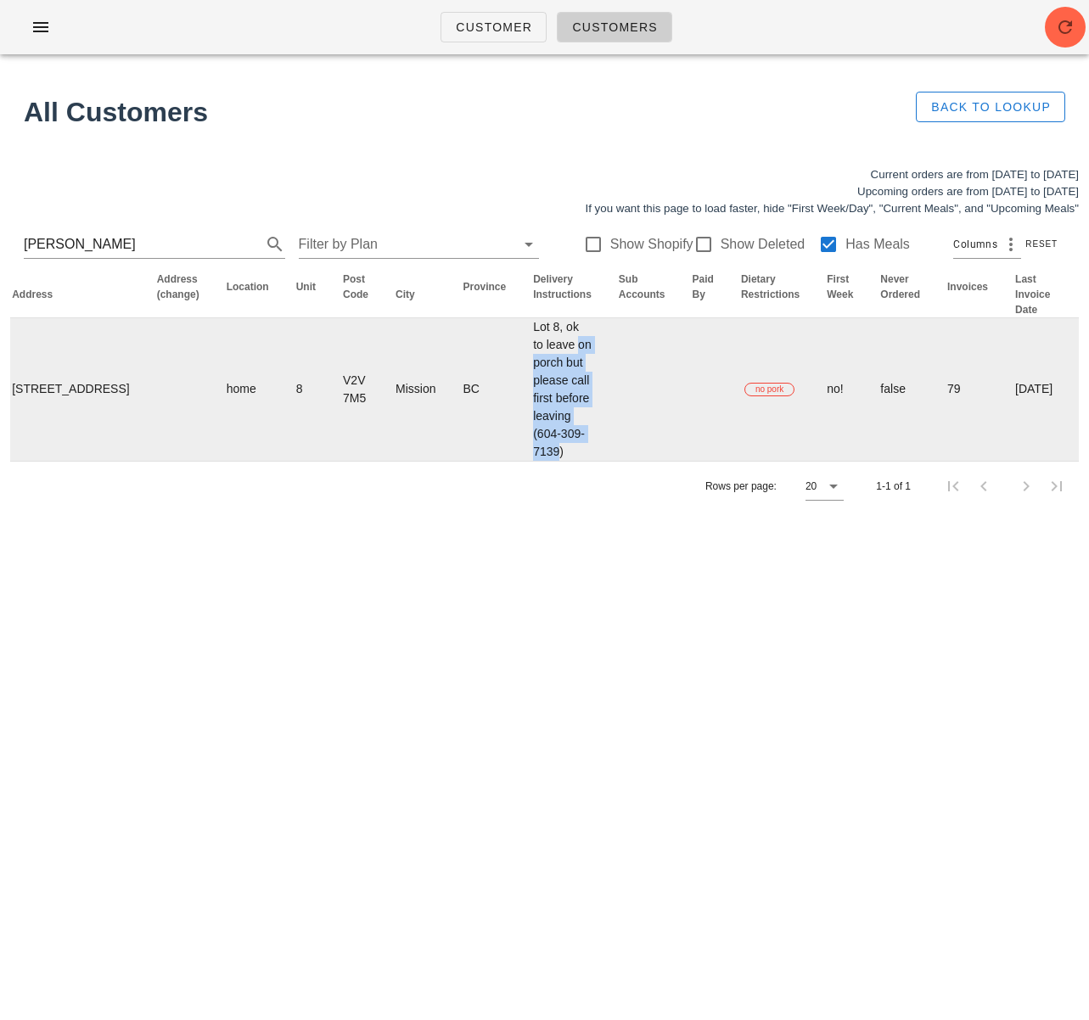
click at [520, 369] on td "Lot 8, ok to leave on porch but please call first before leaving (604-309-7139)" at bounding box center [563, 389] width 86 height 143
drag, startPoint x: 436, startPoint y: 499, endPoint x: 405, endPoint y: 347, distance: 155.2
click at [520, 347] on td "Lot 8, ok to leave on porch but please call first before leaving (604-309-7139)" at bounding box center [563, 389] width 86 height 143
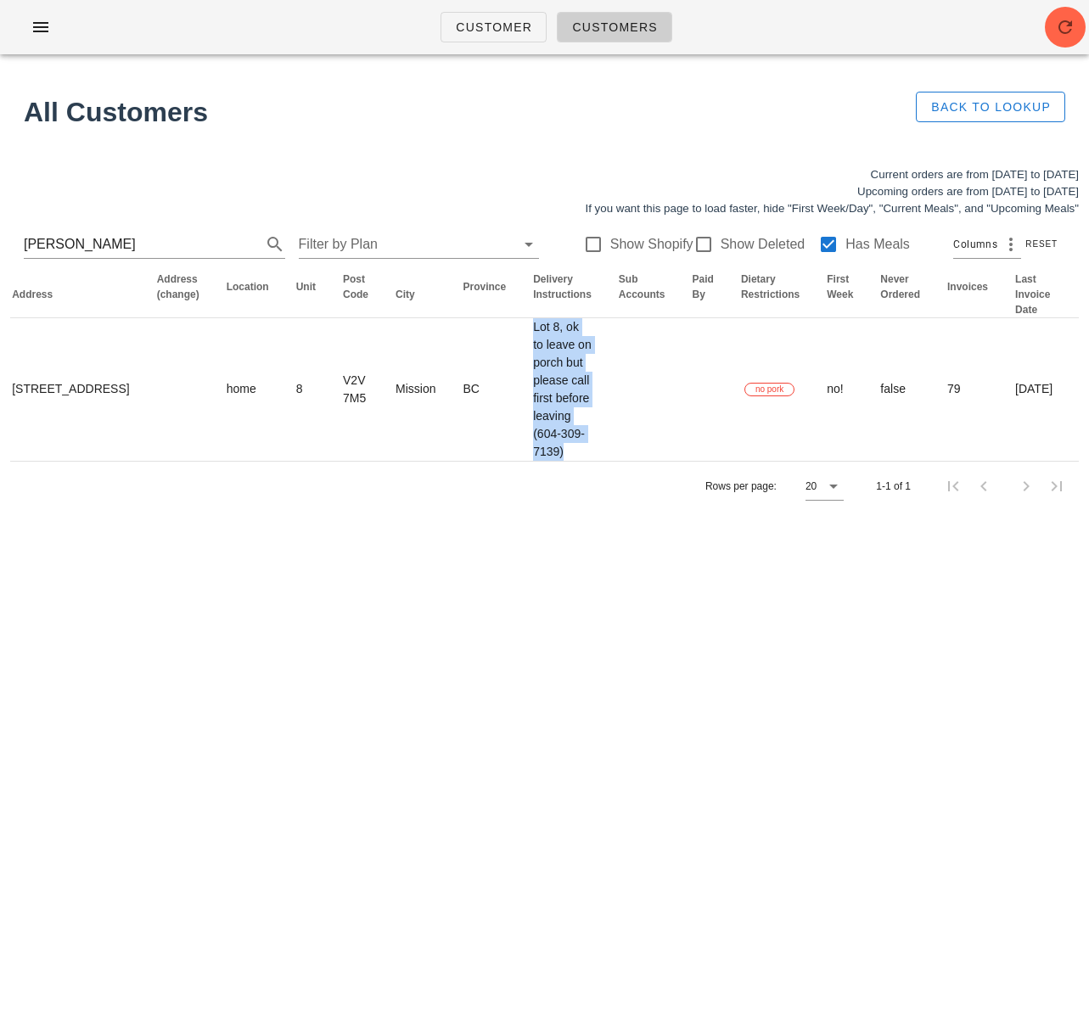
copy td "Lot 8, ok to leave on porch but please call first before leaving (604-309-7139)"
drag, startPoint x: 141, startPoint y: 246, endPoint x: -17, endPoint y: 243, distance: 157.9
click at [0, 243] on html "Customer Customers All Customers Back to Lookup Current orders are from Sunday …" at bounding box center [544, 510] width 1089 height 1020
paste input "Neil Davey"
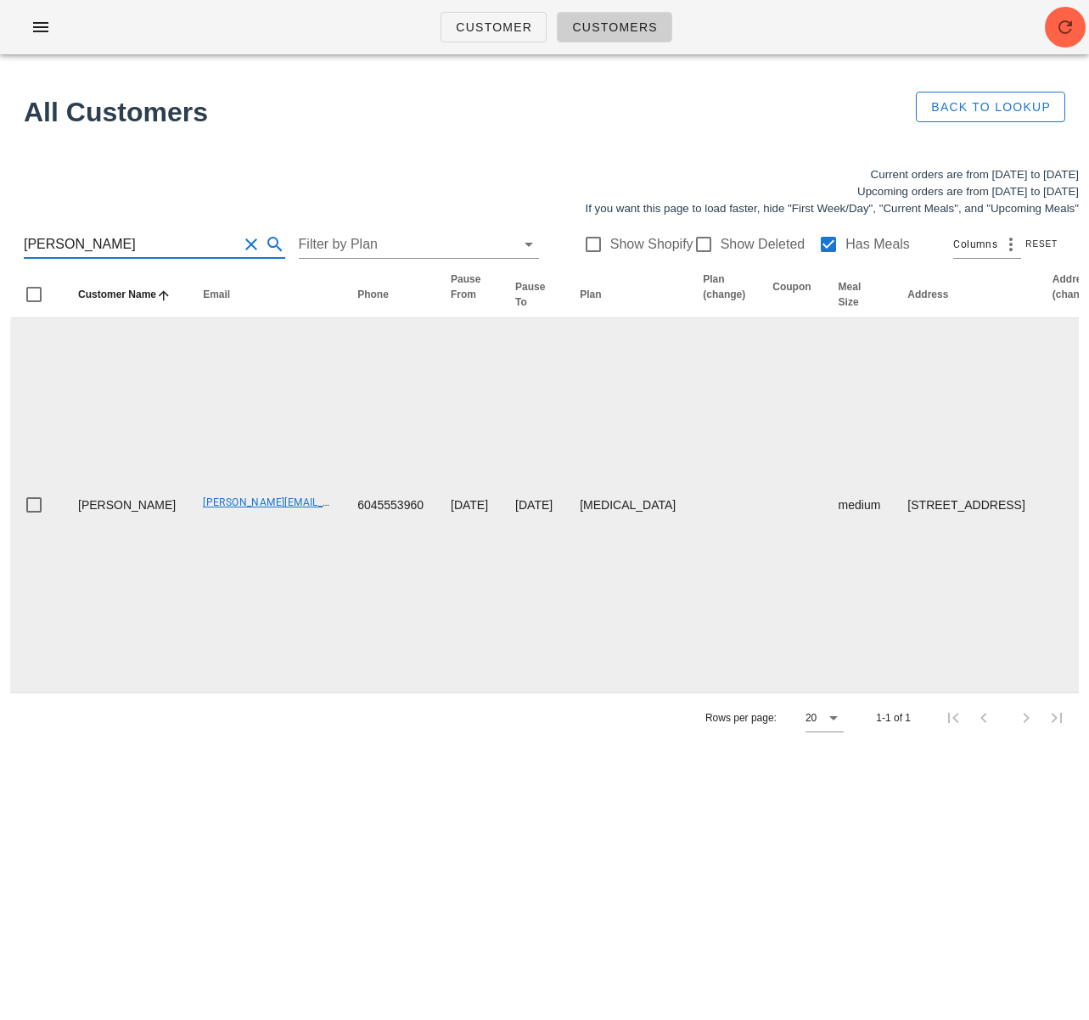
type input "Neil Davey"
drag, startPoint x: 195, startPoint y: 522, endPoint x: 291, endPoint y: 510, distance: 96.7
click at [289, 522] on td "neil@evergreencomputers.ca" at bounding box center [266, 505] width 154 height 374
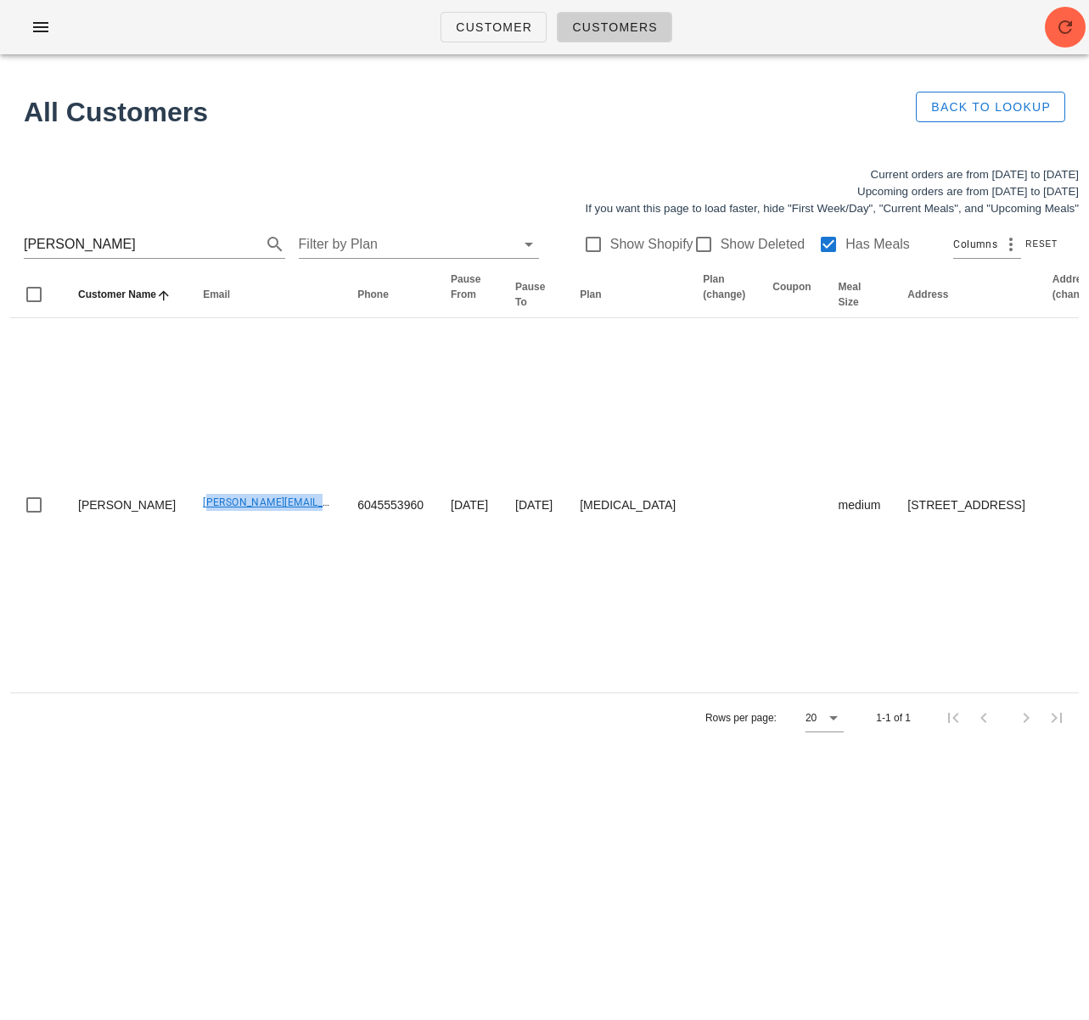
copy link "neil@evergreencomputers.ca"
drag, startPoint x: 92, startPoint y: 244, endPoint x: -25, endPoint y: 239, distance: 117.3
click at [0, 239] on html "Customer Customers All Customers Back to Lookup Current orders are from Sunday …" at bounding box center [544, 510] width 1089 height 1020
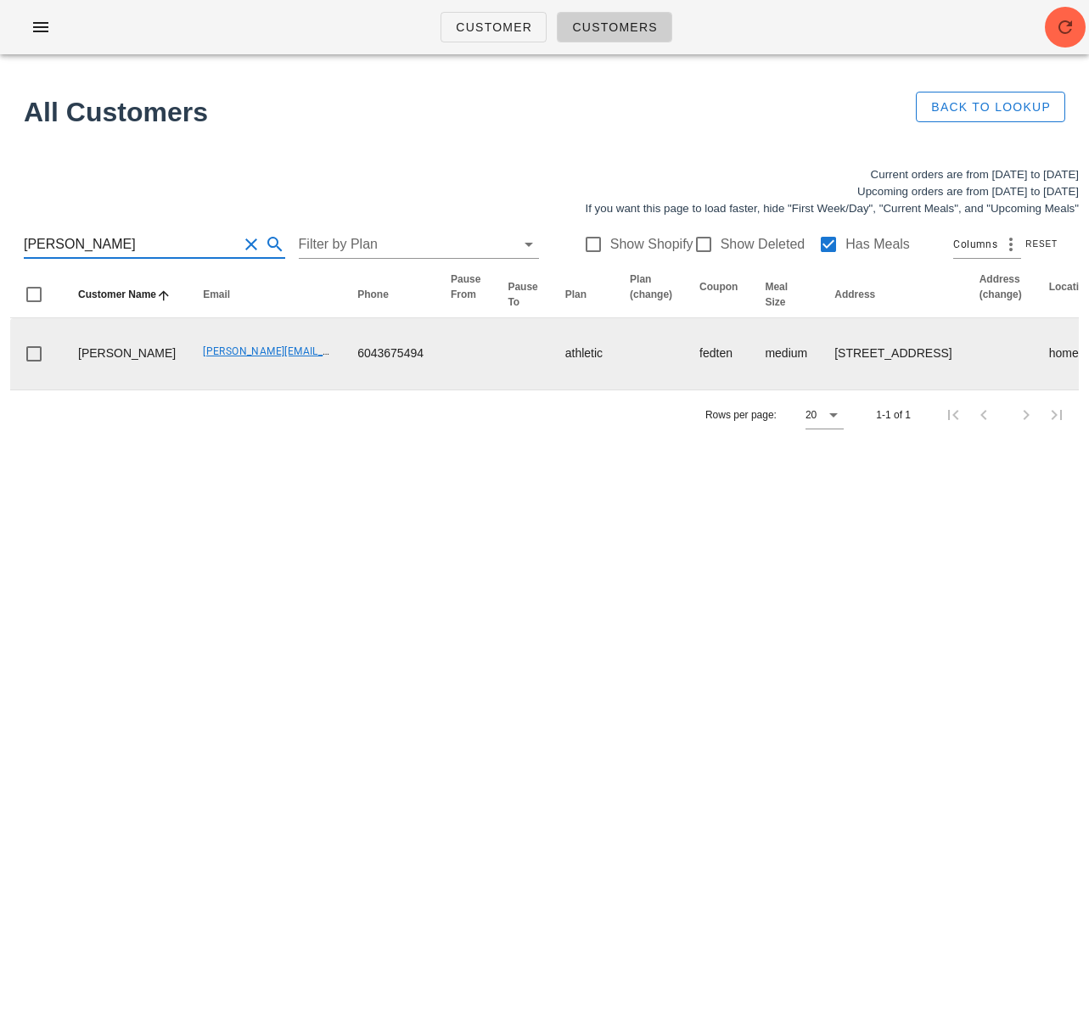
click at [344, 379] on td "6043675494" at bounding box center [390, 353] width 93 height 71
drag, startPoint x: 260, startPoint y: 379, endPoint x: 354, endPoint y: 379, distance: 94.2
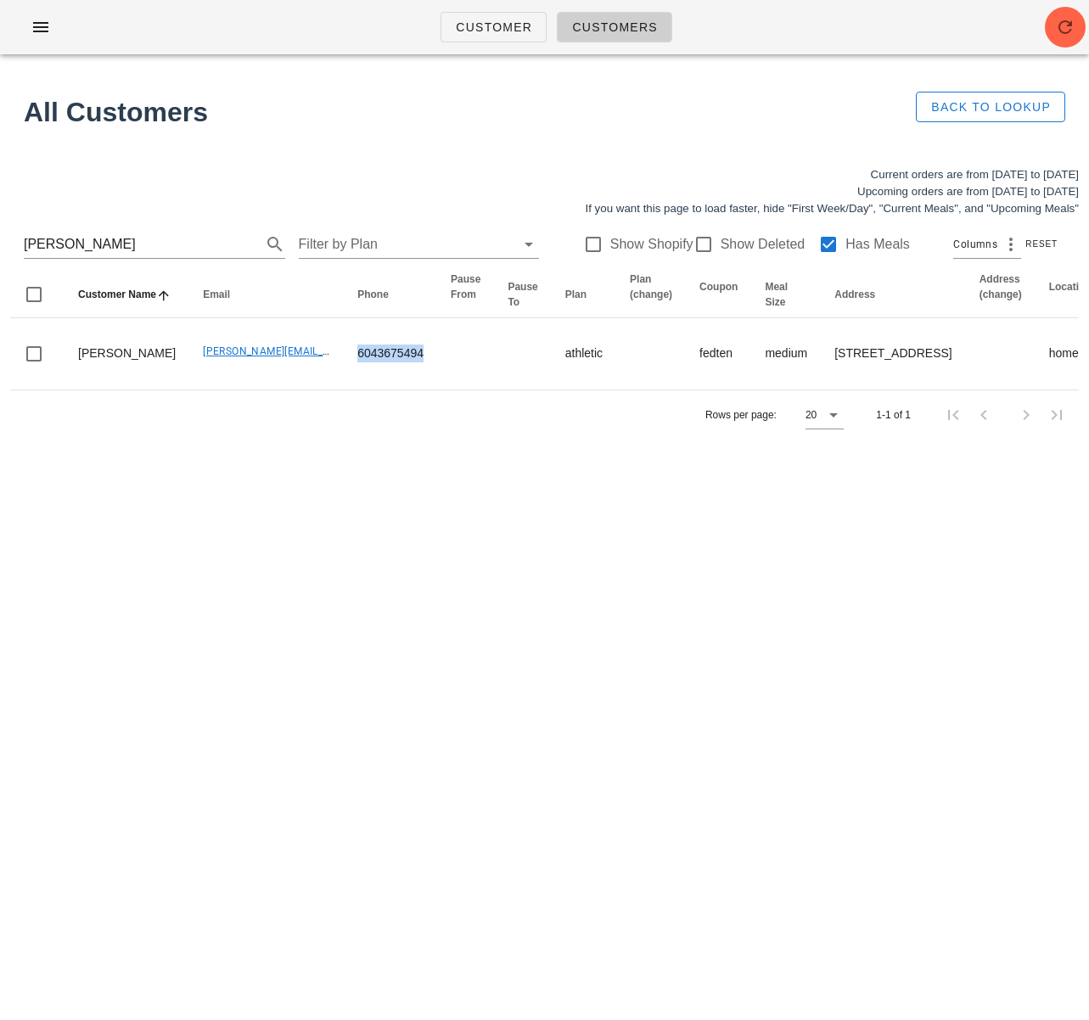
copy td "6043675494"
drag, startPoint x: 76, startPoint y: 250, endPoint x: -30, endPoint y: 236, distance: 107.1
click at [0, 236] on html "Customer Customers All Customers Back to Lookup Current orders are from Sunday …" at bounding box center [544, 510] width 1089 height 1020
paste input "test test"
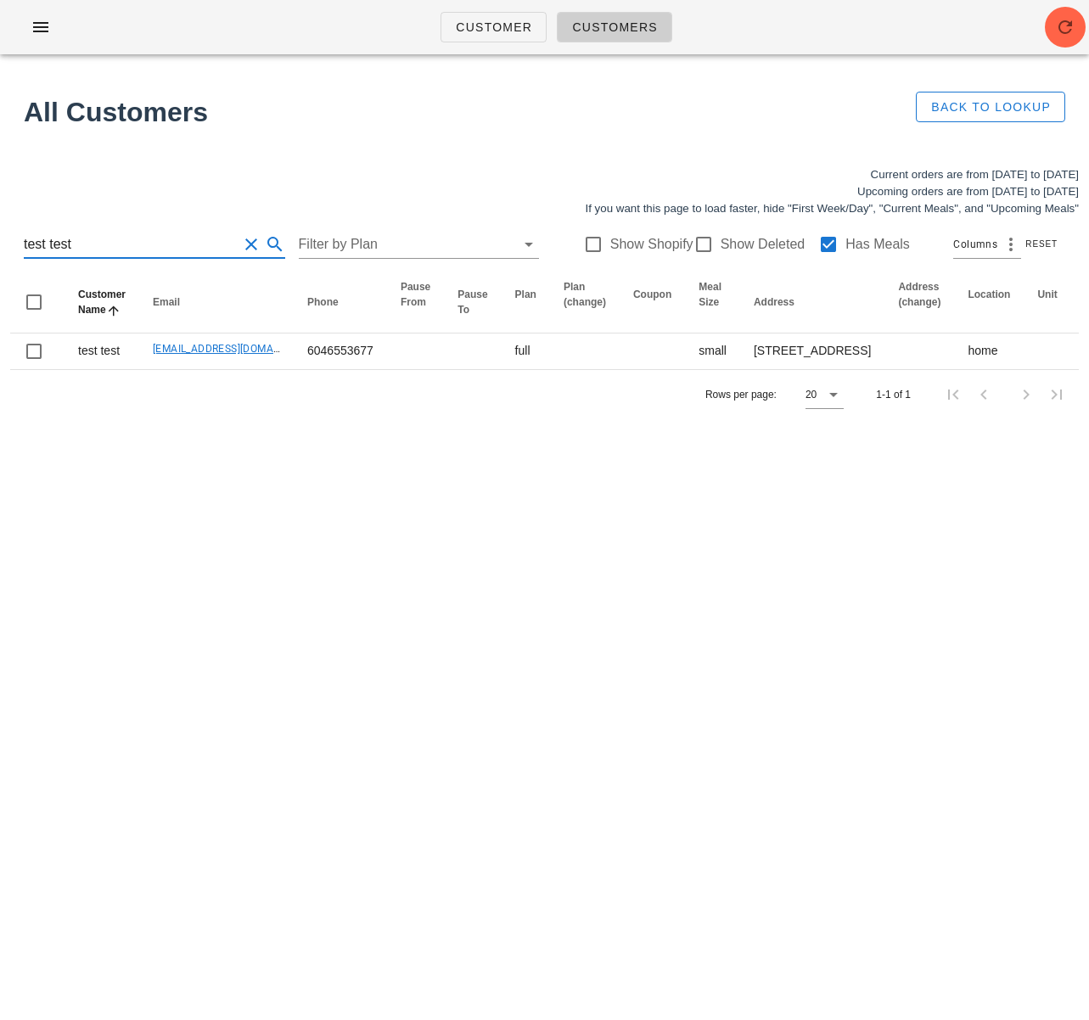
type input "test test"
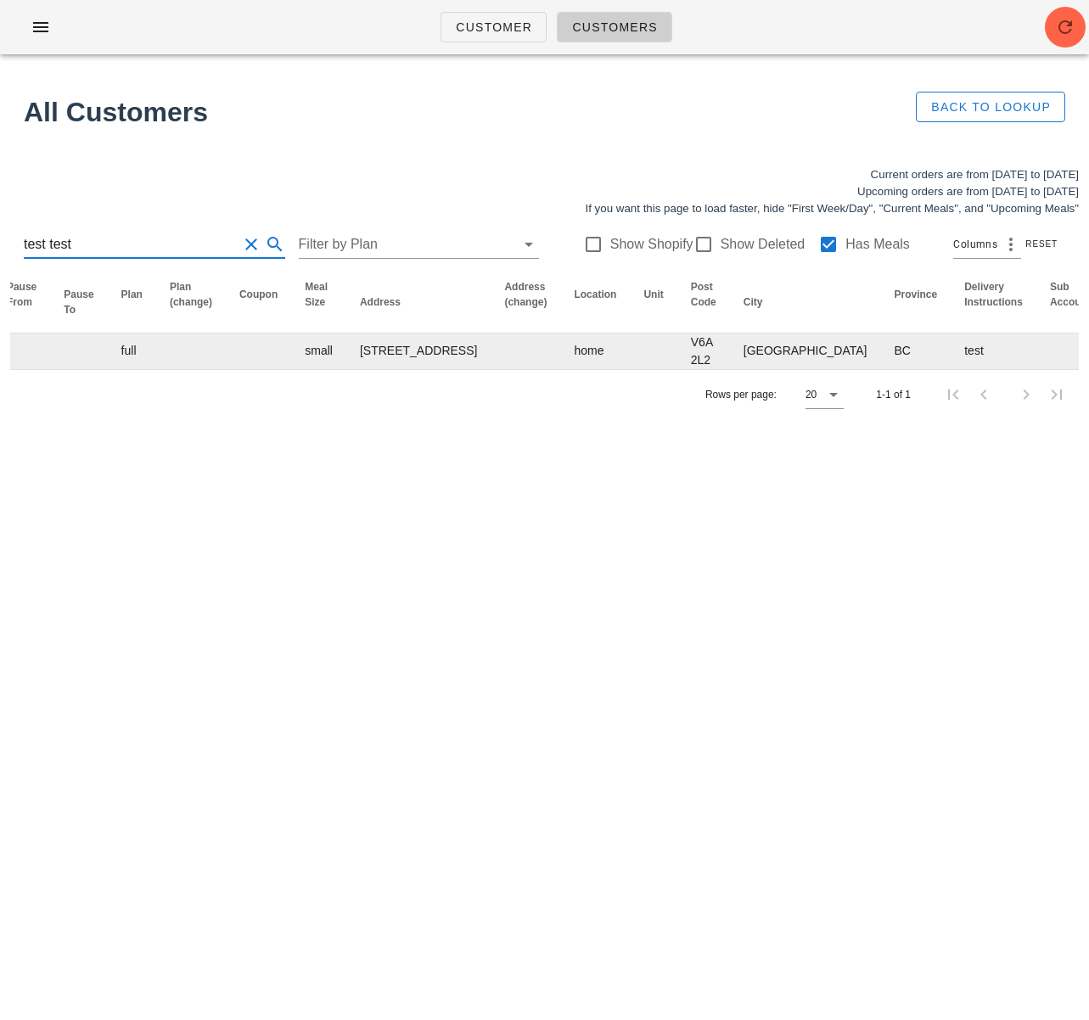
scroll to position [0, 1005]
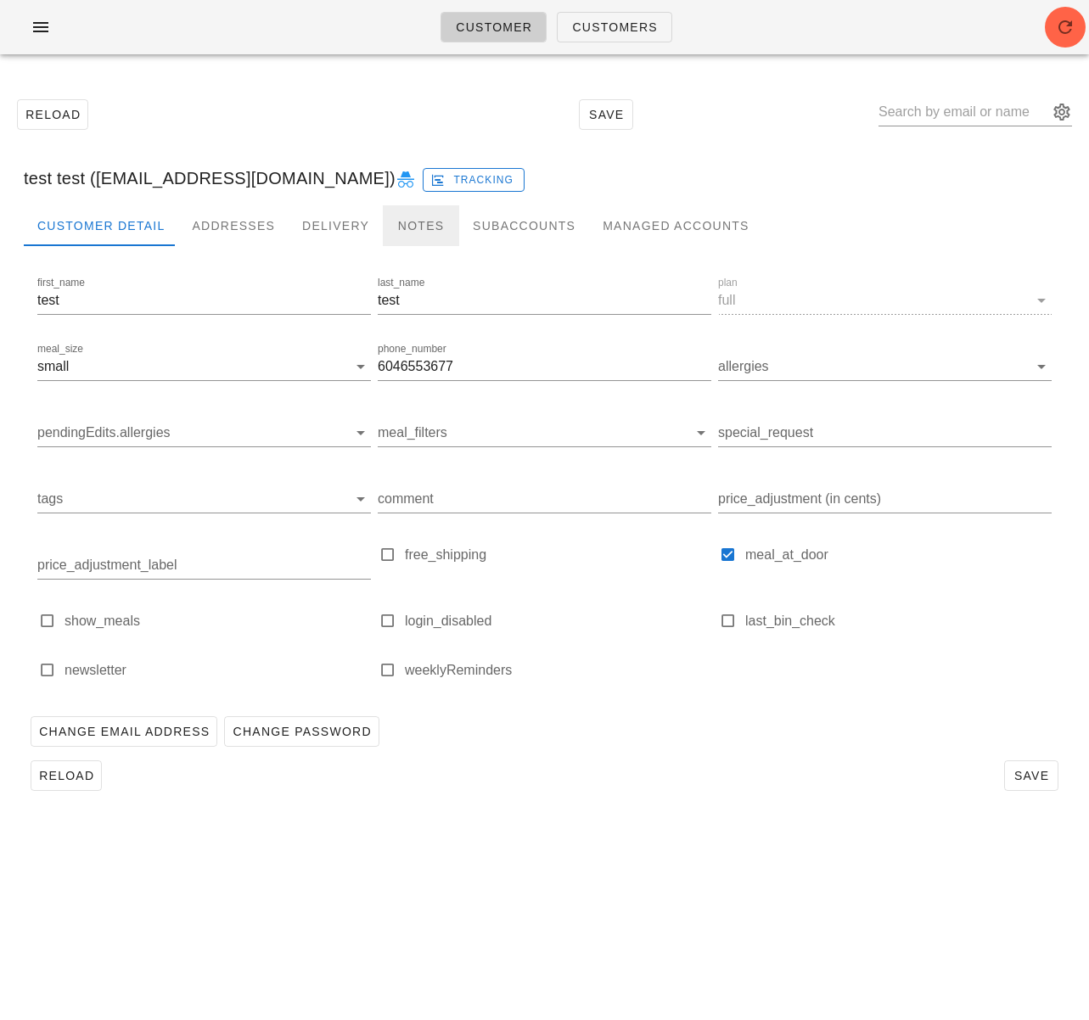
click at [390, 225] on div "Notes" at bounding box center [421, 225] width 76 height 41
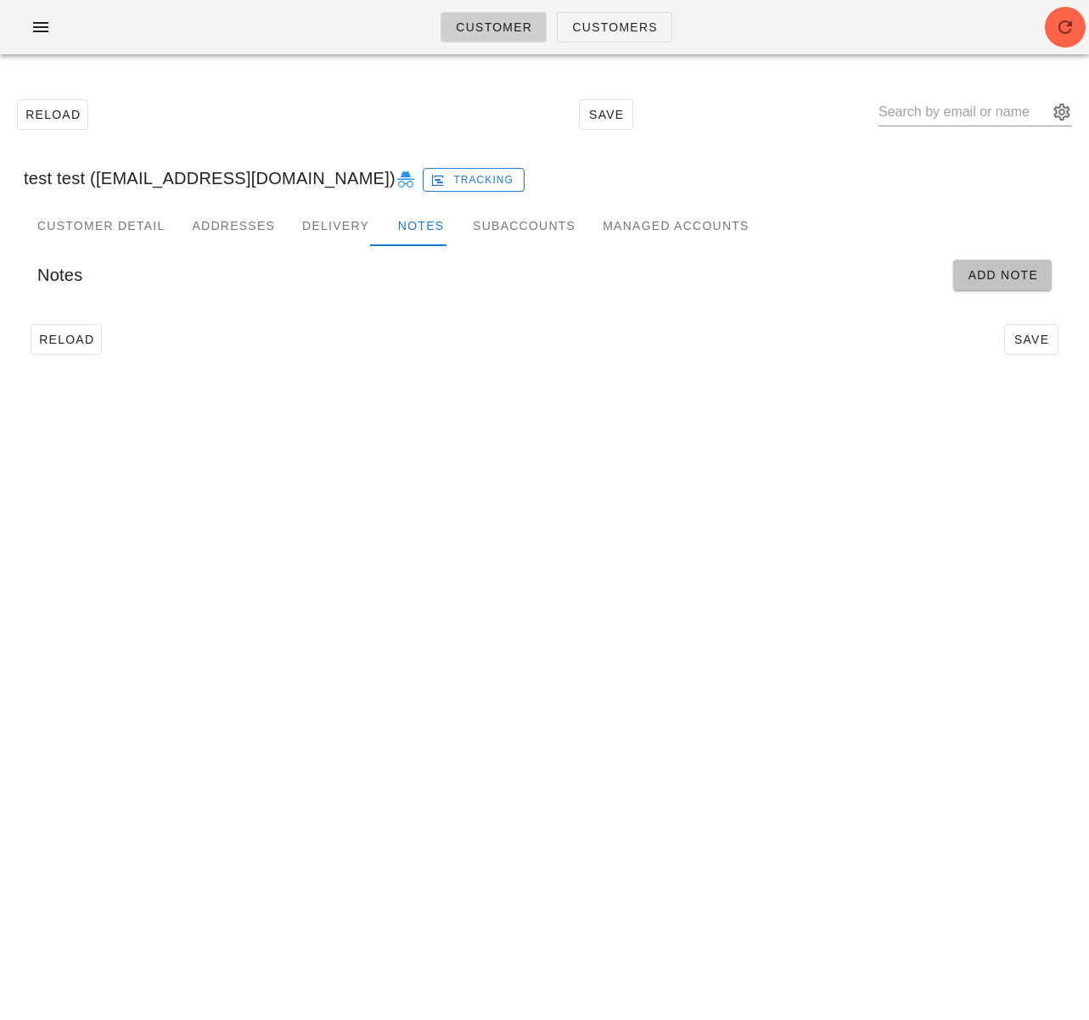
click at [978, 277] on span "Add Note" at bounding box center [1002, 275] width 71 height 14
type input "test test (blahblahtest_01@gmail.com)"
click at [142, 338] on input "Start" at bounding box center [142, 330] width 211 height 27
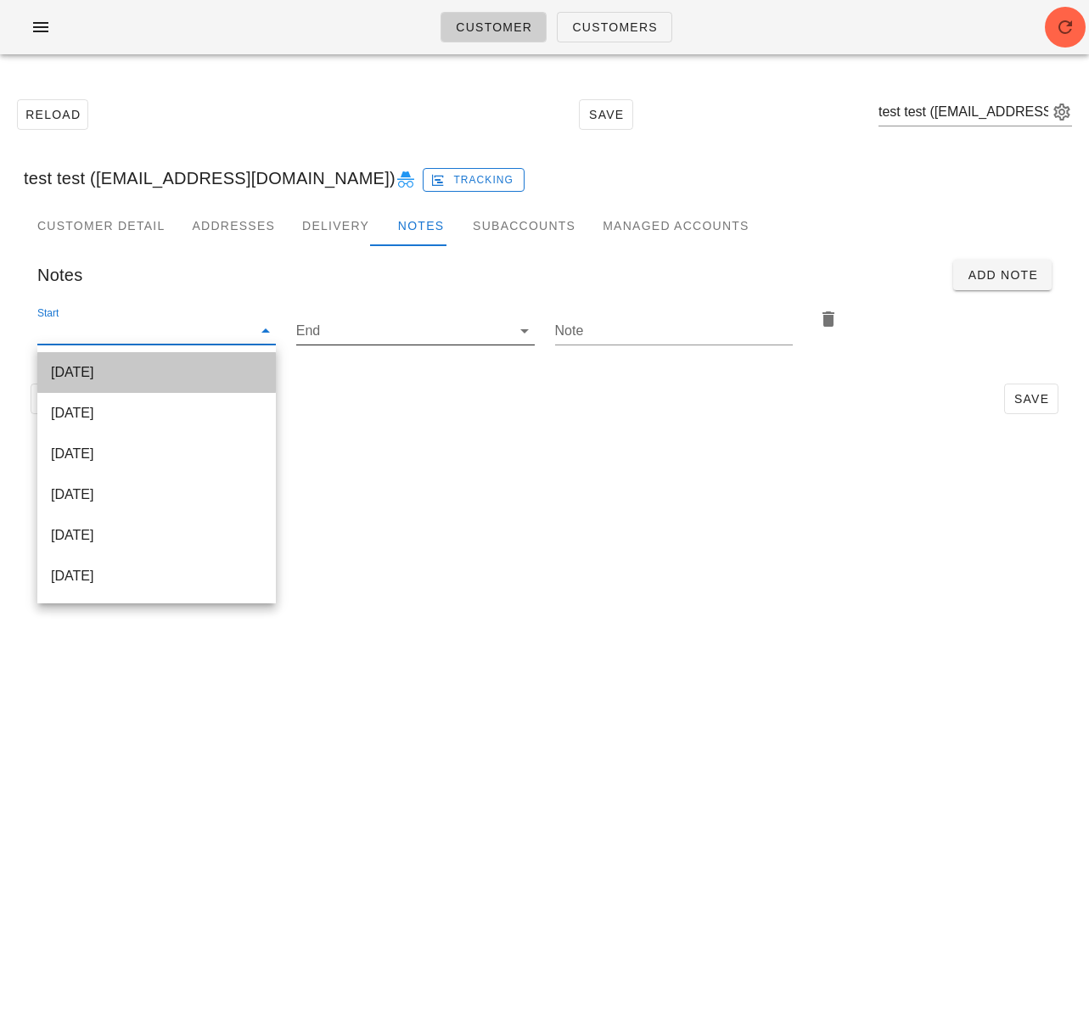
drag, startPoint x: 145, startPoint y: 364, endPoint x: 461, endPoint y: 351, distance: 316.0
click at [145, 364] on div "2025-10-12" at bounding box center [156, 372] width 211 height 16
type input "2025-10-12"
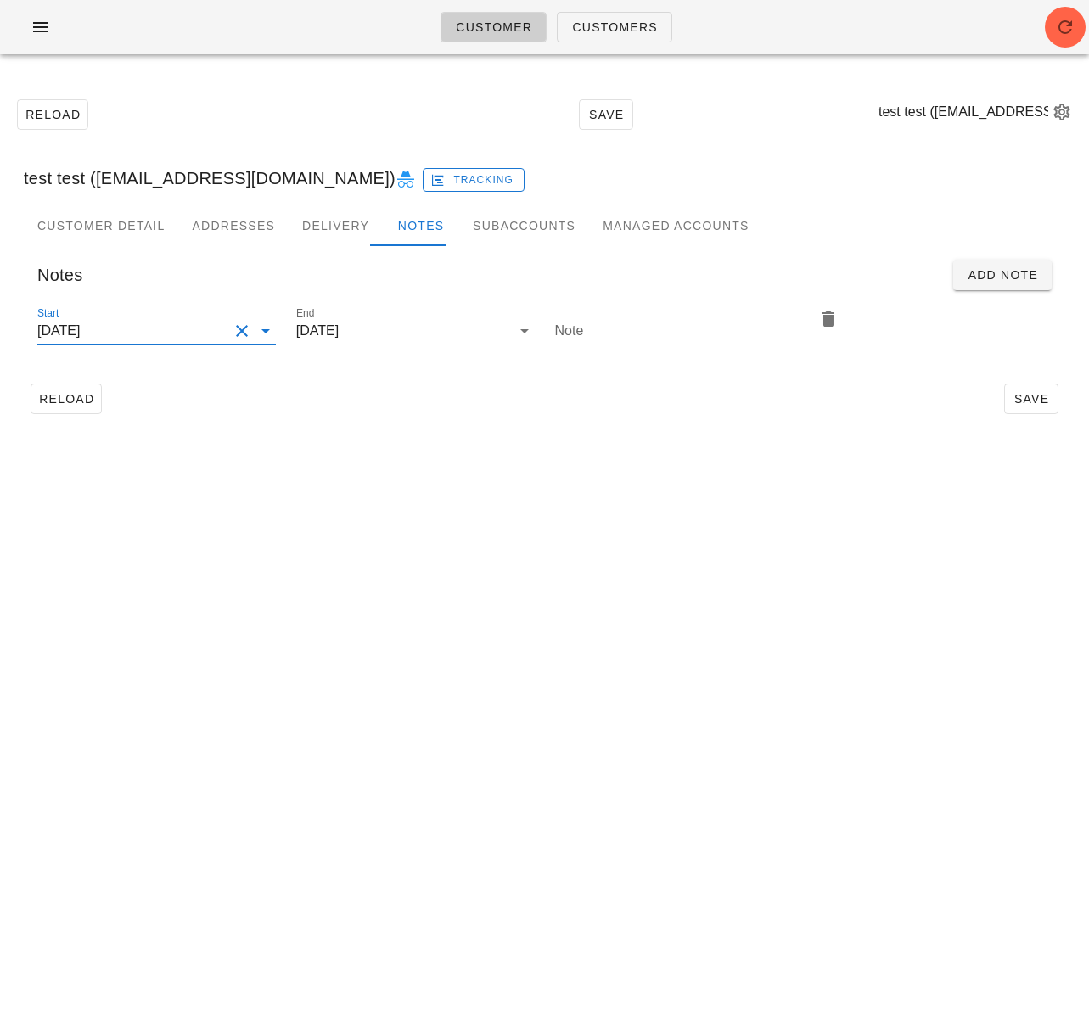
click at [621, 323] on input "Note" at bounding box center [674, 330] width 239 height 27
type input "put on G3 rack"
click at [1020, 396] on span "Save" at bounding box center [1031, 399] width 39 height 14
click at [55, 397] on span "Reload" at bounding box center [66, 399] width 56 height 14
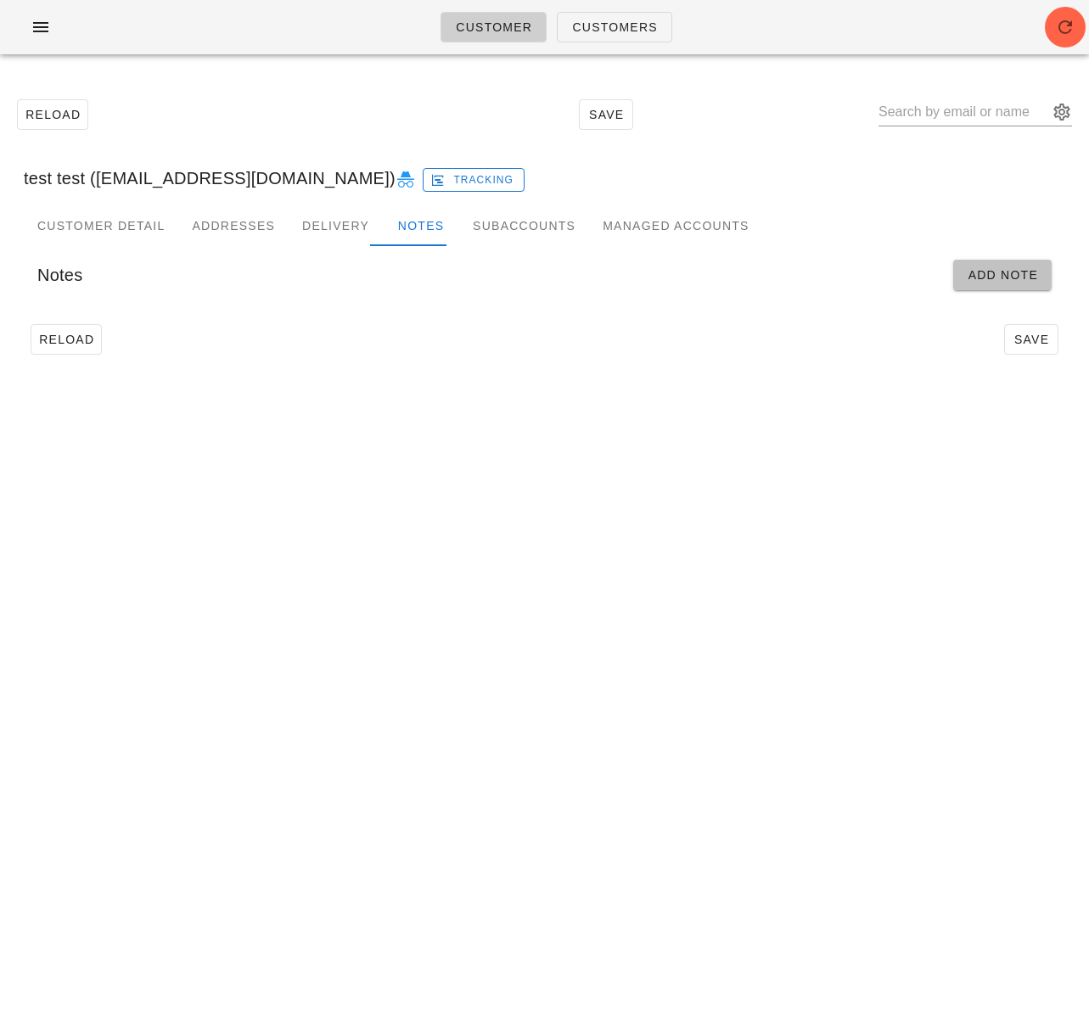
click at [1019, 272] on span "Add Note" at bounding box center [1002, 275] width 71 height 14
type input "test test (blahblahtest_01@gmail.com)"
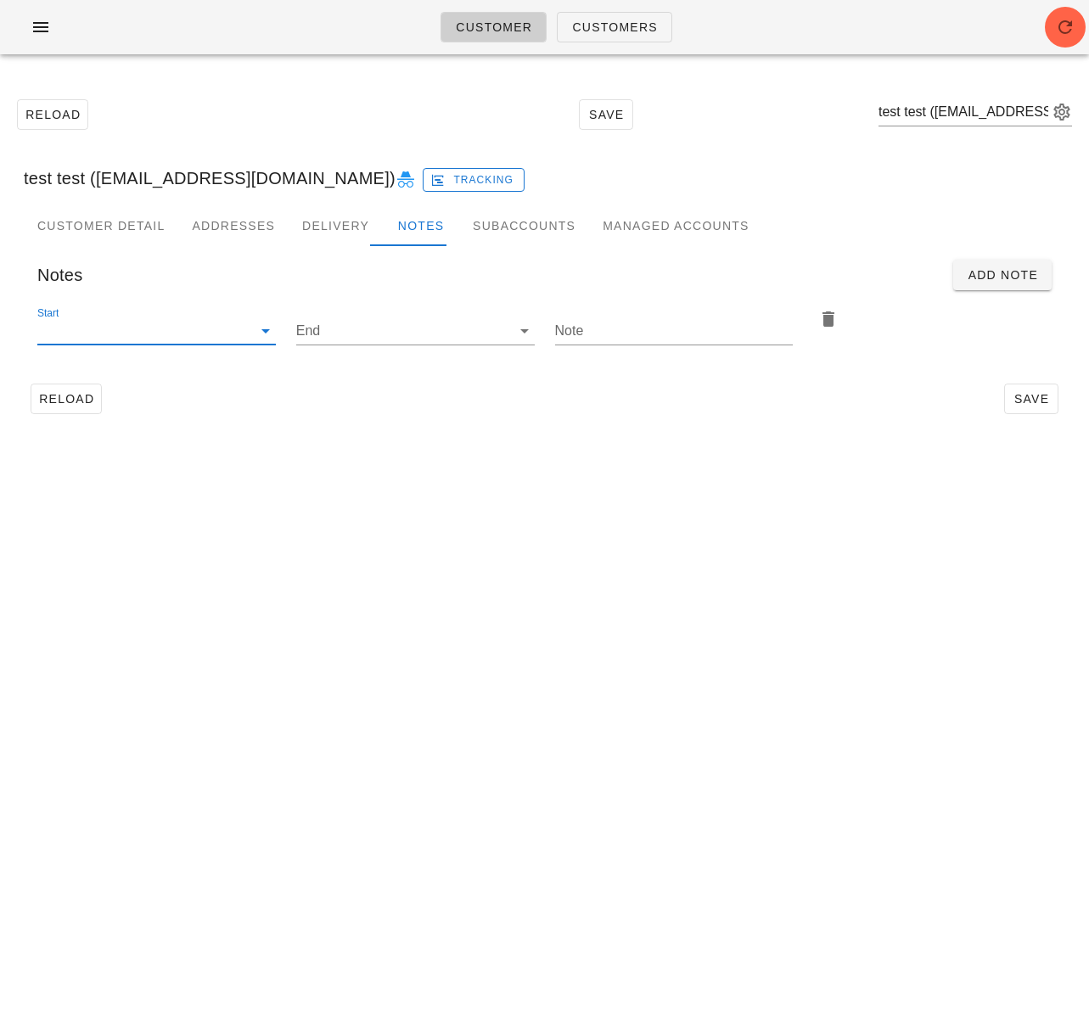
click at [190, 337] on input "Start" at bounding box center [142, 330] width 211 height 27
drag, startPoint x: 186, startPoint y: 369, endPoint x: 205, endPoint y: 366, distance: 19.8
click at [186, 369] on div "2025-10-12" at bounding box center [156, 372] width 211 height 16
type input "2025-10-12"
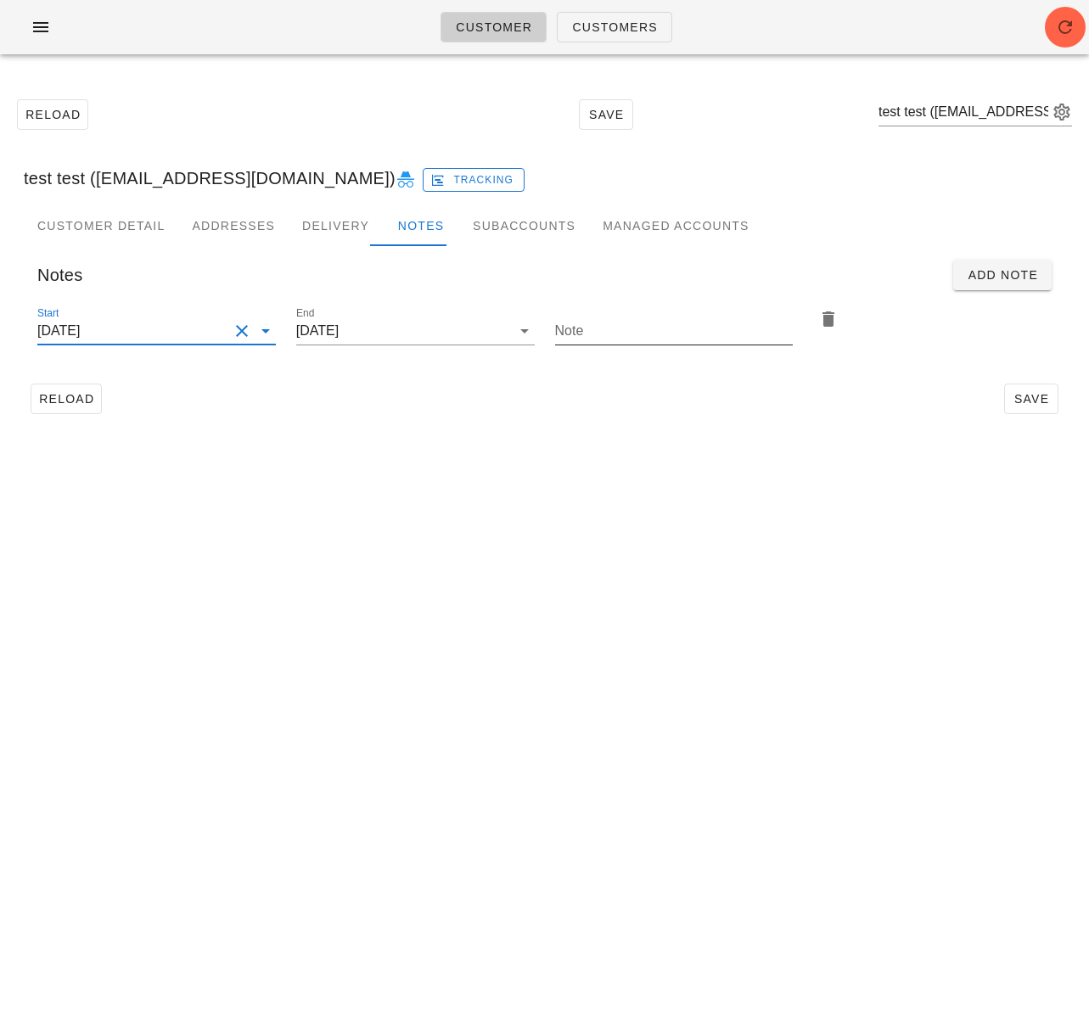
click at [637, 338] on input "Note" at bounding box center [674, 330] width 239 height 27
click at [553, 334] on div "Note ut on G3 rack" at bounding box center [674, 334] width 259 height 80
click at [556, 334] on input "ut on G3 rack" at bounding box center [674, 330] width 239 height 27
type input "put on G3 rack"
click at [1049, 394] on span "Save" at bounding box center [1031, 399] width 39 height 14
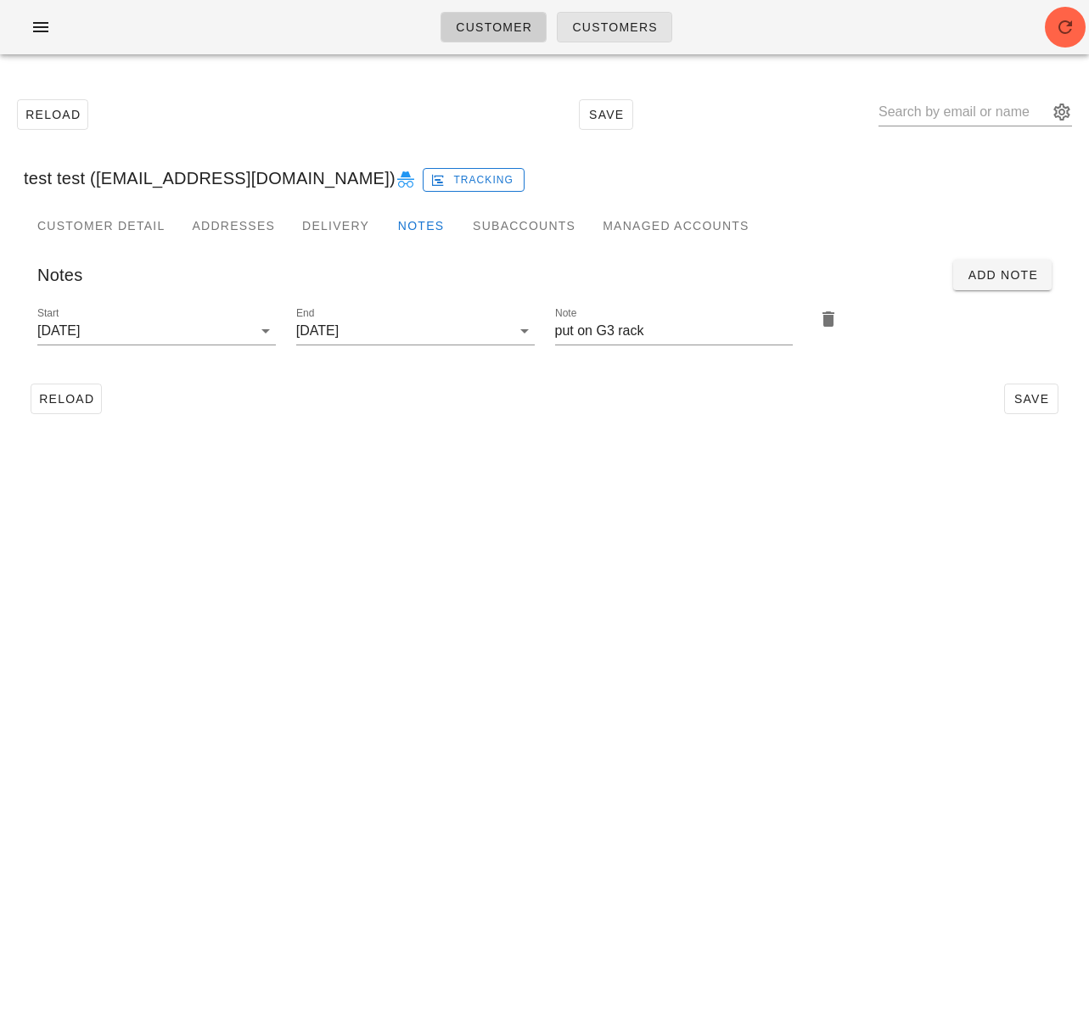
type input "test test (blahblahtest_01@gmail.com)"
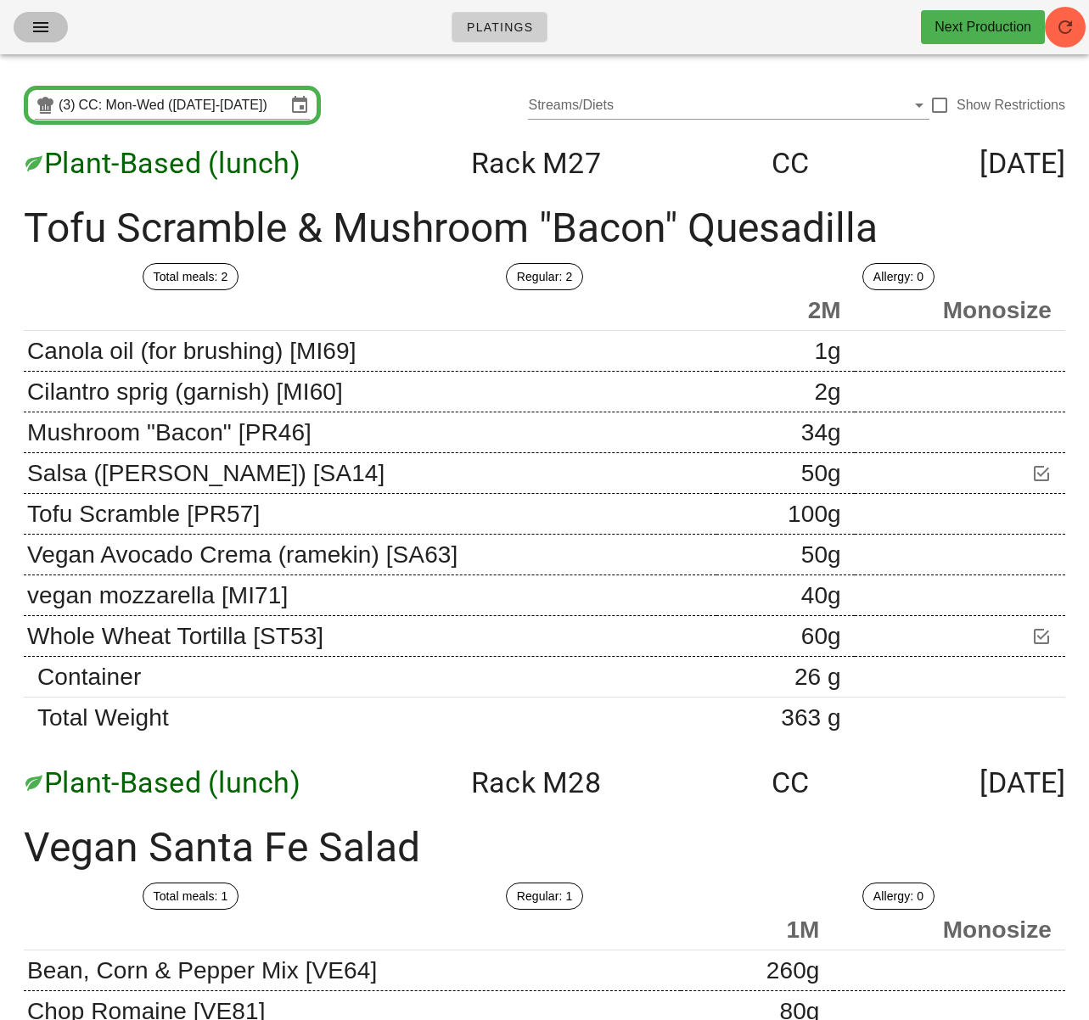
click at [28, 25] on span "button" at bounding box center [40, 27] width 27 height 20
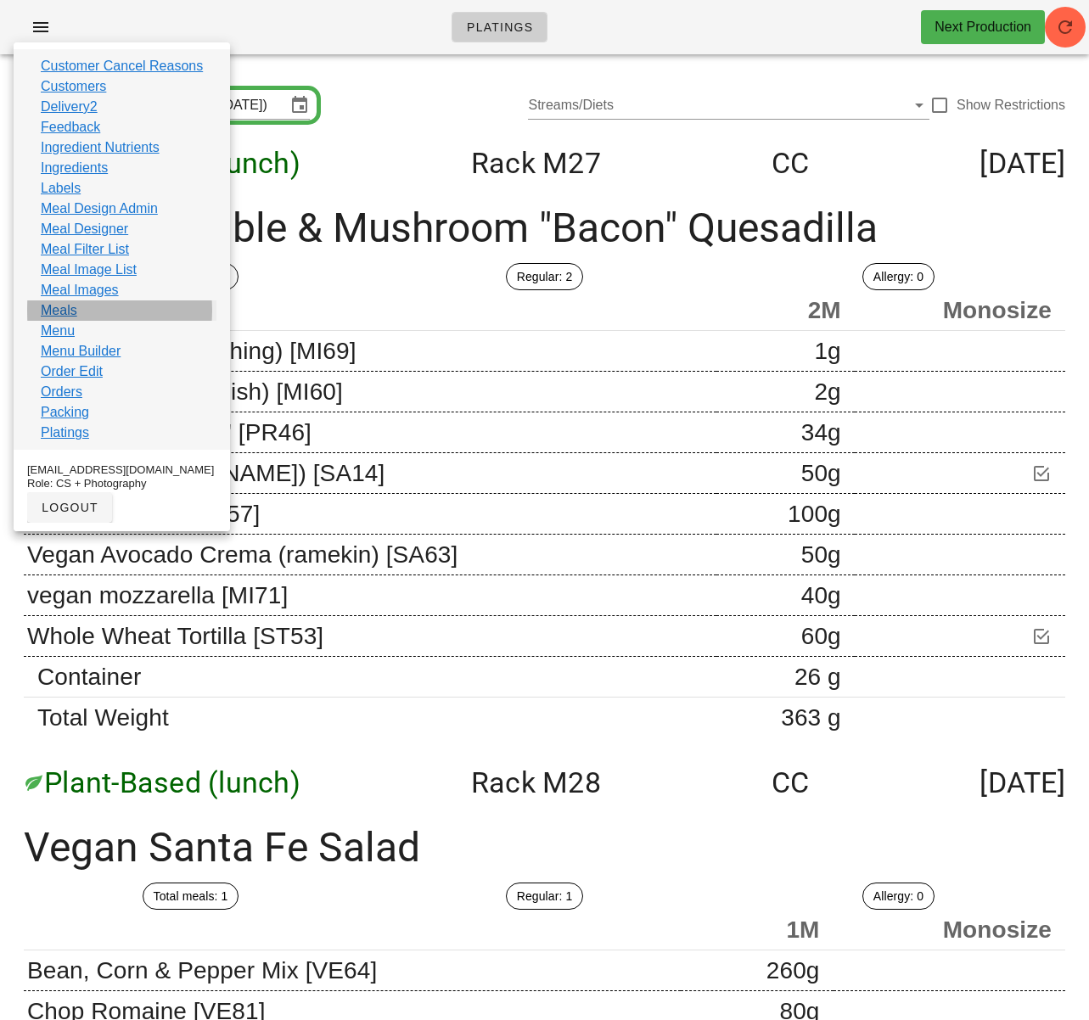
click at [73, 304] on link "Meals" at bounding box center [59, 310] width 37 height 20
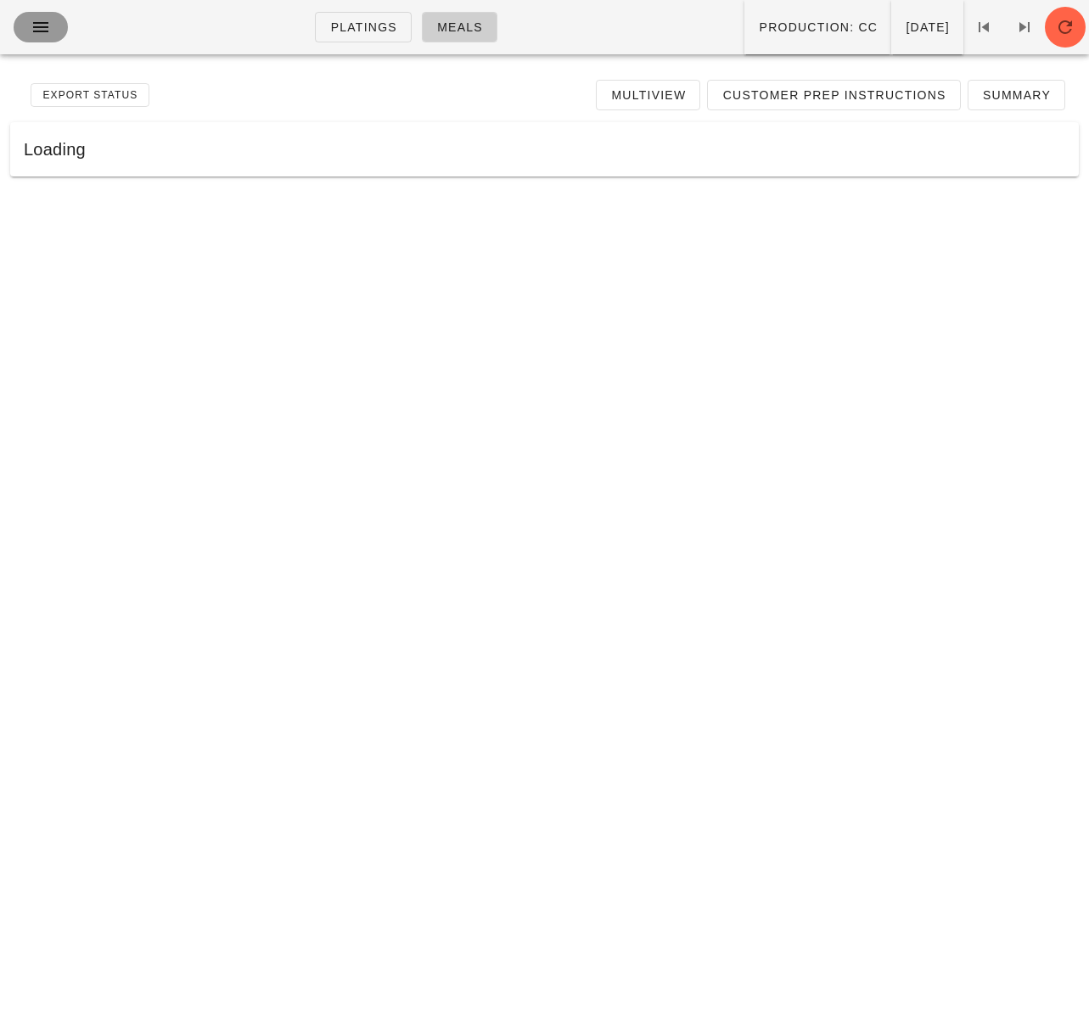
drag, startPoint x: 45, startPoint y: 37, endPoint x: 90, endPoint y: 131, distance: 104.4
click at [46, 36] on icon "button" at bounding box center [41, 27] width 20 height 20
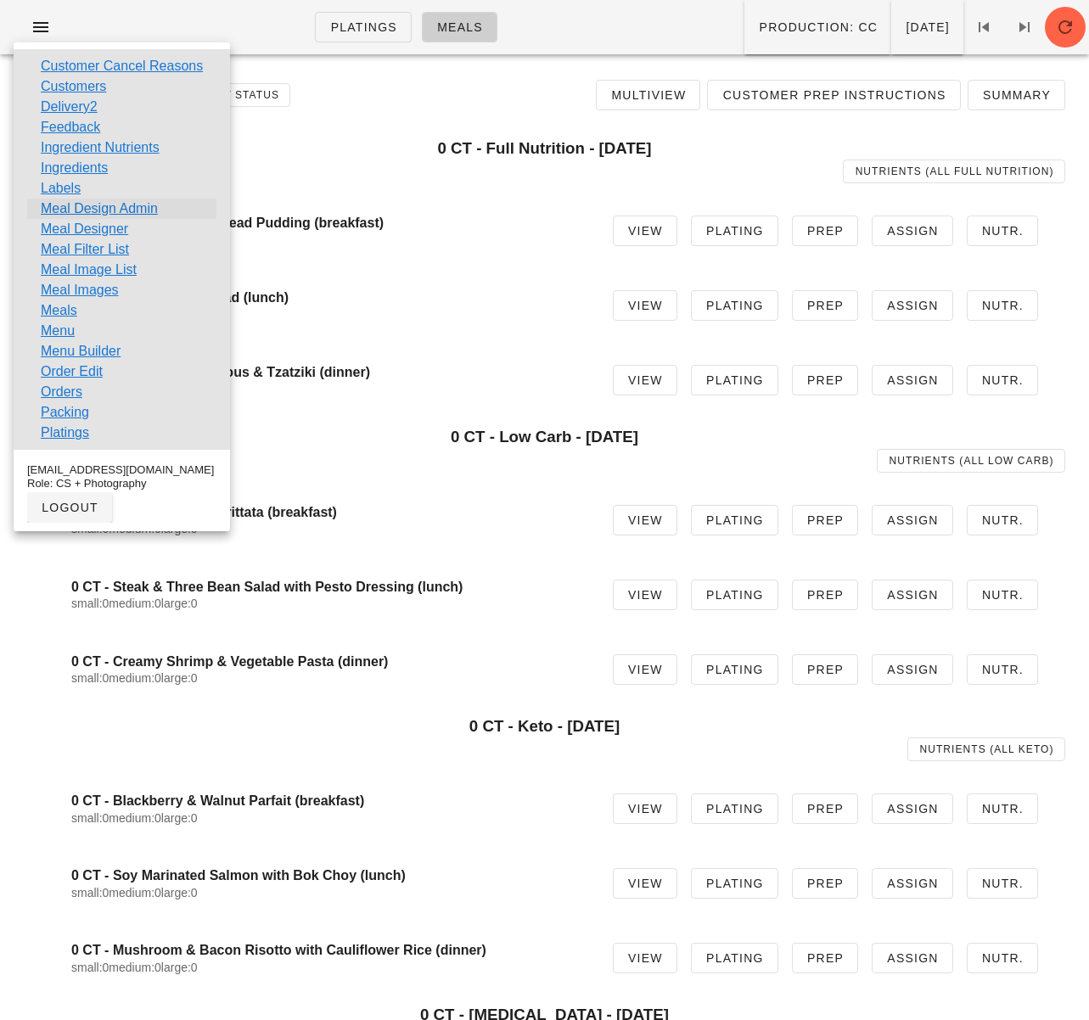
click at [120, 201] on link "Meal Design Admin" at bounding box center [99, 209] width 117 height 20
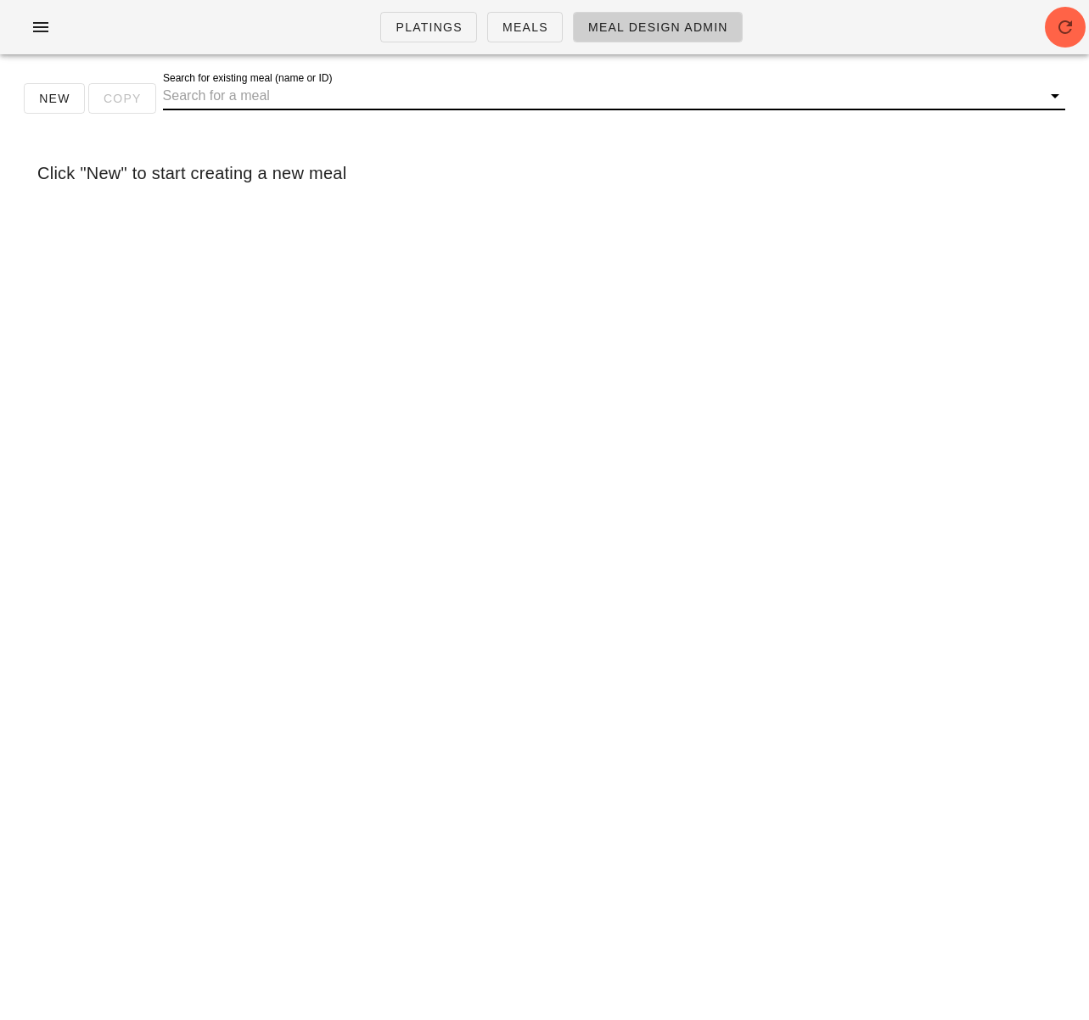
click at [258, 95] on input "Search for existing meal (name or ID)" at bounding box center [600, 95] width 875 height 27
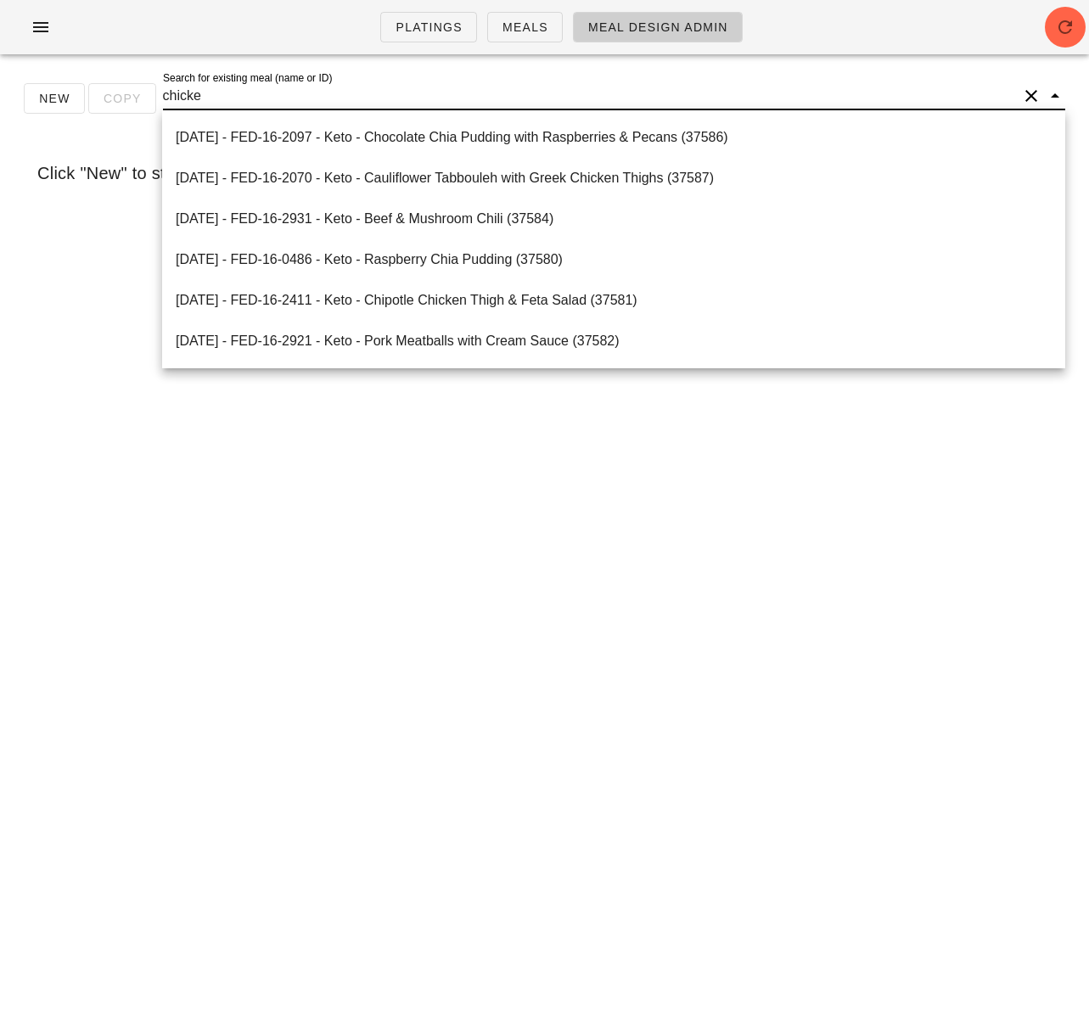
type input "chicken"
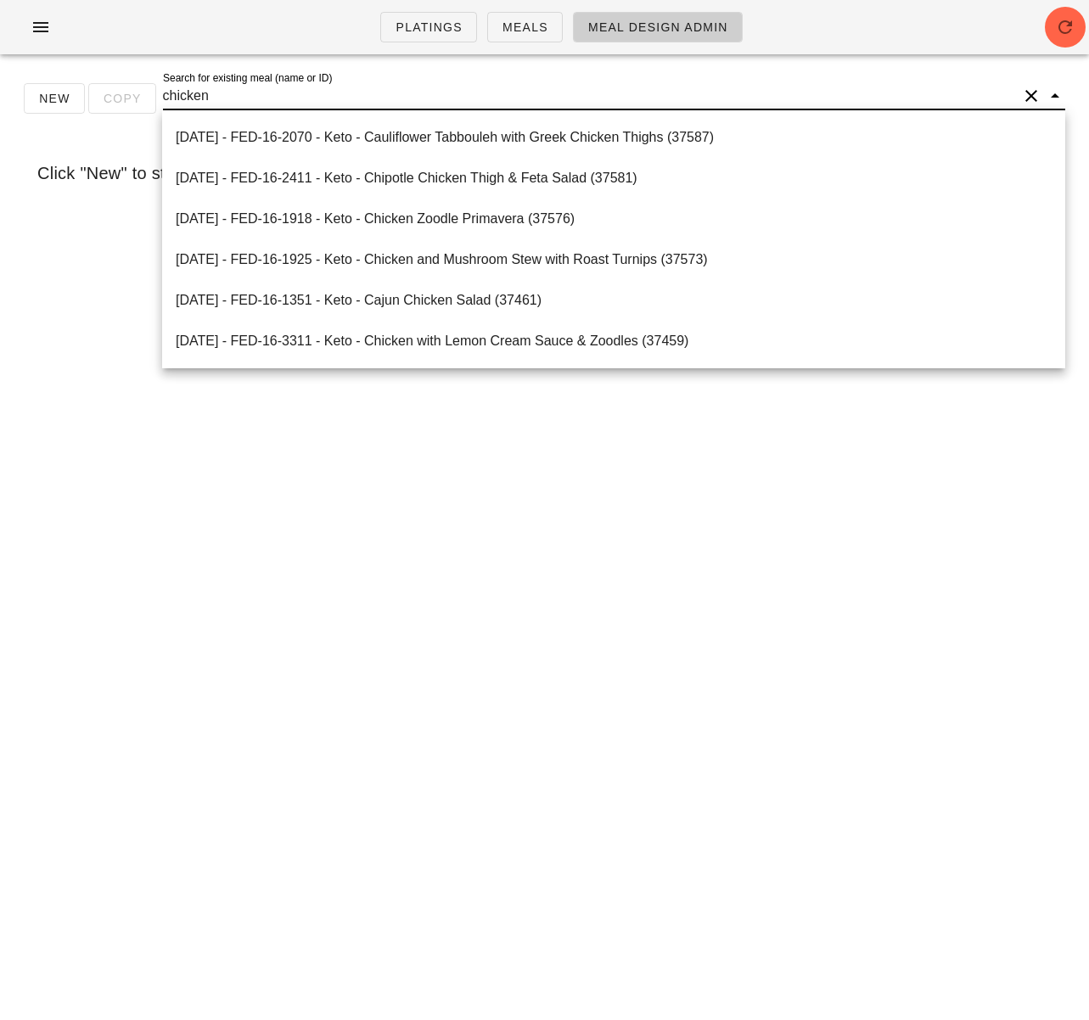
drag, startPoint x: 250, startPoint y: 95, endPoint x: 98, endPoint y: 88, distance: 151.3
click at [108, 87] on div "New Copy Search for existing meal (name or ID) chicken" at bounding box center [544, 105] width 1069 height 54
type input "brie"
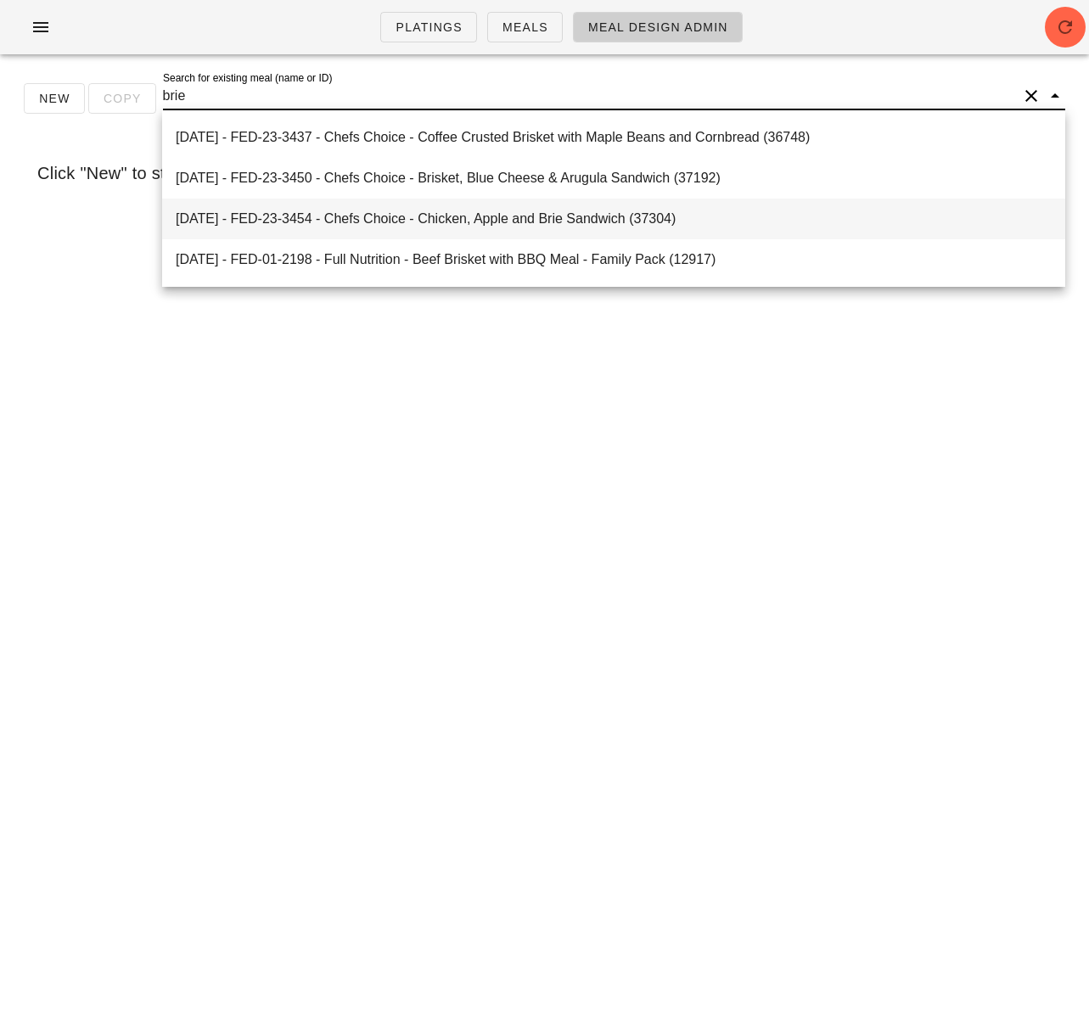
click at [398, 228] on div "2025-01-05 - FED-23-3454 - Chefs Choice - Chicken, Apple and Brie Sandwich (373…" at bounding box center [614, 218] width 876 height 37
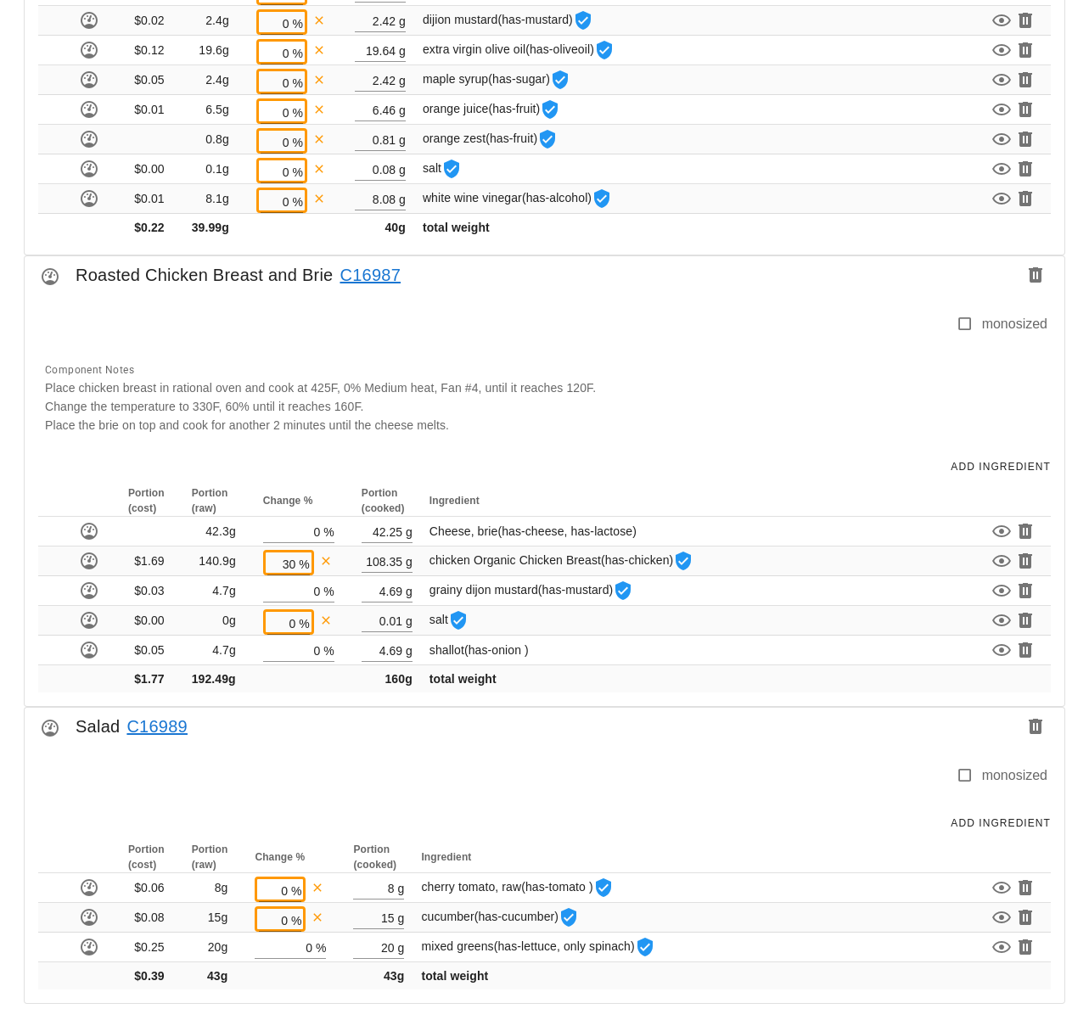
scroll to position [2558, 0]
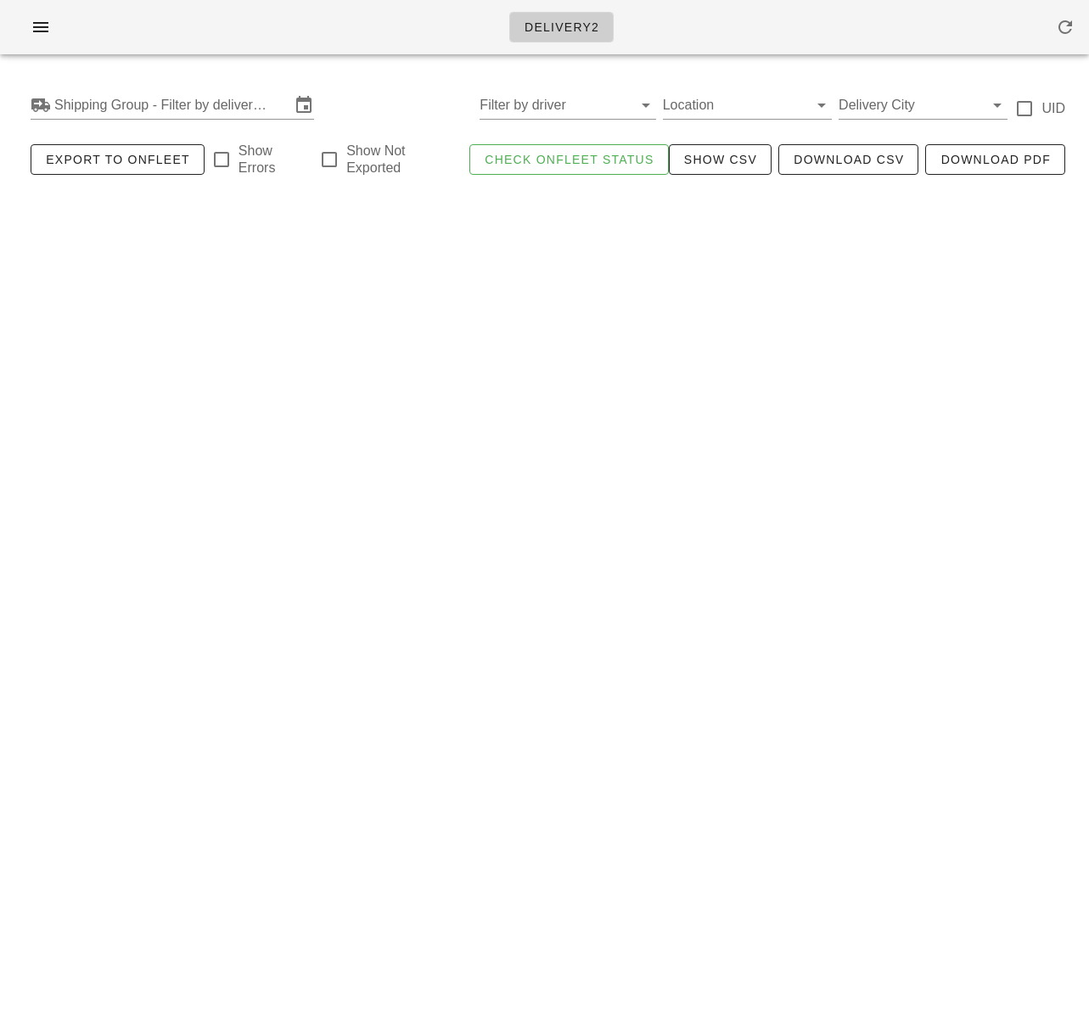
drag, startPoint x: 182, startPoint y: 106, endPoint x: 435, endPoint y: 371, distance: 366.8
click at [182, 106] on input "Shipping Group - Filter by delivery logistics" at bounding box center [172, 105] width 236 height 27
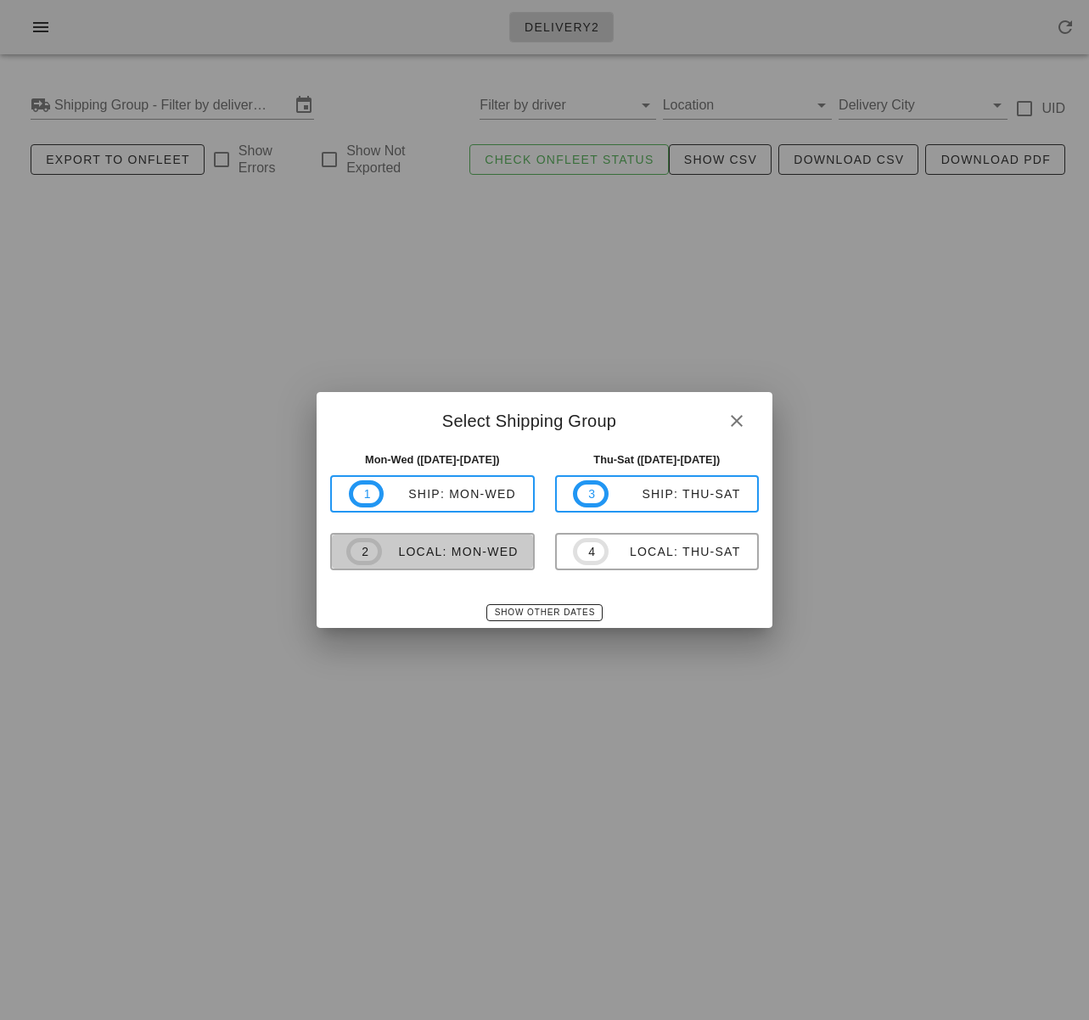
click at [505, 558] on div "local: Mon-Wed" at bounding box center [450, 552] width 137 height 14
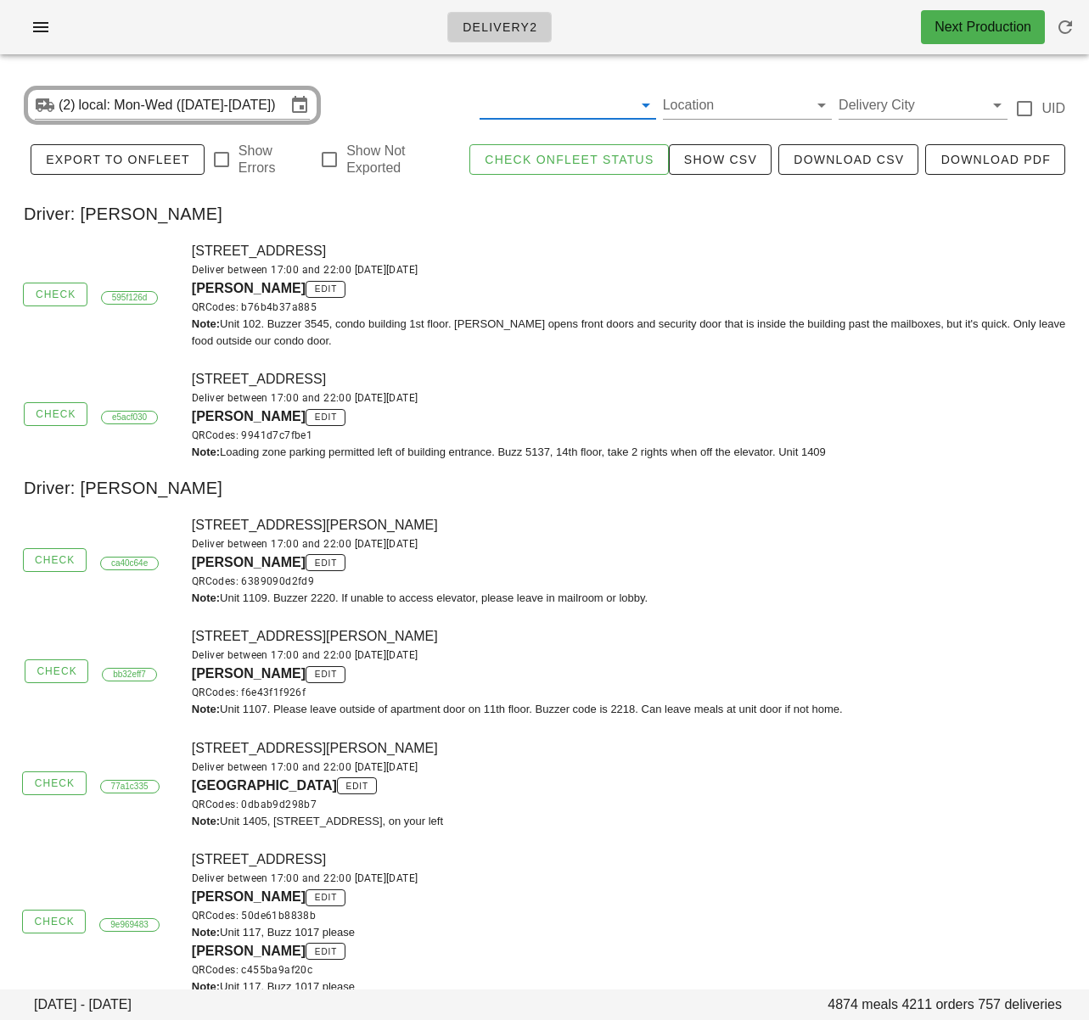
click at [517, 109] on input "text" at bounding box center [554, 105] width 149 height 27
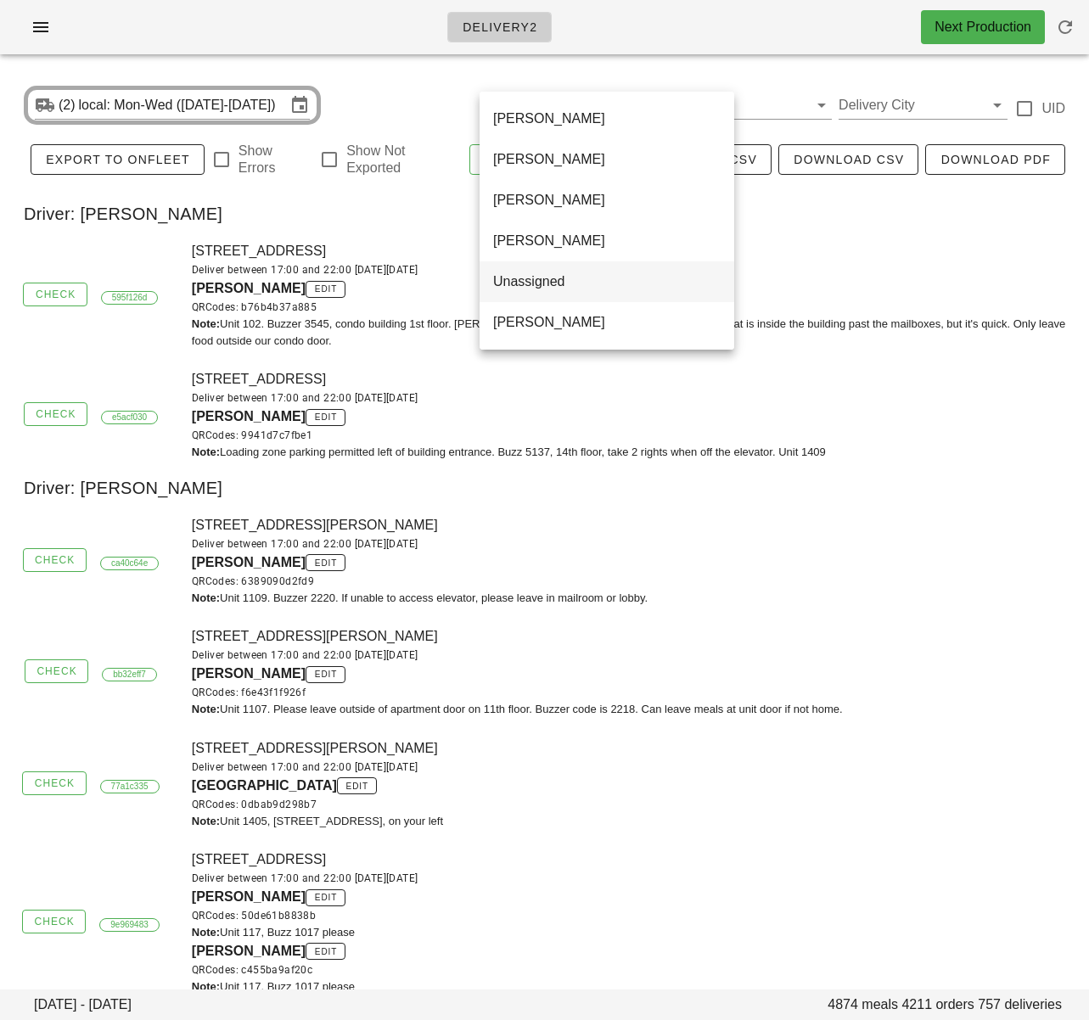
click at [553, 290] on div "Unassigned" at bounding box center [606, 281] width 227 height 37
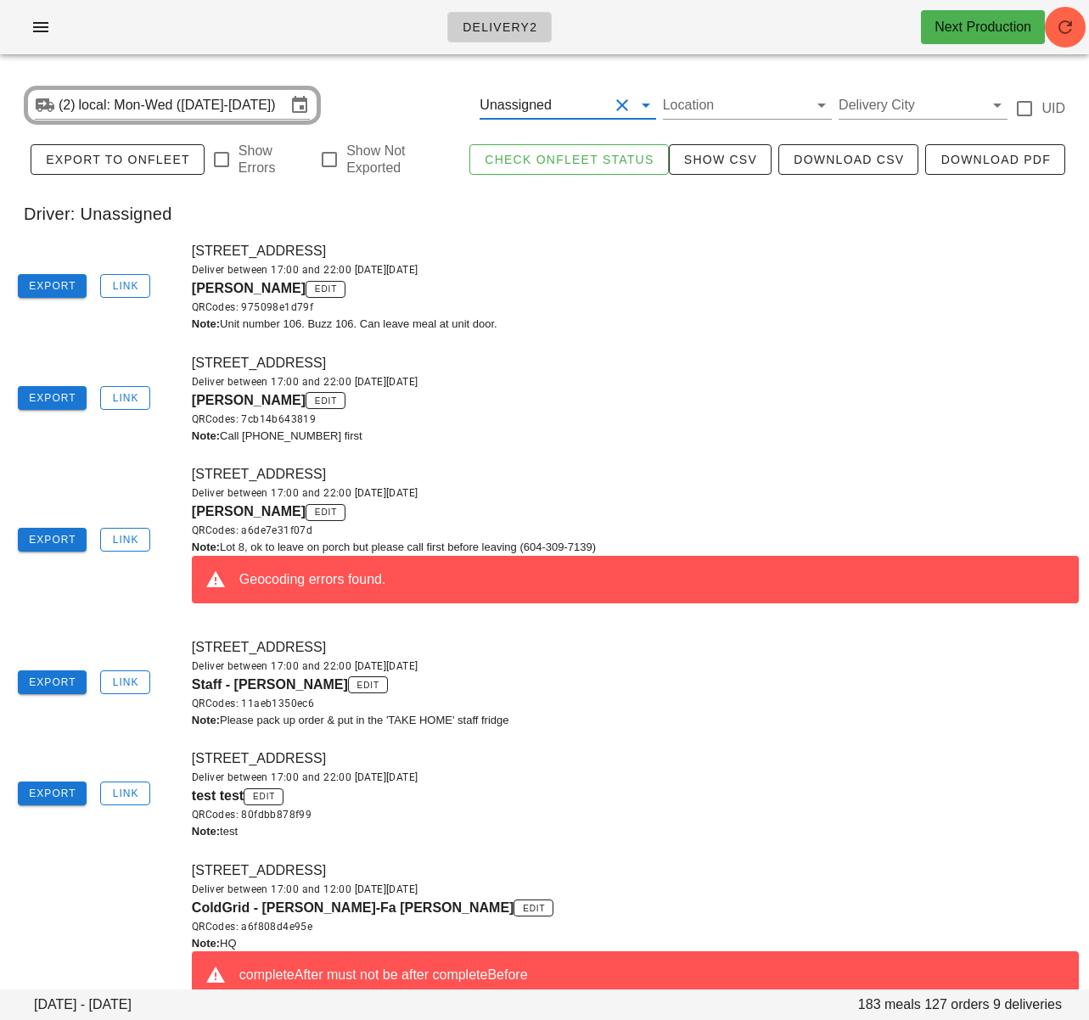
click at [556, 299] on div "QRCodes: 975098e1d79f" at bounding box center [635, 307] width 887 height 17
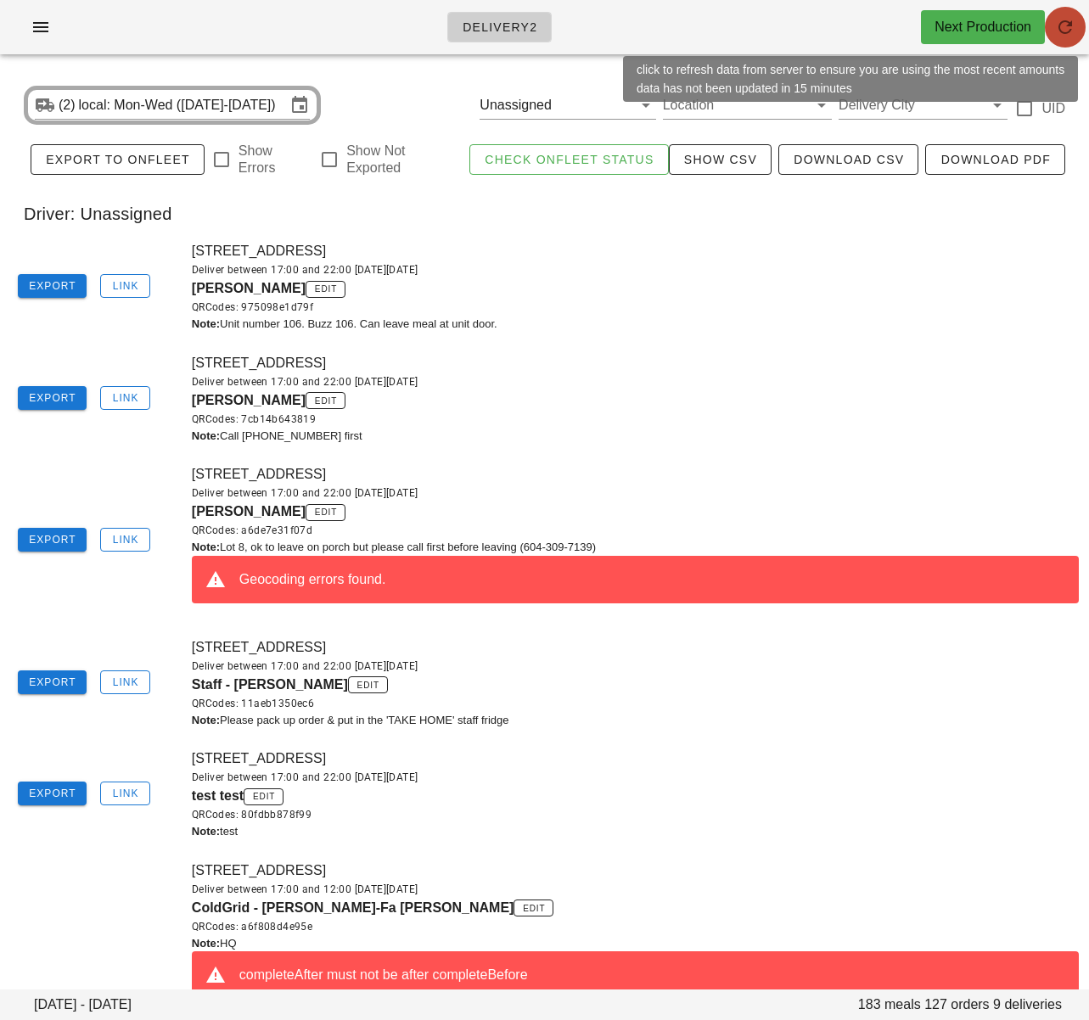
click at [1055, 20] on icon "button" at bounding box center [1065, 27] width 20 height 20
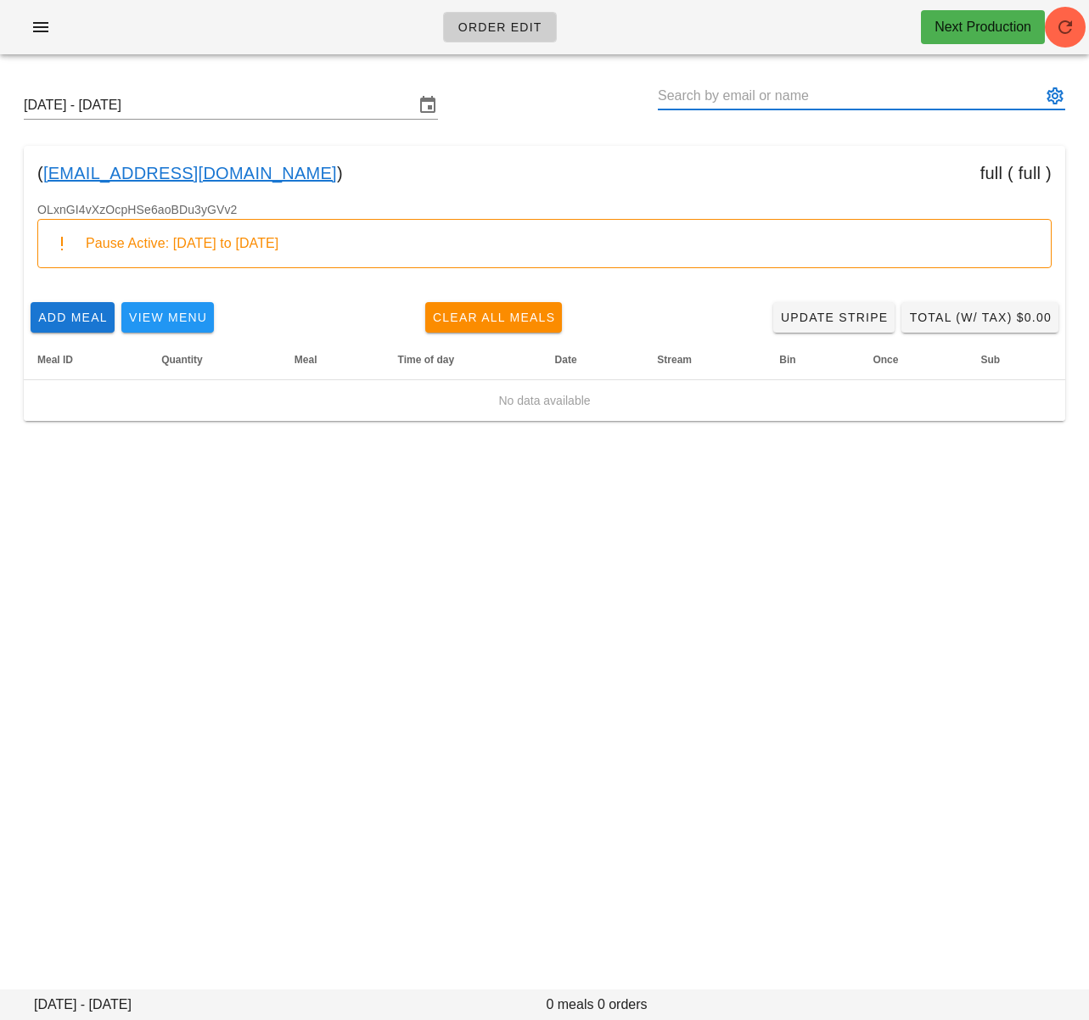
paste input "[PERSON_NAME][EMAIL_ADDRESS][DOMAIN_NAME]"
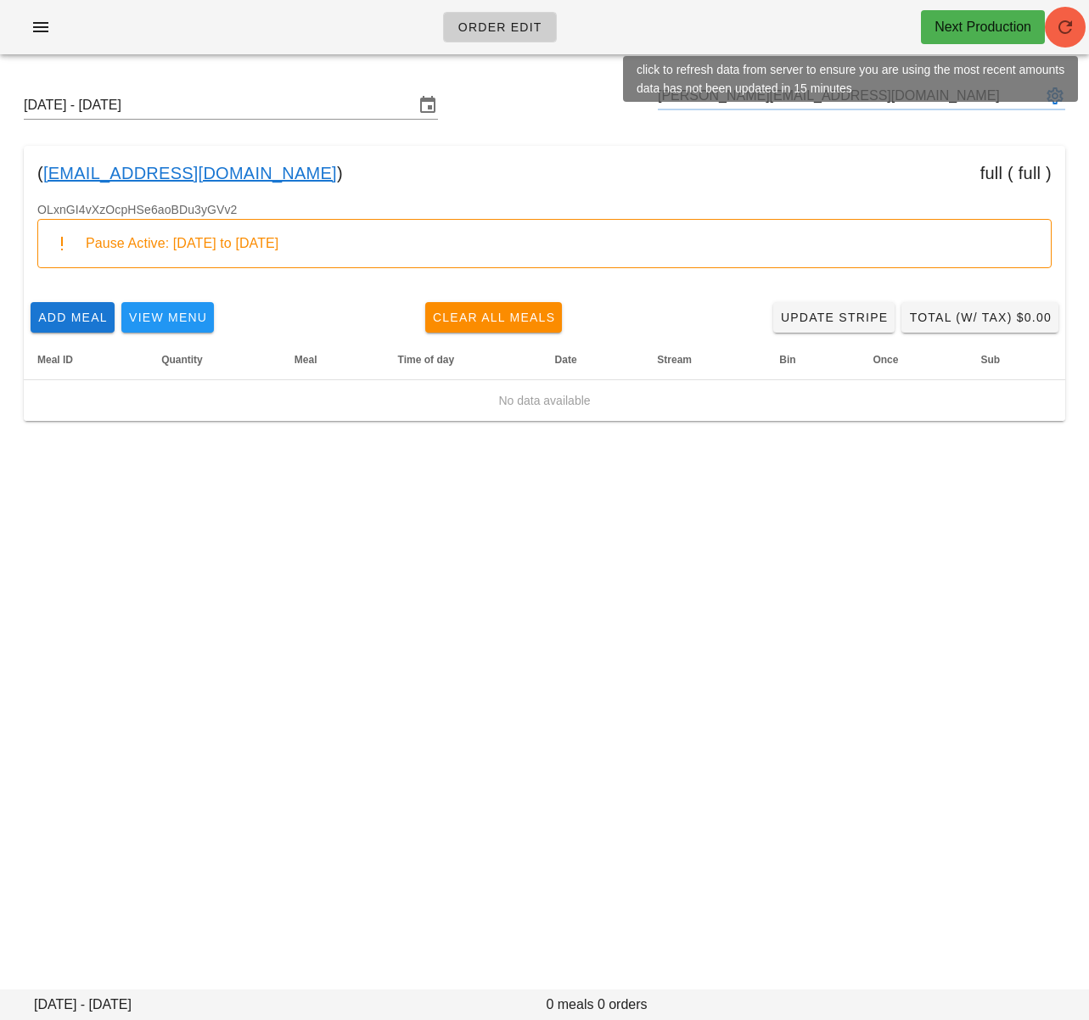
type input "[PERSON_NAME][EMAIL_ADDRESS][DOMAIN_NAME]"
click at [1062, 28] on icon "button" at bounding box center [1065, 27] width 20 height 20
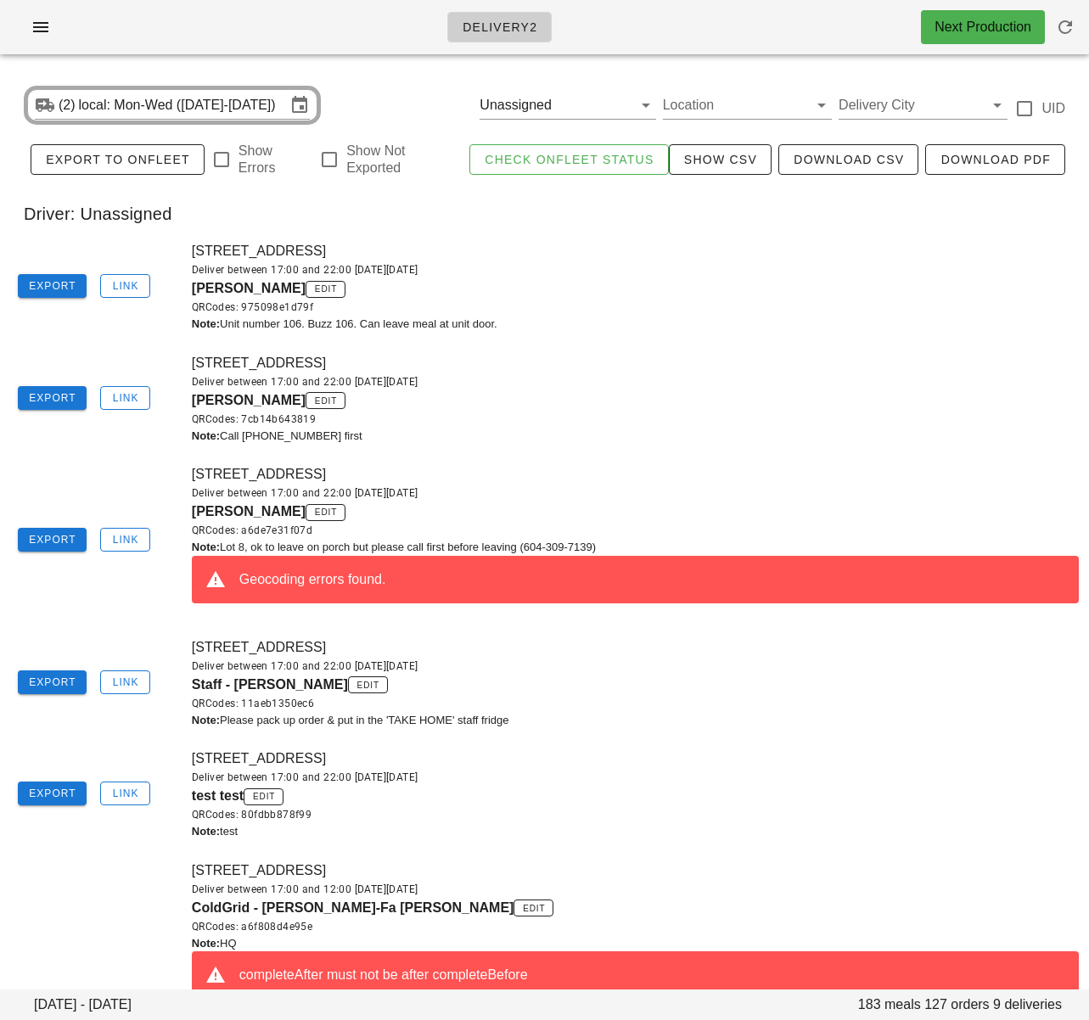
click at [143, 575] on div "Export Link" at bounding box center [91, 540] width 182 height 71
drag, startPoint x: 188, startPoint y: 514, endPoint x: 292, endPoint y: 517, distance: 103.6
click at [292, 517] on div "[STREET_ADDRESS] Deliver between 17:00 and 22:00 [DATE][DATE] [PERSON_NAME] edi…" at bounding box center [635, 540] width 907 height 173
copy span "[PERSON_NAME]"
click at [496, 312] on div "QRCodes: 975098e1d79f" at bounding box center [635, 307] width 887 height 17
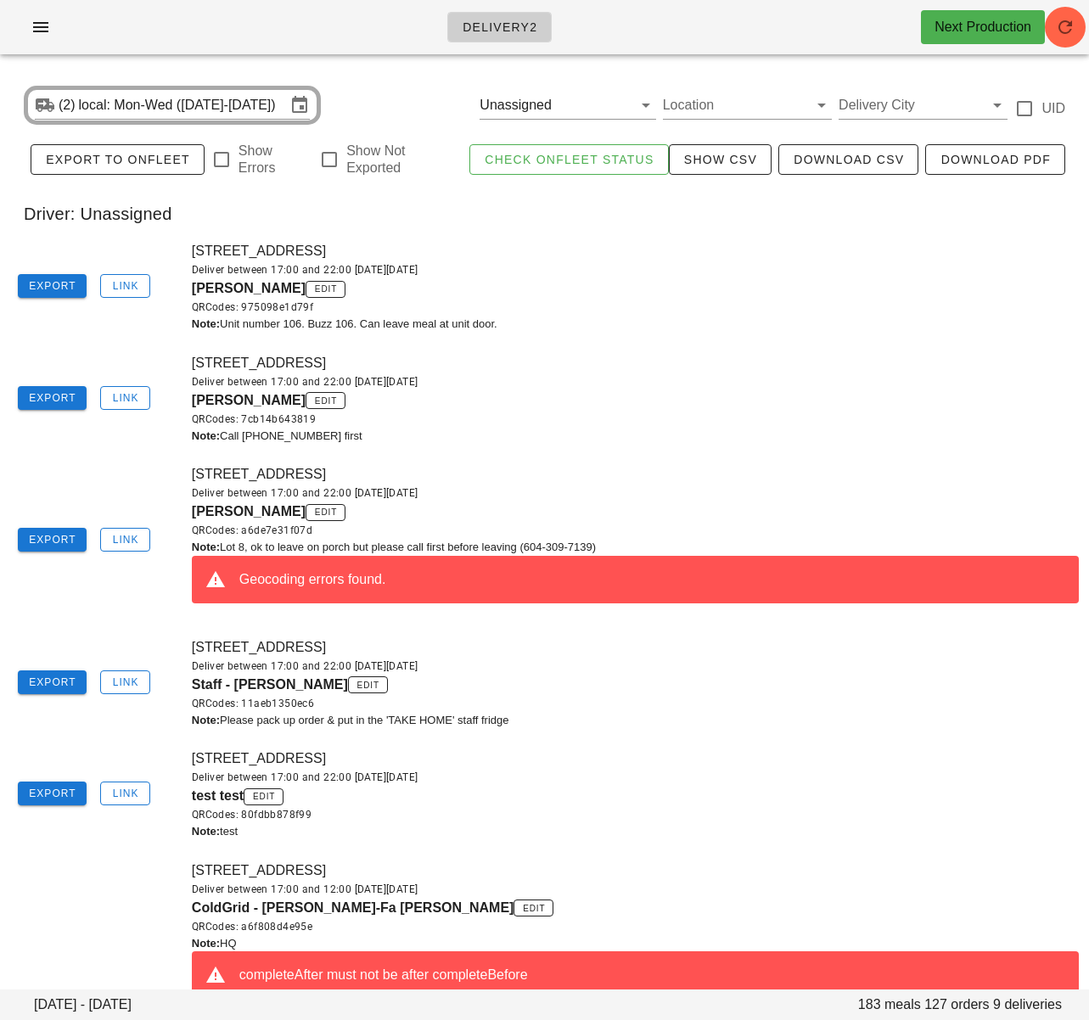
click at [671, 383] on div "Deliver between 17:00 and 22:00 [DATE][DATE]" at bounding box center [635, 382] width 887 height 17
drag, startPoint x: 108, startPoint y: 535, endPoint x: 470, endPoint y: 548, distance: 362.7
click at [108, 535] on button "Link" at bounding box center [125, 540] width 50 height 24
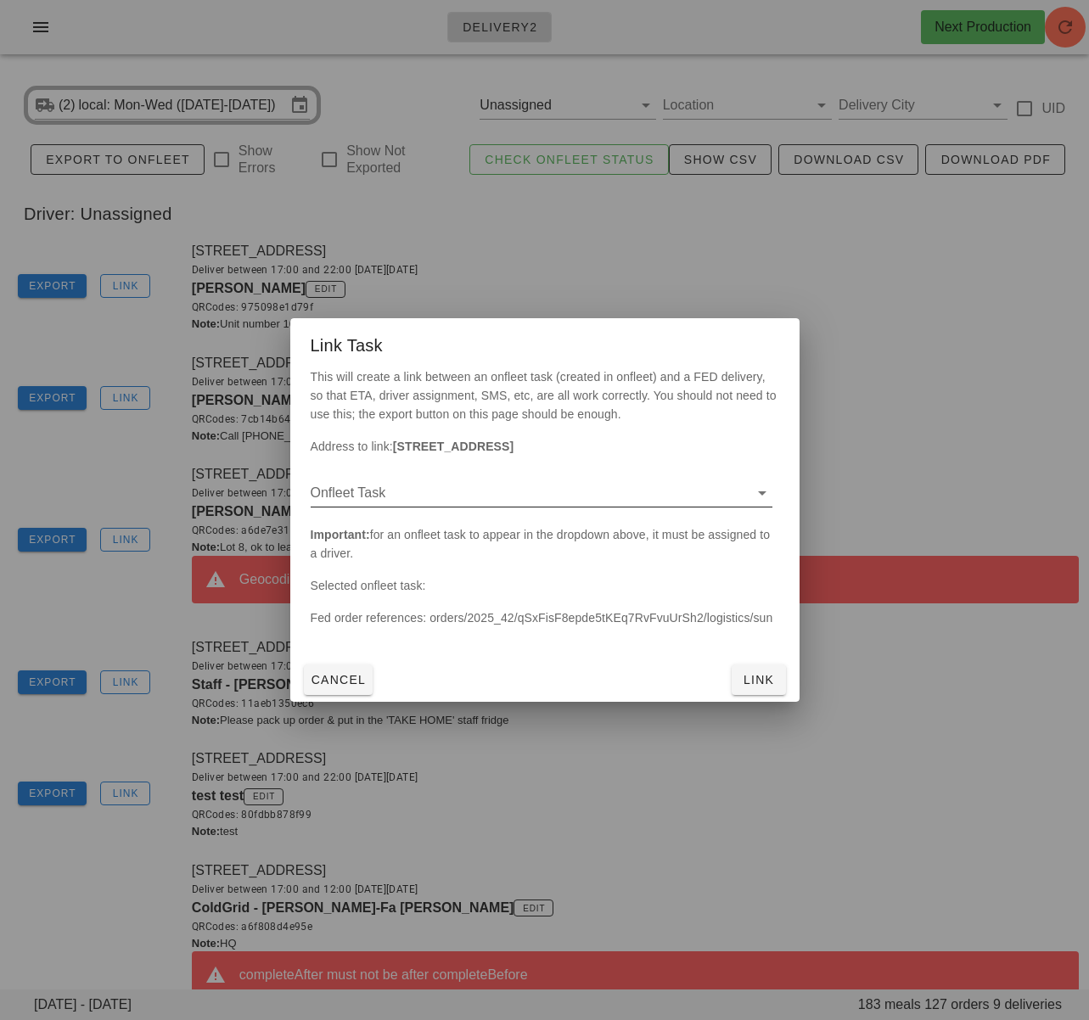
click at [509, 499] on input "Onfleet Task" at bounding box center [528, 493] width 435 height 27
click at [486, 508] on div "dd24324f - 8-9201 Shook Road, Mission, V2V7M5" at bounding box center [541, 506] width 435 height 16
click at [762, 677] on span "Link" at bounding box center [759, 680] width 41 height 14
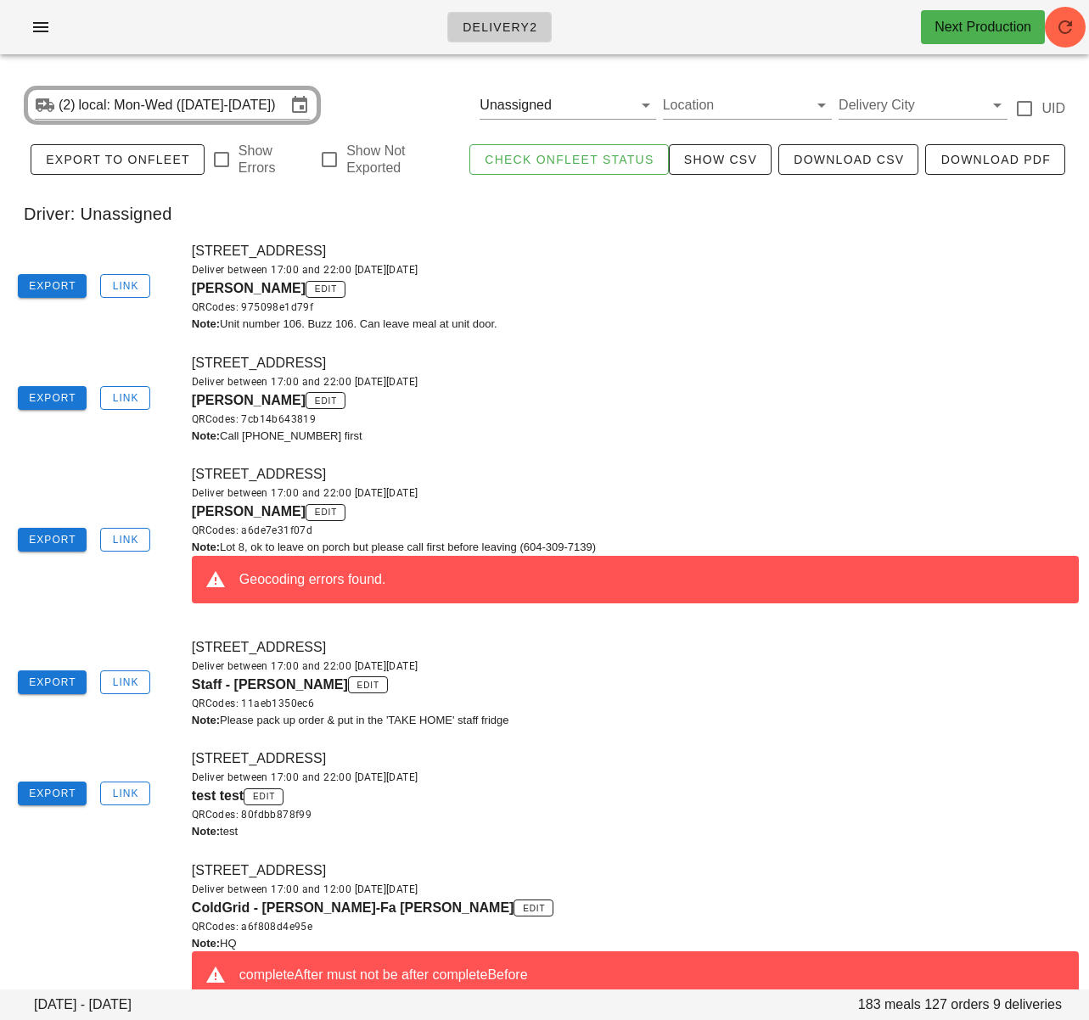
click at [534, 239] on div "106-878 Gilford Street, Vancouver, V6G2N6 Deliver between 17:00 and 22:00 on Su…" at bounding box center [635, 287] width 907 height 112
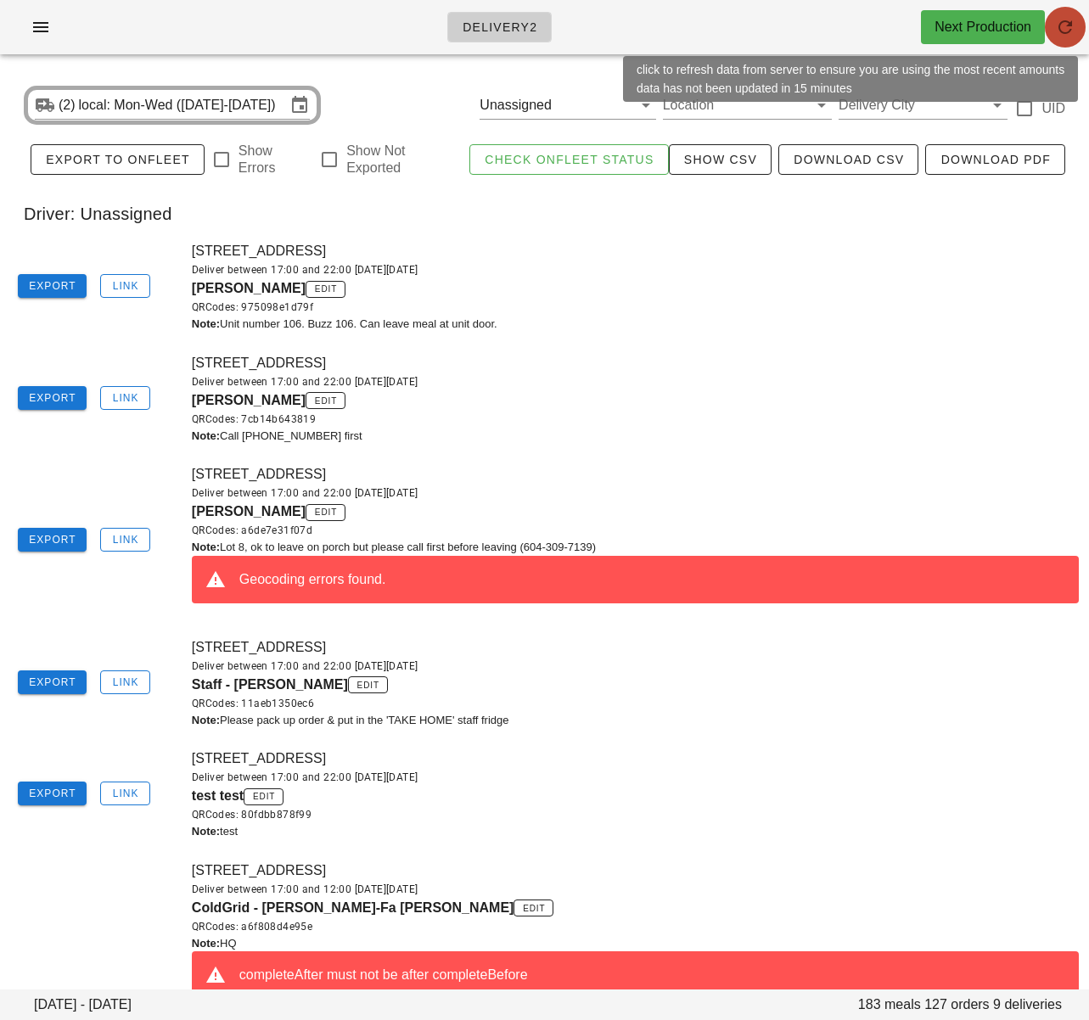
click at [1062, 28] on icon "button" at bounding box center [1065, 27] width 20 height 20
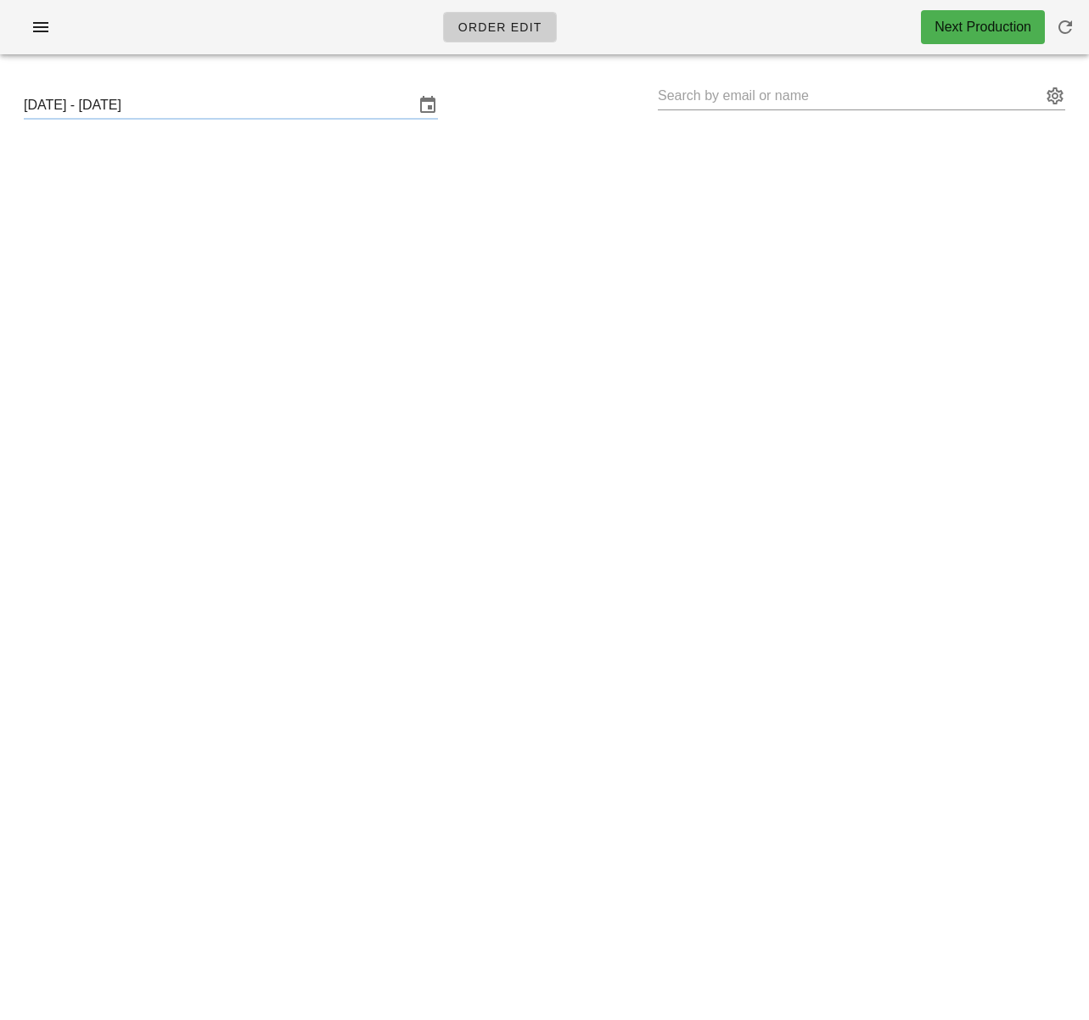
type input "[PERSON_NAME] ([EMAIL_ADDRESS][DOMAIN_NAME])"
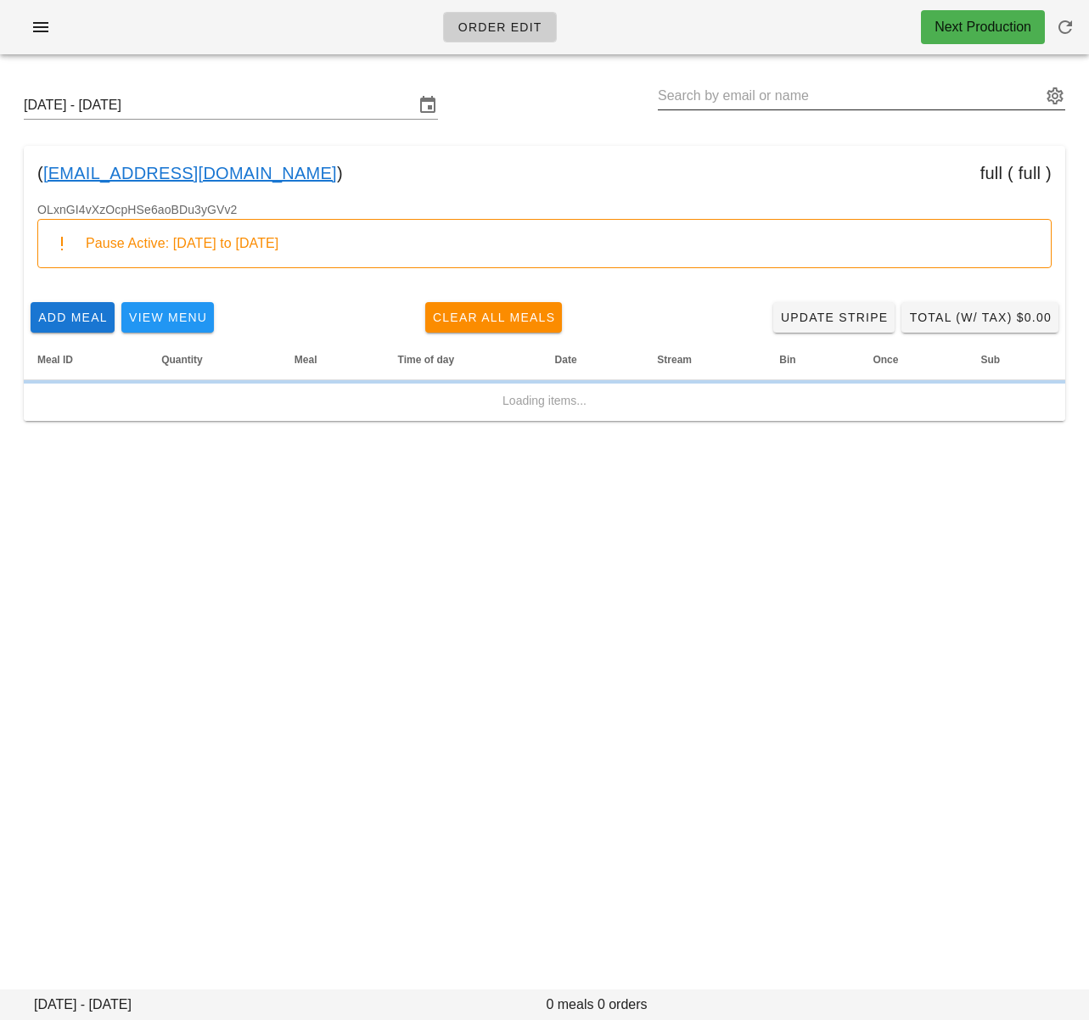
click at [690, 95] on input "text" at bounding box center [850, 95] width 384 height 27
paste input "[PERSON_NAME][EMAIL_ADDRESS][DOMAIN_NAME]"
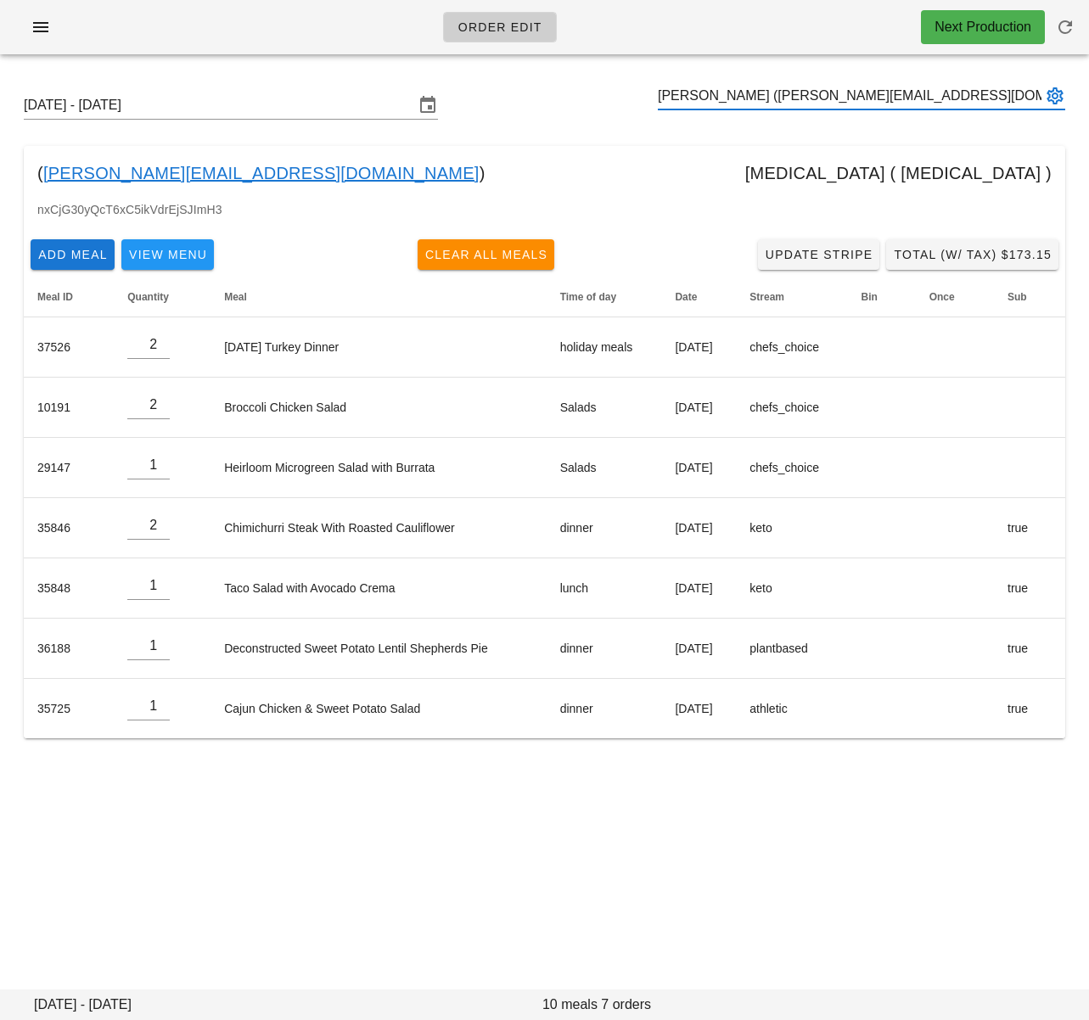
type input "[PERSON_NAME] ([PERSON_NAME][EMAIL_ADDRESS][DOMAIN_NAME])"
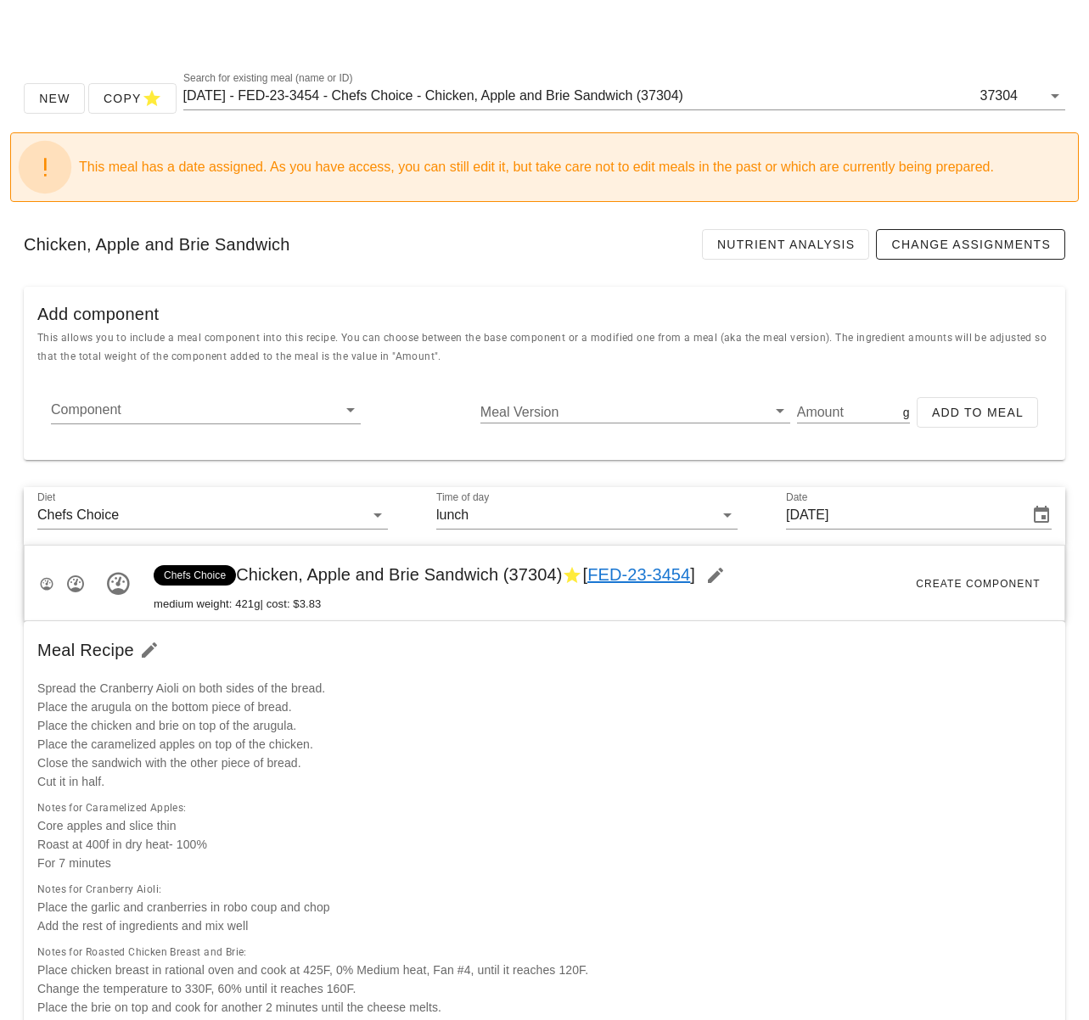
scroll to position [2558, 0]
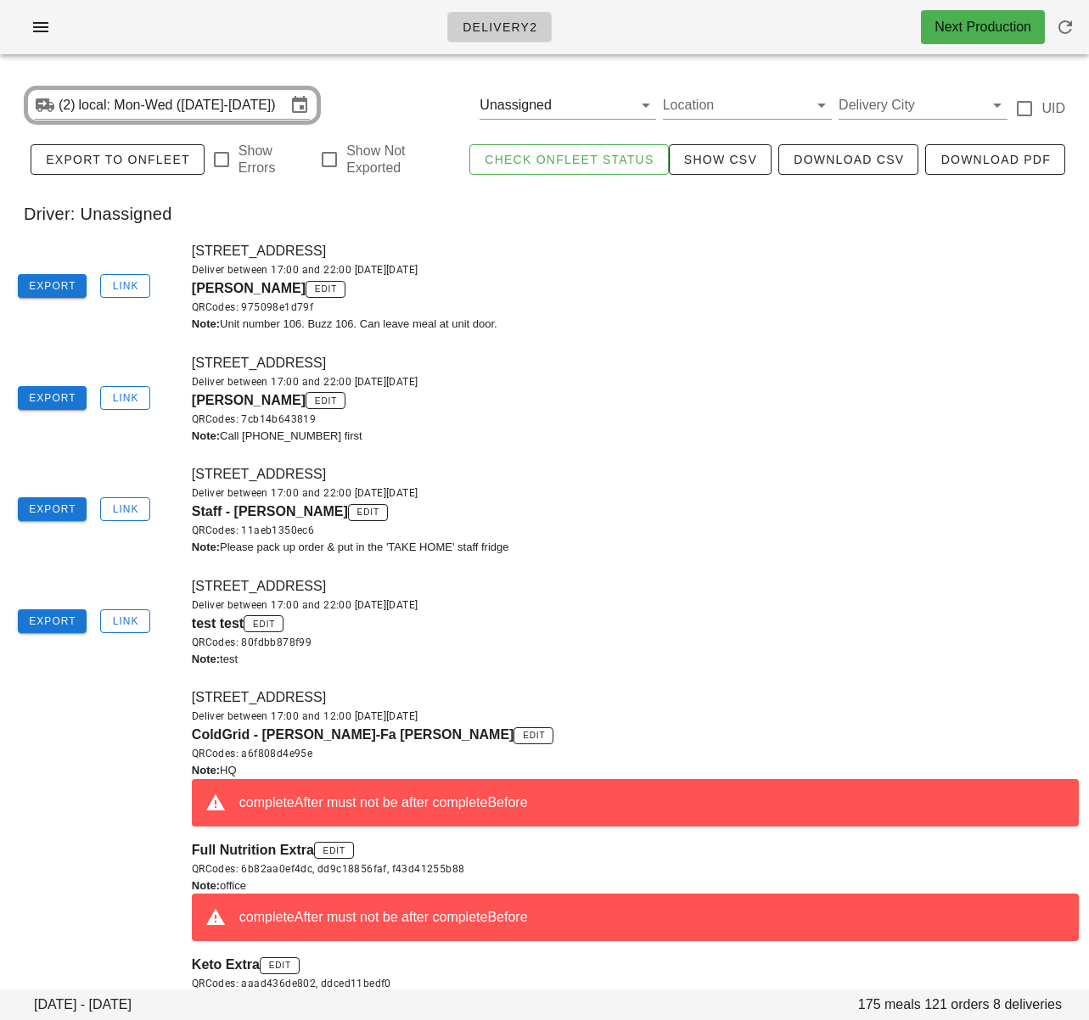
click at [530, 350] on div "[STREET_ADDRESS] Deliver between 17:00 and 22:00 [DATE][DATE] [PERSON_NAME] edi…" at bounding box center [635, 399] width 907 height 112
click at [628, 105] on button "Clear Filter by driver" at bounding box center [622, 105] width 20 height 20
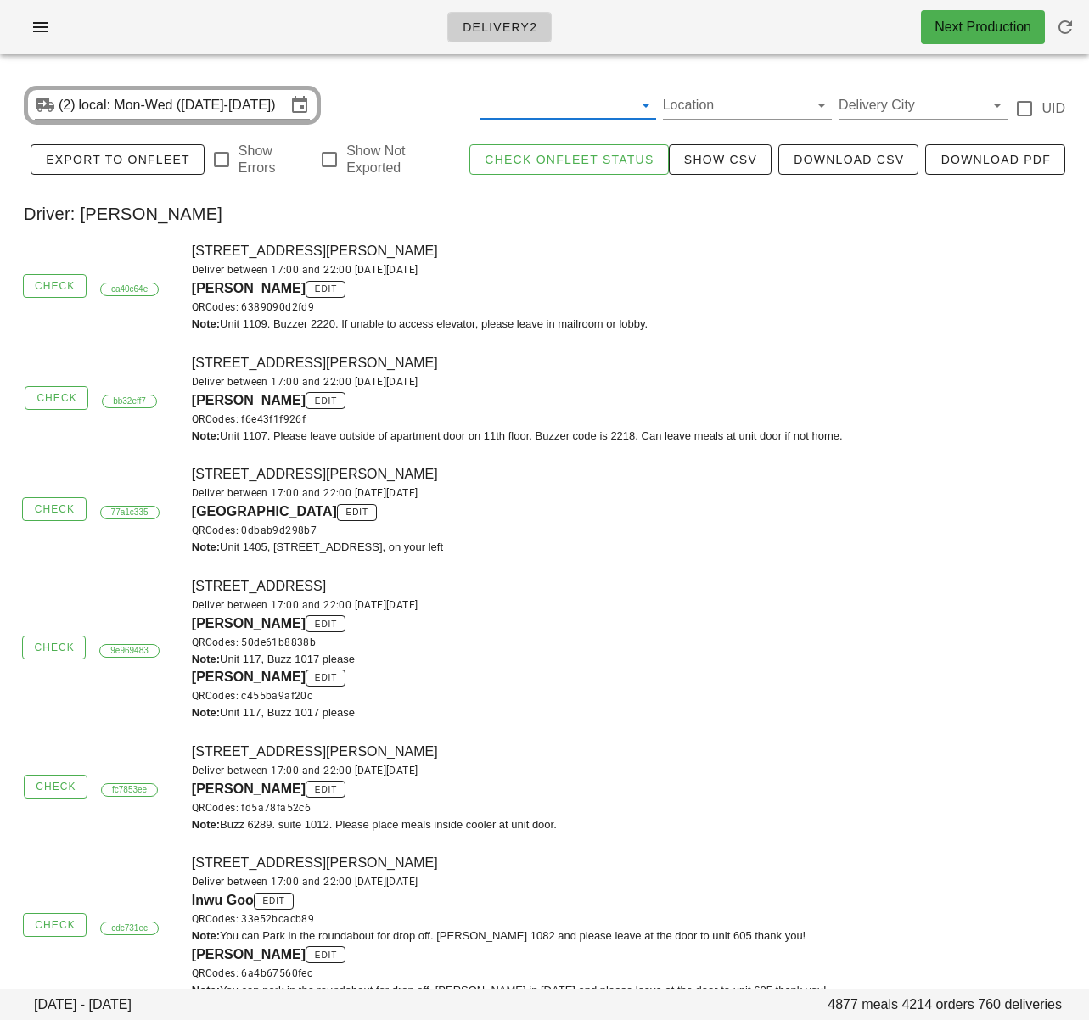
drag, startPoint x: 744, startPoint y: 272, endPoint x: 692, endPoint y: 278, distance: 52.0
click at [744, 272] on div "Deliver between 17:00 and 22:00 [DATE][DATE]" at bounding box center [635, 269] width 887 height 17
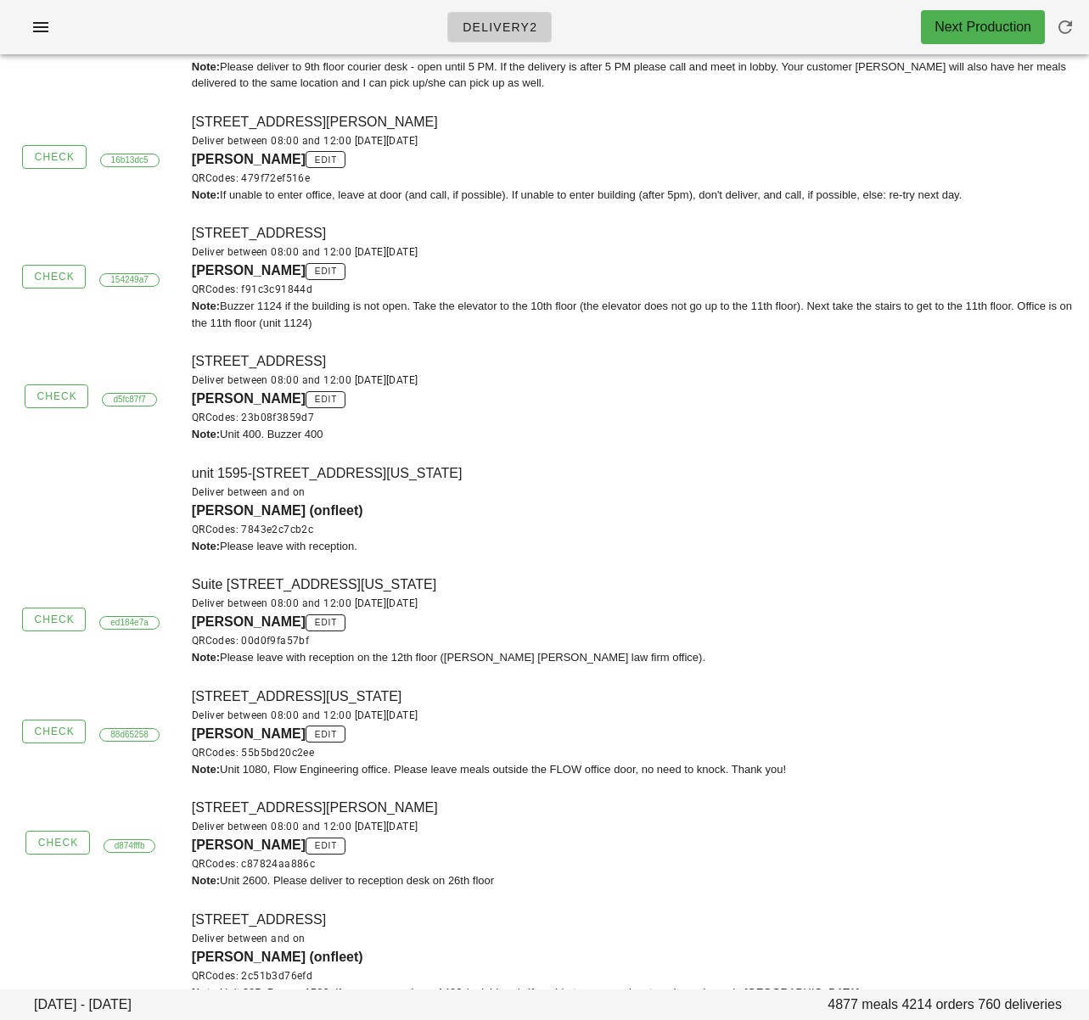
click at [676, 368] on div "400-411 Dunsmuir St, Vancouver, V6B1X4 Deliver between 08:00 and 12:00 on Monda…" at bounding box center [635, 397] width 907 height 112
click at [365, 506] on div "David Knight (onfleet) QRCodes: 7843e2c7cb2c" at bounding box center [635, 519] width 887 height 37
click at [234, 518] on span "[PERSON_NAME] (onfleet)" at bounding box center [277, 510] width 171 height 14
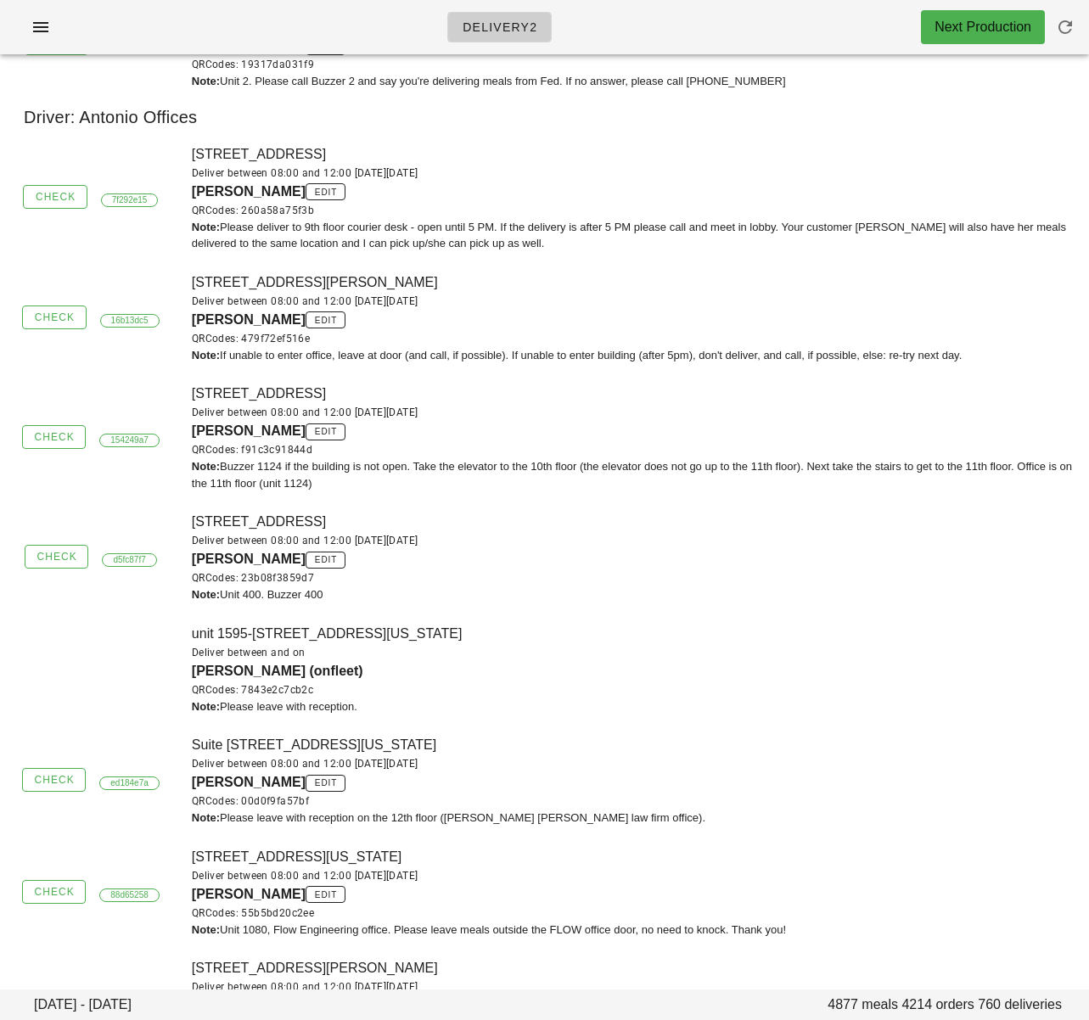
scroll to position [6821, 0]
click at [605, 518] on div "400-411 Dunsmuir St, Vancouver, V6B1X4 Deliver between 08:00 and 12:00 on Monda…" at bounding box center [635, 559] width 907 height 112
click at [744, 394] on div "1124-470 Granville Street, Vancouver, V6C1V5 Deliver between 08:00 and 12:00 on…" at bounding box center [635, 439] width 907 height 128
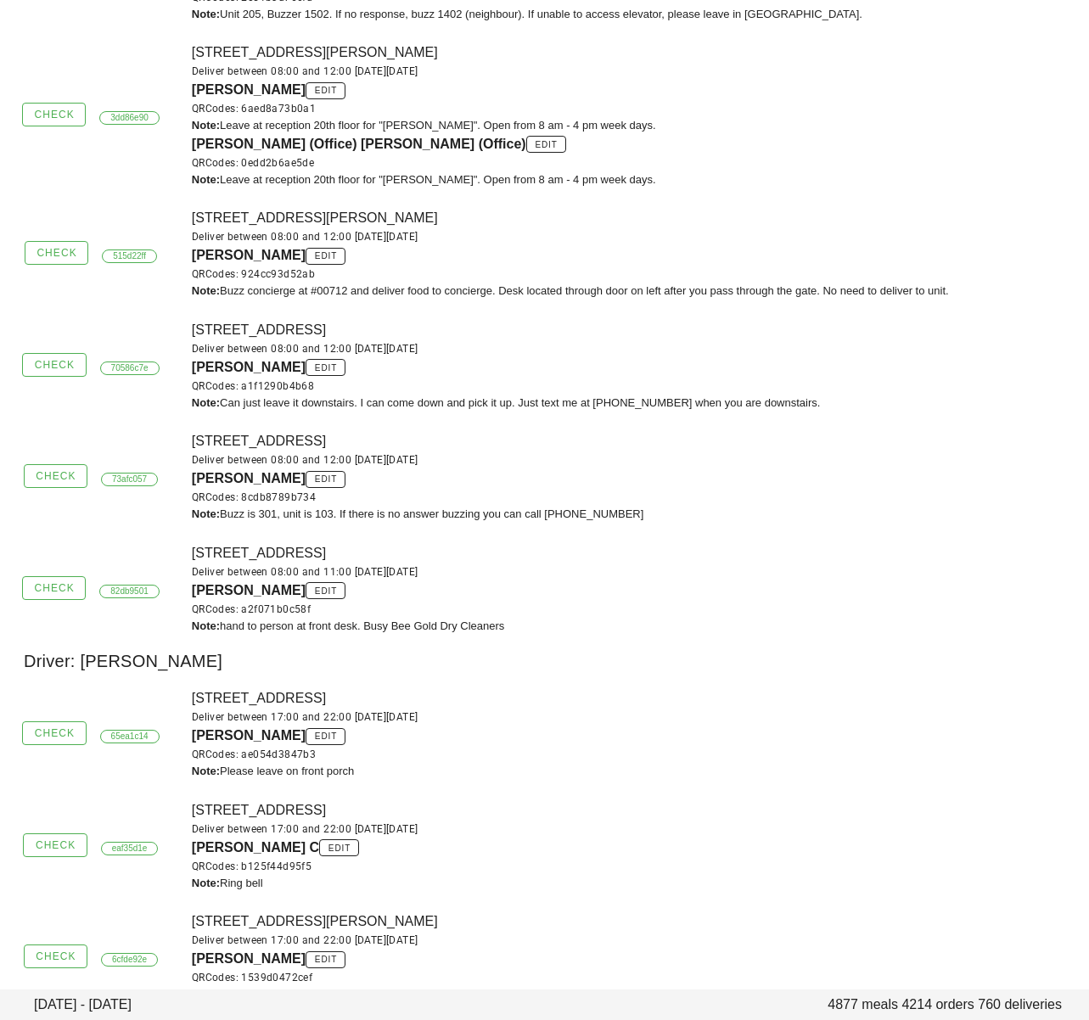
scroll to position [8025, 0]
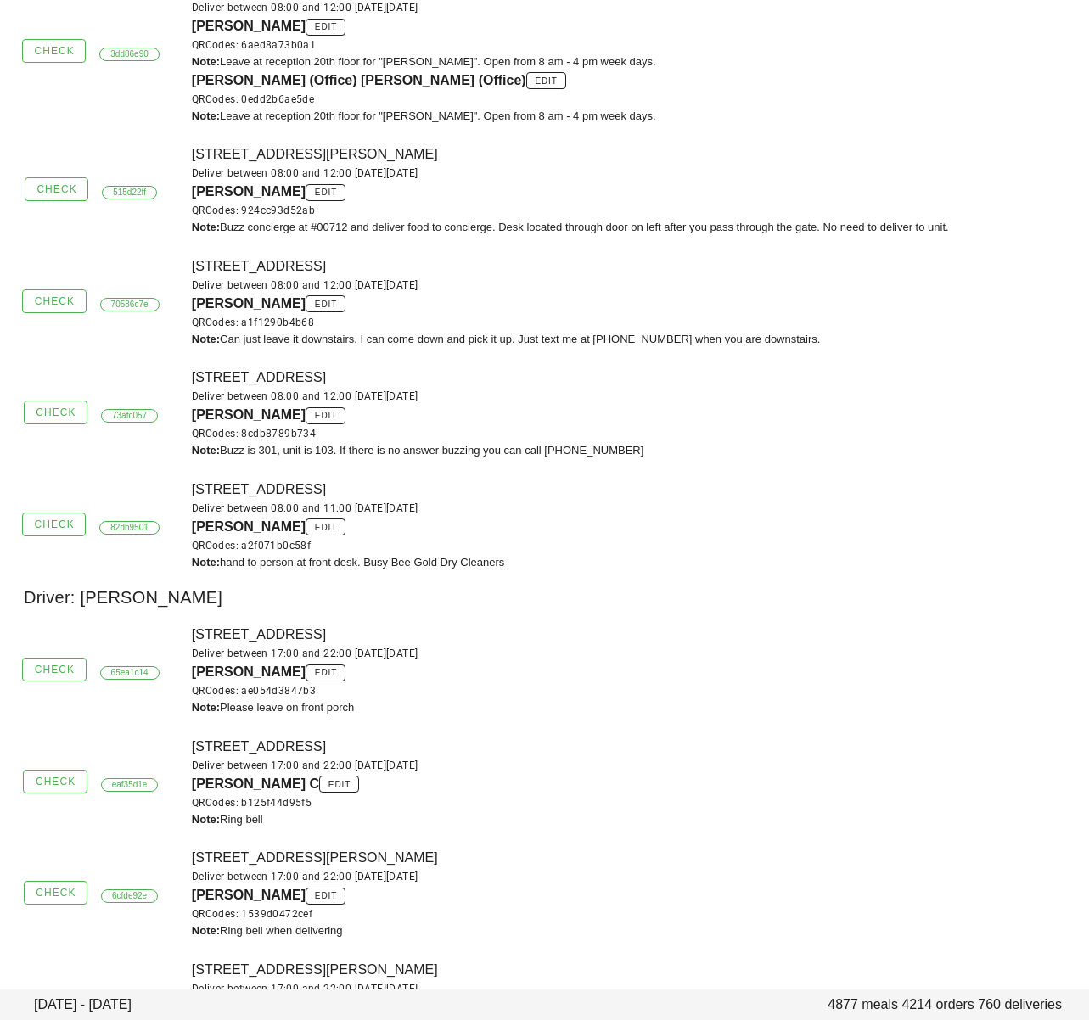
drag, startPoint x: 630, startPoint y: 659, endPoint x: 598, endPoint y: 659, distance: 32.3
click at [630, 659] on div "Deliver between 17:00 and 22:00 [DATE][DATE]" at bounding box center [635, 653] width 887 height 17
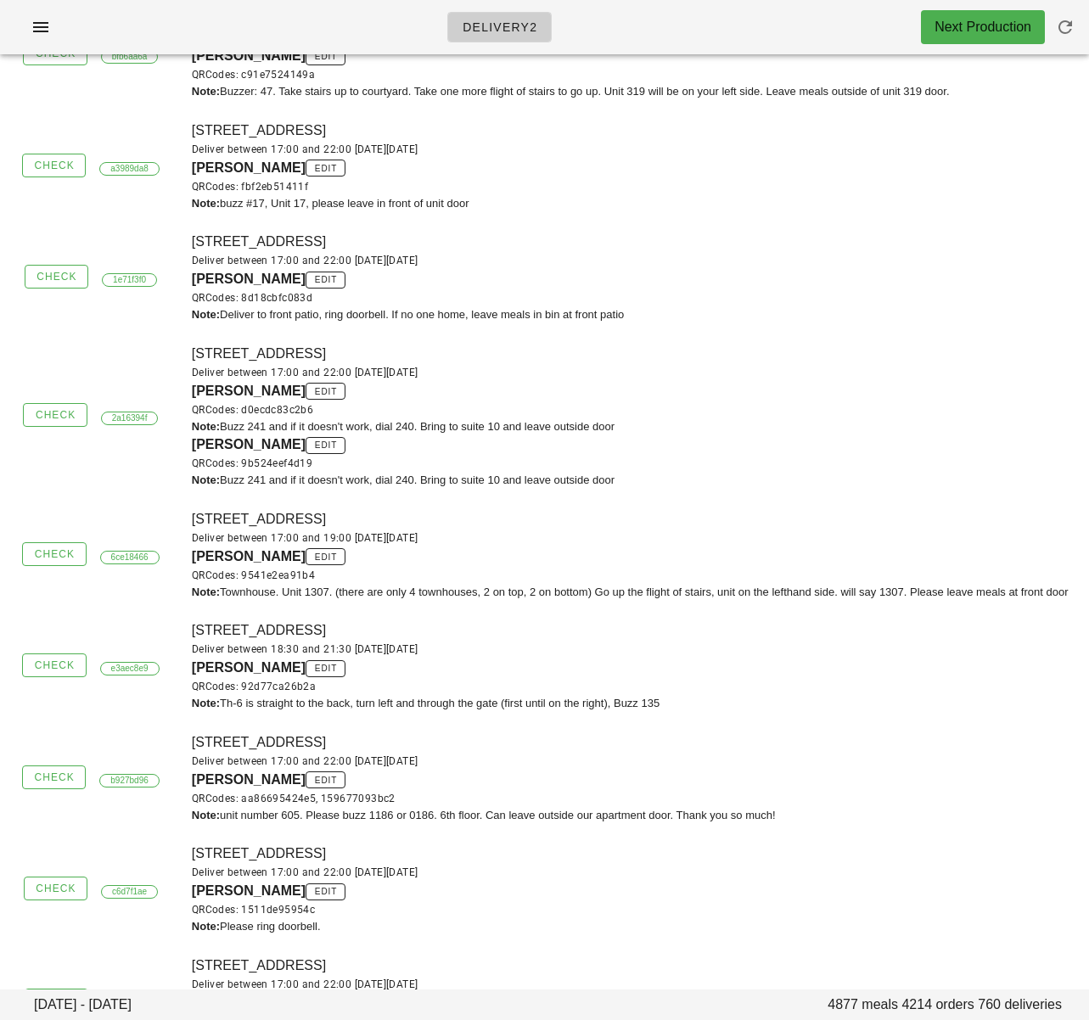
scroll to position [0, 0]
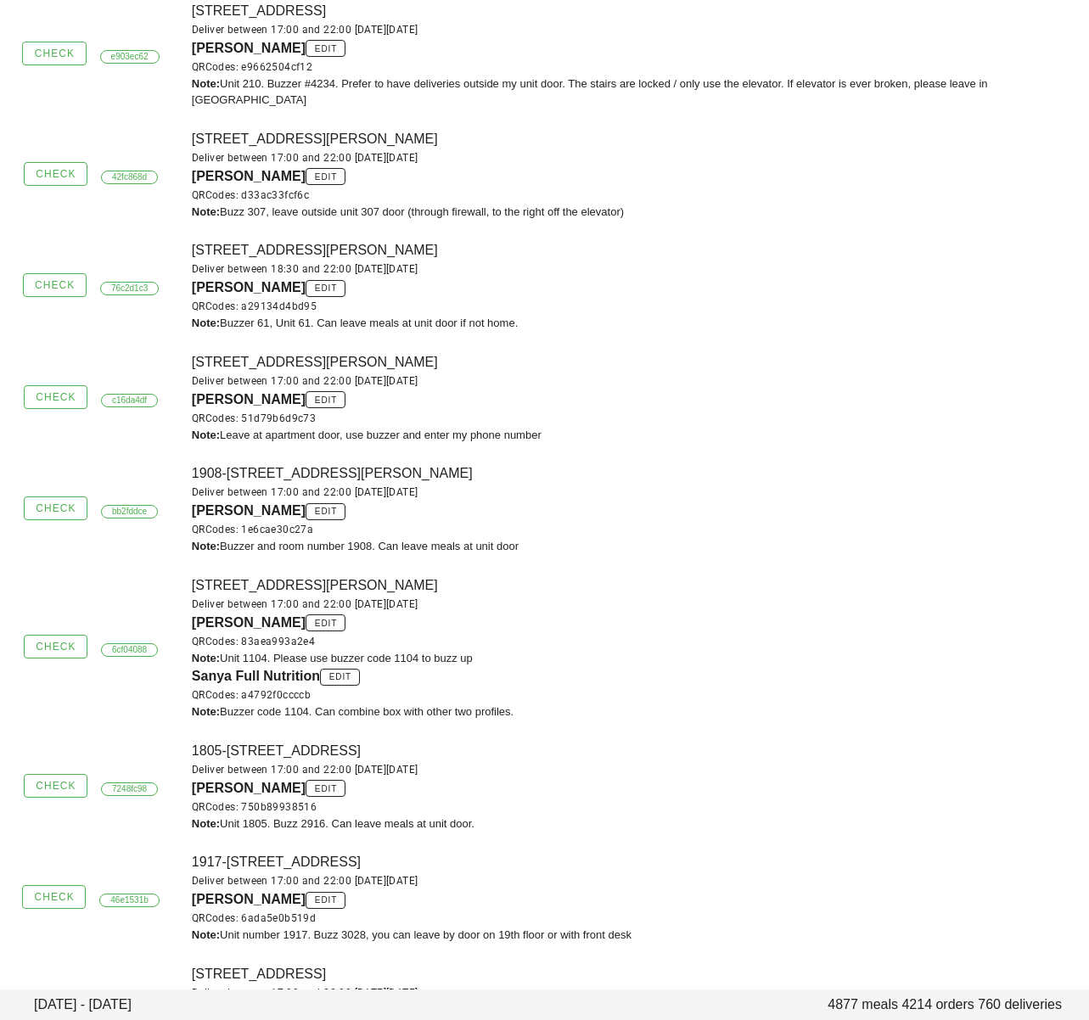
scroll to position [4590, 0]
